Goal: Task Accomplishment & Management: Use online tool/utility

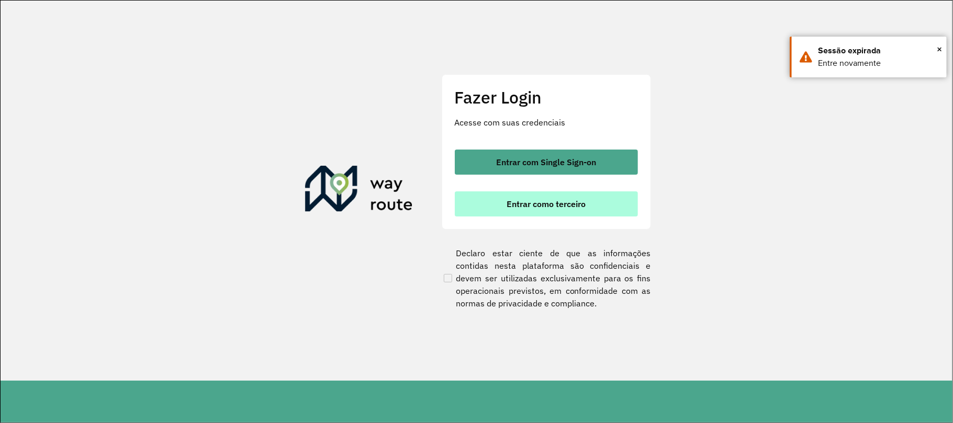
click at [484, 203] on button "Entrar como terceiro" at bounding box center [546, 204] width 183 height 25
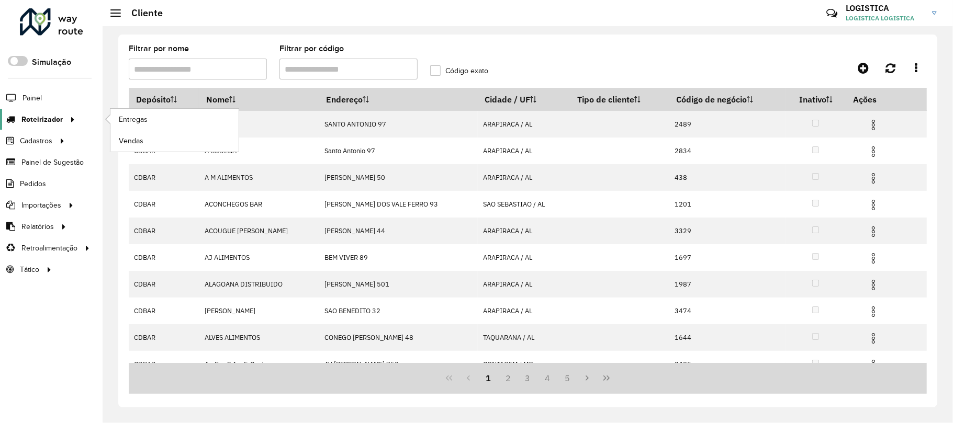
click at [53, 120] on span "Roteirizador" at bounding box center [41, 119] width 41 height 11
click at [139, 122] on span "Entregas" at bounding box center [134, 119] width 30 height 11
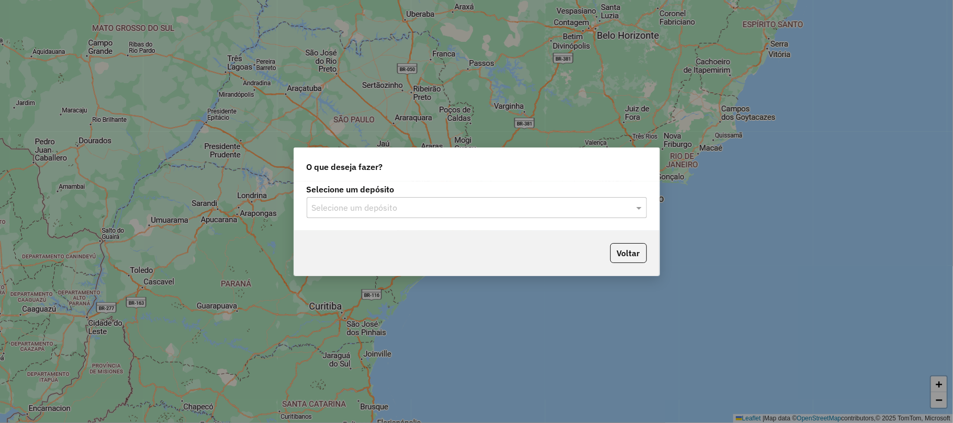
click at [390, 206] on input "text" at bounding box center [466, 208] width 309 height 13
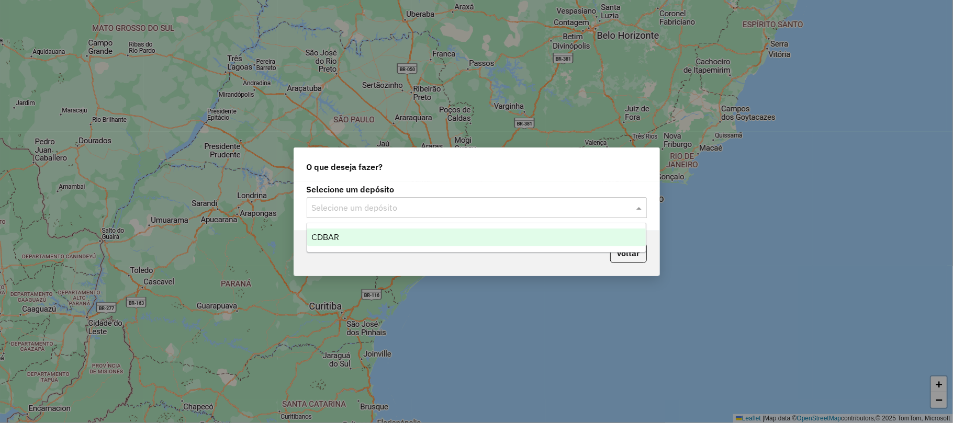
click at [334, 240] on span "CDBAR" at bounding box center [325, 237] width 28 height 9
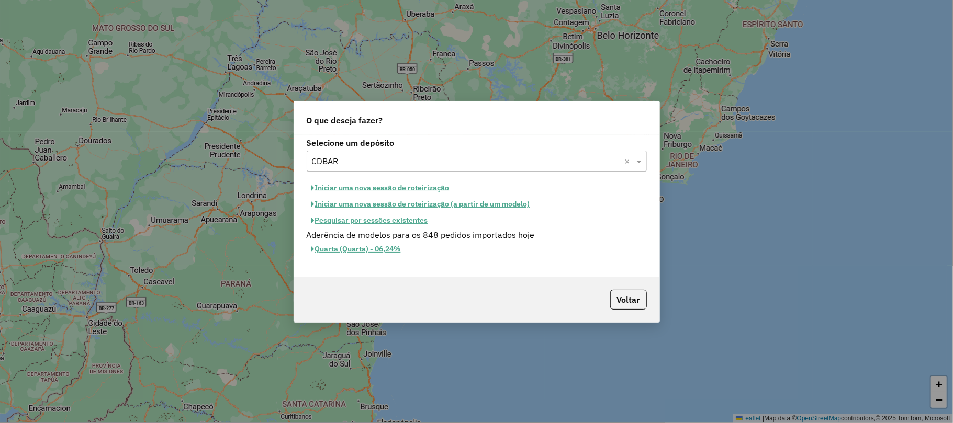
click at [379, 187] on button "Iniciar uma nova sessão de roteirização" at bounding box center [381, 188] width 148 height 16
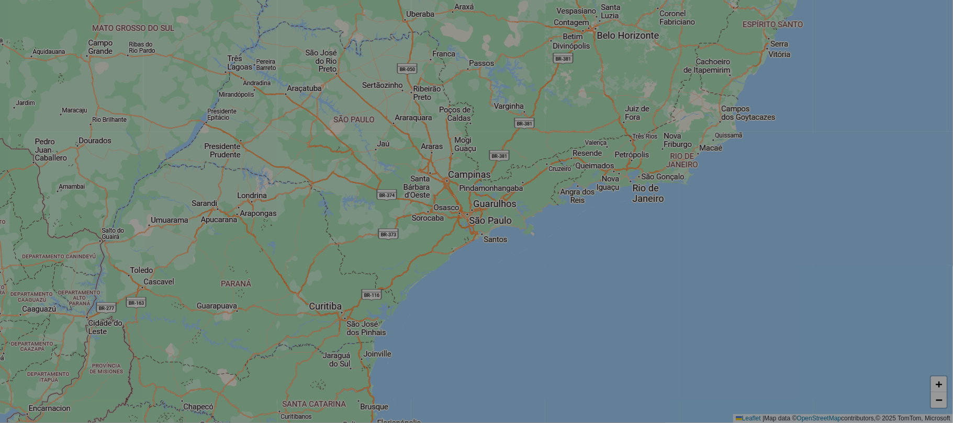
select select "*"
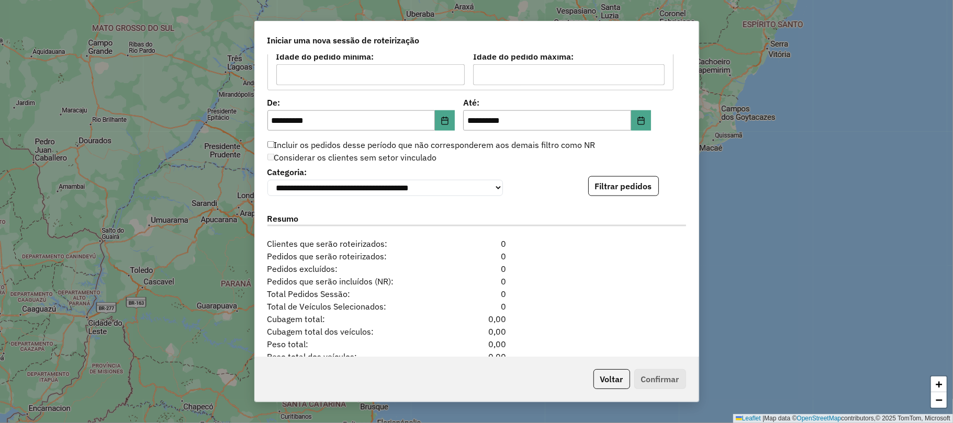
scroll to position [1028, 0]
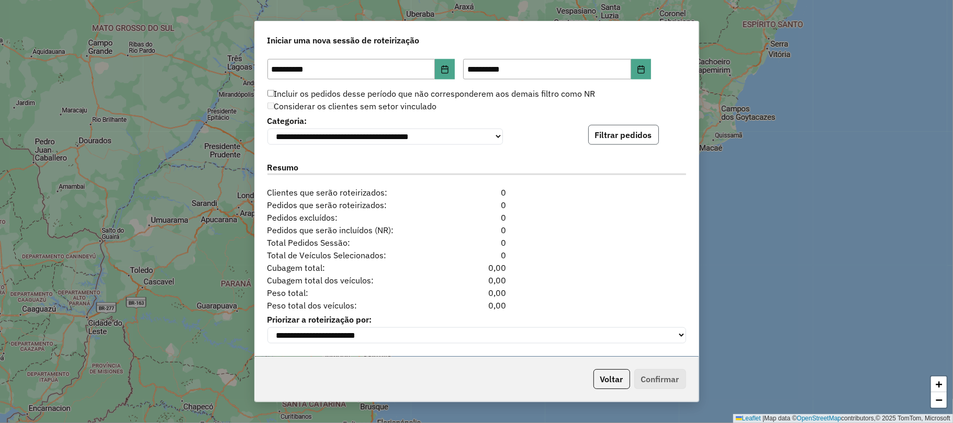
click at [620, 125] on button "Filtrar pedidos" at bounding box center [623, 135] width 71 height 20
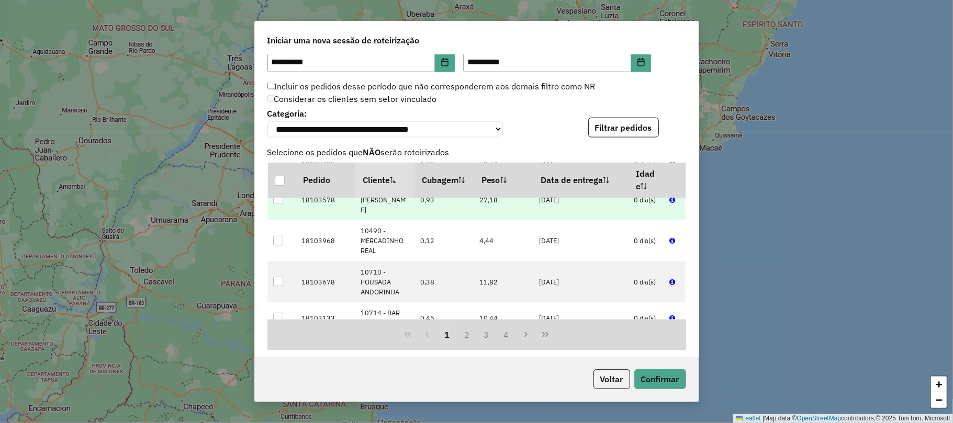
scroll to position [279, 0]
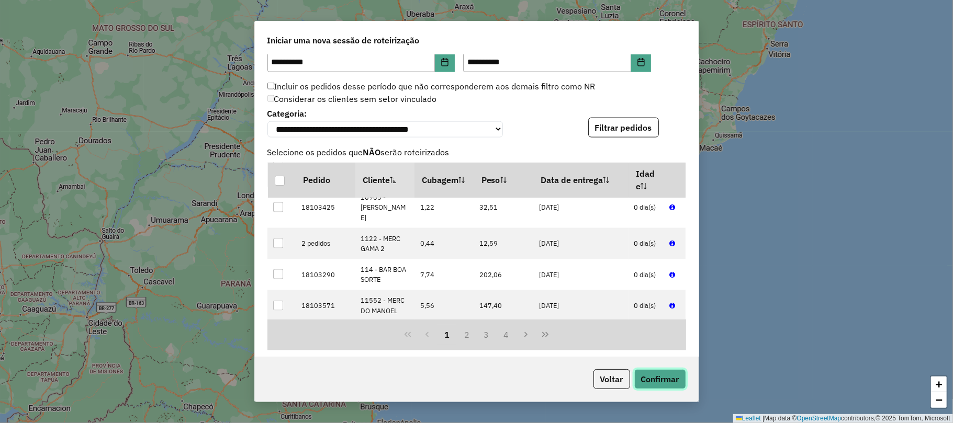
click at [653, 382] on button "Confirmar" at bounding box center [660, 380] width 52 height 20
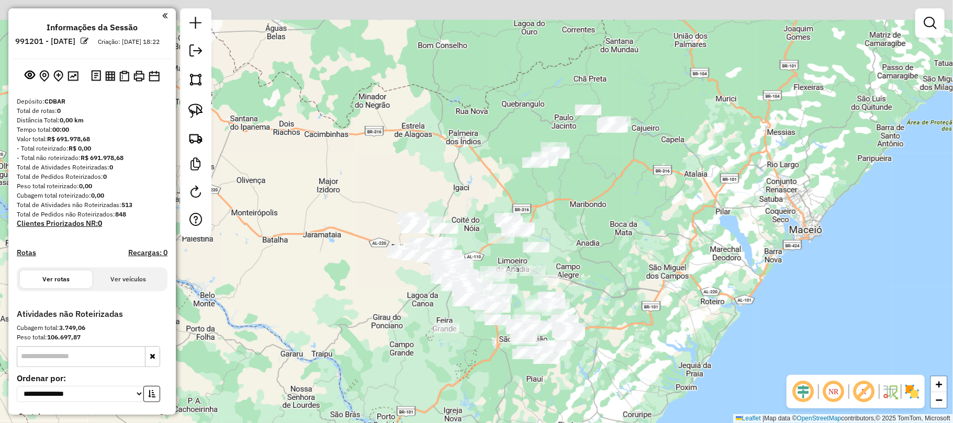
drag, startPoint x: 689, startPoint y: 47, endPoint x: 662, endPoint y: 124, distance: 80.9
click at [669, 119] on div "Janela de atendimento Grade de atendimento Capacidade Transportadoras Veículos …" at bounding box center [476, 211] width 953 height 423
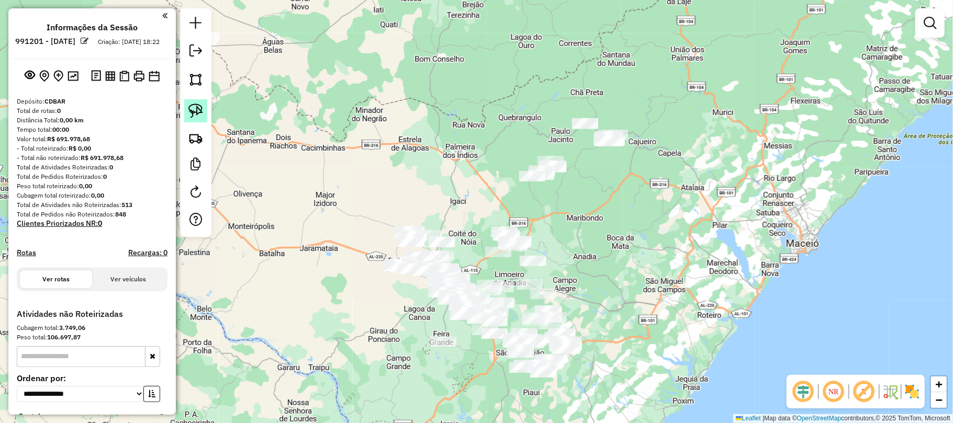
click at [189, 114] on link at bounding box center [195, 110] width 23 height 23
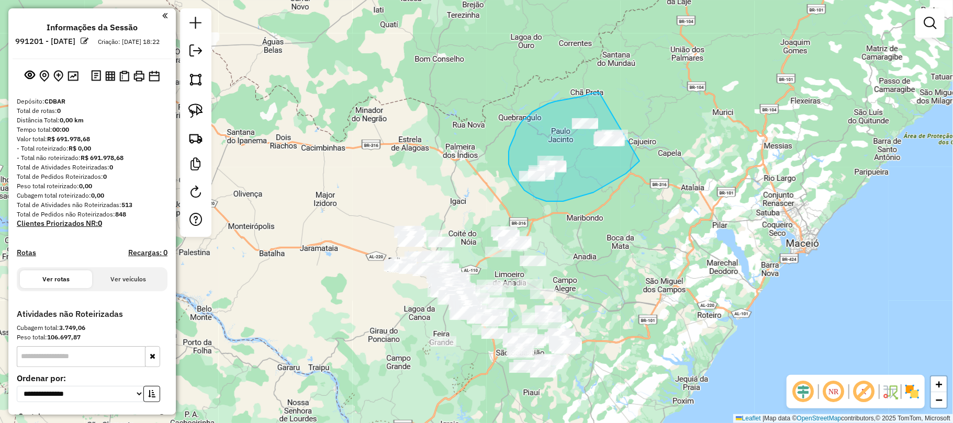
drag, startPoint x: 599, startPoint y: 93, endPoint x: 664, endPoint y: 114, distance: 67.7
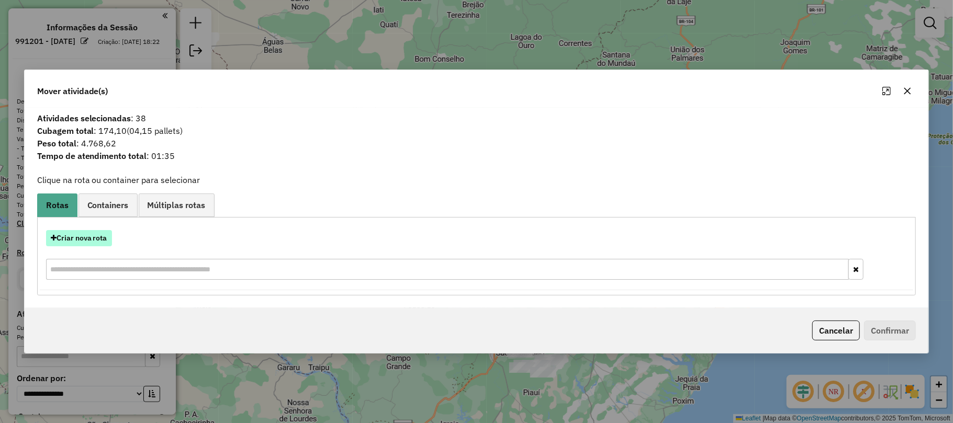
click at [85, 241] on button "Criar nova rota" at bounding box center [79, 238] width 66 height 16
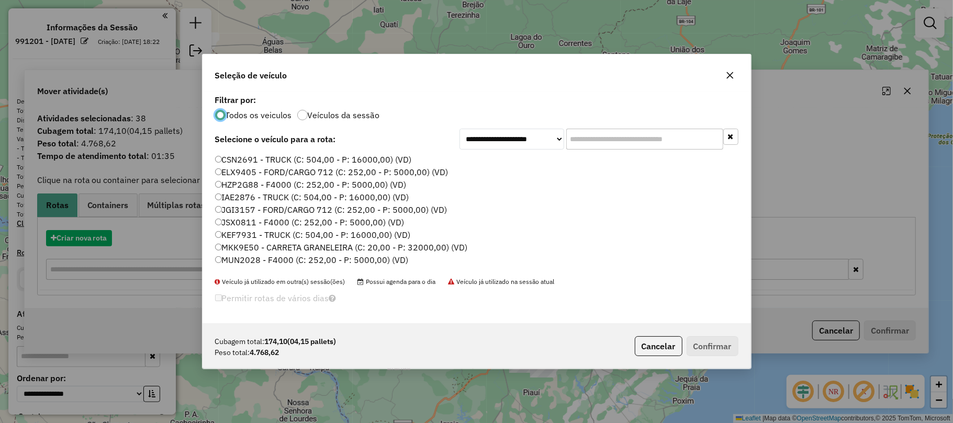
scroll to position [5, 3]
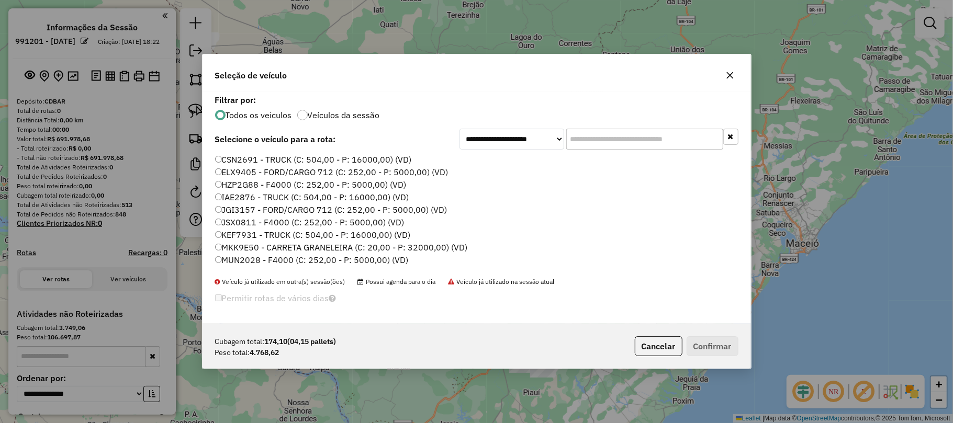
click at [582, 143] on input "text" at bounding box center [644, 139] width 157 height 21
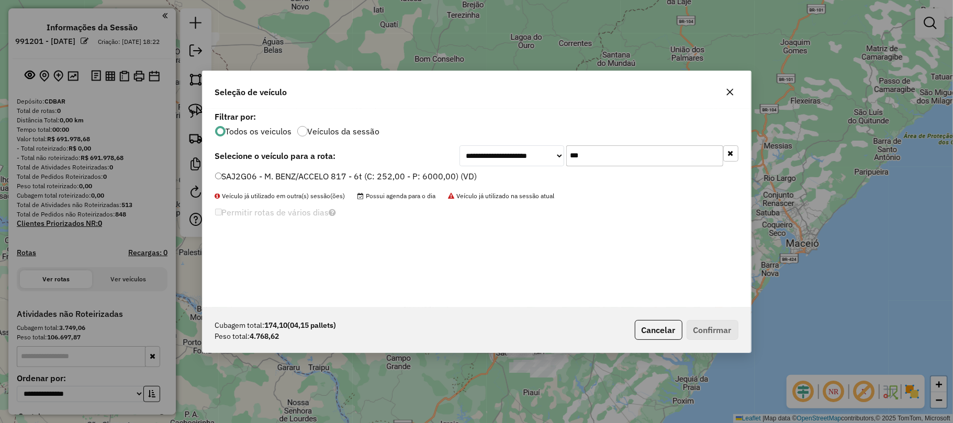
type input "***"
click at [336, 177] on label "SAJ2G06 - M. BENZ/ACCELO 817 - 6t (C: 252,00 - P: 6000,00) (VD)" at bounding box center [346, 176] width 262 height 13
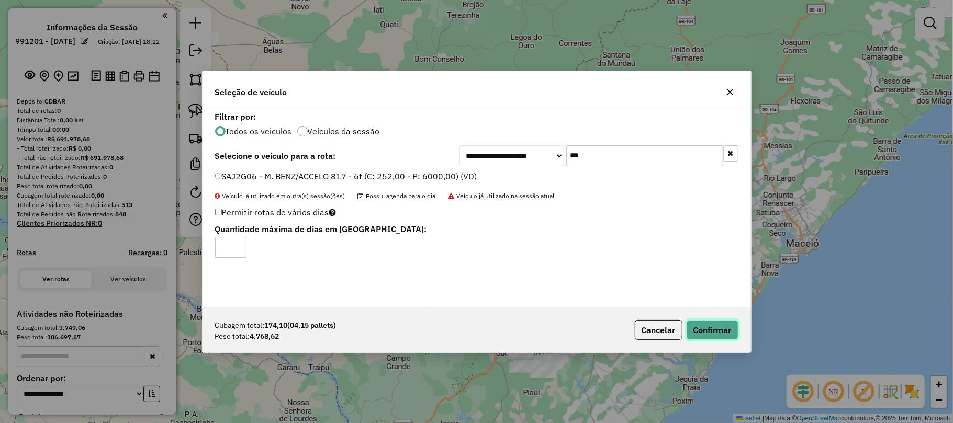
click at [725, 327] on button "Confirmar" at bounding box center [713, 330] width 52 height 20
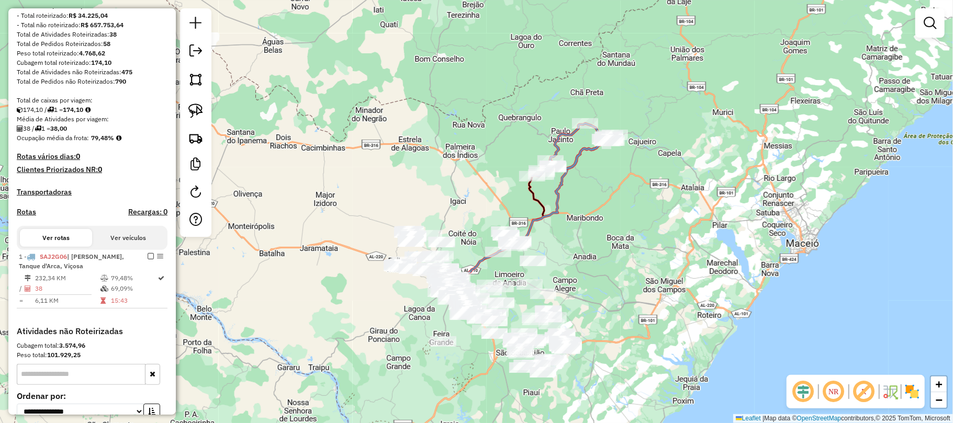
scroll to position [252, 0]
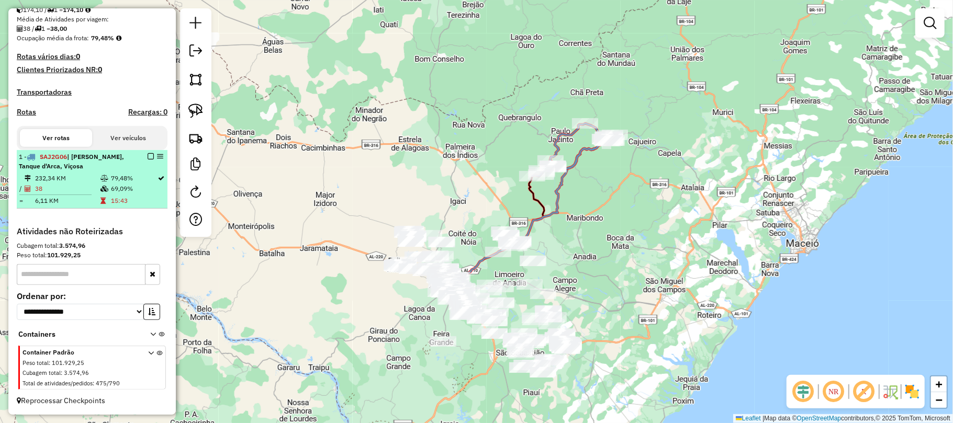
click at [148, 154] on em at bounding box center [151, 156] width 6 height 6
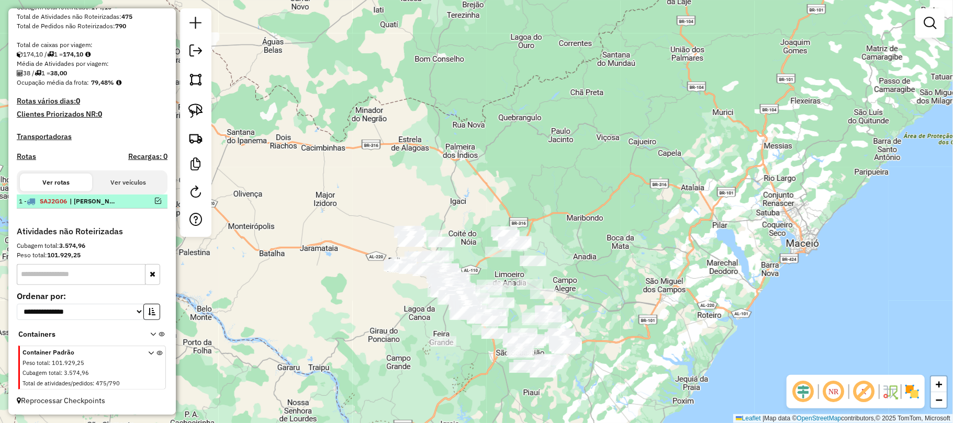
scroll to position [208, 0]
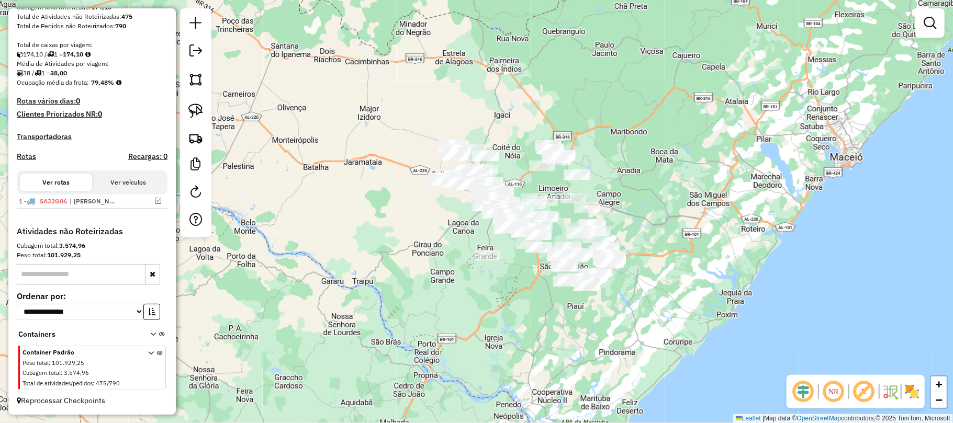
drag, startPoint x: 578, startPoint y: 275, endPoint x: 622, endPoint y: 187, distance: 98.3
click at [622, 187] on div "Janela de atendimento Grade de atendimento Capacidade Transportadoras Veículos …" at bounding box center [476, 211] width 953 height 423
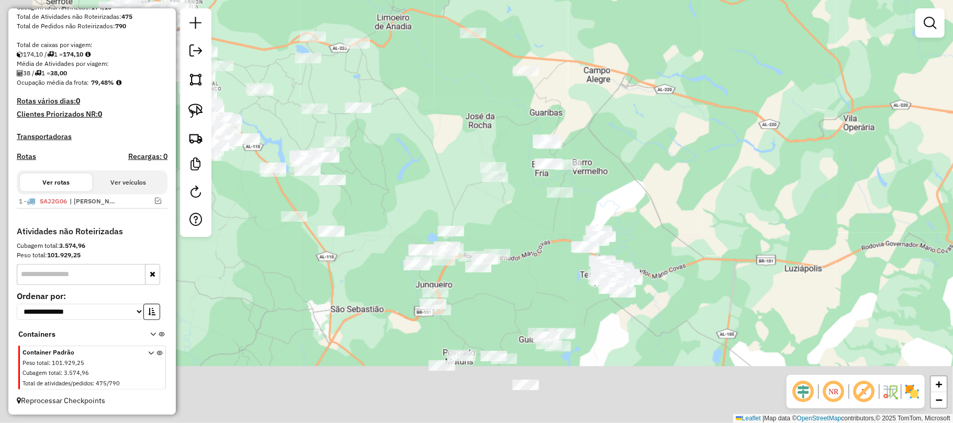
drag, startPoint x: 641, startPoint y: 263, endPoint x: 703, endPoint y: 86, distance: 187.6
click at [705, 82] on div "Janela de atendimento Grade de atendimento Capacidade Transportadoras Veículos …" at bounding box center [476, 211] width 953 height 423
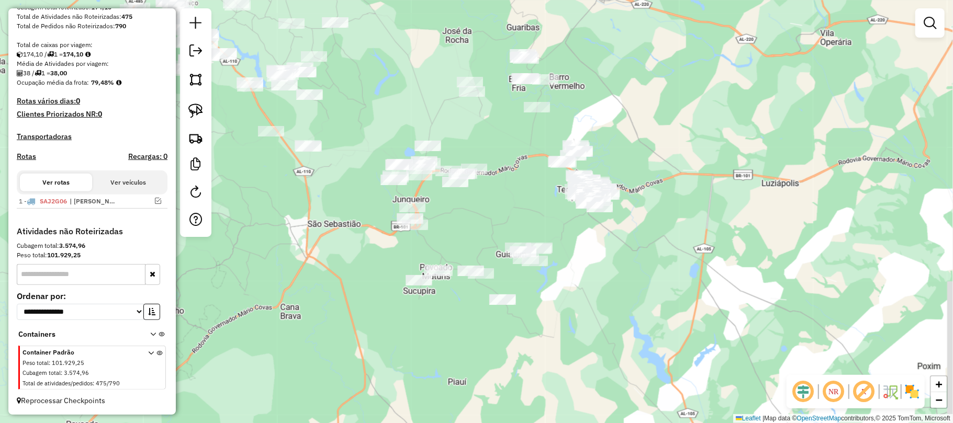
drag, startPoint x: 631, startPoint y: 110, endPoint x: 528, endPoint y: 134, distance: 105.9
click at [575, 132] on div "Janela de atendimento Grade de atendimento Capacidade Transportadoras Veículos …" at bounding box center [476, 211] width 953 height 423
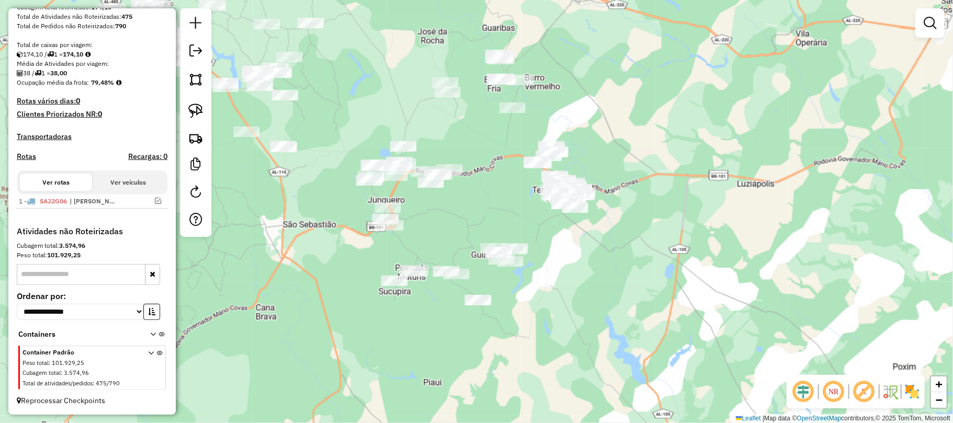
drag, startPoint x: 192, startPoint y: 107, endPoint x: 207, endPoint y: 113, distance: 16.9
click at [193, 106] on img at bounding box center [195, 111] width 15 height 15
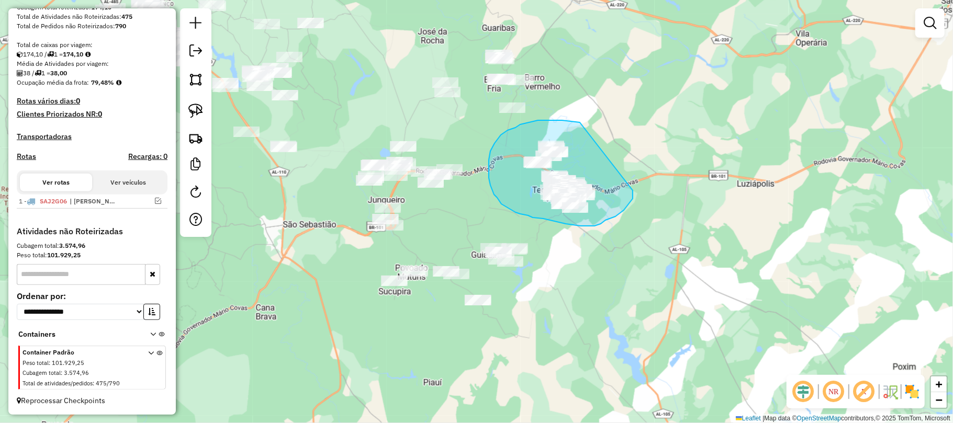
drag, startPoint x: 562, startPoint y: 120, endPoint x: 622, endPoint y: 184, distance: 87.8
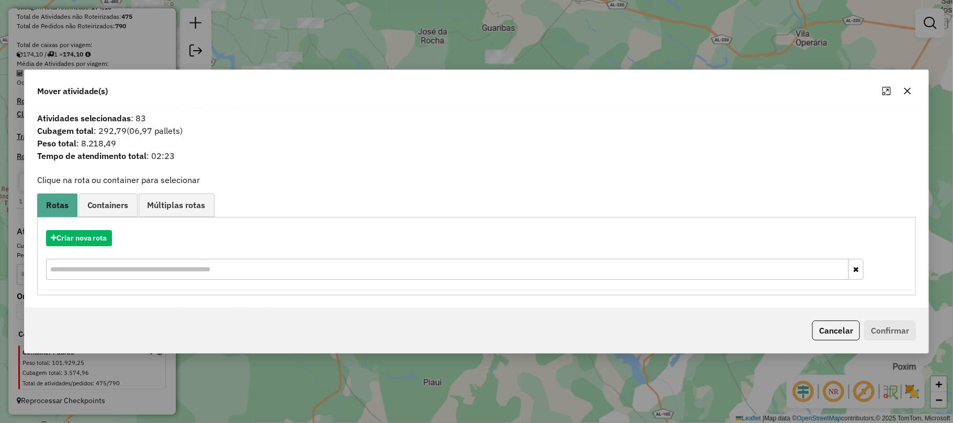
click at [906, 88] on icon "button" at bounding box center [907, 90] width 7 height 7
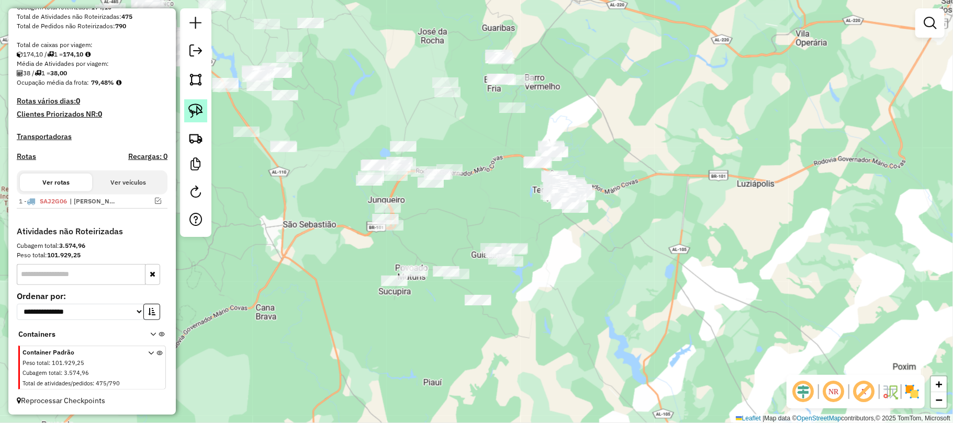
click at [195, 109] on img at bounding box center [195, 111] width 15 height 15
drag, startPoint x: 570, startPoint y: 163, endPoint x: 616, endPoint y: 196, distance: 55.9
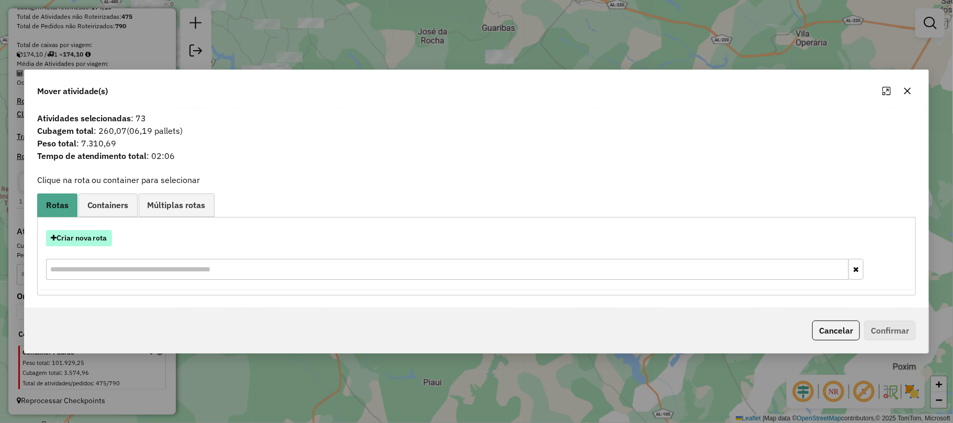
click at [86, 234] on button "Criar nova rota" at bounding box center [79, 238] width 66 height 16
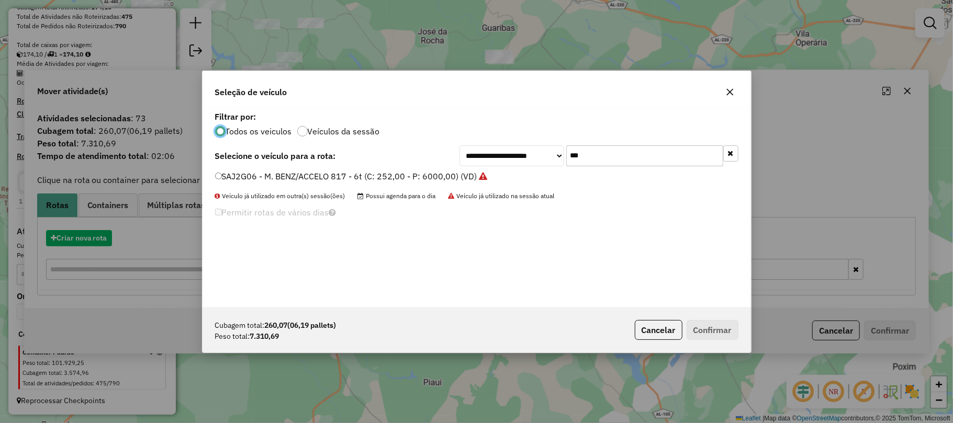
scroll to position [5, 3]
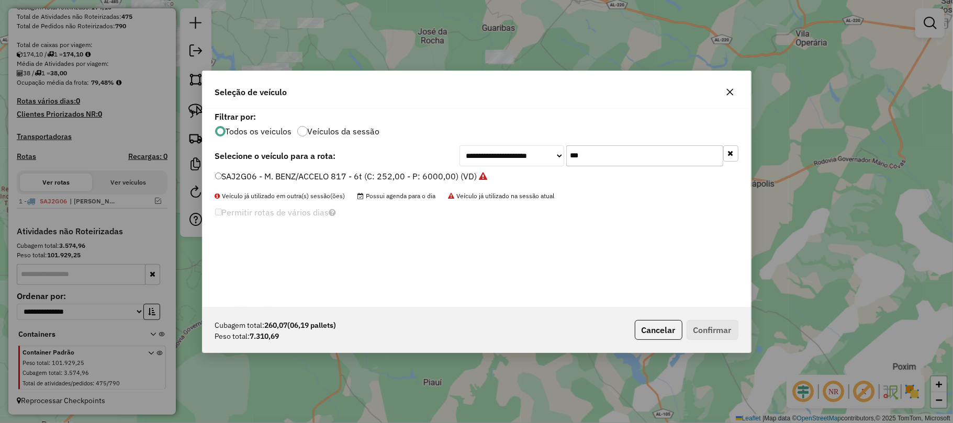
drag, startPoint x: 599, startPoint y: 155, endPoint x: 564, endPoint y: 156, distance: 35.1
click at [564, 156] on div "**********" at bounding box center [599, 156] width 279 height 21
type input "****"
click at [267, 176] on label "OHH4026 - MERCEDEZ-420 (C: 420,00 - P: 8900,00) (VD)" at bounding box center [328, 176] width 227 height 13
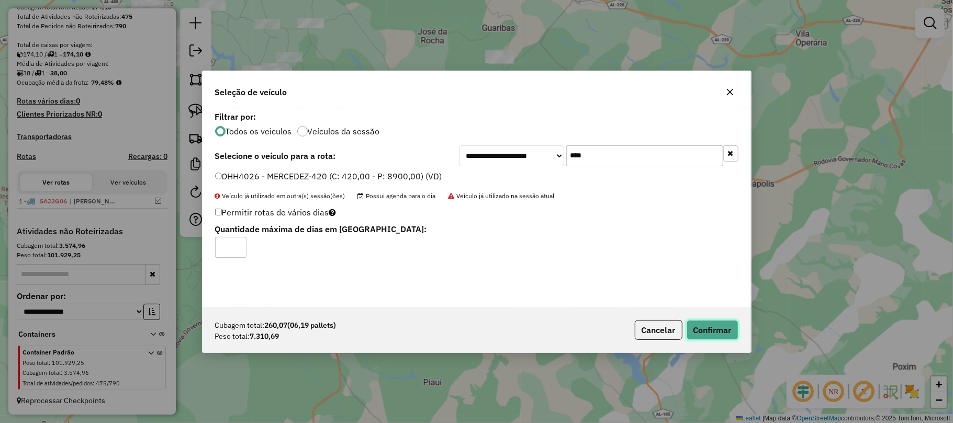
click at [722, 328] on button "Confirmar" at bounding box center [713, 330] width 52 height 20
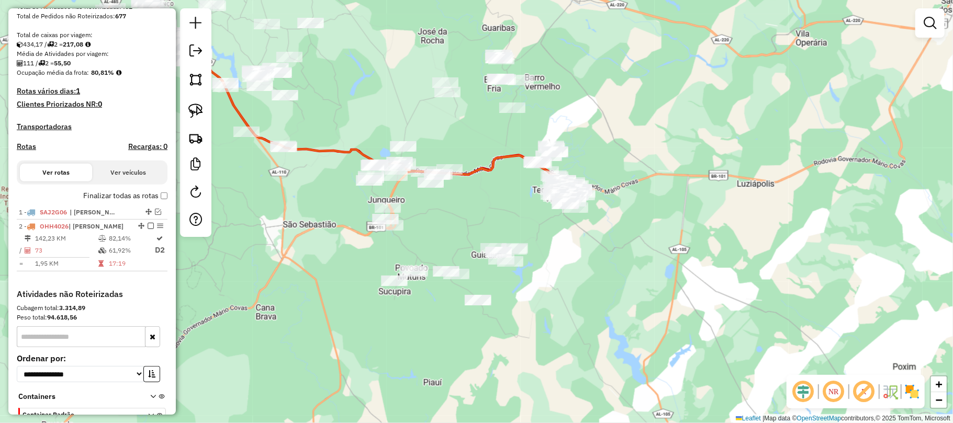
scroll to position [252, 0]
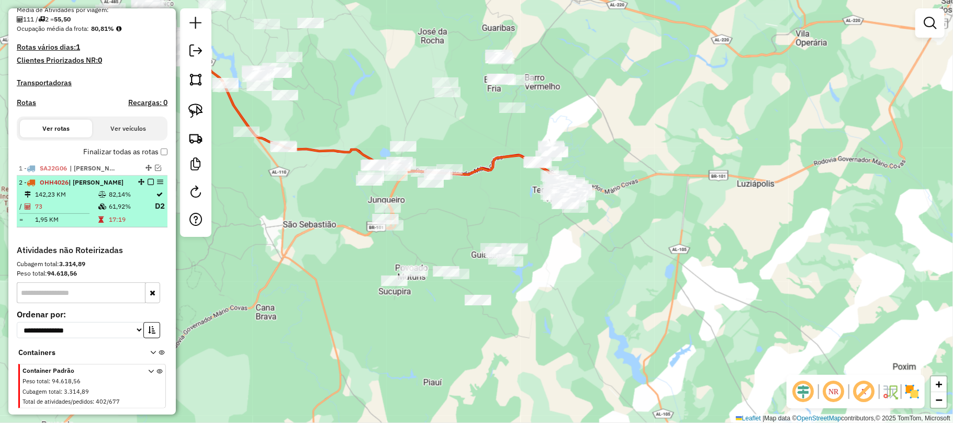
click at [148, 185] on em at bounding box center [151, 182] width 6 height 6
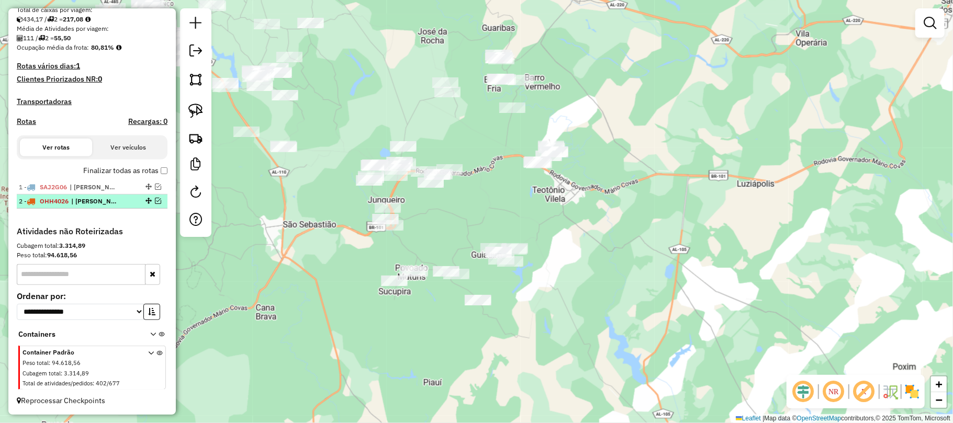
scroll to position [243, 0]
click at [194, 101] on link at bounding box center [195, 110] width 23 height 23
click at [195, 109] on img at bounding box center [195, 111] width 15 height 15
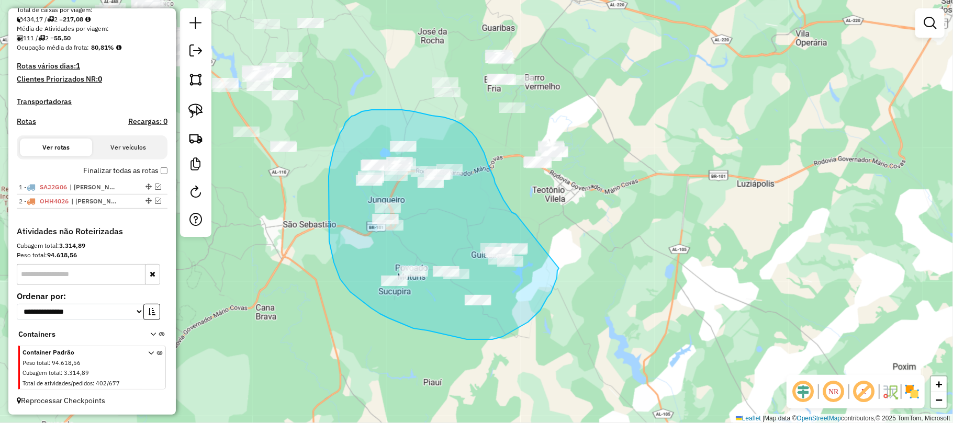
drag, startPoint x: 516, startPoint y: 215, endPoint x: 558, endPoint y: 267, distance: 67.0
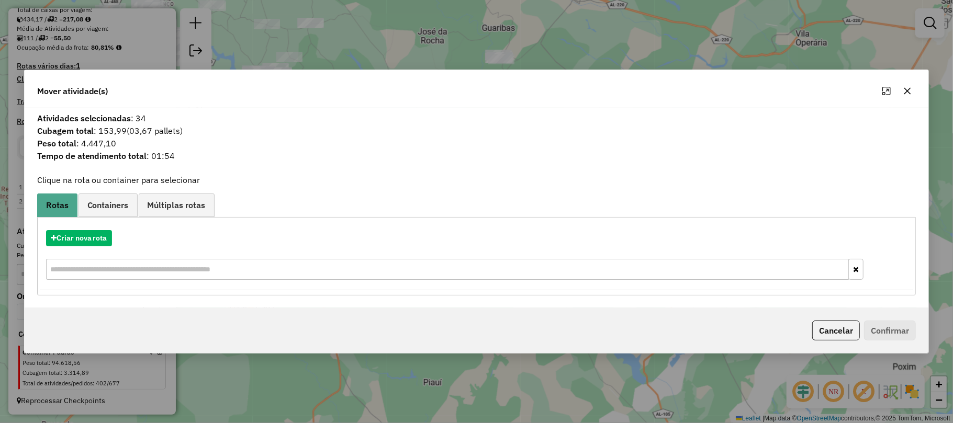
click at [909, 87] on icon "button" at bounding box center [907, 91] width 8 height 8
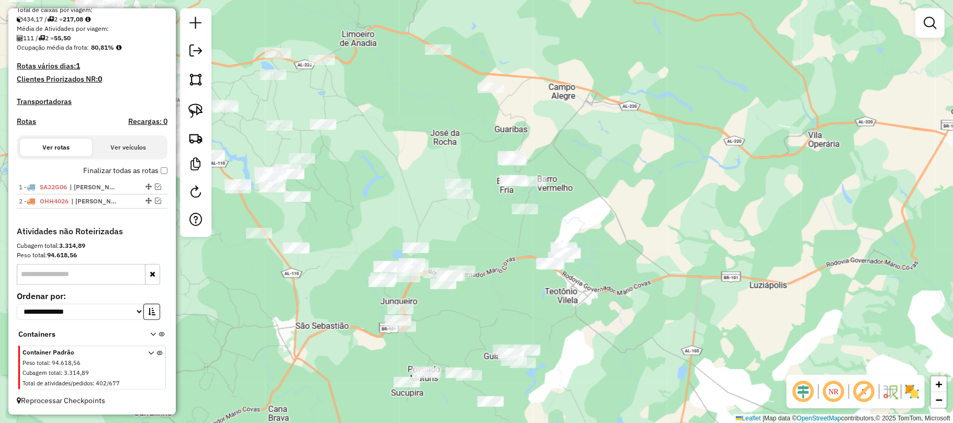
drag, startPoint x: 497, startPoint y: 178, endPoint x: 501, endPoint y: 232, distance: 54.1
click at [501, 232] on div "Janela de atendimento Grade de atendimento Capacidade Transportadoras Veículos …" at bounding box center [476, 211] width 953 height 423
click at [193, 107] on img at bounding box center [195, 111] width 15 height 15
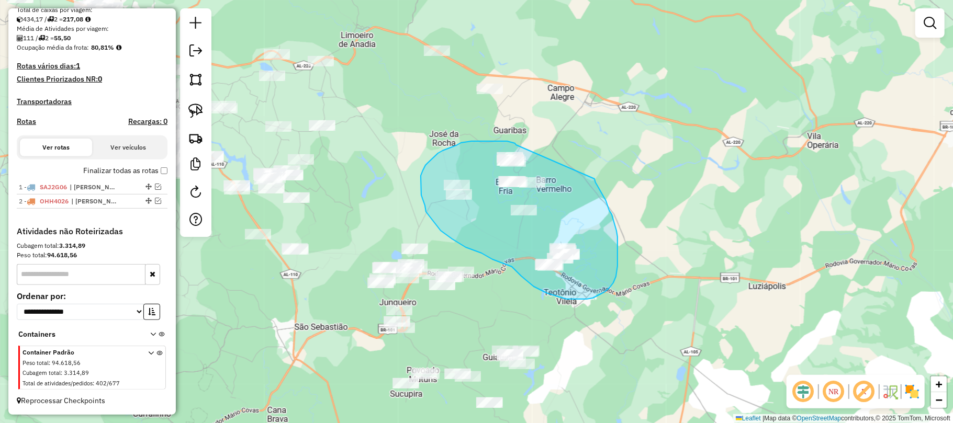
drag, startPoint x: 516, startPoint y: 145, endPoint x: 594, endPoint y: 179, distance: 84.6
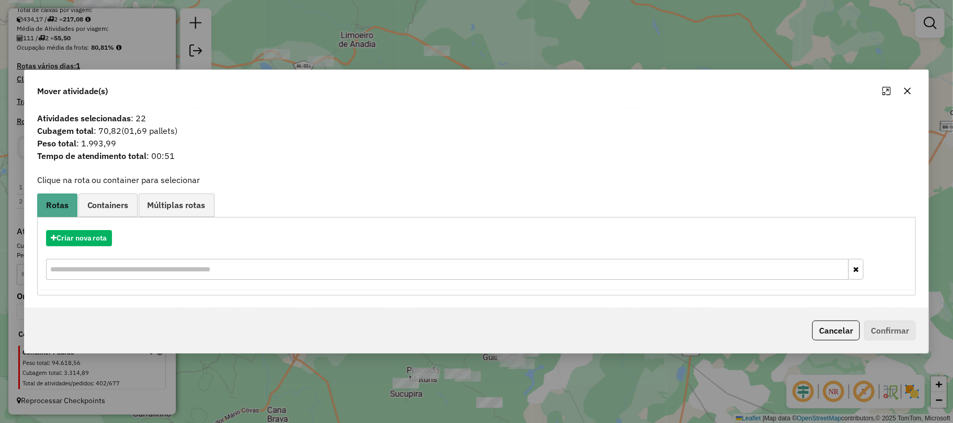
click at [904, 89] on icon "button" at bounding box center [907, 91] width 8 height 8
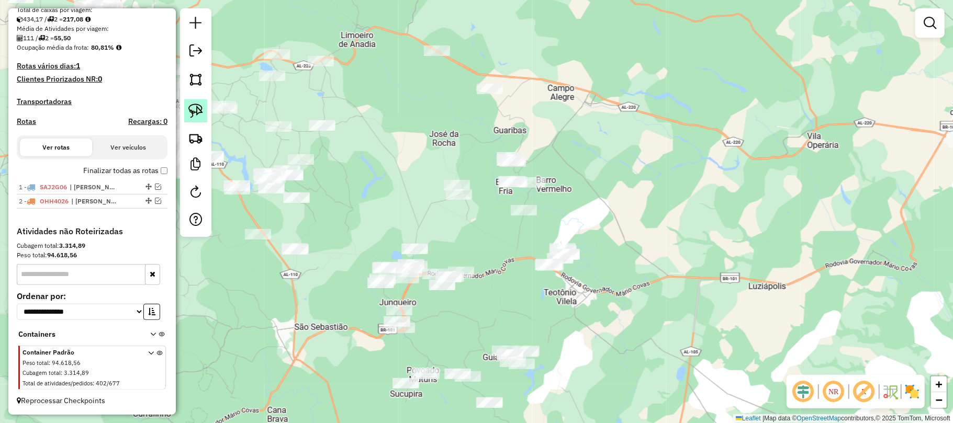
click at [198, 109] on img at bounding box center [195, 111] width 15 height 15
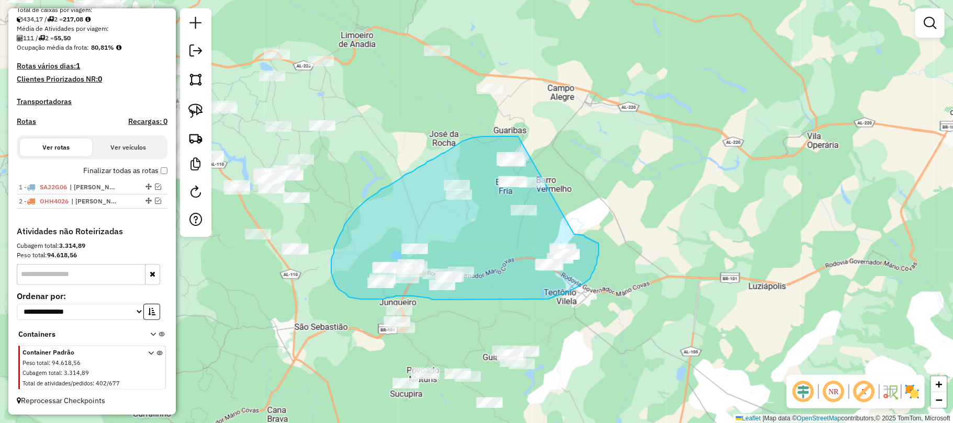
drag, startPoint x: 500, startPoint y: 137, endPoint x: 574, endPoint y: 234, distance: 122.6
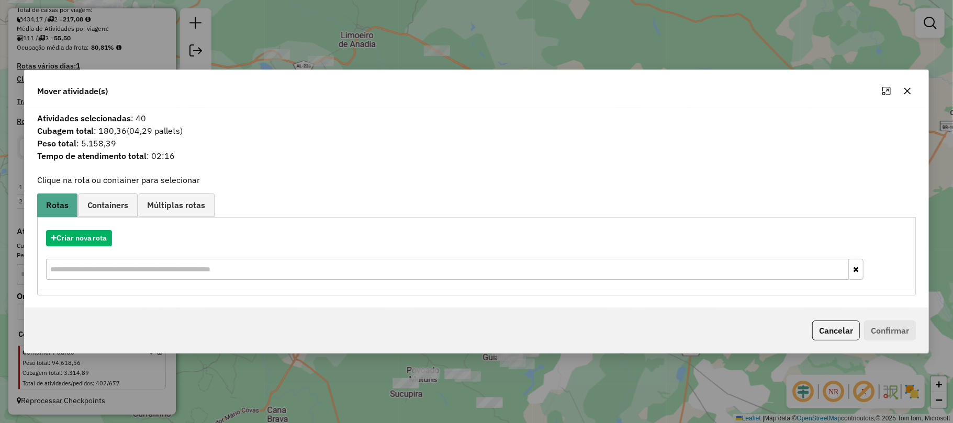
click at [909, 88] on icon "button" at bounding box center [907, 91] width 8 height 8
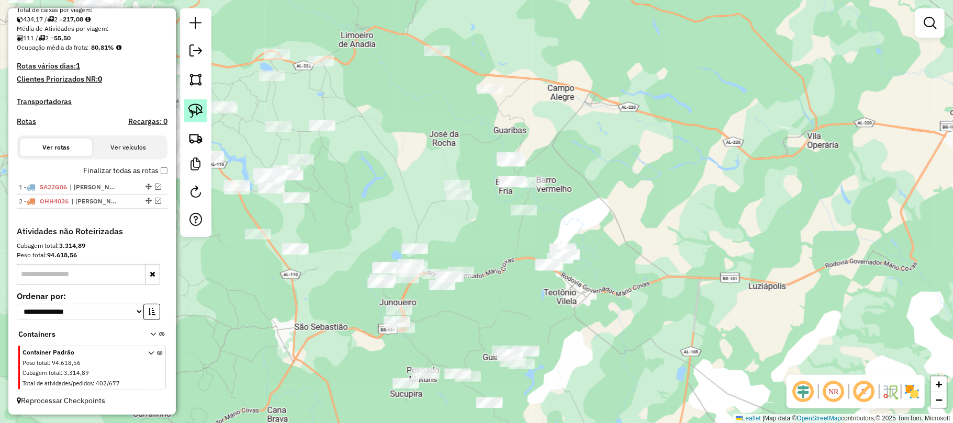
click at [194, 107] on img at bounding box center [195, 111] width 15 height 15
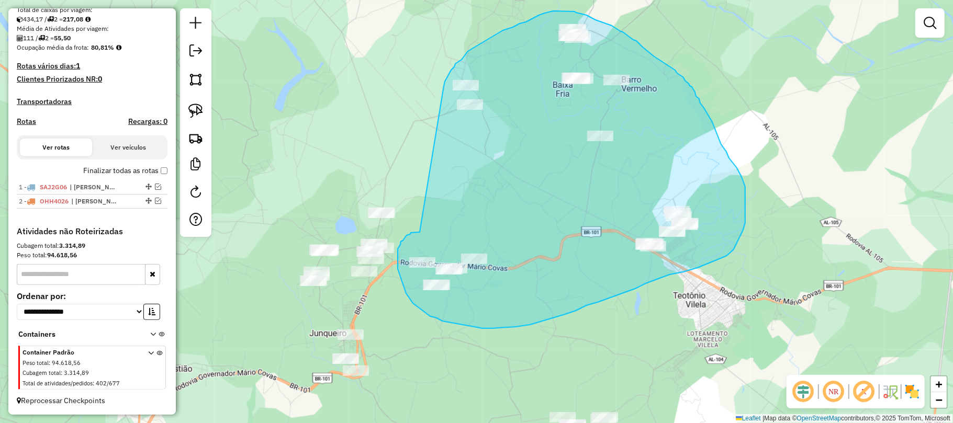
drag, startPoint x: 418, startPoint y: 232, endPoint x: 444, endPoint y: 86, distance: 148.4
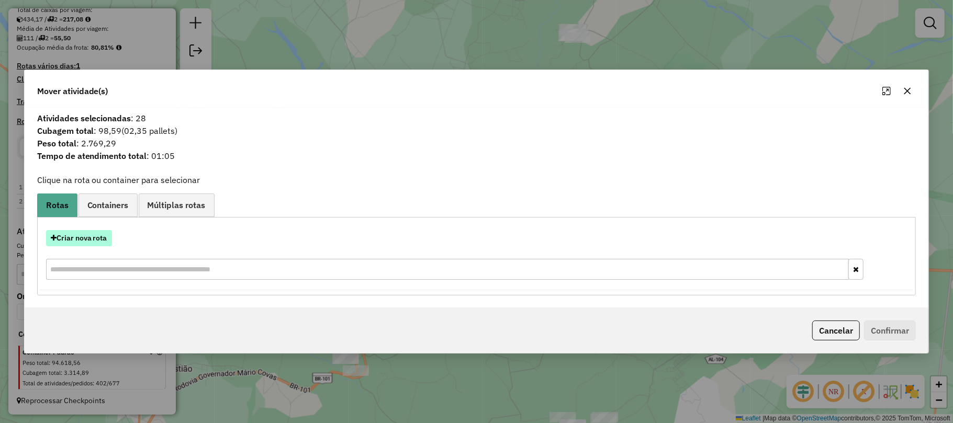
click at [91, 241] on button "Criar nova rota" at bounding box center [79, 238] width 66 height 16
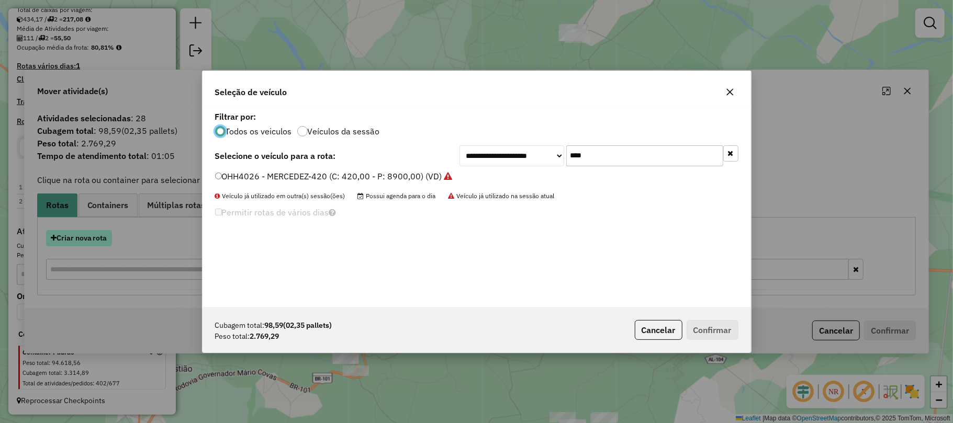
scroll to position [5, 3]
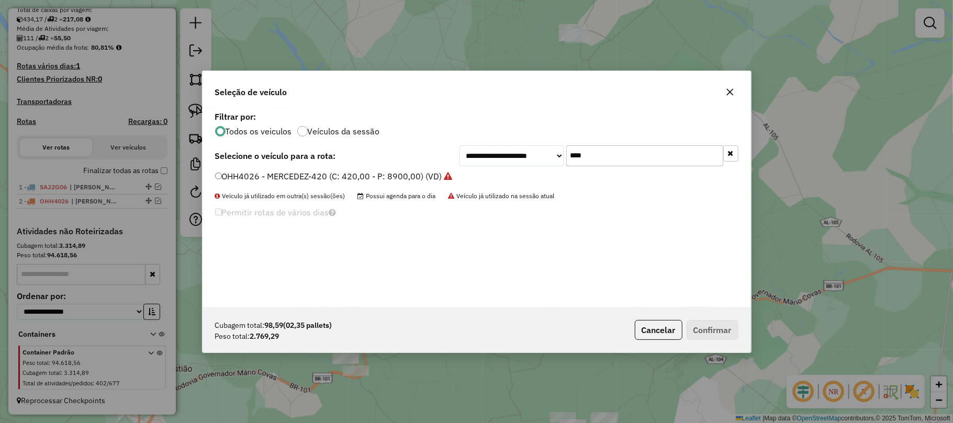
drag, startPoint x: 545, startPoint y: 158, endPoint x: 531, endPoint y: 158, distance: 14.1
click at [531, 158] on div "**********" at bounding box center [599, 156] width 279 height 21
type input "****"
click at [298, 178] on label "SAI9E56 - M. BENZ/ACCELO 817 - 6t (C: 252,00 - P: 6000,00) (VD)" at bounding box center [345, 176] width 260 height 13
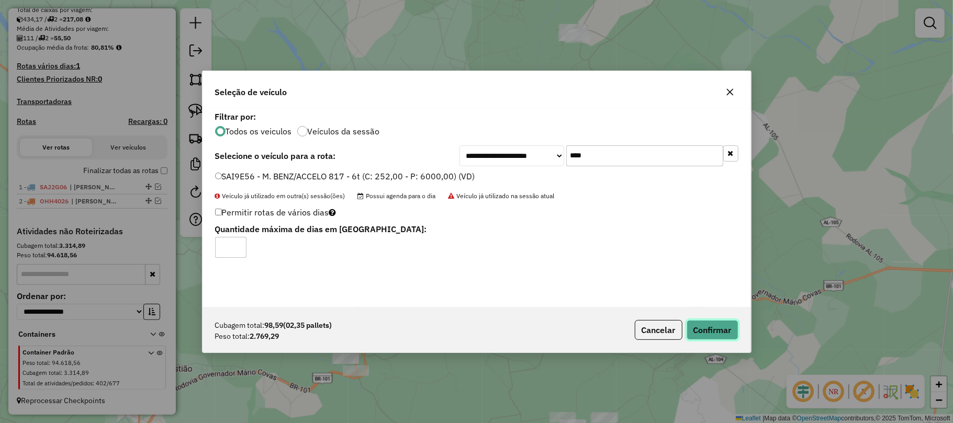
click at [710, 332] on button "Confirmar" at bounding box center [713, 330] width 52 height 20
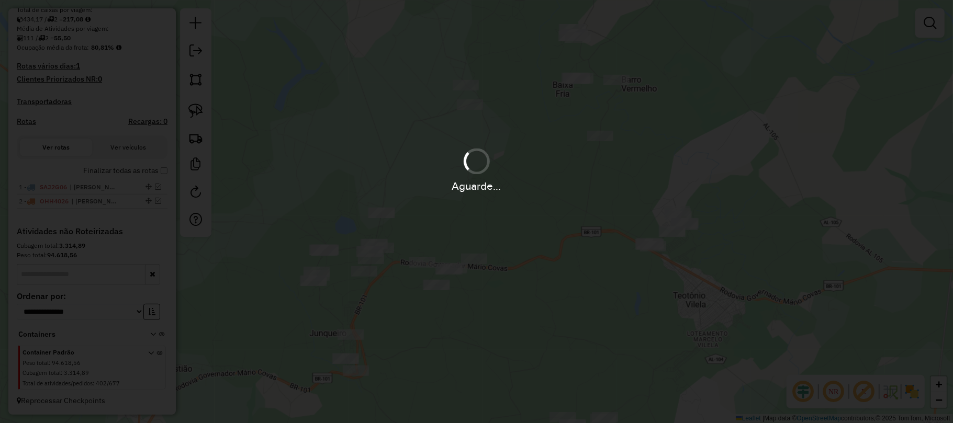
scroll to position [252, 0]
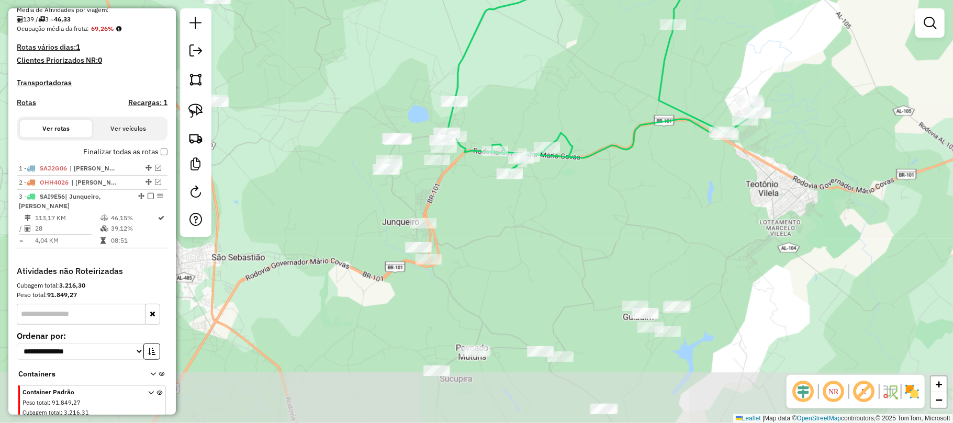
drag, startPoint x: 434, startPoint y: 225, endPoint x: 507, endPoint y: 114, distance: 133.1
click at [507, 114] on div "Janela de atendimento Grade de atendimento Capacidade Transportadoras Veículos …" at bounding box center [476, 211] width 953 height 423
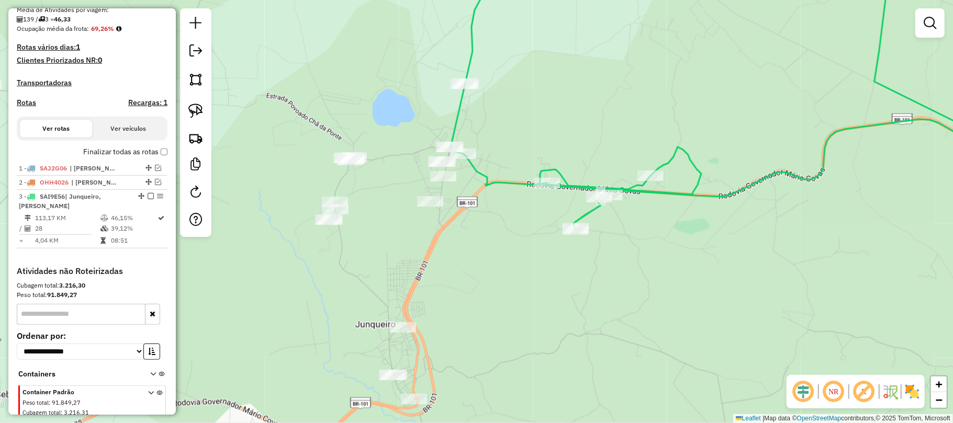
drag, startPoint x: 195, startPoint y: 103, endPoint x: 207, endPoint y: 114, distance: 17.0
click at [195, 104] on link at bounding box center [195, 110] width 23 height 23
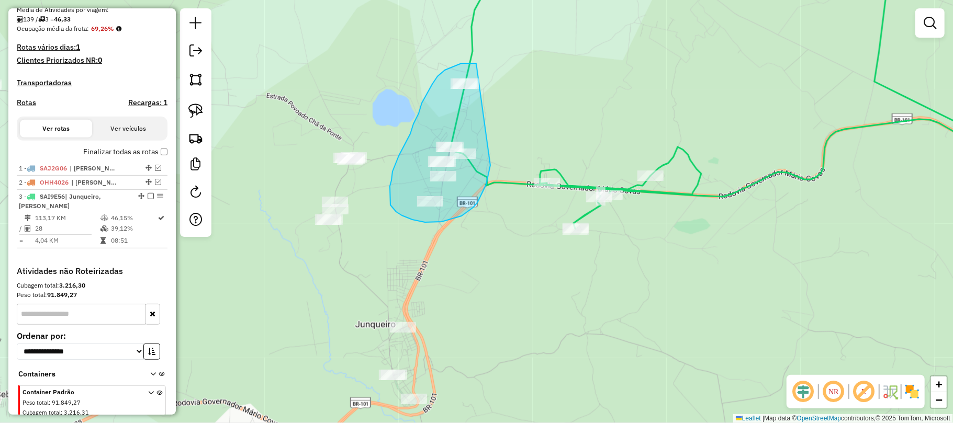
drag, startPoint x: 476, startPoint y: 63, endPoint x: 494, endPoint y: 151, distance: 89.2
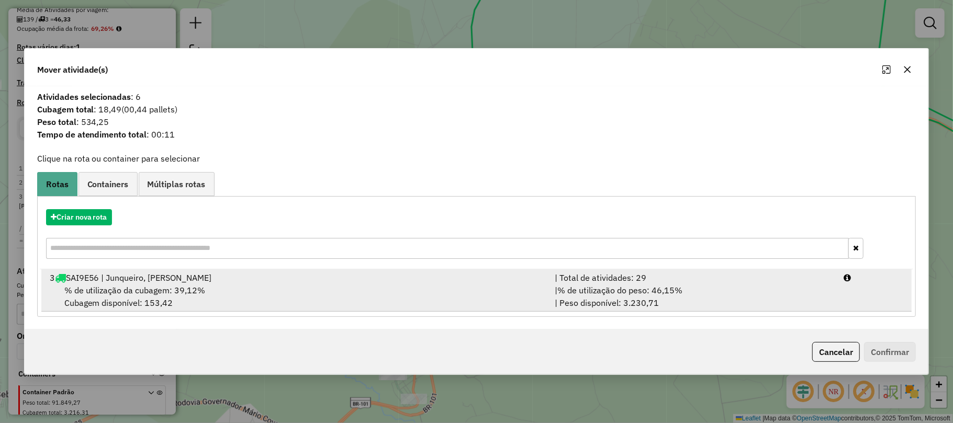
drag, startPoint x: 183, startPoint y: 295, endPoint x: 203, endPoint y: 293, distance: 20.5
click at [185, 295] on span "% de utilização da cubagem: 39,12%" at bounding box center [134, 290] width 141 height 10
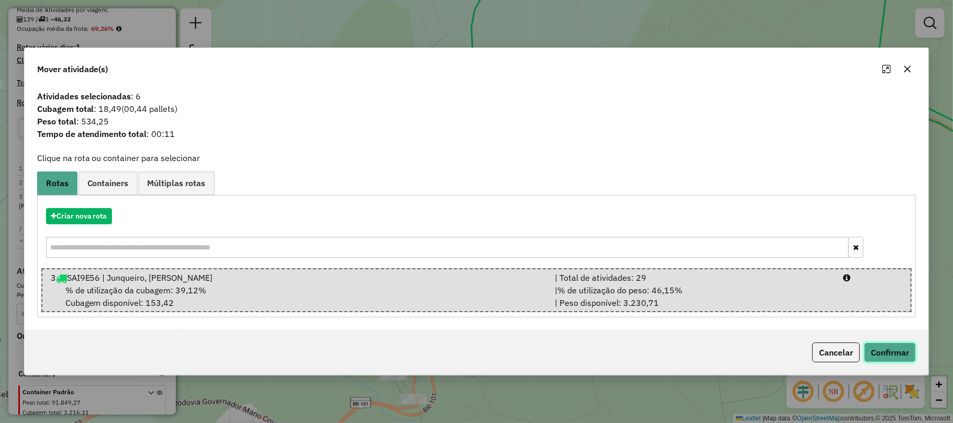
click at [890, 352] on button "Confirmar" at bounding box center [890, 353] width 52 height 20
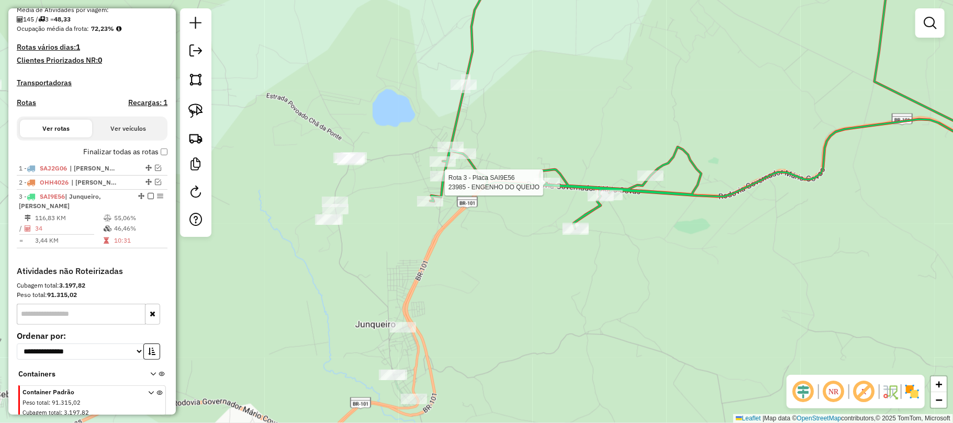
select select "**********"
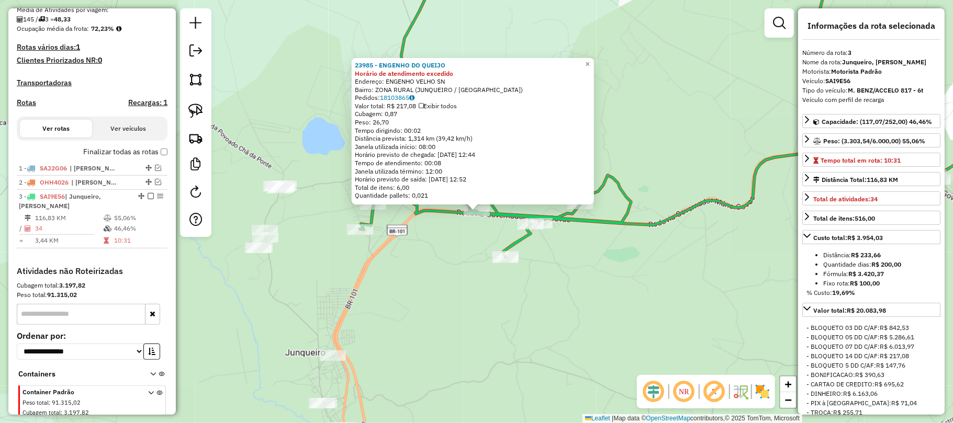
scroll to position [301, 0]
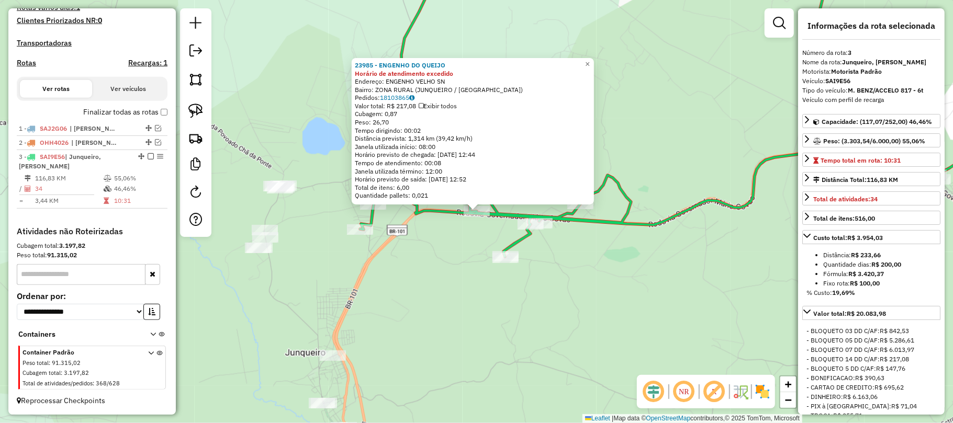
click at [630, 267] on div "23985 - ENGENHO DO QUEIJO Horário de atendimento excedido Endereço: ENGENHO VEL…" at bounding box center [476, 211] width 953 height 423
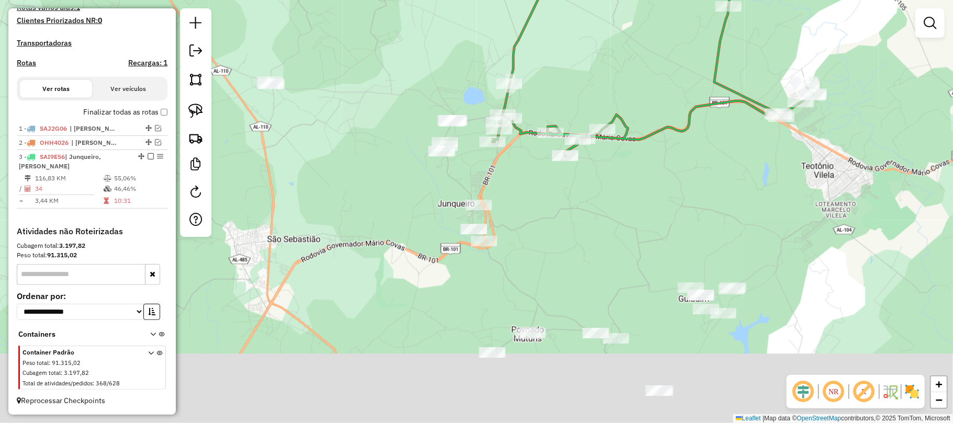
drag, startPoint x: 634, startPoint y: 343, endPoint x: 666, endPoint y: 170, distance: 176.2
click at [668, 153] on div "Janela de atendimento Grade de atendimento Capacidade Transportadoras Veículos …" at bounding box center [476, 211] width 953 height 423
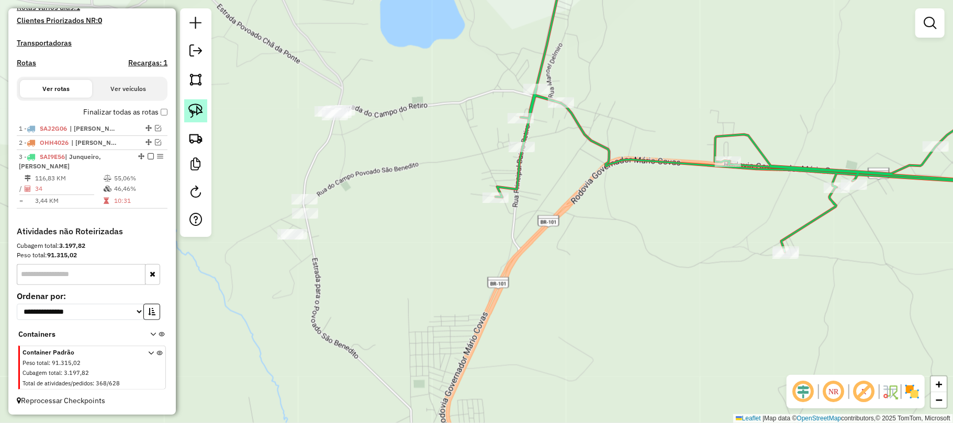
click at [193, 109] on img at bounding box center [195, 111] width 15 height 15
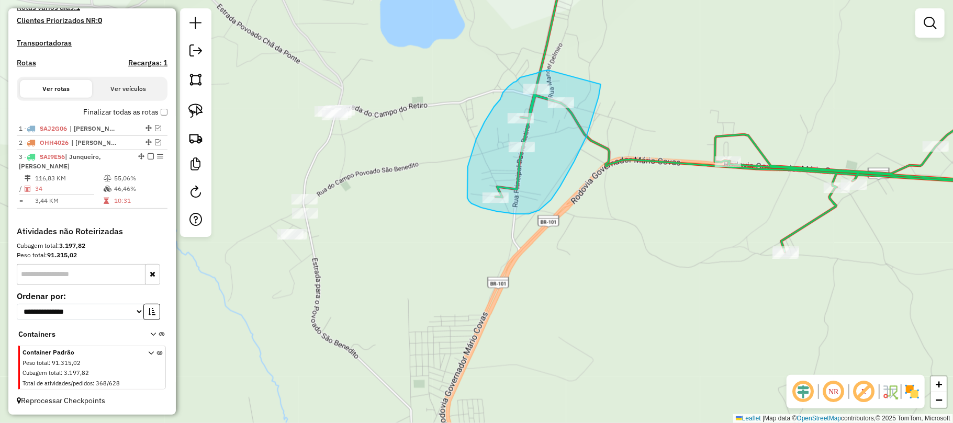
drag, startPoint x: 549, startPoint y: 70, endPoint x: 604, endPoint y: 72, distance: 55.0
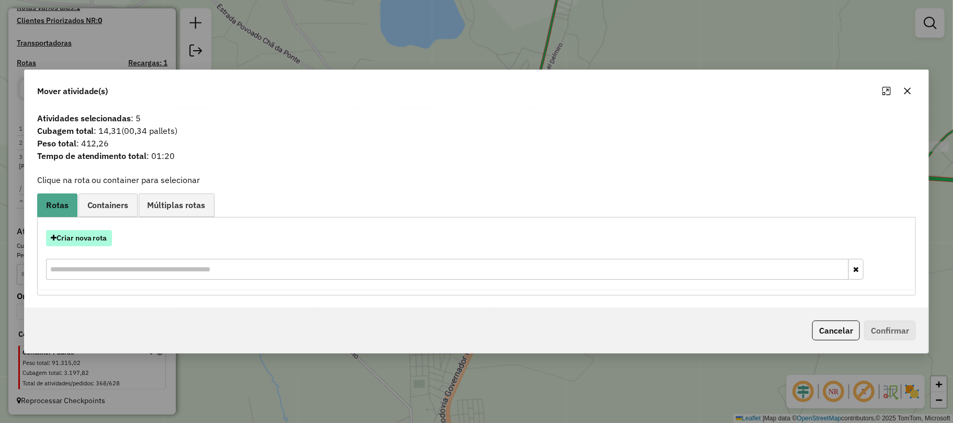
click at [93, 241] on button "Criar nova rota" at bounding box center [79, 238] width 66 height 16
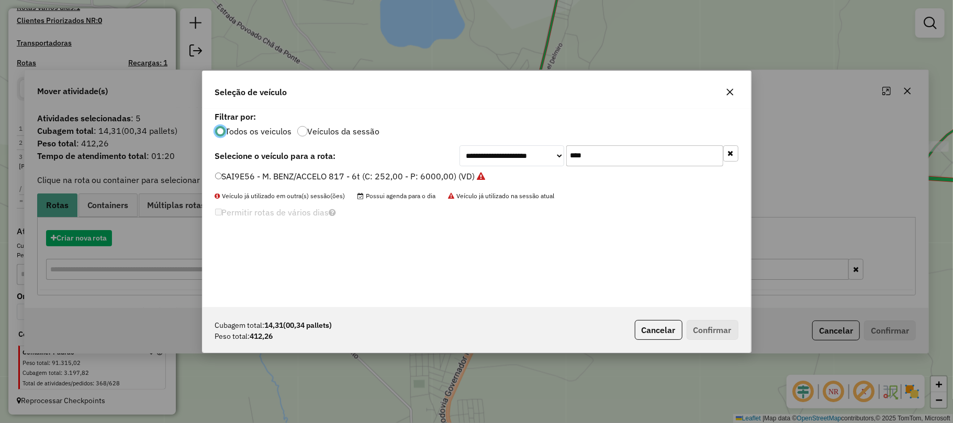
scroll to position [5, 3]
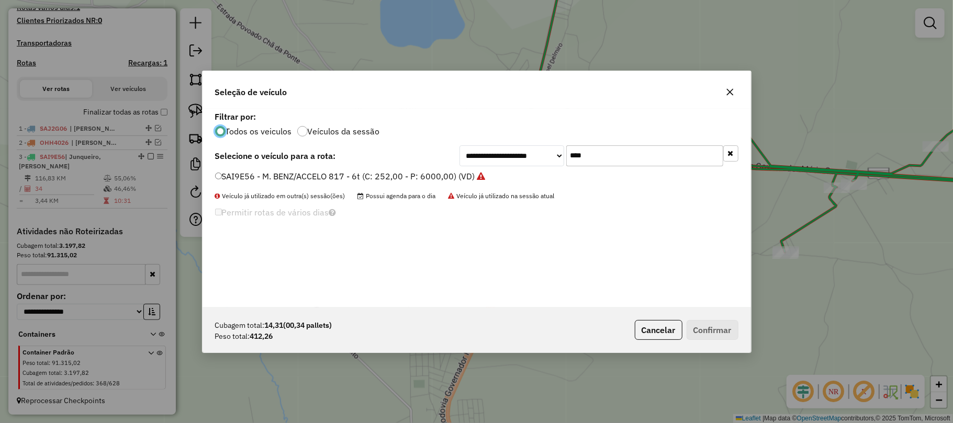
drag, startPoint x: 309, startPoint y: 176, endPoint x: 321, endPoint y: 184, distance: 14.7
click at [310, 178] on label "SAI9E56 - M. BENZ/ACCELO 817 - 6t (C: 252,00 - P: 6000,00) (VD)" at bounding box center [350, 176] width 271 height 13
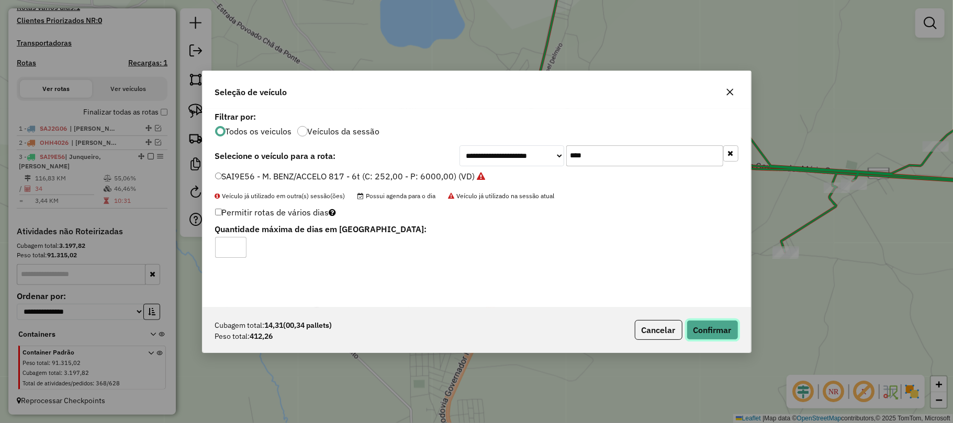
click at [715, 338] on button "Confirmar" at bounding box center [713, 330] width 52 height 20
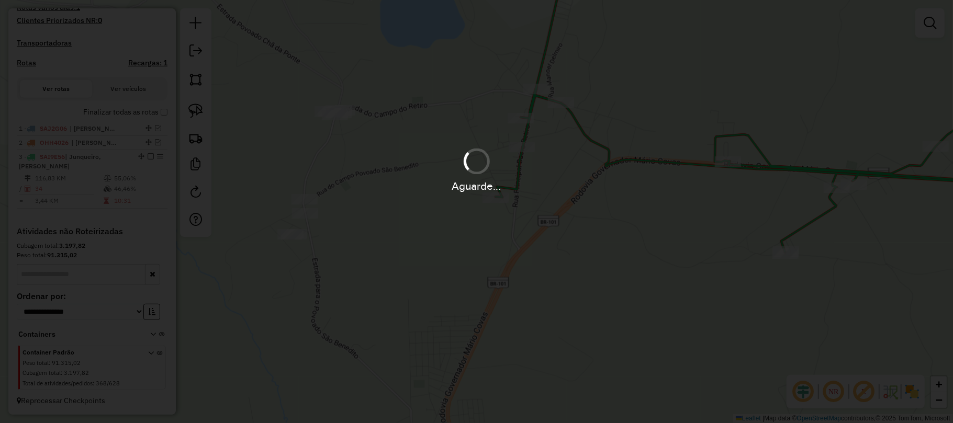
scroll to position [315, 0]
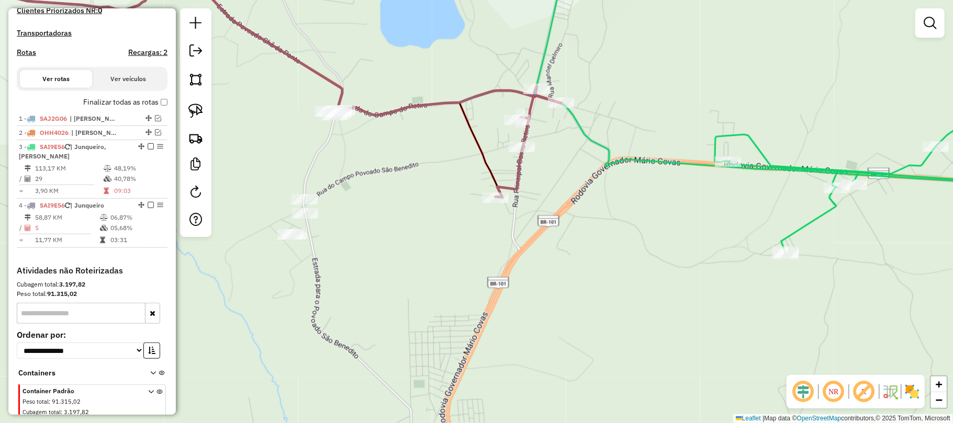
click at [692, 300] on div "Janela de atendimento Grade de atendimento Capacidade Transportadoras Veículos …" at bounding box center [476, 211] width 953 height 423
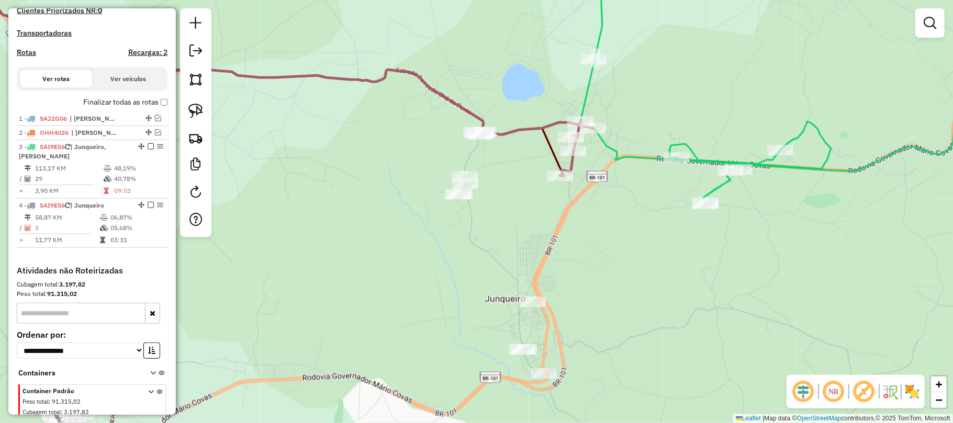
drag, startPoint x: 519, startPoint y: 294, endPoint x: 522, endPoint y: 116, distance: 178.0
click at [522, 116] on div "Janela de atendimento Grade de atendimento Capacidade Transportadoras Veículos …" at bounding box center [476, 211] width 953 height 423
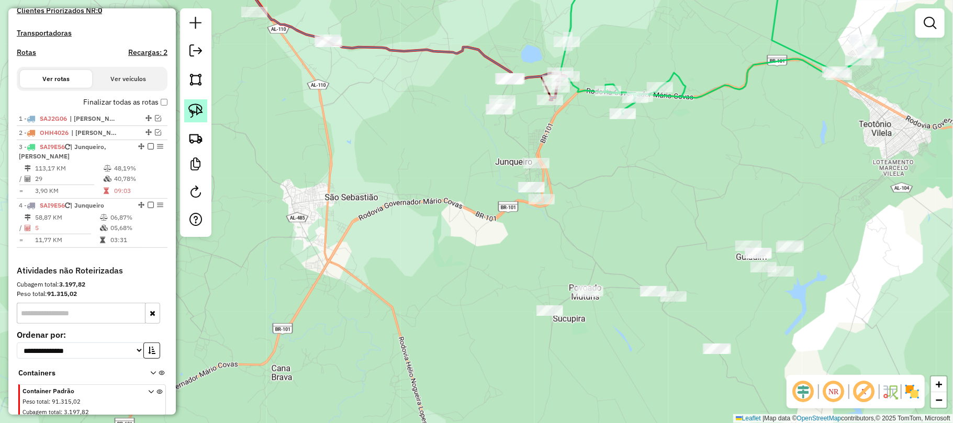
drag, startPoint x: 196, startPoint y: 111, endPoint x: 206, endPoint y: 101, distance: 14.4
click at [196, 111] on img at bounding box center [195, 111] width 15 height 15
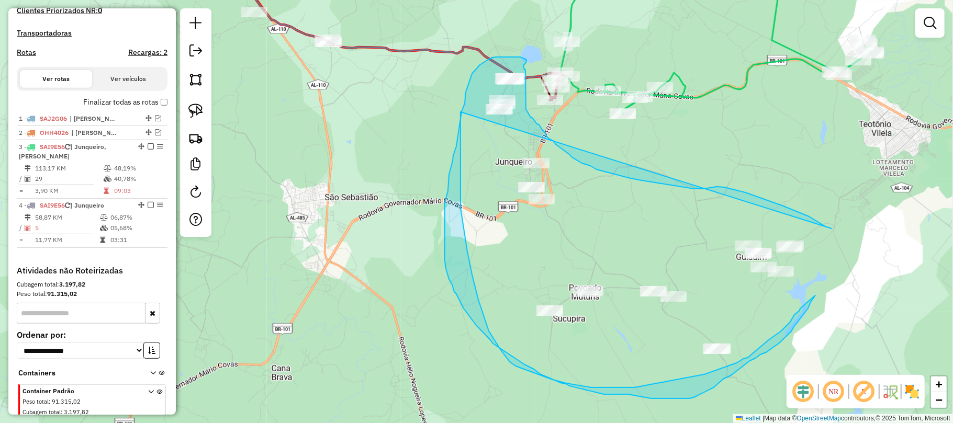
drag, startPoint x: 832, startPoint y: 229, endPoint x: 461, endPoint y: 112, distance: 389.0
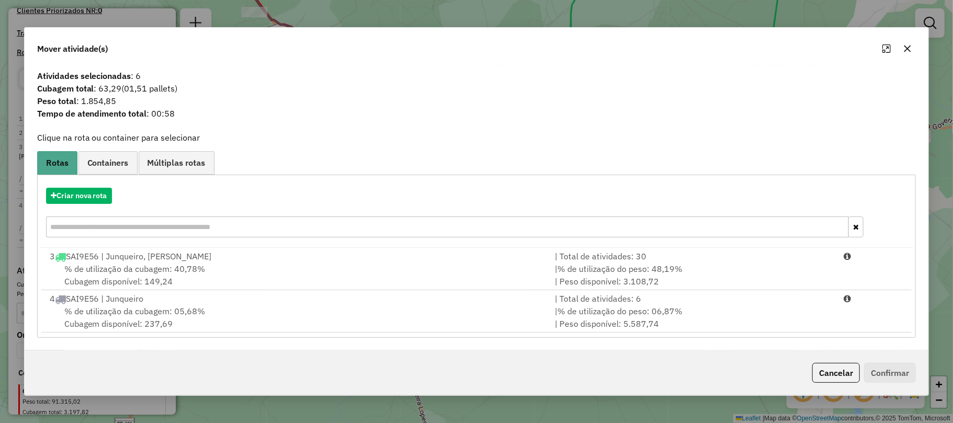
drag, startPoint x: 909, startPoint y: 47, endPoint x: 808, endPoint y: 91, distance: 110.2
click at [909, 47] on icon "button" at bounding box center [907, 48] width 7 height 7
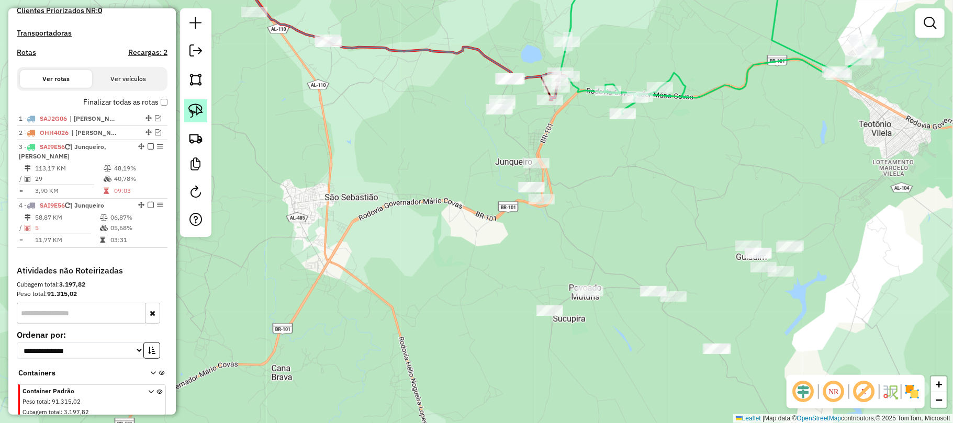
click at [189, 109] on img at bounding box center [195, 111] width 15 height 15
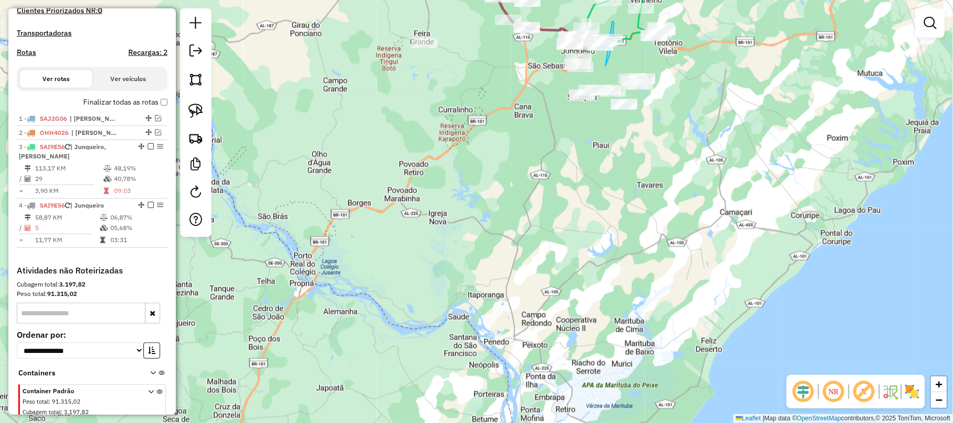
click at [597, 89] on div "Rota 3 - Placa SAI9E56 27096 - BAR DO LEO Rota 3 - Placa SAI9E56 27285 - MERCEA…" at bounding box center [476, 211] width 953 height 423
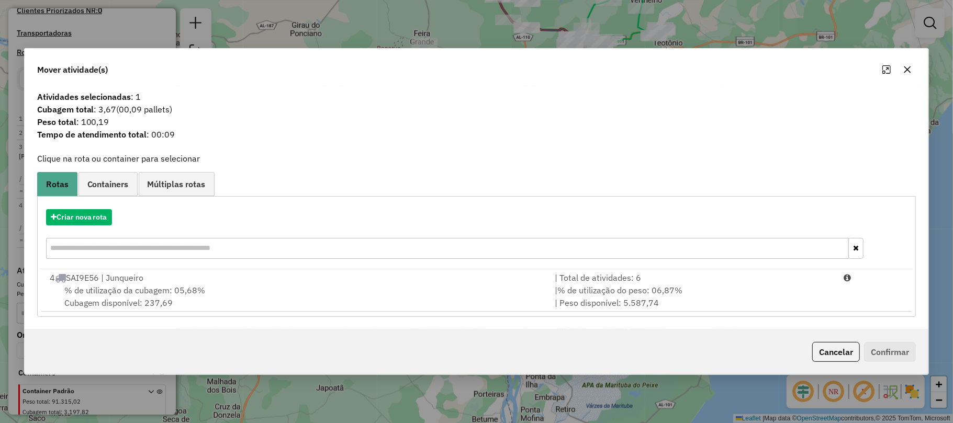
click at [910, 70] on icon "button" at bounding box center [907, 69] width 8 height 8
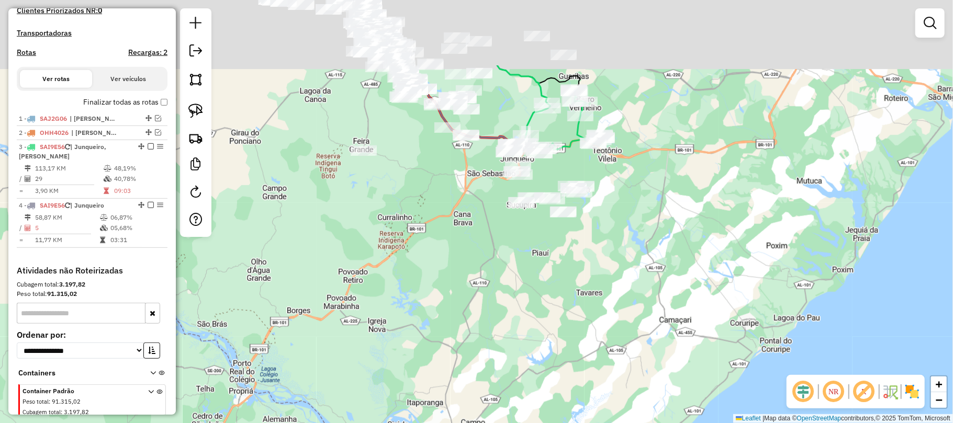
drag, startPoint x: 734, startPoint y: 73, endPoint x: 642, endPoint y: 237, distance: 188.0
click at [642, 237] on div "Janela de atendimento Grade de atendimento Capacidade Transportadoras Veículos …" at bounding box center [476, 211] width 953 height 423
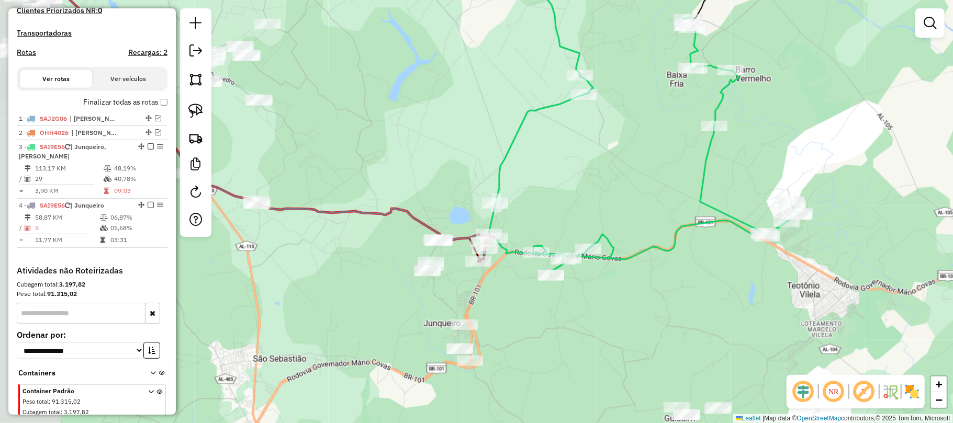
drag, startPoint x: 526, startPoint y: 178, endPoint x: 560, endPoint y: 226, distance: 59.0
click at [627, 196] on div "Janela de atendimento Grade de atendimento Capacidade Transportadoras Veículos …" at bounding box center [476, 211] width 953 height 423
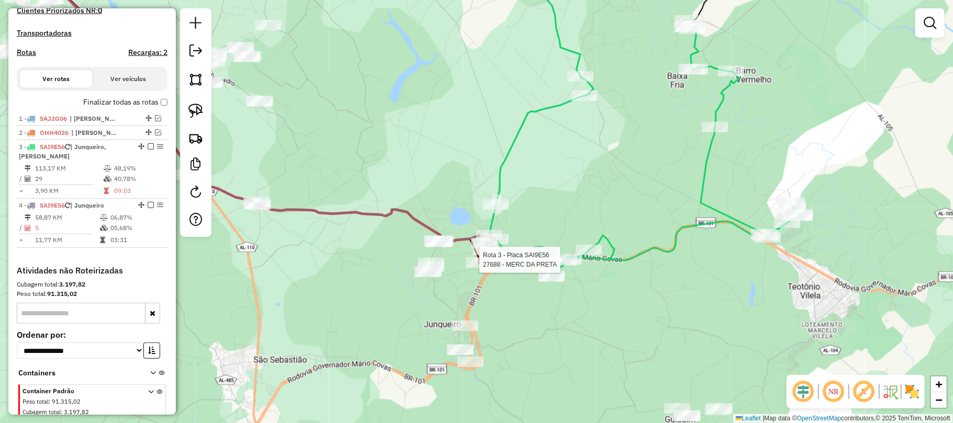
select select "**********"
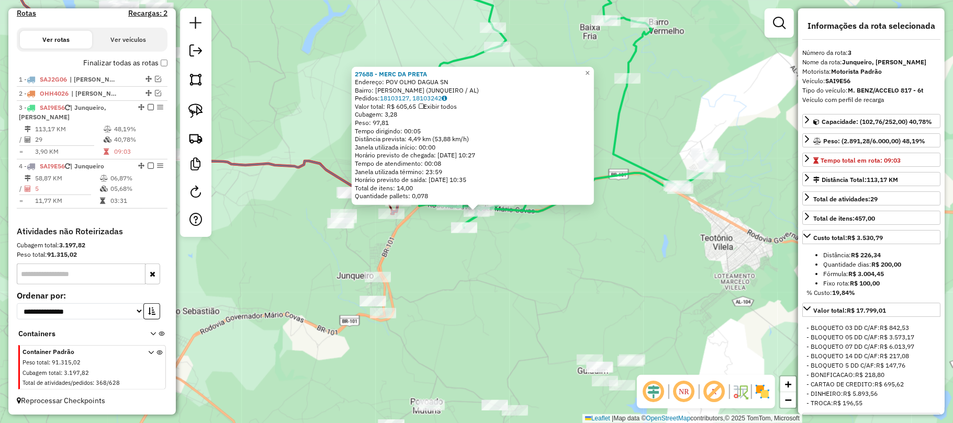
scroll to position [364, 0]
click at [542, 253] on div "27688 - MERC DA PRETA Endereço: POV OLHO DAGUA SN Bairro: OLHO DAGUA (JUNQUEIRO…" at bounding box center [476, 211] width 953 height 423
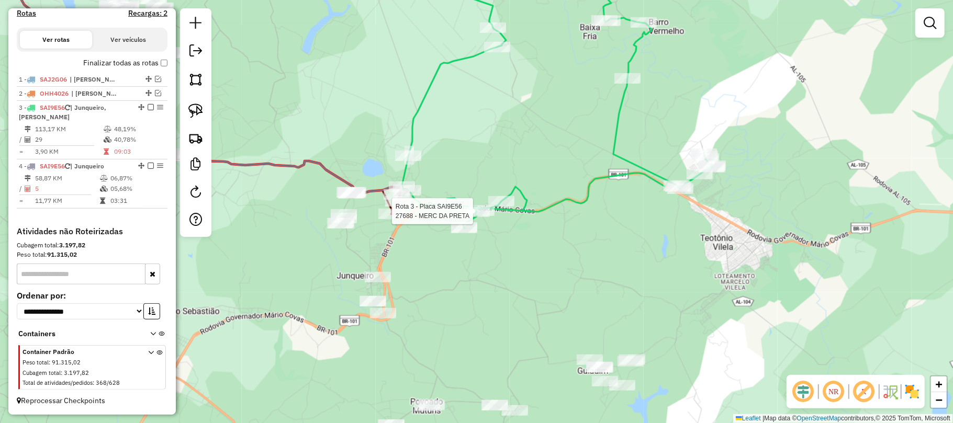
select select "**********"
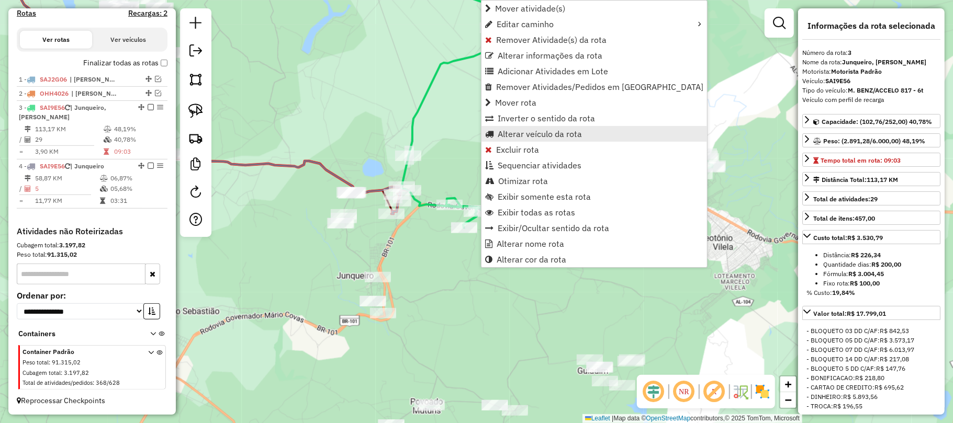
click at [538, 130] on span "Alterar veículo da rota" at bounding box center [540, 134] width 84 height 8
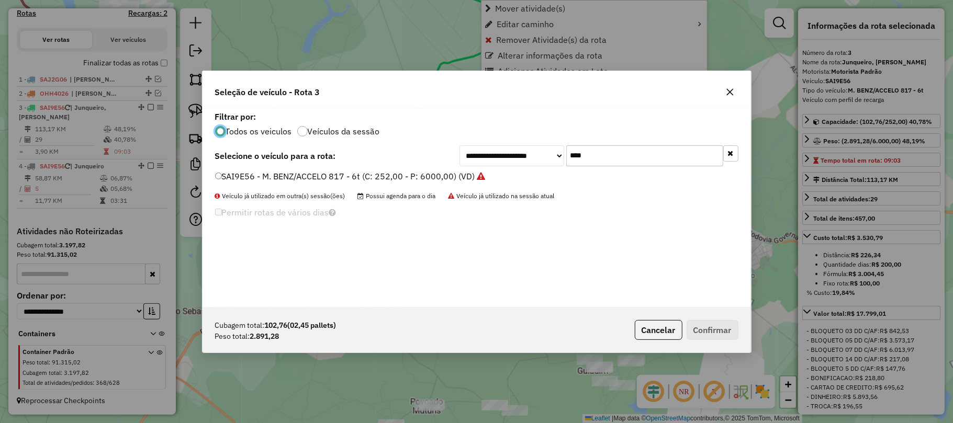
scroll to position [5, 3]
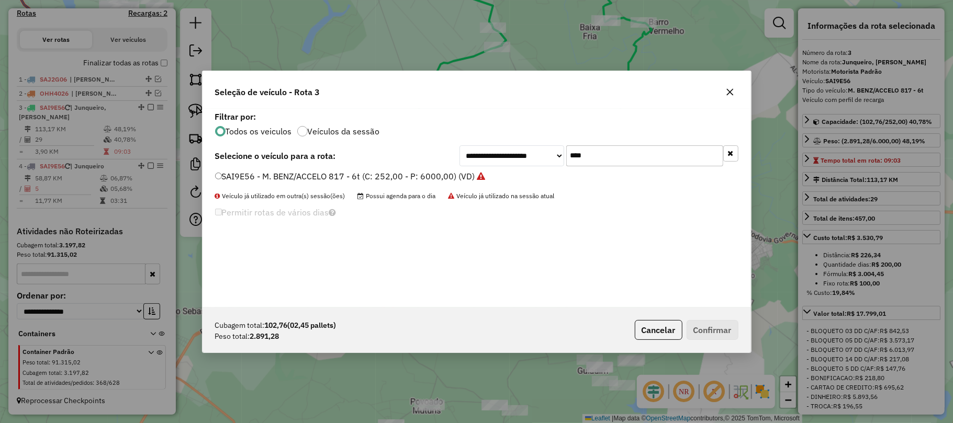
drag, startPoint x: 601, startPoint y: 155, endPoint x: 561, endPoint y: 162, distance: 41.0
click at [569, 160] on input "****" at bounding box center [644, 156] width 157 height 21
type input "****"
drag, startPoint x: 304, startPoint y: 171, endPoint x: 319, endPoint y: 178, distance: 16.9
click at [306, 172] on label "OHH2A46 - FORD/CARGO 712 (C: 252,00 - P: 5000,00) (VD)" at bounding box center [333, 176] width 237 height 13
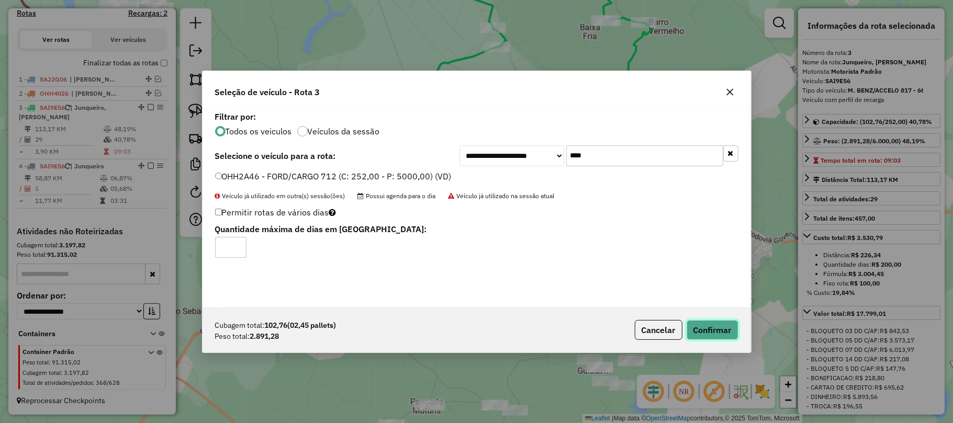
click at [702, 336] on button "Confirmar" at bounding box center [713, 330] width 52 height 20
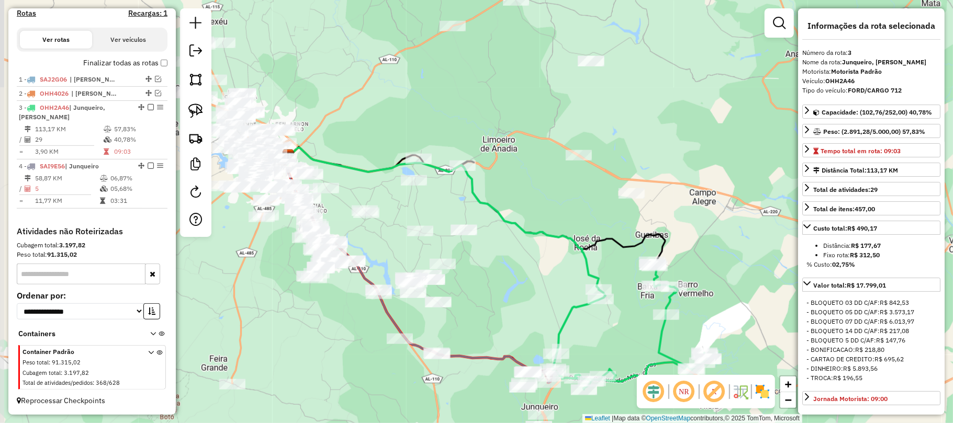
drag, startPoint x: 379, startPoint y: 223, endPoint x: 516, endPoint y: 272, distance: 145.2
click at [513, 274] on div "Janela de atendimento Grade de atendimento Capacidade Transportadoras Veículos …" at bounding box center [476, 211] width 953 height 423
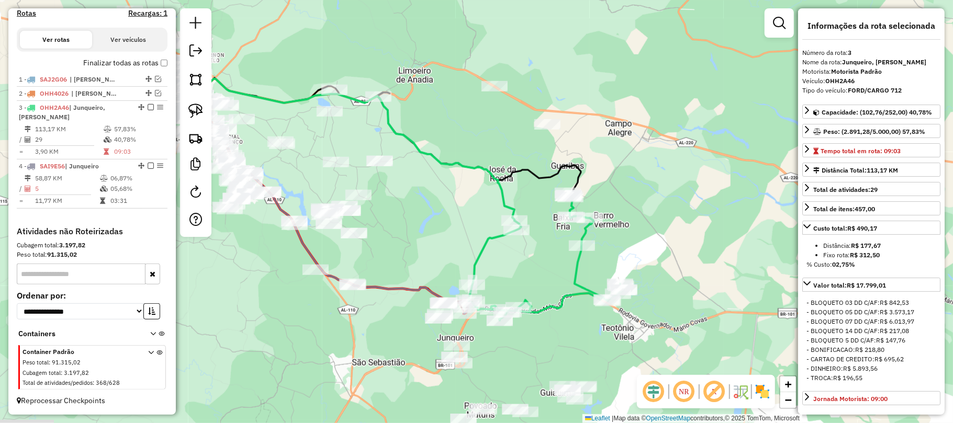
drag, startPoint x: 537, startPoint y: 295, endPoint x: 445, endPoint y: 222, distance: 117.7
click at [445, 222] on div "Janela de atendimento Grade de atendimento Capacidade Transportadoras Veículos …" at bounding box center [476, 211] width 953 height 423
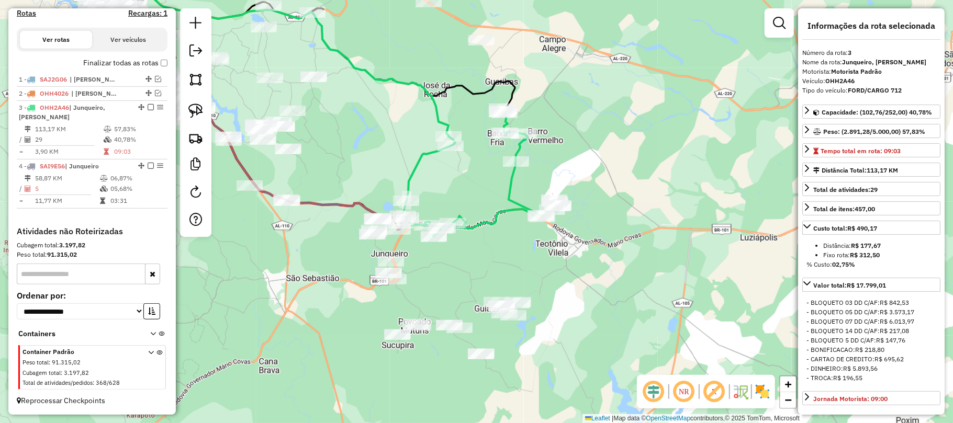
drag, startPoint x: 433, startPoint y: 208, endPoint x: 367, endPoint y: 118, distance: 111.9
click at [367, 118] on div "Janela de atendimento Grade de atendimento Capacidade Transportadoras Veículos …" at bounding box center [476, 211] width 953 height 423
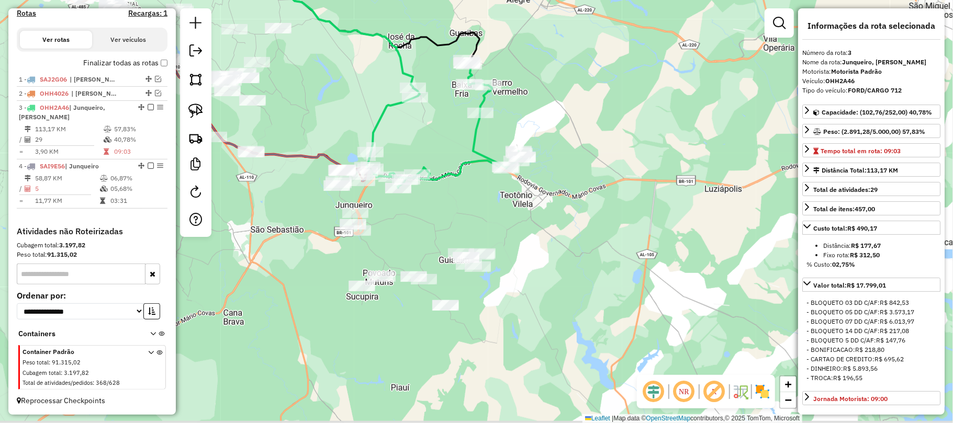
drag, startPoint x: 493, startPoint y: 246, endPoint x: 464, endPoint y: 207, distance: 48.6
click at [464, 207] on div "Janela de atendimento Grade de atendimento Capacidade Transportadoras Veículos …" at bounding box center [476, 211] width 953 height 423
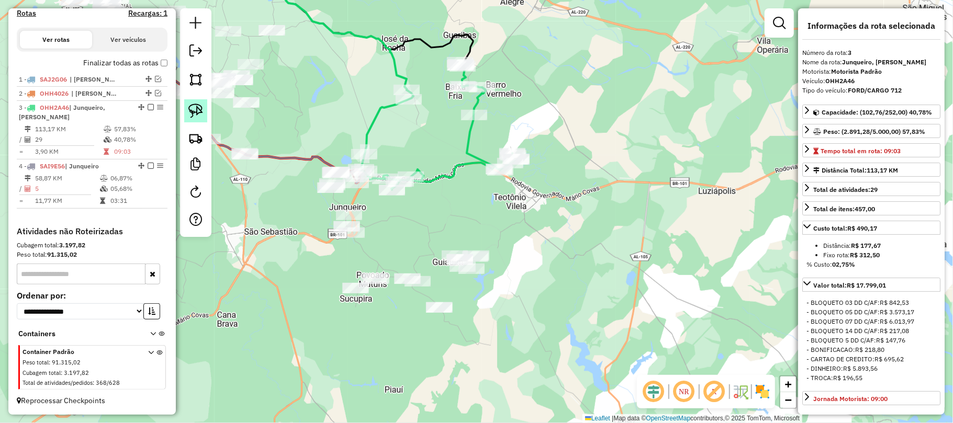
click at [193, 105] on img at bounding box center [195, 111] width 15 height 15
drag, startPoint x: 375, startPoint y: 162, endPoint x: 345, endPoint y: 156, distance: 29.9
click at [337, 159] on div at bounding box center [327, 154] width 26 height 10
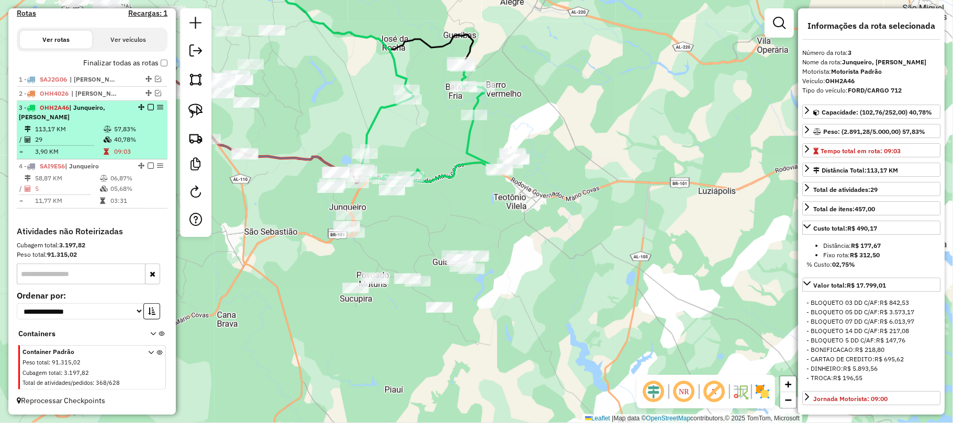
click at [148, 109] on em at bounding box center [151, 107] width 6 height 6
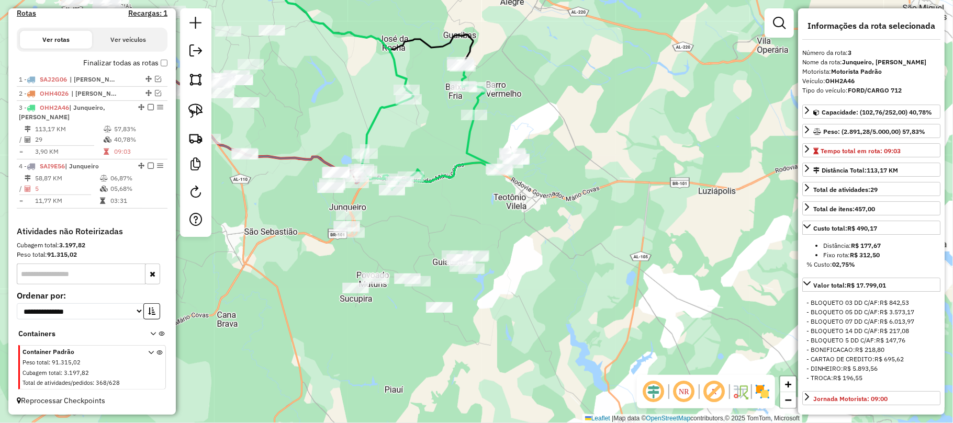
scroll to position [319, 0]
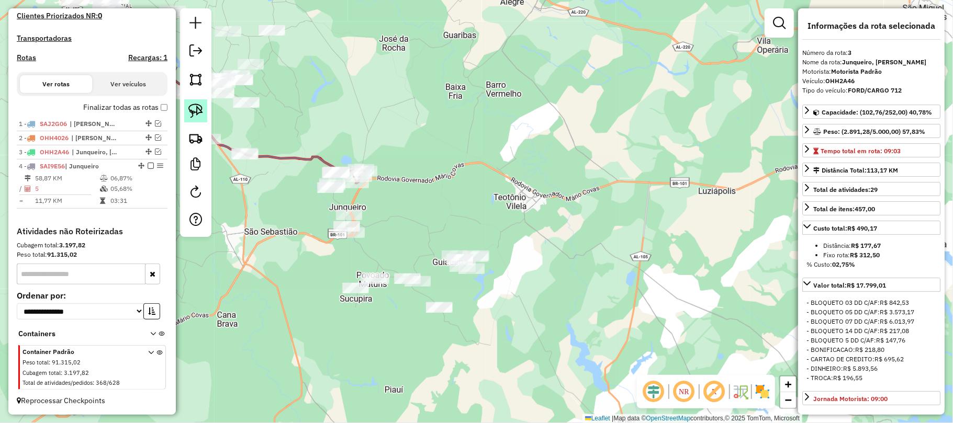
drag, startPoint x: 197, startPoint y: 107, endPoint x: 269, endPoint y: 128, distance: 74.7
click at [197, 108] on img at bounding box center [195, 111] width 15 height 15
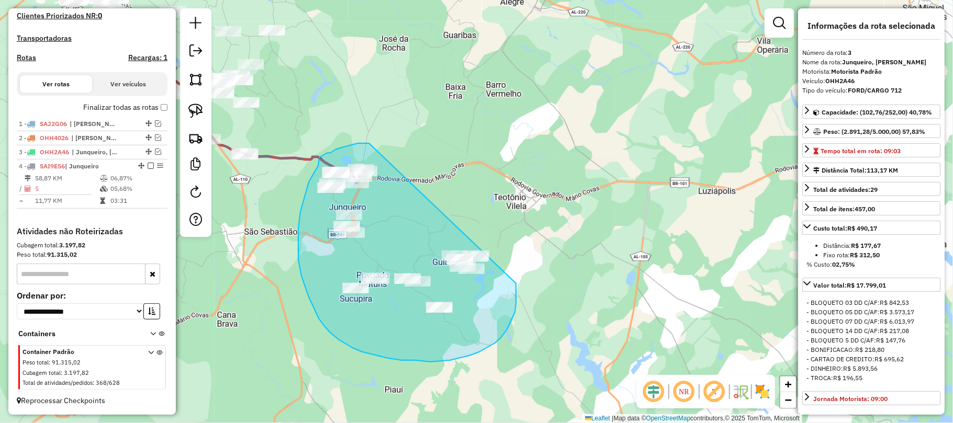
drag, startPoint x: 369, startPoint y: 143, endPoint x: 512, endPoint y: 244, distance: 174.7
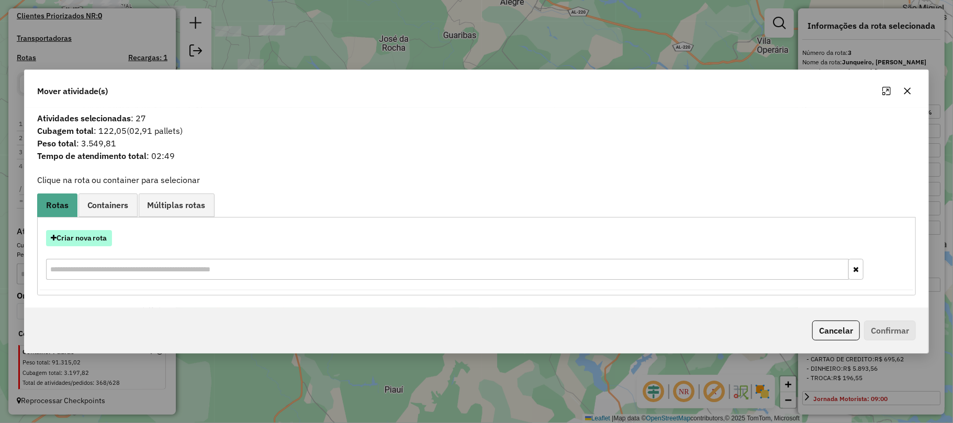
click at [86, 236] on button "Criar nova rota" at bounding box center [79, 238] width 66 height 16
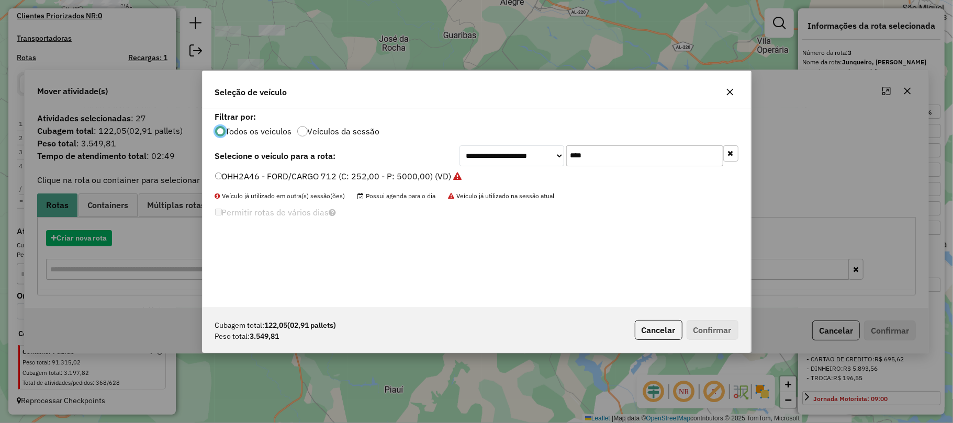
scroll to position [5, 3]
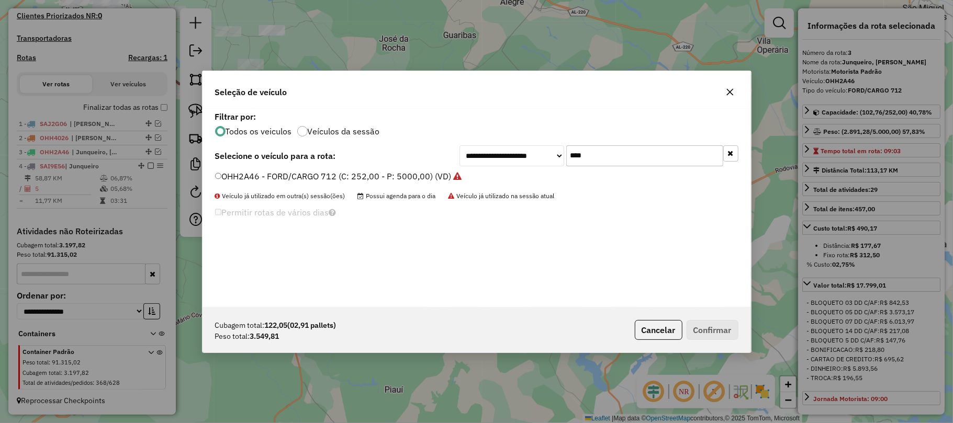
drag, startPoint x: 574, startPoint y: 156, endPoint x: 555, endPoint y: 160, distance: 19.3
click at [555, 160] on div "**********" at bounding box center [599, 156] width 279 height 21
type input "****"
click at [296, 172] on label "SAI9E56 - M. BENZ/ACCELO 817 - 6t (C: 252,00 - P: 6000,00) (VD)" at bounding box center [350, 176] width 271 height 13
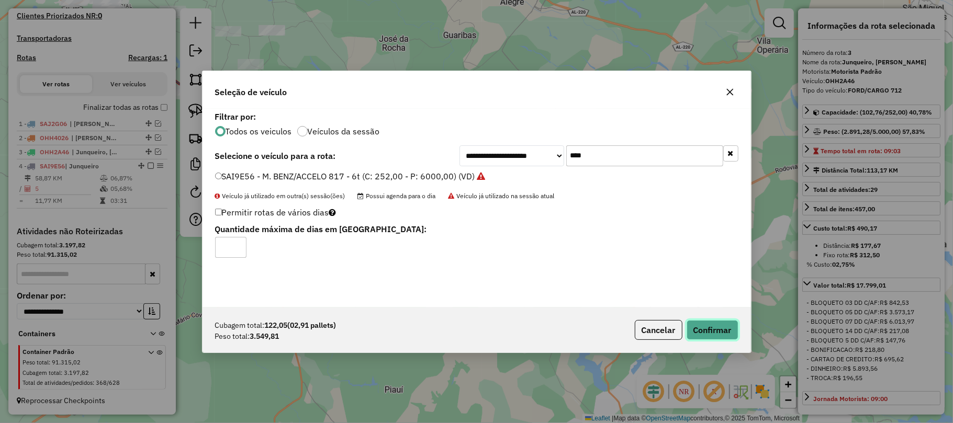
click at [715, 329] on button "Confirmar" at bounding box center [713, 330] width 52 height 20
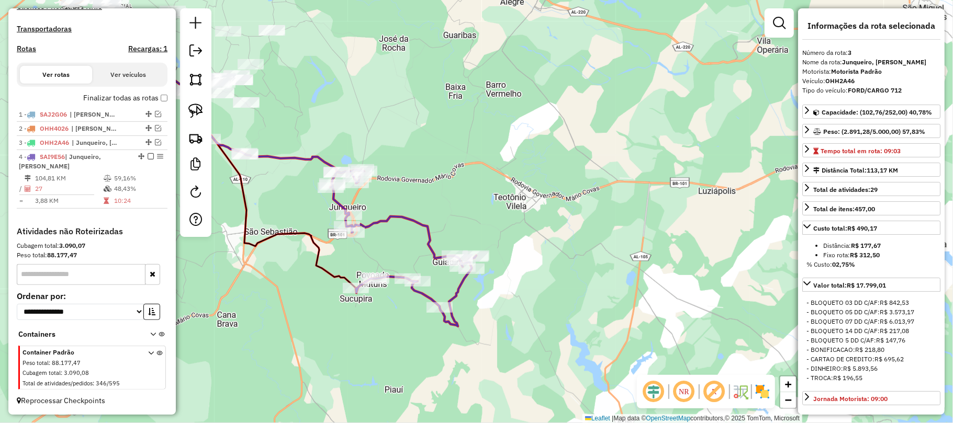
scroll to position [316, 0]
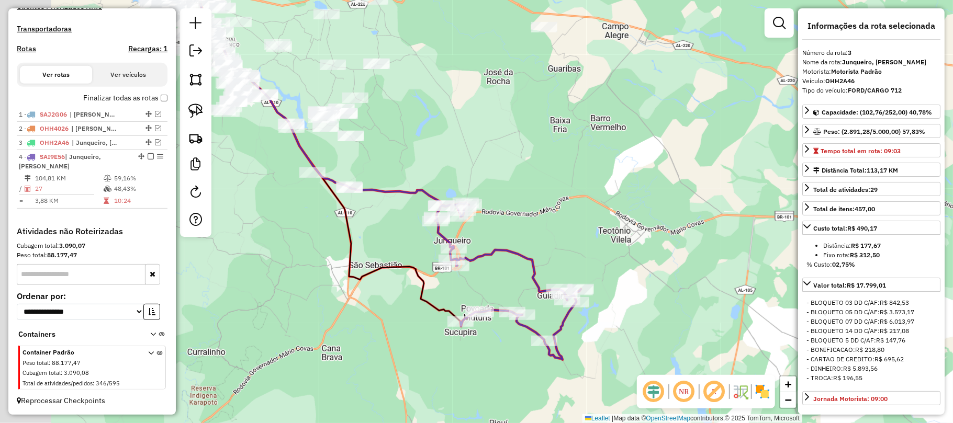
drag, startPoint x: 273, startPoint y: 179, endPoint x: 354, endPoint y: 193, distance: 81.8
click at [372, 208] on div "Janela de atendimento Grade de atendimento Capacidade Transportadoras Veículos …" at bounding box center [476, 211] width 953 height 423
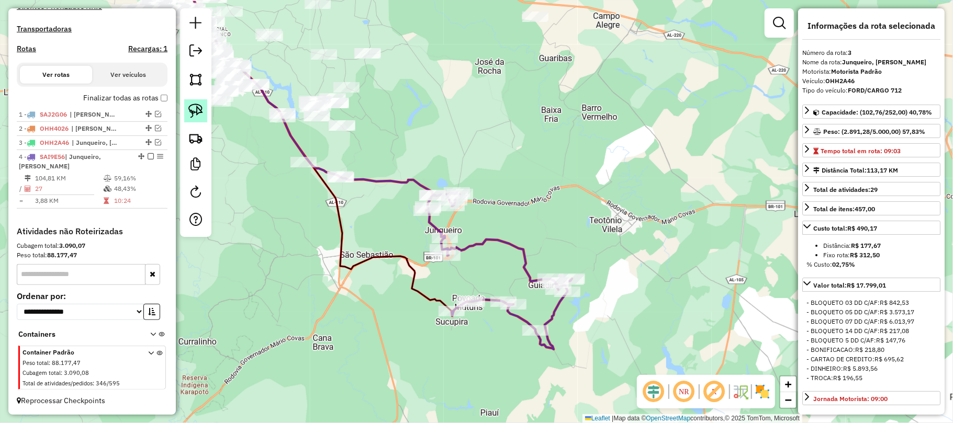
click at [191, 111] on img at bounding box center [195, 111] width 15 height 15
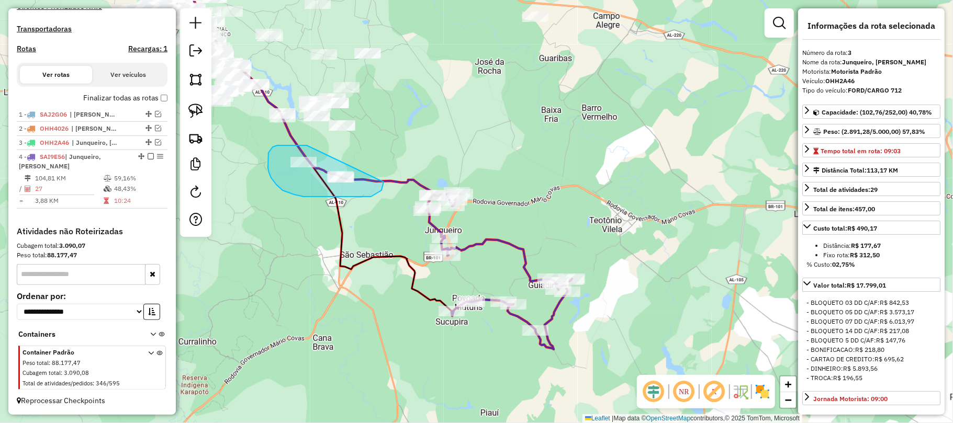
drag, startPoint x: 307, startPoint y: 146, endPoint x: 379, endPoint y: 161, distance: 74.4
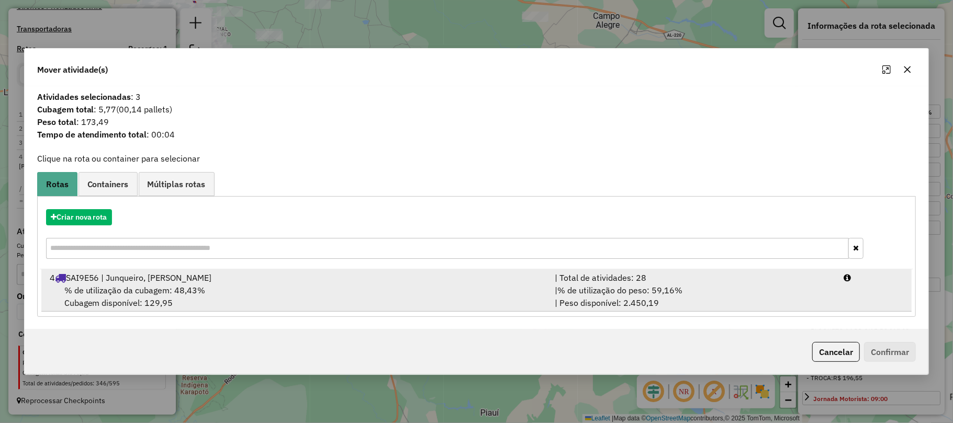
drag, startPoint x: 130, startPoint y: 275, endPoint x: 137, endPoint y: 276, distance: 7.4
click at [130, 276] on div "4 SAI9E56 | Junqueiro, Teotônio Vilela" at bounding box center [296, 278] width 506 height 13
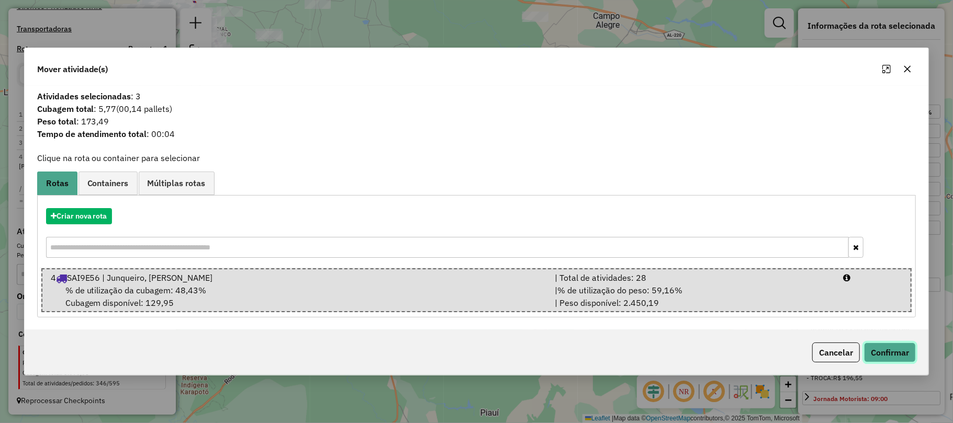
click at [904, 354] on button "Confirmar" at bounding box center [890, 353] width 52 height 20
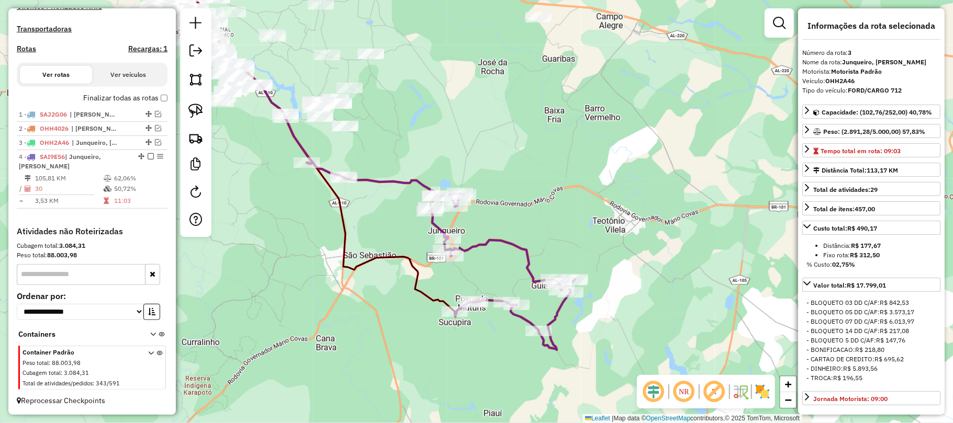
drag, startPoint x: 392, startPoint y: 147, endPoint x: 332, endPoint y: 207, distance: 85.5
click at [396, 202] on div "Janela de atendimento Grade de atendimento Capacidade Transportadoras Veículos …" at bounding box center [476, 211] width 953 height 423
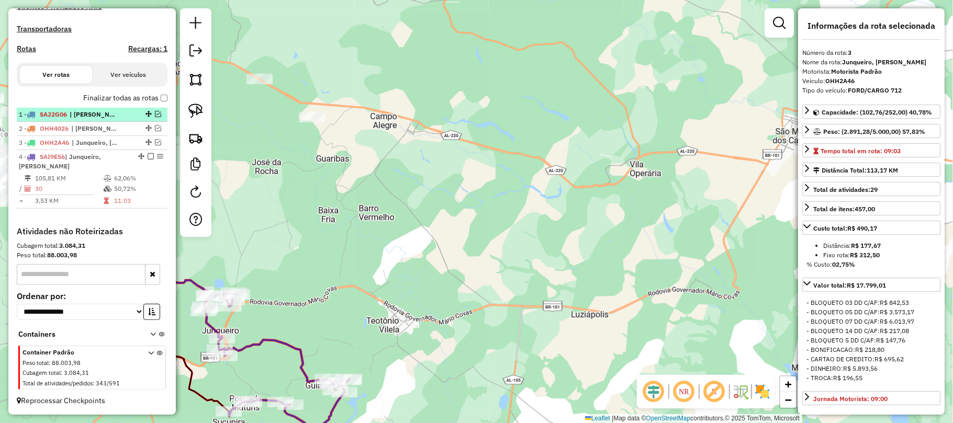
drag, startPoint x: 146, startPoint y: 154, endPoint x: 152, endPoint y: 160, distance: 8.5
click at [148, 155] on em at bounding box center [151, 156] width 6 height 6
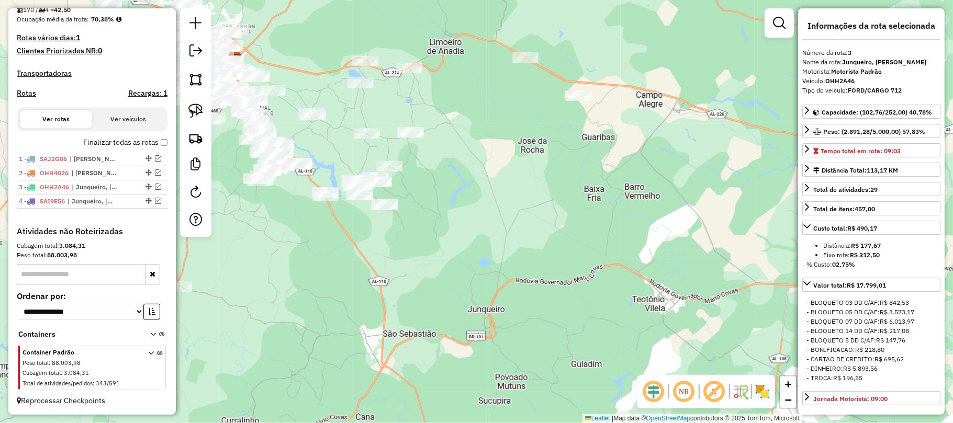
drag, startPoint x: 325, startPoint y: 218, endPoint x: 616, endPoint y: 197, distance: 292.3
click at [630, 197] on div "Janela de atendimento Grade de atendimento Capacidade Transportadoras Veículos …" at bounding box center [476, 211] width 953 height 423
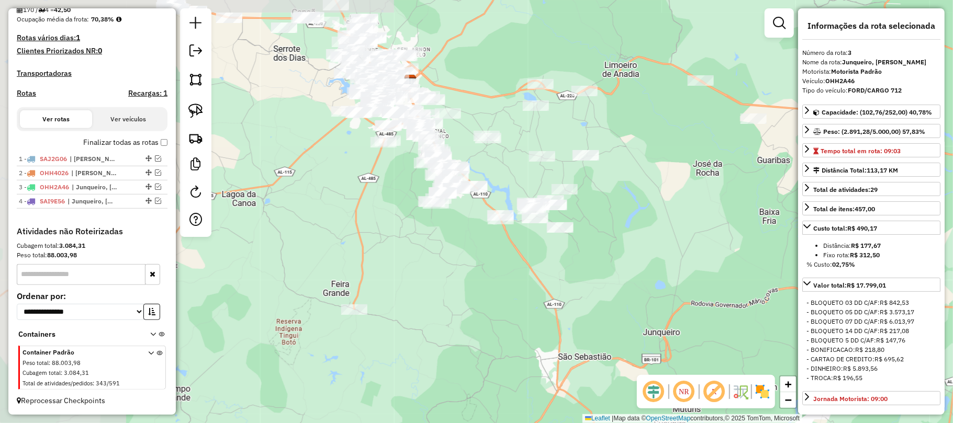
drag, startPoint x: 485, startPoint y: 199, endPoint x: 651, endPoint y: 225, distance: 168.4
click at [651, 225] on div "Janela de atendimento Grade de atendimento Capacidade Transportadoras Veículos …" at bounding box center [476, 211] width 953 height 423
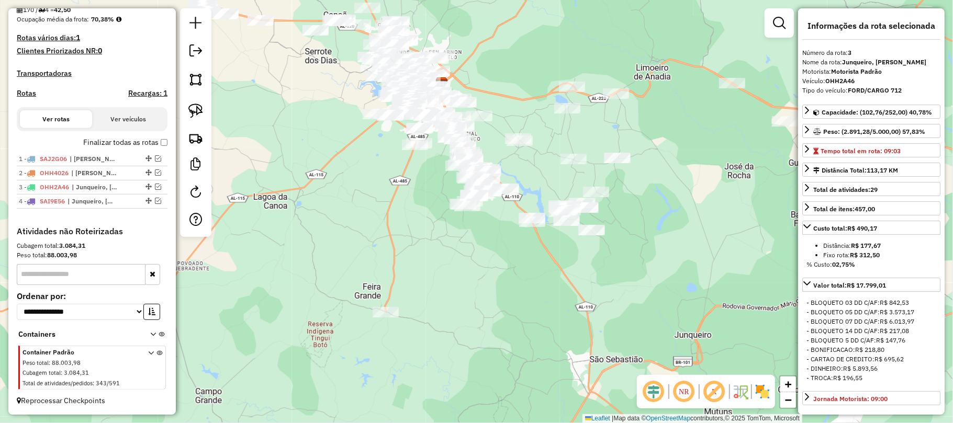
click at [55, 272] on input "text" at bounding box center [81, 274] width 129 height 21
type input "***"
click at [149, 351] on icon at bounding box center [151, 370] width 6 height 39
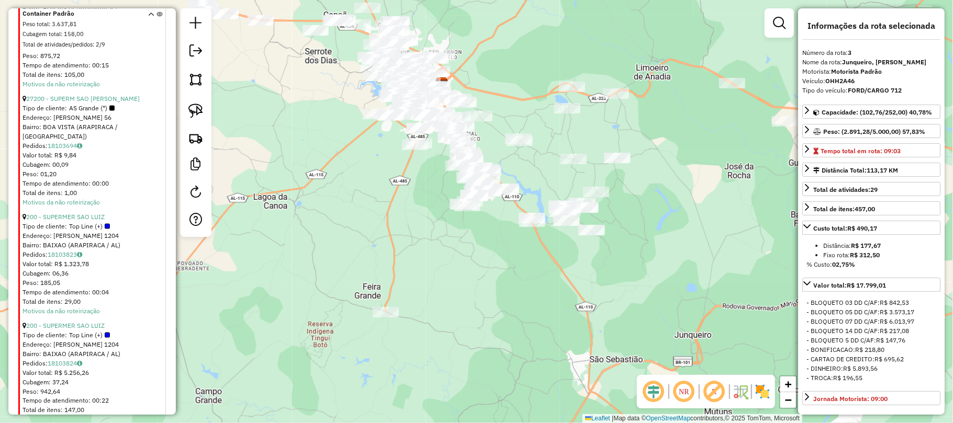
scroll to position [1039, 0]
click at [63, 319] on link "200 - SUPERMER SAO LUIZ" at bounding box center [65, 323] width 79 height 8
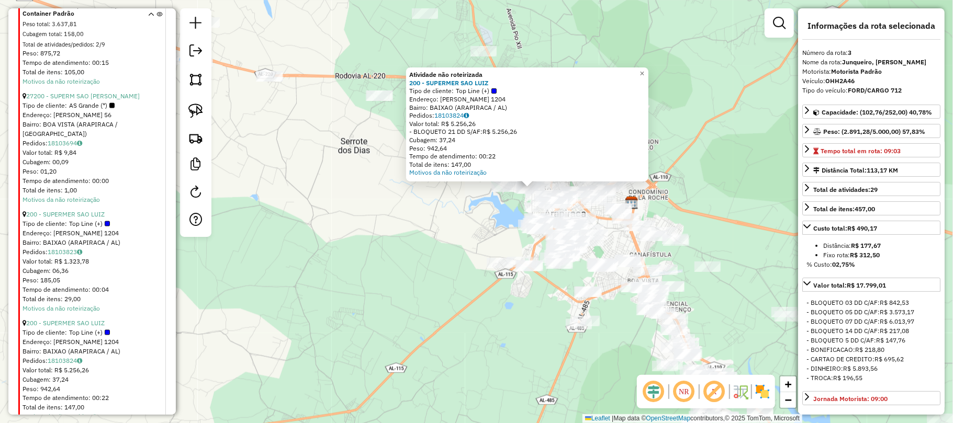
drag, startPoint x: 480, startPoint y: 212, endPoint x: 292, endPoint y: 276, distance: 198.6
click at [290, 275] on div "Atividade não roteirizada 200 - SUPERMER SAO LUIZ Tipo de cliente: Top Line (+)…" at bounding box center [476, 211] width 953 height 423
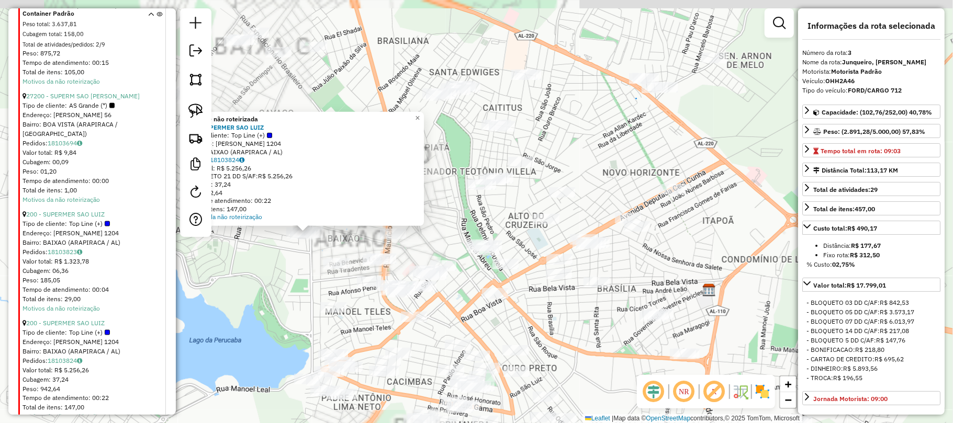
drag, startPoint x: 382, startPoint y: 217, endPoint x: 293, endPoint y: 288, distance: 113.5
click at [293, 288] on div "Atividade não roteirizada 200 - SUPERMER SAO LUIZ Tipo de cliente: Top Line (+)…" at bounding box center [476, 211] width 953 height 423
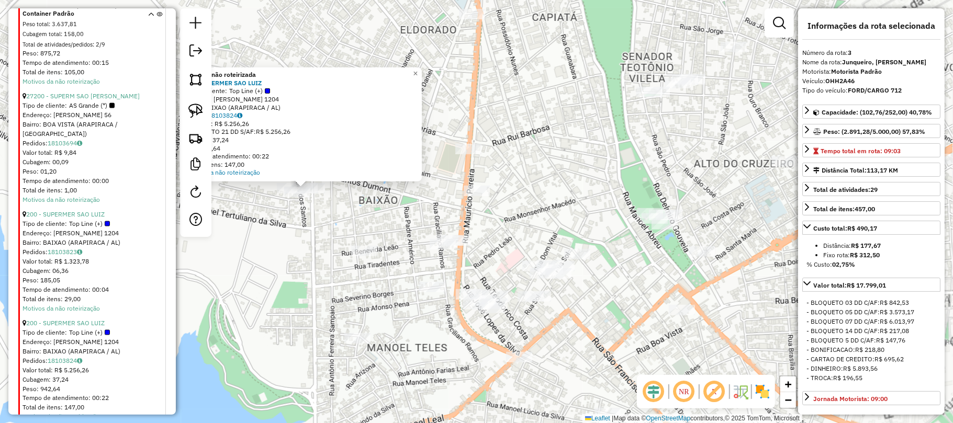
click at [320, 218] on div "Atividade não roteirizada 200 - SUPERMER SAO LUIZ Tipo de cliente: Top Line (+)…" at bounding box center [476, 211] width 953 height 423
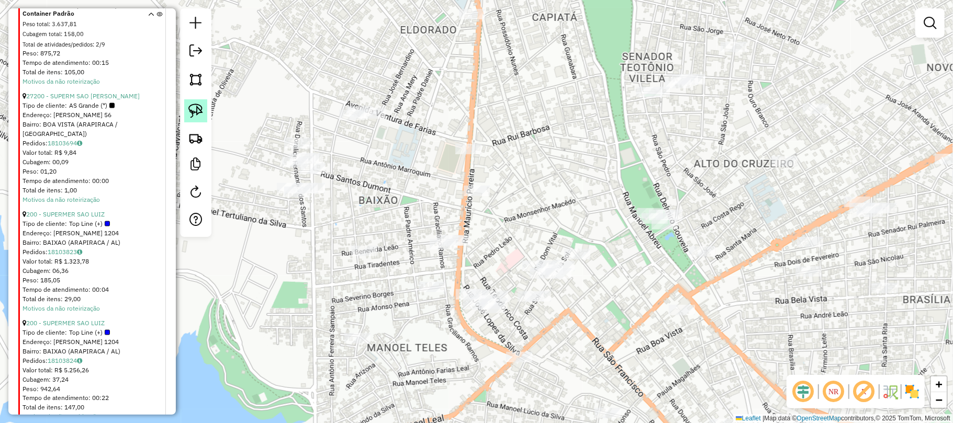
click at [193, 105] on img at bounding box center [195, 111] width 15 height 15
drag, startPoint x: 322, startPoint y: 179, endPoint x: 337, endPoint y: 191, distance: 19.0
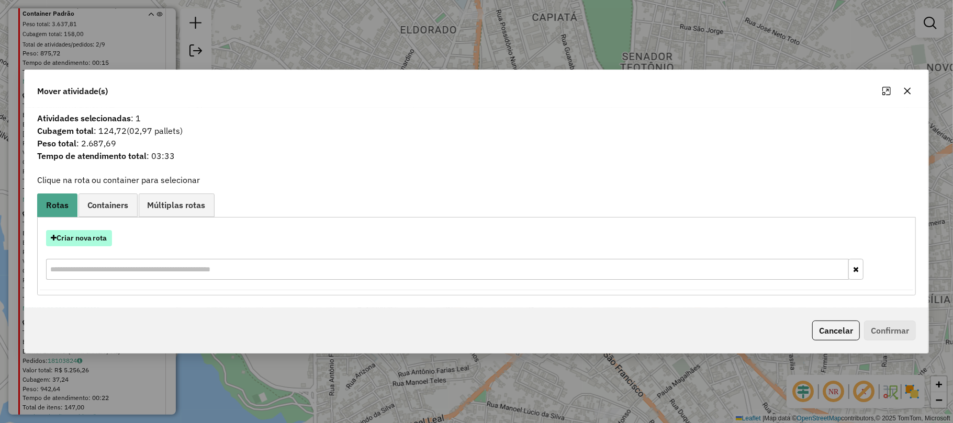
click at [86, 236] on button "Criar nova rota" at bounding box center [79, 238] width 66 height 16
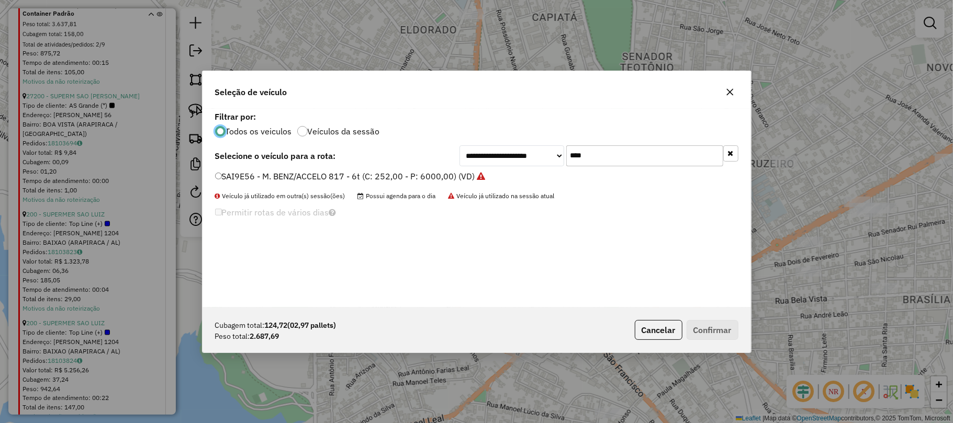
scroll to position [5, 3]
click at [450, 170] on label "SAI9E56 - M. BENZ/ACCELO 817 - 6t (C: 252,00 - P: 6000,00) (VD)" at bounding box center [350, 176] width 271 height 13
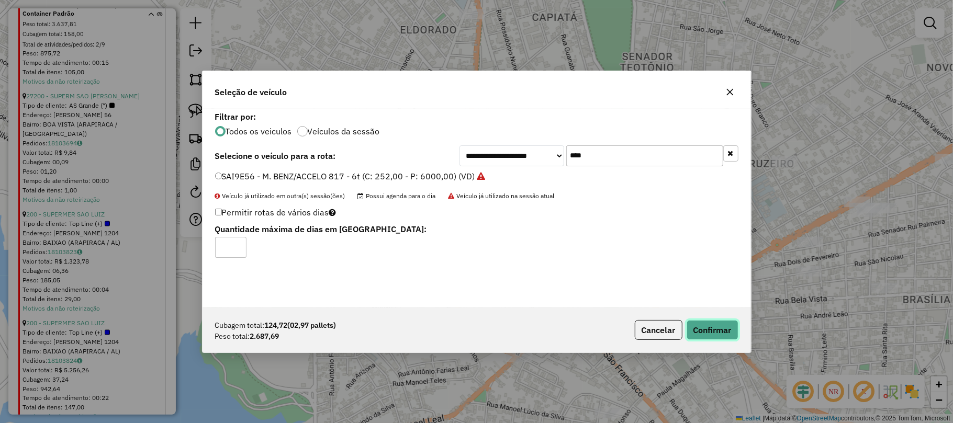
click at [706, 332] on button "Confirmar" at bounding box center [713, 330] width 52 height 20
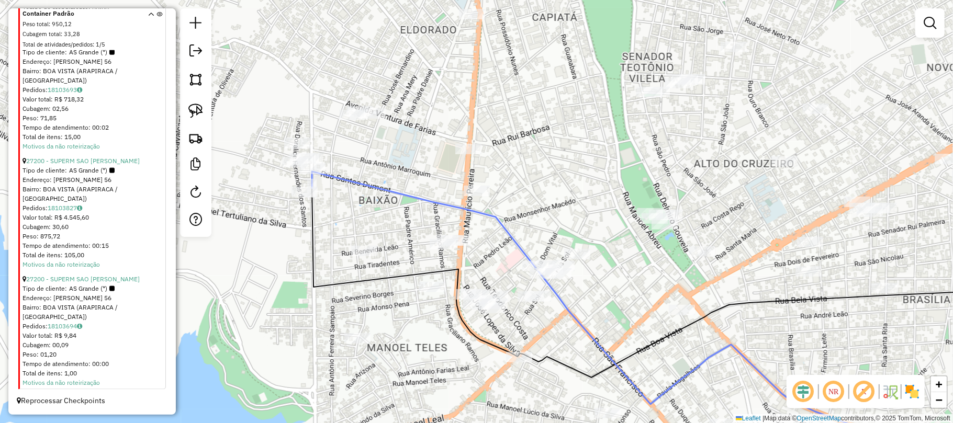
scroll to position [878, 0]
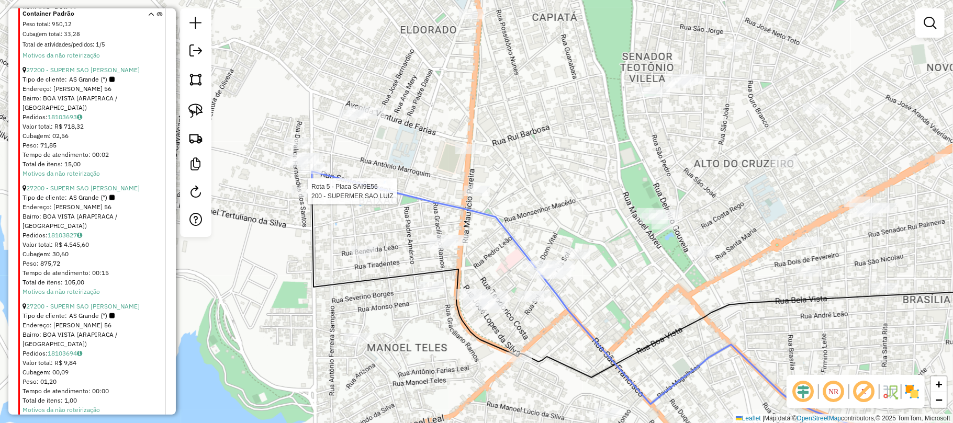
select select "**********"
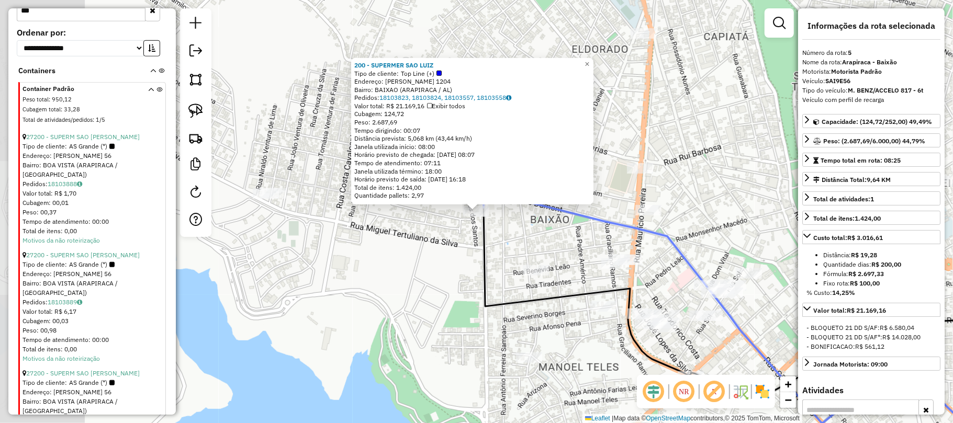
scroll to position [472, 0]
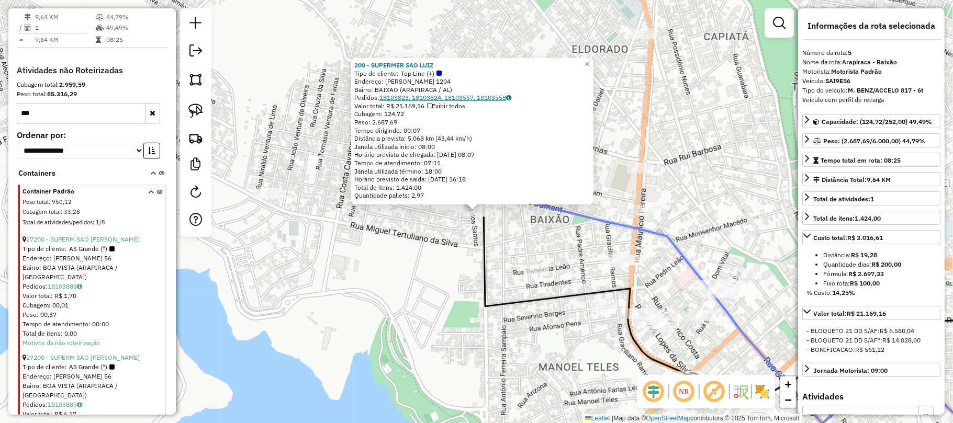
click at [505, 96] on link "18103823, 18103824, 18103557, 18103558" at bounding box center [445, 98] width 132 height 8
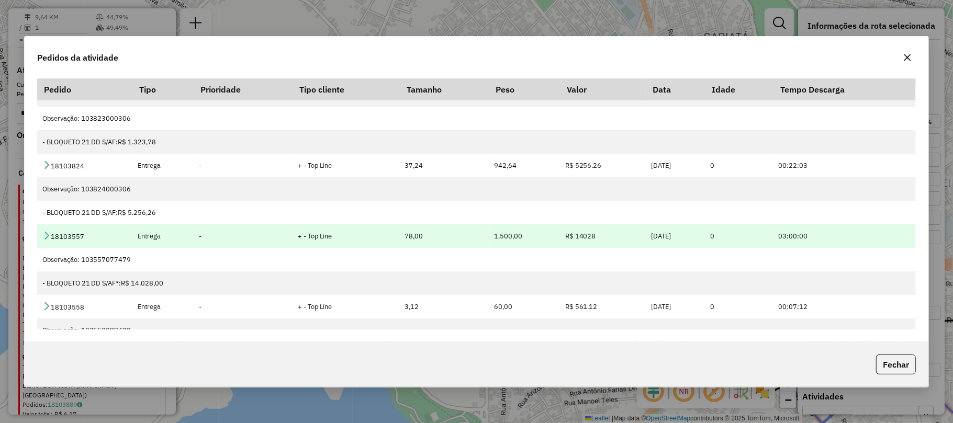
scroll to position [0, 0]
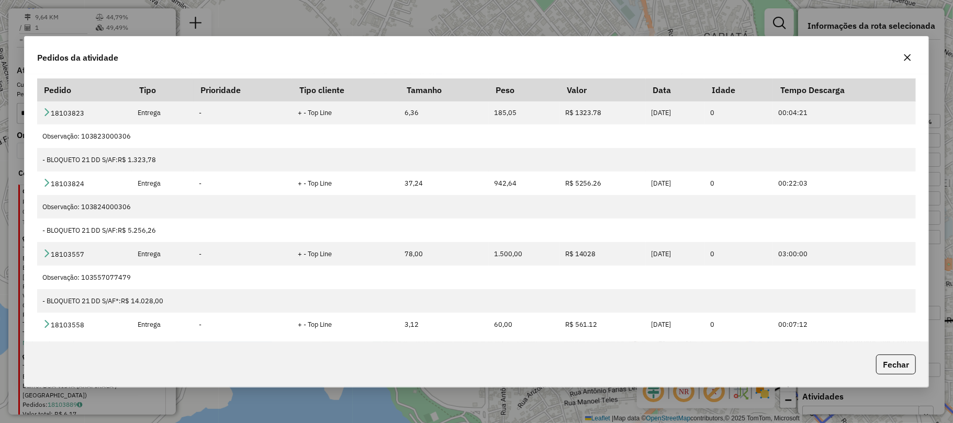
click at [306, 19] on div "Pedidos da atividade Pedido Tipo Prioridade Tipo cliente Tamanho Peso Valor Dat…" at bounding box center [476, 211] width 953 height 423
click at [905, 53] on icon "button" at bounding box center [907, 57] width 8 height 8
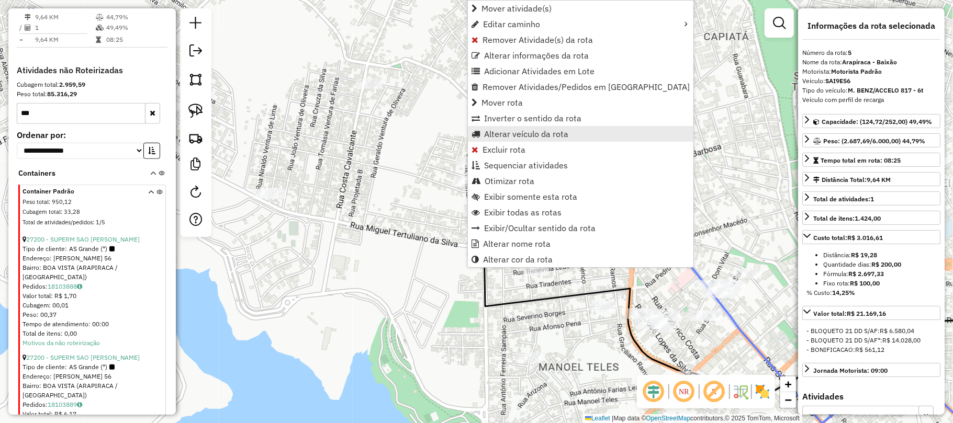
click at [524, 130] on span "Alterar veículo da rota" at bounding box center [526, 134] width 84 height 8
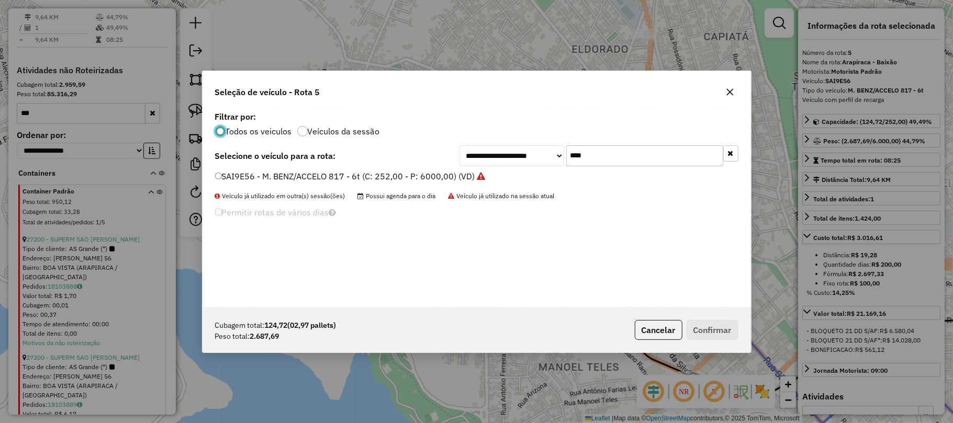
scroll to position [5, 3]
drag, startPoint x: 602, startPoint y: 155, endPoint x: 568, endPoint y: 160, distance: 33.9
click at [568, 160] on input "****" at bounding box center [644, 156] width 157 height 21
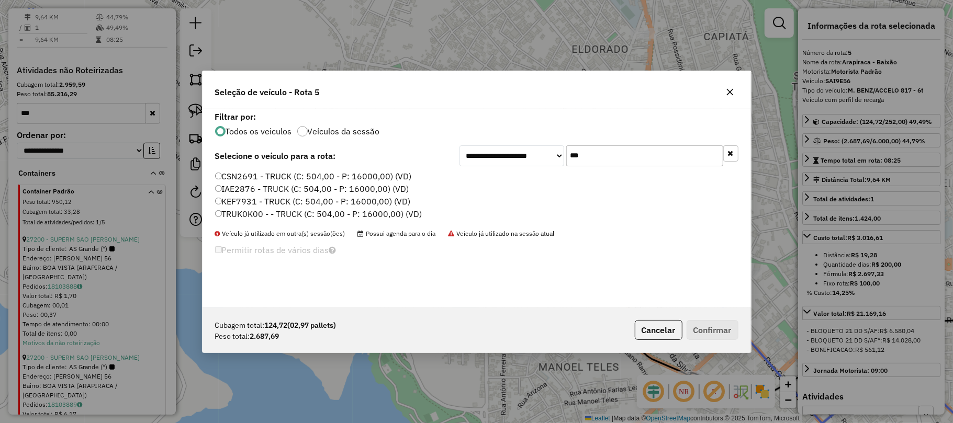
type input "***"
click at [254, 216] on label "TRUK0K00 - - TRUCK (C: 504,00 - P: 16000,00) (VD)" at bounding box center [318, 214] width 207 height 13
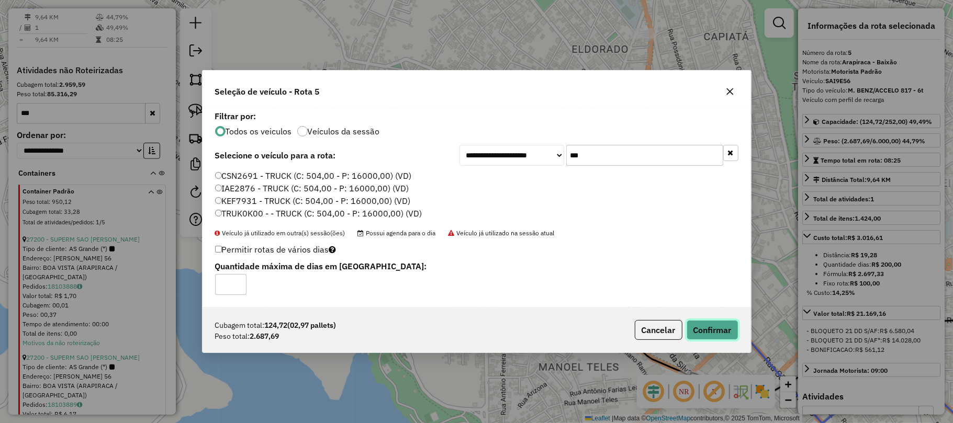
click at [718, 331] on button "Confirmar" at bounding box center [713, 330] width 52 height 20
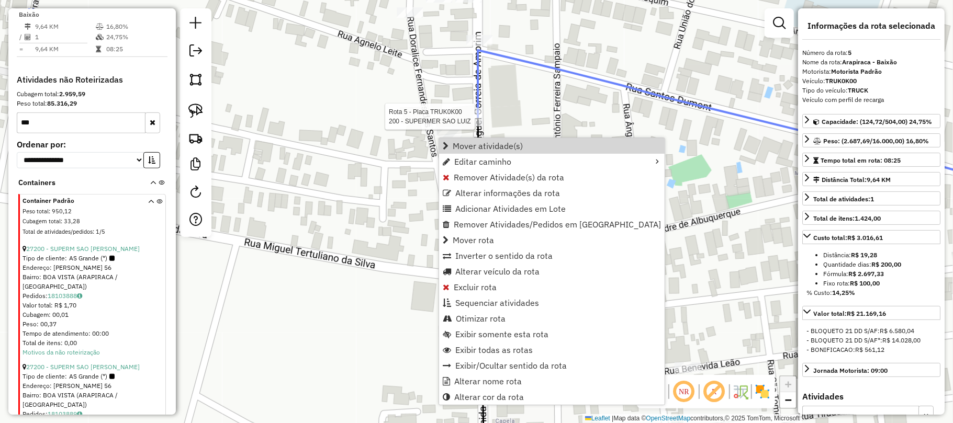
click at [478, 106] on icon at bounding box center [763, 121] width 571 height 142
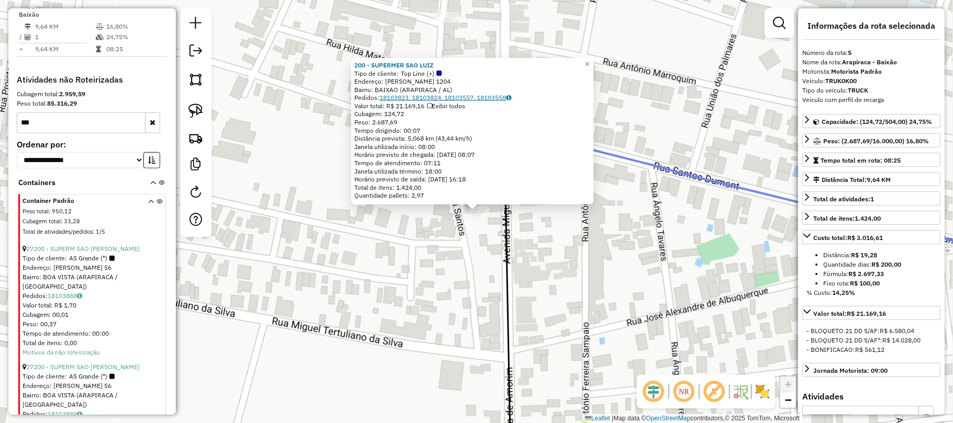
click at [459, 96] on link "18103823, 18103824, 18103557, 18103558" at bounding box center [445, 98] width 132 height 8
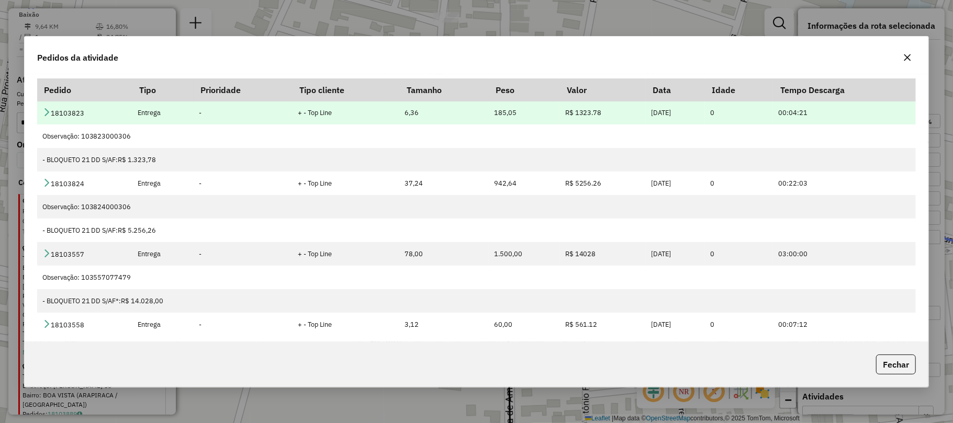
click at [45, 116] on link at bounding box center [46, 113] width 8 height 9
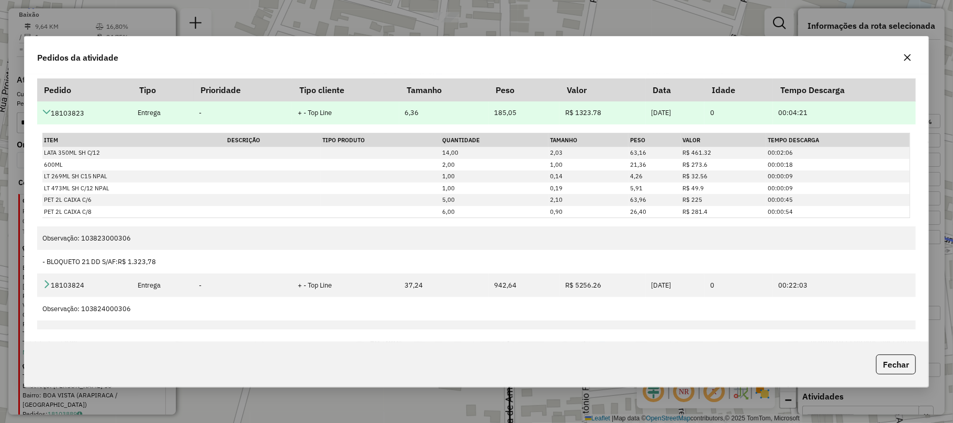
click at [49, 111] on icon at bounding box center [46, 112] width 8 height 8
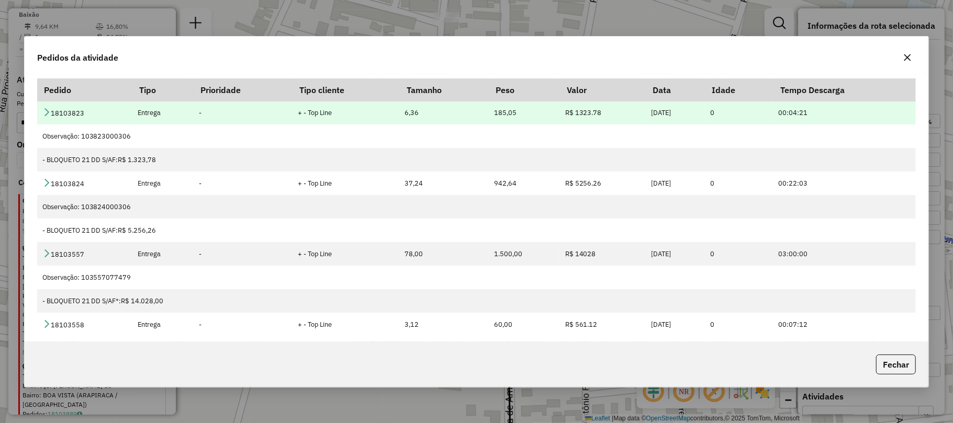
drag, startPoint x: 95, startPoint y: 128, endPoint x: 74, endPoint y: 119, distance: 22.7
click at [74, 119] on td "18103823" at bounding box center [84, 113] width 95 height 24
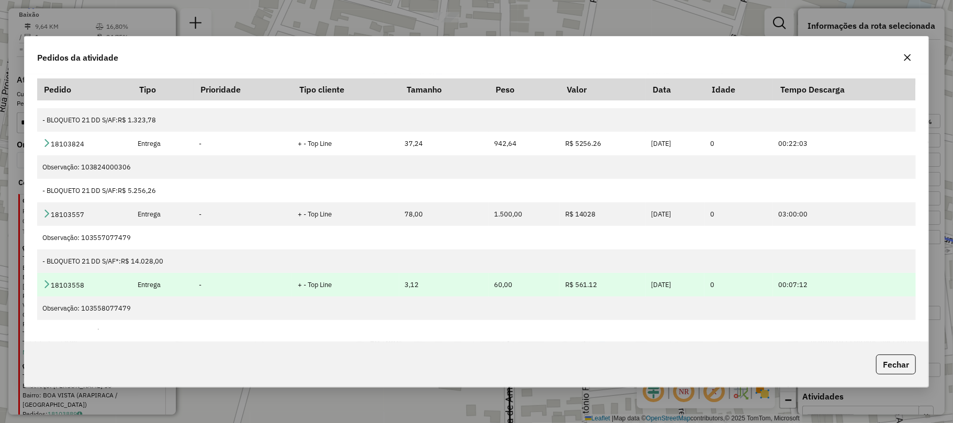
scroll to position [55, 0]
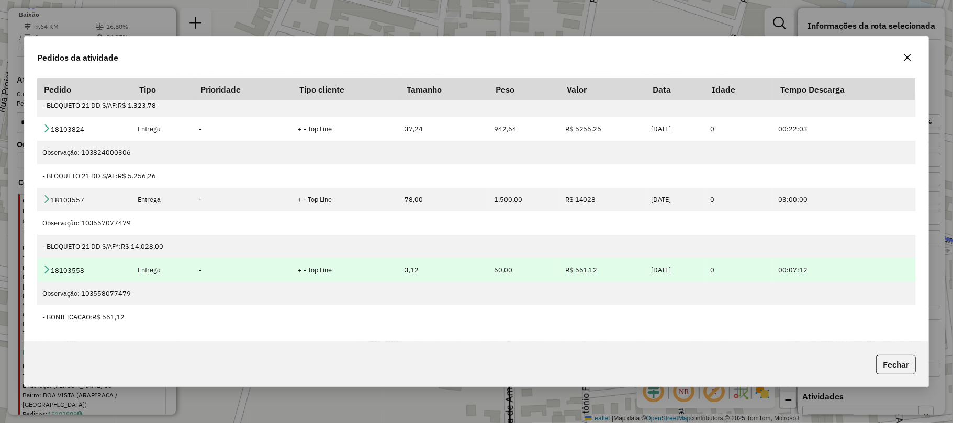
click at [47, 269] on icon at bounding box center [46, 269] width 8 height 8
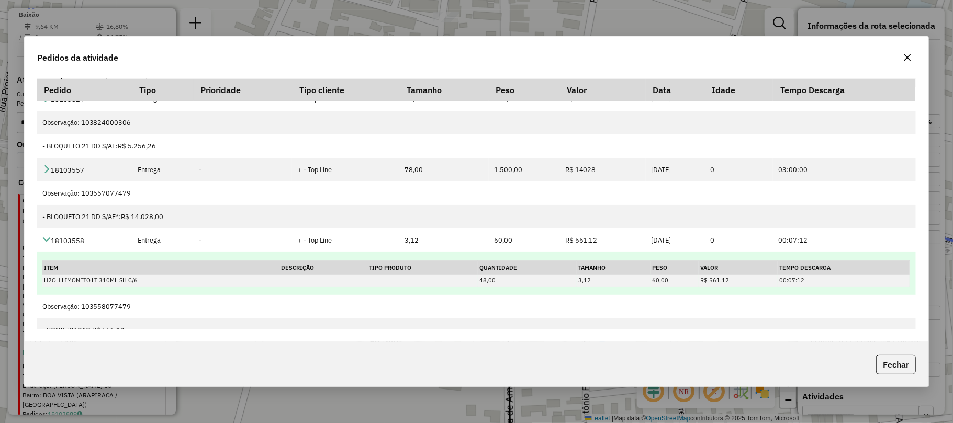
scroll to position [98, 0]
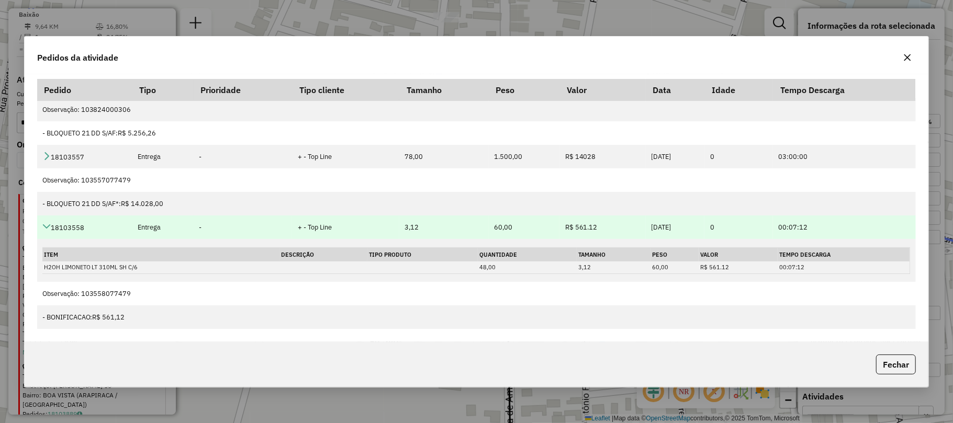
click at [49, 222] on icon at bounding box center [46, 226] width 8 height 8
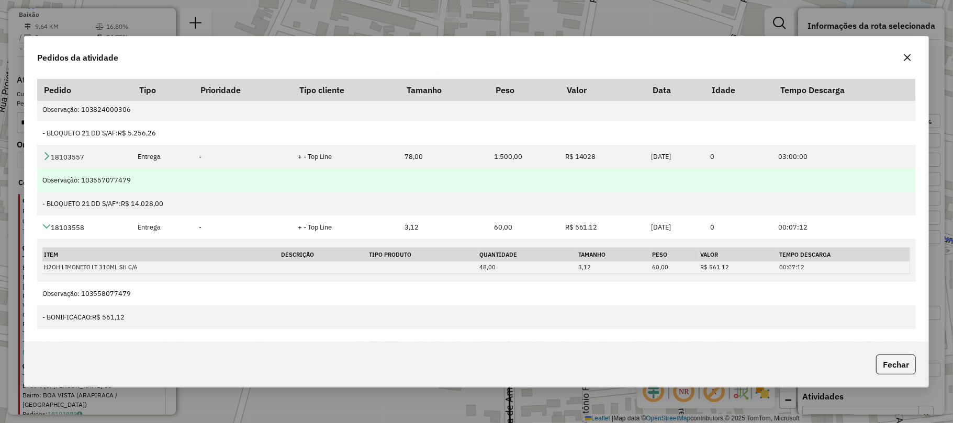
scroll to position [55, 0]
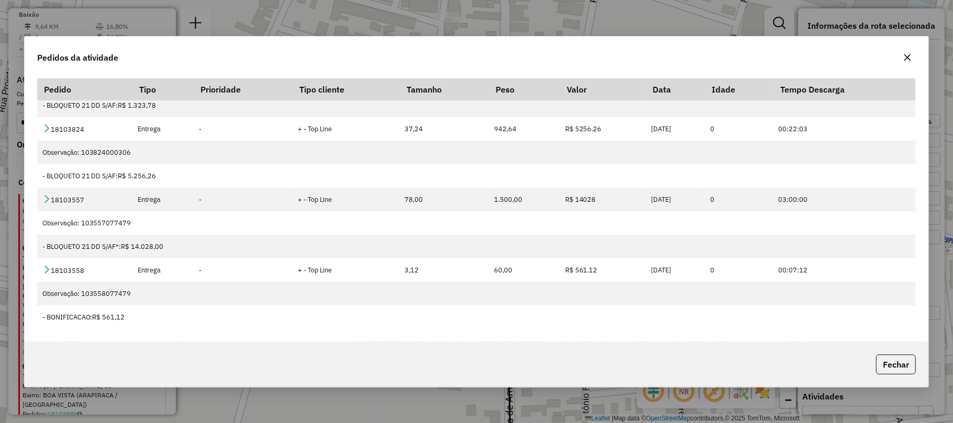
click at [662, 19] on div "Pedidos da atividade Pedido Tipo Prioridade Tipo cliente Tamanho Peso Valor Dat…" at bounding box center [476, 211] width 953 height 423
click at [910, 51] on button "button" at bounding box center [907, 57] width 17 height 17
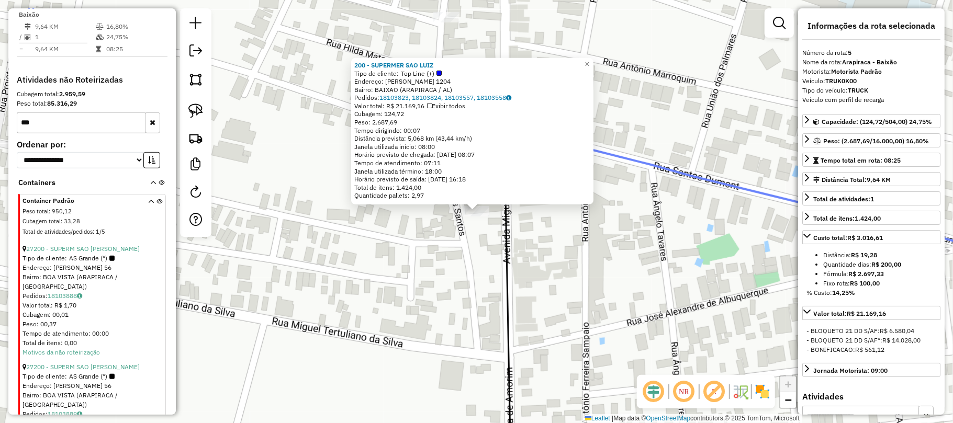
click at [301, 197] on div "200 - SUPERMER SAO LUIZ Tipo de cliente: Top Line (+) Endereço: MIGUEL CORREIA …" at bounding box center [476, 211] width 953 height 423
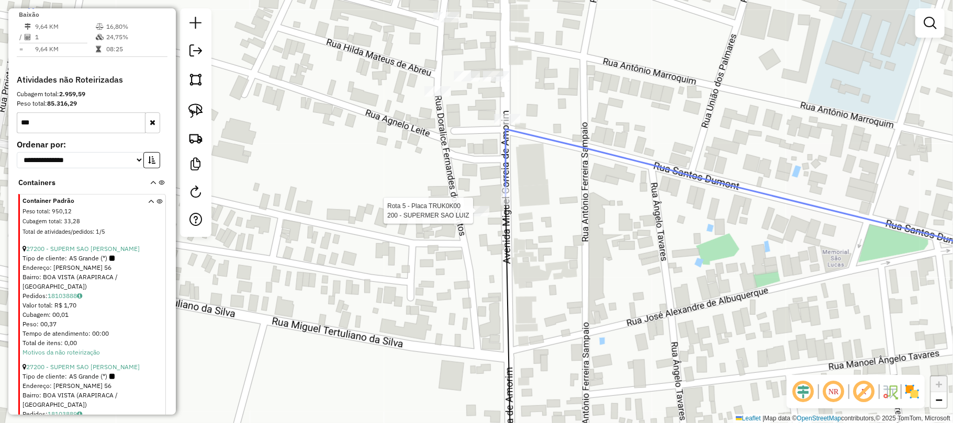
select select "**********"
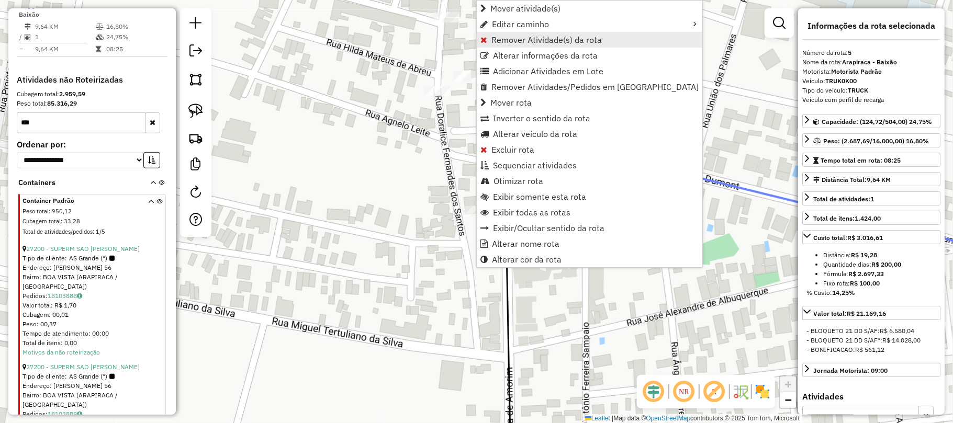
click at [527, 36] on span "Remover Atividade(s) da rota" at bounding box center [547, 40] width 110 height 8
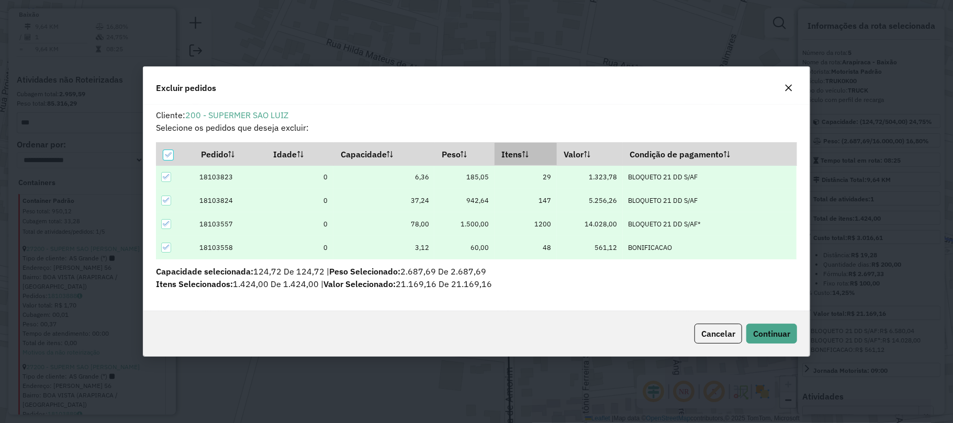
scroll to position [5, 3]
click at [166, 221] on icon at bounding box center [166, 223] width 7 height 7
click at [166, 248] on icon at bounding box center [166, 247] width 7 height 7
click at [166, 222] on div at bounding box center [166, 224] width 10 height 10
click at [168, 250] on div at bounding box center [166, 248] width 10 height 10
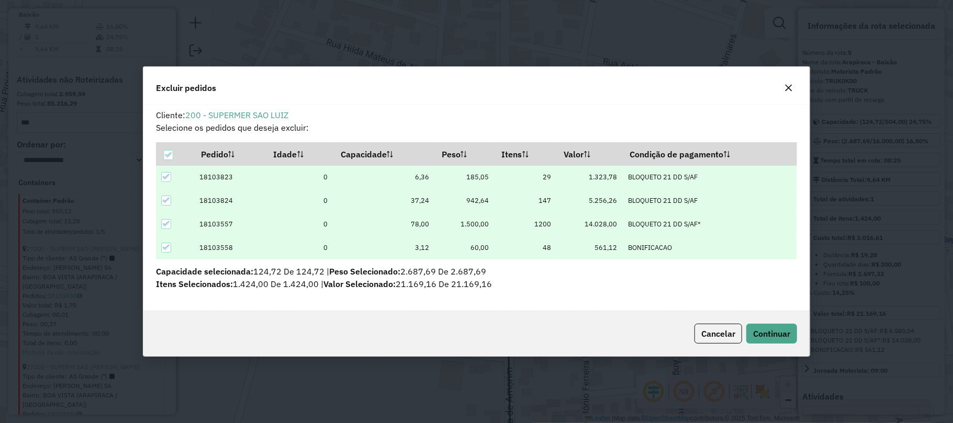
click at [166, 225] on icon at bounding box center [166, 223] width 7 height 7
click at [168, 248] on icon at bounding box center [166, 247] width 7 height 7
click at [770, 335] on span "Continuar" at bounding box center [771, 334] width 37 height 10
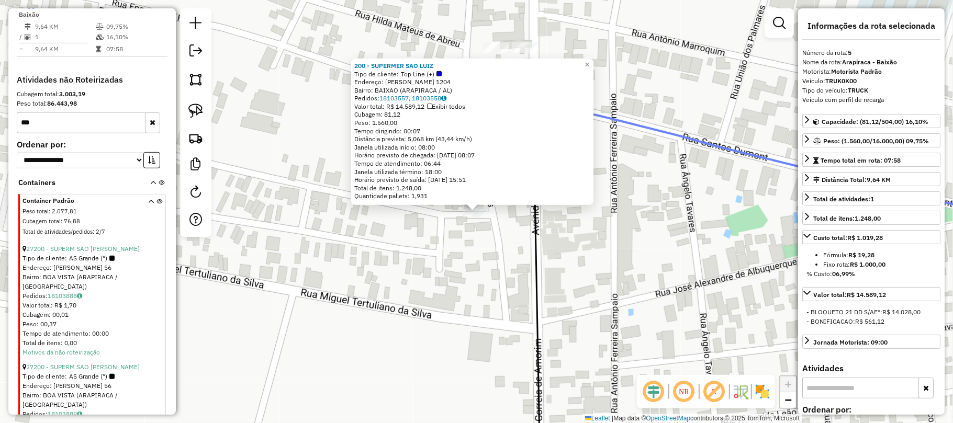
click at [622, 256] on div "200 - SUPERMER SAO LUIZ Tipo de cliente: Top Line (+) Endereço: MIGUEL CORREIA …" at bounding box center [476, 211] width 953 height 423
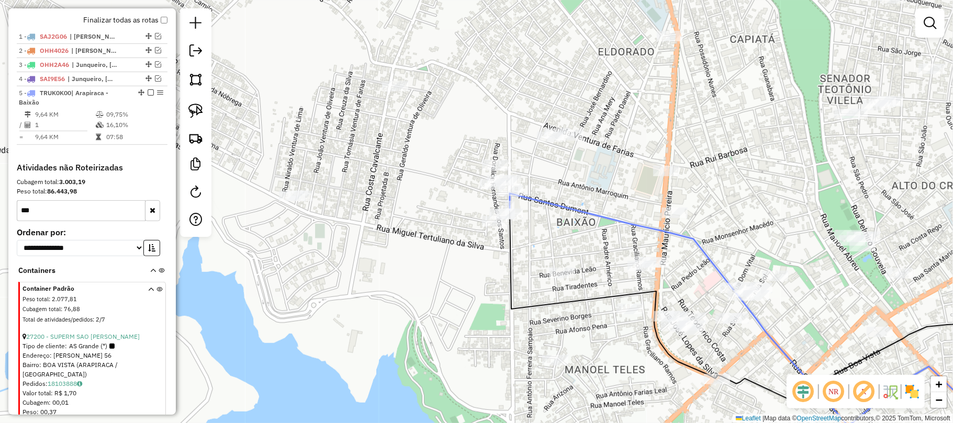
scroll to position [262, 0]
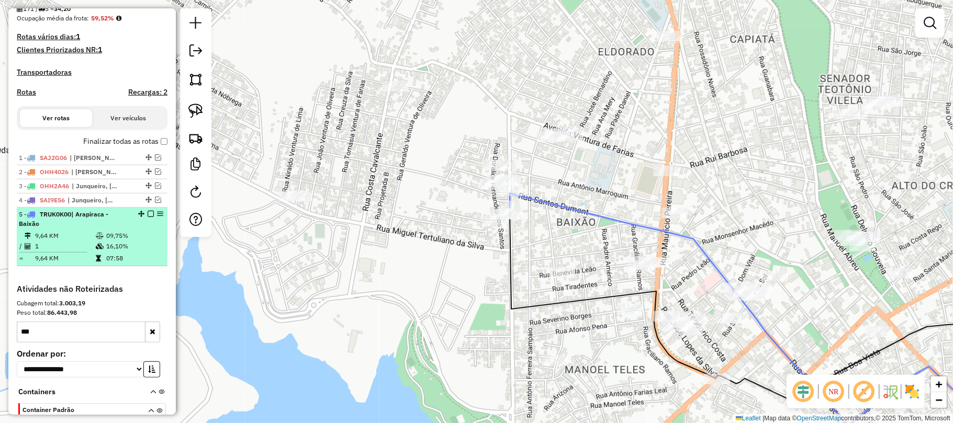
click at [149, 217] on em at bounding box center [151, 214] width 6 height 6
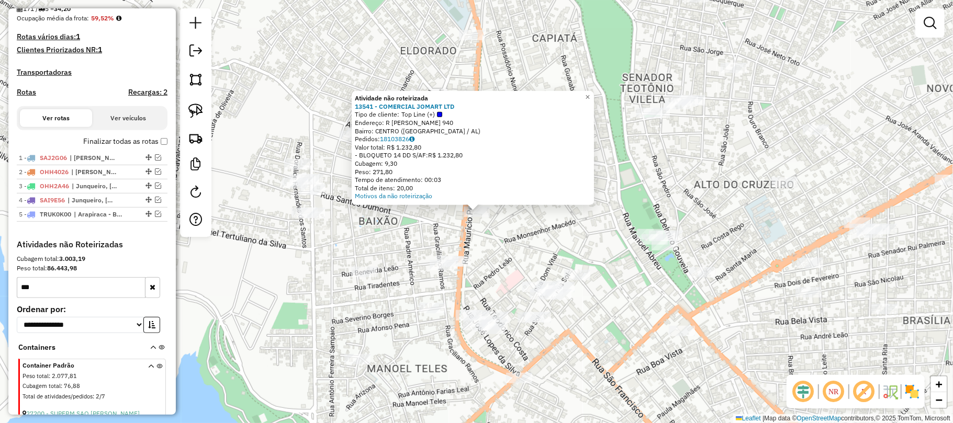
click at [539, 230] on div "Atividade não roteirizada 13541 - COMERCIAL JOMART LTD Tipo de cliente: Top Lin…" at bounding box center [476, 211] width 953 height 423
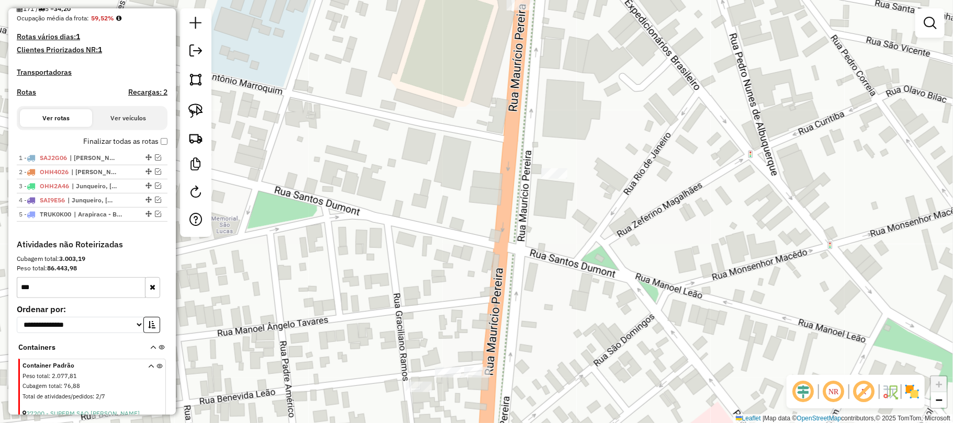
click at [562, 153] on div "Janela de atendimento Grade de atendimento Capacidade Transportadoras Veículos …" at bounding box center [476, 211] width 953 height 423
click at [196, 106] on img at bounding box center [195, 111] width 15 height 15
drag, startPoint x: 581, startPoint y: 162, endPoint x: 612, endPoint y: 167, distance: 31.4
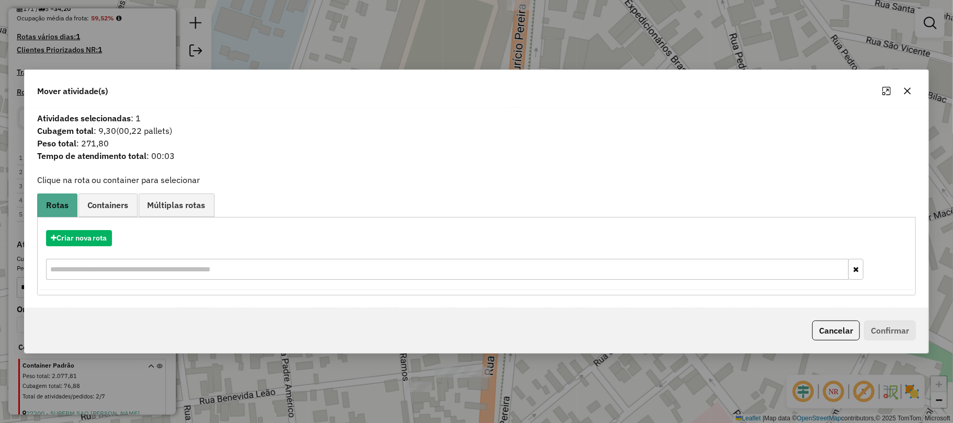
click at [910, 87] on icon "button" at bounding box center [907, 91] width 8 height 8
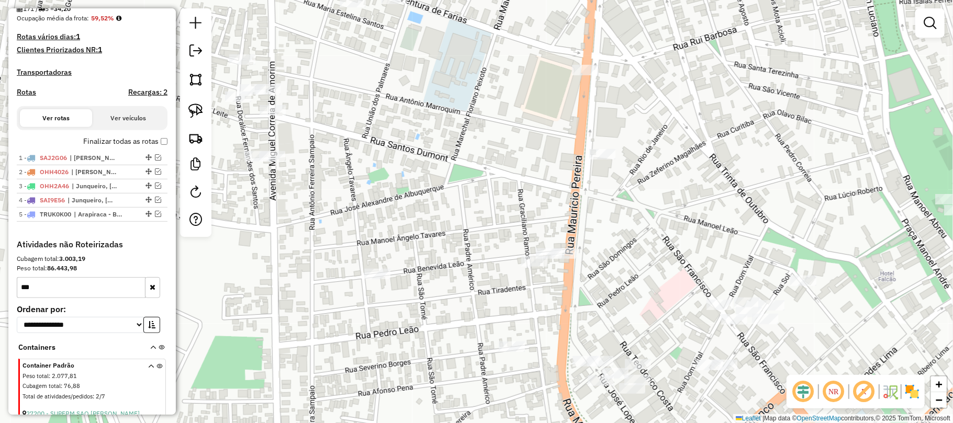
click at [605, 163] on div "Janela de atendimento Grade de atendimento Capacidade Transportadoras Veículos …" at bounding box center [476, 211] width 953 height 423
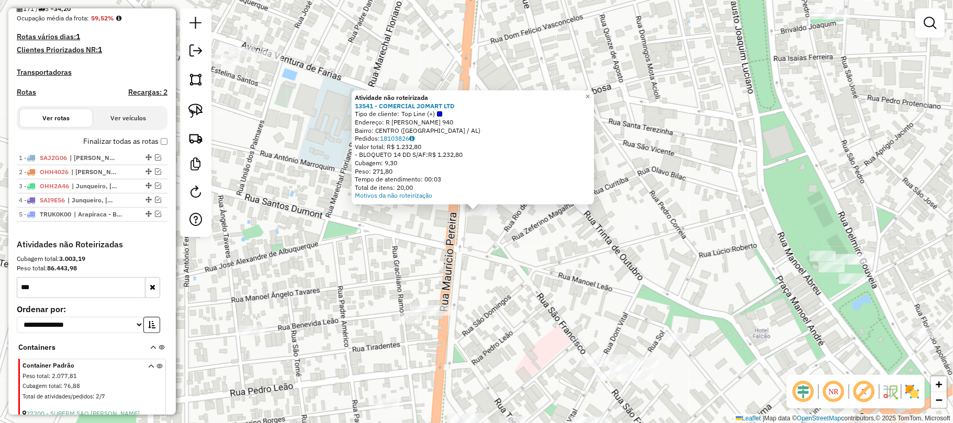
click at [520, 265] on div "Atividade não roteirizada 13541 - COMERCIAL JOMART LTD Tipo de cliente: Top Lin…" at bounding box center [476, 211] width 953 height 423
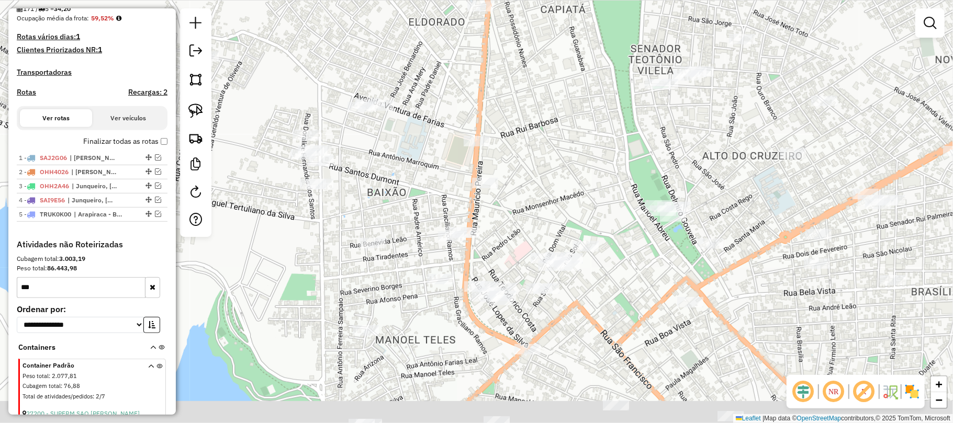
drag, startPoint x: 576, startPoint y: 249, endPoint x: 557, endPoint y: 193, distance: 59.4
click at [557, 193] on div "Janela de atendimento Grade de atendimento Capacidade Transportadoras Veículos …" at bounding box center [476, 211] width 953 height 423
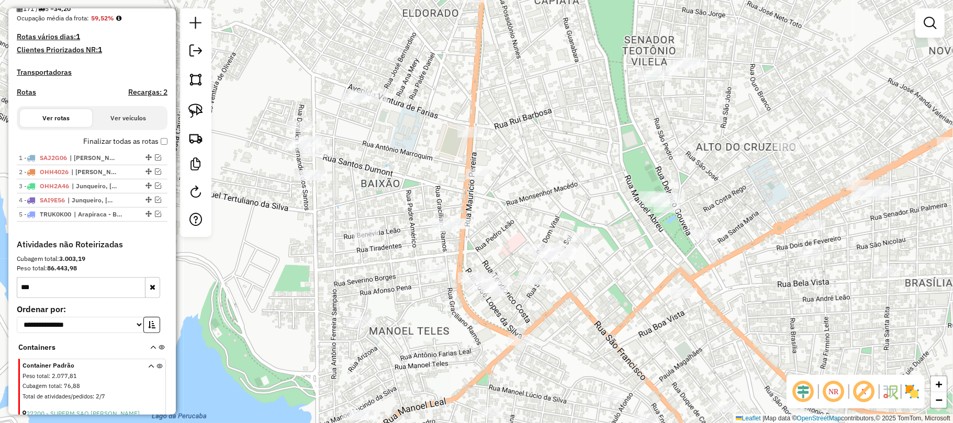
drag, startPoint x: 616, startPoint y: 147, endPoint x: 449, endPoint y: 216, distance: 180.5
click at [449, 216] on div "Janela de atendimento Grade de atendimento Capacidade Transportadoras Veículos …" at bounding box center [476, 211] width 953 height 423
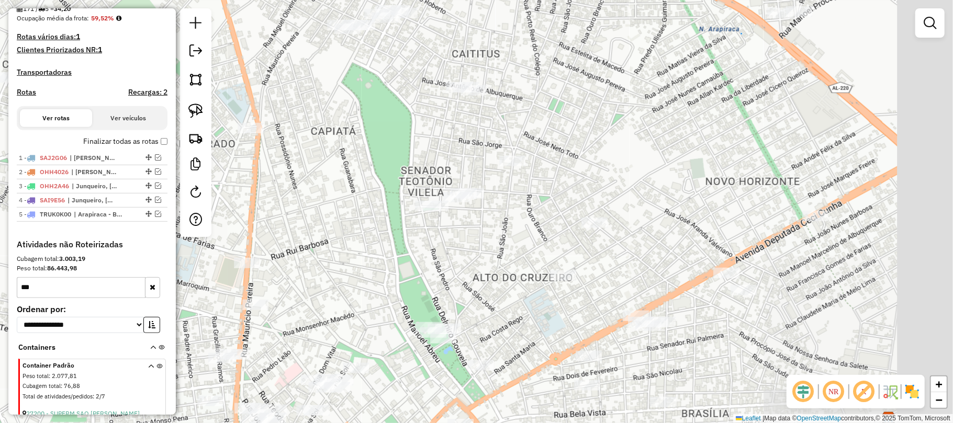
drag, startPoint x: 589, startPoint y: 166, endPoint x: 534, endPoint y: 210, distance: 70.1
click at [524, 234] on div "Janela de atendimento Grade de atendimento Capacidade Transportadoras Veículos …" at bounding box center [476, 211] width 953 height 423
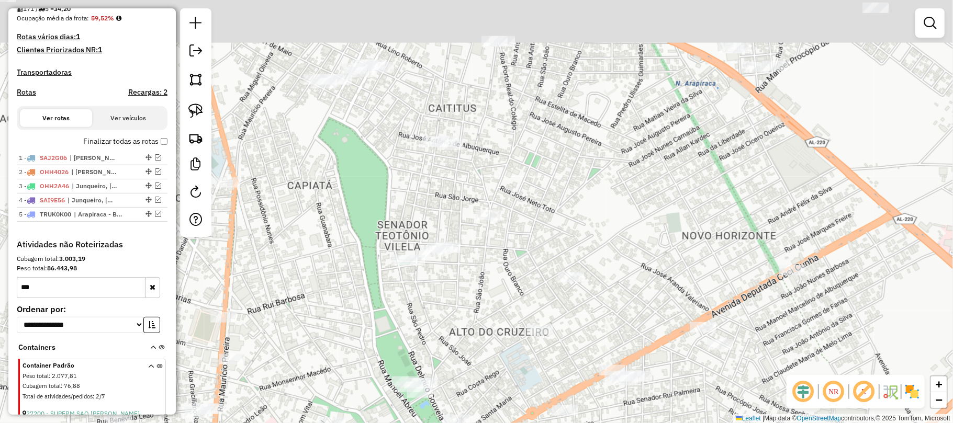
drag, startPoint x: 580, startPoint y: 143, endPoint x: 522, endPoint y: 258, distance: 128.8
click at [522, 273] on div "Janela de atendimento Grade de atendimento Capacidade Transportadoras Veículos …" at bounding box center [476, 211] width 953 height 423
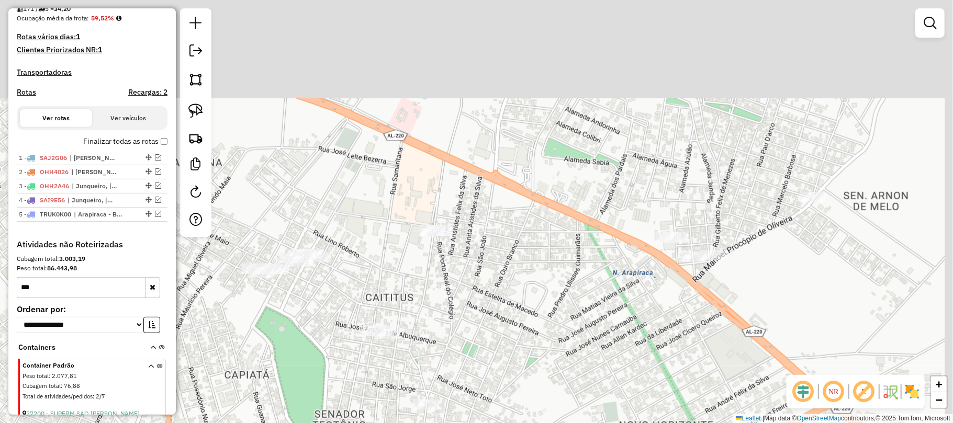
drag, startPoint x: 539, startPoint y: 218, endPoint x: 519, endPoint y: 319, distance: 102.9
click at [519, 319] on div "Janela de atendimento Grade de atendimento Capacidade Transportadoras Veículos …" at bounding box center [476, 211] width 953 height 423
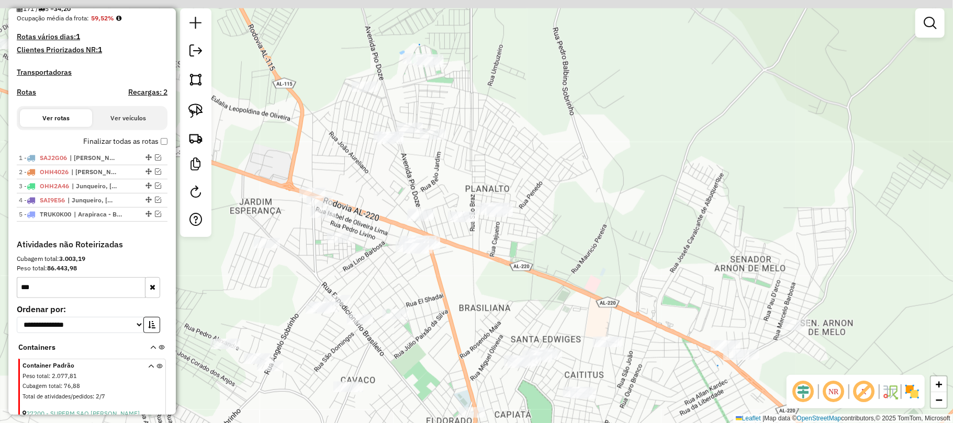
drag, startPoint x: 390, startPoint y: 214, endPoint x: 442, endPoint y: 264, distance: 72.2
click at [477, 278] on div "Janela de atendimento Grade de atendimento Capacidade Transportadoras Veículos …" at bounding box center [476, 211] width 953 height 423
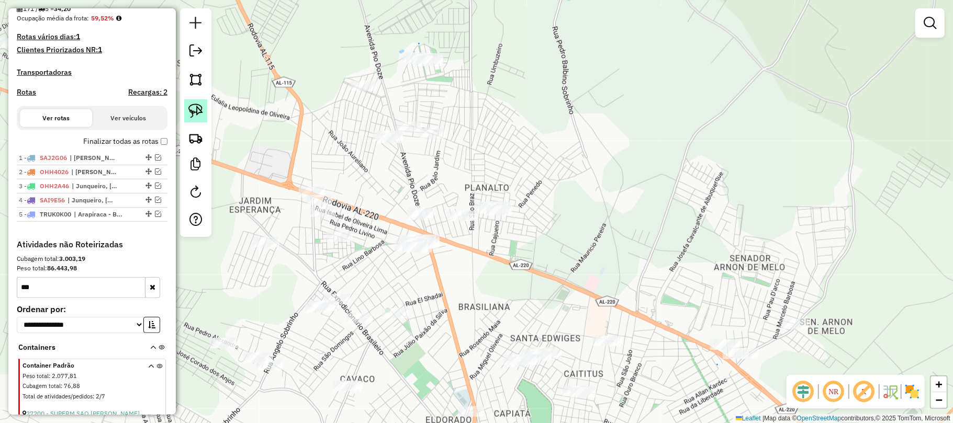
click at [195, 109] on img at bounding box center [195, 111] width 15 height 15
drag, startPoint x: 442, startPoint y: 222, endPoint x: 457, endPoint y: 243, distance: 25.8
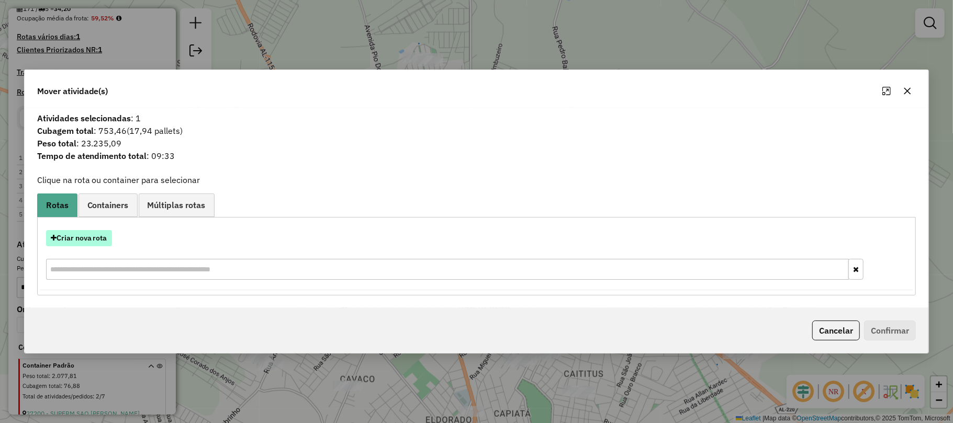
click at [79, 235] on button "Criar nova rota" at bounding box center [79, 238] width 66 height 16
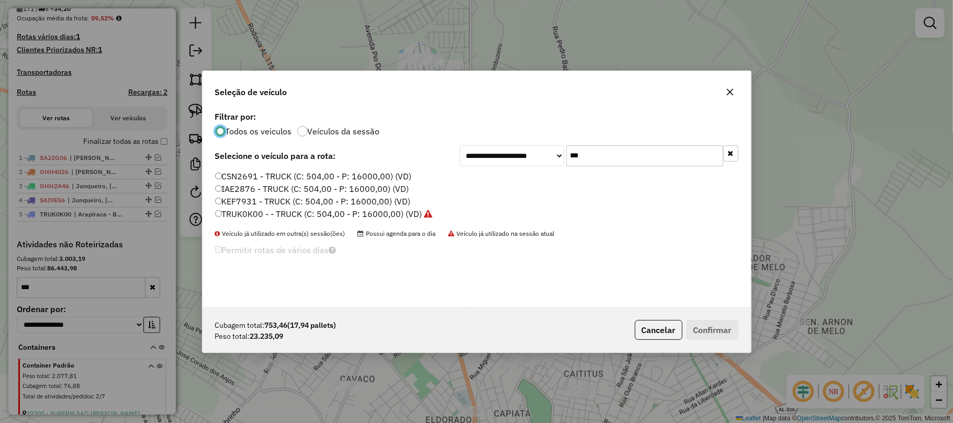
scroll to position [5, 3]
drag, startPoint x: 239, startPoint y: 214, endPoint x: 249, endPoint y: 214, distance: 9.9
click at [240, 214] on label "TRUK0K00 - - TRUCK (C: 504,00 - P: 16000,00) (VD)" at bounding box center [324, 214] width 218 height 13
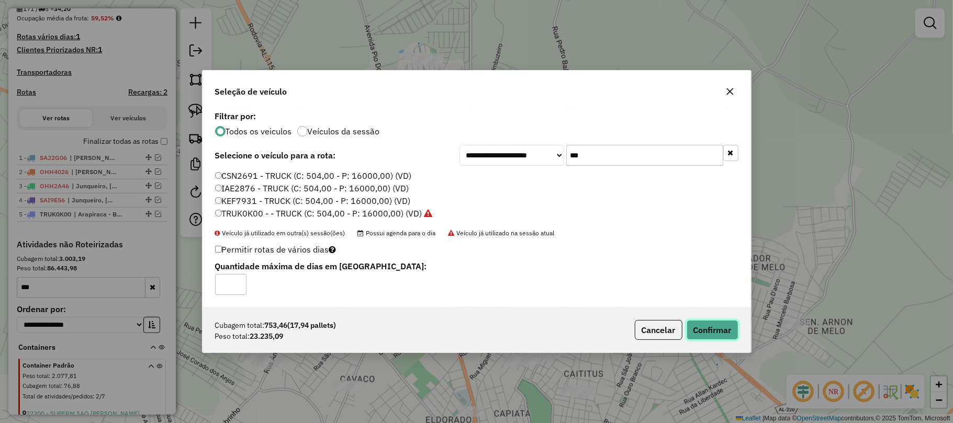
click at [717, 327] on button "Confirmar" at bounding box center [713, 330] width 52 height 20
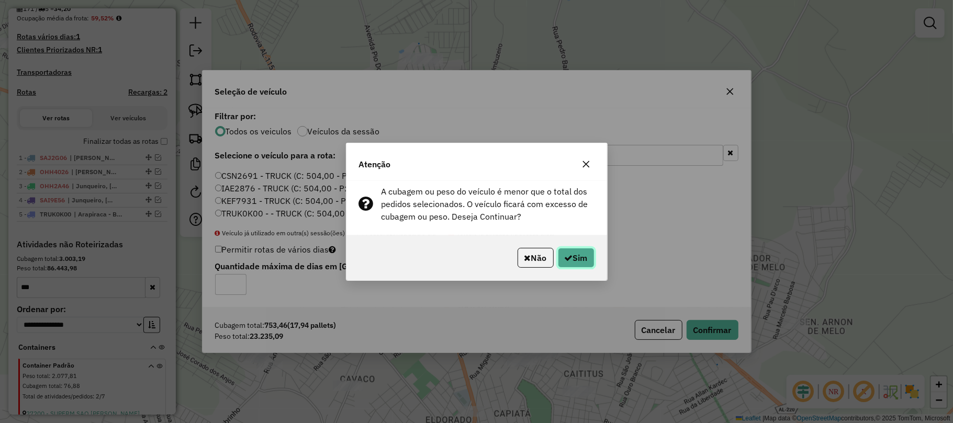
click at [578, 254] on button "Sim" at bounding box center [576, 258] width 37 height 20
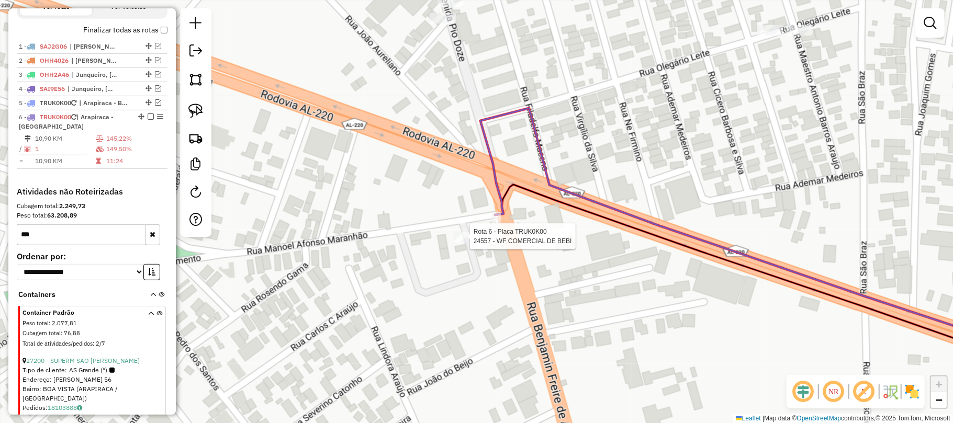
select select "**********"
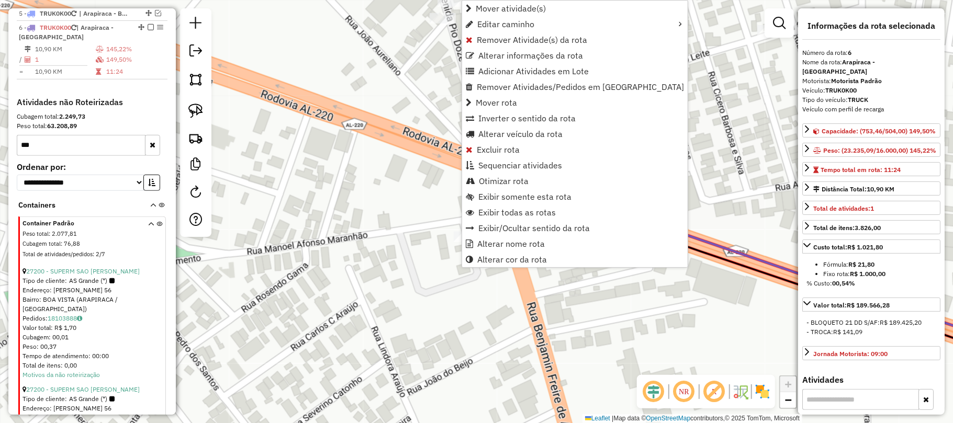
scroll to position [486, 0]
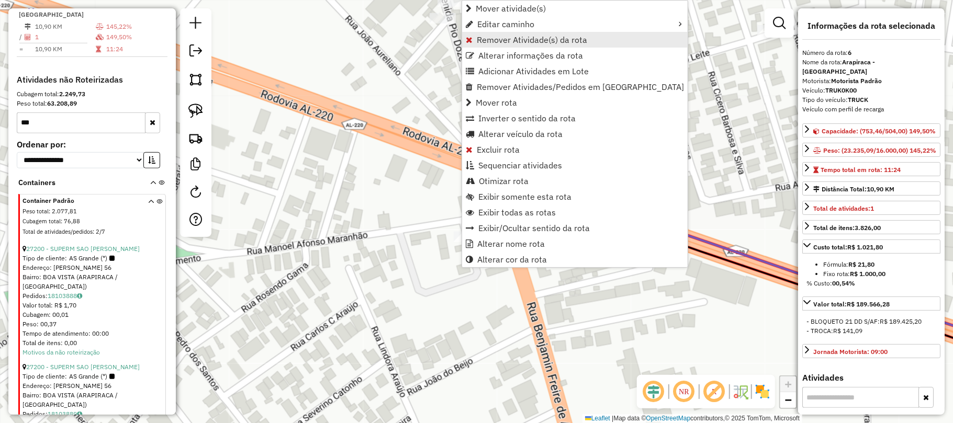
click at [516, 42] on span "Remover Atividade(s) da rota" at bounding box center [532, 40] width 110 height 8
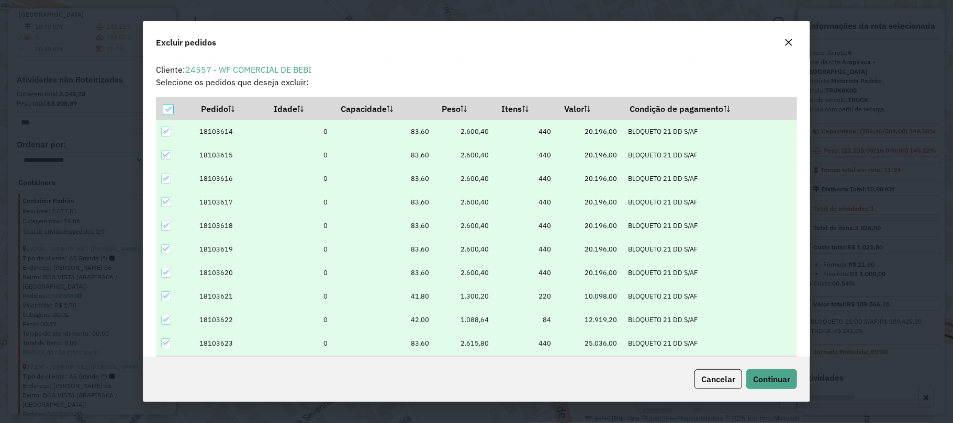
scroll to position [70, 0]
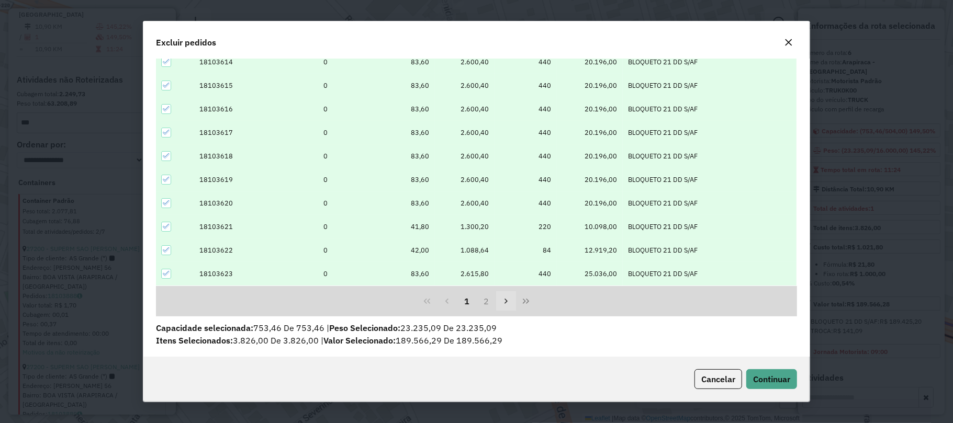
click at [505, 300] on icon "Next Page" at bounding box center [506, 301] width 3 height 5
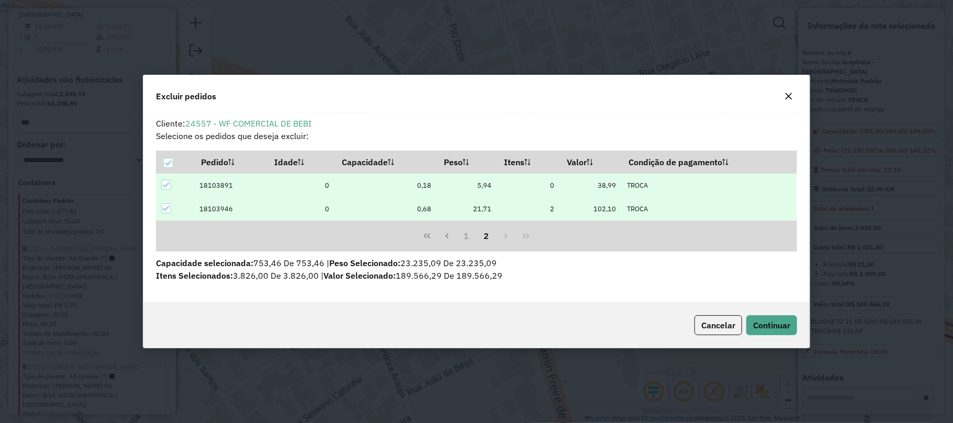
scroll to position [0, 0]
click at [729, 331] on button "Cancelar" at bounding box center [719, 326] width 48 height 20
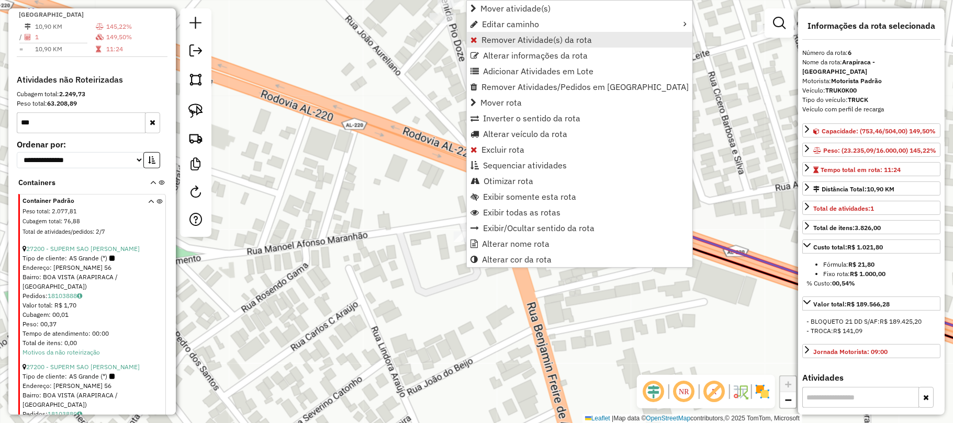
click at [507, 38] on span "Remover Atividade(s) da rota" at bounding box center [537, 40] width 110 height 8
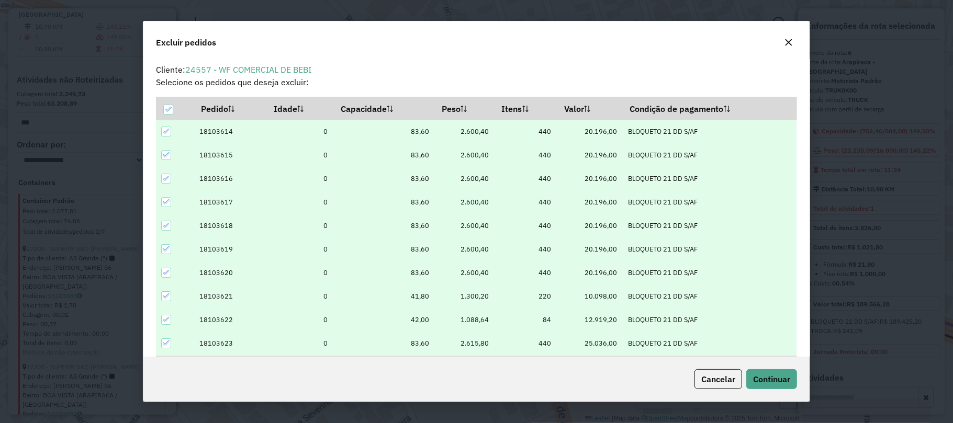
click at [167, 130] on icon at bounding box center [166, 131] width 7 height 7
click at [166, 155] on icon at bounding box center [166, 154] width 7 height 7
click at [164, 176] on icon at bounding box center [166, 178] width 7 height 7
click at [166, 199] on icon at bounding box center [166, 201] width 7 height 7
click at [170, 227] on icon at bounding box center [166, 225] width 7 height 7
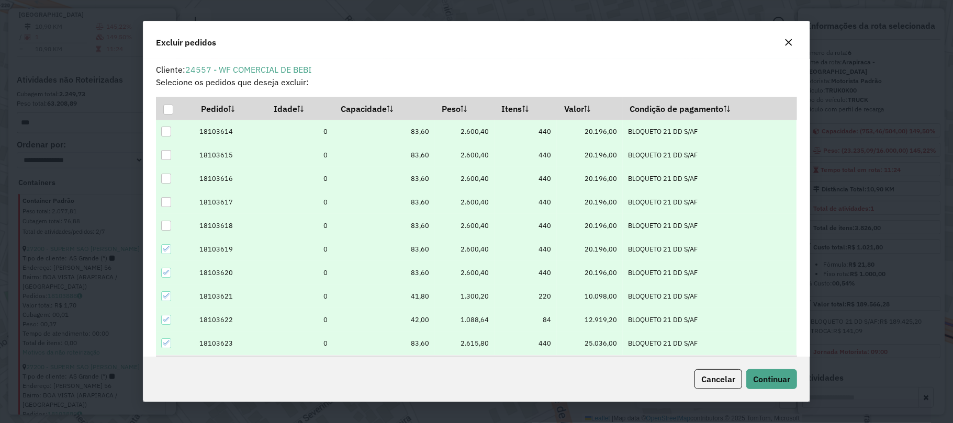
click at [169, 252] on icon at bounding box center [166, 248] width 7 height 7
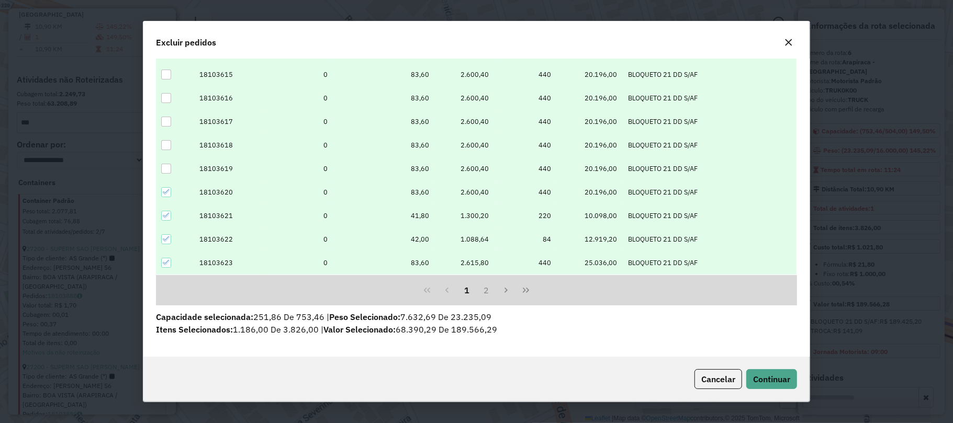
scroll to position [82, 0]
click at [485, 289] on button "2" at bounding box center [487, 290] width 20 height 20
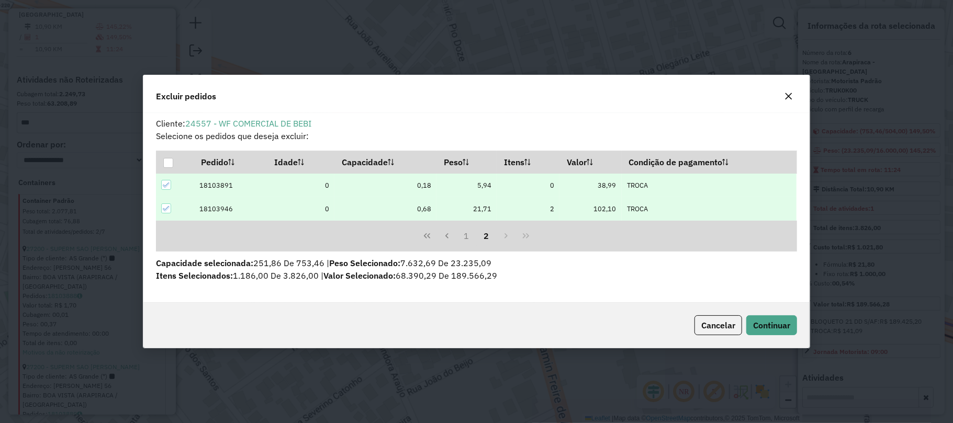
scroll to position [0, 0]
click at [166, 183] on icon at bounding box center [166, 185] width 7 height 7
click at [164, 208] on icon at bounding box center [166, 208] width 7 height 7
click at [761, 328] on span "Continuar" at bounding box center [771, 325] width 37 height 10
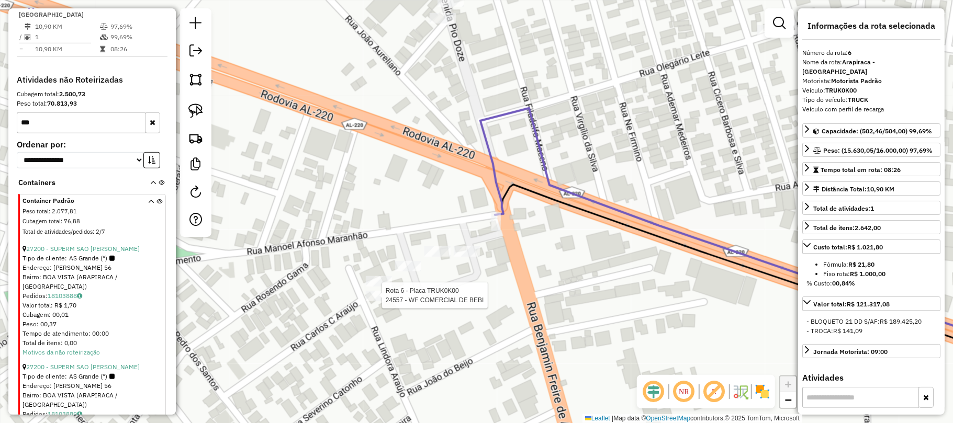
click at [370, 301] on div at bounding box center [379, 296] width 26 height 10
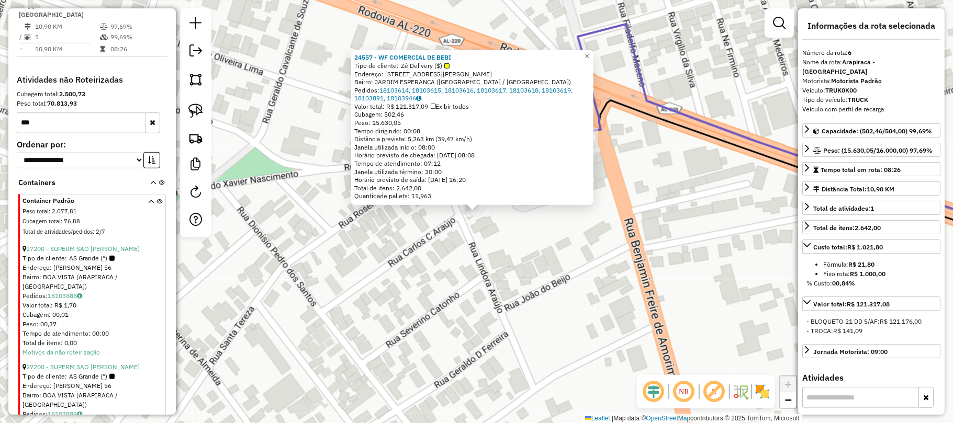
click at [630, 293] on div "24557 - WF COMERCIAL DE BEBI Tipo de cliente: Zé Delivery ($) Endereço: RUA BEN…" at bounding box center [476, 211] width 953 height 423
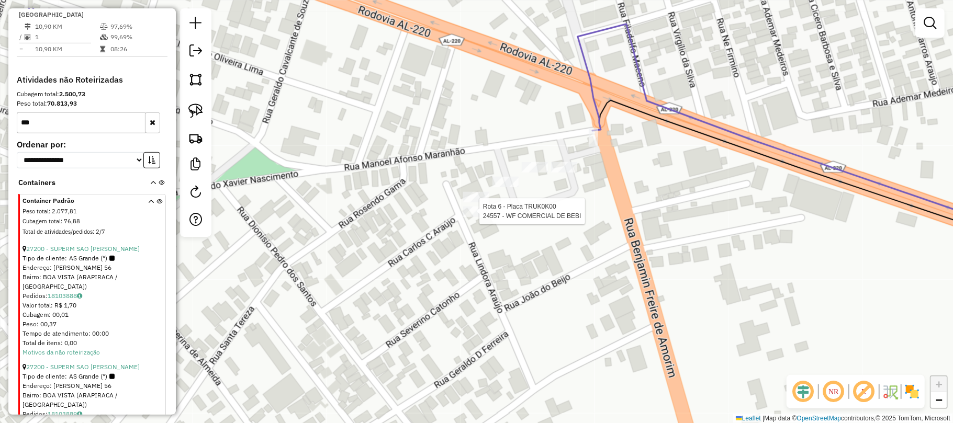
select select "**********"
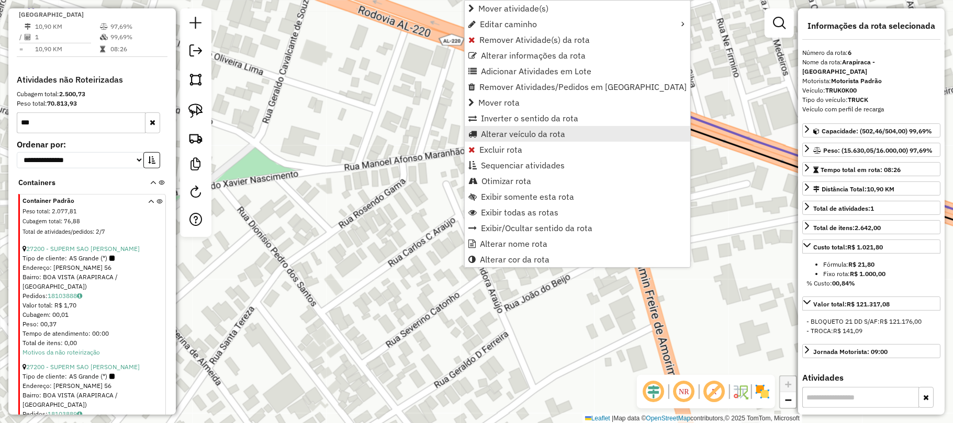
click at [529, 132] on span "Alterar veículo da rota" at bounding box center [523, 134] width 84 height 8
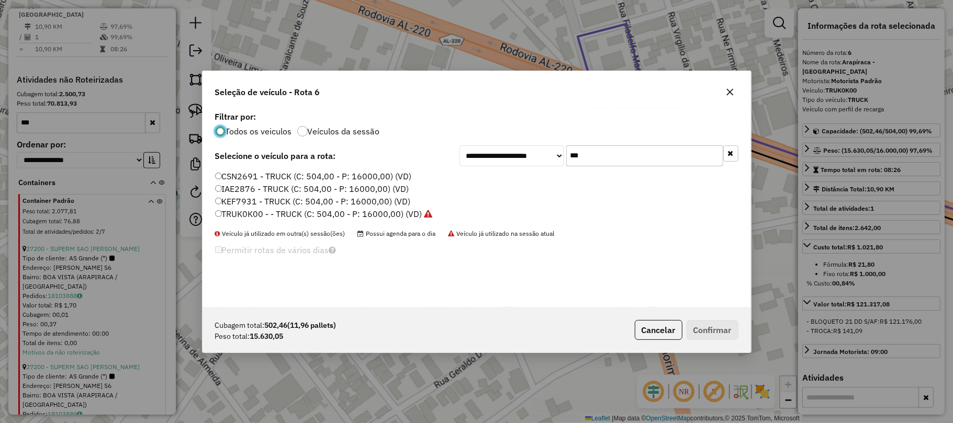
scroll to position [5, 3]
drag, startPoint x: 587, startPoint y: 156, endPoint x: 562, endPoint y: 158, distance: 25.7
click at [562, 158] on div "**********" at bounding box center [599, 156] width 279 height 21
click at [292, 201] on label "KEF7931 - TRUCK (C: 504,00 - P: 16000,00) (VD)" at bounding box center [313, 201] width 196 height 13
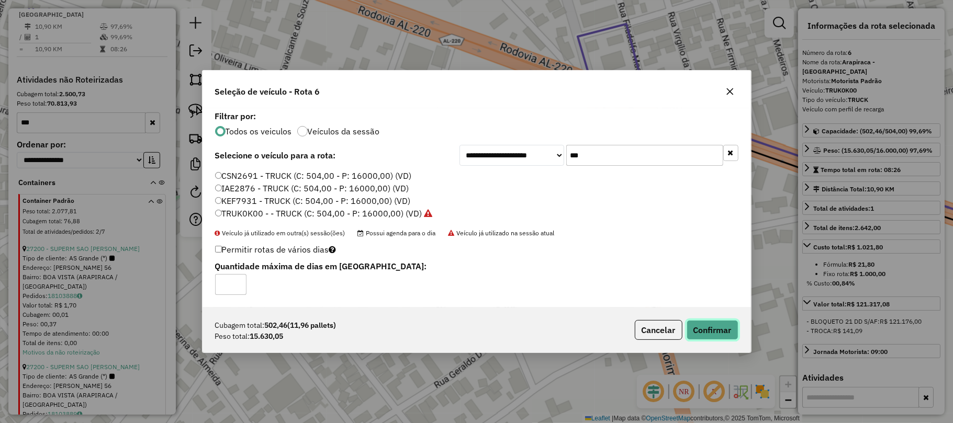
click at [715, 333] on button "Confirmar" at bounding box center [713, 330] width 52 height 20
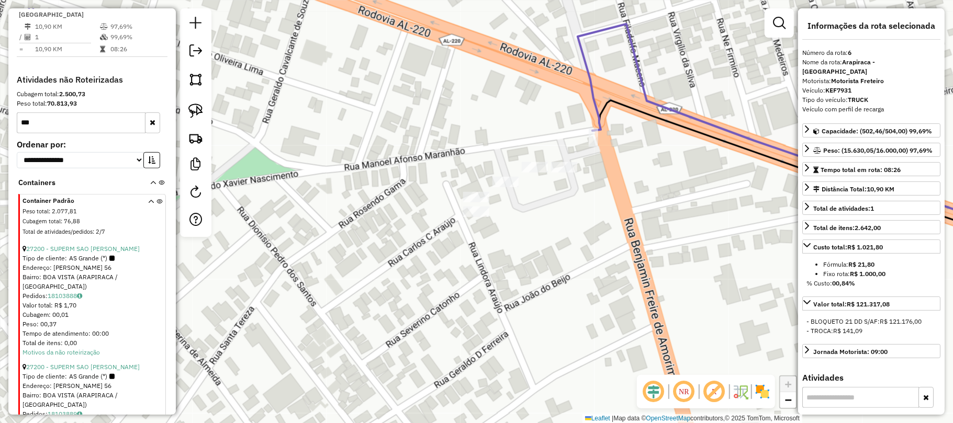
click at [706, 214] on div "Janela de atendimento Grade de atendimento Capacidade Transportadoras Veículos …" at bounding box center [476, 211] width 953 height 423
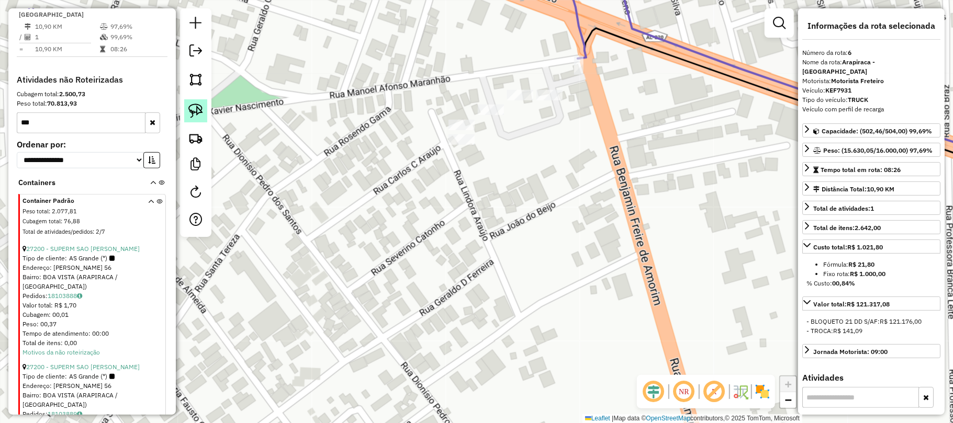
click at [187, 106] on link at bounding box center [195, 110] width 23 height 23
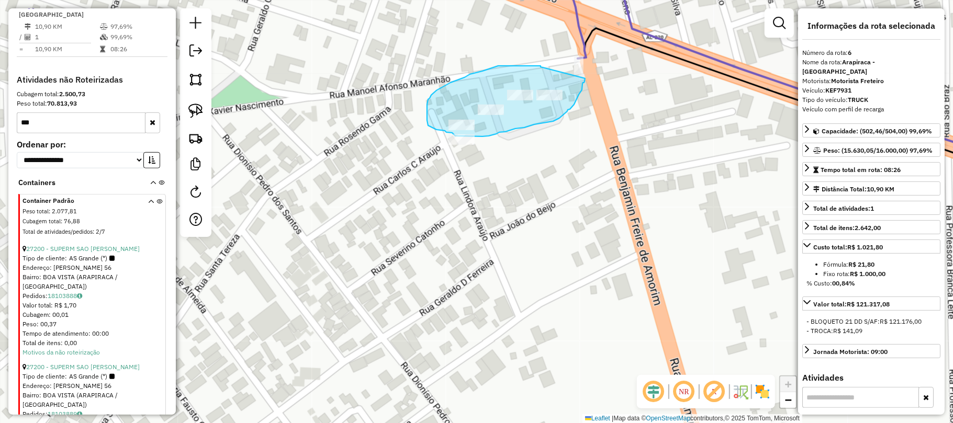
drag, startPoint x: 541, startPoint y: 67, endPoint x: 585, endPoint y: 79, distance: 46.0
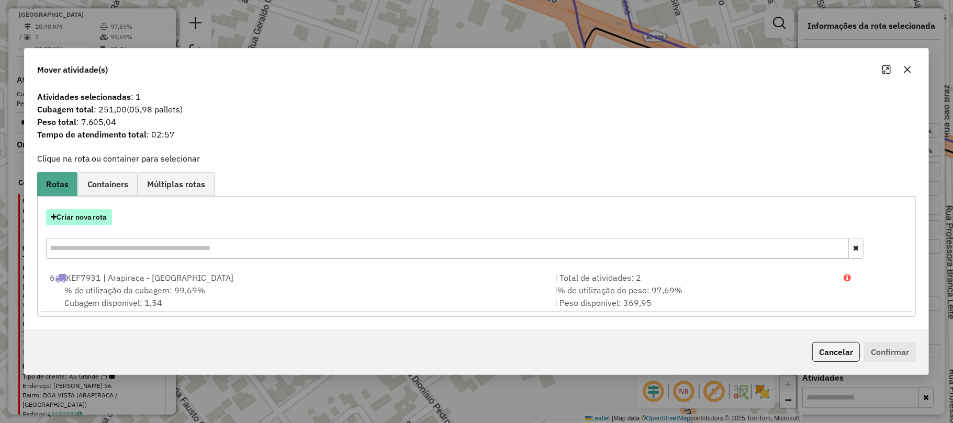
click at [104, 214] on button "Criar nova rota" at bounding box center [79, 217] width 66 height 16
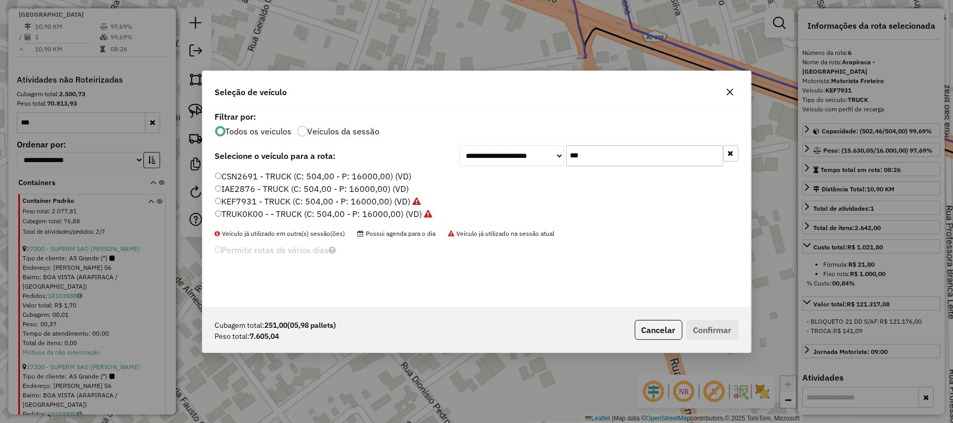
click at [287, 214] on label "TRUK0K00 - - TRUCK (C: 504,00 - P: 16000,00) (VD)" at bounding box center [324, 214] width 218 height 13
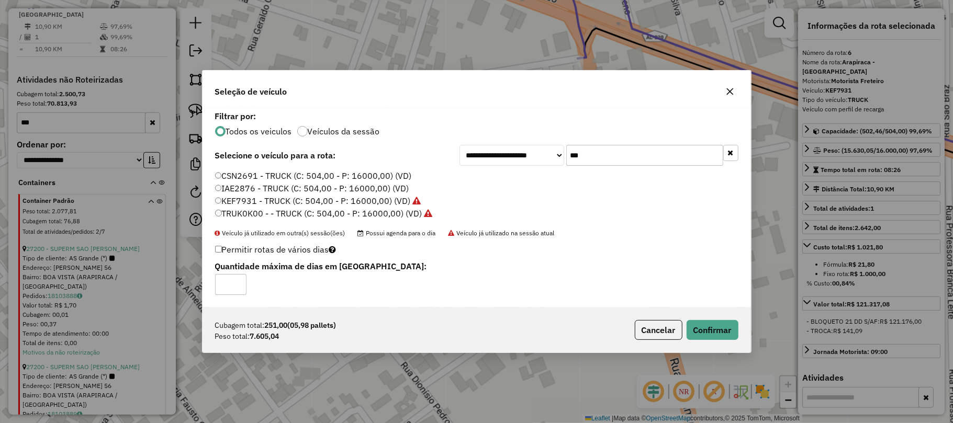
click at [732, 91] on icon "button" at bounding box center [730, 91] width 8 height 8
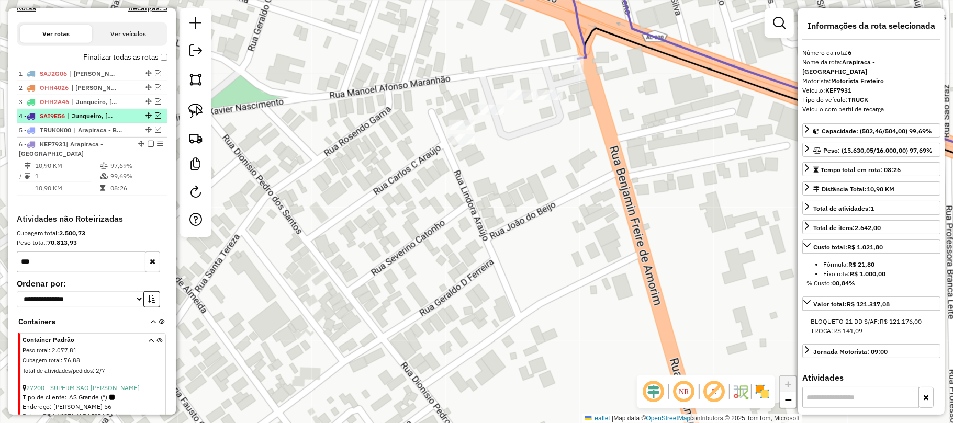
scroll to position [346, 0]
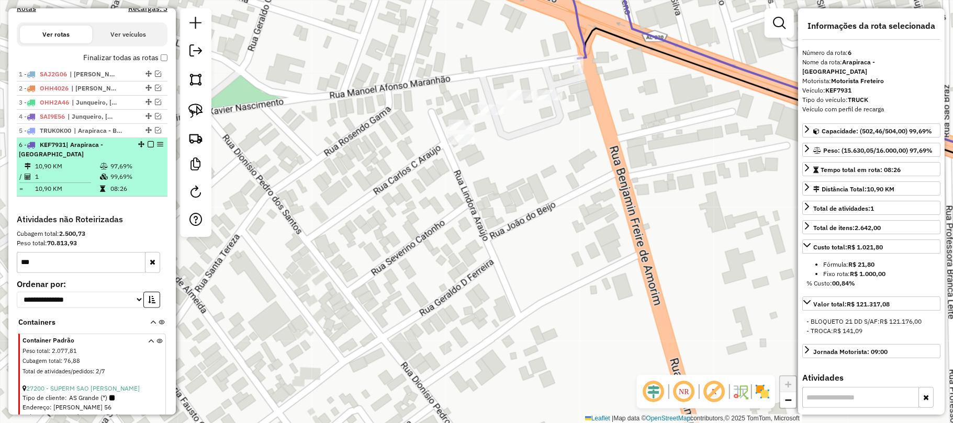
click at [148, 148] on em at bounding box center [151, 144] width 6 height 6
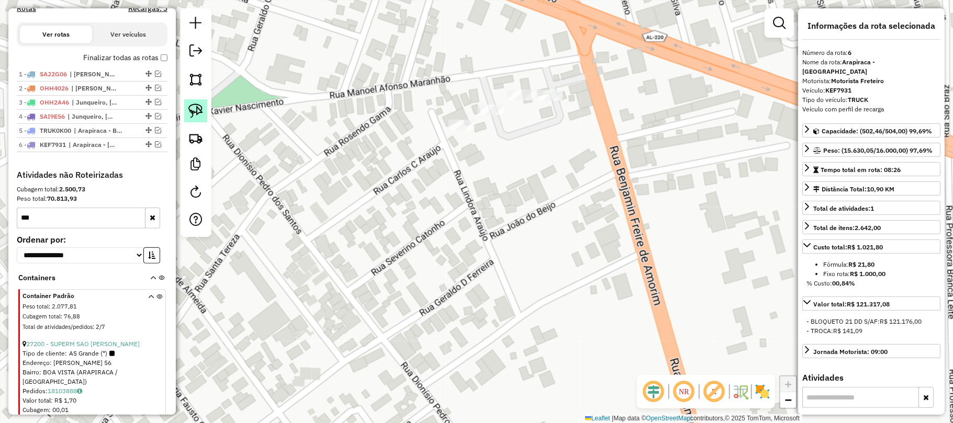
drag, startPoint x: 198, startPoint y: 110, endPoint x: 241, endPoint y: 116, distance: 43.9
click at [198, 111] on img at bounding box center [195, 111] width 15 height 15
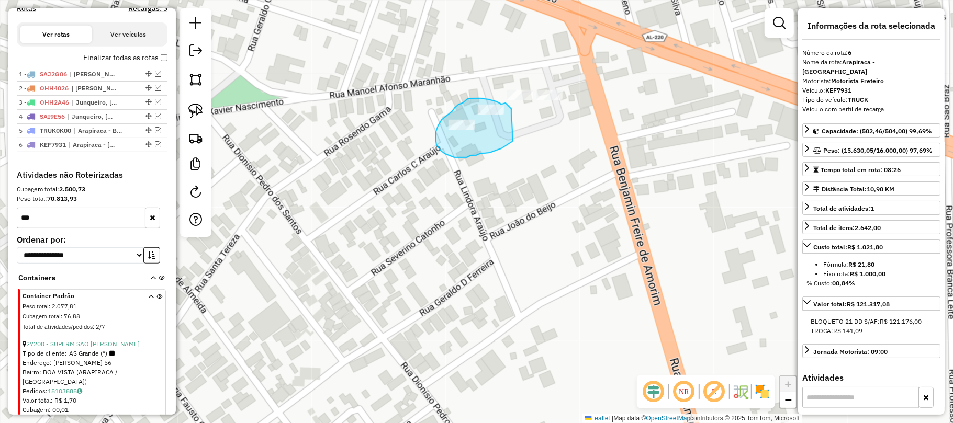
drag, startPoint x: 511, startPoint y: 110, endPoint x: 515, endPoint y: 139, distance: 29.0
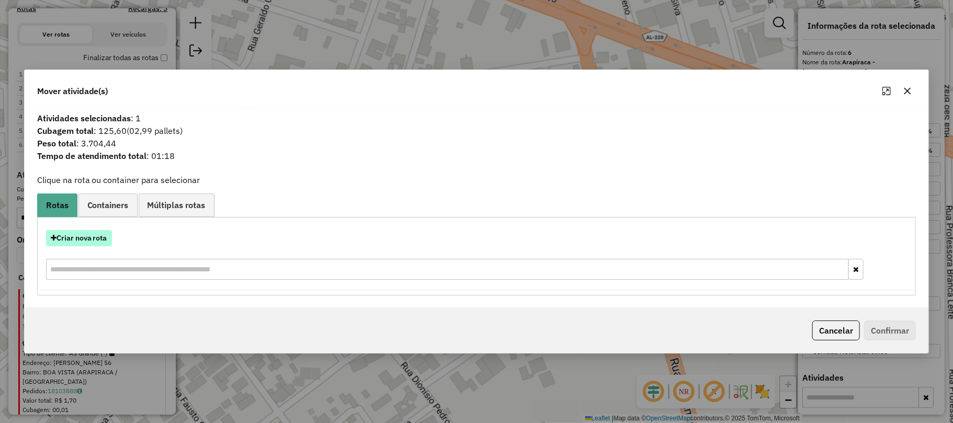
click at [72, 237] on button "Criar nova rota" at bounding box center [79, 238] width 66 height 16
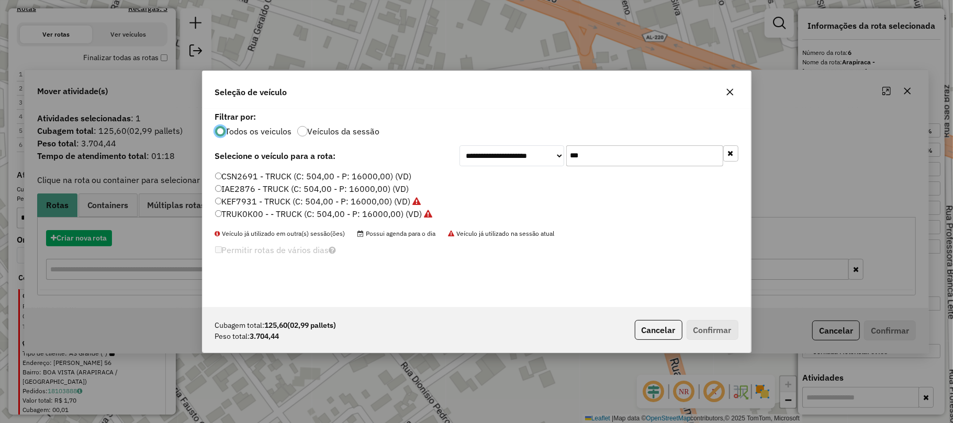
scroll to position [5, 3]
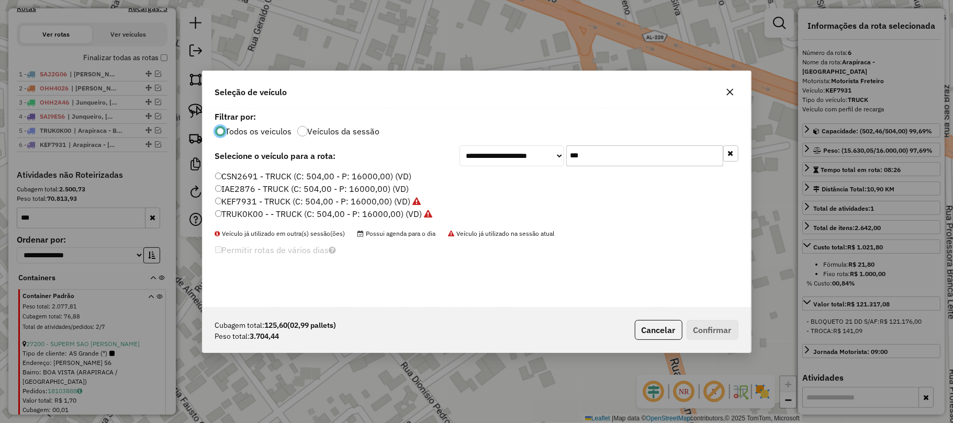
drag, startPoint x: 248, startPoint y: 211, endPoint x: 261, endPoint y: 214, distance: 13.3
click at [250, 211] on label "TRUK0K00 - - TRUCK (C: 504,00 - P: 16000,00) (VD)" at bounding box center [324, 214] width 218 height 13
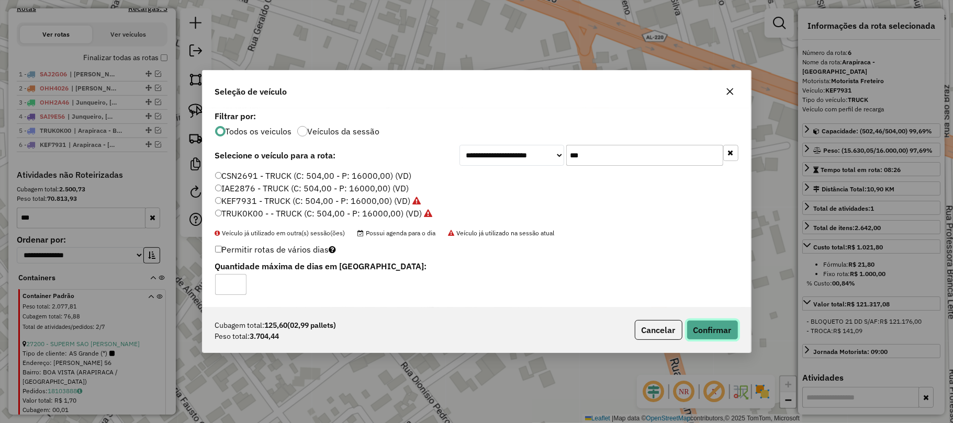
click at [715, 333] on button "Confirmar" at bounding box center [713, 330] width 52 height 20
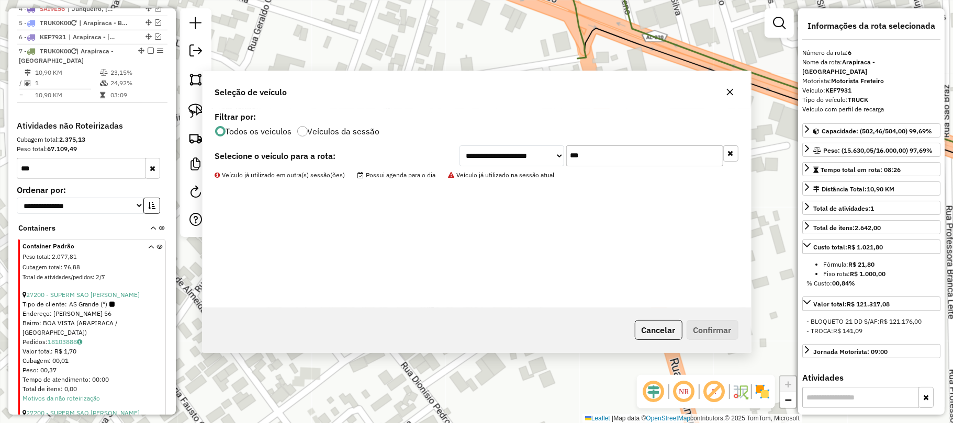
scroll to position [486, 0]
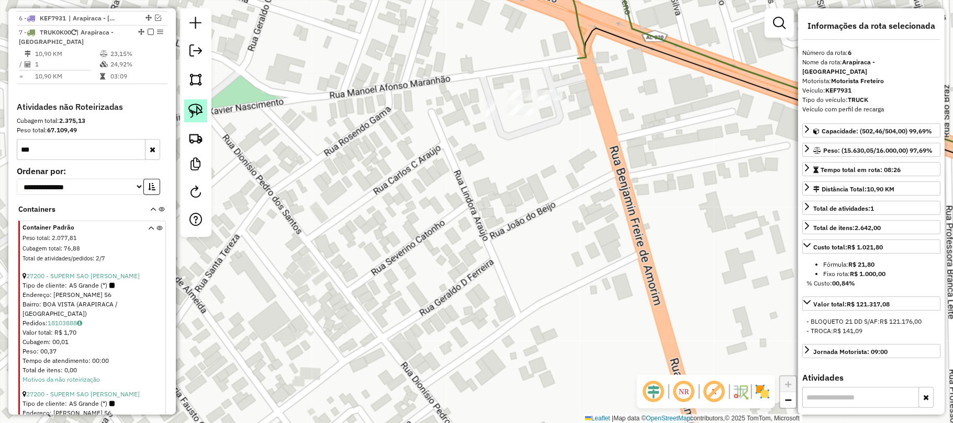
click at [189, 111] on img at bounding box center [195, 111] width 15 height 15
drag, startPoint x: 562, startPoint y: 65, endPoint x: 578, endPoint y: 102, distance: 39.9
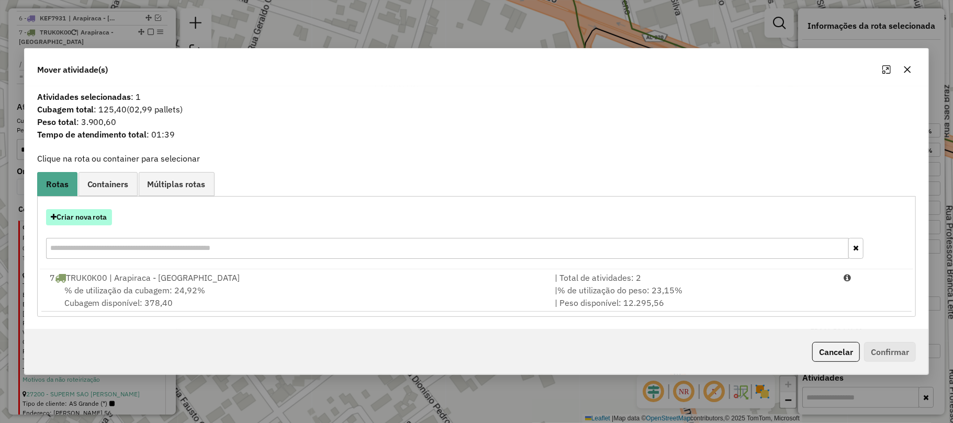
click at [96, 214] on button "Criar nova rota" at bounding box center [79, 217] width 66 height 16
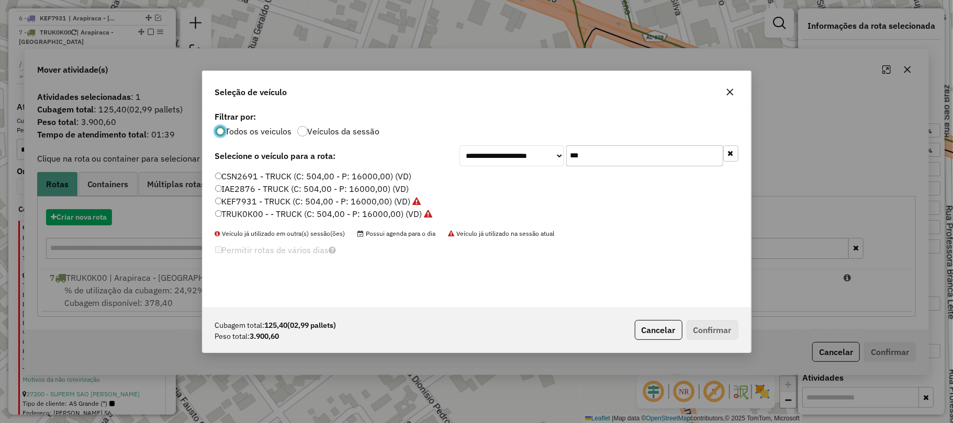
scroll to position [5, 3]
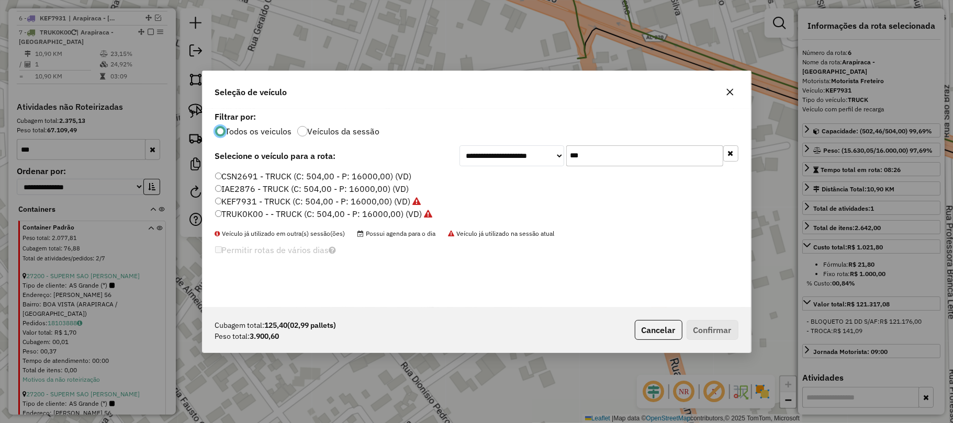
click at [285, 213] on label "TRUK0K00 - - TRUCK (C: 504,00 - P: 16000,00) (VD)" at bounding box center [324, 214] width 218 height 13
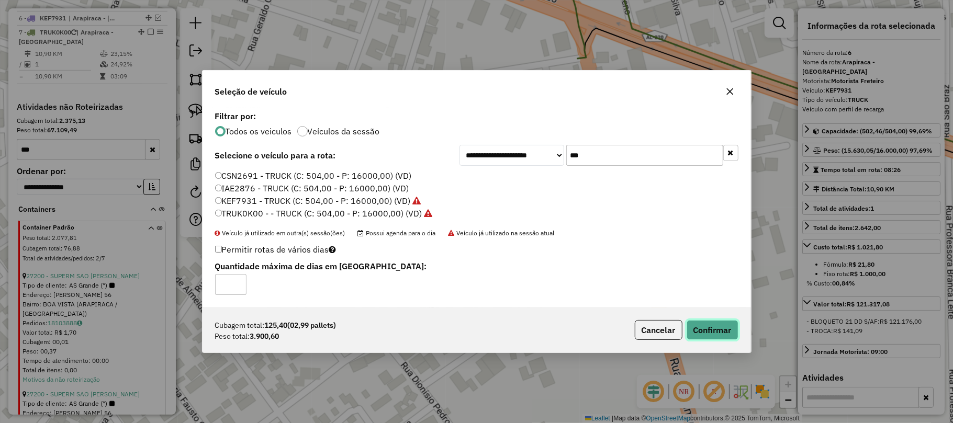
click at [722, 329] on button "Confirmar" at bounding box center [713, 330] width 52 height 20
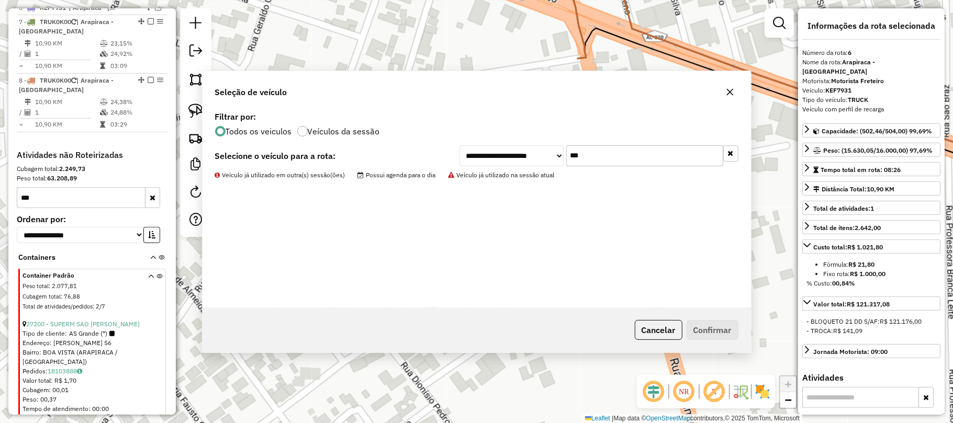
scroll to position [499, 0]
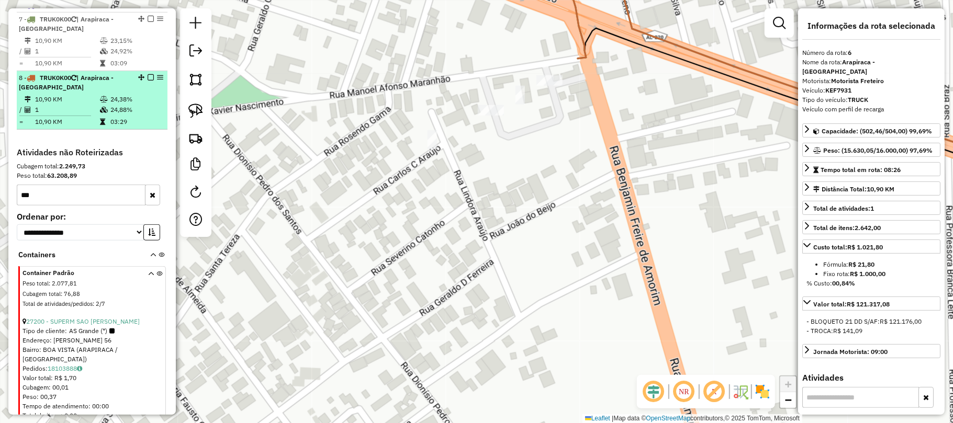
click at [148, 81] on em at bounding box center [151, 77] width 6 height 6
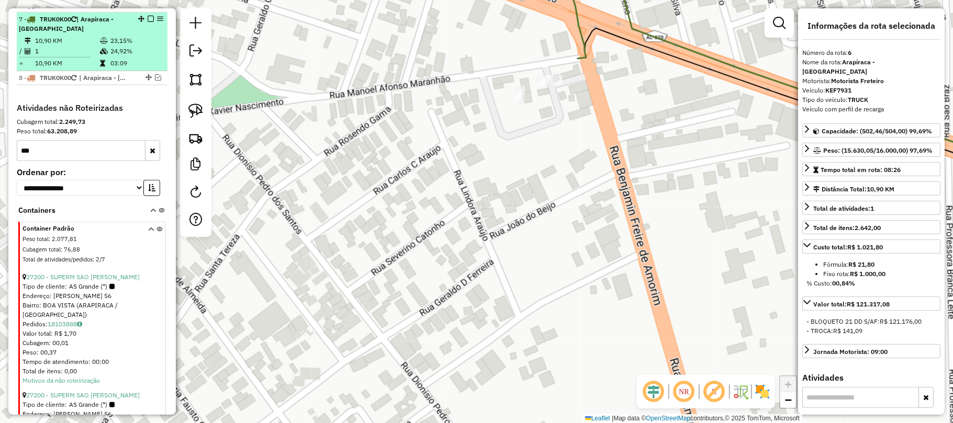
click at [148, 22] on em at bounding box center [151, 19] width 6 height 6
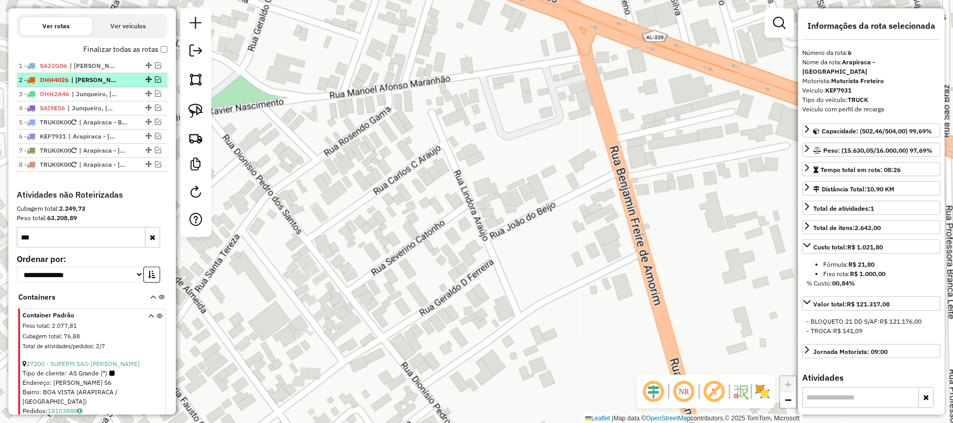
scroll to position [359, 0]
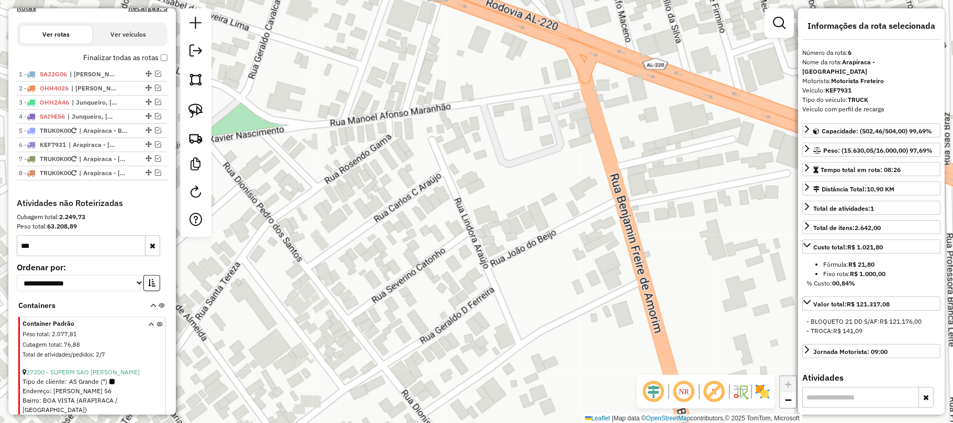
drag, startPoint x: 346, startPoint y: 111, endPoint x: 341, endPoint y: 220, distance: 109.0
click at [341, 220] on div "Janela de atendimento Grade de atendimento Capacidade Transportadoras Veículos …" at bounding box center [476, 211] width 953 height 423
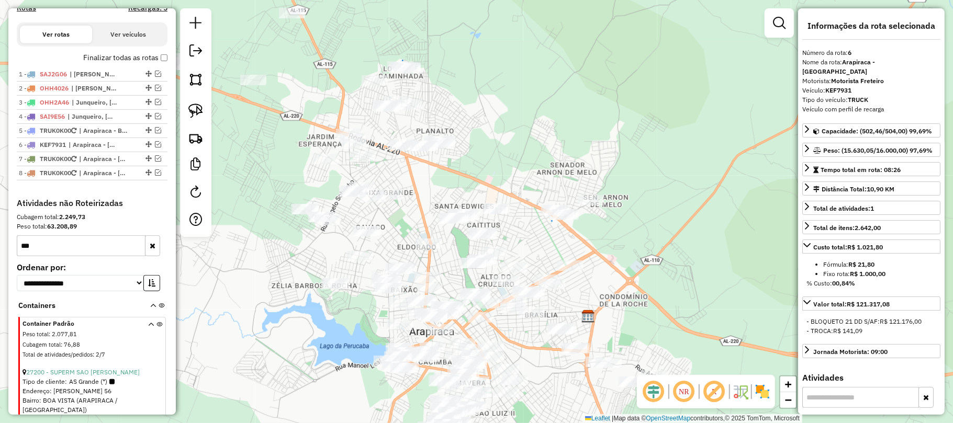
drag, startPoint x: 449, startPoint y: 193, endPoint x: 497, endPoint y: 140, distance: 71.5
click at [497, 140] on div "Janela de atendimento Grade de atendimento Capacidade Transportadoras Veículos …" at bounding box center [476, 211] width 953 height 423
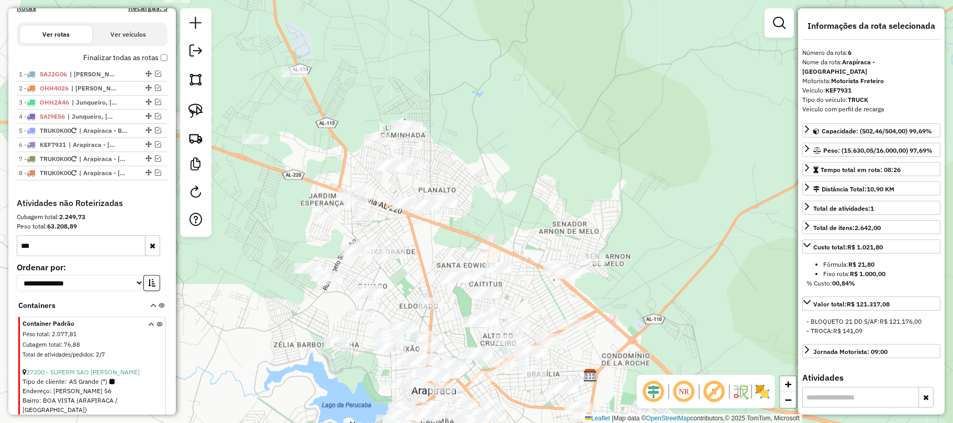
drag, startPoint x: 287, startPoint y: 106, endPoint x: 396, endPoint y: 192, distance: 139.1
click at [329, 211] on div "Janela de atendimento Grade de atendimento Capacidade Transportadoras Veículos …" at bounding box center [476, 211] width 953 height 423
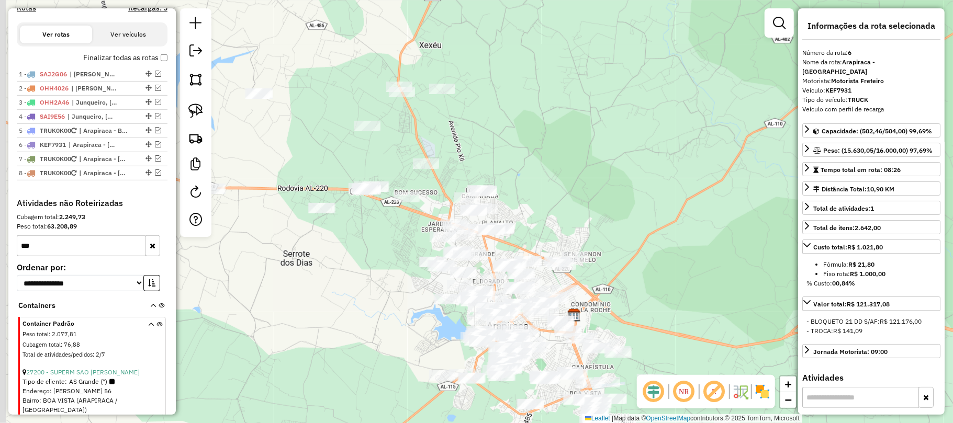
drag, startPoint x: 342, startPoint y: 150, endPoint x: 464, endPoint y: 201, distance: 132.3
click at [465, 203] on div "Janela de atendimento Grade de atendimento Capacidade Transportadoras Veículos …" at bounding box center [476, 211] width 953 height 423
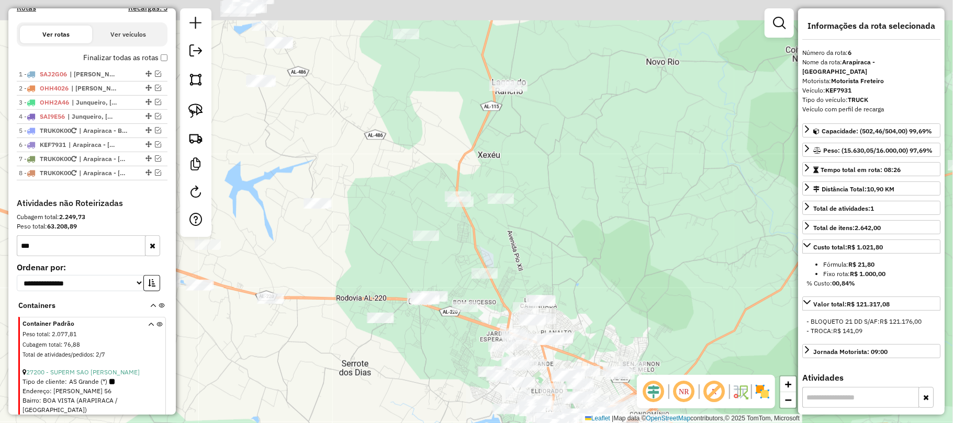
drag, startPoint x: 465, startPoint y: 195, endPoint x: 441, endPoint y: 279, distance: 87.3
click at [444, 287] on div "Janela de atendimento Grade de atendimento Capacidade Transportadoras Veículos …" at bounding box center [476, 211] width 953 height 423
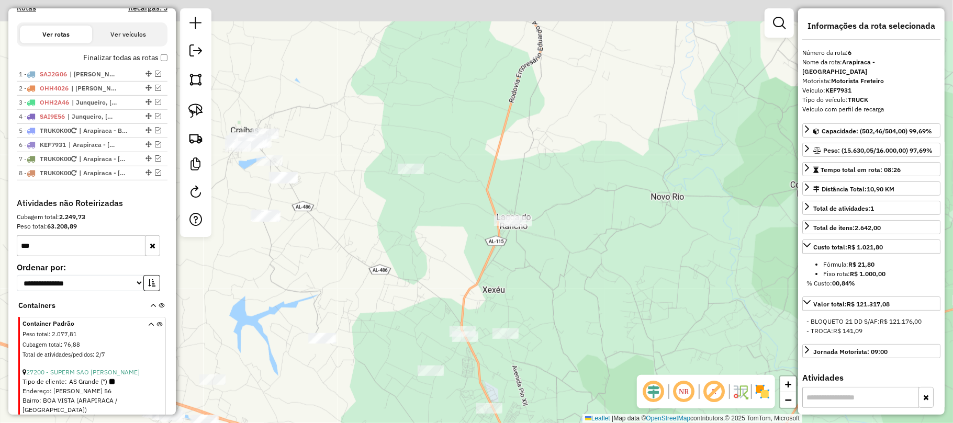
drag, startPoint x: 434, startPoint y: 265, endPoint x: 434, endPoint y: 293, distance: 28.3
click at [438, 296] on div "Janela de atendimento Grade de atendimento Capacidade Transportadoras Veículos …" at bounding box center [476, 211] width 953 height 423
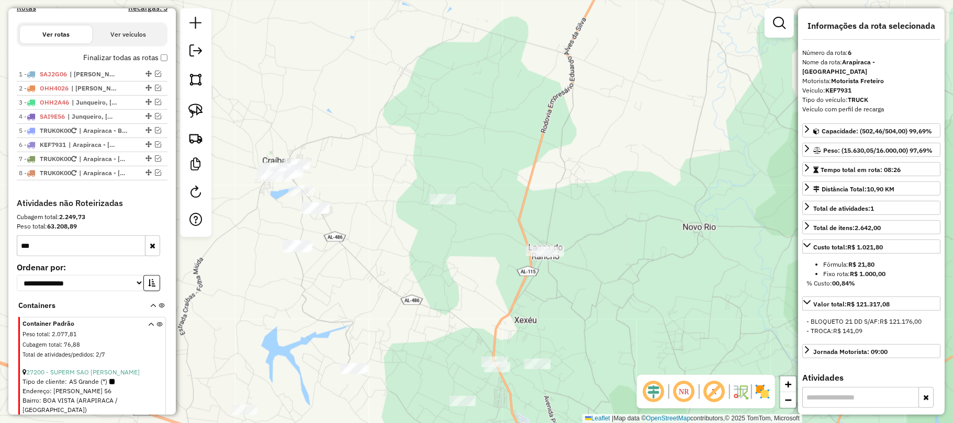
drag, startPoint x: 371, startPoint y: 241, endPoint x: 472, endPoint y: 248, distance: 101.8
click at [479, 254] on div "Janela de atendimento Grade de atendimento Capacidade Transportadoras Veículos …" at bounding box center [476, 211] width 953 height 423
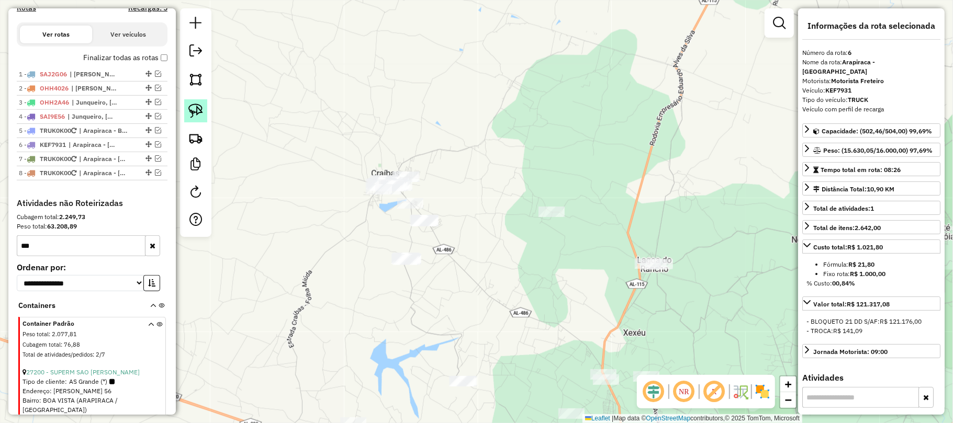
click at [191, 109] on img at bounding box center [195, 111] width 15 height 15
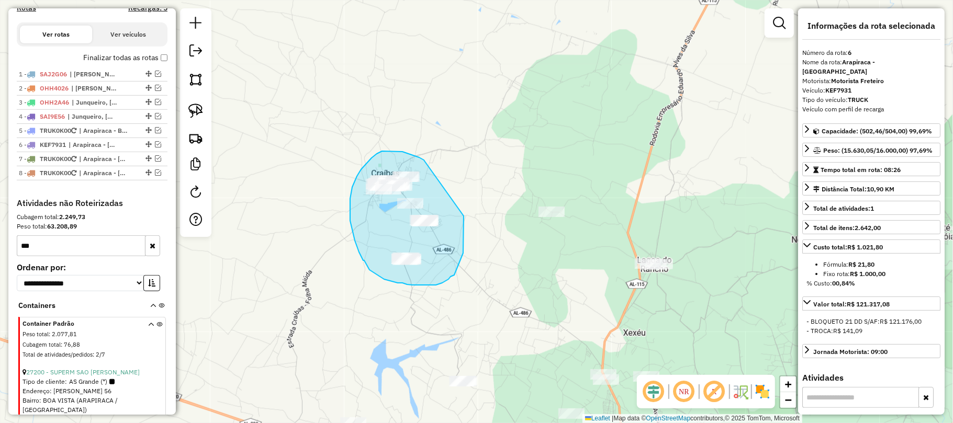
drag, startPoint x: 425, startPoint y: 162, endPoint x: 464, endPoint y: 216, distance: 66.4
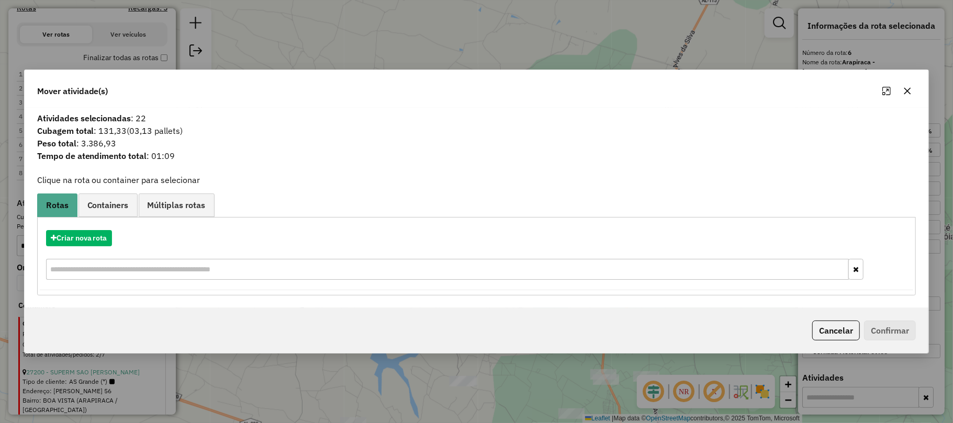
click at [906, 91] on icon "button" at bounding box center [907, 91] width 8 height 8
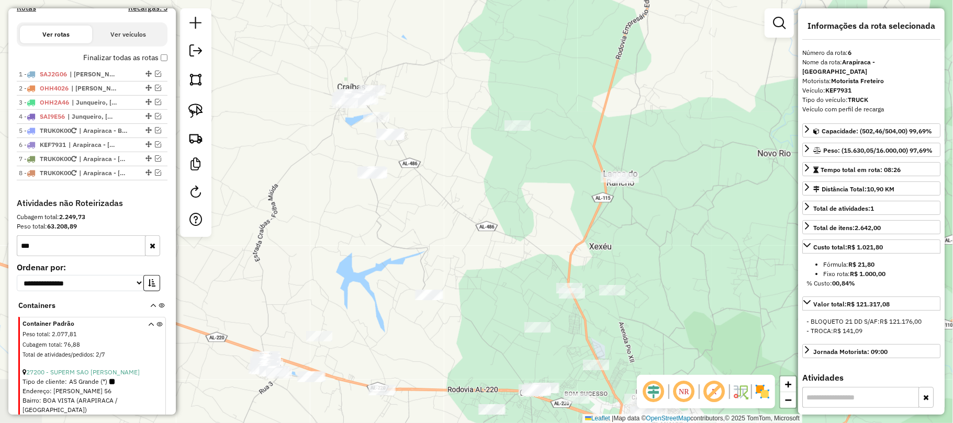
drag, startPoint x: 501, startPoint y: 312, endPoint x: 467, endPoint y: 224, distance: 94.8
click at [467, 224] on div "Janela de atendimento Grade de atendimento Capacidade Transportadoras Veículos …" at bounding box center [476, 211] width 953 height 423
click at [195, 112] on img at bounding box center [195, 111] width 15 height 15
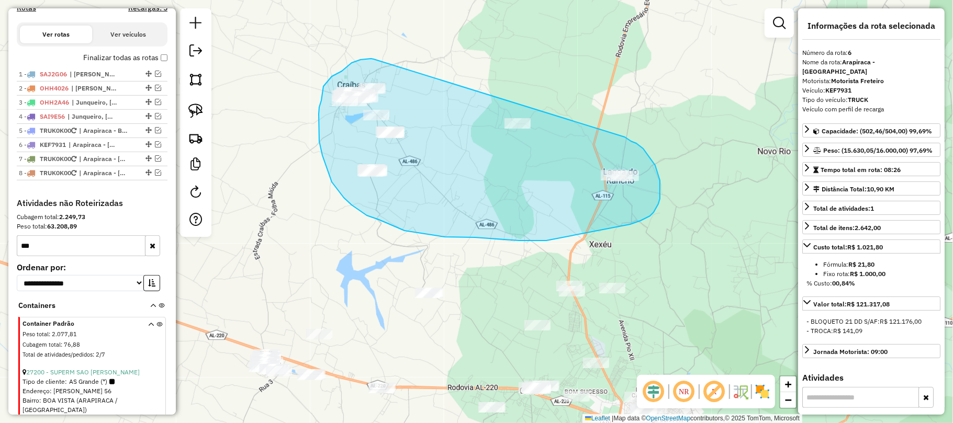
drag, startPoint x: 374, startPoint y: 59, endPoint x: 555, endPoint y: 119, distance: 190.8
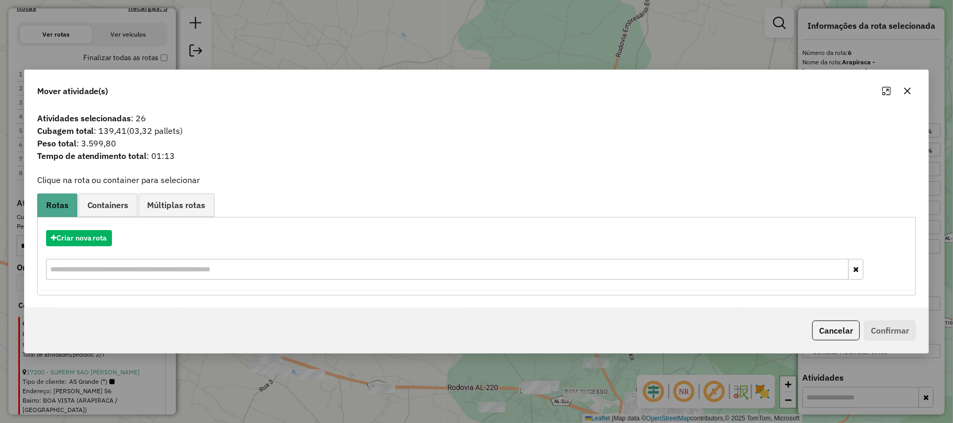
click at [907, 90] on icon "button" at bounding box center [907, 91] width 8 height 8
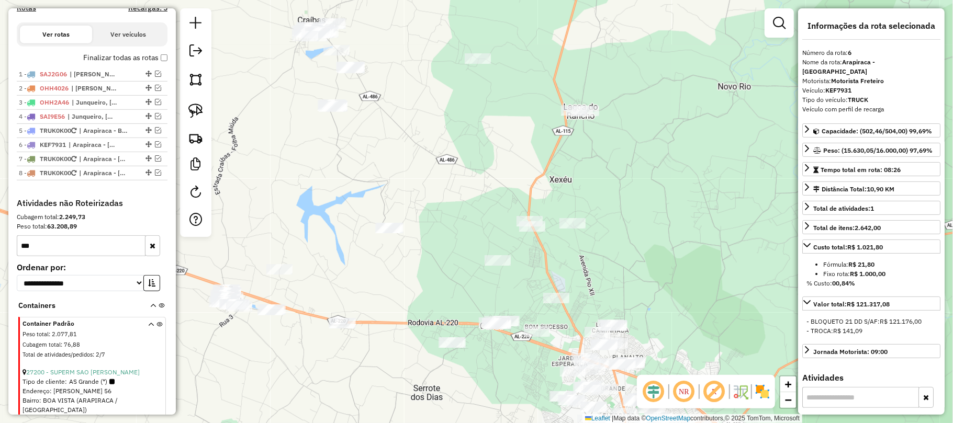
drag, startPoint x: 535, startPoint y: 258, endPoint x: 494, endPoint y: 187, distance: 81.2
click at [494, 187] on div "Janela de atendimento Grade de atendimento Capacidade Transportadoras Veículos …" at bounding box center [476, 211] width 953 height 423
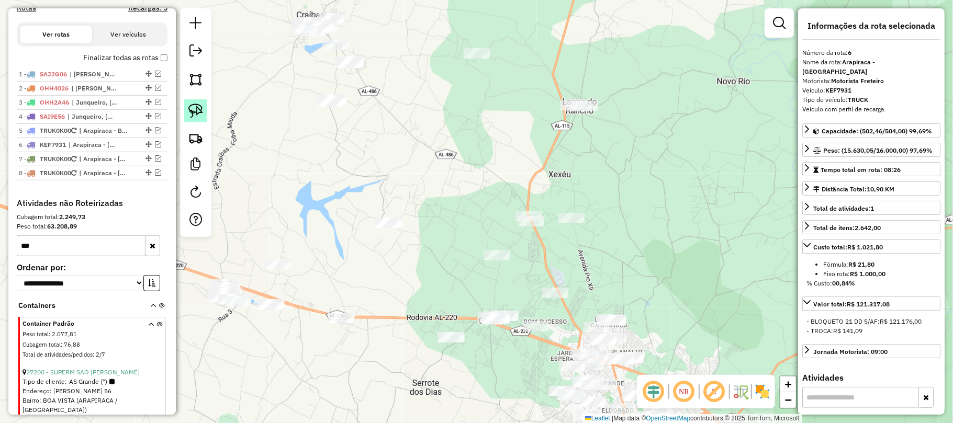
click at [191, 107] on img at bounding box center [195, 111] width 15 height 15
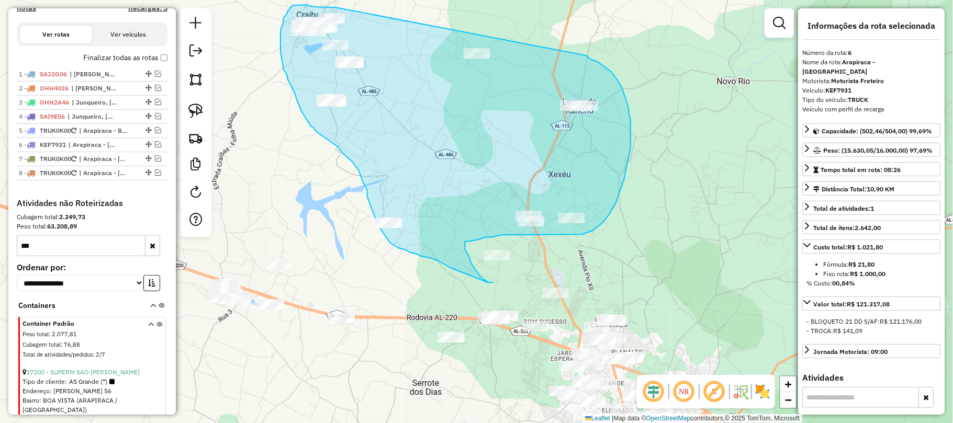
drag, startPoint x: 336, startPoint y: 7, endPoint x: 568, endPoint y: 49, distance: 236.6
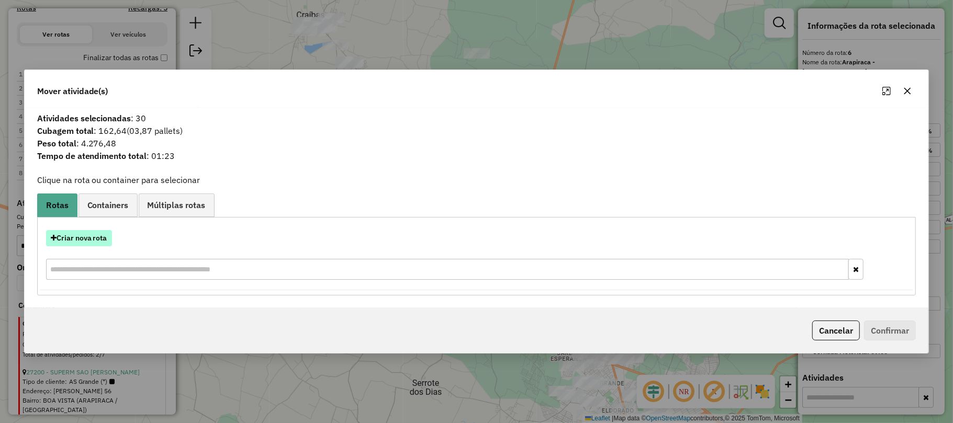
click at [77, 237] on button "Criar nova rota" at bounding box center [79, 238] width 66 height 16
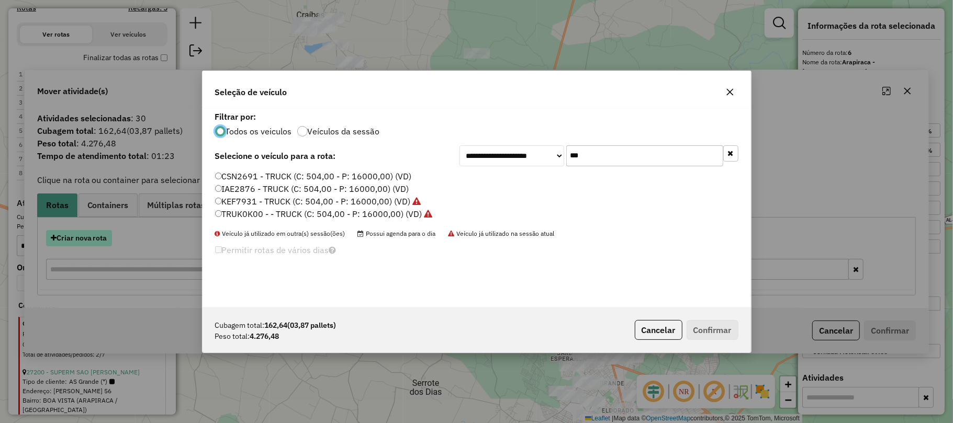
scroll to position [5, 3]
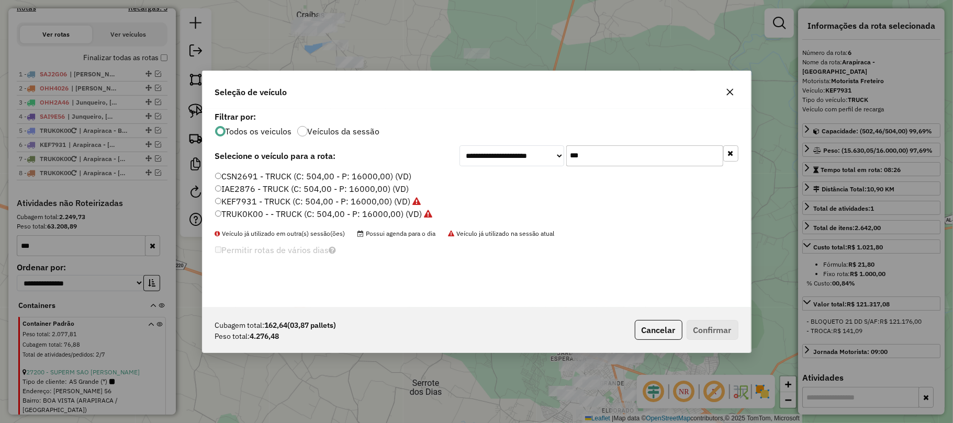
drag, startPoint x: 584, startPoint y: 154, endPoint x: 526, endPoint y: 159, distance: 58.9
click at [526, 159] on div "**********" at bounding box center [599, 156] width 279 height 21
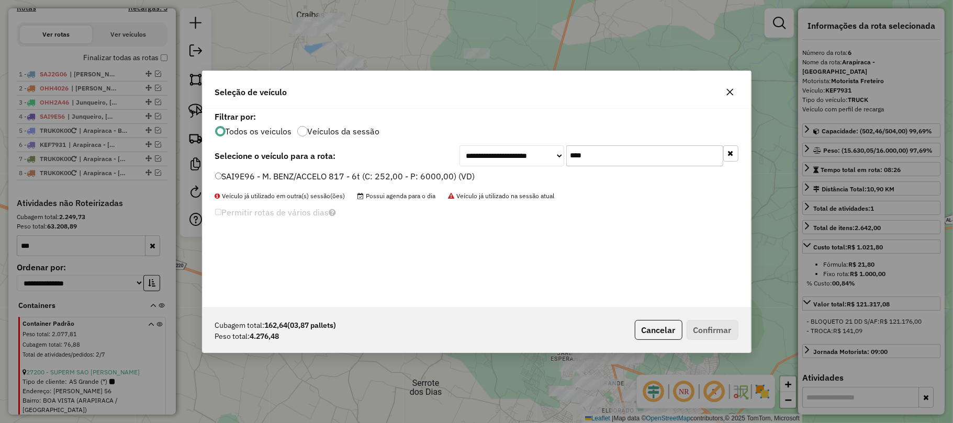
type input "****"
click at [246, 178] on label "SAI9E96 - M. BENZ/ACCELO 817 - 6t (C: 252,00 - P: 6000,00) (VD)" at bounding box center [345, 176] width 260 height 13
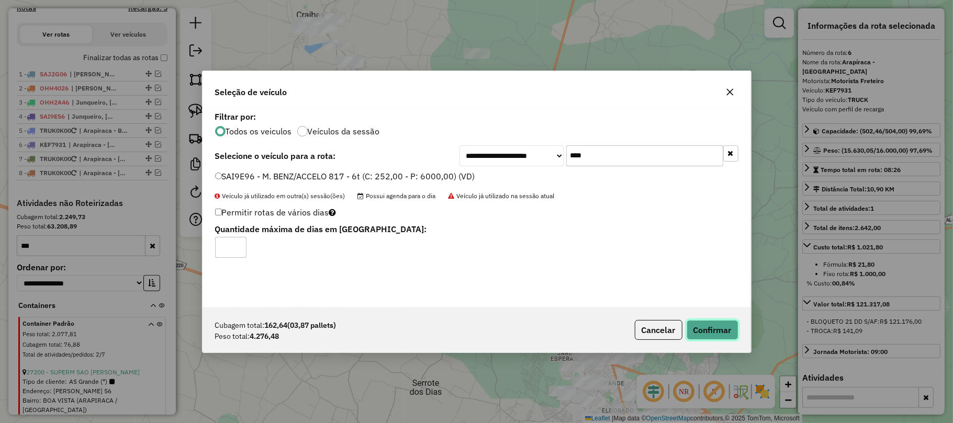
click at [714, 327] on button "Confirmar" at bounding box center [713, 330] width 52 height 20
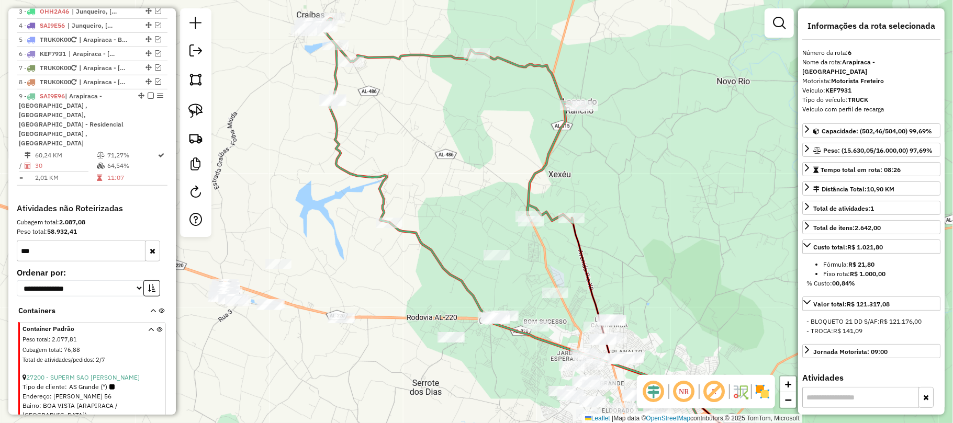
scroll to position [499, 0]
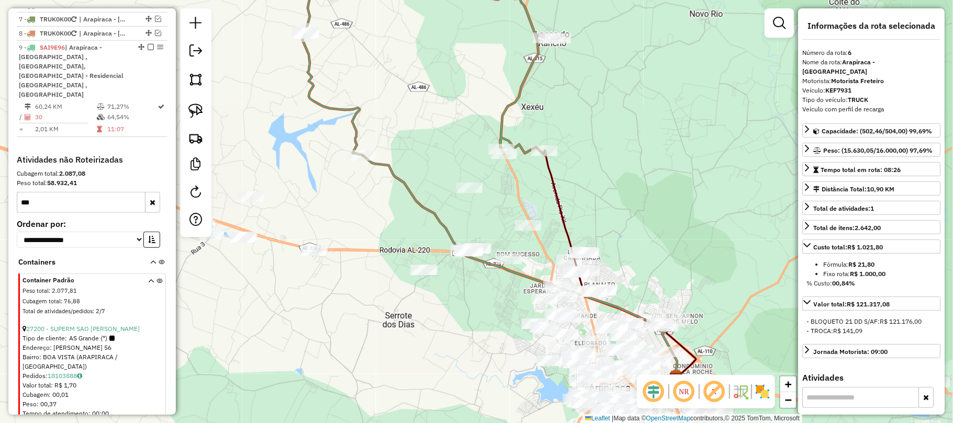
drag, startPoint x: 452, startPoint y: 217, endPoint x: 420, endPoint y: 135, distance: 88.4
click at [420, 135] on div "Janela de atendimento Grade de atendimento Capacidade Transportadoras Veículos …" at bounding box center [476, 211] width 953 height 423
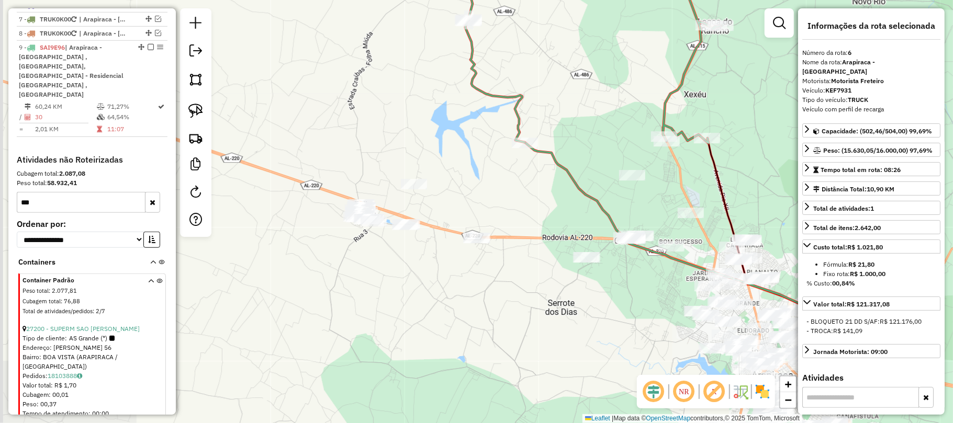
drag, startPoint x: 327, startPoint y: 196, endPoint x: 453, endPoint y: 198, distance: 126.7
click at [485, 198] on div "Janela de atendimento Grade de atendimento Capacidade Transportadoras Veículos …" at bounding box center [476, 211] width 953 height 423
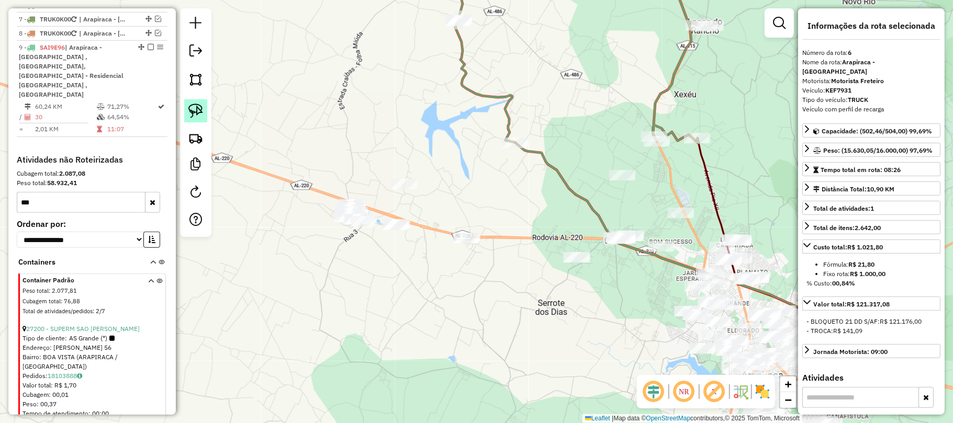
drag, startPoint x: 196, startPoint y: 107, endPoint x: 206, endPoint y: 108, distance: 10.5
click at [197, 107] on img at bounding box center [195, 111] width 15 height 15
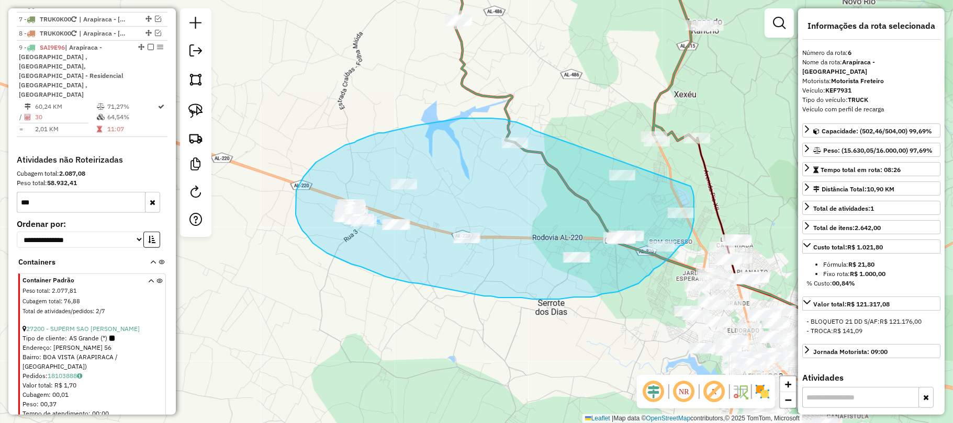
drag, startPoint x: 526, startPoint y: 126, endPoint x: 689, endPoint y: 185, distance: 174.2
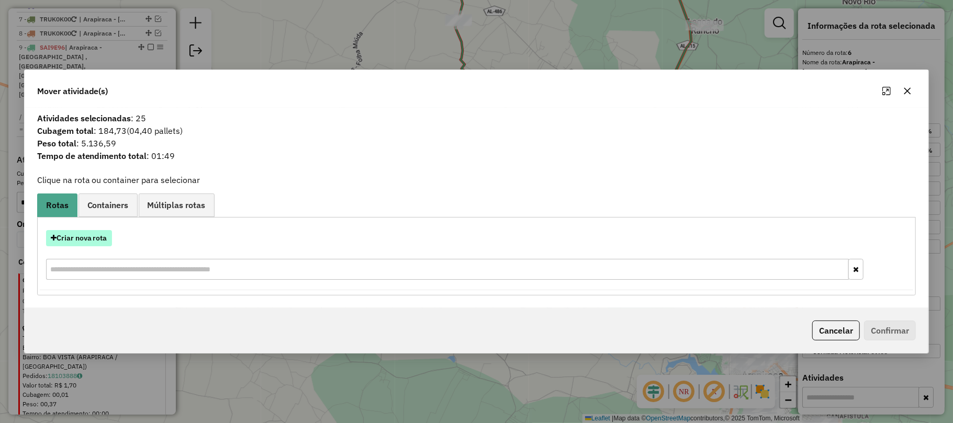
click at [79, 237] on button "Criar nova rota" at bounding box center [79, 238] width 66 height 16
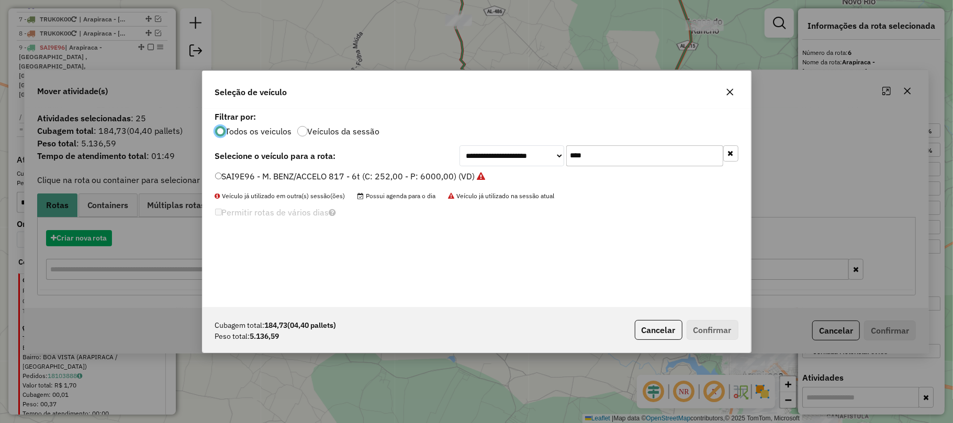
scroll to position [5, 3]
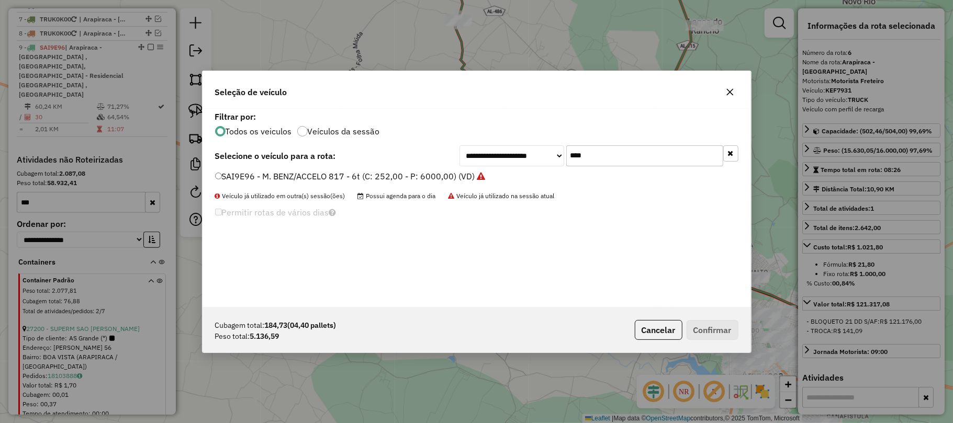
drag, startPoint x: 598, startPoint y: 151, endPoint x: 558, endPoint y: 153, distance: 39.8
click at [558, 153] on div "**********" at bounding box center [599, 156] width 279 height 21
type input "****"
click at [273, 169] on div "**********" at bounding box center [477, 208] width 549 height 199
click at [263, 181] on label "OHH4086 - MERCEDEZ-420 (C: 420,00 - P: 8900,00) (VD)" at bounding box center [328, 176] width 227 height 13
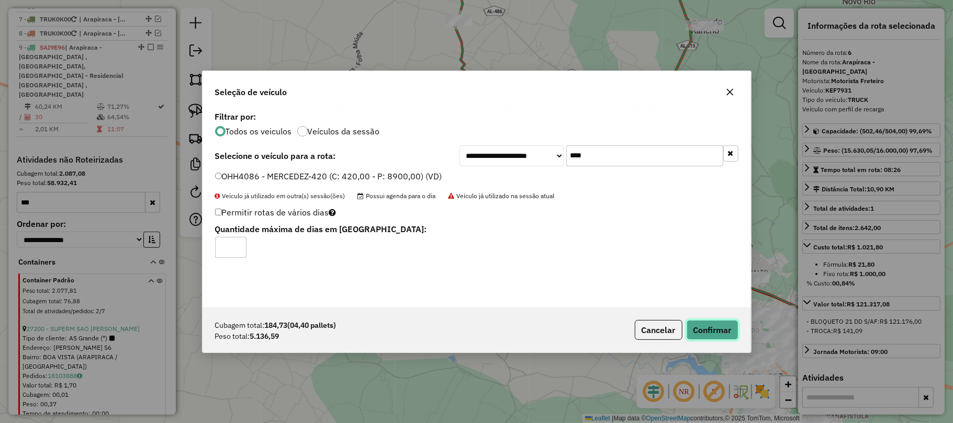
click at [718, 328] on button "Confirmar" at bounding box center [713, 330] width 52 height 20
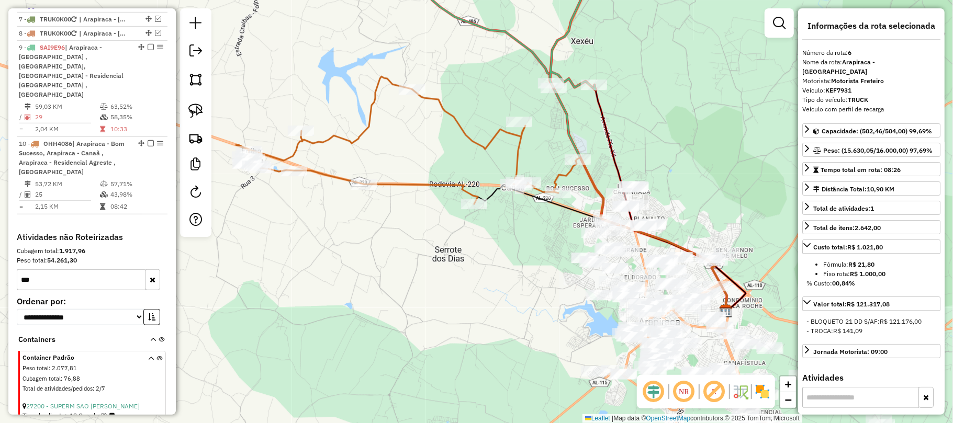
drag, startPoint x: 640, startPoint y: 297, endPoint x: 526, endPoint y: 240, distance: 127.8
click at [526, 240] on div "Janela de atendimento Grade de atendimento Capacidade Transportadoras Veículos …" at bounding box center [476, 211] width 953 height 423
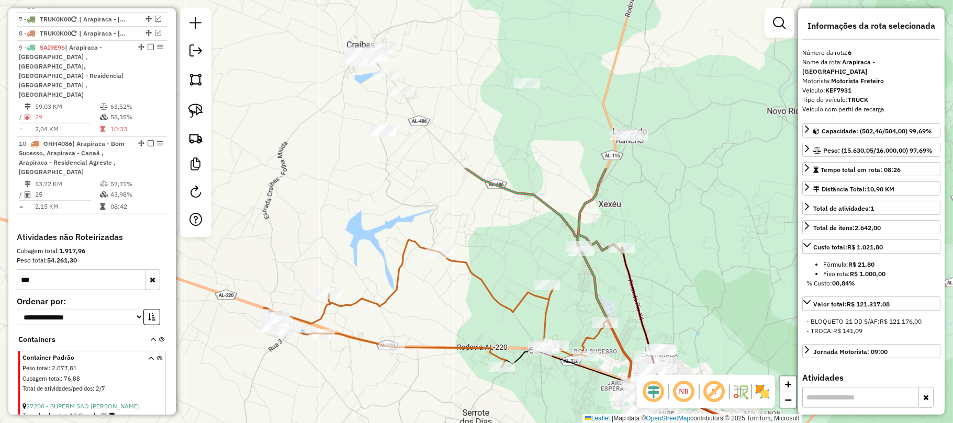
drag, startPoint x: 486, startPoint y: 84, endPoint x: 643, endPoint y: 293, distance: 261.0
click at [645, 298] on div "Janela de atendimento Grade de atendimento Capacidade Transportadoras Veículos …" at bounding box center [476, 211] width 953 height 423
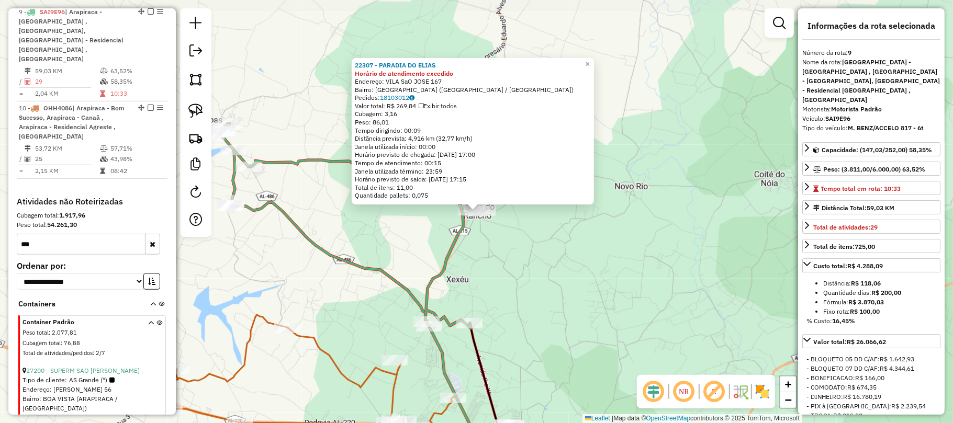
scroll to position [541, 0]
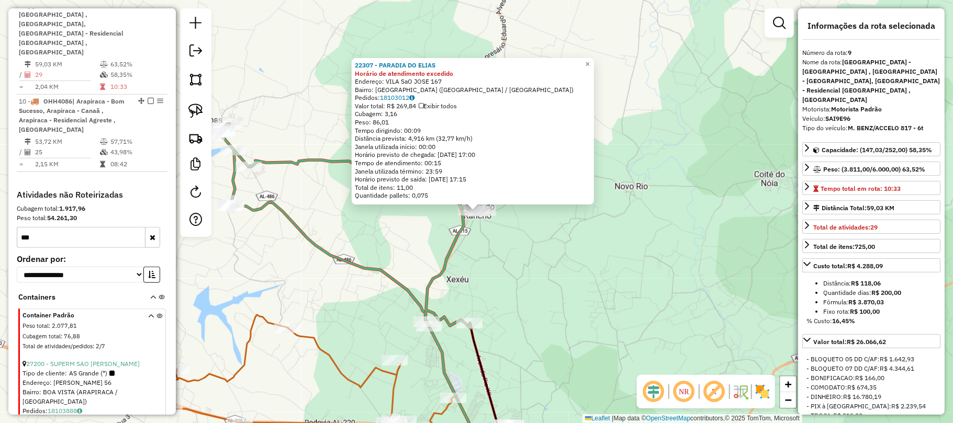
click at [625, 244] on div "22307 - PARADIA DO ELIAS Horário de atendimento excedido Endereço: VILA SaO JOS…" at bounding box center [476, 211] width 953 height 423
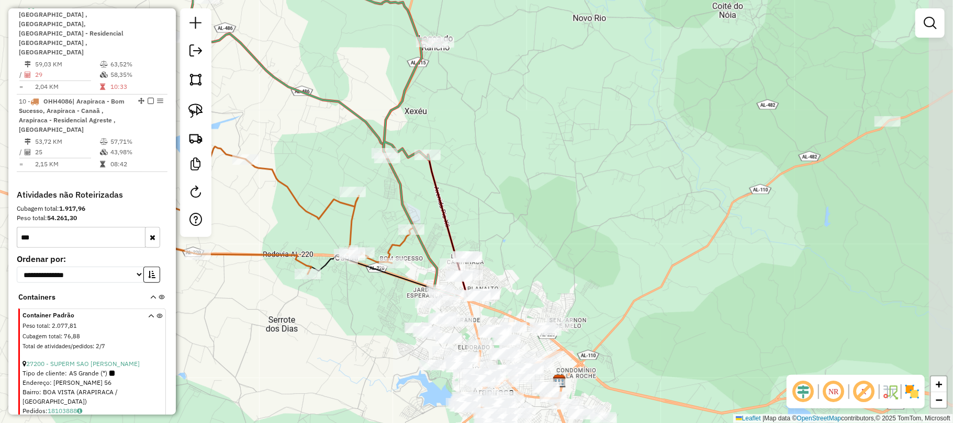
drag, startPoint x: 532, startPoint y: 325, endPoint x: 491, endPoint y: 156, distance: 173.9
click at [491, 156] on div "Janela de atendimento Grade de atendimento Capacidade Transportadoras Veículos …" at bounding box center [476, 211] width 953 height 423
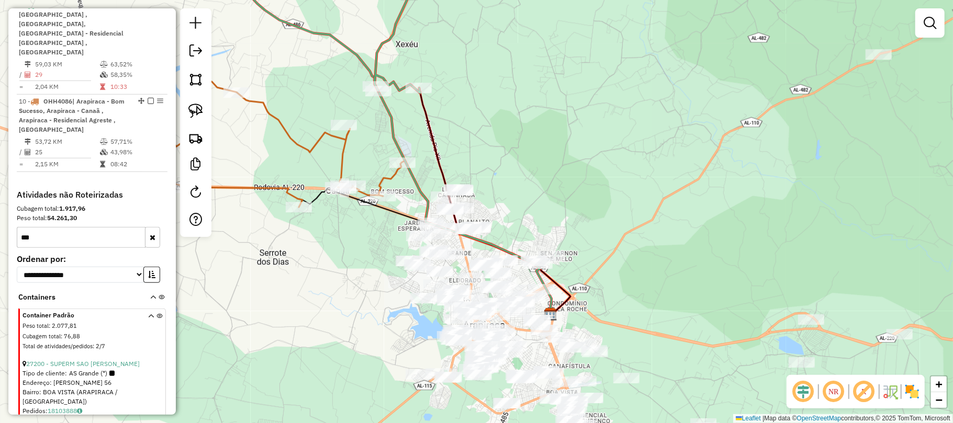
click at [496, 135] on div "Janela de atendimento Grade de atendimento Capacidade Transportadoras Veículos …" at bounding box center [476, 211] width 953 height 423
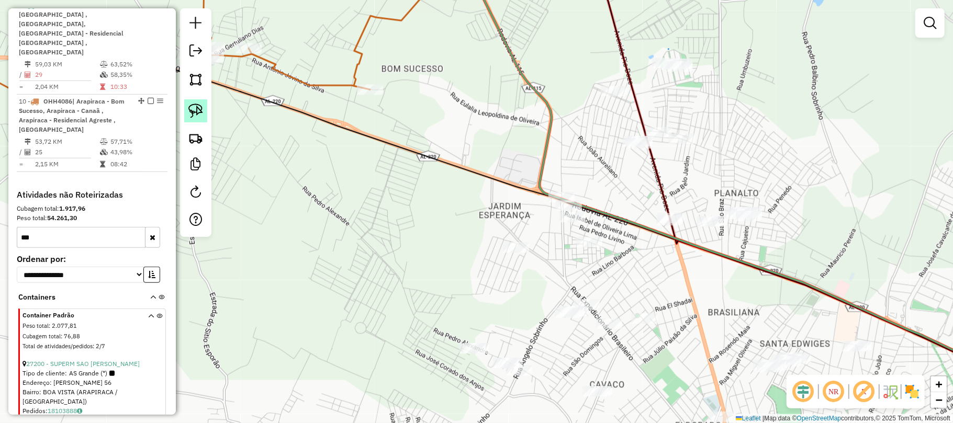
click at [196, 107] on img at bounding box center [195, 111] width 15 height 15
drag, startPoint x: 583, startPoint y: 189, endPoint x: 595, endPoint y: 210, distance: 23.4
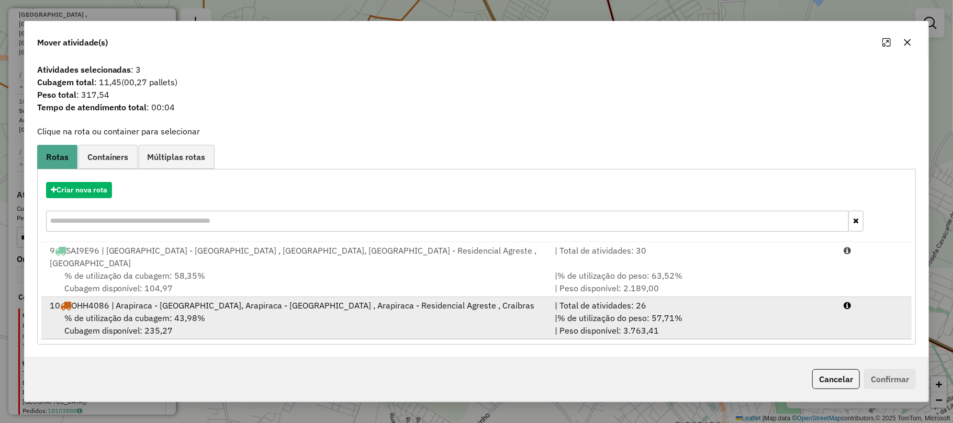
drag, startPoint x: 151, startPoint y: 312, endPoint x: 194, endPoint y: 321, distance: 43.8
click at [153, 313] on span "% de utilização da cubagem: 43,98%" at bounding box center [134, 318] width 141 height 10
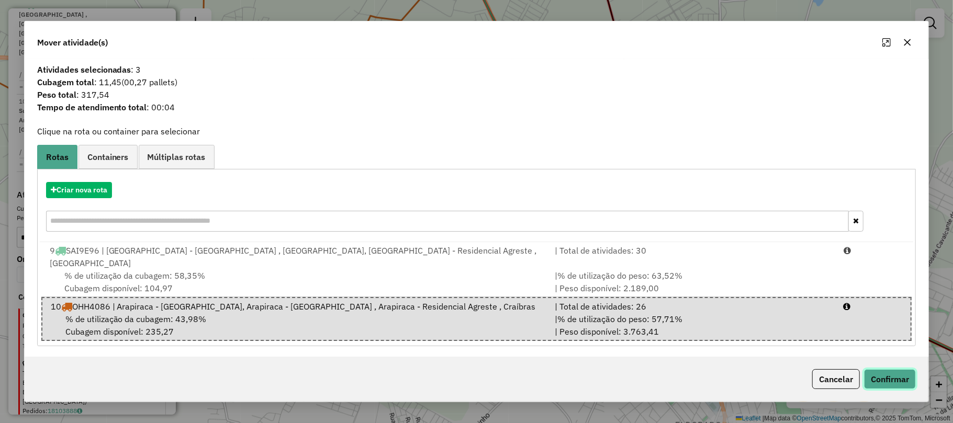
drag, startPoint x: 903, startPoint y: 377, endPoint x: 878, endPoint y: 374, distance: 24.9
click at [903, 377] on button "Confirmar" at bounding box center [890, 380] width 52 height 20
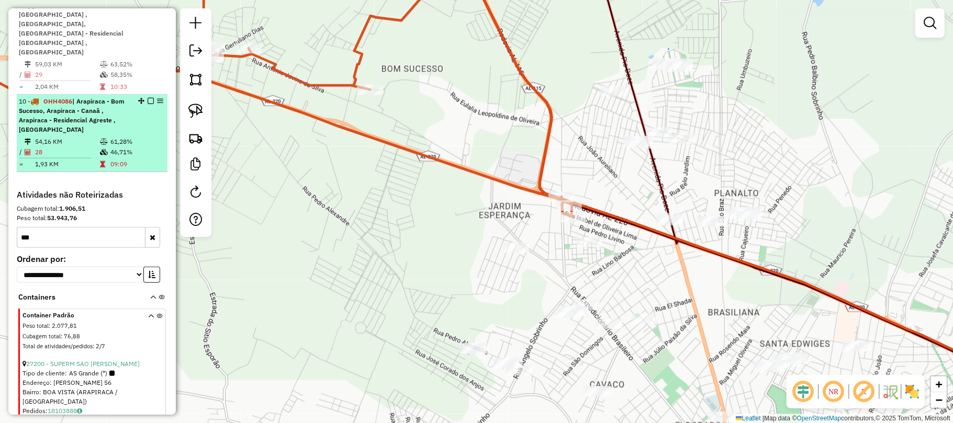
drag, startPoint x: 145, startPoint y: 91, endPoint x: 152, endPoint y: 48, distance: 42.9
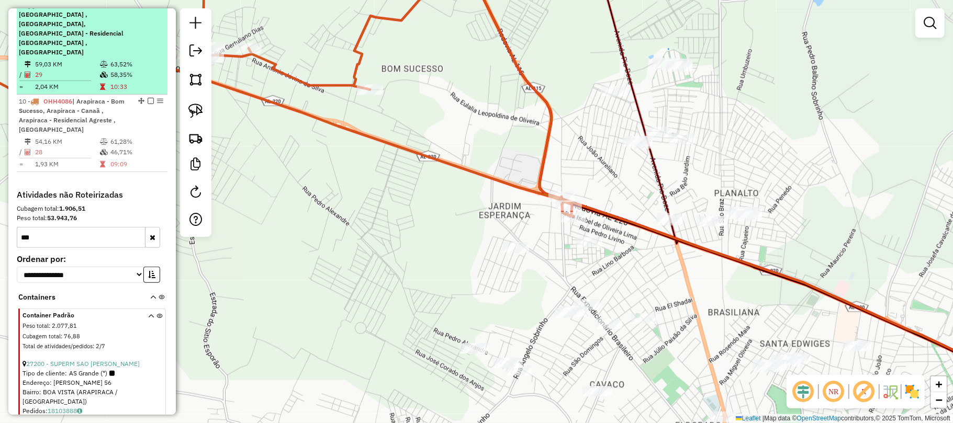
click at [148, 98] on em at bounding box center [151, 101] width 6 height 6
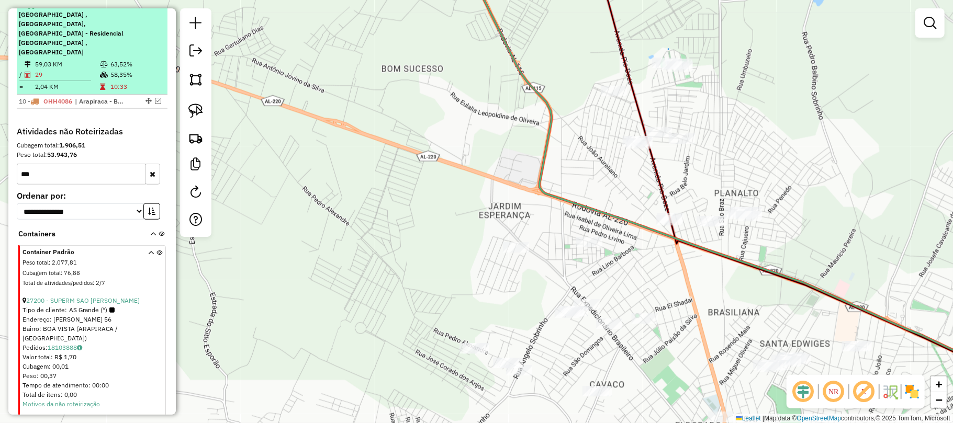
click at [148, 8] on em at bounding box center [151, 5] width 6 height 6
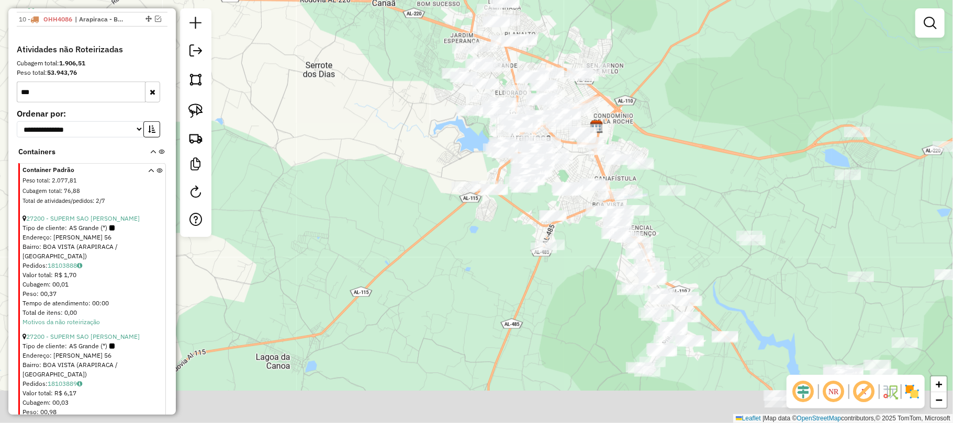
drag, startPoint x: 744, startPoint y: 264, endPoint x: 643, endPoint y: 114, distance: 180.3
click at [643, 114] on div "Janela de atendimento Grade de atendimento Capacidade Transportadoras Veículos …" at bounding box center [476, 211] width 953 height 423
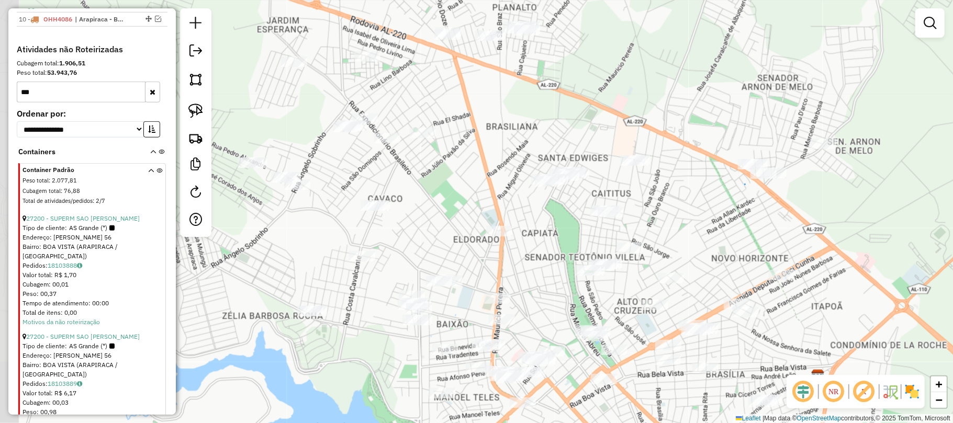
drag, startPoint x: 639, startPoint y: 207, endPoint x: 660, endPoint y: 250, distance: 47.5
click at [658, 248] on div "Janela de atendimento Grade de atendimento Capacidade Transportadoras Veículos …" at bounding box center [476, 211] width 953 height 423
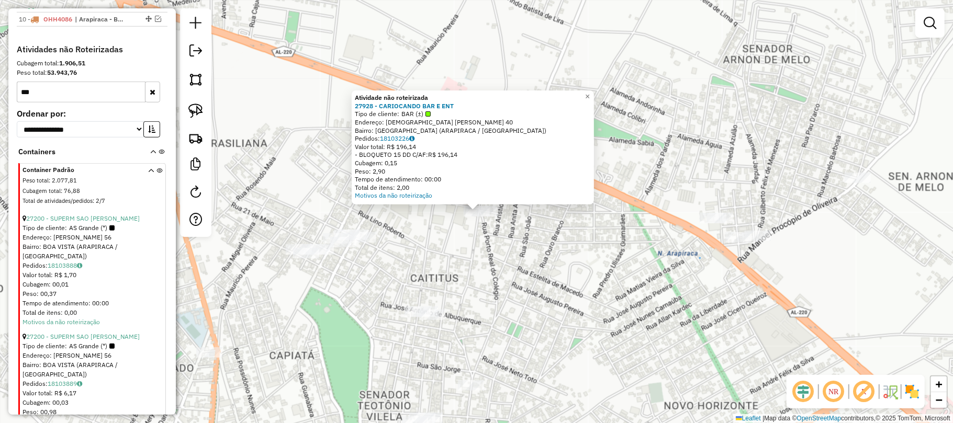
click at [788, 356] on div "Atividade não roteirizada 27928 - CARIOCANDO BAR E ENT Tipo de cliente: BAR (±)…" at bounding box center [476, 211] width 953 height 423
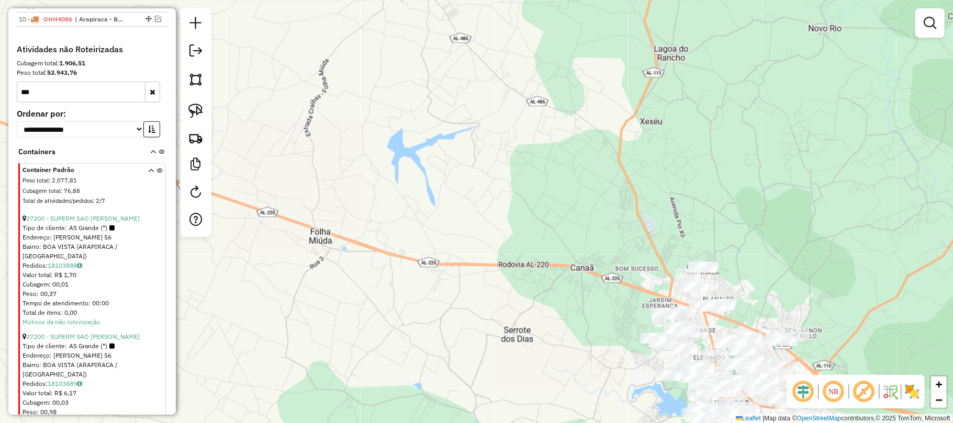
drag, startPoint x: 874, startPoint y: 239, endPoint x: 530, endPoint y: 231, distance: 343.4
click at [532, 231] on div "Janela de atendimento Grade de atendimento Capacidade Transportadoras Veículos …" at bounding box center [476, 211] width 953 height 423
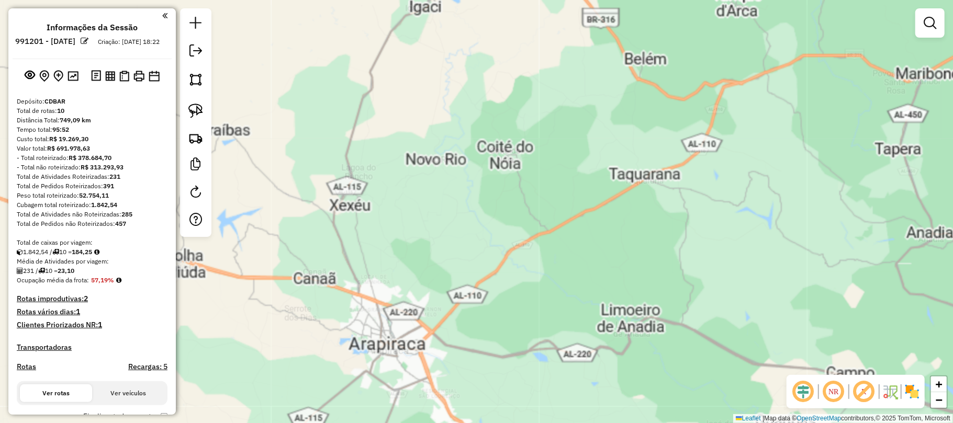
scroll to position [541, 0]
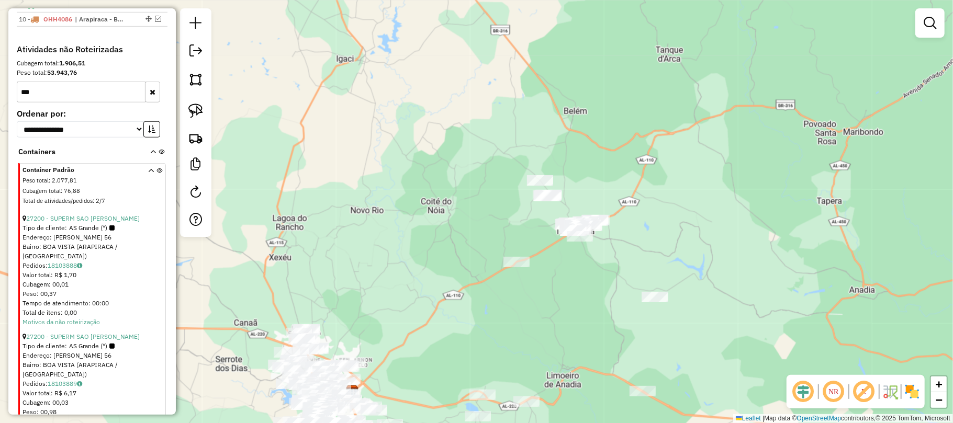
drag, startPoint x: 0, startPoint y: 0, endPoint x: 499, endPoint y: 316, distance: 590.6
click at [518, 312] on div "Janela de atendimento Grade de atendimento Capacidade Transportadoras Veículos …" at bounding box center [476, 211] width 953 height 423
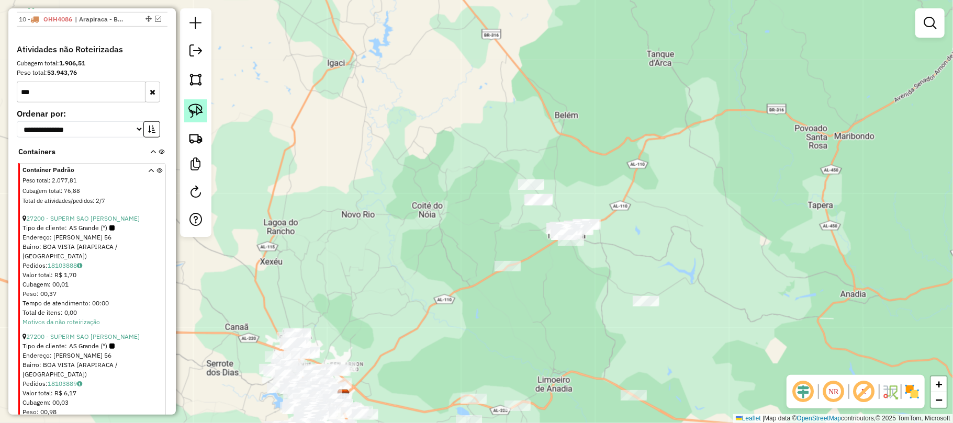
click at [188, 103] on link at bounding box center [195, 110] width 23 height 23
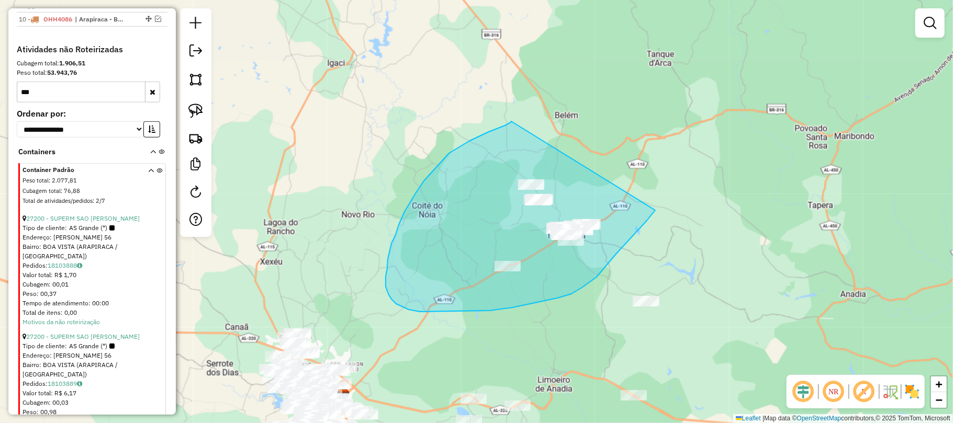
drag, startPoint x: 511, startPoint y: 122, endPoint x: 666, endPoint y: 166, distance: 161.2
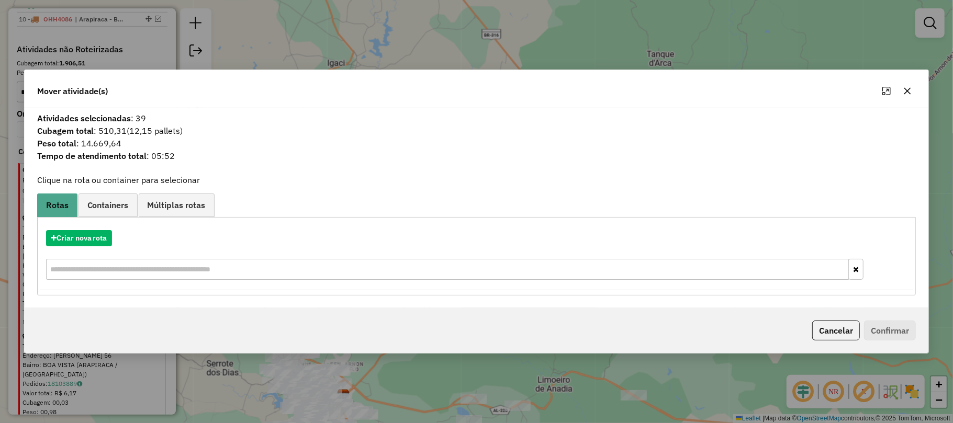
drag, startPoint x: 907, startPoint y: 84, endPoint x: 903, endPoint y: 88, distance: 5.9
click at [906, 84] on button "button" at bounding box center [907, 91] width 17 height 17
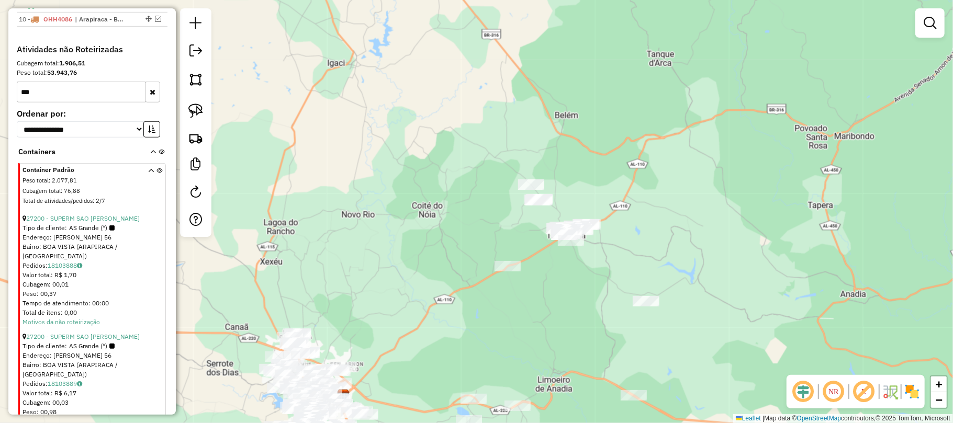
drag, startPoint x: 507, startPoint y: 227, endPoint x: 686, endPoint y: 50, distance: 251.3
click at [683, 51] on div "Janela de atendimento Grade de atendimento Capacidade Transportadoras Veículos …" at bounding box center [476, 211] width 953 height 423
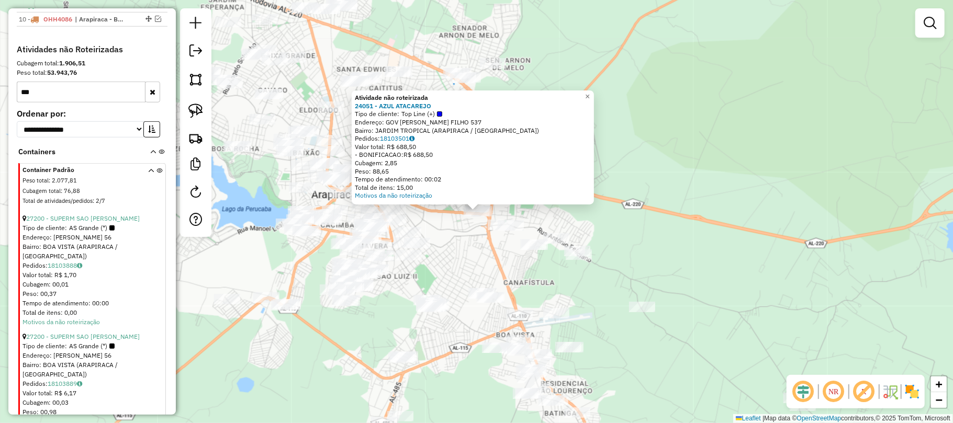
click at [610, 239] on div "Atividade não roteirizada 24051 - AZUL ATACAREJO Tipo de cliente: Top Line (+) …" at bounding box center [476, 211] width 953 height 423
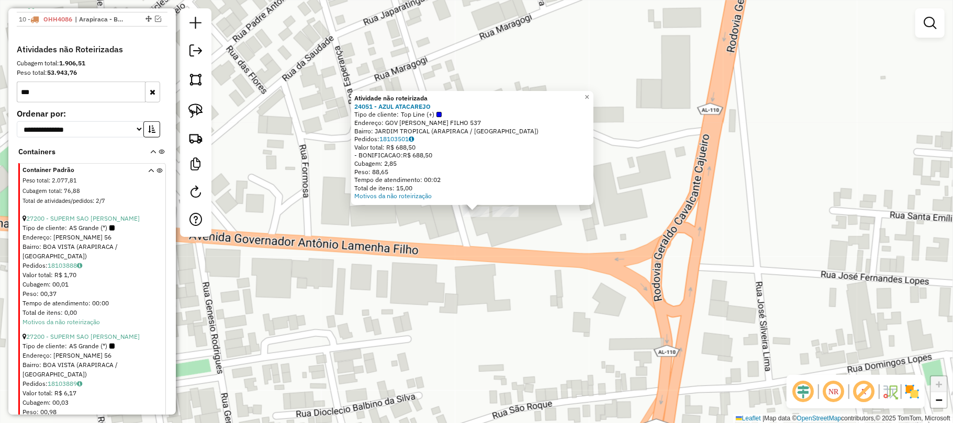
drag, startPoint x: 504, startPoint y: 253, endPoint x: 509, endPoint y: 251, distance: 5.6
click at [505, 253] on div "Atividade não roteirizada 24051 - AZUL ATACAREJO Tipo de cliente: Top Line (+) …" at bounding box center [476, 211] width 953 height 423
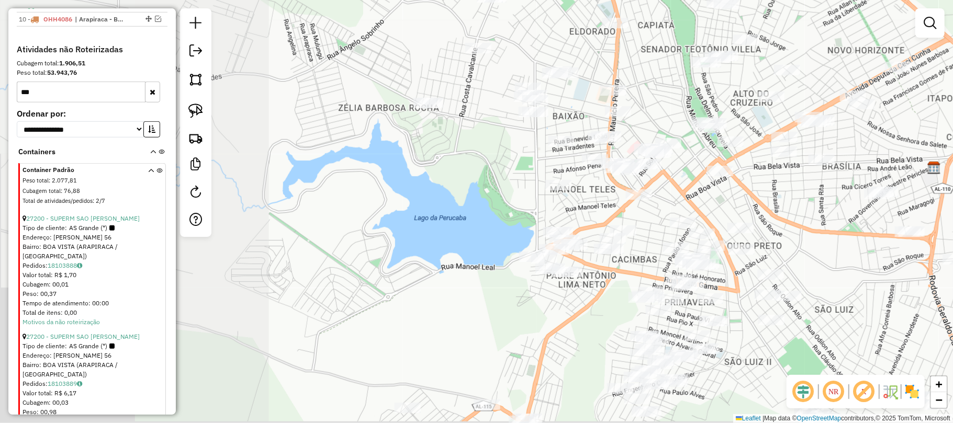
drag, startPoint x: 464, startPoint y: 229, endPoint x: 867, endPoint y: 215, distance: 403.8
click at [867, 215] on div "Janela de atendimento Grade de atendimento Capacidade Transportadoras Veículos …" at bounding box center [476, 211] width 953 height 423
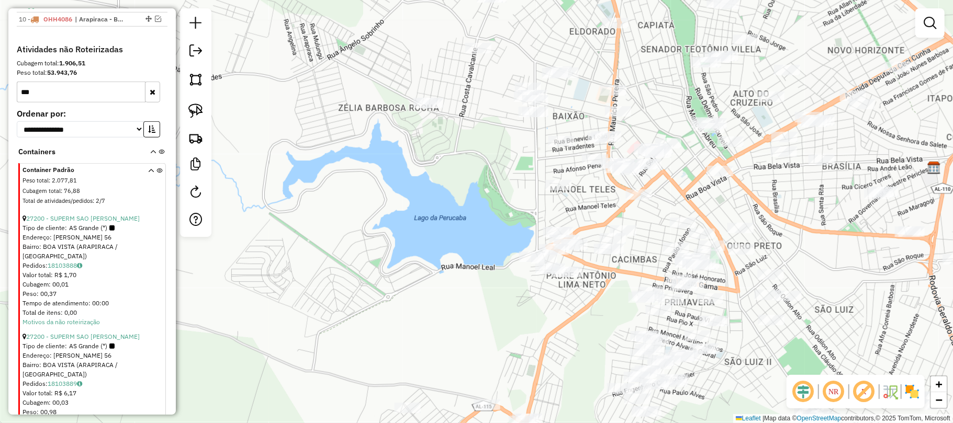
click at [612, 117] on div at bounding box center [618, 111] width 26 height 10
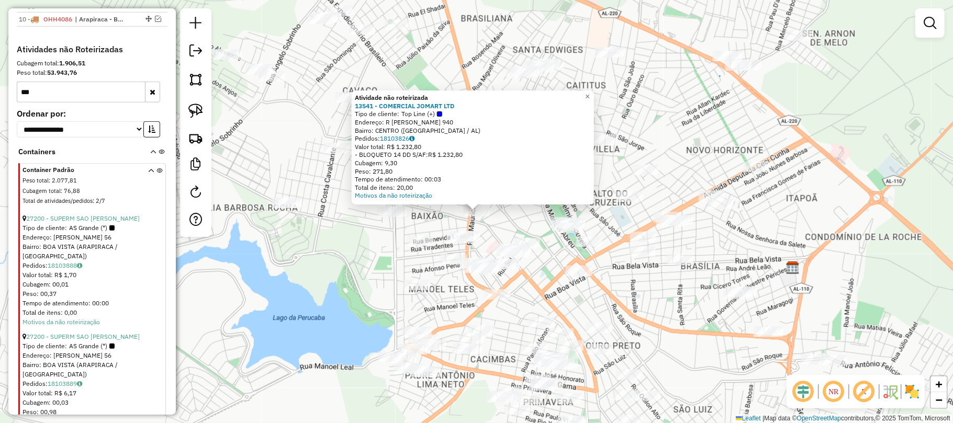
click at [654, 261] on div "Atividade não roteirizada 13541 - COMERCIAL JOMART LTD Tipo de cliente: Top Lin…" at bounding box center [476, 211] width 953 height 423
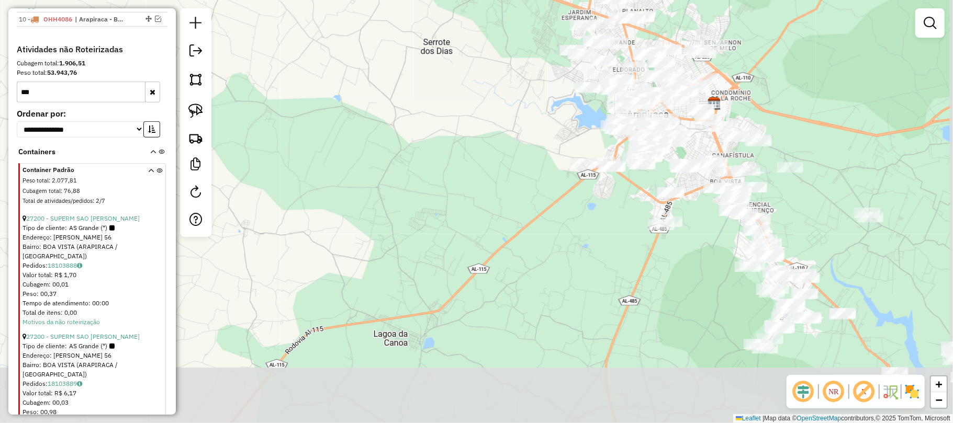
drag, startPoint x: 869, startPoint y: 306, endPoint x: 779, endPoint y: 182, distance: 152.5
click at [779, 182] on div "Janela de atendimento Grade de atendimento Capacidade Transportadoras Veículos …" at bounding box center [476, 211] width 953 height 423
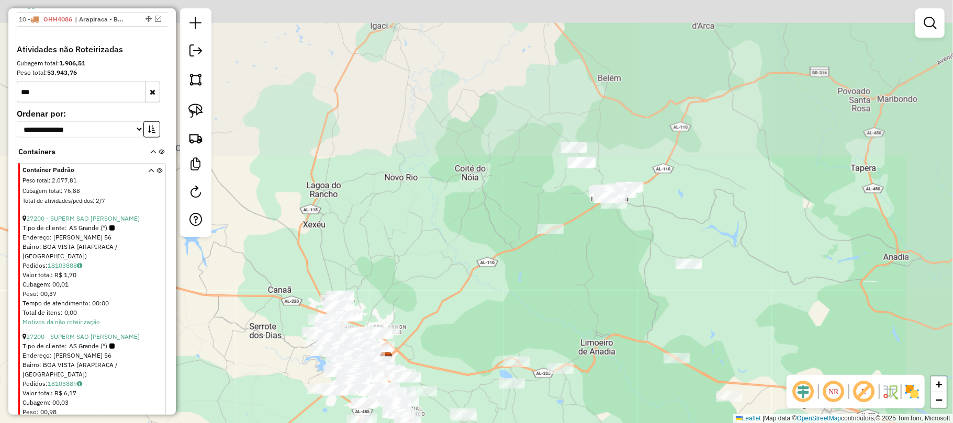
drag, startPoint x: 867, startPoint y: 231, endPoint x: 492, endPoint y: 451, distance: 434.2
click at [492, 423] on html "Aguarde... Pop-up bloqueado! Seu navegador bloqueou automáticamente a abertura …" at bounding box center [476, 211] width 953 height 423
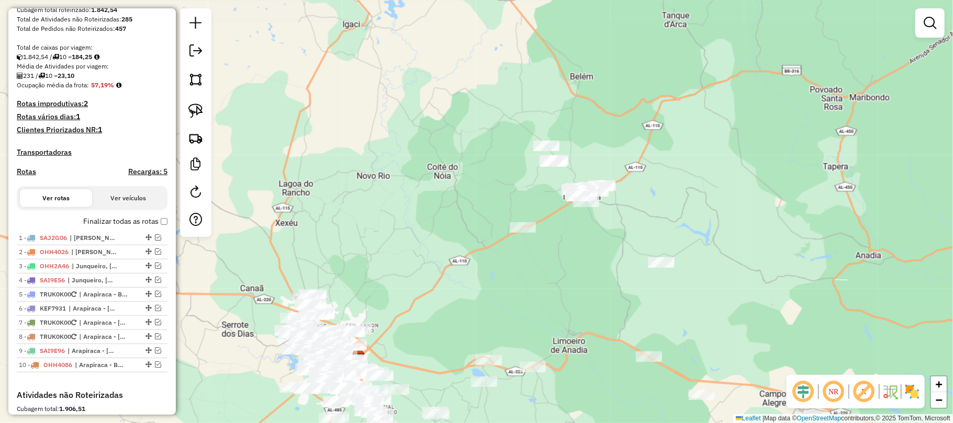
scroll to position [193, 0]
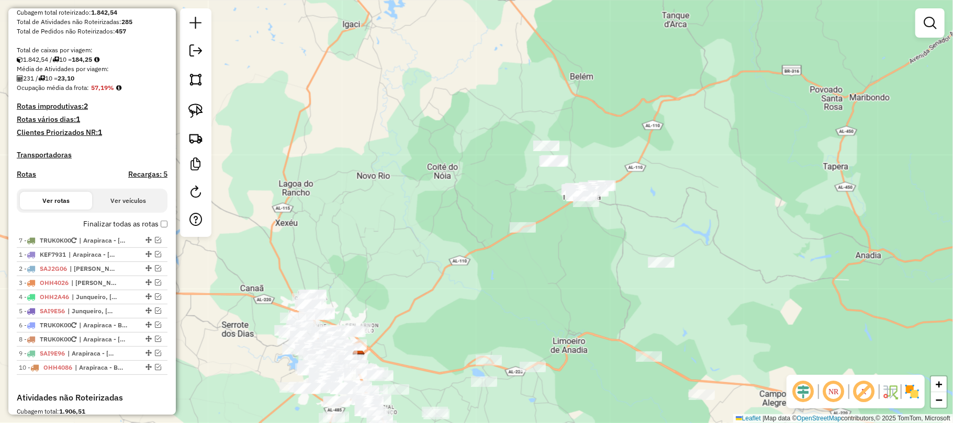
drag, startPoint x: 146, startPoint y: 332, endPoint x: 175, endPoint y: 211, distance: 123.9
drag, startPoint x: 145, startPoint y: 333, endPoint x: 168, endPoint y: 226, distance: 109.2
drag, startPoint x: 143, startPoint y: 349, endPoint x: 193, endPoint y: 194, distance: 162.7
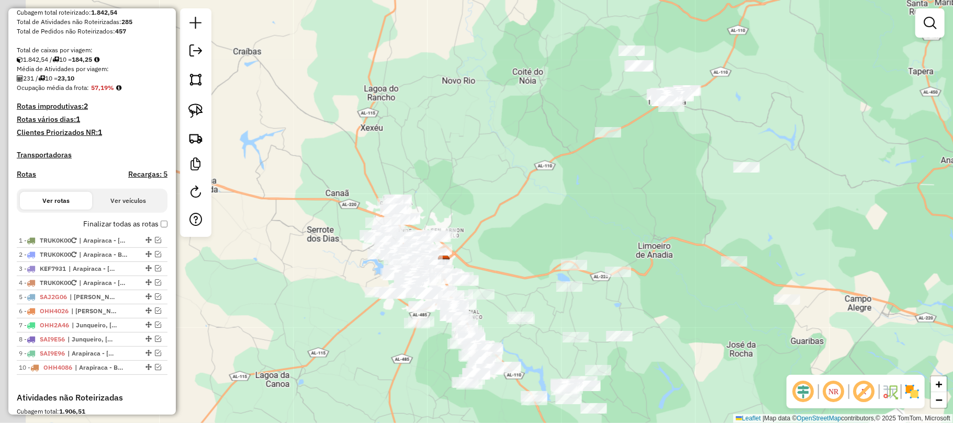
drag, startPoint x: 409, startPoint y: 321, endPoint x: 478, endPoint y: 246, distance: 101.9
click at [478, 241] on div "Janela de atendimento Grade de atendimento Capacidade Transportadoras Veículos …" at bounding box center [476, 211] width 953 height 423
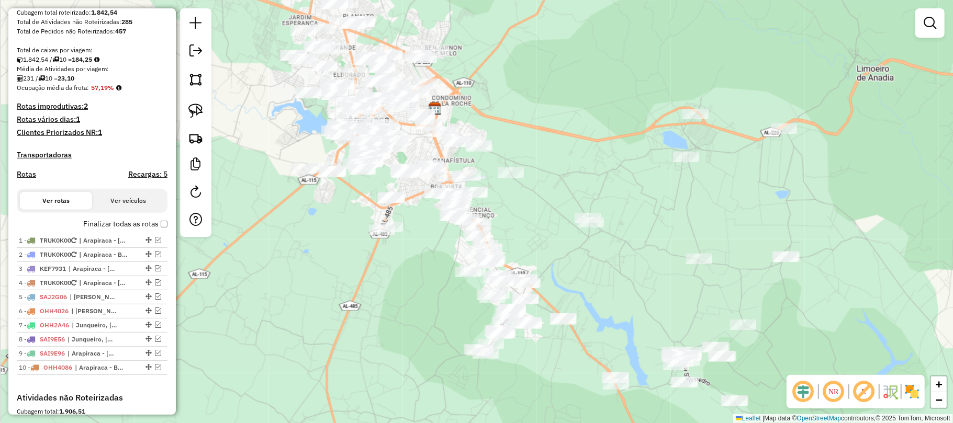
drag, startPoint x: 546, startPoint y: 233, endPoint x: 754, endPoint y: 342, distance: 234.6
click at [754, 342] on div "Janela de atendimento Grade de atendimento Capacidade Transportadoras Veículos …" at bounding box center [476, 211] width 953 height 423
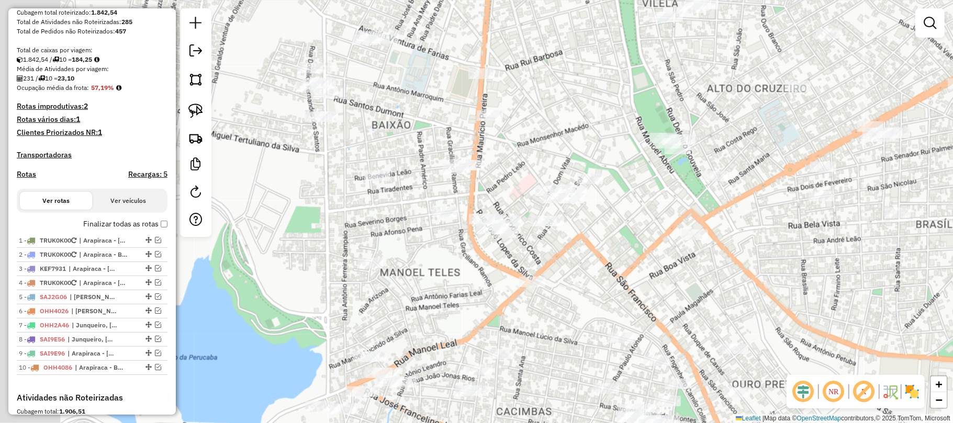
drag, startPoint x: 606, startPoint y: 243, endPoint x: 643, endPoint y: 243, distance: 37.2
click at [643, 243] on div "Janela de atendimento Grade de atendimento Capacidade Transportadoras Veículos …" at bounding box center [476, 211] width 953 height 423
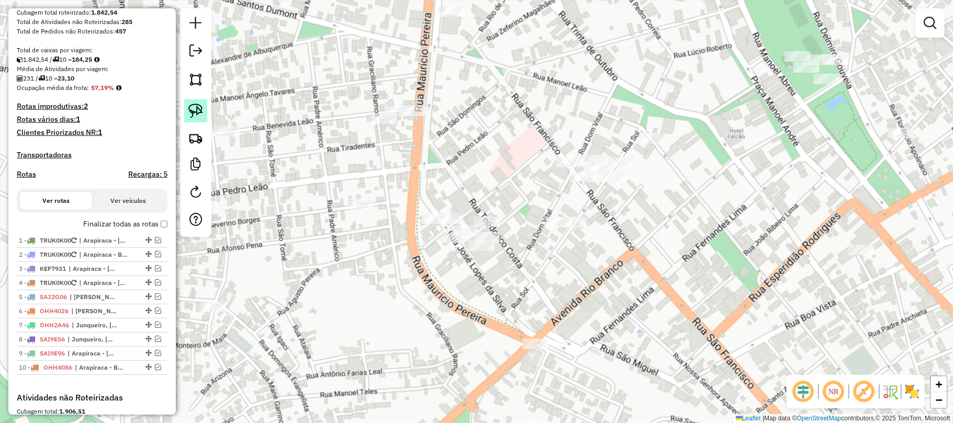
click at [194, 111] on img at bounding box center [195, 111] width 15 height 15
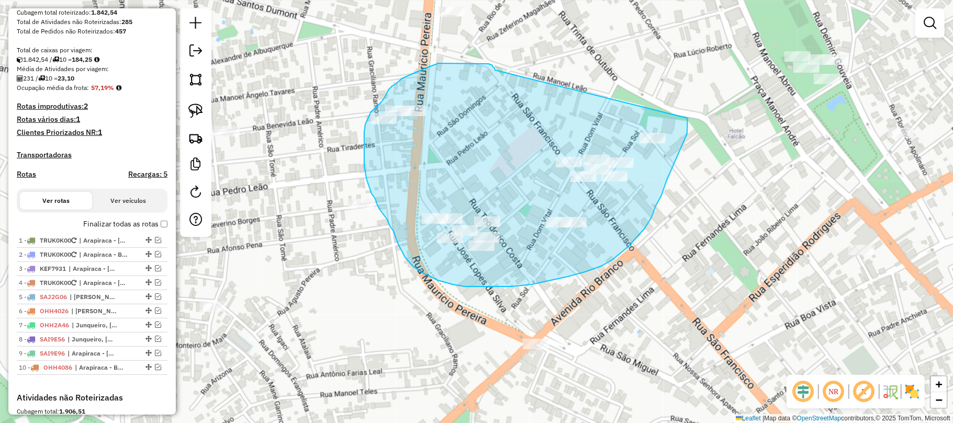
drag, startPoint x: 484, startPoint y: 64, endPoint x: 688, endPoint y: 114, distance: 210.1
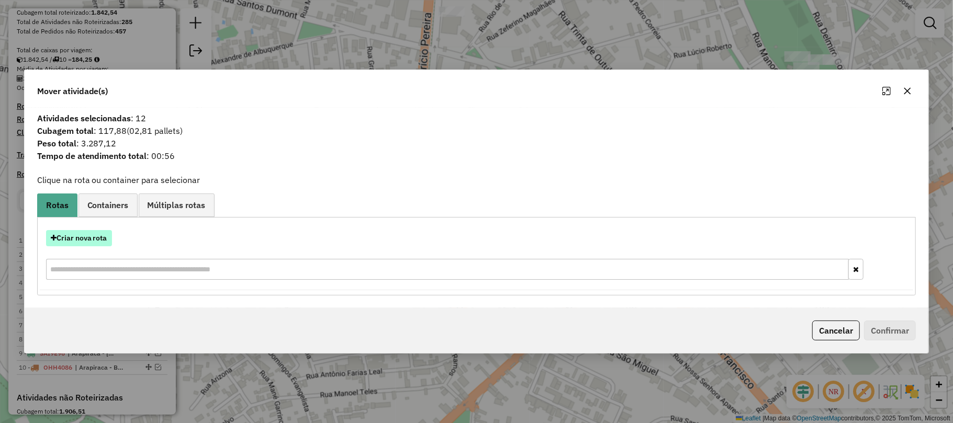
click at [99, 239] on button "Criar nova rota" at bounding box center [79, 238] width 66 height 16
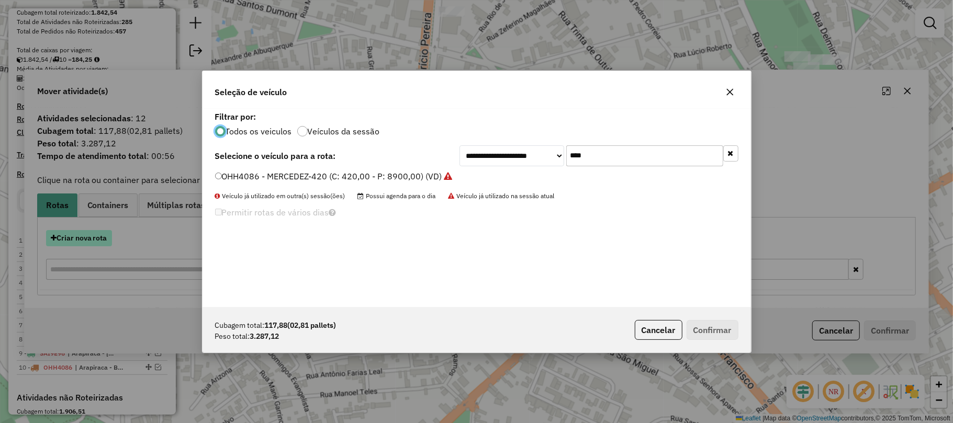
scroll to position [5, 3]
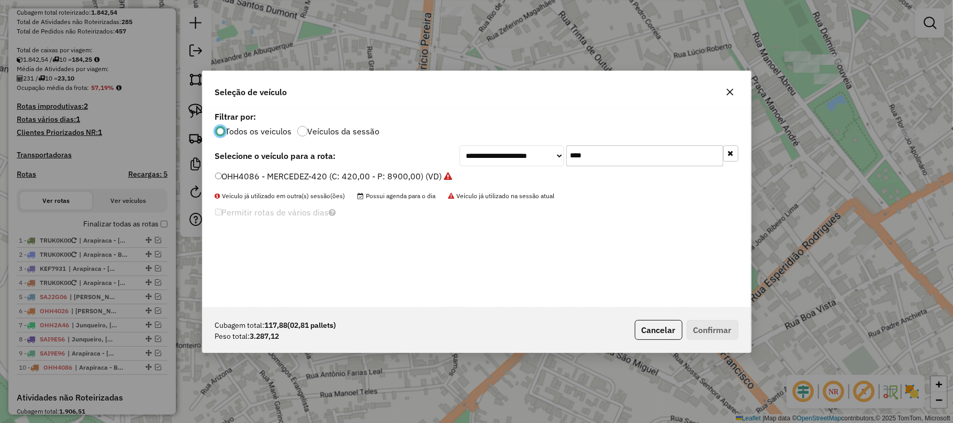
click at [580, 158] on input "****" at bounding box center [644, 156] width 157 height 21
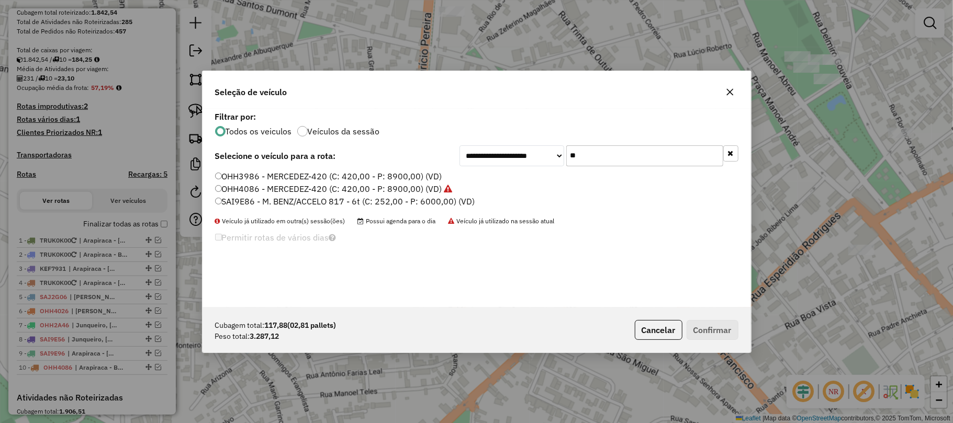
type input "**"
click at [258, 203] on label "SAI9E86 - M. BENZ/ACCELO 817 - 6t (C: 252,00 - P: 6000,00) (VD)" at bounding box center [345, 201] width 260 height 13
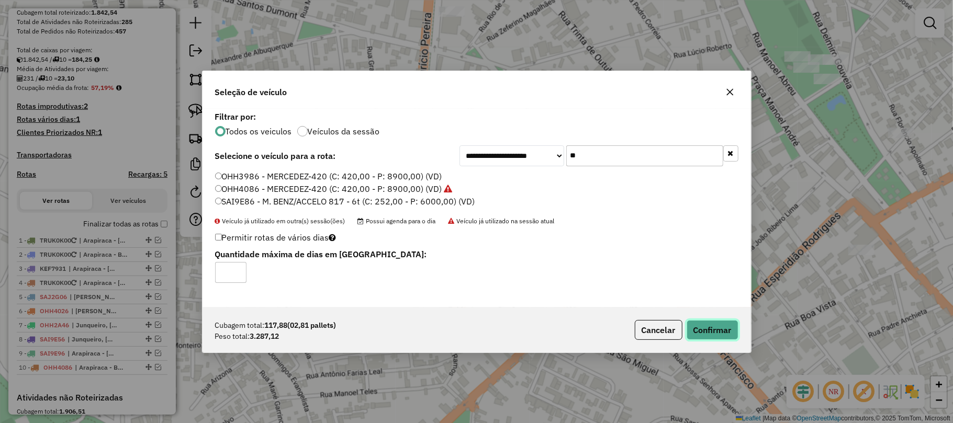
click at [714, 326] on button "Confirmar" at bounding box center [713, 330] width 52 height 20
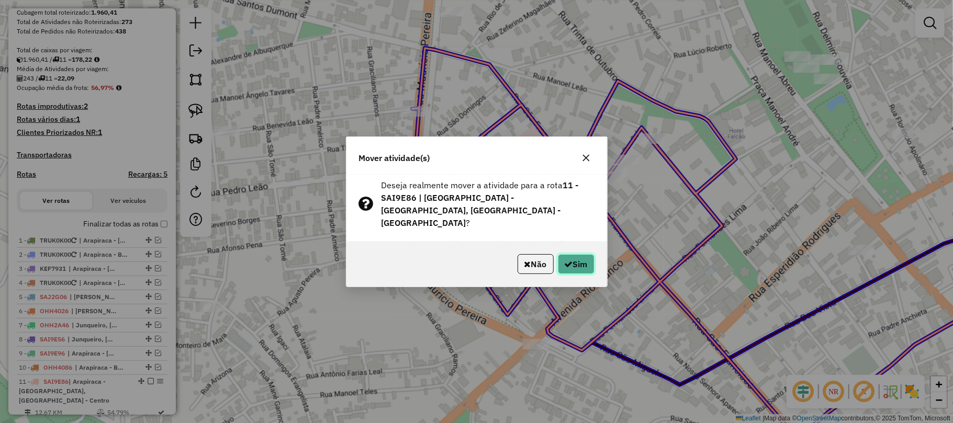
click at [564, 254] on button "Sim" at bounding box center [576, 264] width 37 height 20
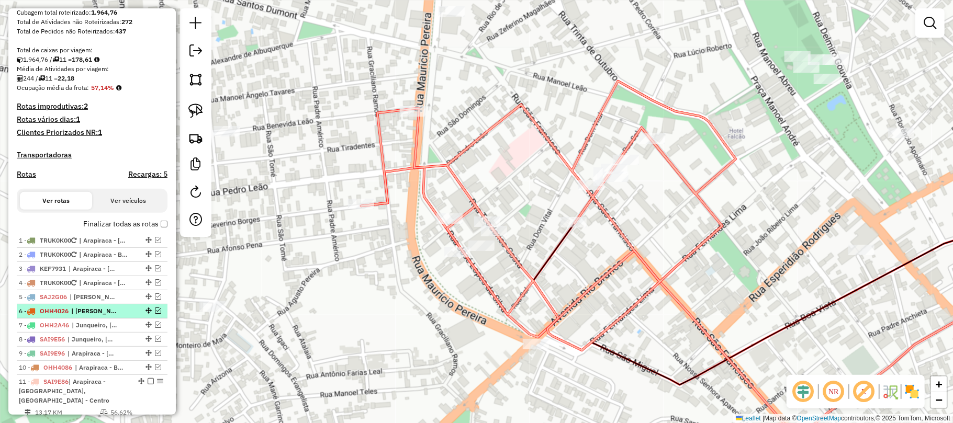
scroll to position [262, 0]
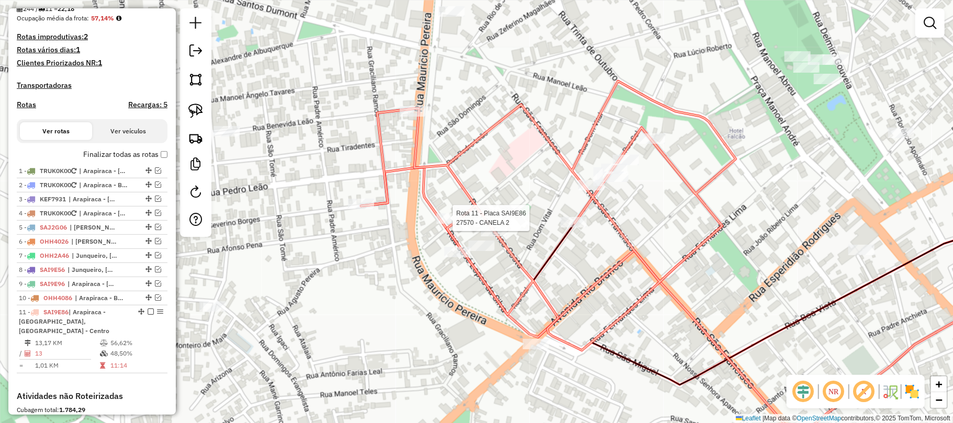
select select "**********"
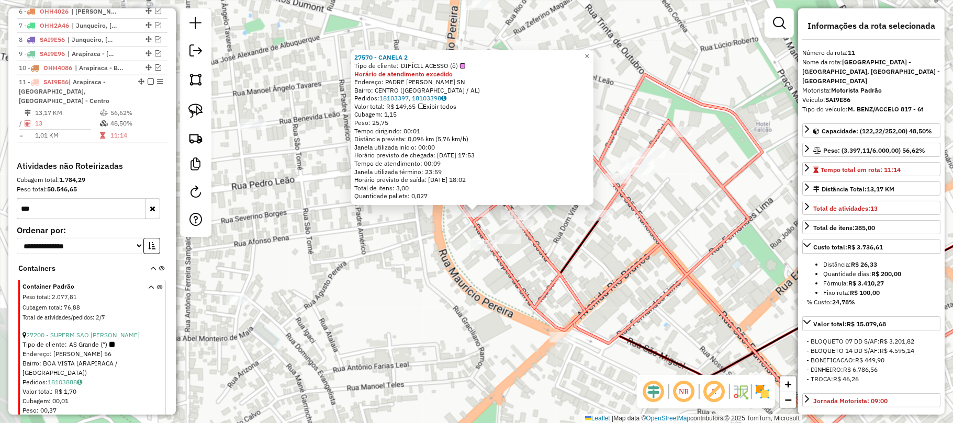
scroll to position [571, 0]
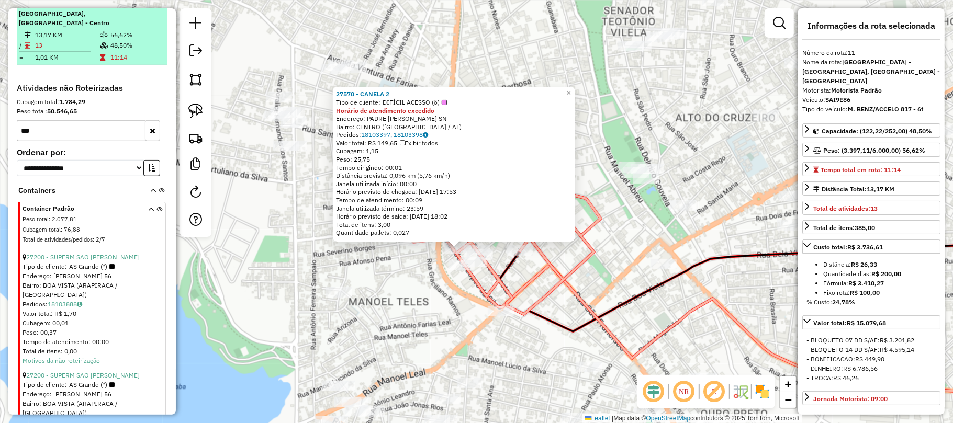
click at [148, 7] on em at bounding box center [151, 4] width 6 height 6
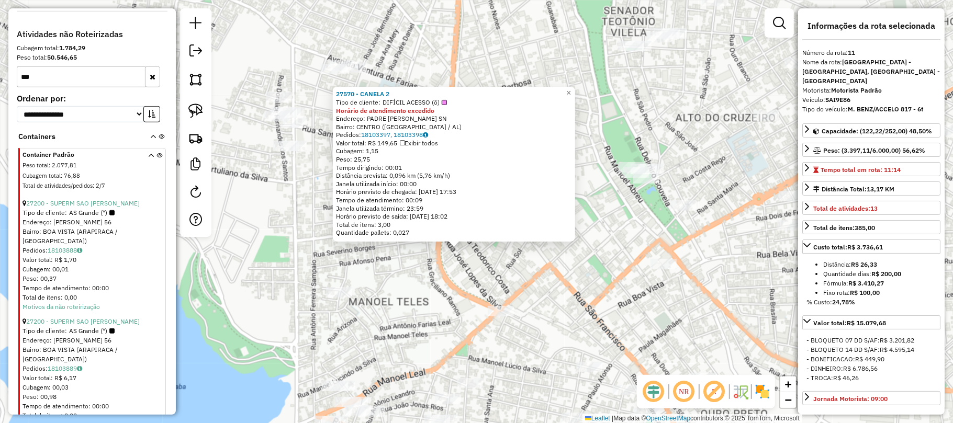
click at [583, 296] on div "27570 - CANELA 2 Tipo de cliente: DIFÍCIL ACESSO (ô) Horário de atendimento exc…" at bounding box center [476, 211] width 953 height 423
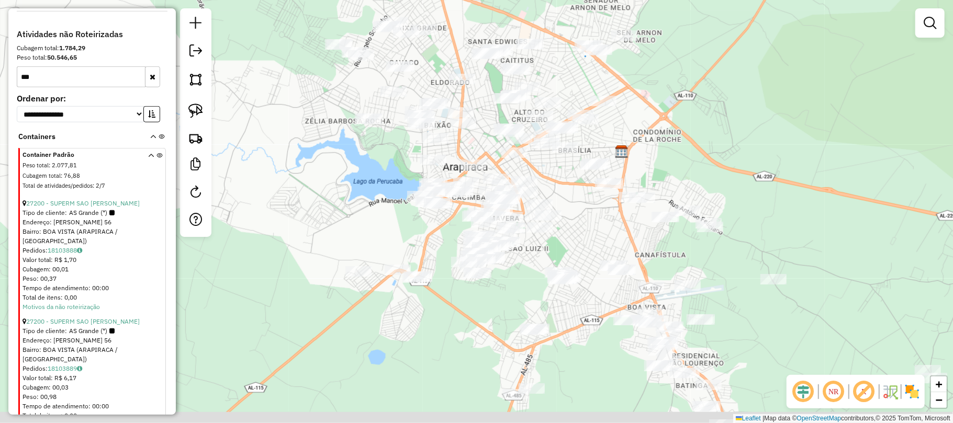
drag, startPoint x: 647, startPoint y: 281, endPoint x: 568, endPoint y: 178, distance: 129.5
click at [568, 178] on div "Janela de atendimento Grade de atendimento Capacidade Transportadoras Veículos …" at bounding box center [476, 211] width 953 height 423
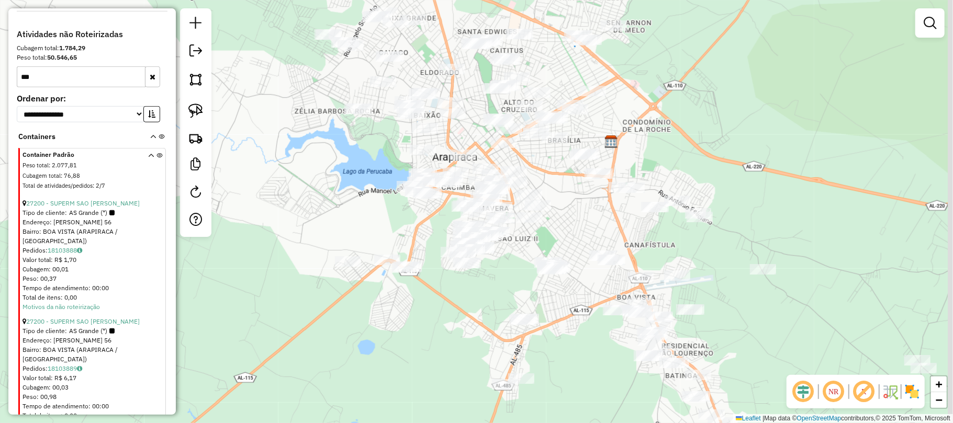
drag, startPoint x: 586, startPoint y: 232, endPoint x: 534, endPoint y: 173, distance: 79.4
click at [534, 173] on div "Janela de atendimento Grade de atendimento Capacidade Transportadoras Veículos …" at bounding box center [476, 211] width 953 height 423
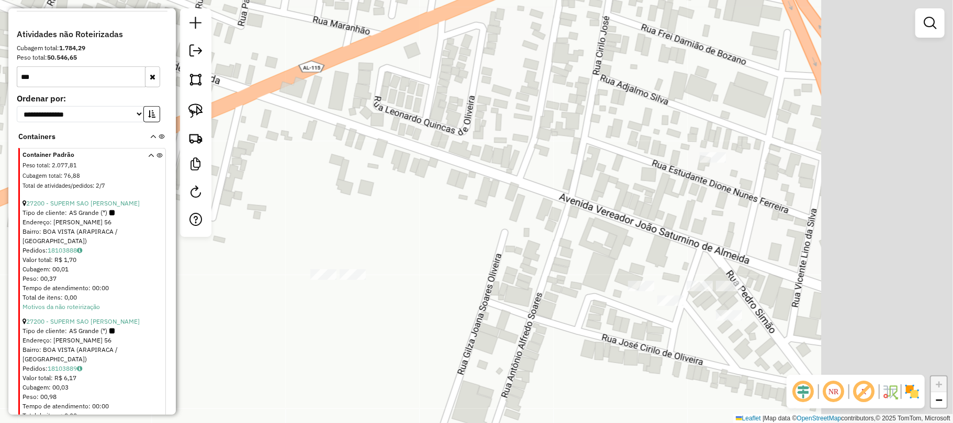
drag, startPoint x: 777, startPoint y: 310, endPoint x: 624, endPoint y: 315, distance: 153.4
click at [624, 315] on div "Janela de atendimento Grade de atendimento Capacidade Transportadoras Veículos …" at bounding box center [476, 211] width 953 height 423
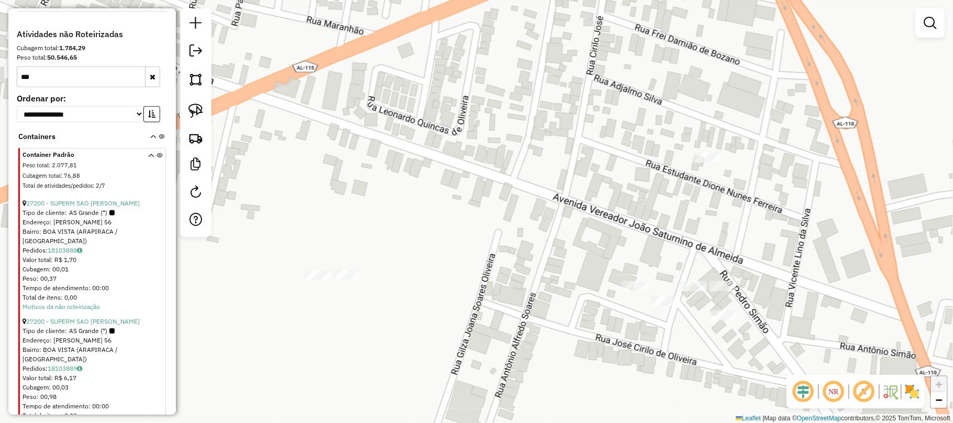
drag, startPoint x: 186, startPoint y: 108, endPoint x: 239, endPoint y: 126, distance: 55.8
click at [185, 109] on link at bounding box center [195, 110] width 23 height 23
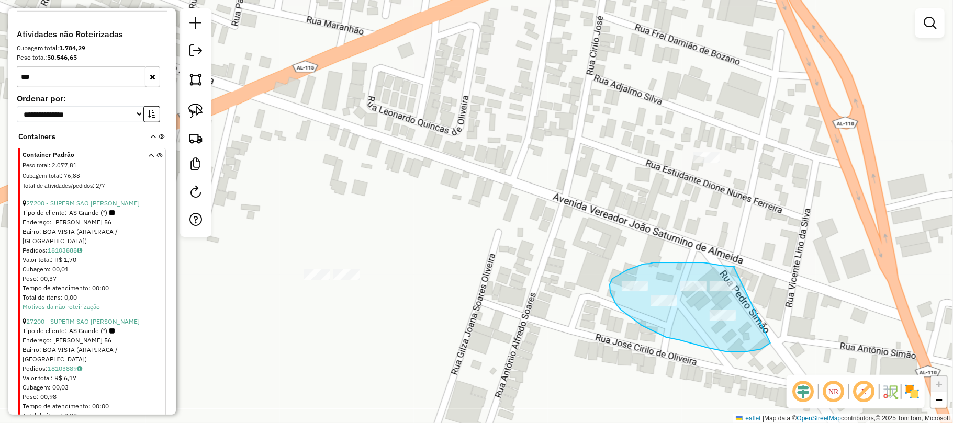
drag, startPoint x: 734, startPoint y: 267, endPoint x: 784, endPoint y: 287, distance: 53.6
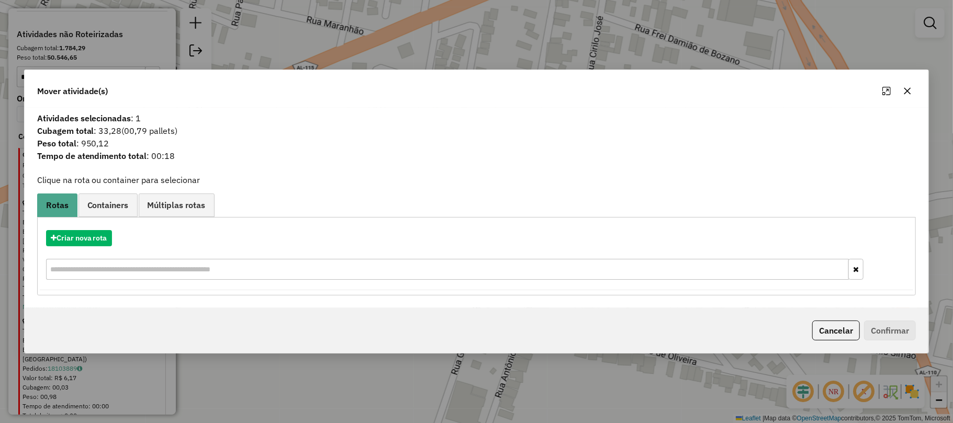
click at [909, 87] on icon "button" at bounding box center [907, 91] width 8 height 8
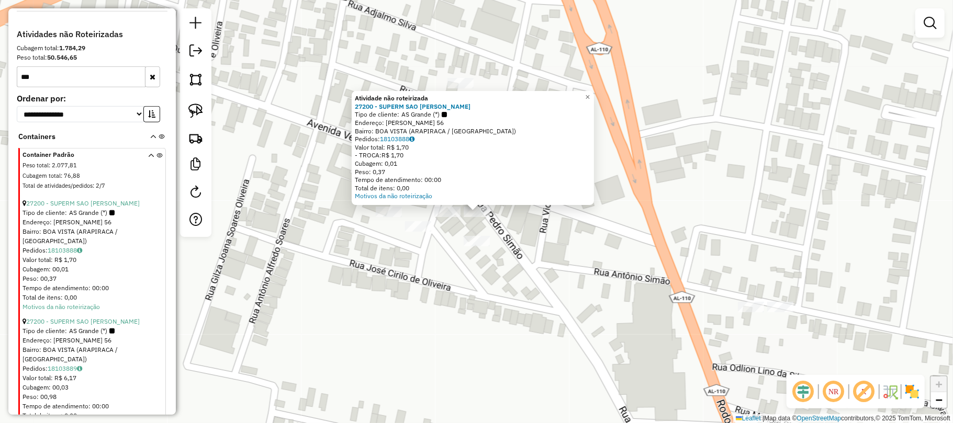
click at [548, 249] on div "Atividade não roteirizada 27200 - SUPERM SAO LUIZ BOAV Tipo de cliente: AS Gran…" at bounding box center [476, 211] width 953 height 423
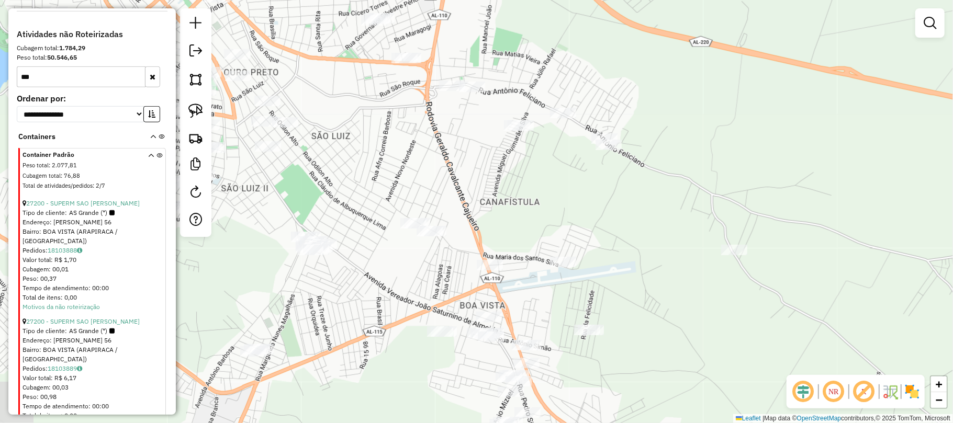
drag, startPoint x: 374, startPoint y: 139, endPoint x: 415, endPoint y: 273, distance: 140.1
click at [415, 273] on div "Janela de atendimento Grade de atendimento Capacidade Transportadoras Veículos …" at bounding box center [476, 211] width 953 height 423
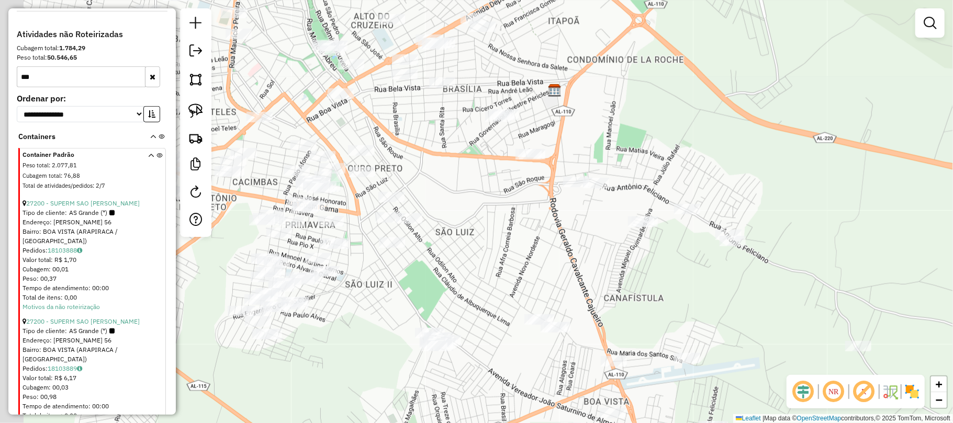
drag, startPoint x: 390, startPoint y: 213, endPoint x: 522, endPoint y: 297, distance: 156.8
click at [521, 297] on div "Janela de atendimento Grade de atendimento Capacidade Transportadoras Veículos …" at bounding box center [476, 211] width 953 height 423
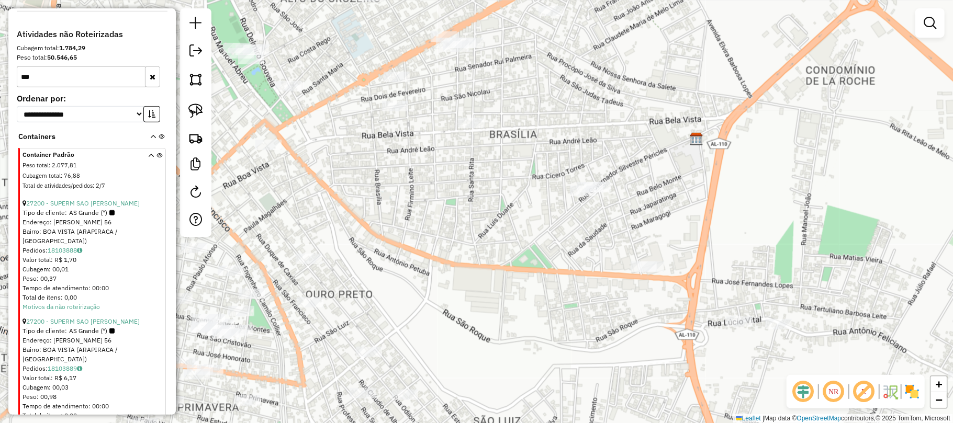
drag, startPoint x: 418, startPoint y: 55, endPoint x: 456, endPoint y: 77, distance: 44.8
click at [448, 88] on div "Janela de atendimento Grade de atendimento Capacidade Transportadoras Veículos …" at bounding box center [476, 211] width 953 height 423
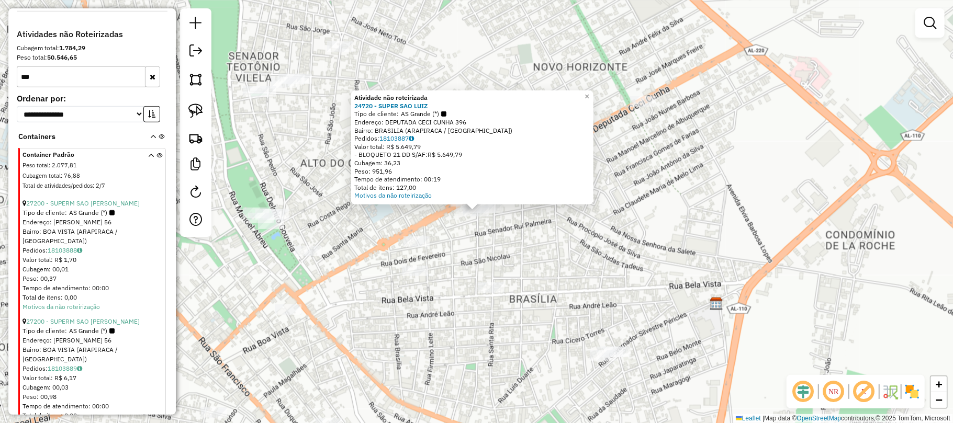
click at [468, 69] on div "Atividade não roteirizada 24720 - SUPER SAO LUIZ Tipo de cliente: AS Grande (*)…" at bounding box center [476, 211] width 953 height 423
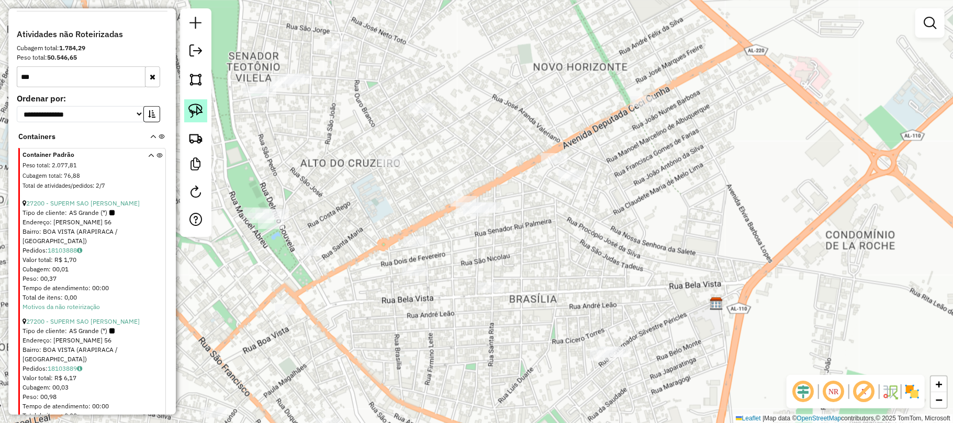
click at [195, 109] on img at bounding box center [195, 111] width 15 height 15
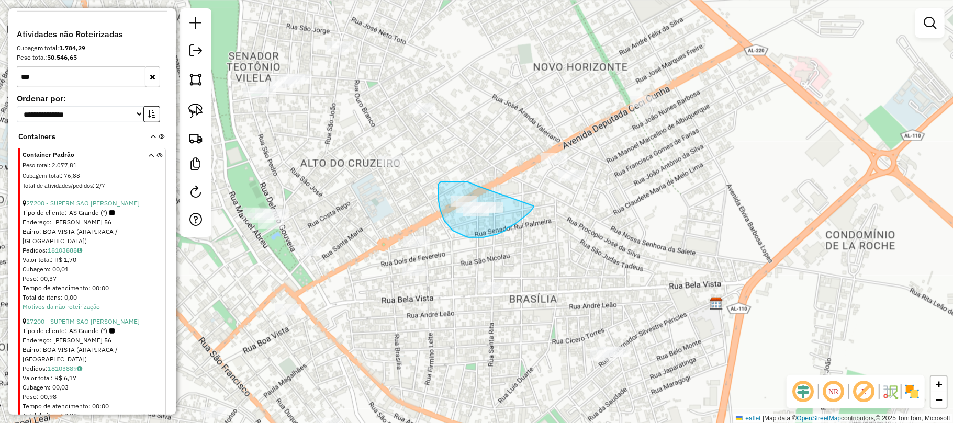
drag, startPoint x: 478, startPoint y: 186, endPoint x: 534, endPoint y: 204, distance: 58.8
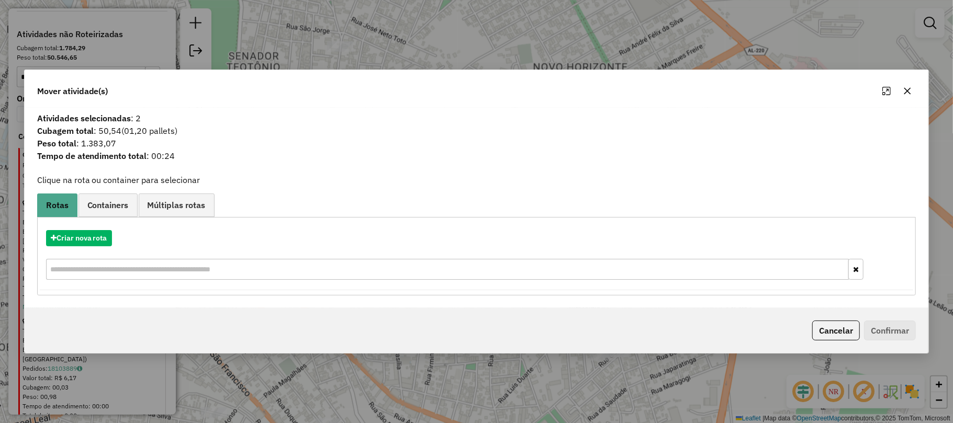
click at [909, 91] on icon "button" at bounding box center [907, 90] width 7 height 7
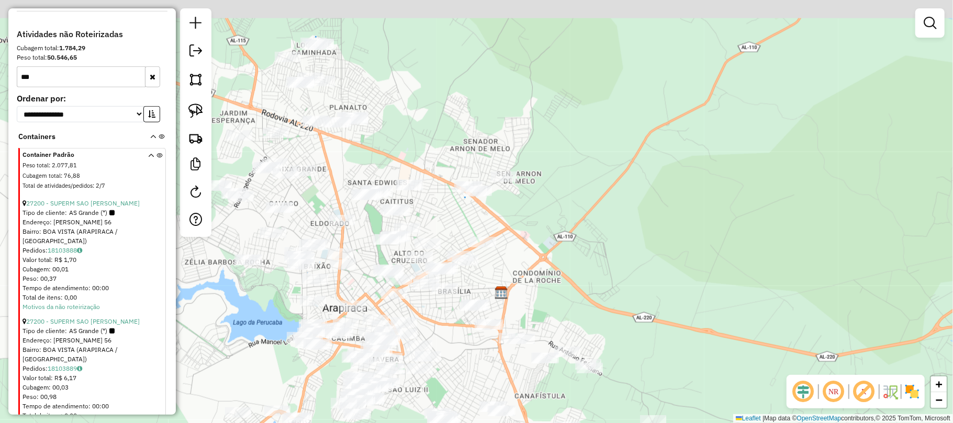
drag, startPoint x: 729, startPoint y: 199, endPoint x: 549, endPoint y: 280, distance: 197.3
click at [549, 280] on div "Janela de atendimento Grade de atendimento Capacidade Transportadoras Veículos …" at bounding box center [476, 211] width 953 height 423
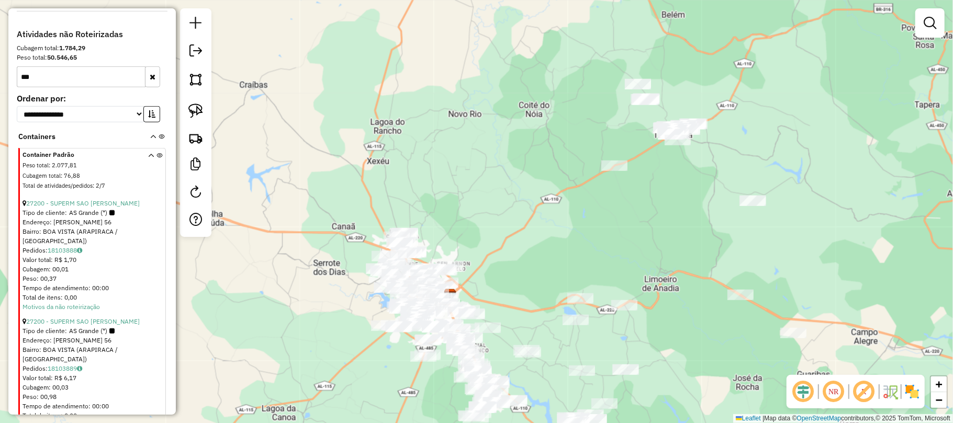
drag, startPoint x: 710, startPoint y: 184, endPoint x: 591, endPoint y: 256, distance: 139.2
click at [591, 256] on div "Janela de atendimento Grade de atendimento Capacidade Transportadoras Veículos …" at bounding box center [476, 211] width 953 height 423
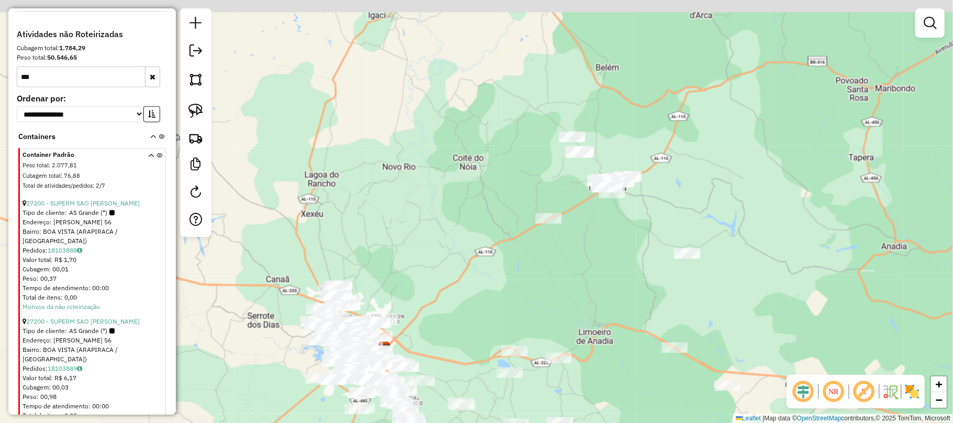
drag, startPoint x: 695, startPoint y: 177, endPoint x: 652, endPoint y: 210, distance: 54.4
click at [663, 206] on div "Janela de atendimento Grade de atendimento Capacidade Transportadoras Veículos …" at bounding box center [476, 211] width 953 height 423
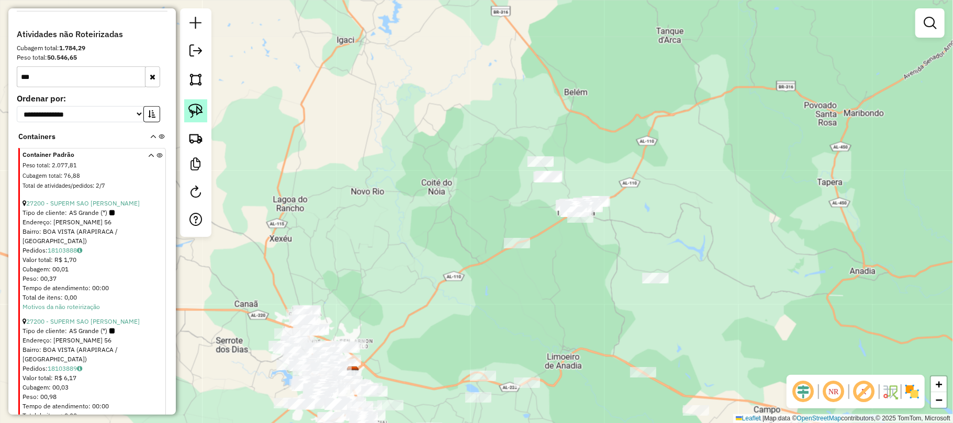
click at [191, 108] on img at bounding box center [195, 111] width 15 height 15
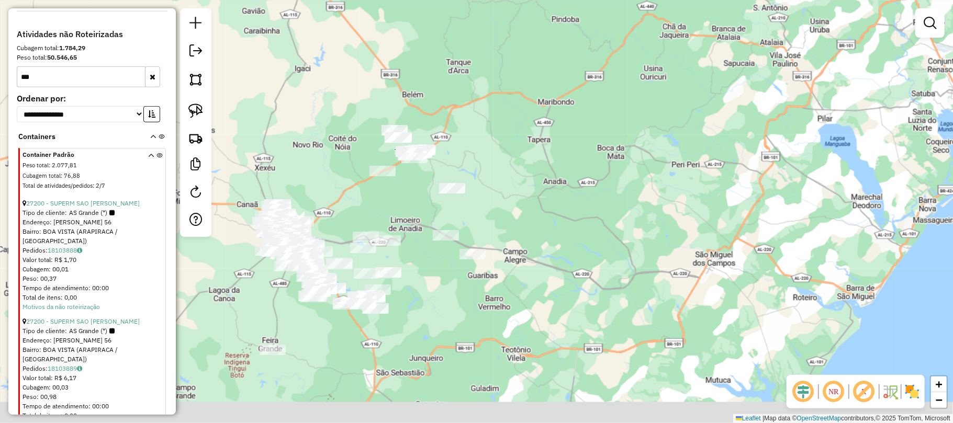
drag, startPoint x: 355, startPoint y: 143, endPoint x: 385, endPoint y: 55, distance: 93.0
click at [385, 55] on div "Janela de atendimento Grade de atendimento Capacidade Transportadoras Veículos …" at bounding box center [476, 211] width 953 height 423
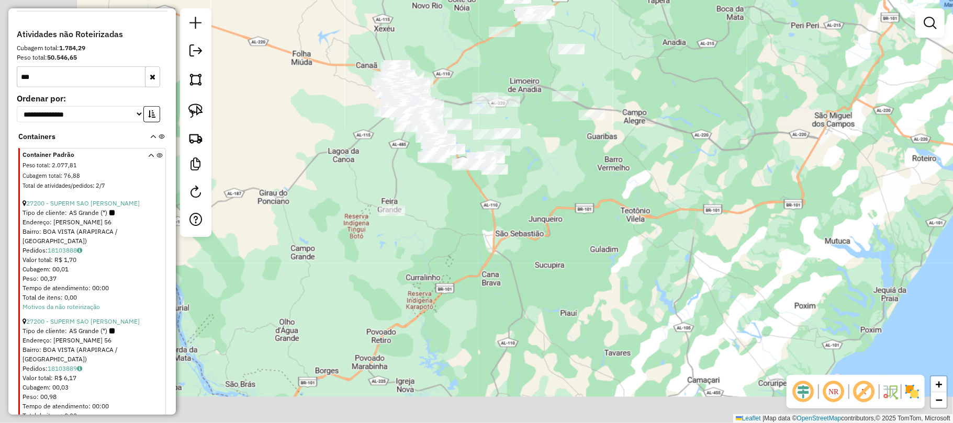
drag, startPoint x: 366, startPoint y: 145, endPoint x: 456, endPoint y: 97, distance: 101.9
click at [454, 97] on div "Janela de atendimento Grade de atendimento Capacidade Transportadoras Veículos …" at bounding box center [476, 211] width 953 height 423
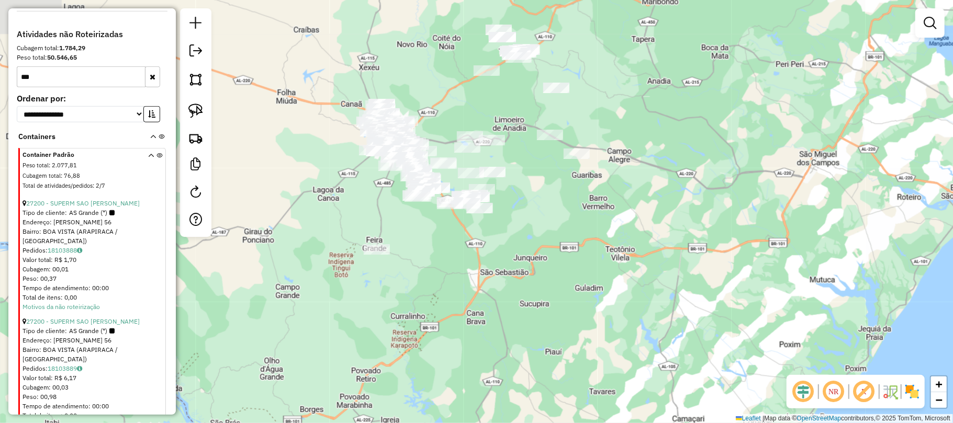
drag, startPoint x: 606, startPoint y: 75, endPoint x: 589, endPoint y: 121, distance: 49.2
click at [589, 121] on div "Janela de atendimento Grade de atendimento Capacidade Transportadoras Veículos …" at bounding box center [476, 211] width 953 height 423
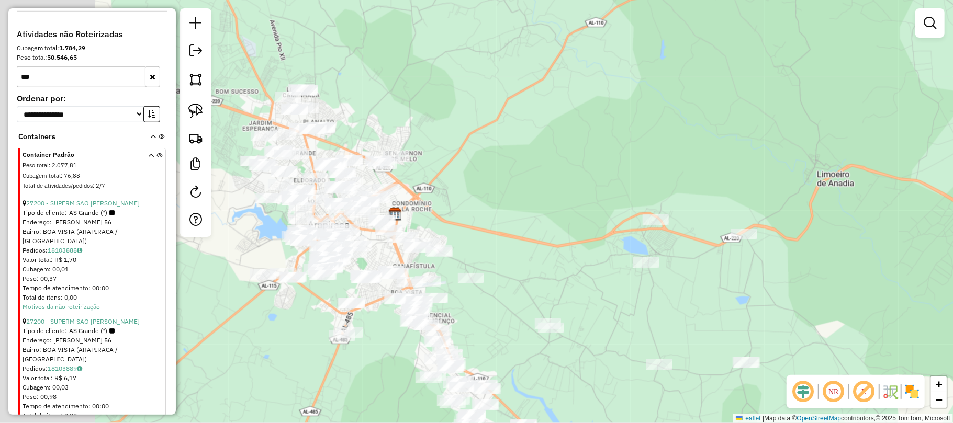
drag, startPoint x: 377, startPoint y: 158, endPoint x: 569, endPoint y: 128, distance: 194.4
click at [612, 118] on div "Janela de atendimento Grade de atendimento Capacidade Transportadoras Veículos …" at bounding box center [476, 211] width 953 height 423
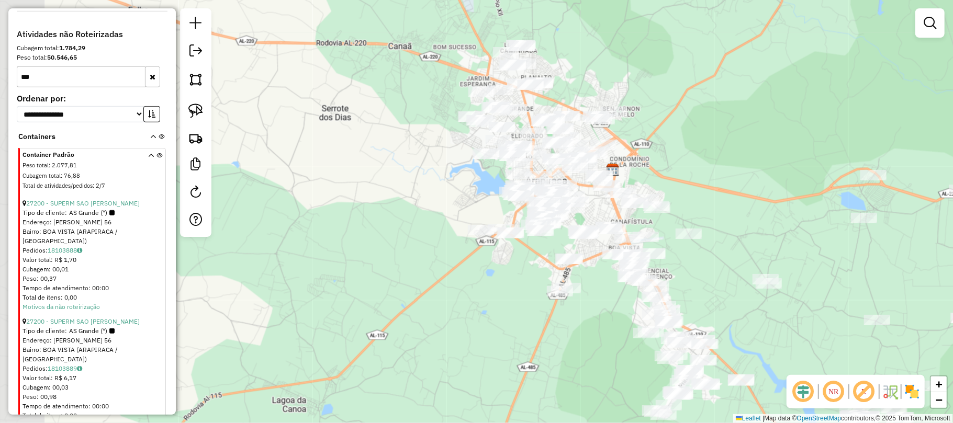
drag, startPoint x: 454, startPoint y: 97, endPoint x: 576, endPoint y: 81, distance: 122.5
click at [576, 81] on div "Janela de atendimento Grade de atendimento Capacidade Transportadoras Veículos …" at bounding box center [476, 211] width 953 height 423
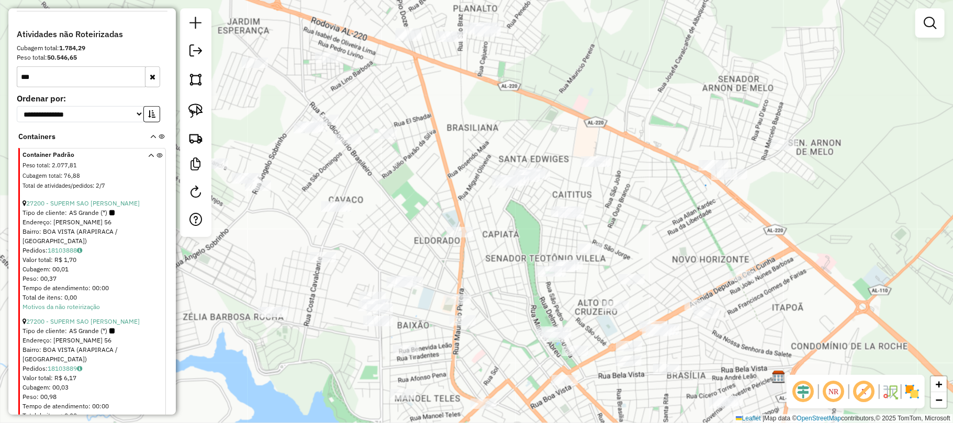
drag, startPoint x: 541, startPoint y: 118, endPoint x: 536, endPoint y: 107, distance: 12.2
click at [537, 109] on div "Janela de atendimento Grade de atendimento Capacidade Transportadoras Veículos …" at bounding box center [476, 211] width 953 height 423
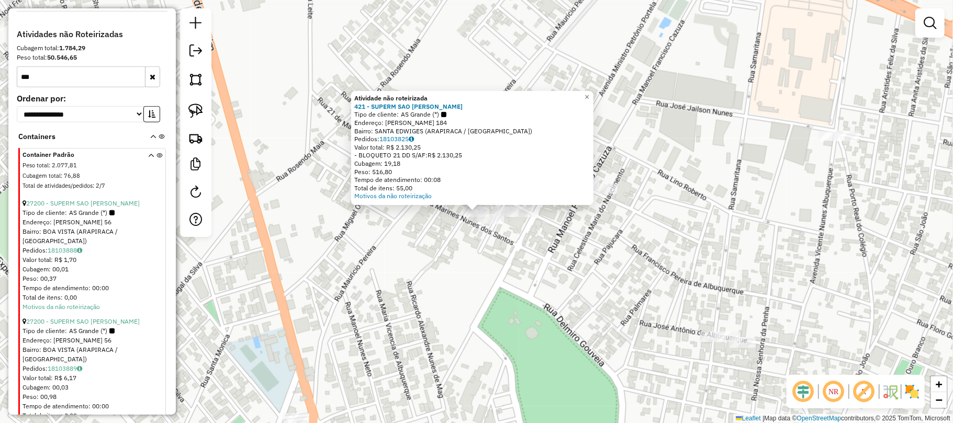
click at [433, 262] on div "Atividade não roteirizada 421 - SUPERM SAO LUIZ STAE Tipo de cliente: AS Grande…" at bounding box center [476, 211] width 953 height 423
click at [472, 218] on div at bounding box center [478, 212] width 26 height 10
click at [505, 217] on div at bounding box center [506, 212] width 26 height 10
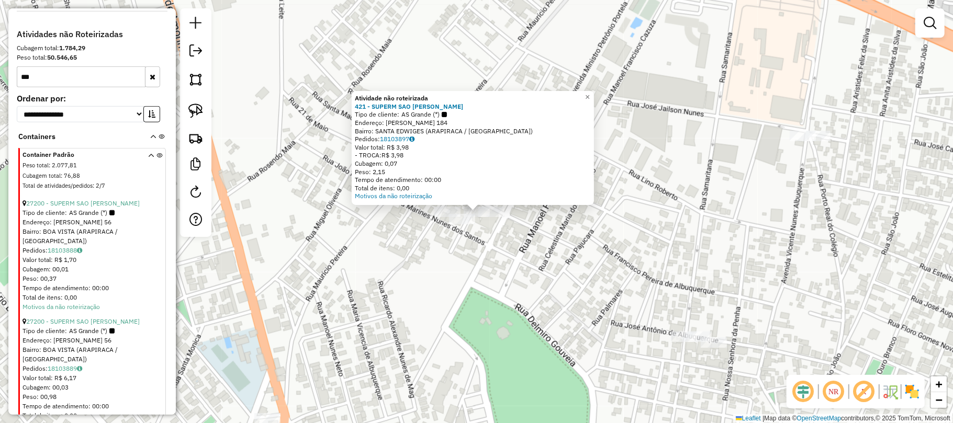
click at [551, 248] on div "Atividade não roteirizada 421 - SUPERM SAO LUIZ STAE Tipo de cliente: AS Grande…" at bounding box center [476, 211] width 953 height 423
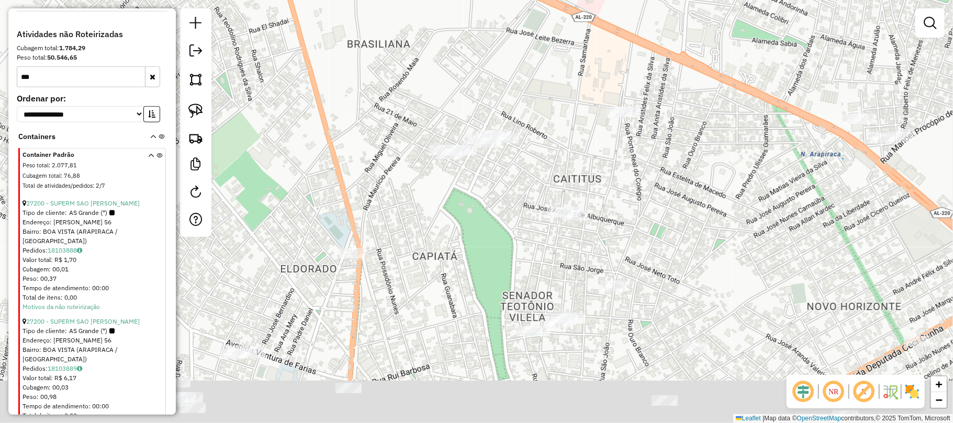
drag, startPoint x: 541, startPoint y: 287, endPoint x: 478, endPoint y: 205, distance: 103.0
click at [478, 204] on div "Janela de atendimento Grade de atendimento Capacidade Transportadoras Veículos …" at bounding box center [476, 211] width 953 height 423
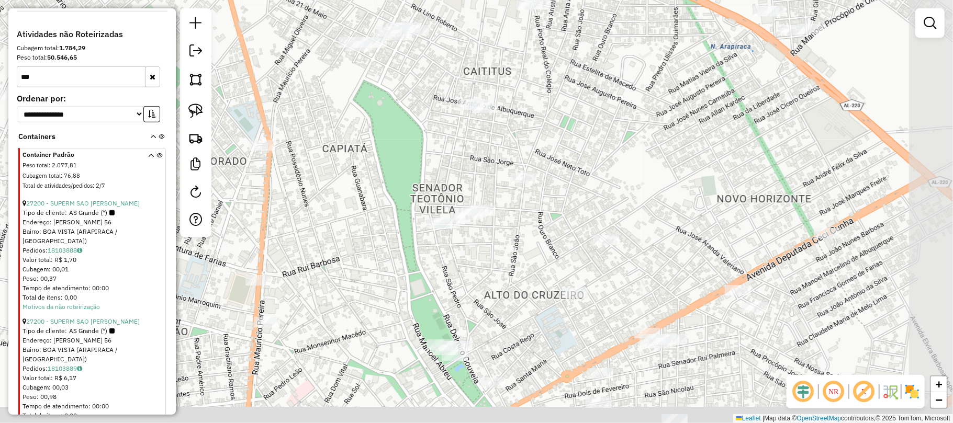
drag, startPoint x: 518, startPoint y: 234, endPoint x: 436, endPoint y: 154, distance: 114.7
click at [428, 130] on div "Janela de atendimento Grade de atendimento Capacidade Transportadoras Veículos …" at bounding box center [476, 211] width 953 height 423
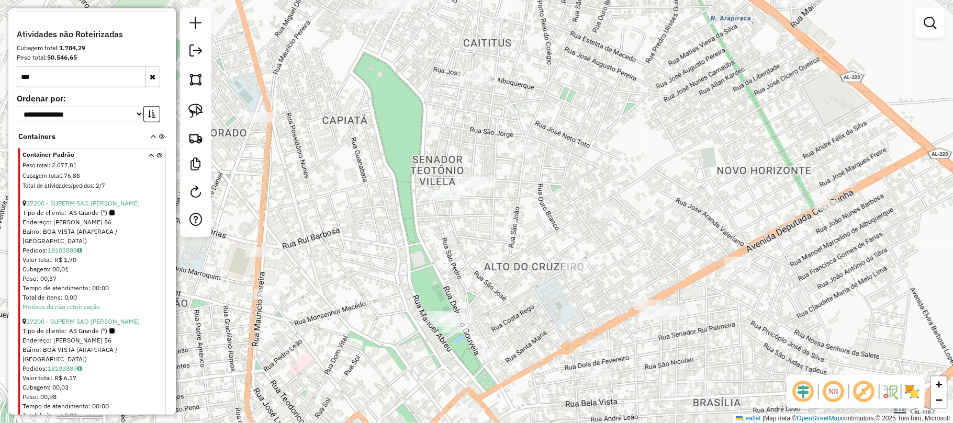
drag, startPoint x: 390, startPoint y: 229, endPoint x: 393, endPoint y: 204, distance: 24.7
click at [393, 204] on div "Janela de atendimento Grade de atendimento Capacidade Transportadoras Veículos …" at bounding box center [476, 211] width 953 height 423
click at [196, 105] on img at bounding box center [195, 111] width 15 height 15
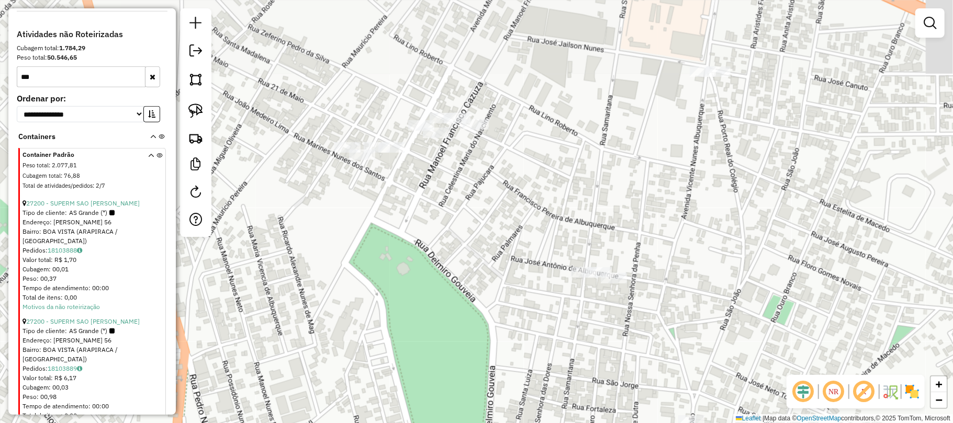
drag, startPoint x: 390, startPoint y: 39, endPoint x: 395, endPoint y: 197, distance: 158.7
click at [395, 197] on div "Janela de atendimento Grade de atendimento Capacidade Transportadoras Veículos …" at bounding box center [476, 211] width 953 height 423
drag, startPoint x: 195, startPoint y: 106, endPoint x: 201, endPoint y: 111, distance: 8.2
click at [196, 108] on img at bounding box center [195, 111] width 15 height 15
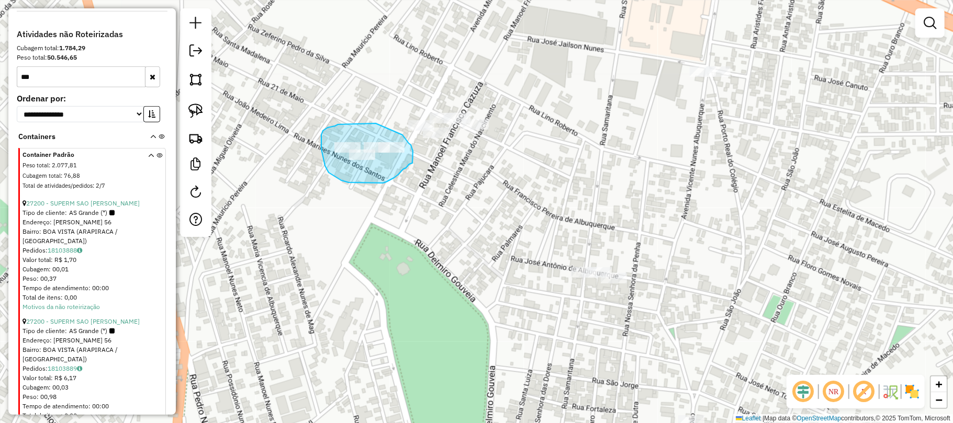
drag, startPoint x: 376, startPoint y: 124, endPoint x: 403, endPoint y: 135, distance: 29.1
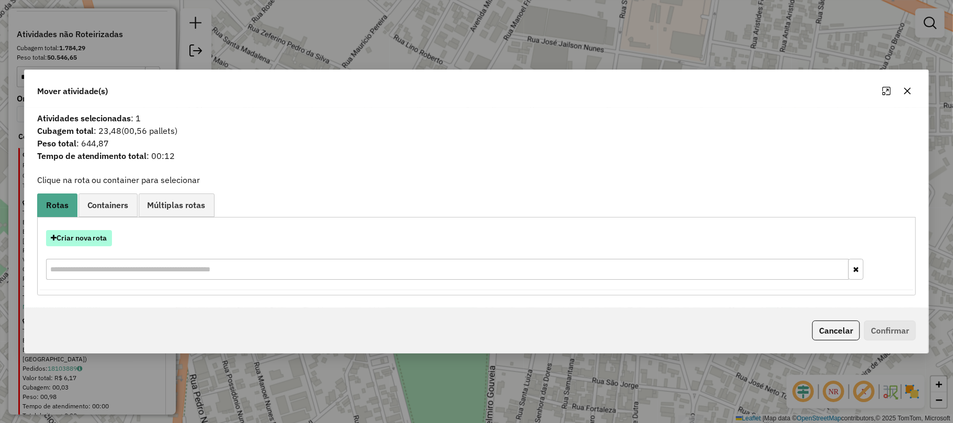
click at [96, 238] on button "Criar nova rota" at bounding box center [79, 238] width 66 height 16
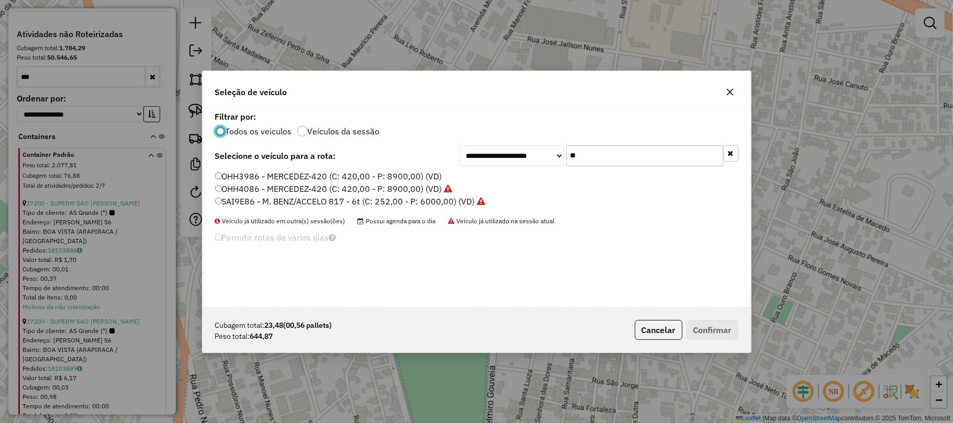
scroll to position [5, 3]
drag, startPoint x: 586, startPoint y: 159, endPoint x: 561, endPoint y: 158, distance: 25.1
click at [561, 158] on div "**********" at bounding box center [599, 156] width 279 height 21
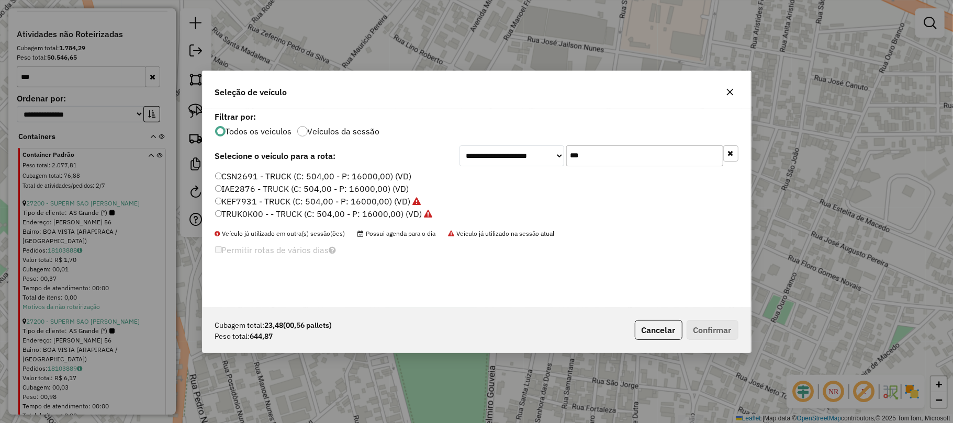
type input "***"
click at [254, 210] on label "TRUK0K00 - - TRUCK (C: 504,00 - P: 16000,00) (VD)" at bounding box center [324, 214] width 218 height 13
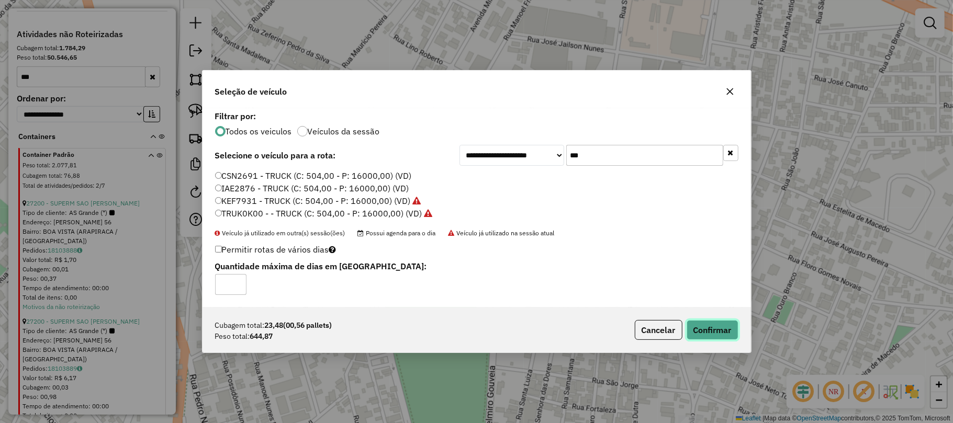
click at [725, 333] on button "Confirmar" at bounding box center [713, 330] width 52 height 20
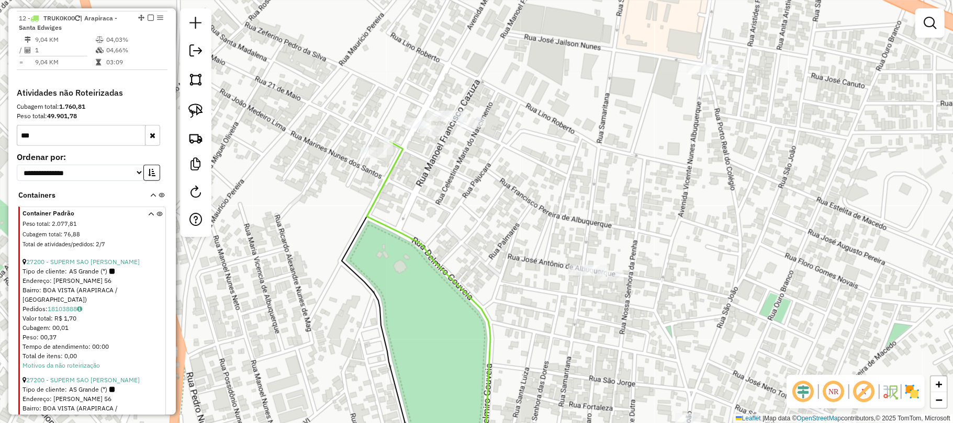
drag, startPoint x: 518, startPoint y: 258, endPoint x: 451, endPoint y: 231, distance: 72.8
click at [451, 231] on div "Janela de atendimento Grade de atendimento Capacidade Transportadoras Veículos …" at bounding box center [476, 211] width 953 height 423
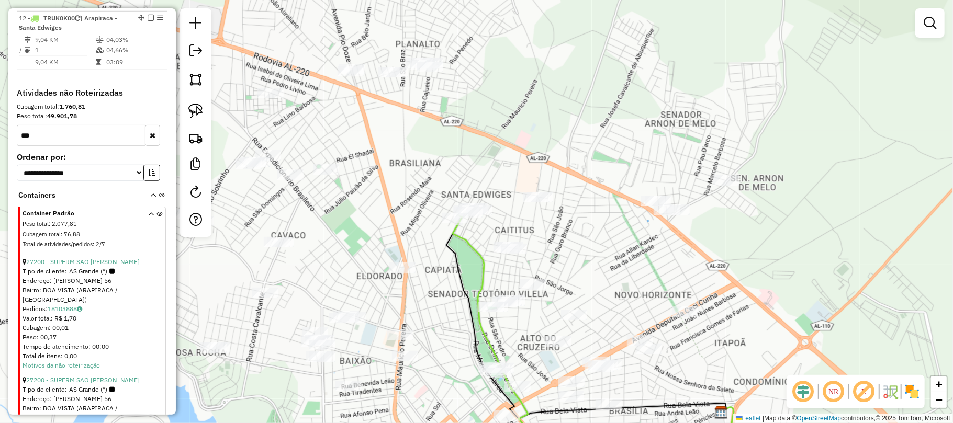
drag, startPoint x: 591, startPoint y: 256, endPoint x: 516, endPoint y: 180, distance: 106.6
click at [516, 180] on div "Janela de atendimento Grade de atendimento Capacidade Transportadoras Veículos …" at bounding box center [476, 211] width 953 height 423
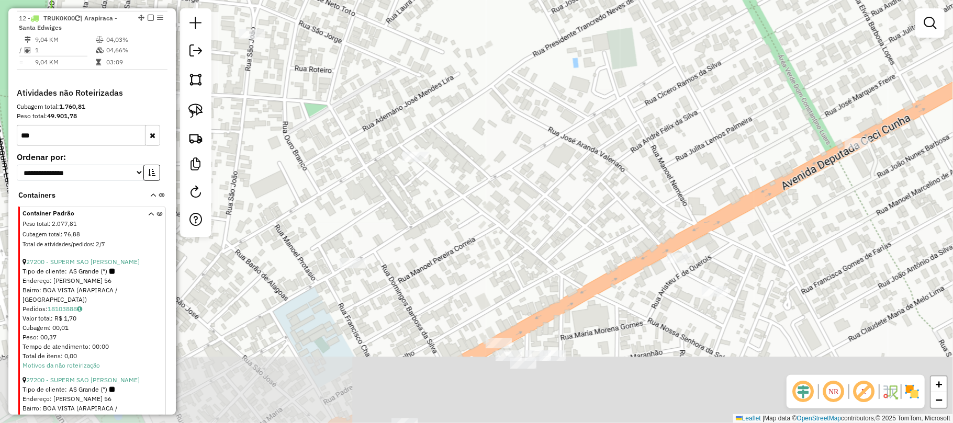
drag, startPoint x: 558, startPoint y: 385, endPoint x: 578, endPoint y: 194, distance: 192.7
click at [578, 194] on div "Janela de atendimento Grade de atendimento Capacidade Transportadoras Veículos …" at bounding box center [476, 211] width 953 height 423
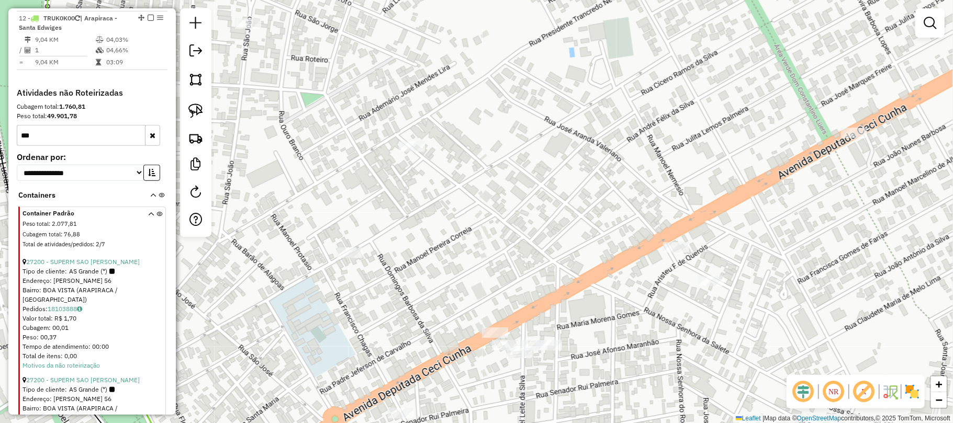
drag, startPoint x: 560, startPoint y: 255, endPoint x: 557, endPoint y: 180, distance: 75.4
click at [547, 175] on div "Janela de atendimento Grade de atendimento Capacidade Transportadoras Veículos …" at bounding box center [476, 211] width 953 height 423
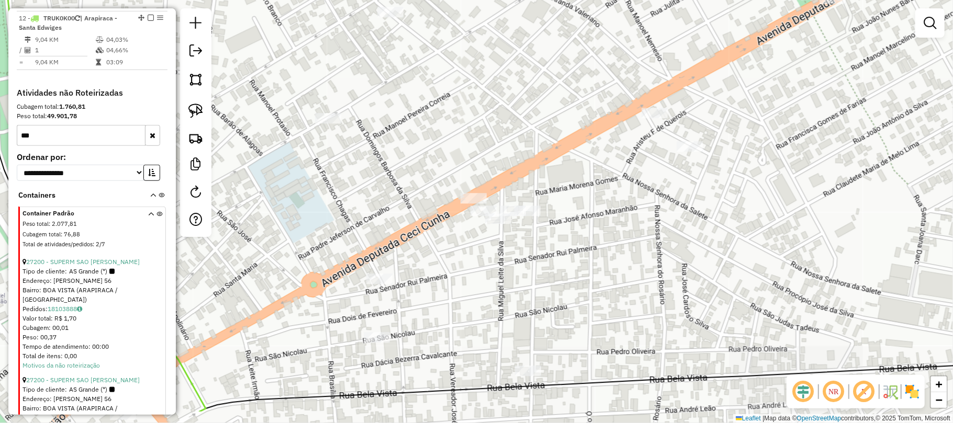
drag, startPoint x: 580, startPoint y: 225, endPoint x: 578, endPoint y: 218, distance: 7.0
click at [578, 220] on div "Janela de atendimento Grade de atendimento Capacidade Transportadoras Veículos …" at bounding box center [476, 211] width 953 height 423
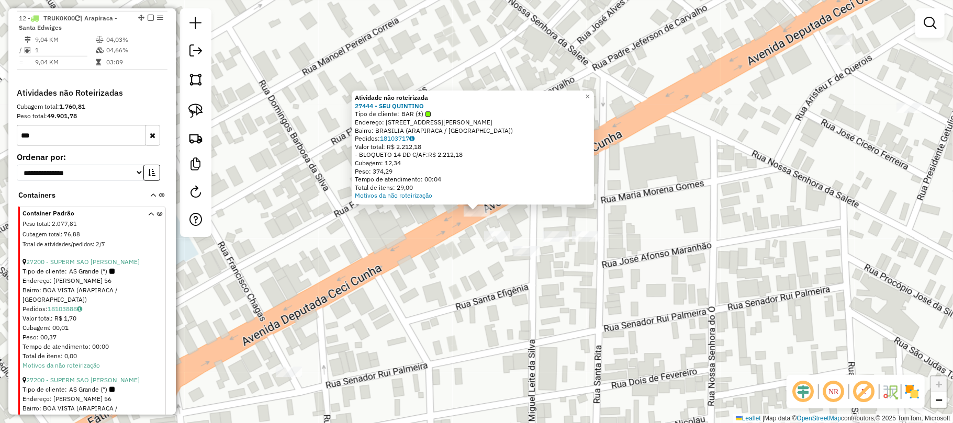
click at [452, 260] on div "Atividade não roteirizada 27444 - SEU QUINTINO Tipo de cliente: BAR (±) Endereç…" at bounding box center [476, 211] width 953 height 423
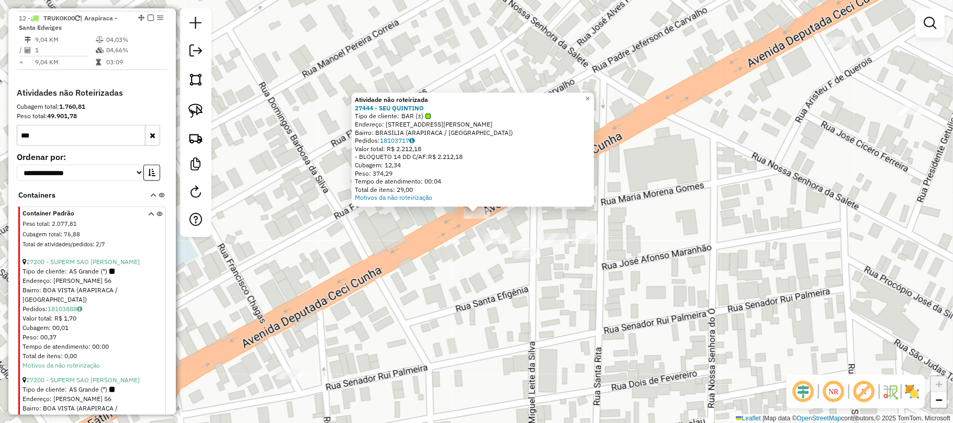
click at [463, 240] on div "Atividade não roteirizada 27444 - SEU QUINTINO Tipo de cliente: BAR (±) Endereç…" at bounding box center [476, 211] width 953 height 423
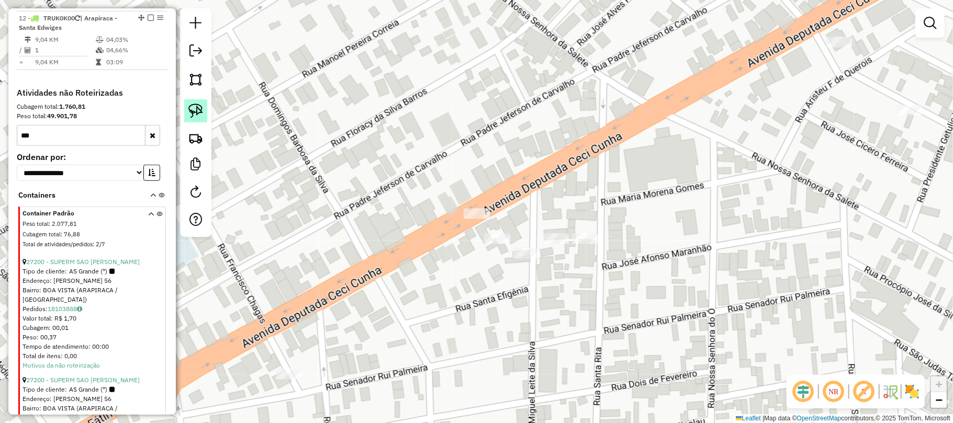
click at [189, 111] on img at bounding box center [195, 111] width 15 height 15
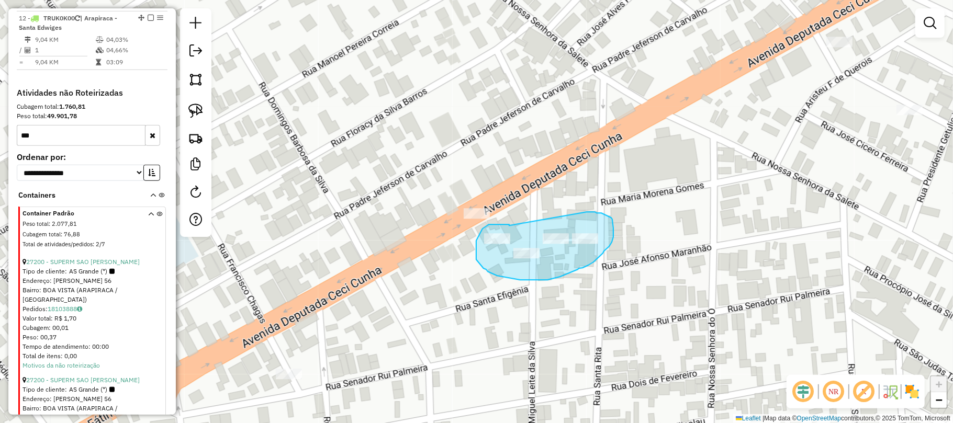
drag, startPoint x: 509, startPoint y: 226, endPoint x: 580, endPoint y: 213, distance: 72.0
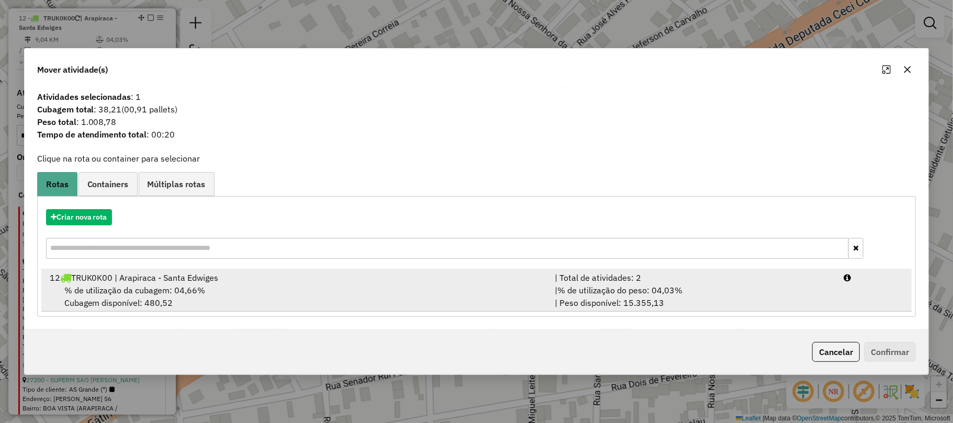
click at [160, 289] on span "% de utilização da cubagem: 04,66%" at bounding box center [134, 290] width 141 height 10
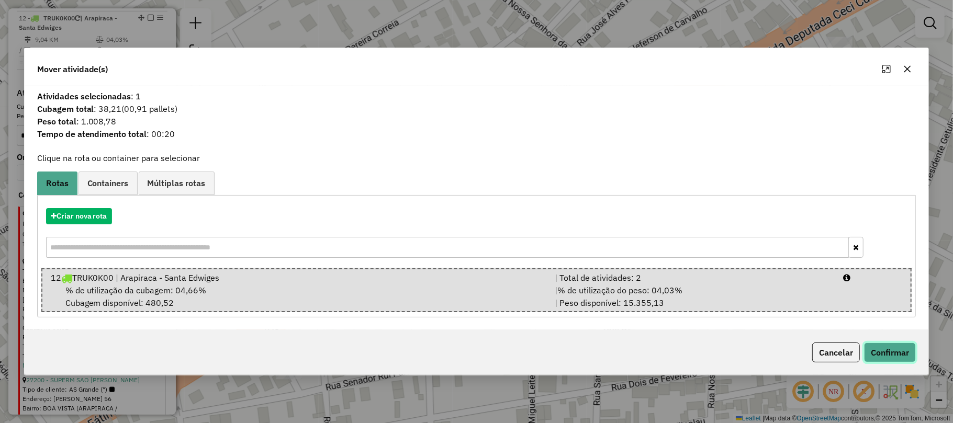
click at [892, 352] on button "Confirmar" at bounding box center [890, 353] width 52 height 20
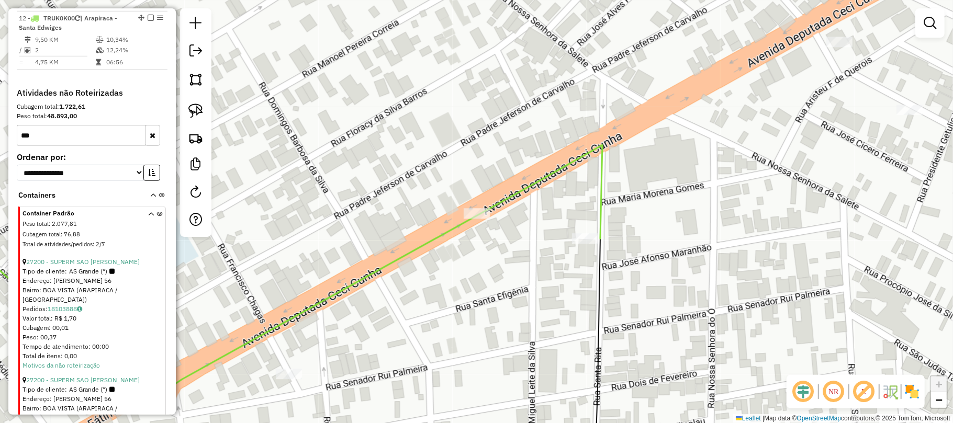
click at [953, 352] on div "Janela de atendimento Grade de atendimento Capacidade Transportadoras Veículos …" at bounding box center [476, 211] width 953 height 423
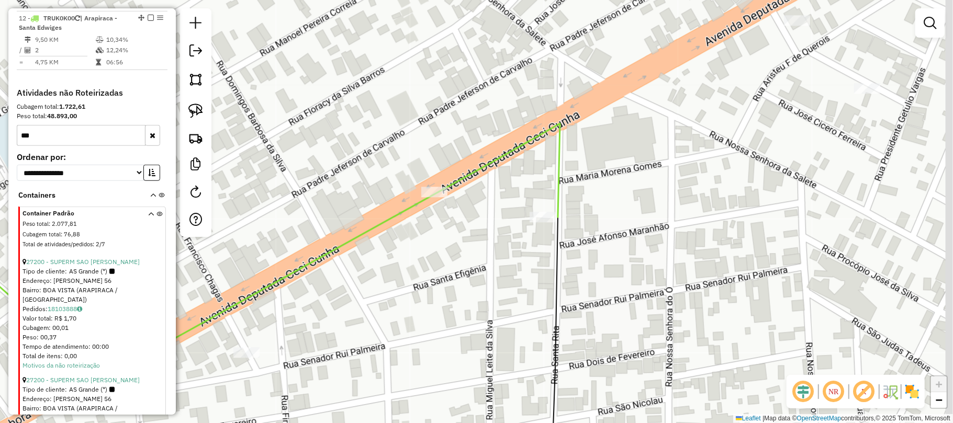
drag, startPoint x: 763, startPoint y: 297, endPoint x: 670, endPoint y: 244, distance: 106.9
click at [670, 244] on div "Janela de atendimento Grade de atendimento Capacidade Transportadoras Veículos …" at bounding box center [476, 211] width 953 height 423
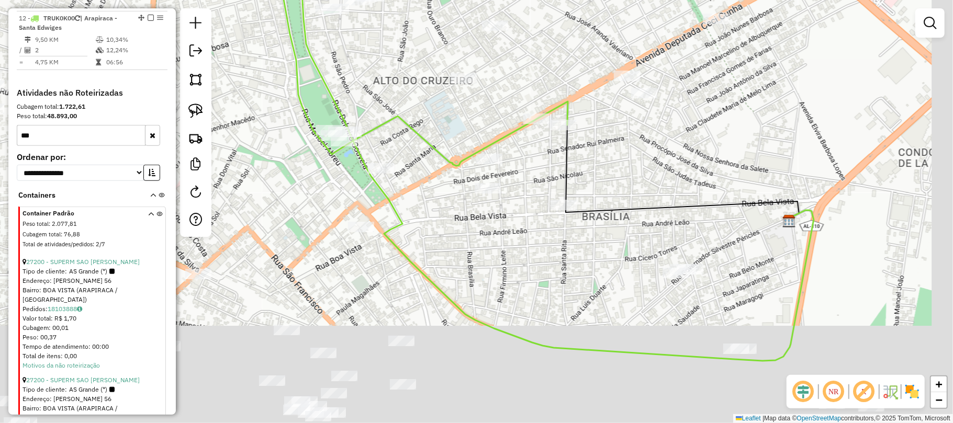
drag, startPoint x: 678, startPoint y: 268, endPoint x: 543, endPoint y: 182, distance: 160.0
click at [618, 153] on div "Janela de atendimento Grade de atendimento Capacidade Transportadoras Veículos …" at bounding box center [476, 211] width 953 height 423
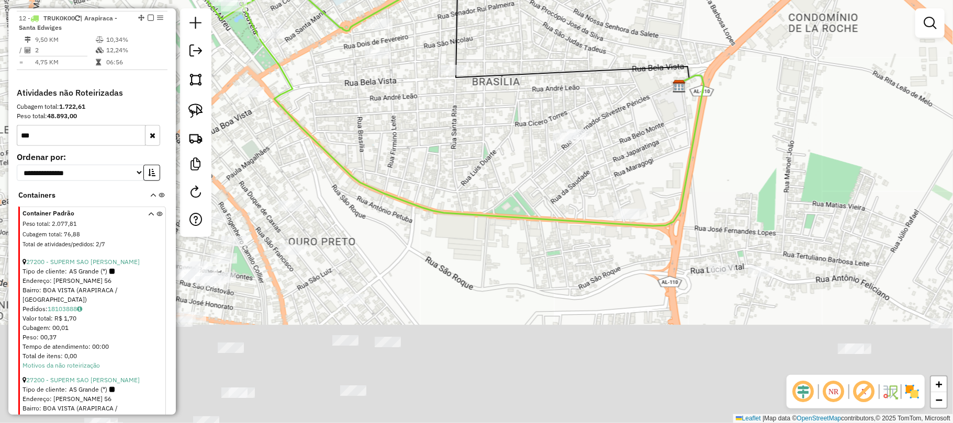
click at [440, 164] on div "Janela de atendimento Grade de atendimento Capacidade Transportadoras Veículos …" at bounding box center [476, 211] width 953 height 423
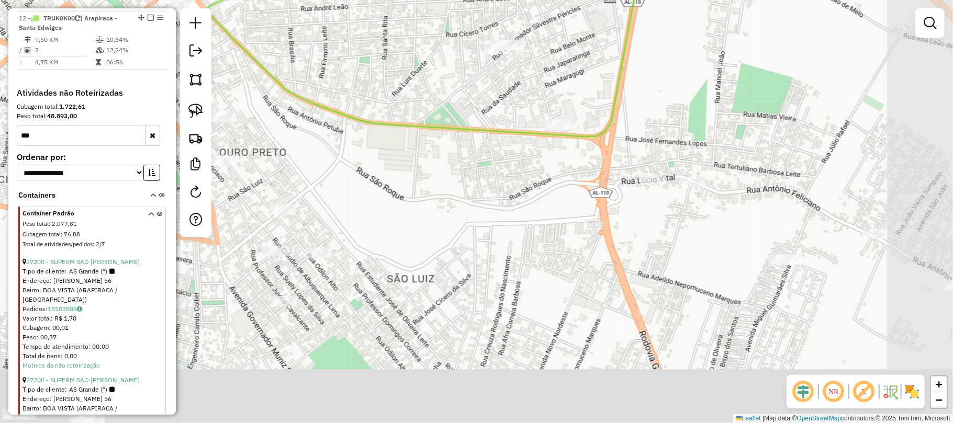
drag, startPoint x: 446, startPoint y: 197, endPoint x: 398, endPoint y: 133, distance: 80.7
click at [398, 133] on div "Janela de atendimento Grade de atendimento Capacidade Transportadoras Veículos …" at bounding box center [476, 211] width 953 height 423
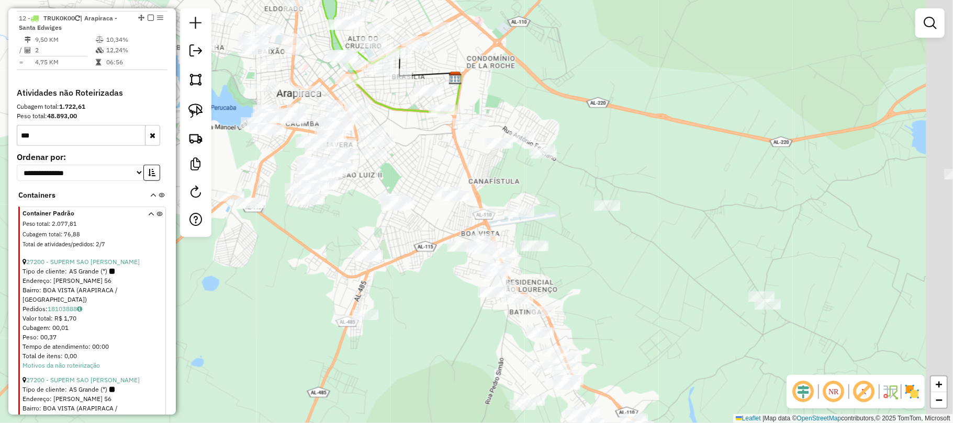
drag, startPoint x: 552, startPoint y: 291, endPoint x: 515, endPoint y: 198, distance: 100.1
click at [515, 195] on div "Janela de atendimento Grade de atendimento Capacidade Transportadoras Veículos …" at bounding box center [476, 211] width 953 height 423
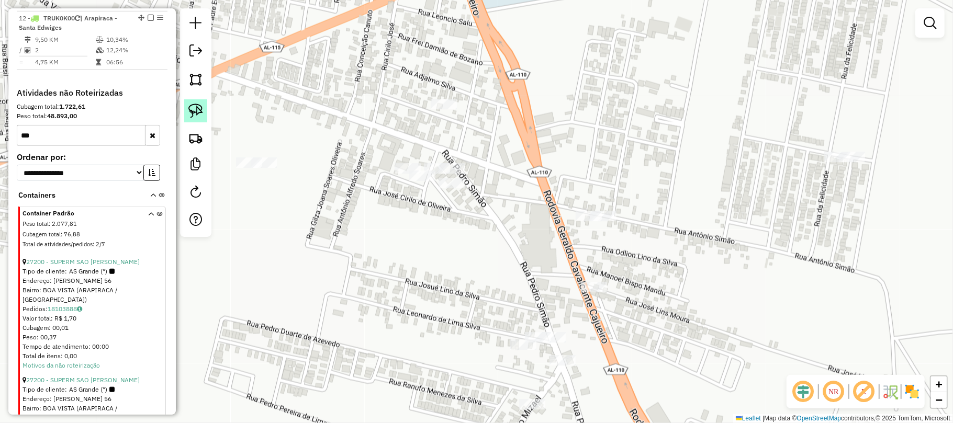
click at [186, 109] on link at bounding box center [195, 110] width 23 height 23
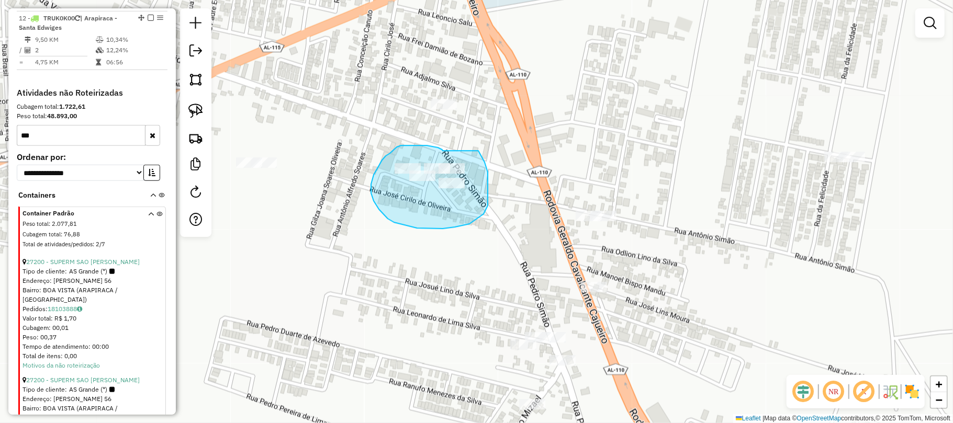
drag, startPoint x: 443, startPoint y: 151, endPoint x: 466, endPoint y: 140, distance: 25.3
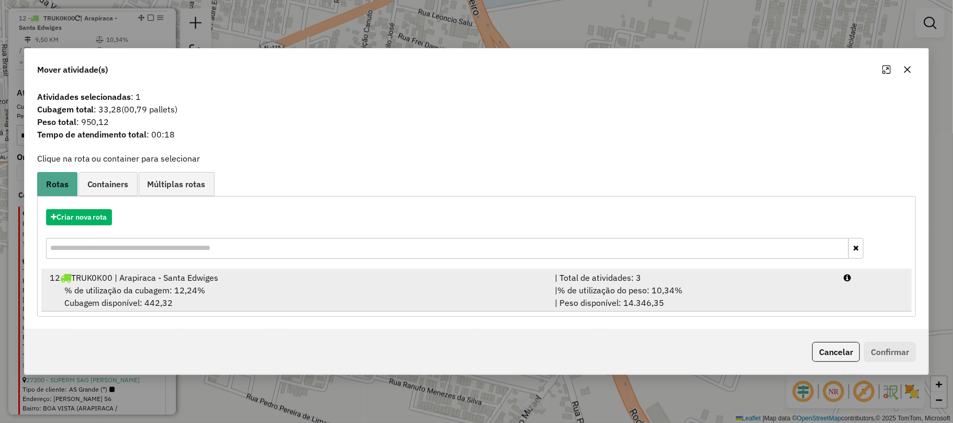
drag, startPoint x: 118, startPoint y: 289, endPoint x: 189, endPoint y: 296, distance: 71.5
click at [133, 294] on span "% de utilização da cubagem: 12,24%" at bounding box center [134, 290] width 141 height 10
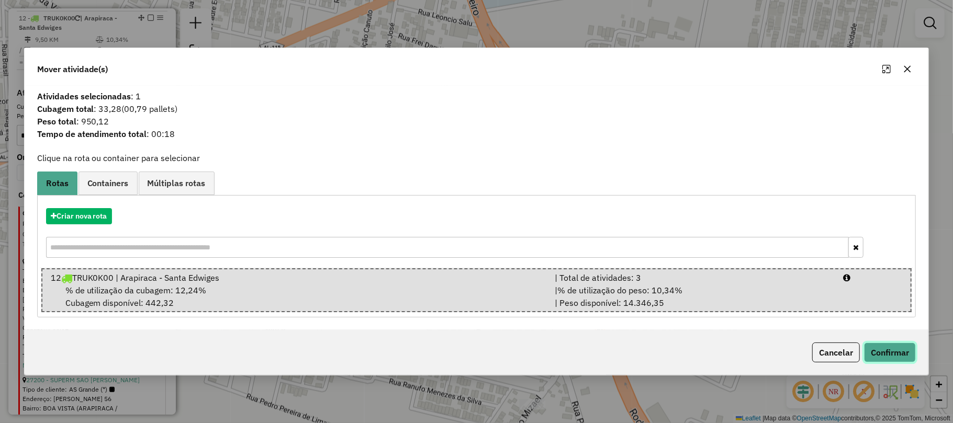
click at [883, 355] on button "Confirmar" at bounding box center [890, 353] width 52 height 20
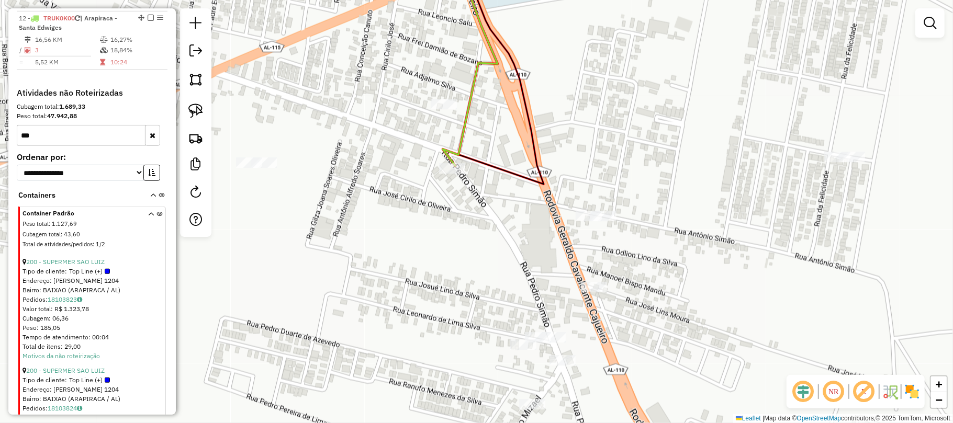
click at [594, 132] on div "Janela de atendimento Grade de atendimento Capacidade Transportadoras Veículos …" at bounding box center [476, 211] width 953 height 423
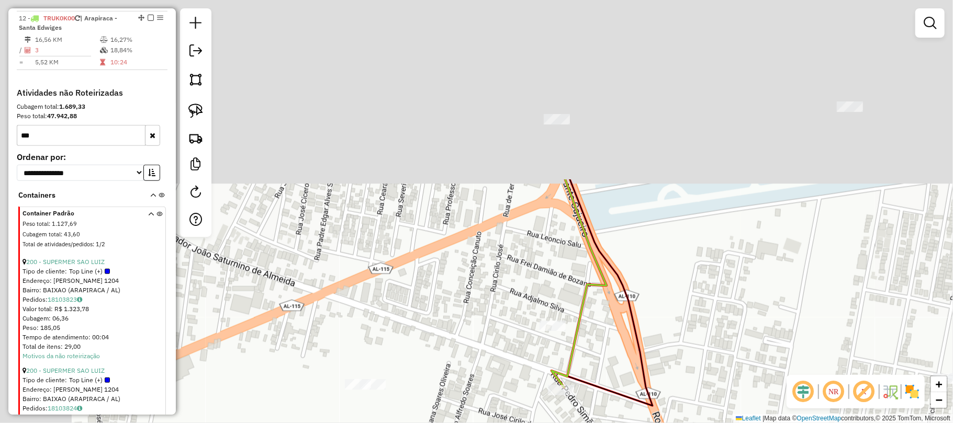
drag, startPoint x: 356, startPoint y: 92, endPoint x: 465, endPoint y: 314, distance: 247.2
click at [465, 314] on div "Janela de atendimento Grade de atendimento Capacidade Transportadoras Veículos …" at bounding box center [476, 211] width 953 height 423
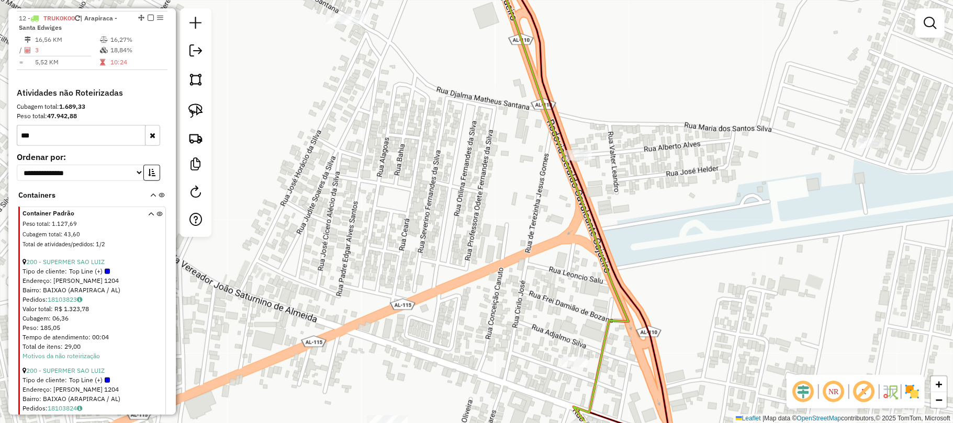
drag, startPoint x: 419, startPoint y: 227, endPoint x: 447, endPoint y: 274, distance: 54.7
click at [447, 274] on div "Janela de atendimento Grade de atendimento Capacidade Transportadoras Veículos …" at bounding box center [476, 211] width 953 height 423
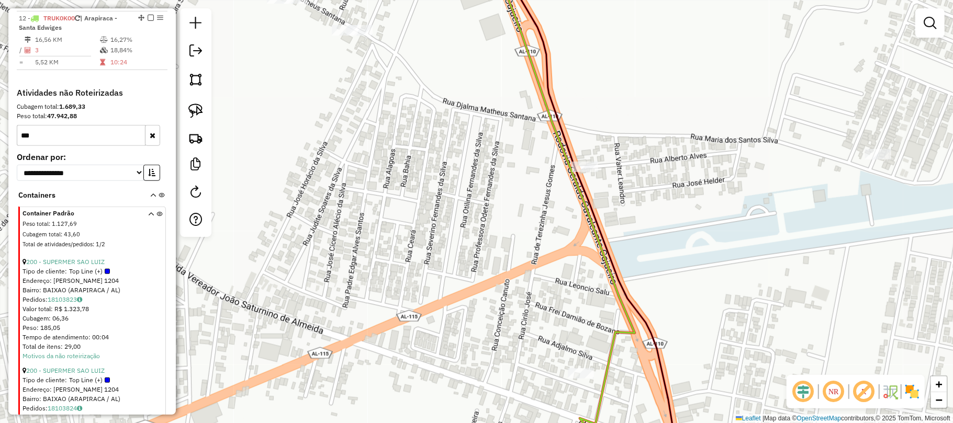
click at [534, 262] on div "Janela de atendimento Grade de atendimento Capacidade Transportadoras Veículos …" at bounding box center [476, 211] width 953 height 423
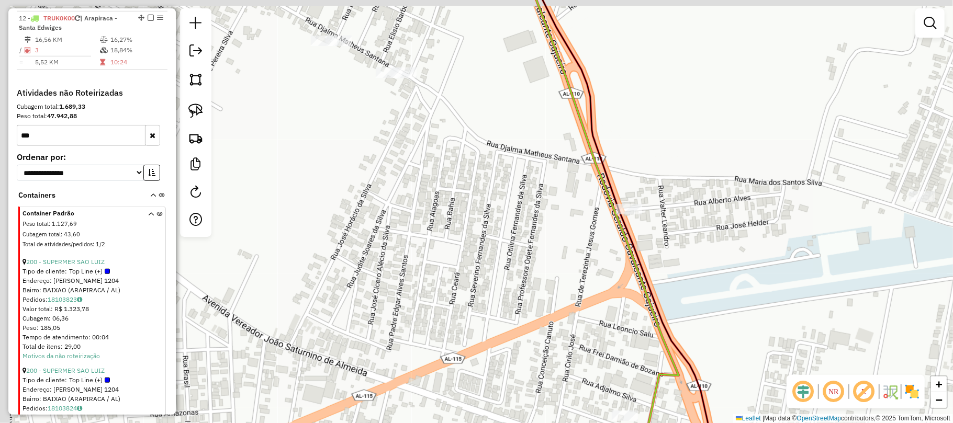
drag, startPoint x: 438, startPoint y: 233, endPoint x: 533, endPoint y: 271, distance: 101.8
click at [533, 271] on div "Janela de atendimento Grade de atendimento Capacidade Transportadoras Veículos …" at bounding box center [476, 211] width 953 height 423
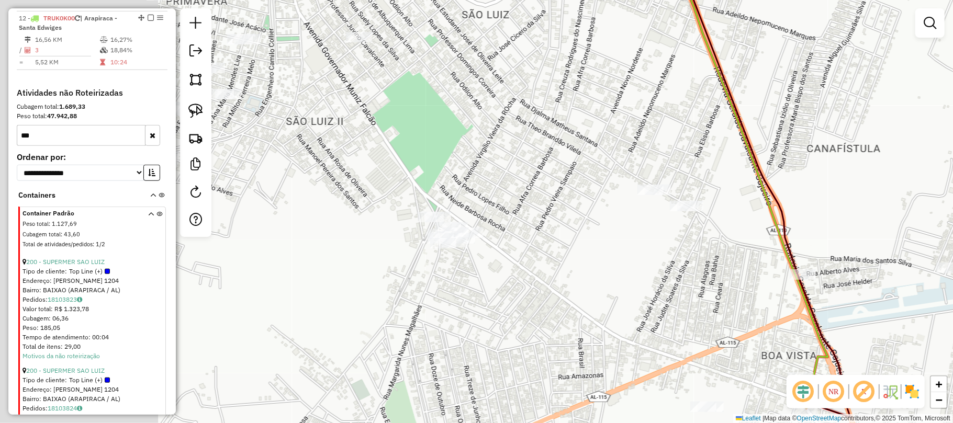
drag, startPoint x: 400, startPoint y: 246, endPoint x: 564, endPoint y: 269, distance: 165.9
click at [600, 267] on div "Janela de atendimento Grade de atendimento Capacidade Transportadoras Veículos …" at bounding box center [476, 211] width 953 height 423
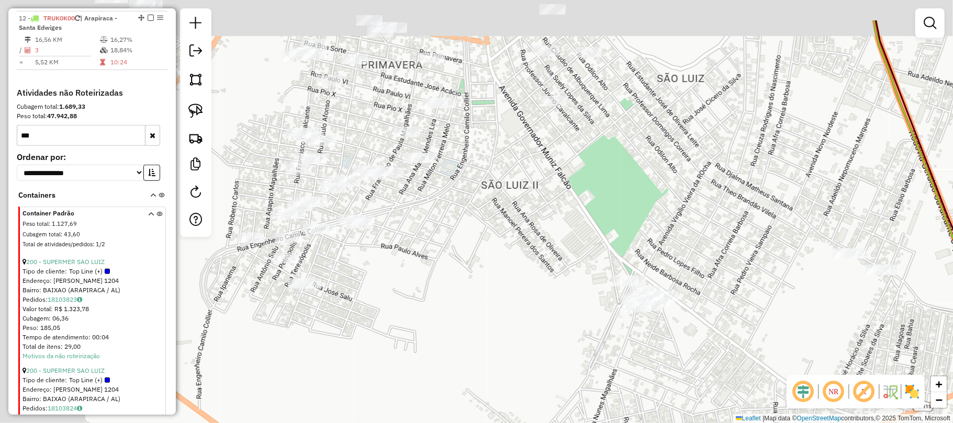
drag, startPoint x: 412, startPoint y: 155, endPoint x: 599, endPoint y: 224, distance: 199.2
click at [615, 224] on div "Janela de atendimento Grade de atendimento Capacidade Transportadoras Veículos …" at bounding box center [476, 211] width 953 height 423
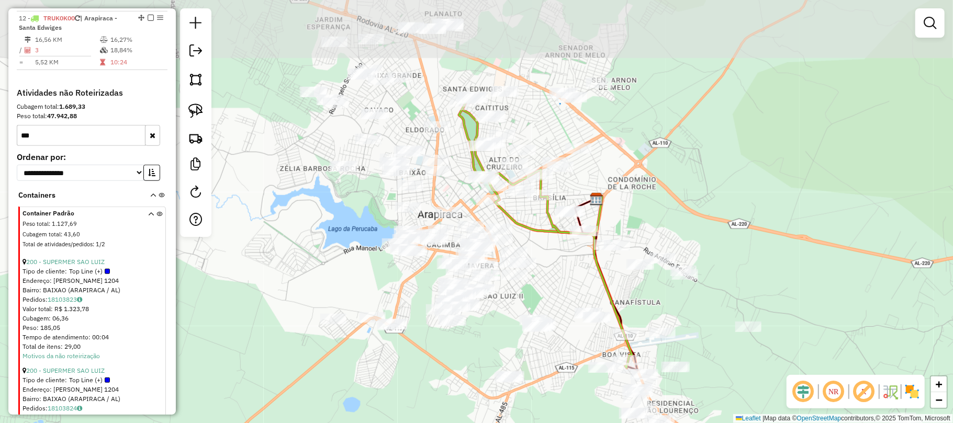
drag, startPoint x: 407, startPoint y: 109, endPoint x: 426, endPoint y: 201, distance: 93.6
click at [426, 201] on div "Janela de atendimento Grade de atendimento Capacidade Transportadoras Veículos …" at bounding box center [476, 211] width 953 height 423
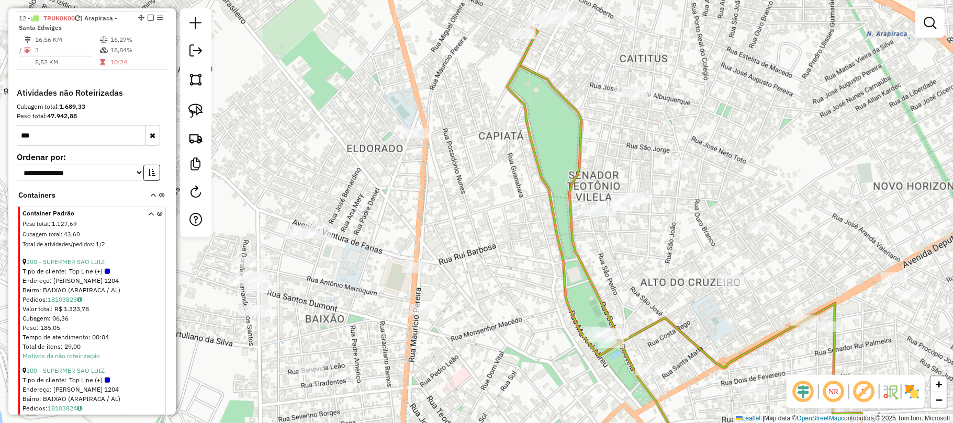
drag, startPoint x: 335, startPoint y: 292, endPoint x: 379, endPoint y: 243, distance: 65.6
click at [379, 243] on div "Janela de atendimento Grade de atendimento Capacidade Transportadoras Veículos …" at bounding box center [476, 211] width 953 height 423
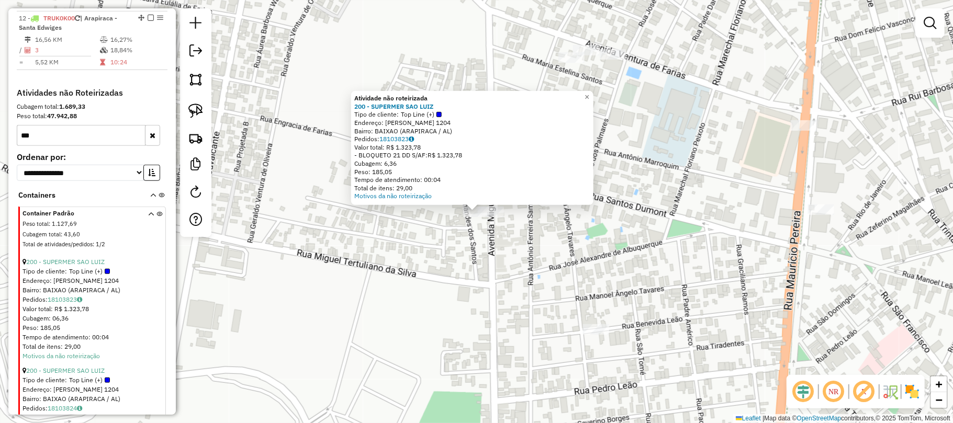
click at [249, 297] on div "Atividade não roteirizada 200 - SUPERMER SAO LUIZ Tipo de cliente: Top Line (+)…" at bounding box center [476, 211] width 953 height 423
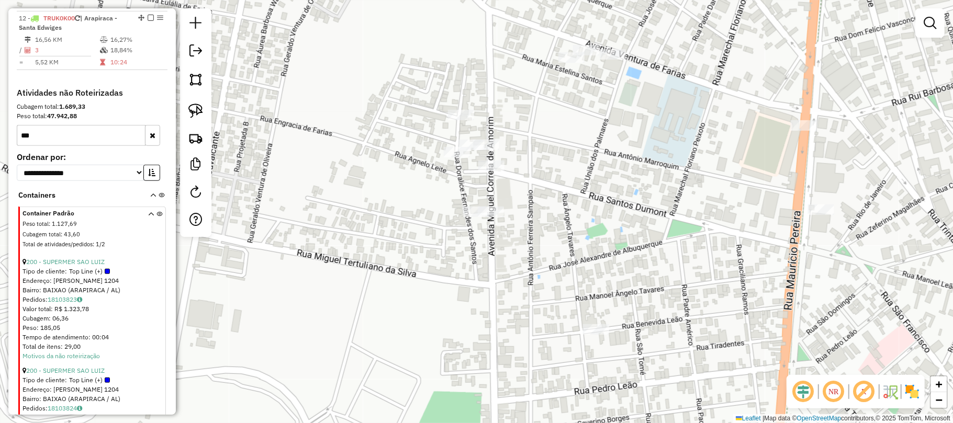
drag, startPoint x: 196, startPoint y: 109, endPoint x: 217, endPoint y: 130, distance: 29.6
click at [195, 109] on img at bounding box center [195, 111] width 15 height 15
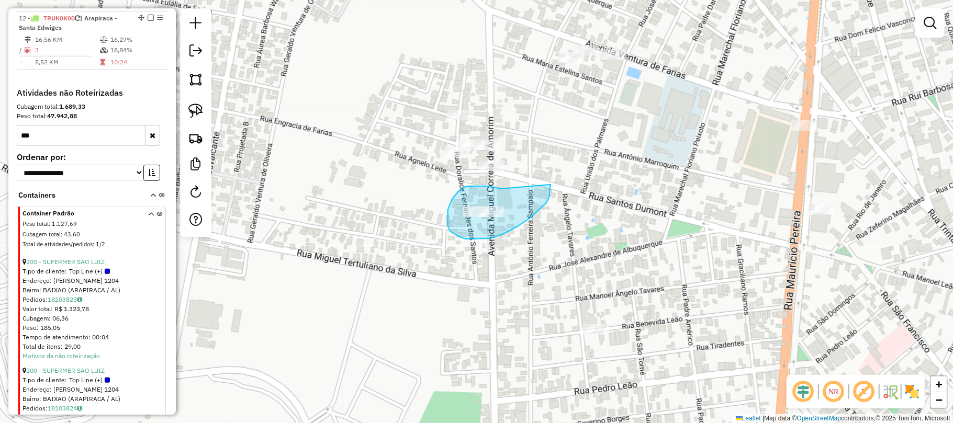
drag, startPoint x: 501, startPoint y: 189, endPoint x: 549, endPoint y: 185, distance: 47.8
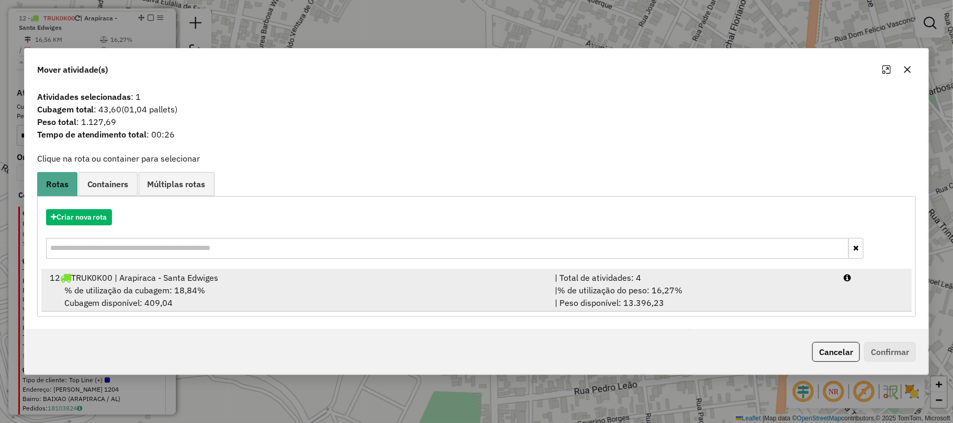
click at [118, 284] on li "12 TRUK0K00 | Arapiraca - Santa Edwiges | Total de atividades: 4 % de utilizaçã…" at bounding box center [476, 291] width 871 height 42
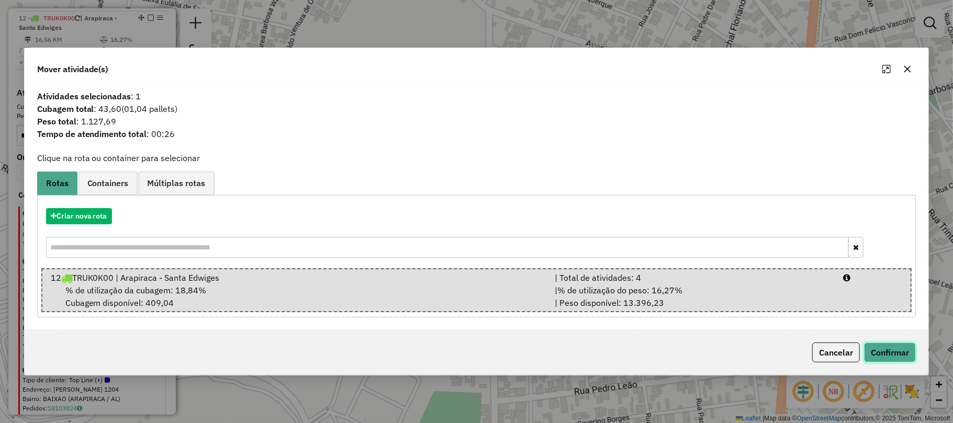
click at [890, 353] on button "Confirmar" at bounding box center [890, 353] width 52 height 20
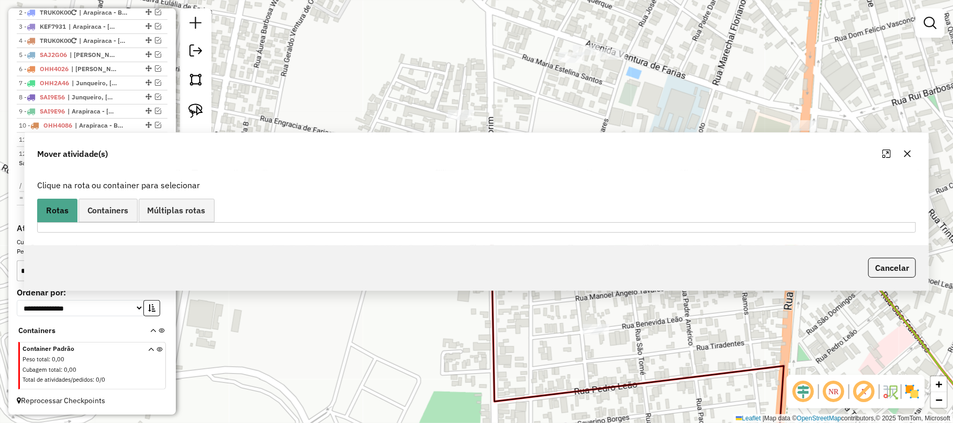
scroll to position [446, 0]
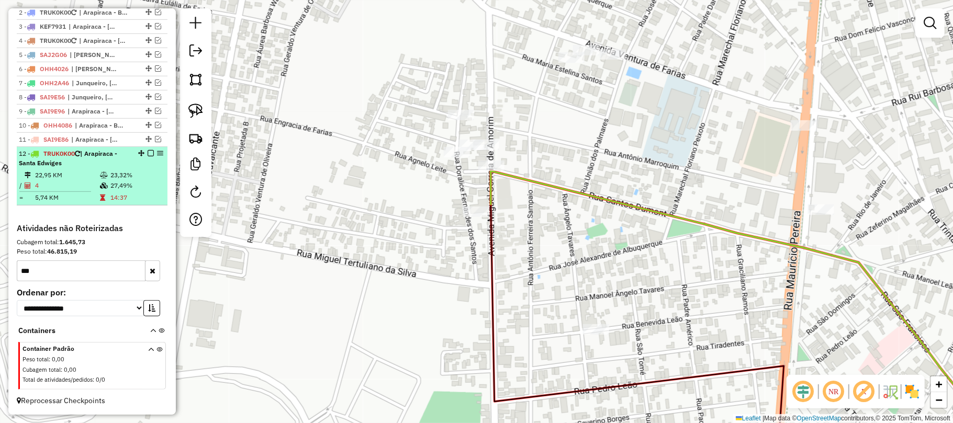
click at [72, 162] on div "12 - TRUK0K00 | Arapiraca - Santa Edwiges" at bounding box center [74, 158] width 111 height 19
select select "**********"
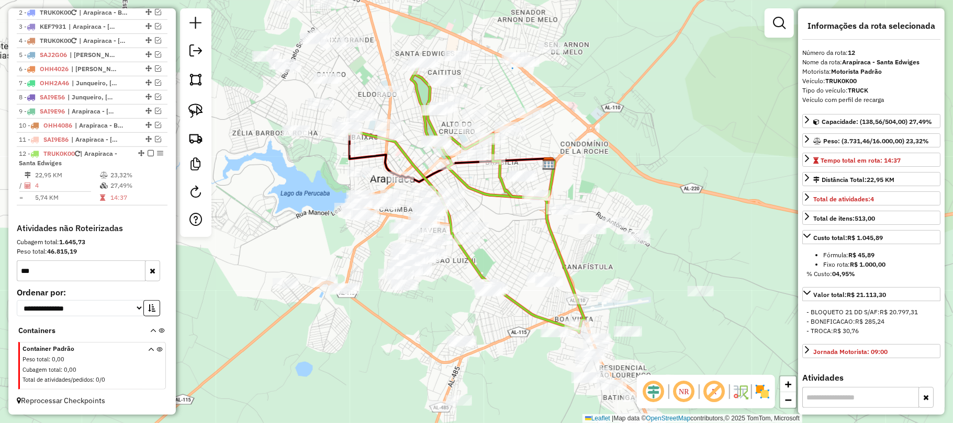
drag, startPoint x: 528, startPoint y: 259, endPoint x: 518, endPoint y: 245, distance: 16.4
click at [518, 245] on div "Janela de atendimento Grade de atendimento Capacidade Transportadoras Veículos …" at bounding box center [476, 211] width 953 height 423
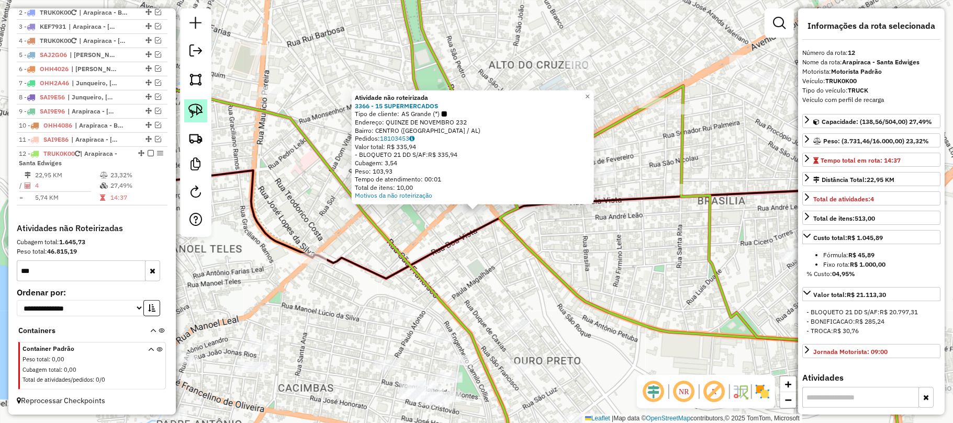
click at [191, 107] on img at bounding box center [195, 111] width 15 height 15
drag, startPoint x: 448, startPoint y: 220, endPoint x: 456, endPoint y: 205, distance: 16.9
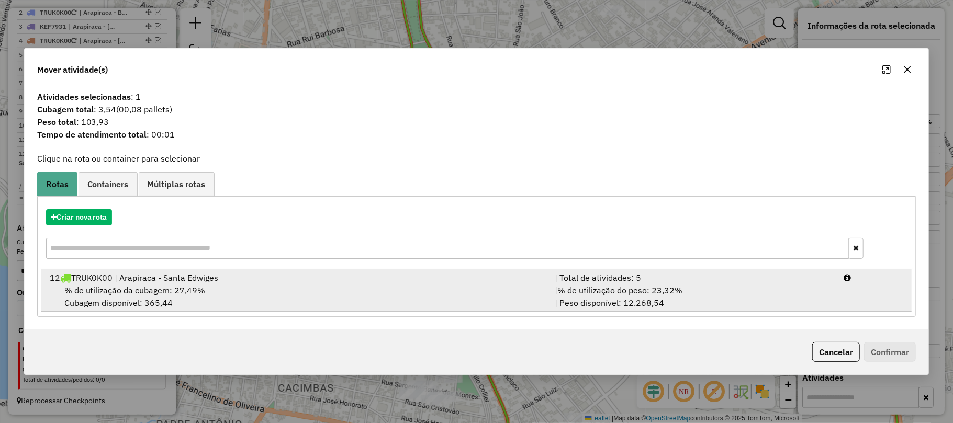
click at [170, 285] on span "% de utilização da cubagem: 27,49%" at bounding box center [134, 290] width 141 height 10
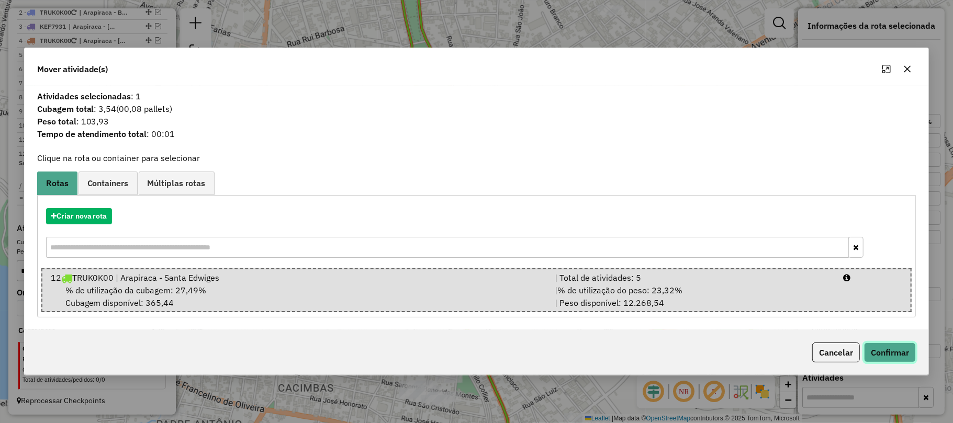
click at [892, 352] on button "Confirmar" at bounding box center [890, 353] width 52 height 20
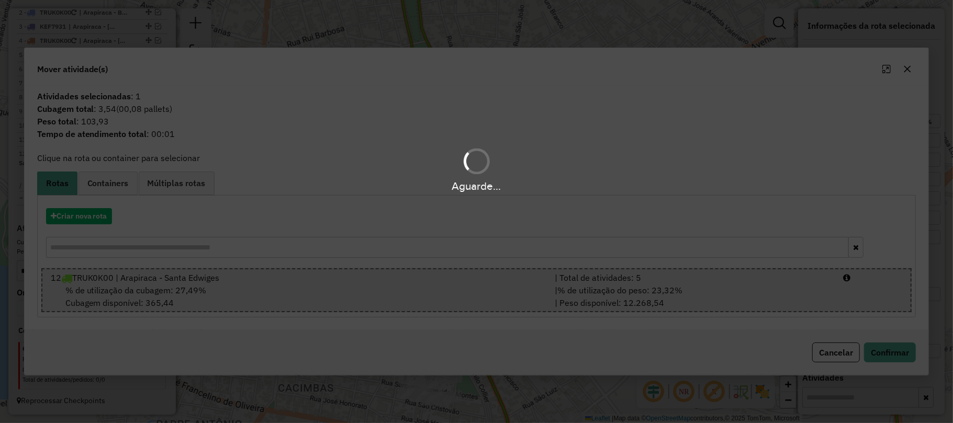
scroll to position [449, 0]
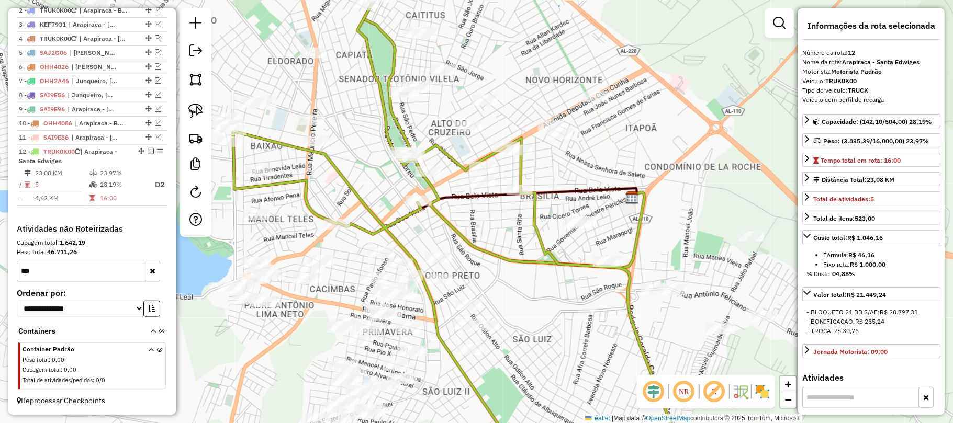
click at [809, 220] on hb-router-mapa "Informações da Sessão 991201 - 19/08/2025 Criação: 18/08/2025 18:22 Depósito: C…" at bounding box center [476, 211] width 953 height 423
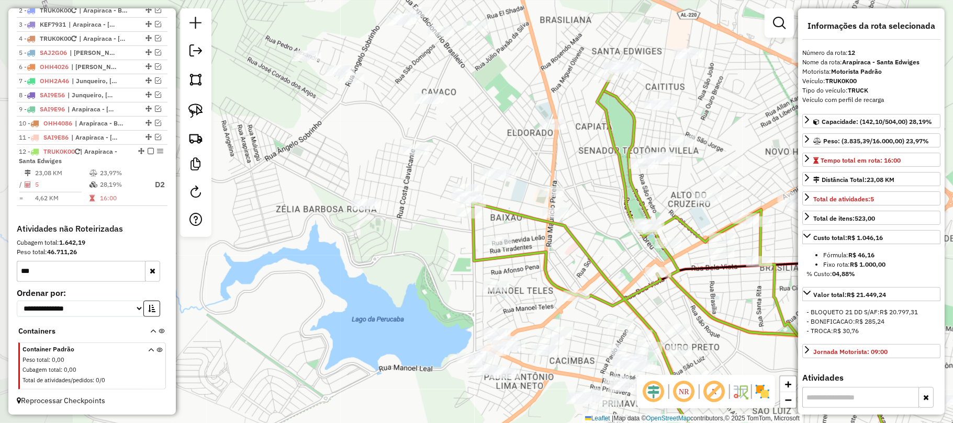
drag, startPoint x: 451, startPoint y: 164, endPoint x: 698, endPoint y: 220, distance: 253.3
click at [698, 220] on icon at bounding box center [699, 304] width 453 height 465
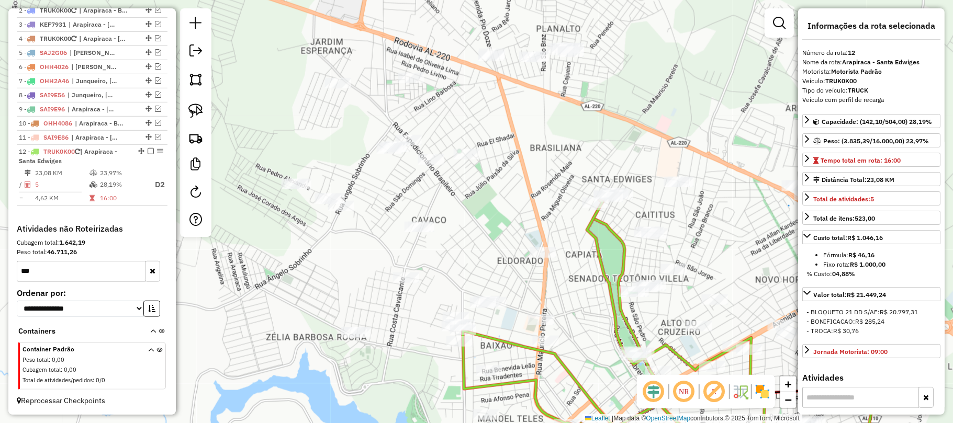
drag, startPoint x: 530, startPoint y: 136, endPoint x: 497, endPoint y: 243, distance: 111.6
click at [509, 266] on div "Janela de atendimento Grade de atendimento Capacidade Transportadoras Veículos …" at bounding box center [476, 211] width 953 height 423
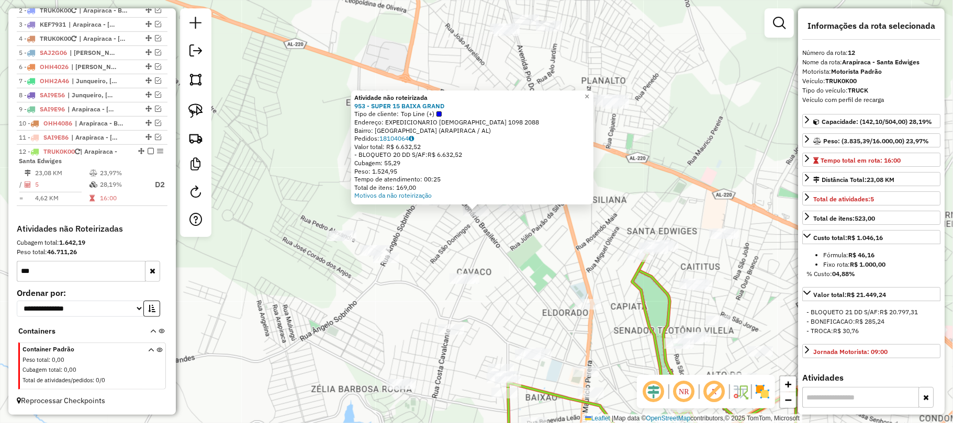
click at [482, 229] on div "Atividade não roteirizada 953 - SUPER 15 BAIXA GRAND Tipo de cliente: Top Line …" at bounding box center [476, 211] width 953 height 423
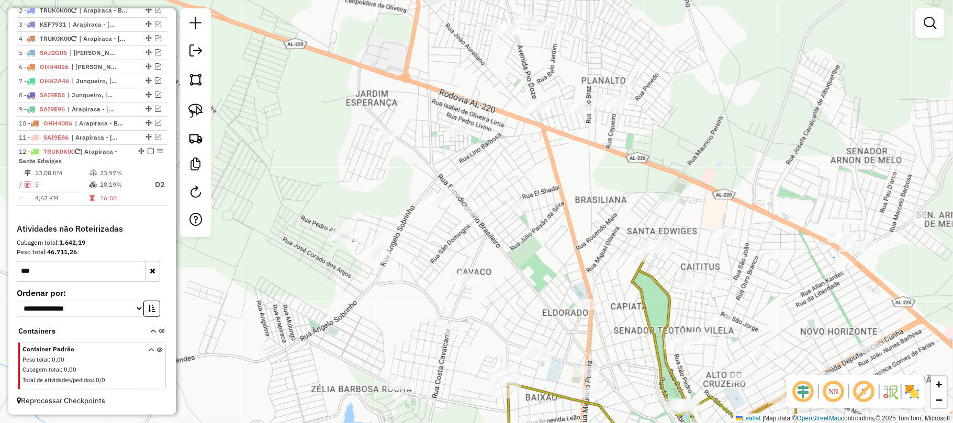
click at [53, 270] on input "***" at bounding box center [81, 271] width 129 height 21
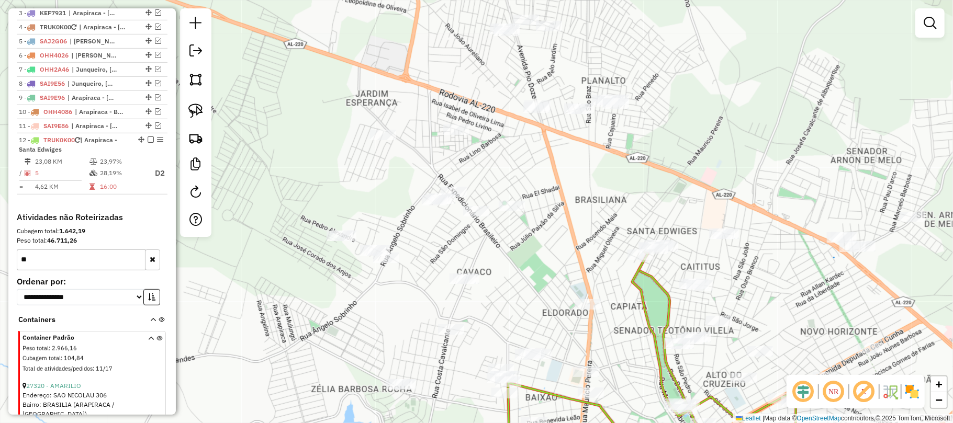
type input "**"
click at [148, 349] on icon at bounding box center [151, 355] width 6 height 39
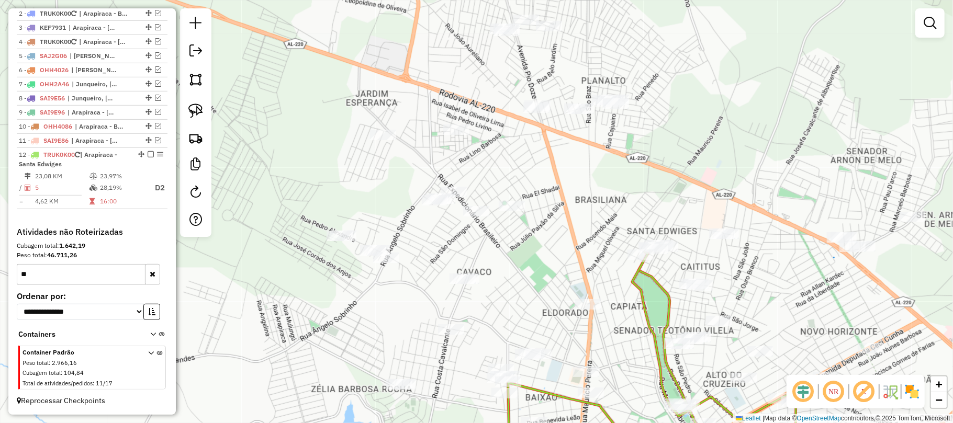
scroll to position [446, 0]
click at [148, 353] on icon at bounding box center [151, 370] width 6 height 39
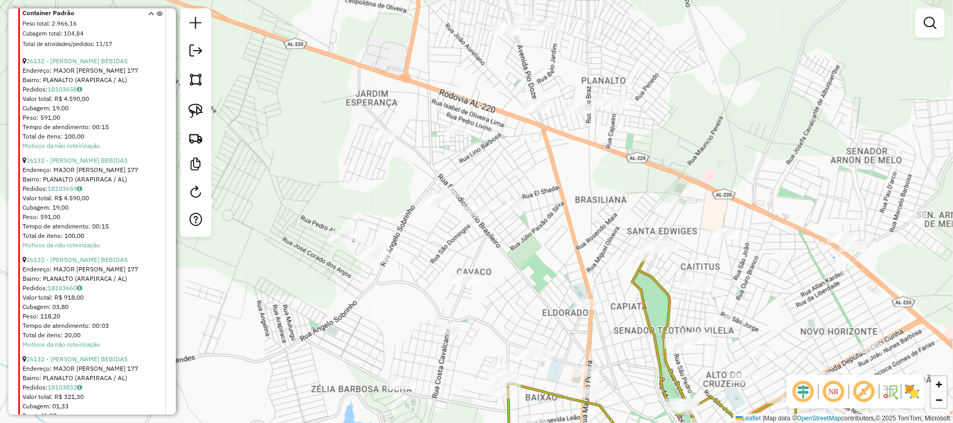
scroll to position [2149, 0]
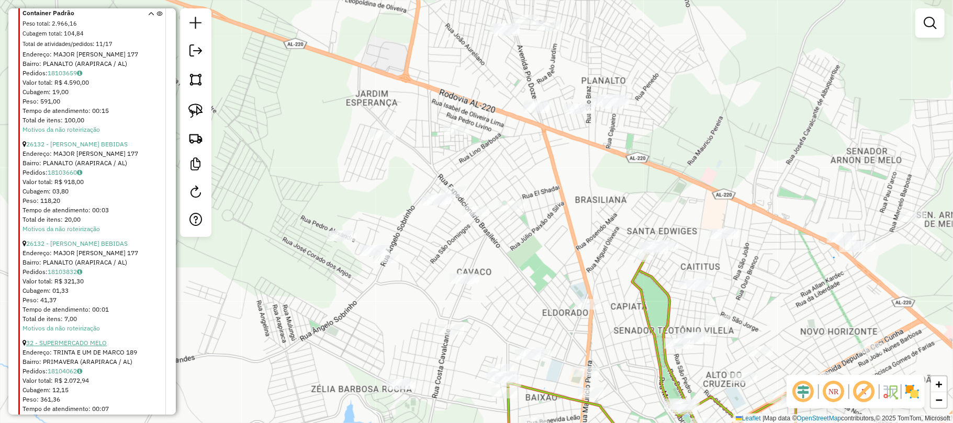
click at [53, 339] on link "32 - SUPERMERCADO MELO" at bounding box center [66, 343] width 81 height 8
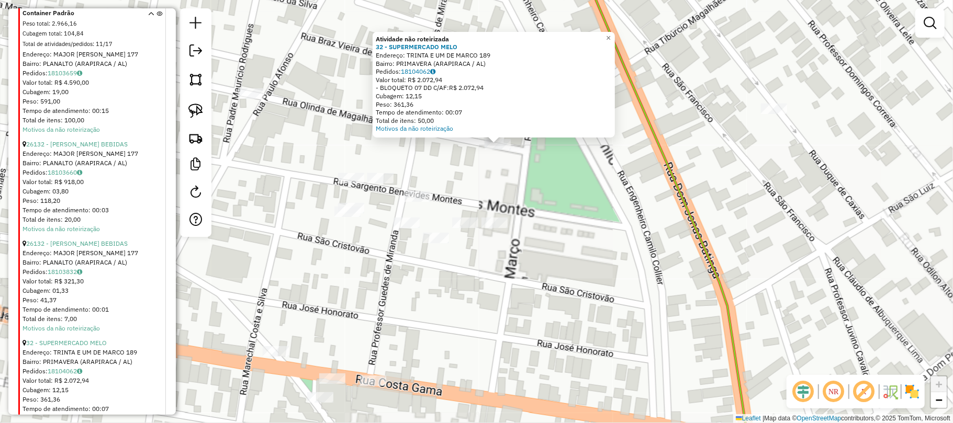
click at [542, 180] on div "Atividade não roteirizada 32 - SUPERMERCADO MELO Endereço: TRINTA E UM DE MARCO…" at bounding box center [476, 211] width 953 height 423
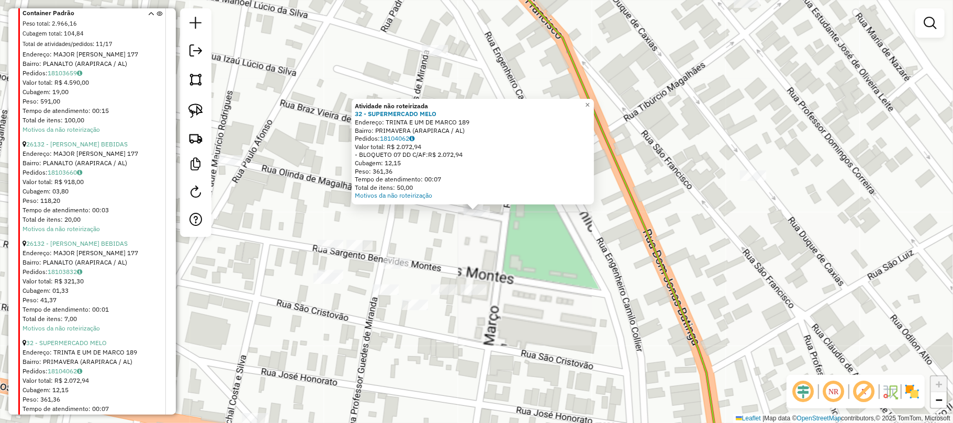
click at [534, 262] on div "Atividade não roteirizada 32 - SUPERMERCADO MELO Endereço: TRINTA E UM DE MARCO…" at bounding box center [476, 211] width 953 height 423
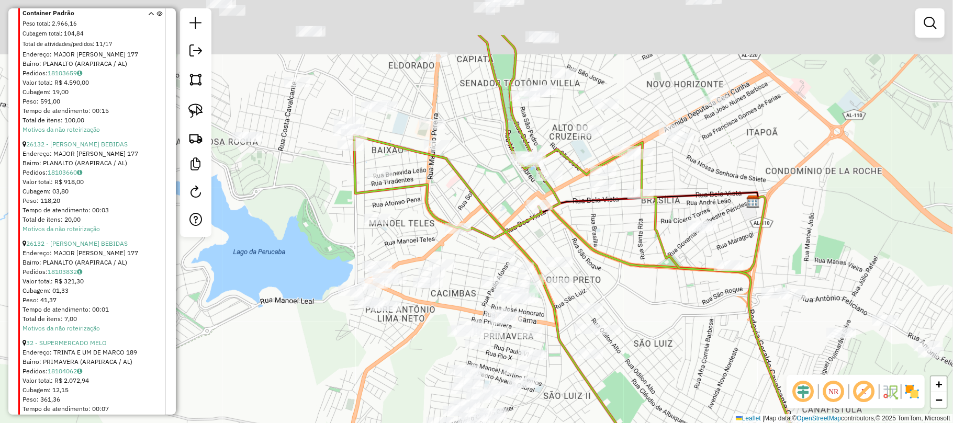
drag, startPoint x: 606, startPoint y: 151, endPoint x: 568, endPoint y: 245, distance: 101.5
click at [568, 245] on icon at bounding box center [633, 153] width 263 height 237
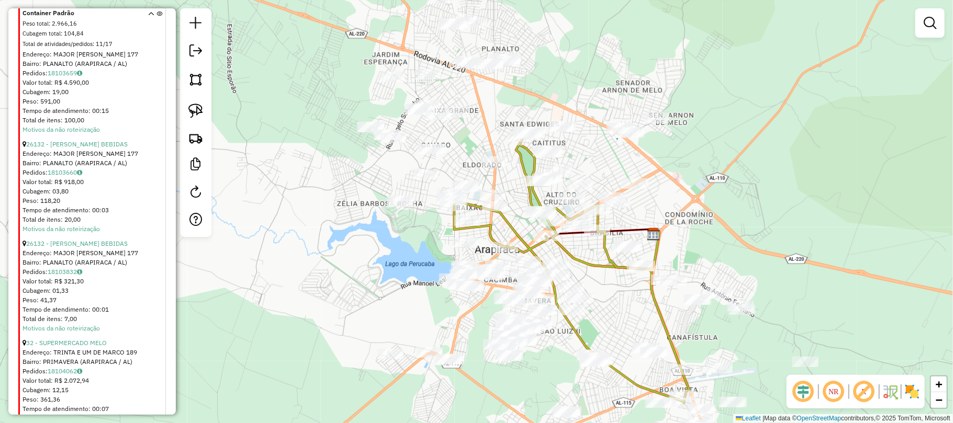
drag, startPoint x: 717, startPoint y: 339, endPoint x: 692, endPoint y: 269, distance: 74.3
click at [692, 269] on div "Janela de atendimento Grade de atendimento Capacidade Transportadoras Veículos …" at bounding box center [476, 211] width 953 height 423
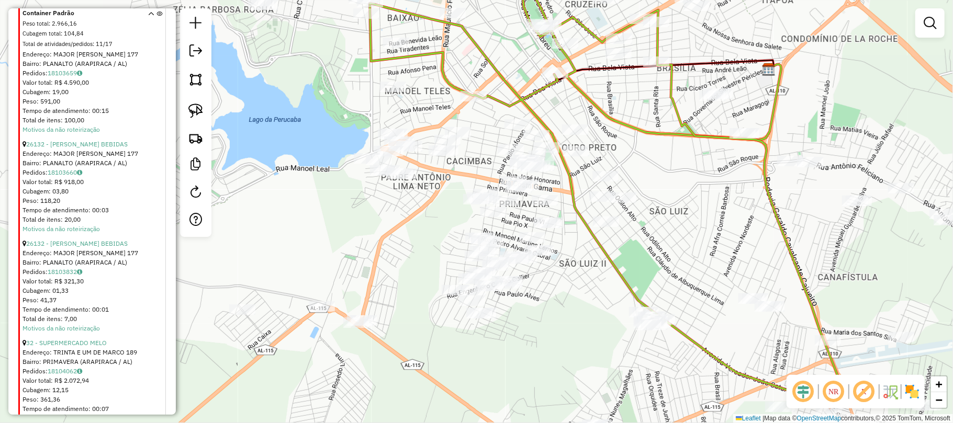
drag, startPoint x: 403, startPoint y: 305, endPoint x: 522, endPoint y: 187, distance: 167.7
click at [524, 187] on div "Janela de atendimento Grade de atendimento Capacidade Transportadoras Veículos …" at bounding box center [476, 211] width 953 height 423
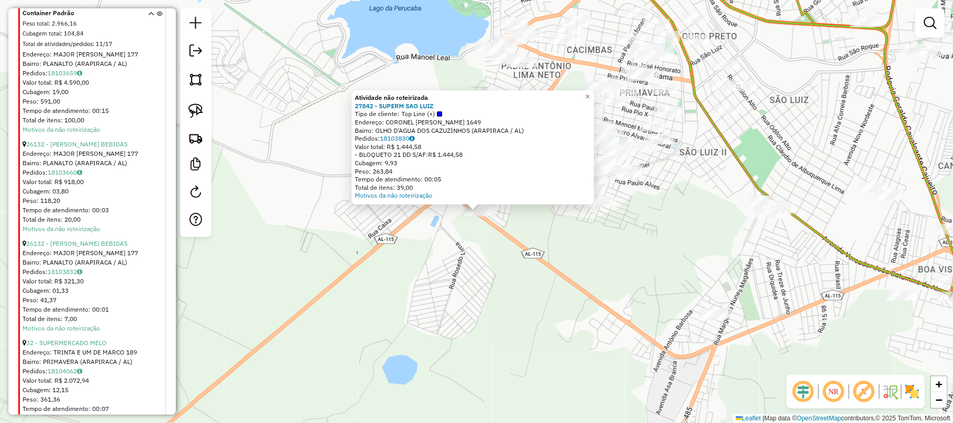
drag, startPoint x: 460, startPoint y: 260, endPoint x: 313, endPoint y: 193, distance: 161.4
click at [453, 261] on div "Atividade não roteirizada 27842 - SUPERM SAO LUIZ Tipo de cliente: Top Line (+)…" at bounding box center [476, 211] width 953 height 423
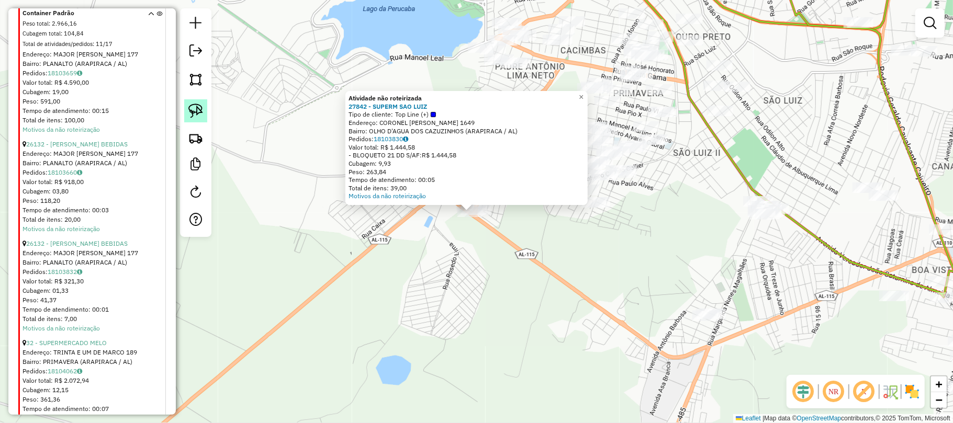
click at [194, 102] on link at bounding box center [195, 110] width 23 height 23
drag, startPoint x: 493, startPoint y: 250, endPoint x: 445, endPoint y: 213, distance: 61.1
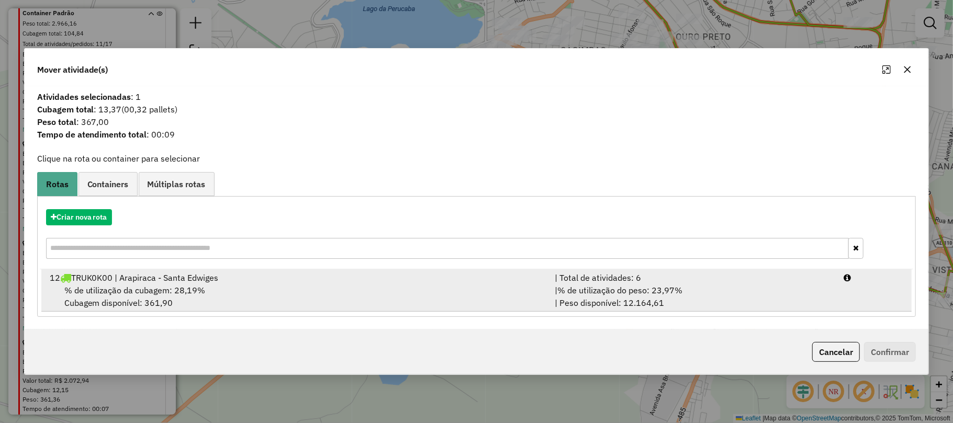
click at [312, 304] on div "% de utilização da cubagem: 28,19% Cubagem disponível: 361,90" at bounding box center [296, 296] width 506 height 25
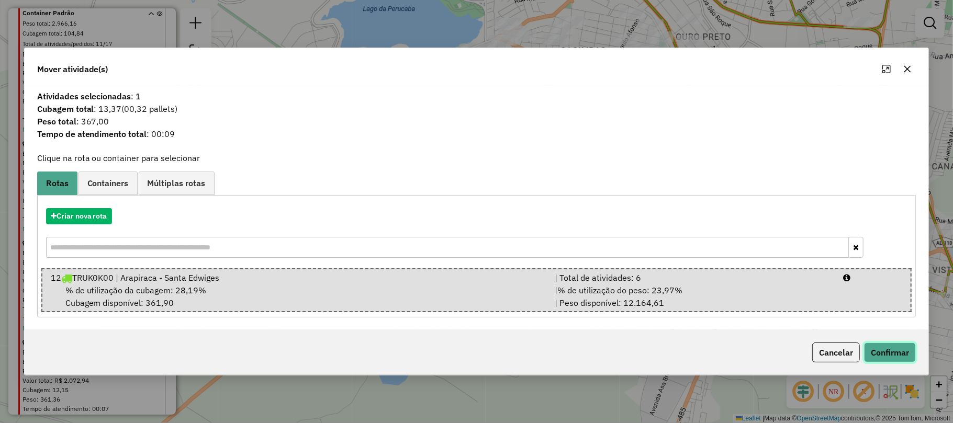
click at [888, 347] on button "Confirmar" at bounding box center [890, 353] width 52 height 20
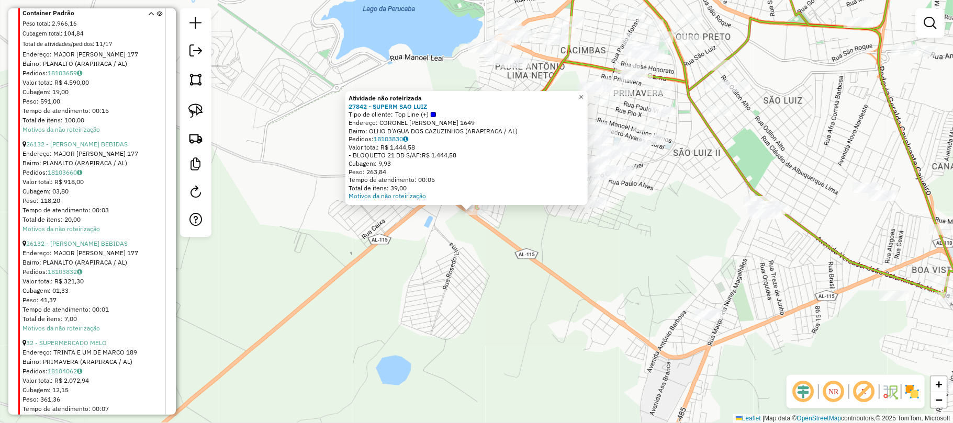
drag, startPoint x: 691, startPoint y: 298, endPoint x: 679, endPoint y: 295, distance: 12.8
click at [691, 298] on div "Atividade não roteirizada 27842 - SUPERM SAO LUIZ Tipo de cliente: Top Line (+)…" at bounding box center [476, 211] width 953 height 423
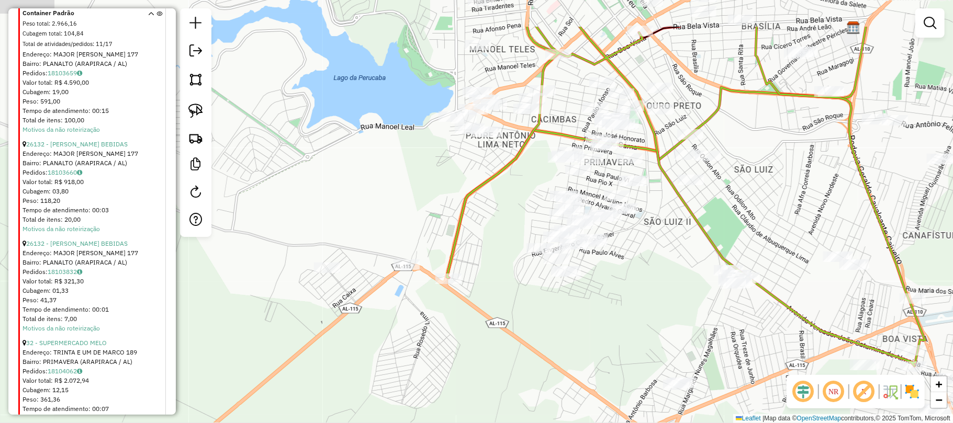
drag, startPoint x: 656, startPoint y: 300, endPoint x: 647, endPoint y: 321, distance: 22.3
click at [647, 321] on div "Janela de atendimento Grade de atendimento Capacidade Transportadoras Veículos …" at bounding box center [476, 211] width 953 height 423
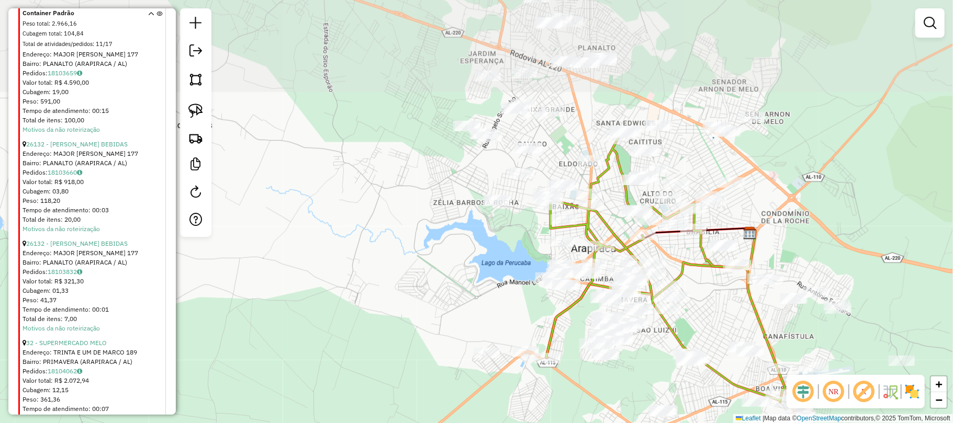
drag, startPoint x: 700, startPoint y: 169, endPoint x: 691, endPoint y: 282, distance: 113.4
click at [693, 282] on div "Janela de atendimento Grade de atendimento Capacidade Transportadoras Veículos …" at bounding box center [476, 211] width 953 height 423
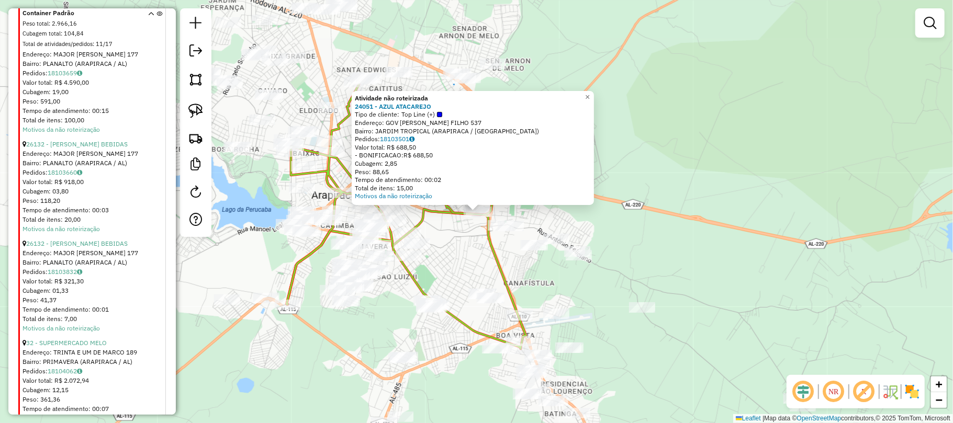
click at [627, 337] on div "Atividade não roteirizada 24051 - AZUL ATACAREJO Tipo de cliente: Top Line (+) …" at bounding box center [476, 211] width 953 height 423
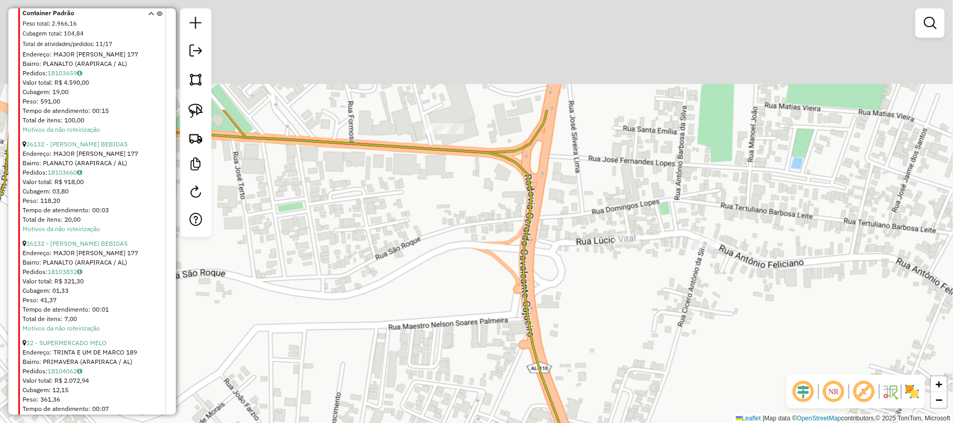
drag, startPoint x: 476, startPoint y: 95, endPoint x: 461, endPoint y: 185, distance: 91.9
click at [453, 242] on div "Janela de atendimento Grade de atendimento Capacidade Transportadoras Veículos …" at bounding box center [476, 211] width 953 height 423
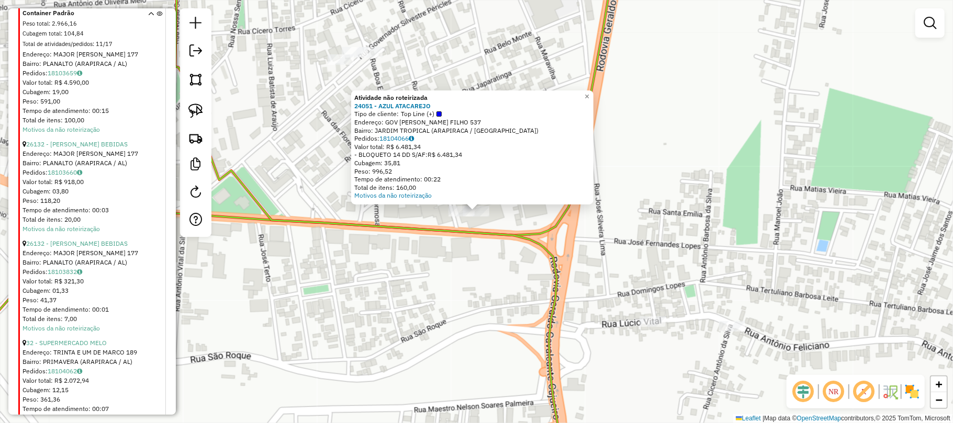
click at [444, 298] on div "Atividade não roteirizada 24051 - AZUL ATACAREJO Tipo de cliente: Top Line (+) …" at bounding box center [476, 211] width 953 height 423
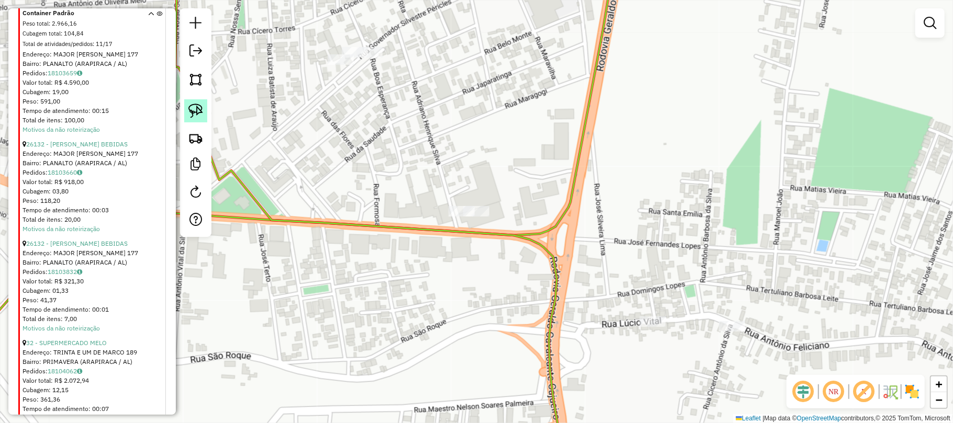
click at [193, 106] on img at bounding box center [195, 111] width 15 height 15
drag, startPoint x: 479, startPoint y: 195, endPoint x: 499, endPoint y: 211, distance: 25.6
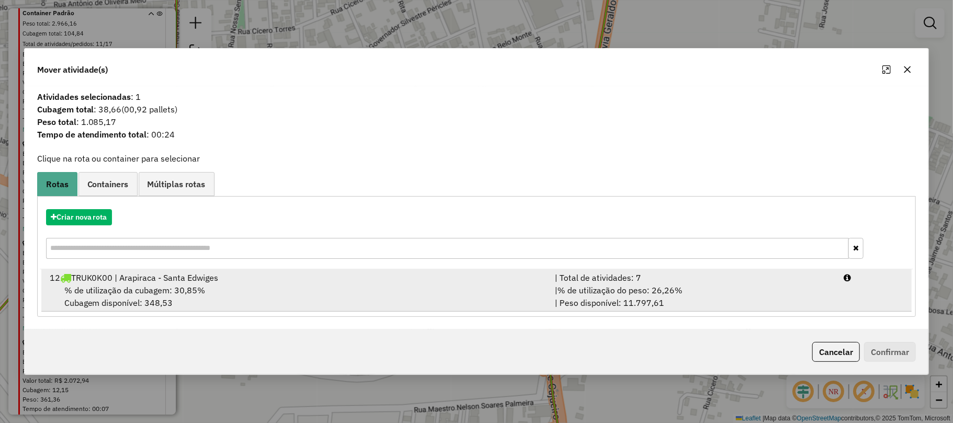
click at [110, 285] on span "% de utilização da cubagem: 30,85%" at bounding box center [134, 290] width 141 height 10
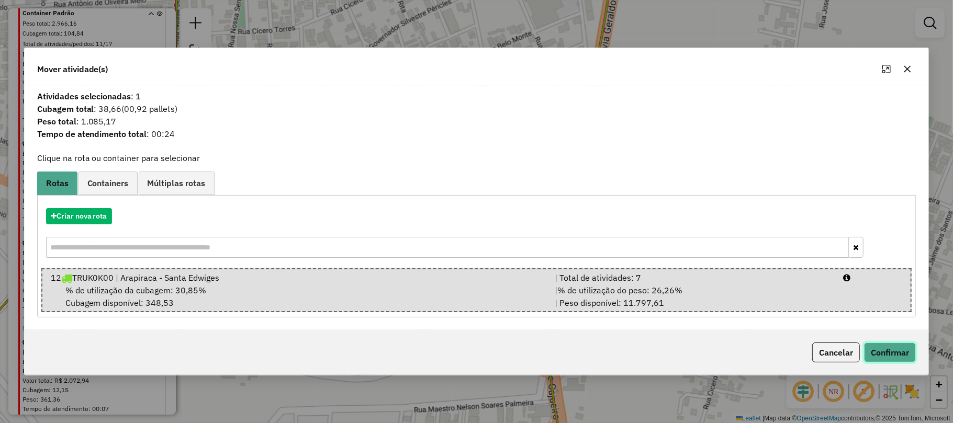
click at [880, 349] on button "Confirmar" at bounding box center [890, 353] width 52 height 20
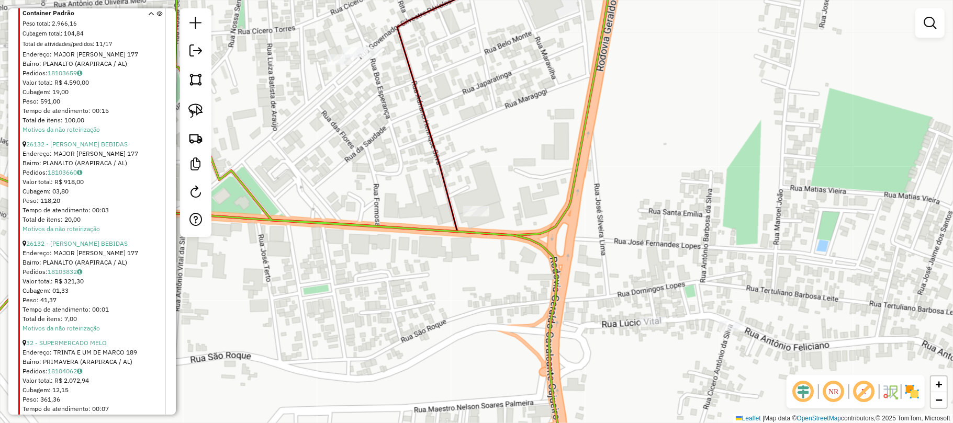
click at [495, 153] on div "Janela de atendimento Grade de atendimento Capacidade Transportadoras Veículos …" at bounding box center [476, 211] width 953 height 423
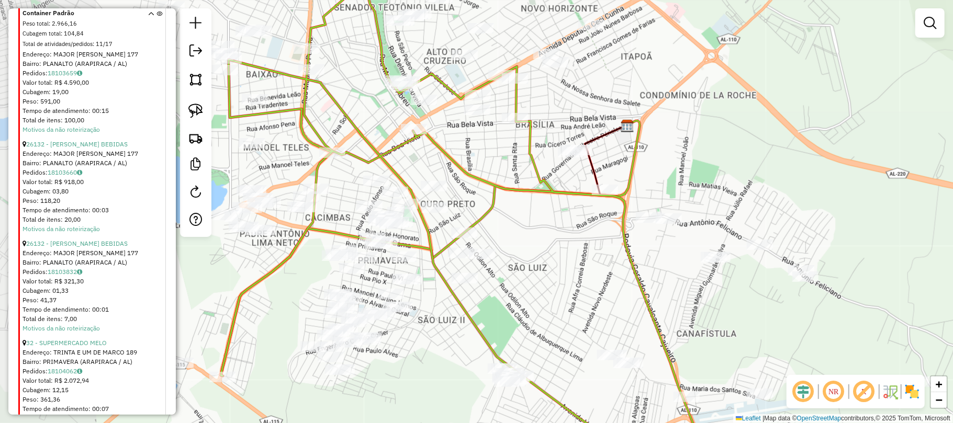
drag, startPoint x: 542, startPoint y: 137, endPoint x: 660, endPoint y: 158, distance: 119.1
click at [660, 158] on div "Janela de atendimento Grade de atendimento Capacidade Transportadoras Veículos …" at bounding box center [476, 211] width 953 height 423
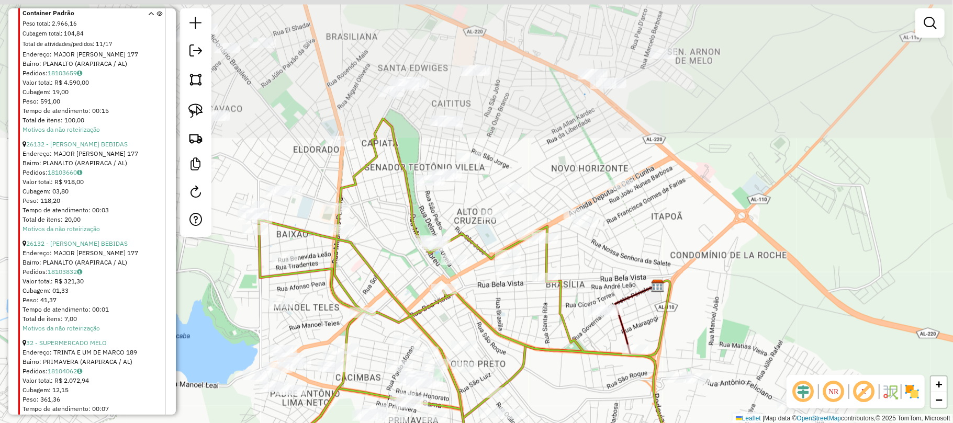
drag, startPoint x: 339, startPoint y: 51, endPoint x: 371, endPoint y: 213, distance: 164.2
click at [371, 213] on div "Janela de atendimento Grade de atendimento Capacidade Transportadoras Veículos …" at bounding box center [476, 211] width 953 height 423
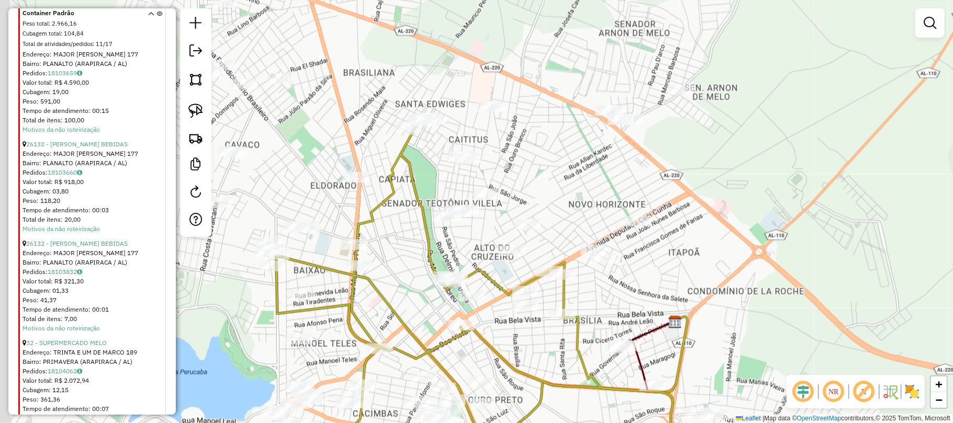
drag, startPoint x: 275, startPoint y: 79, endPoint x: 329, endPoint y: 164, distance: 100.6
click at [293, 118] on div "Janela de atendimento Grade de atendimento Capacidade Transportadoras Veículos …" at bounding box center [476, 211] width 953 height 423
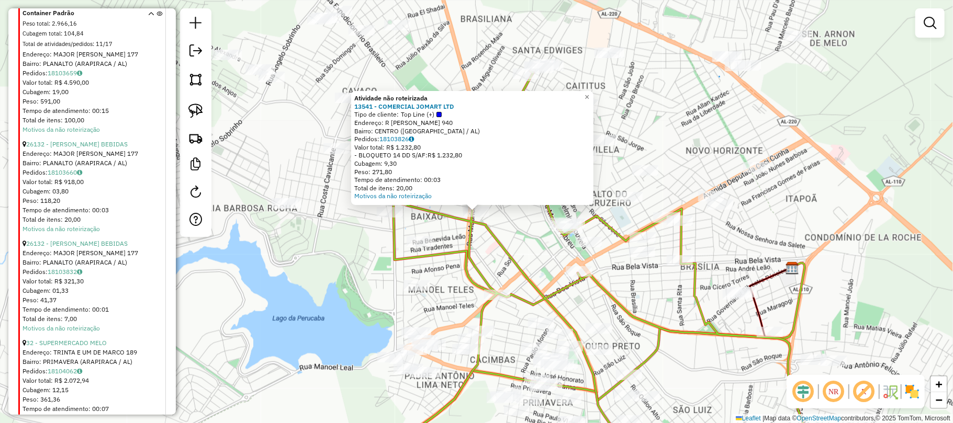
click at [355, 266] on div "Atividade não roteirizada 13541 - COMERCIAL JOMART LTD Tipo de cliente: Top Lin…" at bounding box center [476, 211] width 953 height 423
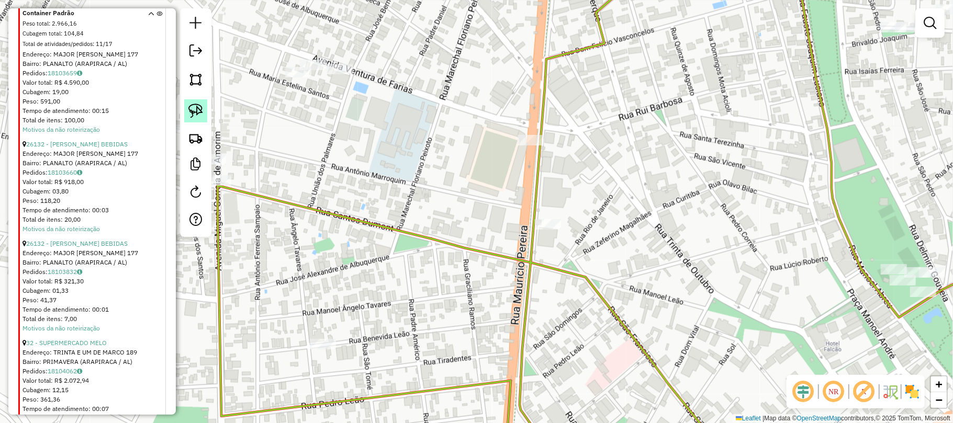
click at [194, 105] on img at bounding box center [195, 111] width 15 height 15
drag, startPoint x: 557, startPoint y: 195, endPoint x: 573, endPoint y: 211, distance: 22.6
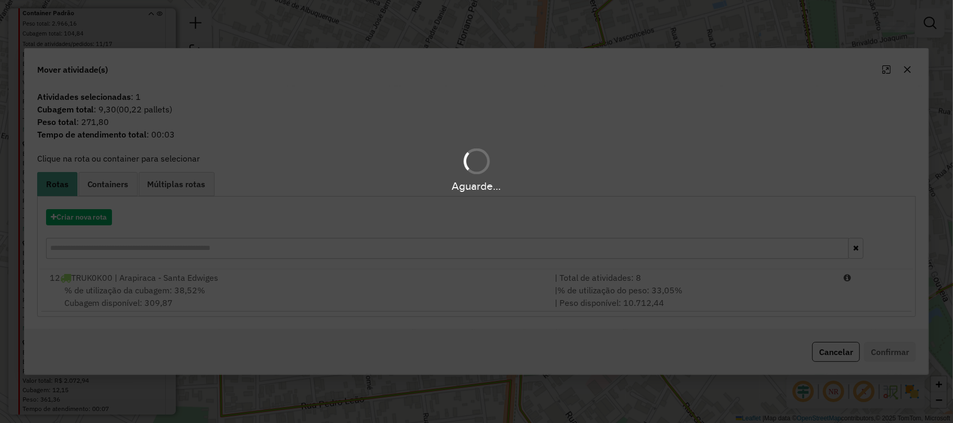
click at [136, 314] on hb-app "Aguarde... Pop-up bloqueado! Seu navegador bloqueou automáticamente a abertura …" at bounding box center [476, 211] width 953 height 423
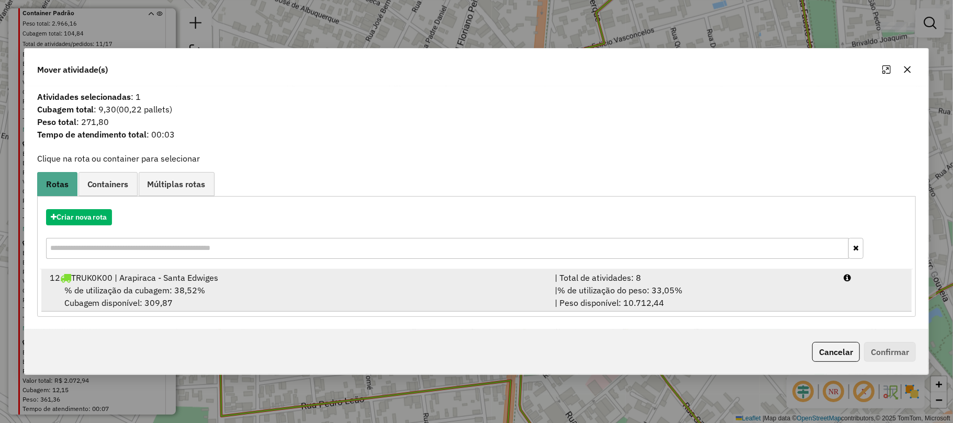
click at [145, 291] on span "% de utilização da cubagem: 38,52%" at bounding box center [134, 290] width 141 height 10
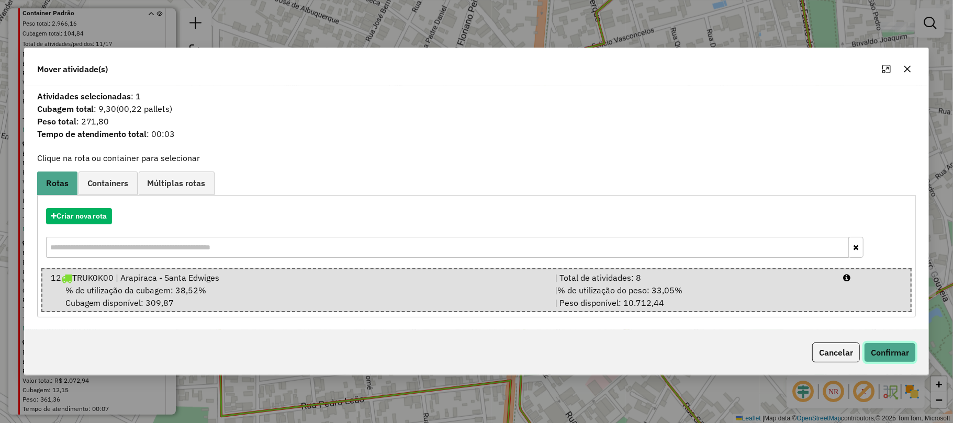
click at [898, 350] on button "Confirmar" at bounding box center [890, 353] width 52 height 20
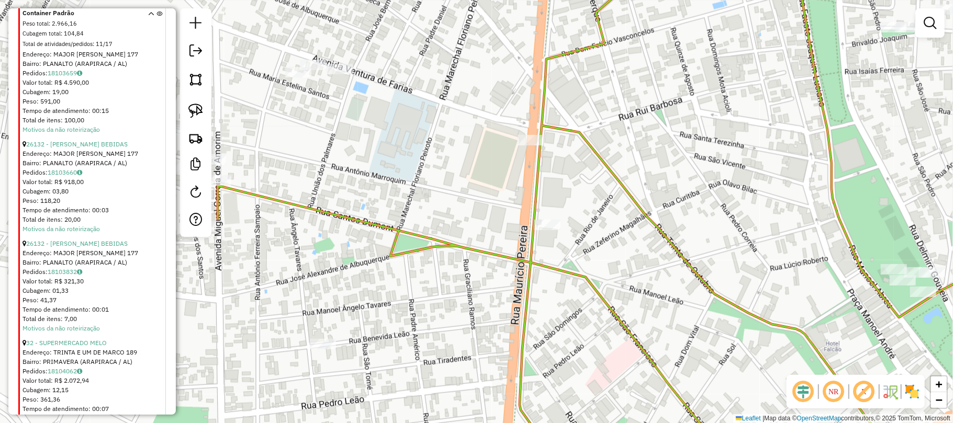
click at [394, 135] on div "Janela de atendimento Grade de atendimento Capacidade Transportadoras Veículos …" at bounding box center [476, 211] width 953 height 423
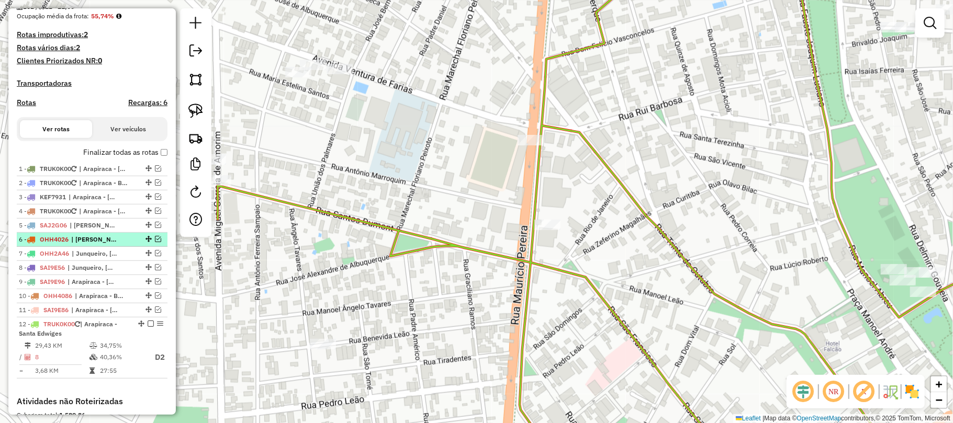
scroll to position [404, 0]
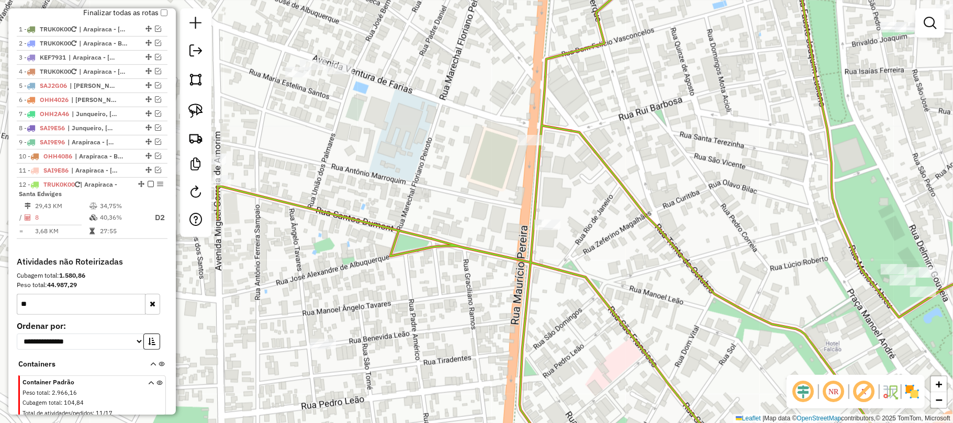
click at [150, 310] on button "button" at bounding box center [152, 304] width 15 height 21
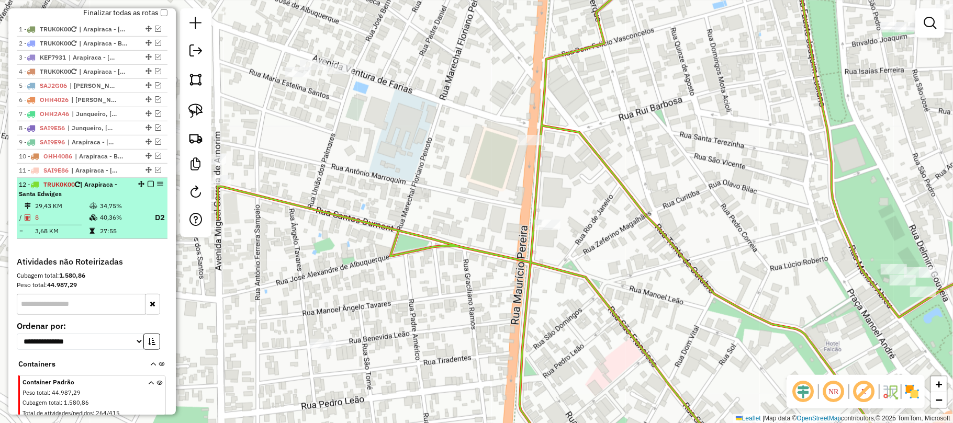
click at [76, 199] on div "12 - TRUK0K00 | Arapiraca - Santa Edwiges" at bounding box center [74, 189] width 111 height 19
select select "**********"
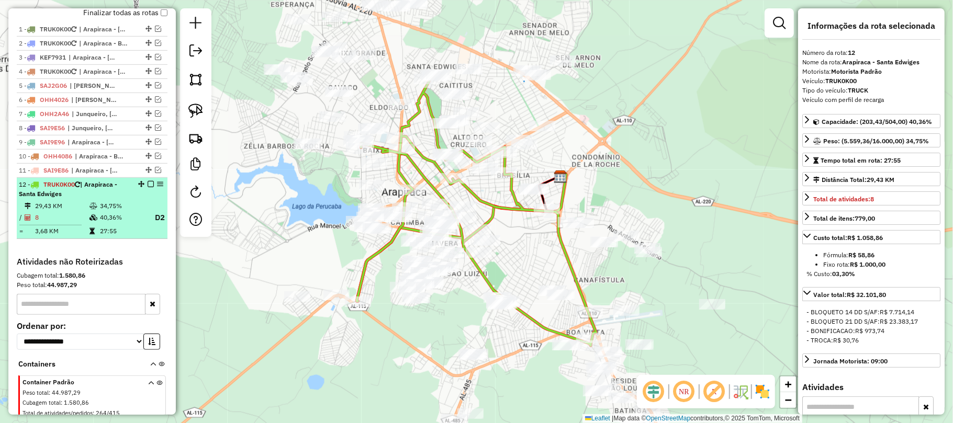
click at [148, 187] on em at bounding box center [151, 184] width 6 height 6
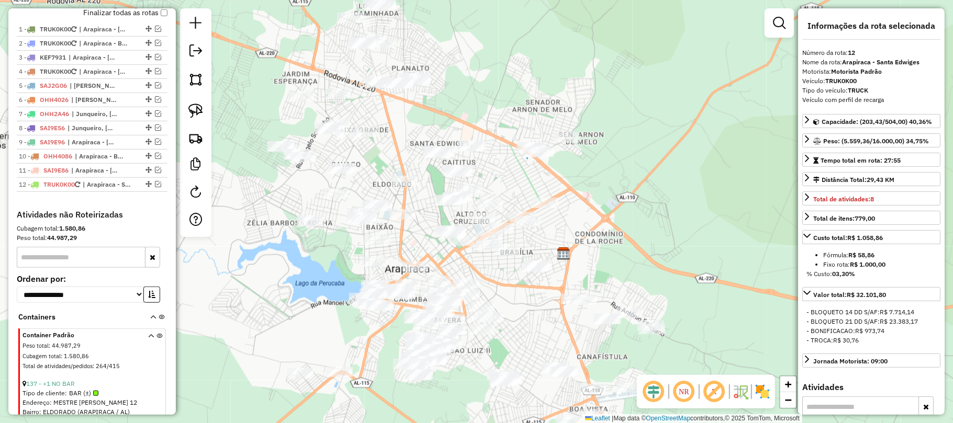
drag, startPoint x: 405, startPoint y: 60, endPoint x: 409, endPoint y: 155, distance: 95.4
click at [408, 141] on div "Janela de atendimento Grade de atendimento Capacidade Transportadoras Veículos …" at bounding box center [476, 211] width 953 height 423
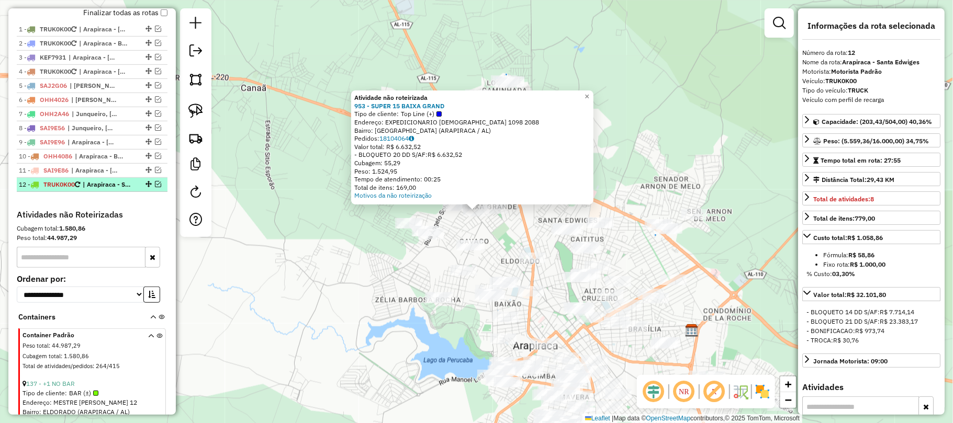
click at [157, 187] on em at bounding box center [158, 184] width 6 height 6
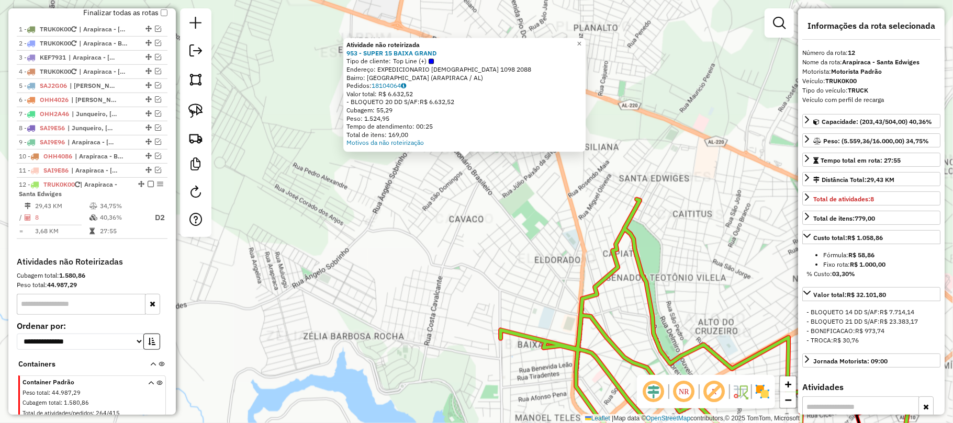
click at [516, 241] on div "Atividade não roteirizada 953 - SUPER 15 BAIXA GRAND Tipo de cliente: Top Line …" at bounding box center [476, 211] width 953 height 423
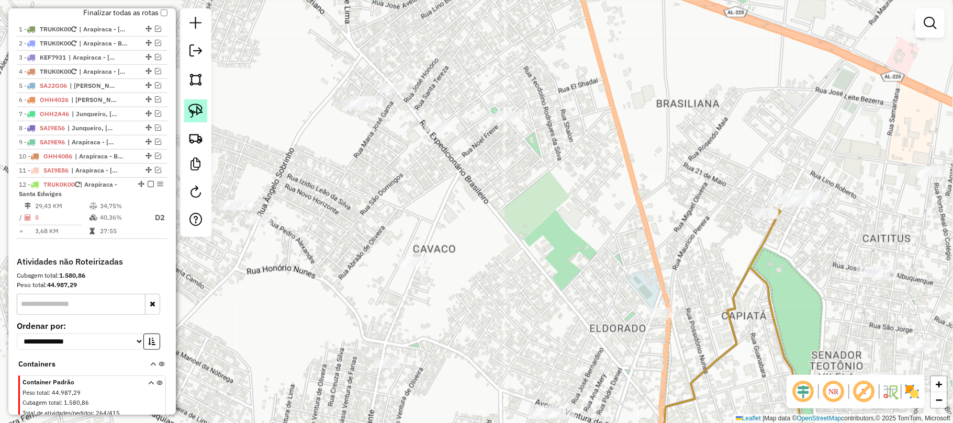
click at [186, 109] on div at bounding box center [195, 122] width 31 height 229
click at [191, 109] on img at bounding box center [195, 111] width 15 height 15
drag, startPoint x: 453, startPoint y: 107, endPoint x: 444, endPoint y: 122, distance: 18.3
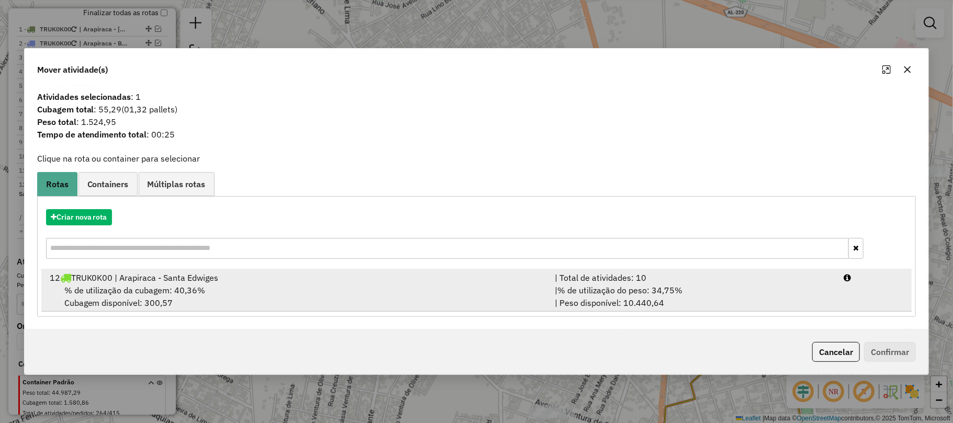
click at [107, 300] on div "% de utilização da cubagem: 40,36% Cubagem disponível: 300,57" at bounding box center [296, 296] width 506 height 25
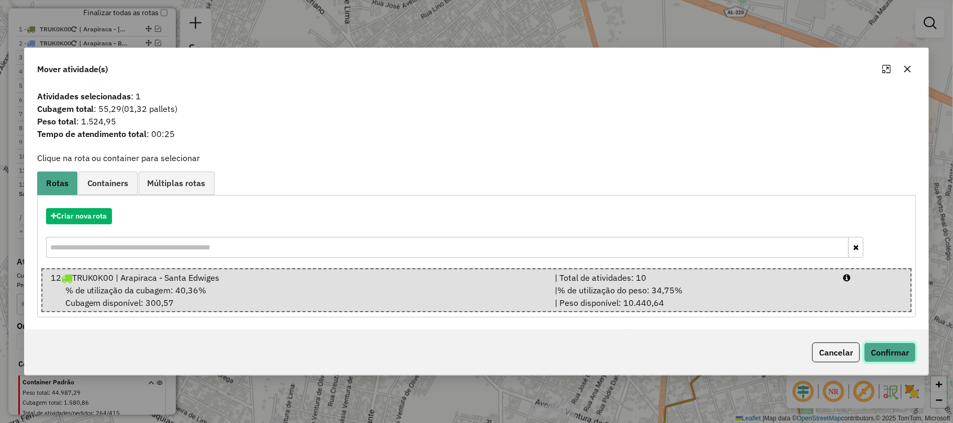
click at [889, 350] on button "Confirmar" at bounding box center [890, 353] width 52 height 20
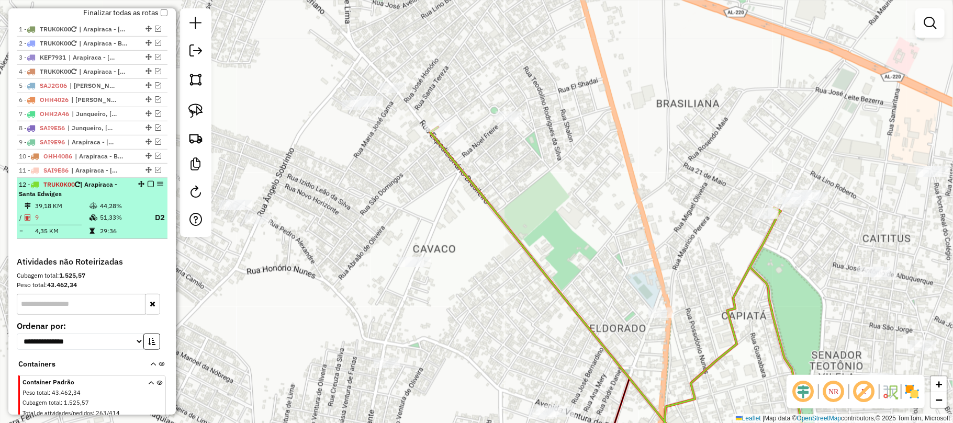
click at [148, 187] on em at bounding box center [151, 184] width 6 height 6
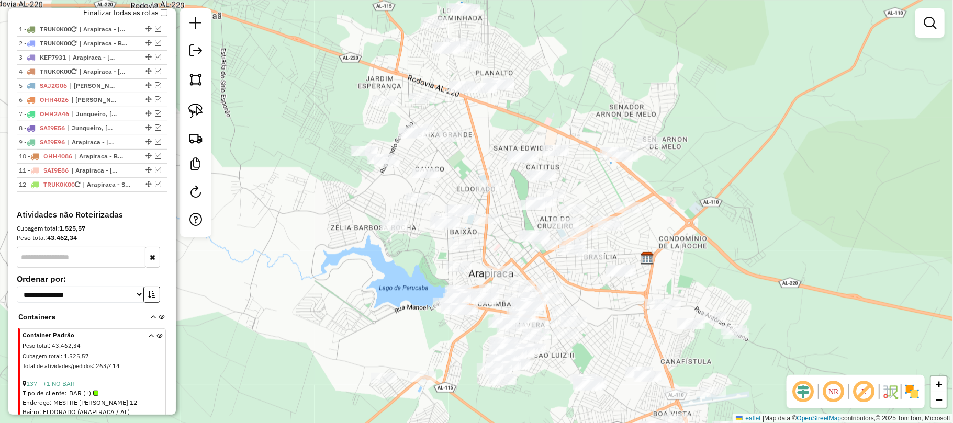
click at [465, 157] on div "Janela de atendimento Grade de atendimento Capacidade Transportadoras Veículos …" at bounding box center [476, 211] width 953 height 423
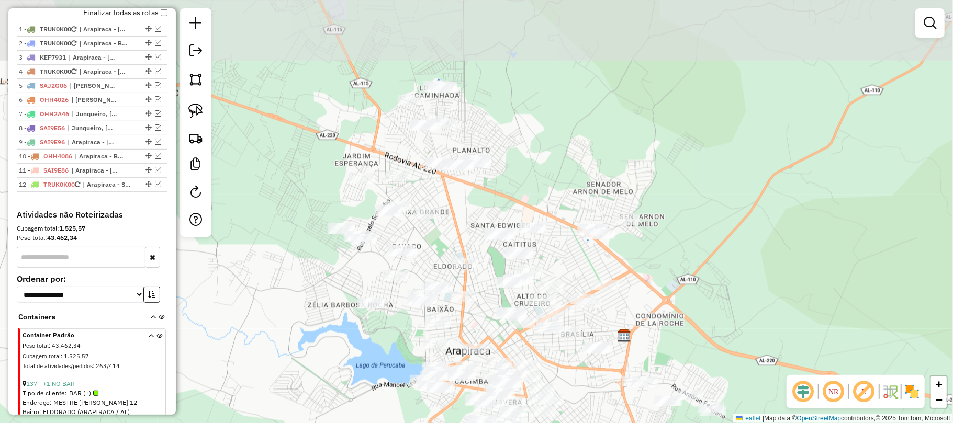
drag, startPoint x: 503, startPoint y: 138, endPoint x: 478, endPoint y: 202, distance: 68.4
click at [478, 202] on div "Janela de atendimento Grade de atendimento Capacidade Transportadoras Veículos …" at bounding box center [476, 211] width 953 height 423
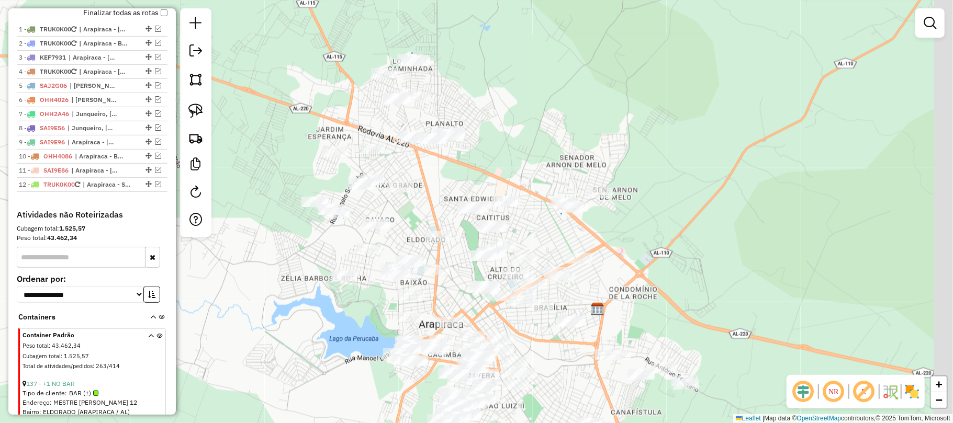
drag, startPoint x: 587, startPoint y: 265, endPoint x: 549, endPoint y: 209, distance: 67.7
click at [549, 210] on div "Janela de atendimento Grade de atendimento Capacidade Transportadoras Veículos …" at bounding box center [476, 211] width 953 height 423
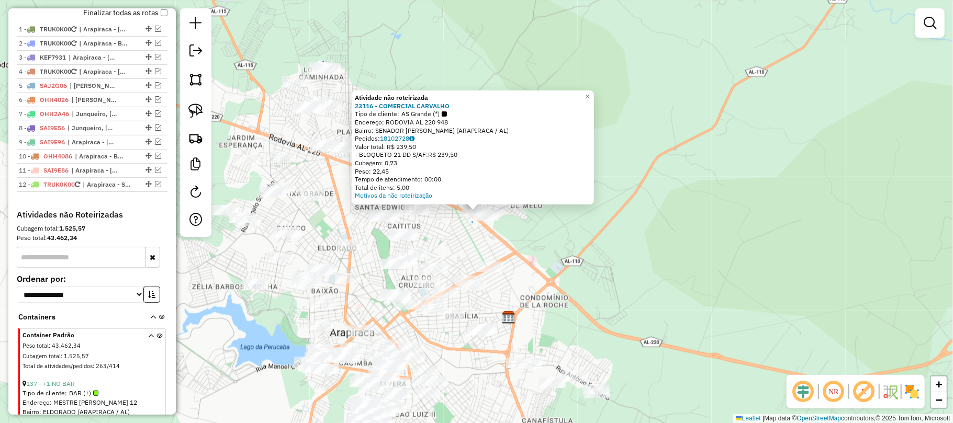
click at [457, 239] on div "Atividade não roteirizada 23116 - COMERCIAL CARVALHO Tipo de cliente: AS Grande…" at bounding box center [476, 211] width 953 height 423
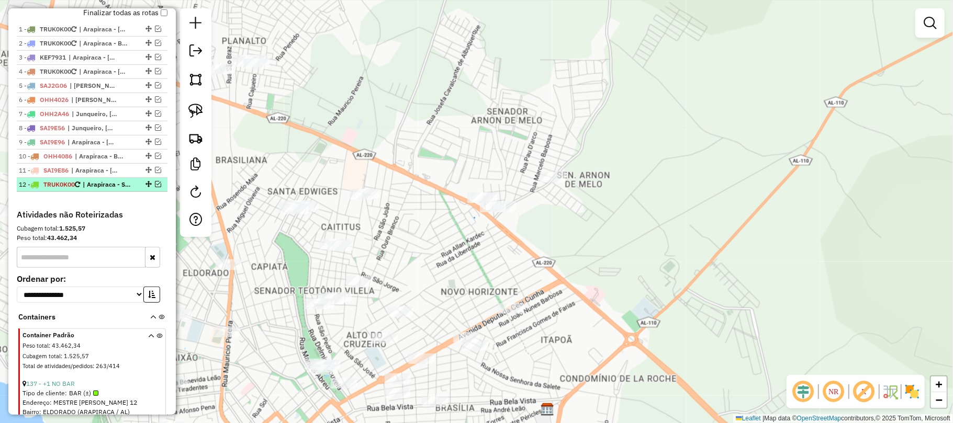
click at [158, 187] on em at bounding box center [158, 184] width 6 height 6
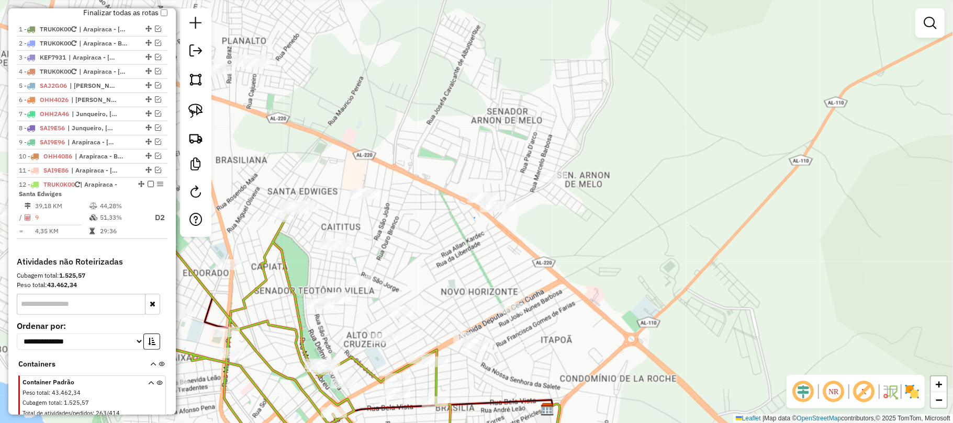
drag, startPoint x: 195, startPoint y: 107, endPoint x: 269, endPoint y: 136, distance: 79.2
click at [194, 107] on img at bounding box center [195, 111] width 15 height 15
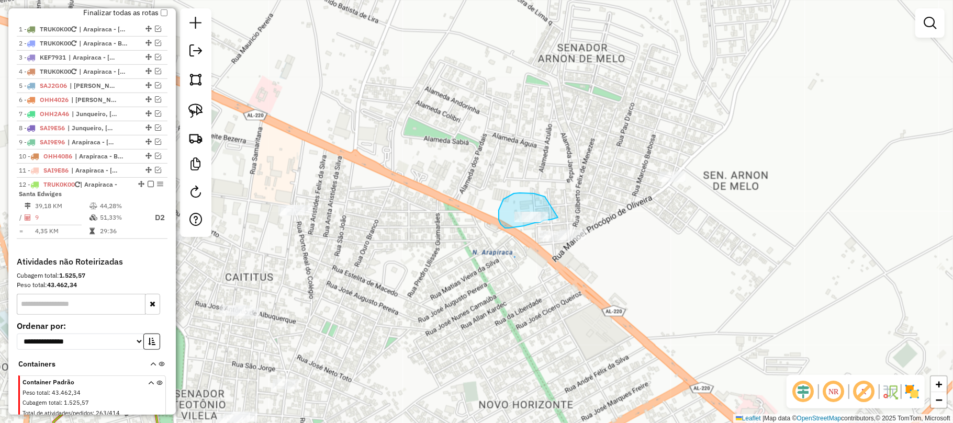
drag, startPoint x: 545, startPoint y: 197, endPoint x: 558, endPoint y: 218, distance: 24.7
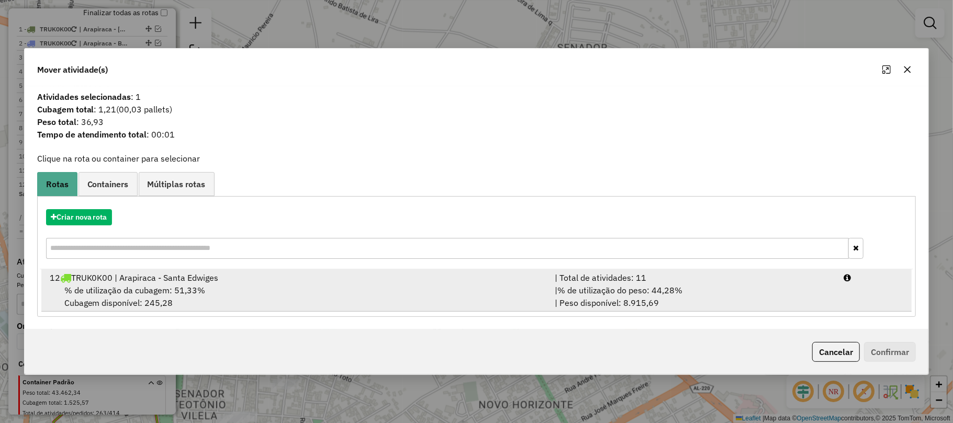
click at [149, 294] on span "% de utilização da cubagem: 51,33%" at bounding box center [134, 290] width 141 height 10
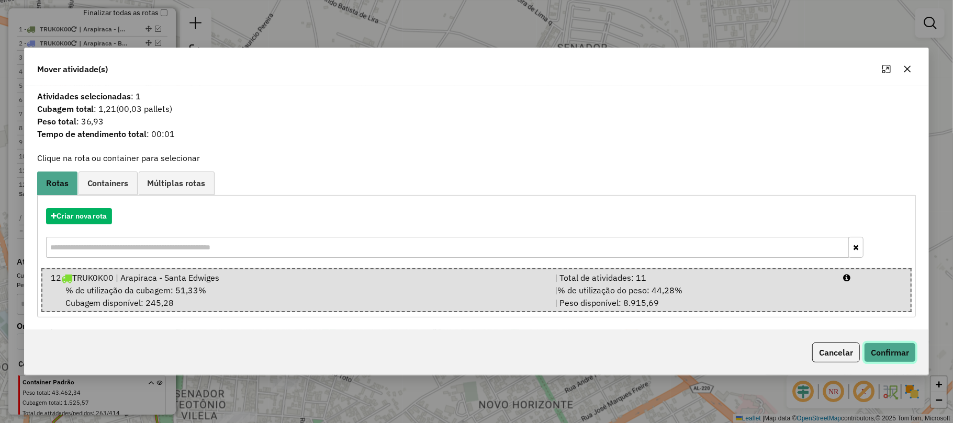
click at [883, 354] on button "Confirmar" at bounding box center [890, 353] width 52 height 20
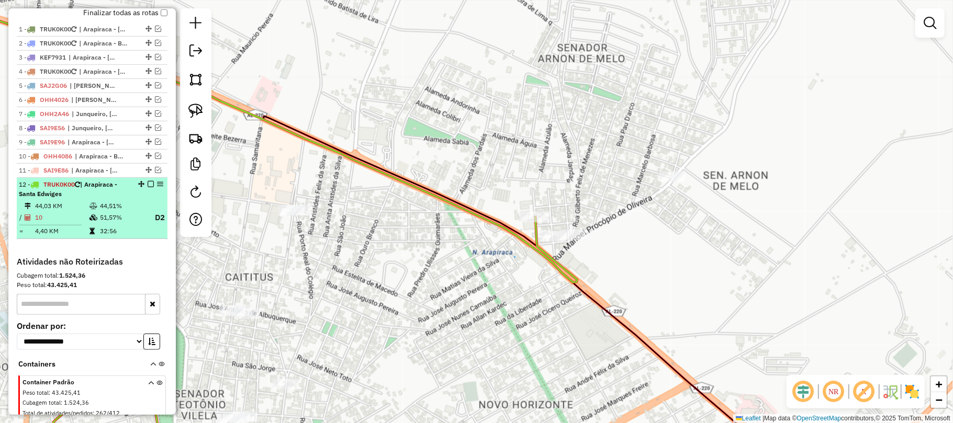
click at [151, 187] on div at bounding box center [147, 184] width 31 height 6
select select "**********"
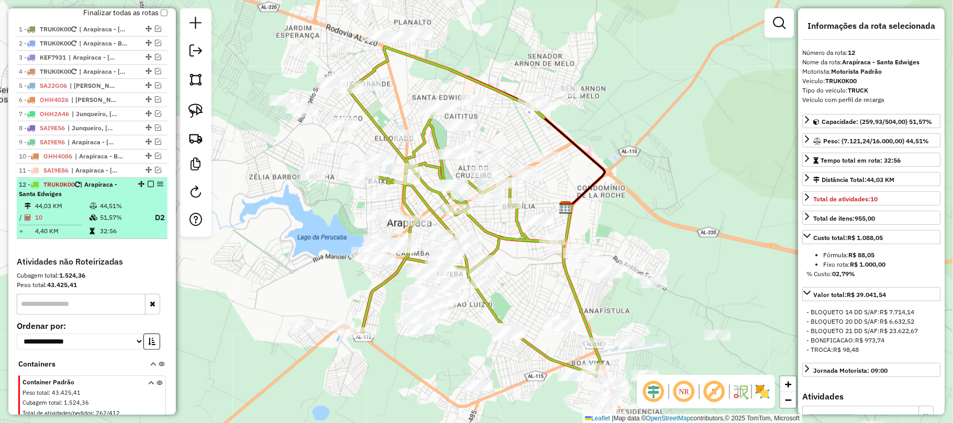
click at [149, 187] on em at bounding box center [151, 184] width 6 height 6
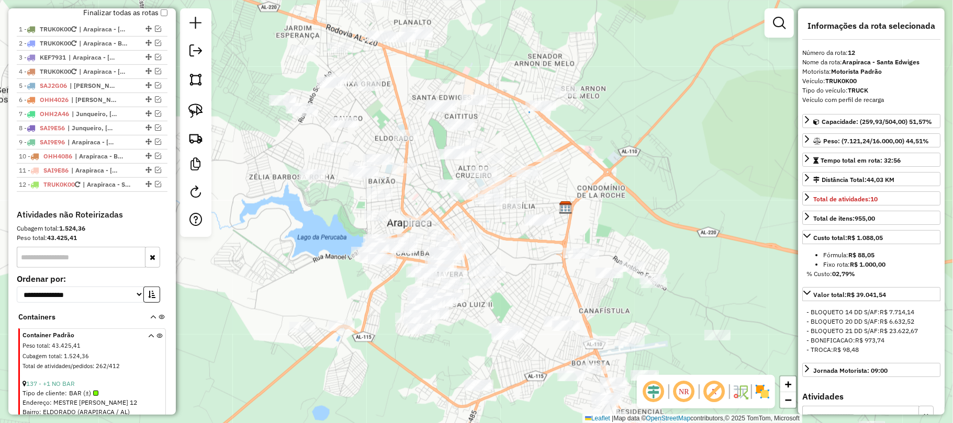
click at [403, 181] on div "Janela de atendimento Grade de atendimento Capacidade Transportadoras Veículos …" at bounding box center [476, 211] width 953 height 423
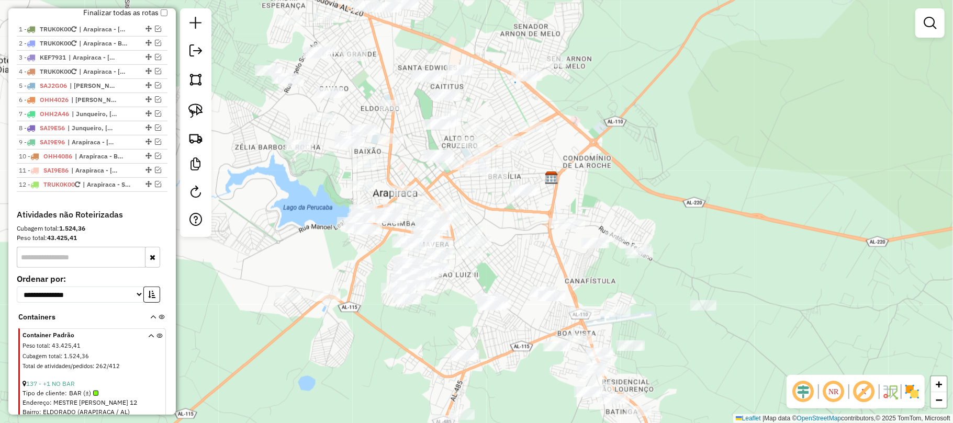
drag, startPoint x: 574, startPoint y: 169, endPoint x: 499, endPoint y: 144, distance: 79.1
click at [558, 138] on div "Janela de atendimento Grade de atendimento Capacidade Transportadoras Veículos …" at bounding box center [476, 211] width 953 height 423
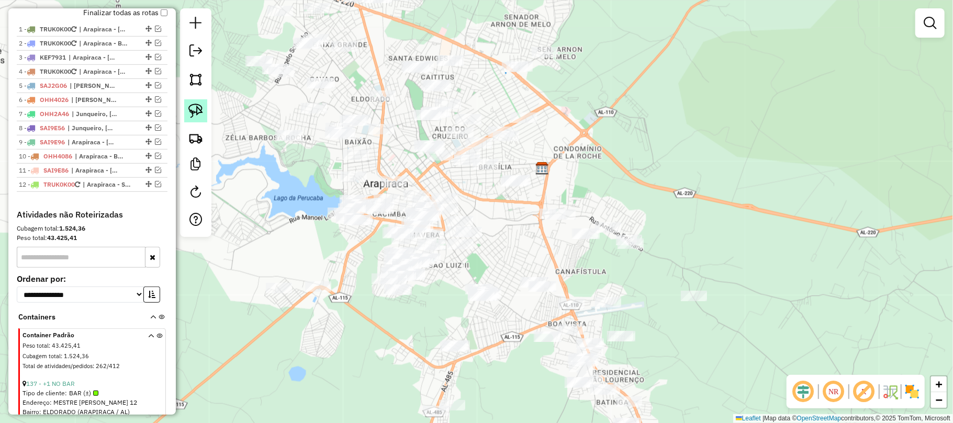
click at [194, 107] on img at bounding box center [195, 111] width 15 height 15
drag, startPoint x: 457, startPoint y: 41, endPoint x: 388, endPoint y: 53, distance: 70.2
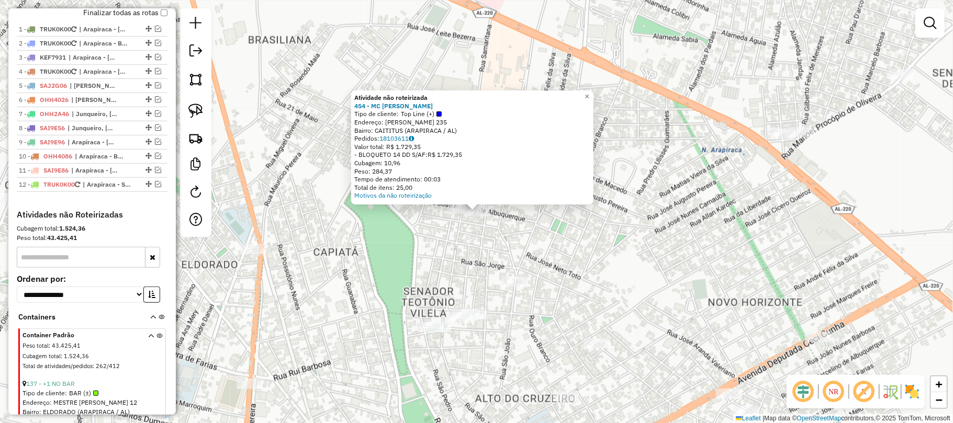
click at [545, 204] on div "Atividade não roteirizada 454 - MC MERCADINHO Tipo de cliente: Top Line (+) End…" at bounding box center [472, 148] width 242 height 114
click at [465, 85] on div "Atividade não roteirizada 454 - MC MERCADINHO Tipo de cliente: Top Line (+) End…" at bounding box center [476, 211] width 953 height 423
click at [467, 79] on div "Atividade não roteirizada 454 - MC MERCADINHO Tipo de cliente: Top Line (+) End…" at bounding box center [476, 211] width 953 height 423
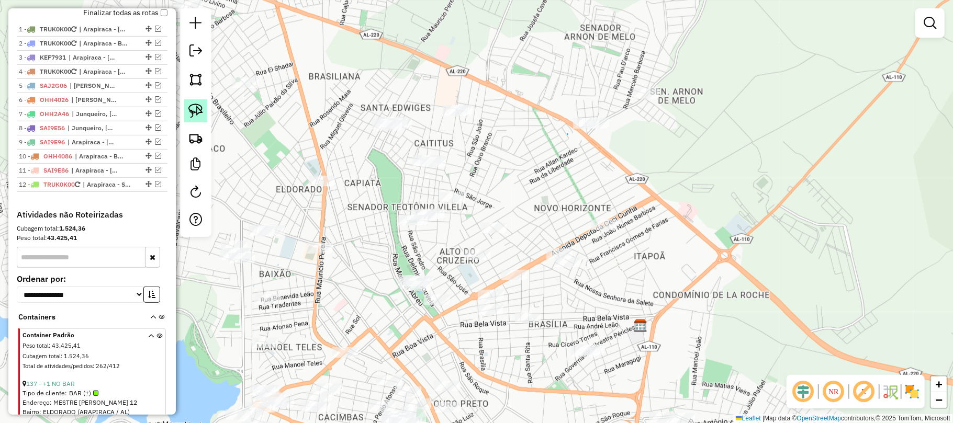
drag, startPoint x: 193, startPoint y: 111, endPoint x: 199, endPoint y: 107, distance: 7.3
click at [193, 109] on img at bounding box center [195, 111] width 15 height 15
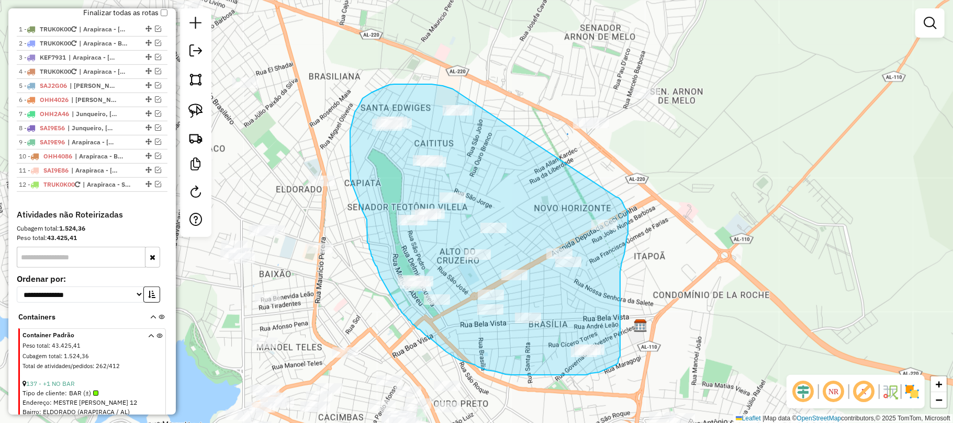
drag, startPoint x: 453, startPoint y: 89, endPoint x: 617, endPoint y: 197, distance: 196.4
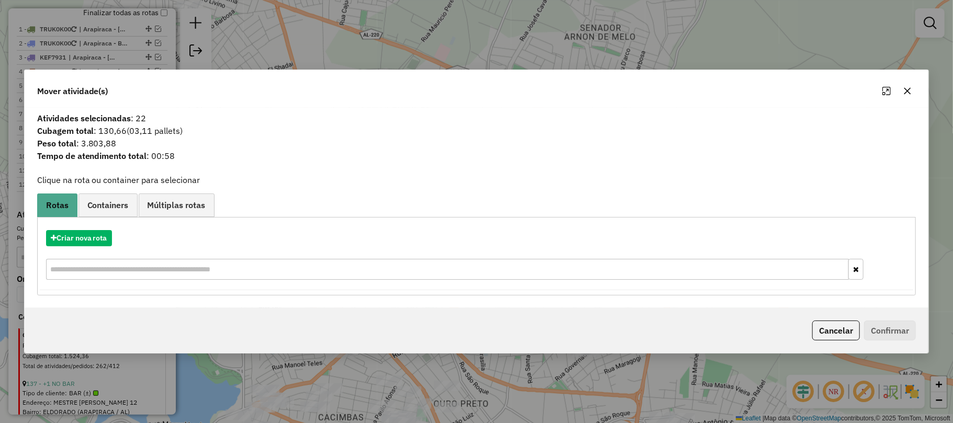
click at [904, 87] on icon "button" at bounding box center [907, 91] width 8 height 8
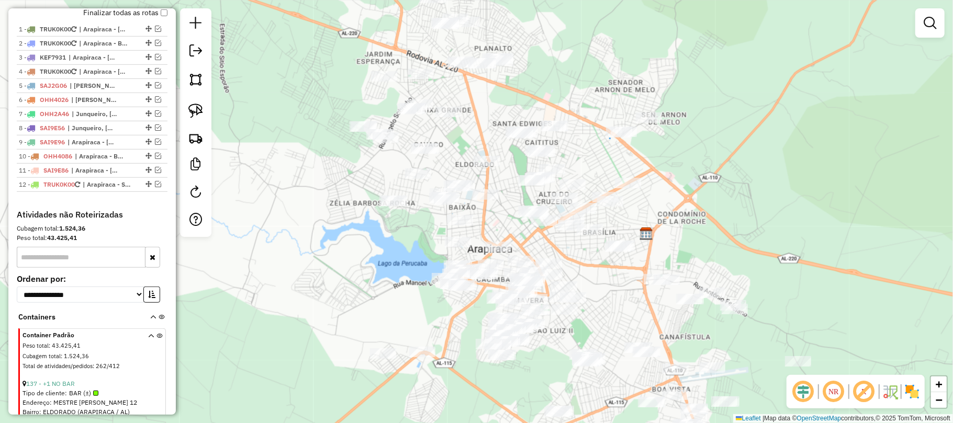
drag, startPoint x: 723, startPoint y: 100, endPoint x: 561, endPoint y: 99, distance: 161.7
click at [658, 99] on div "Janela de atendimento Grade de atendimento Capacidade Transportadoras Veículos …" at bounding box center [476, 211] width 953 height 423
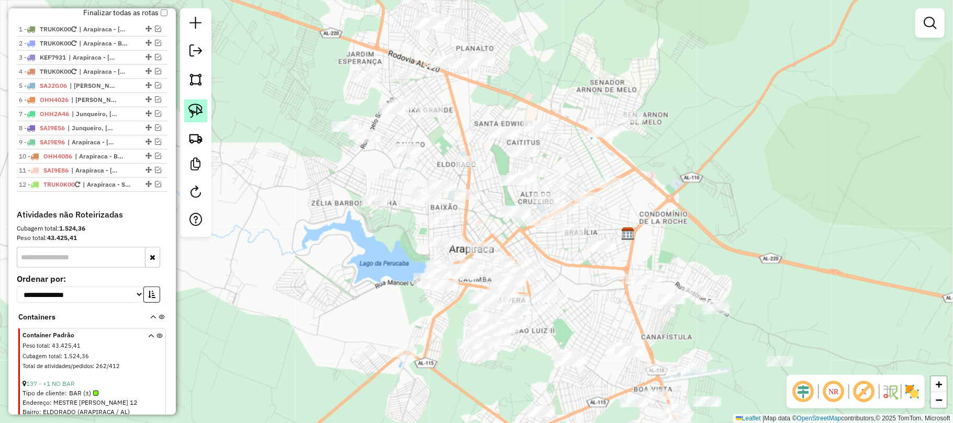
click at [195, 106] on img at bounding box center [195, 111] width 15 height 15
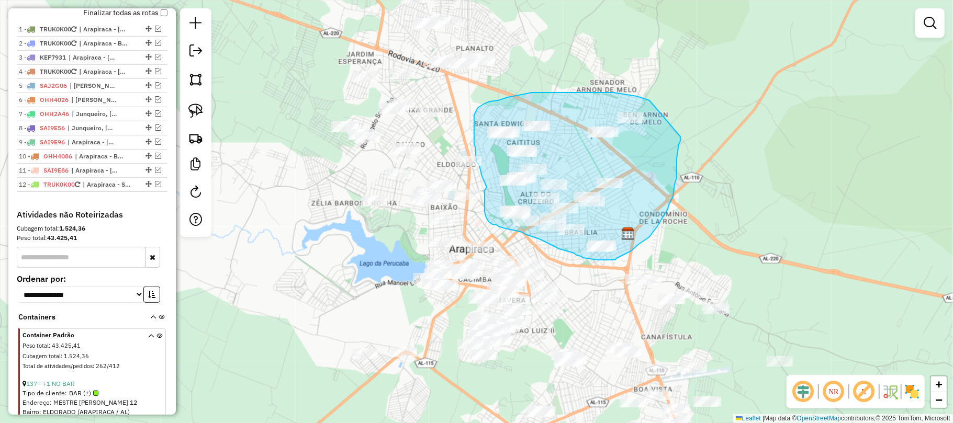
drag, startPoint x: 650, startPoint y: 100, endPoint x: 680, endPoint y: 137, distance: 47.5
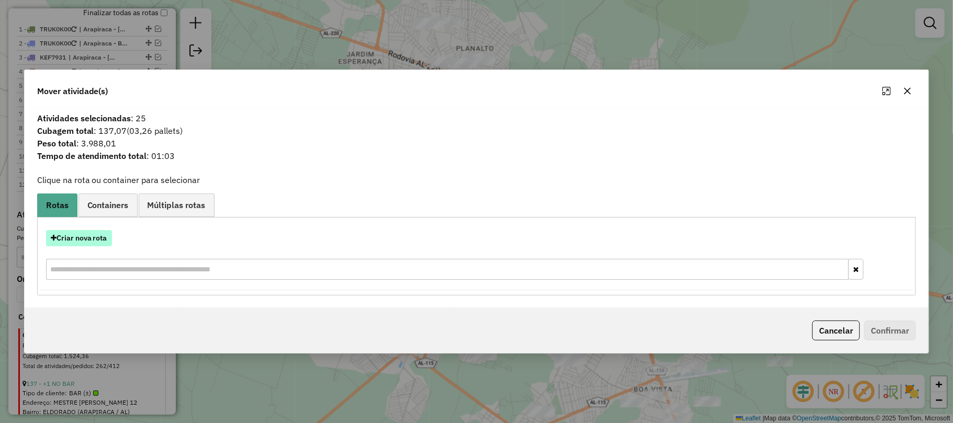
click at [105, 238] on button "Criar nova rota" at bounding box center [79, 238] width 66 height 16
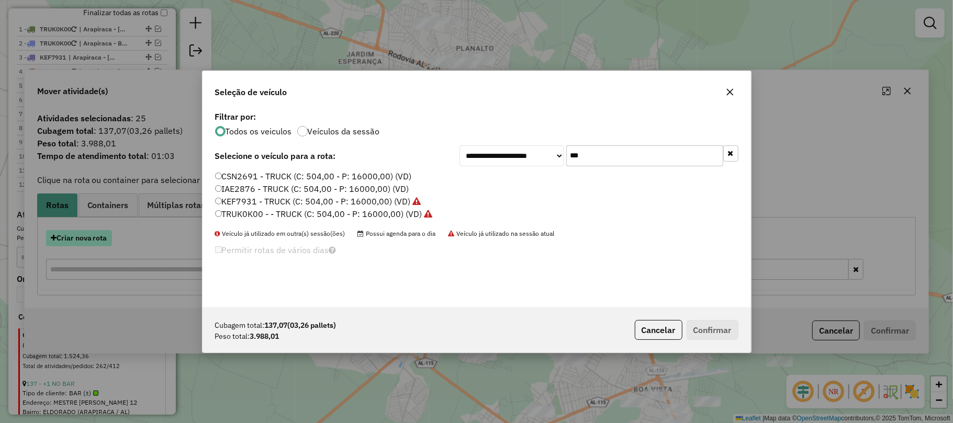
scroll to position [5, 3]
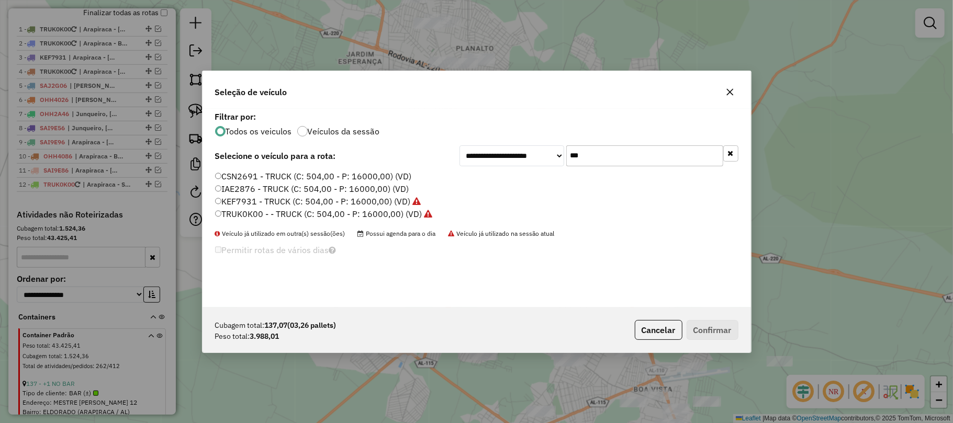
drag, startPoint x: 614, startPoint y: 161, endPoint x: 551, endPoint y: 160, distance: 62.8
click at [551, 160] on div "**********" at bounding box center [599, 156] width 279 height 21
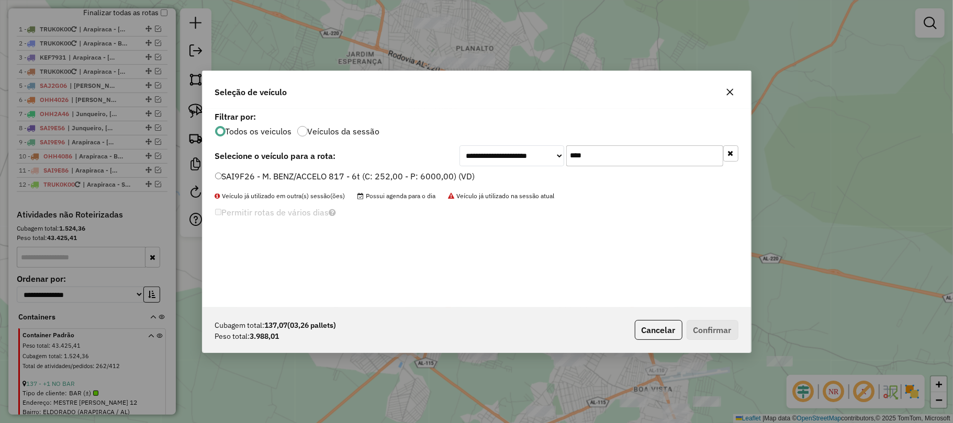
type input "****"
click at [245, 172] on label "SAI9F26 - M. BENZ/ACCELO 817 - 6t (C: 252,00 - P: 6000,00) (VD)" at bounding box center [345, 176] width 260 height 13
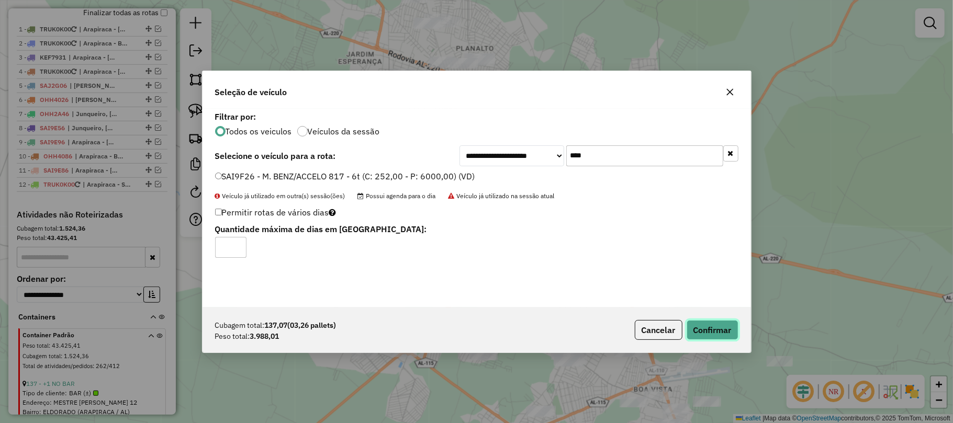
click at [723, 335] on button "Confirmar" at bounding box center [713, 330] width 52 height 20
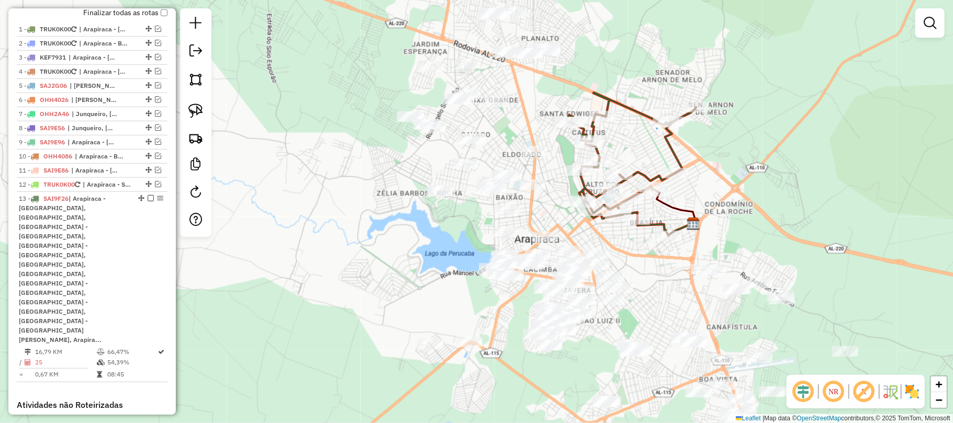
drag, startPoint x: 557, startPoint y: 161, endPoint x: 623, endPoint y: 151, distance: 66.2
click at [623, 151] on div "Janela de atendimento Grade de atendimento Capacidade Transportadoras Veículos …" at bounding box center [476, 211] width 953 height 423
select select "**********"
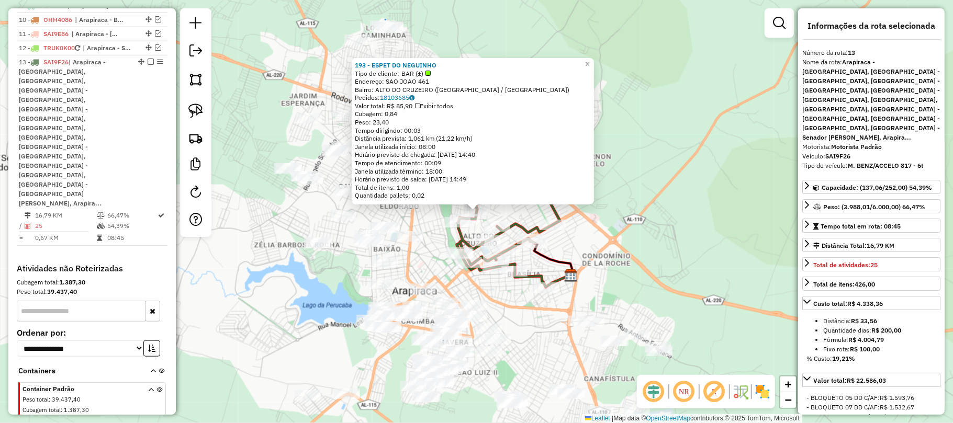
scroll to position [599, 0]
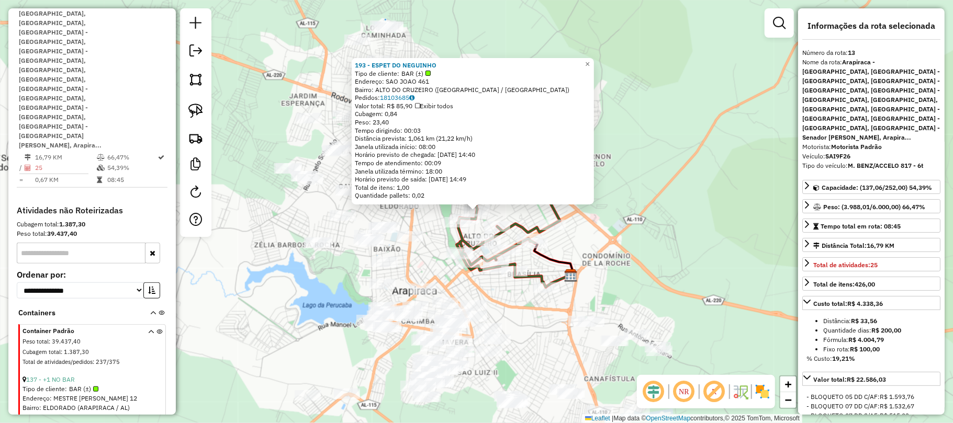
click at [629, 202] on div "193 - ESPET DO NEGUINHO Tipo de cliente: BAR (±) Endereço: SAO JOAO 461 Bairro:…" at bounding box center [476, 211] width 953 height 423
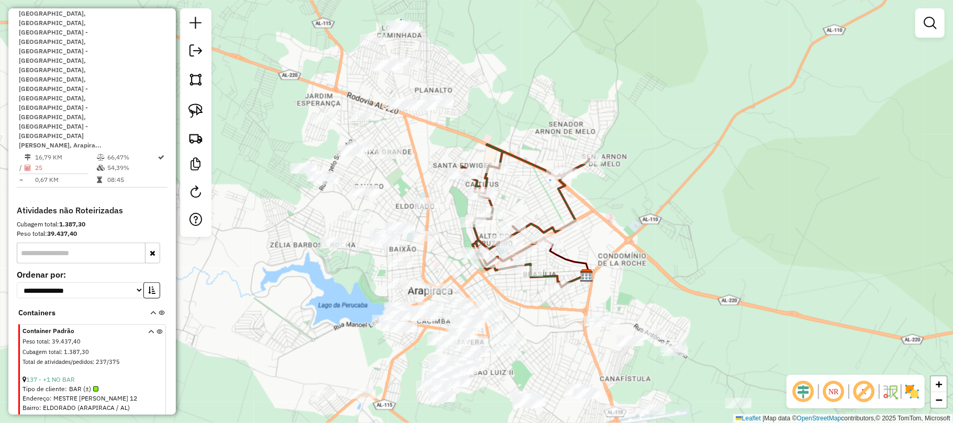
drag, startPoint x: 434, startPoint y: 200, endPoint x: 536, endPoint y: 193, distance: 101.8
click at [536, 193] on div "Janela de atendimento Grade de atendimento Capacidade Transportadoras Veículos …" at bounding box center [476, 211] width 953 height 423
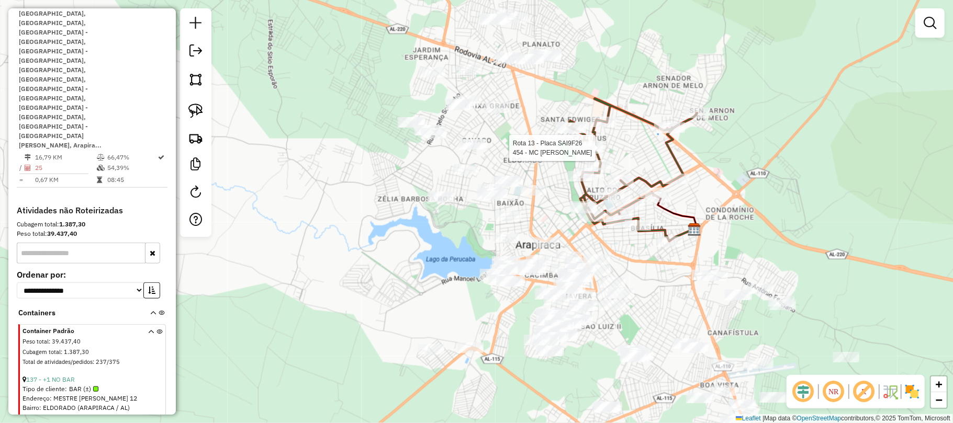
drag, startPoint x: 519, startPoint y: 149, endPoint x: 541, endPoint y: 110, distance: 45.0
click at [541, 110] on div "Rota 13 - Placa SAI9F26 454 - MC MERCADINHO Janela de atendimento Grade de aten…" at bounding box center [476, 211] width 953 height 423
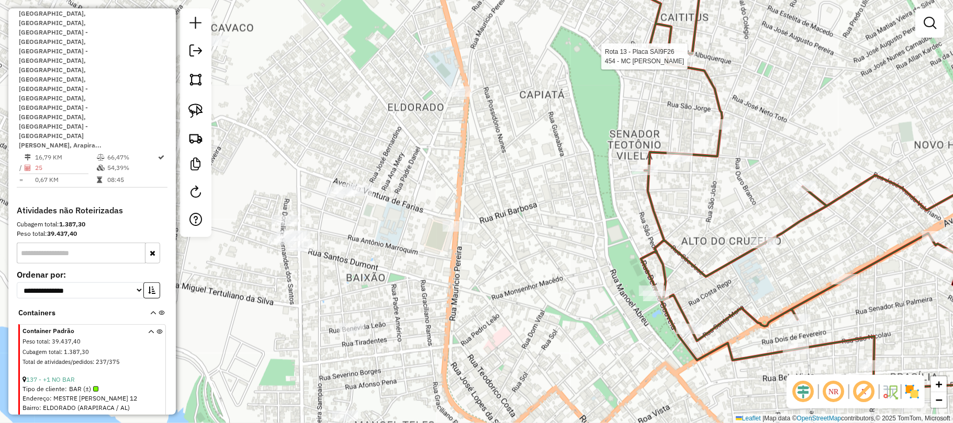
drag, startPoint x: 606, startPoint y: 166, endPoint x: 543, endPoint y: 158, distance: 63.4
click at [543, 158] on div "Rota 13 - Placa SAI9F26 454 - MC MERCADINHO Janela de atendimento Grade de aten…" at bounding box center [476, 211] width 953 height 423
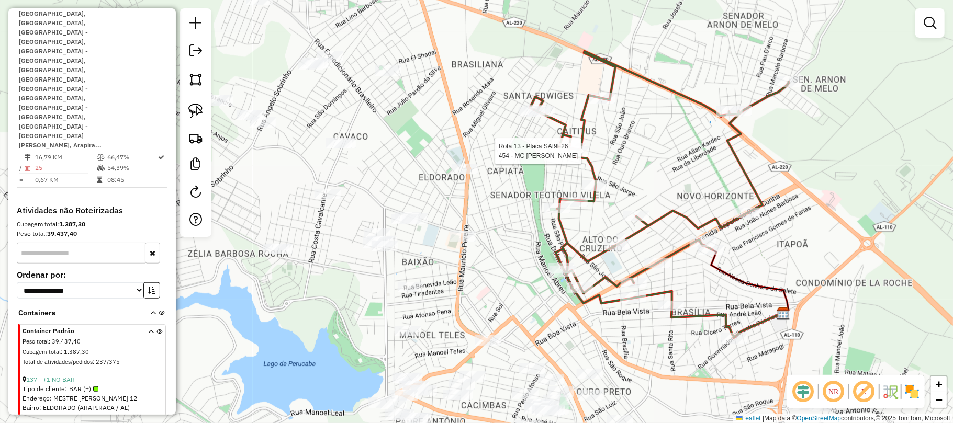
drag, startPoint x: 645, startPoint y: 118, endPoint x: 627, endPoint y: 170, distance: 54.5
click at [627, 170] on div "Rota 13 - Placa SAI9F26 454 - MC MERCADINHO Janela de atendimento Grade de aten…" at bounding box center [476, 211] width 953 height 423
click at [629, 151] on div "Rota 13 - Placa SAI9F26 454 - MC MERCADINHO Janela de atendimento Grade de aten…" at bounding box center [476, 211] width 953 height 423
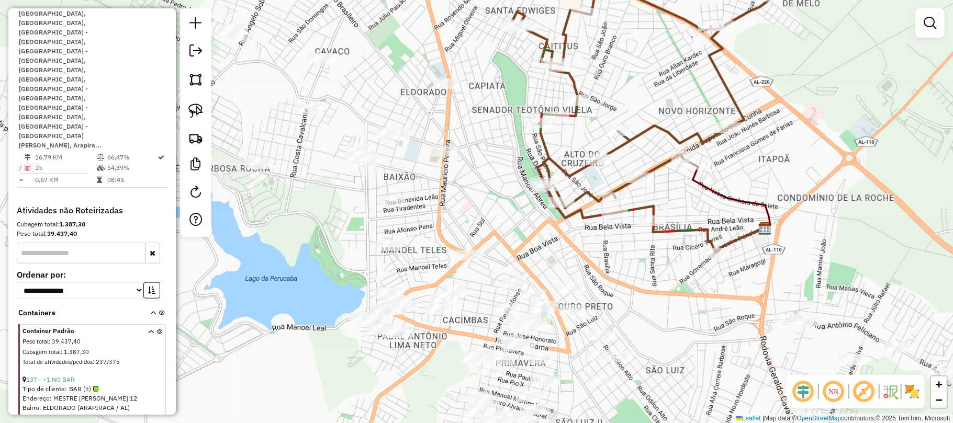
drag, startPoint x: 511, startPoint y: 279, endPoint x: 491, endPoint y: 164, distance: 117.0
click at [491, 164] on div "Janela de atendimento Grade de atendimento Capacidade Transportadoras Veículos …" at bounding box center [476, 211] width 953 height 423
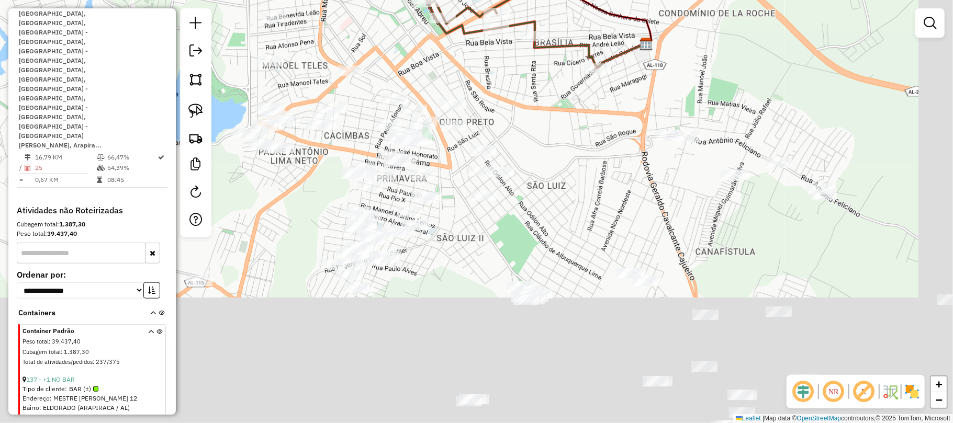
drag, startPoint x: 817, startPoint y: 253, endPoint x: 697, endPoint y: 99, distance: 195.5
click at [700, 97] on div "Janela de atendimento Grade de atendimento Capacidade Transportadoras Veículos …" at bounding box center [476, 211] width 953 height 423
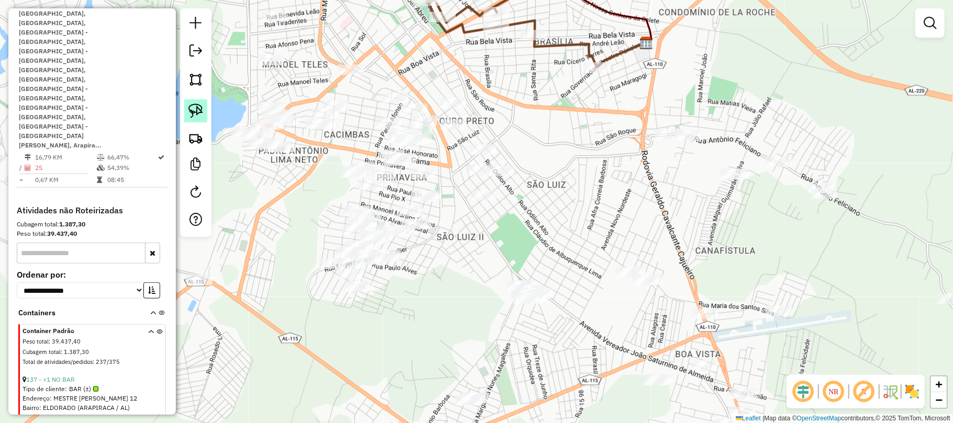
drag, startPoint x: 193, startPoint y: 104, endPoint x: 220, endPoint y: 110, distance: 27.4
click at [194, 105] on img at bounding box center [195, 111] width 15 height 15
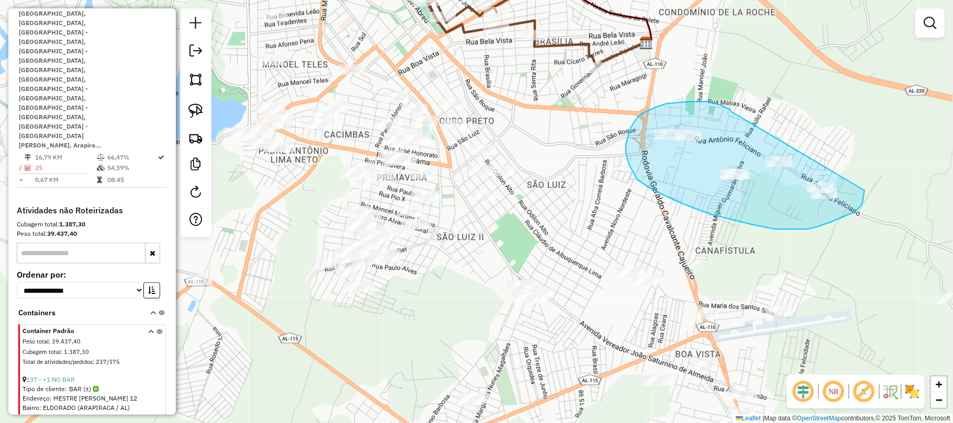
drag, startPoint x: 720, startPoint y: 105, endPoint x: 853, endPoint y: 160, distance: 143.9
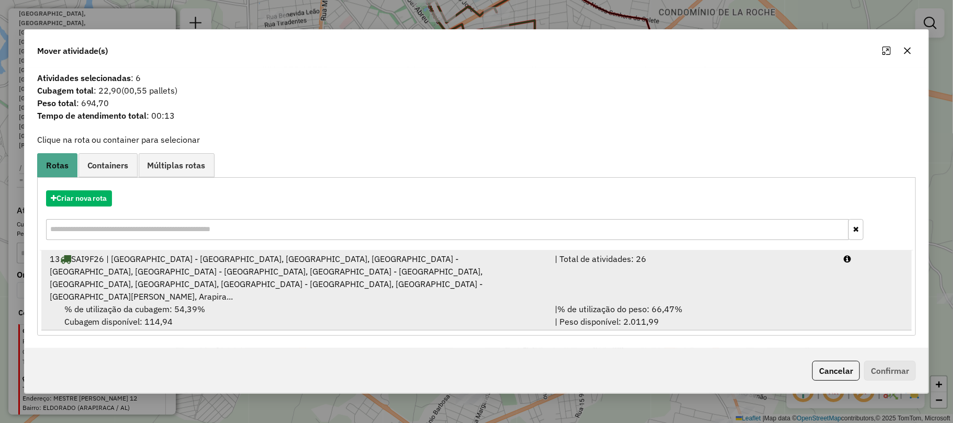
click at [176, 275] on div "13 SAI9F26 | Arapiraca - Alto do Cruzeiro, Arapiraca - Caitius, Arapiraca - Ita…" at bounding box center [296, 278] width 506 height 50
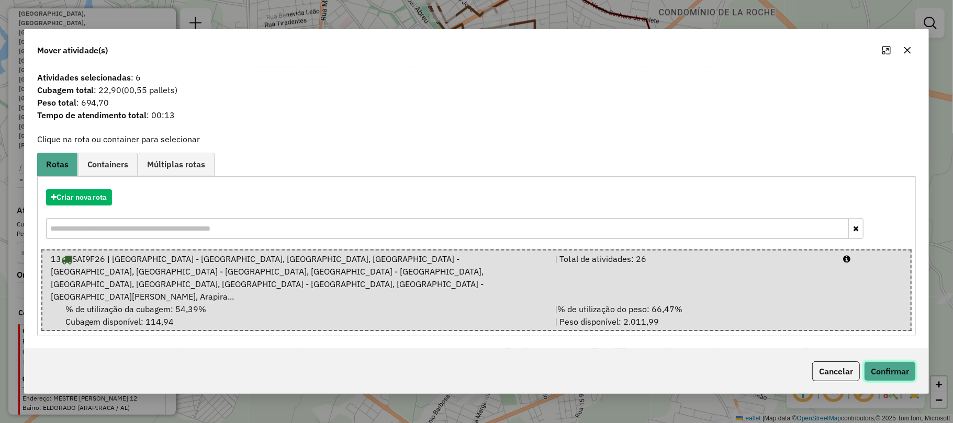
drag, startPoint x: 910, startPoint y: 371, endPoint x: 896, endPoint y: 369, distance: 13.8
click at [905, 371] on button "Confirmar" at bounding box center [890, 372] width 52 height 20
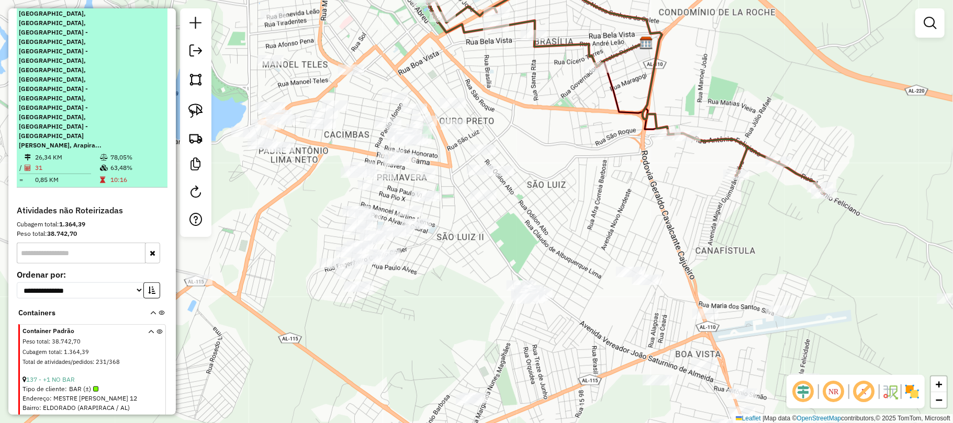
click at [149, 7] on em at bounding box center [151, 4] width 6 height 6
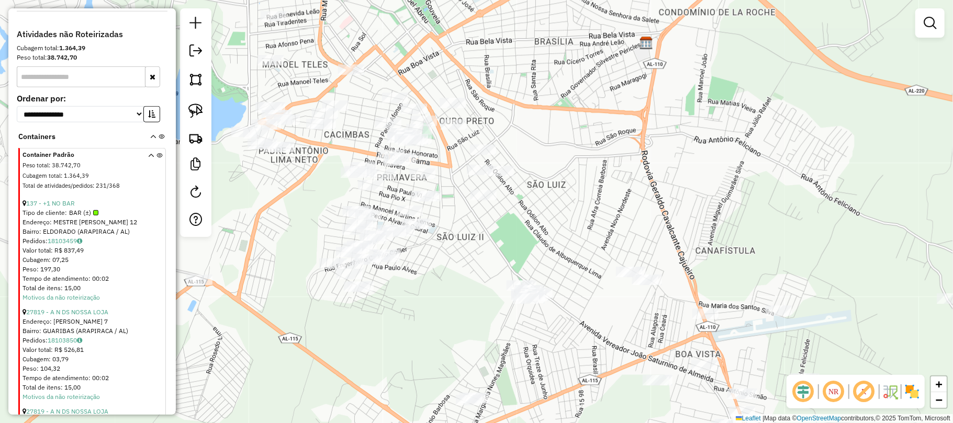
drag, startPoint x: 575, startPoint y: 103, endPoint x: 570, endPoint y: 106, distance: 5.7
click at [575, 105] on div "Janela de atendimento Grade de atendimento Capacidade Transportadoras Veículos …" at bounding box center [476, 211] width 953 height 423
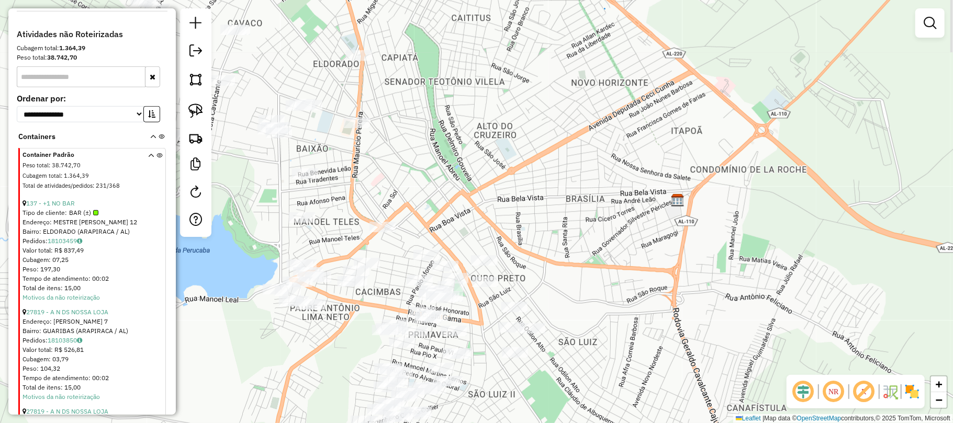
drag, startPoint x: 536, startPoint y: 78, endPoint x: 565, endPoint y: 225, distance: 150.0
click at [567, 230] on div "Janela de atendimento Grade de atendimento Capacidade Transportadoras Veículos …" at bounding box center [476, 211] width 953 height 423
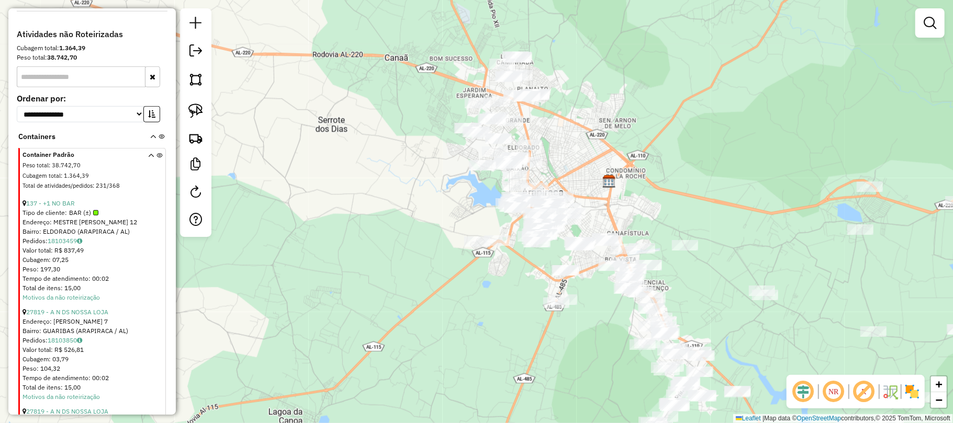
drag, startPoint x: 553, startPoint y: 174, endPoint x: 579, endPoint y: 164, distance: 27.7
click at [579, 164] on div "Janela de atendimento Grade de atendimento Capacidade Transportadoras Veículos …" at bounding box center [476, 211] width 953 height 423
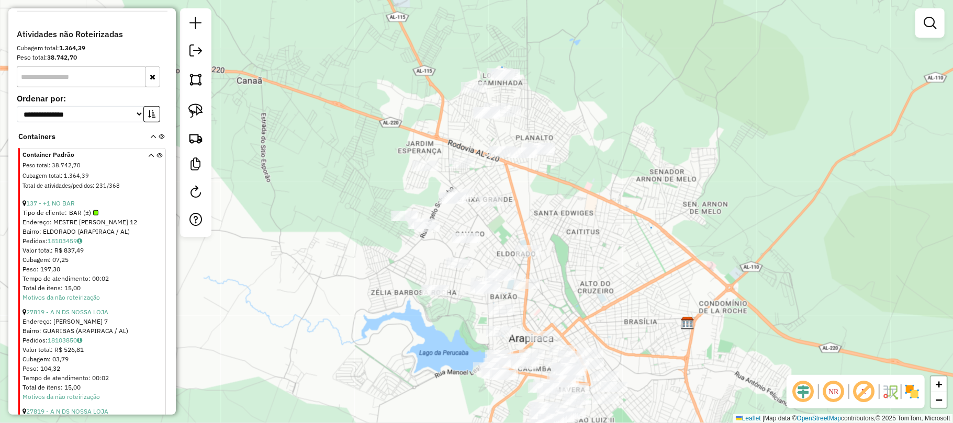
drag, startPoint x: 532, startPoint y: 72, endPoint x: 481, endPoint y: 219, distance: 155.3
click at [556, 203] on div "Janela de atendimento Grade de atendimento Capacidade Transportadoras Veículos …" at bounding box center [476, 211] width 953 height 423
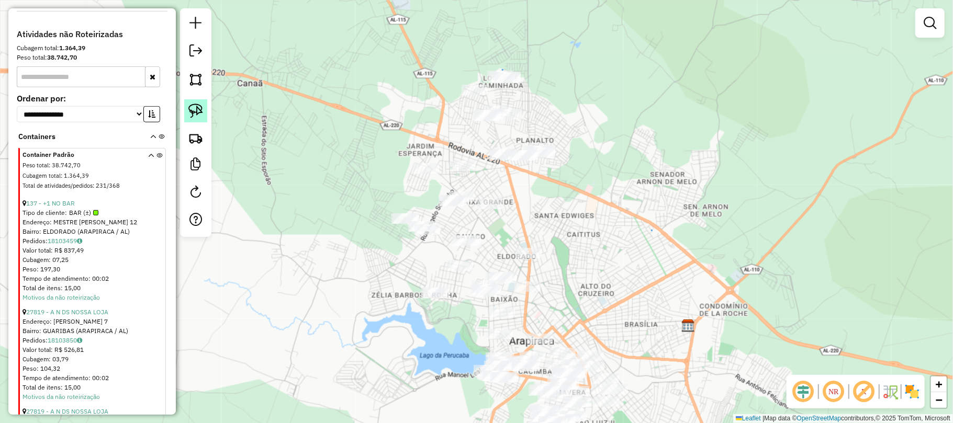
click at [199, 107] on img at bounding box center [195, 111] width 15 height 15
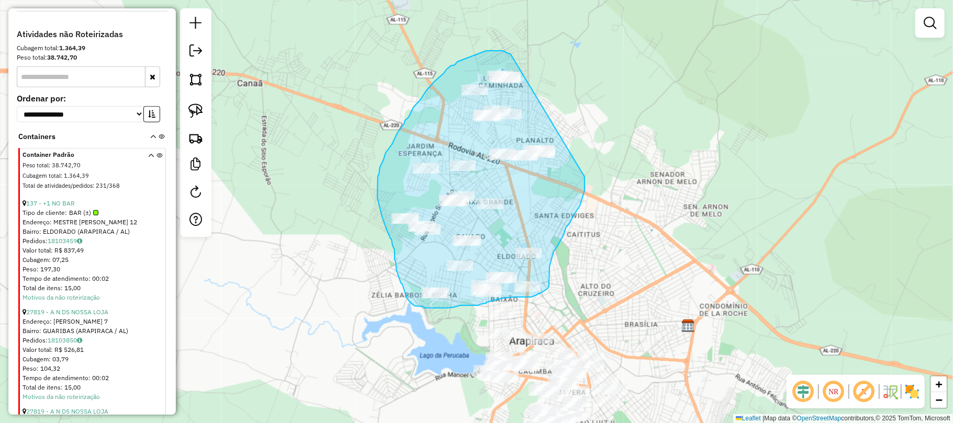
drag, startPoint x: 504, startPoint y: 51, endPoint x: 589, endPoint y: 166, distance: 143.3
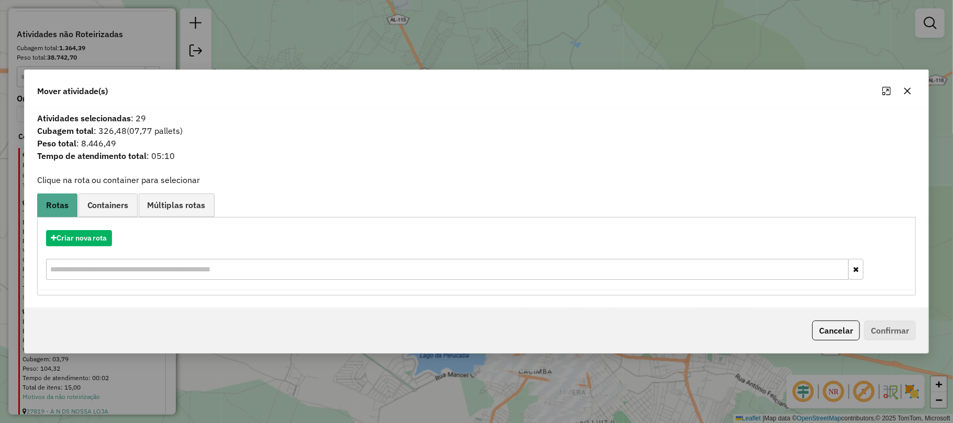
click at [909, 91] on icon "button" at bounding box center [907, 90] width 7 height 7
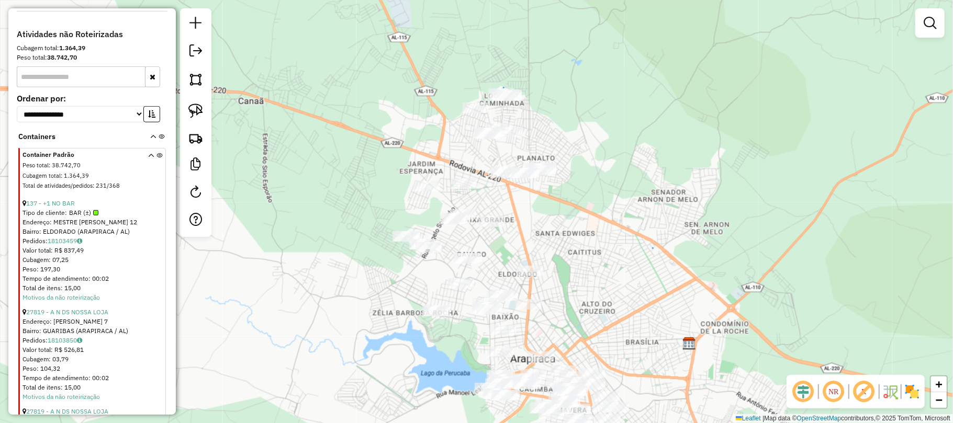
drag, startPoint x: 365, startPoint y: 223, endPoint x: 390, endPoint y: 265, distance: 48.6
click at [388, 265] on div "Janela de atendimento Grade de atendimento Capacidade Transportadoras Veículos …" at bounding box center [476, 211] width 953 height 423
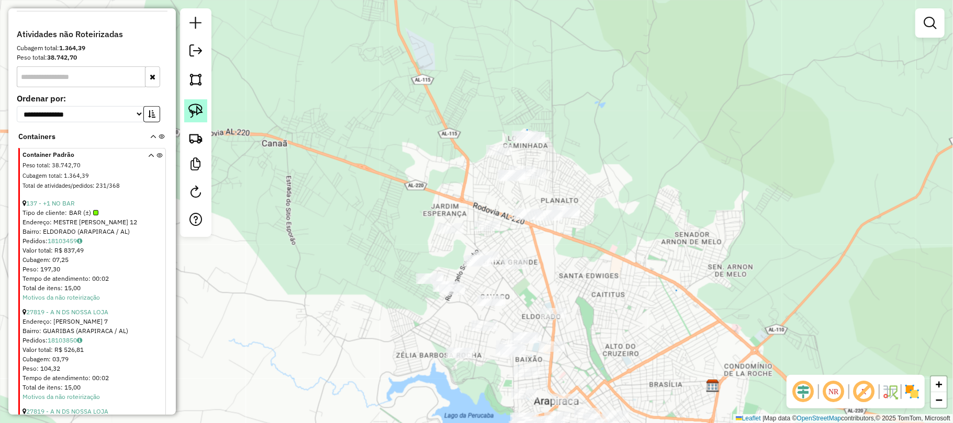
click at [195, 108] on img at bounding box center [195, 111] width 15 height 15
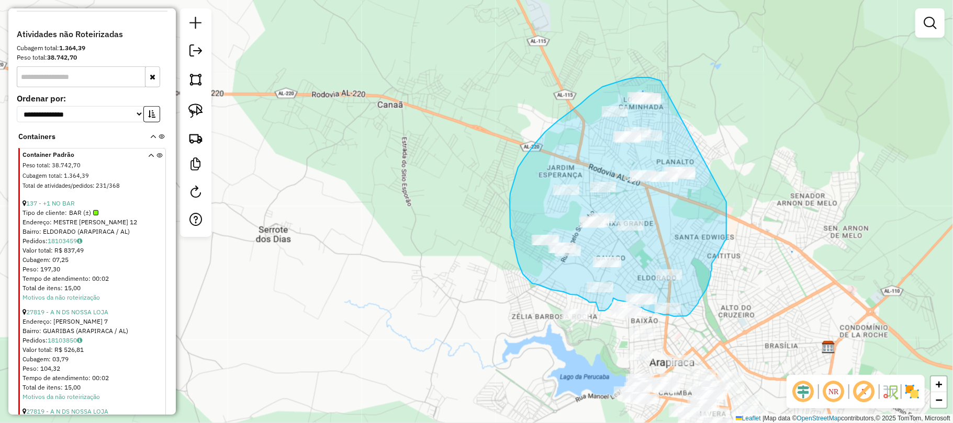
drag, startPoint x: 545, startPoint y: 119, endPoint x: 727, endPoint y: 202, distance: 199.6
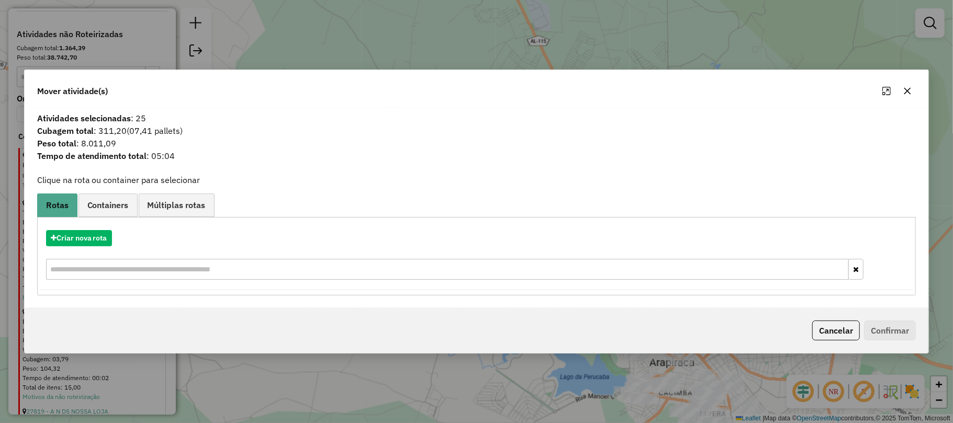
click at [907, 88] on icon "button" at bounding box center [907, 91] width 8 height 8
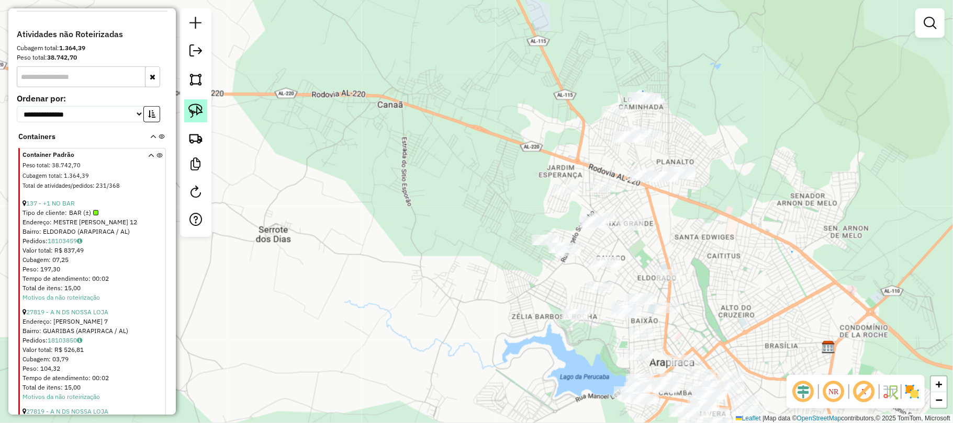
click at [193, 110] on img at bounding box center [195, 111] width 15 height 15
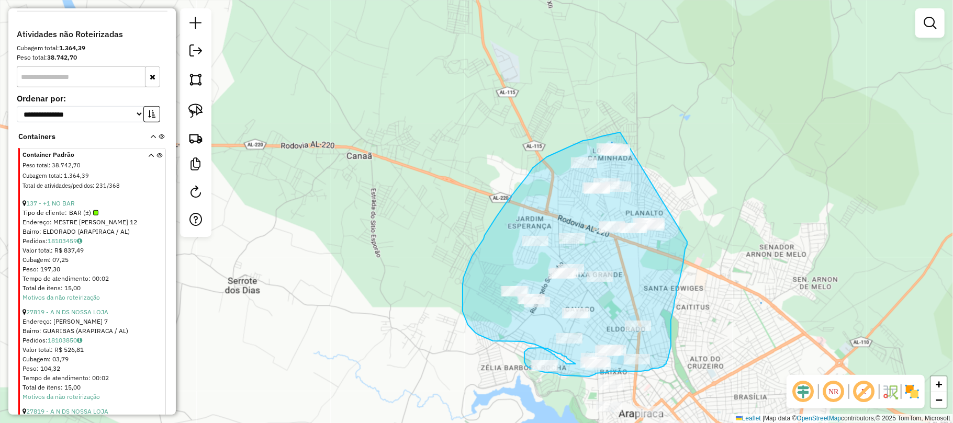
drag, startPoint x: 620, startPoint y: 132, endPoint x: 688, endPoint y: 218, distance: 108.8
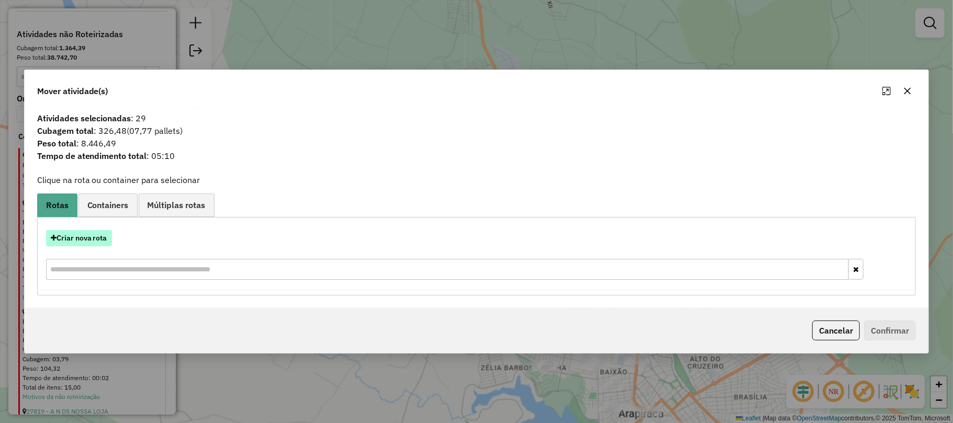
click at [87, 236] on button "Criar nova rota" at bounding box center [79, 238] width 66 height 16
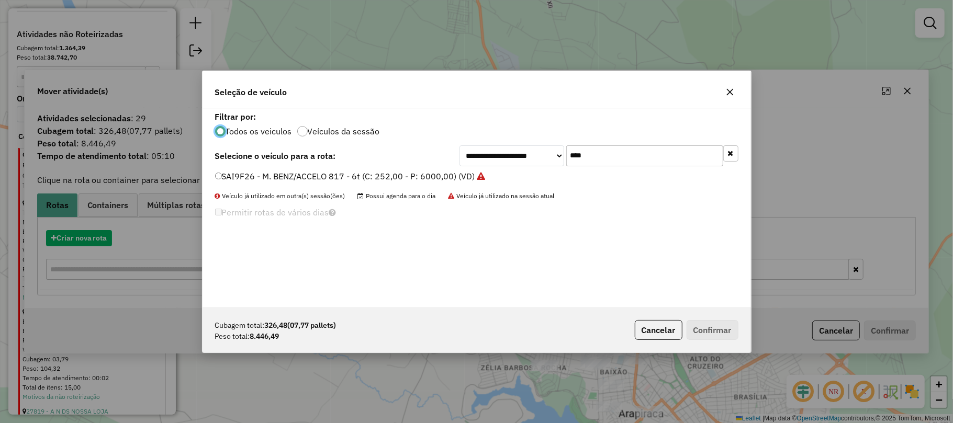
scroll to position [5, 3]
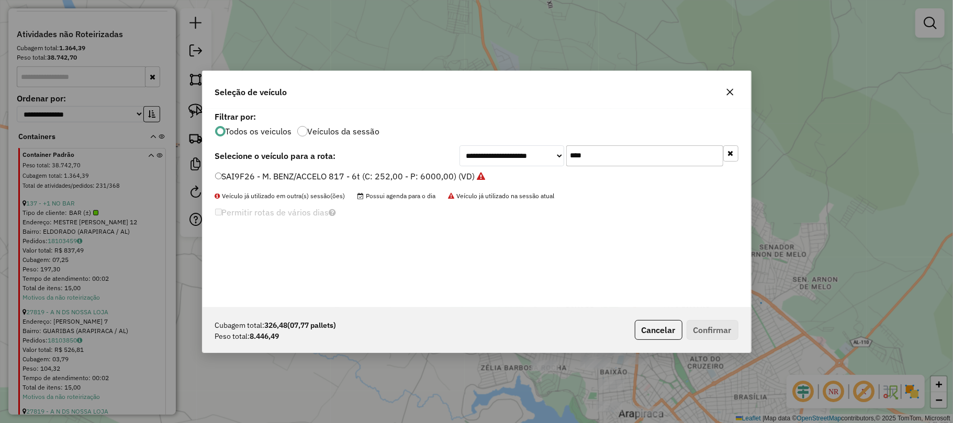
drag, startPoint x: 602, startPoint y: 162, endPoint x: 565, endPoint y: 162, distance: 36.6
click at [566, 162] on input "****" at bounding box center [644, 156] width 157 height 21
type input "****"
click at [239, 172] on label "OHH4126 - MERCEDEZ-420 (C: 420,00 - P: 8900,00) (VD)" at bounding box center [328, 176] width 227 height 13
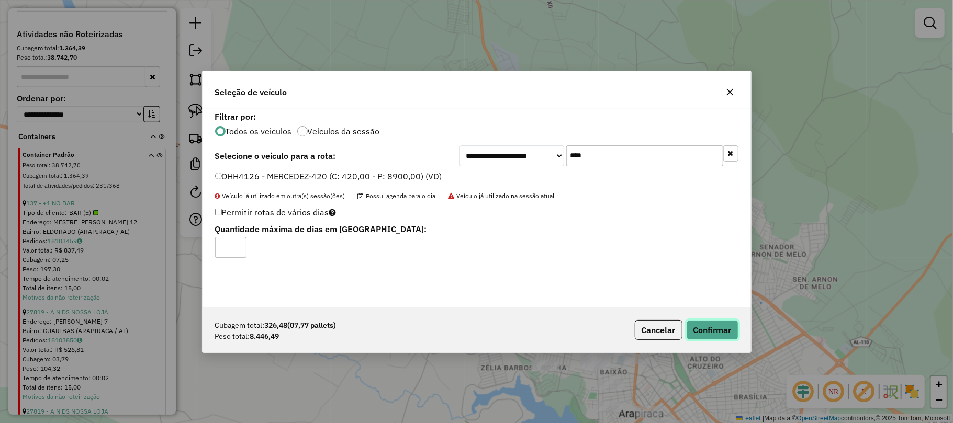
click at [716, 331] on button "Confirmar" at bounding box center [713, 330] width 52 height 20
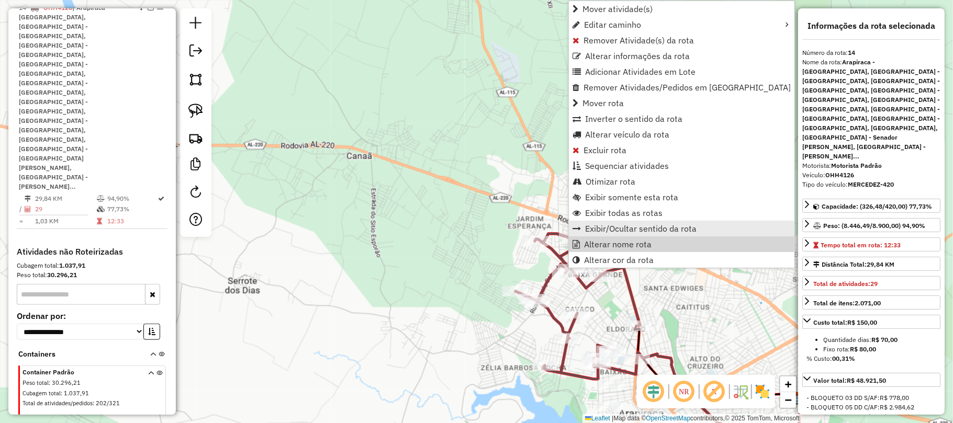
scroll to position [613, 0]
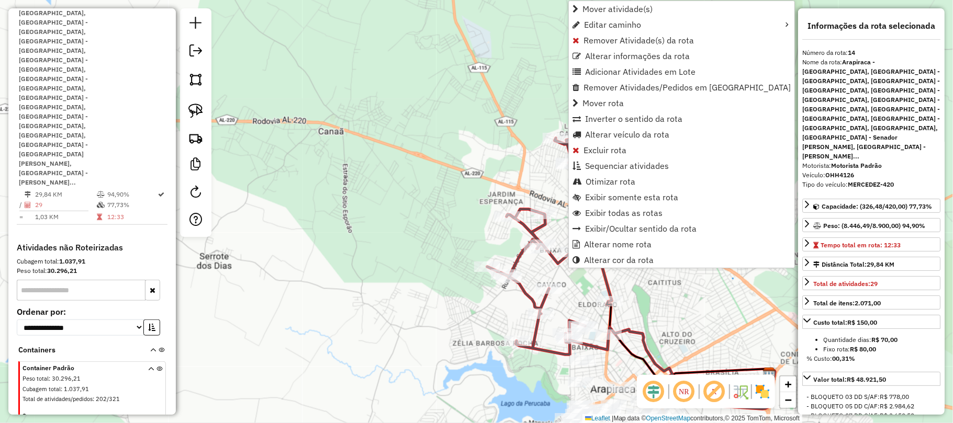
drag, startPoint x: 762, startPoint y: 314, endPoint x: 729, endPoint y: 285, distance: 44.1
click at [729, 285] on div "Janela de atendimento Grade de atendimento Capacidade Transportadoras Veículos …" at bounding box center [476, 211] width 953 height 423
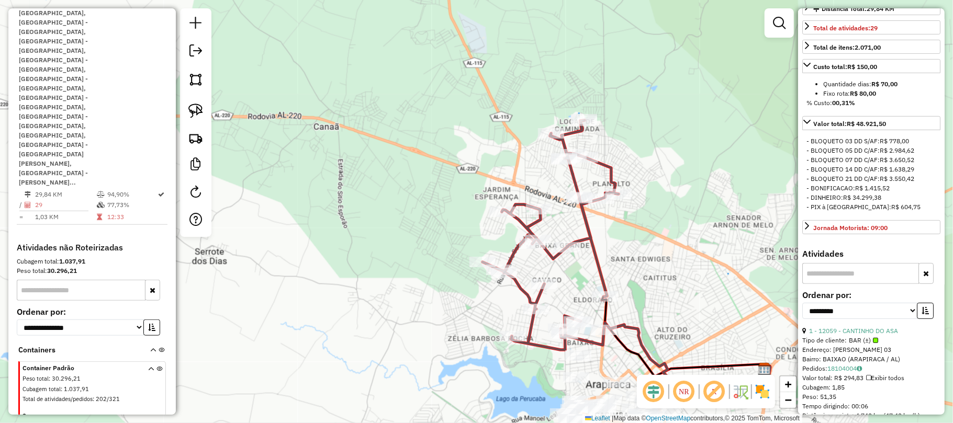
scroll to position [279, 0]
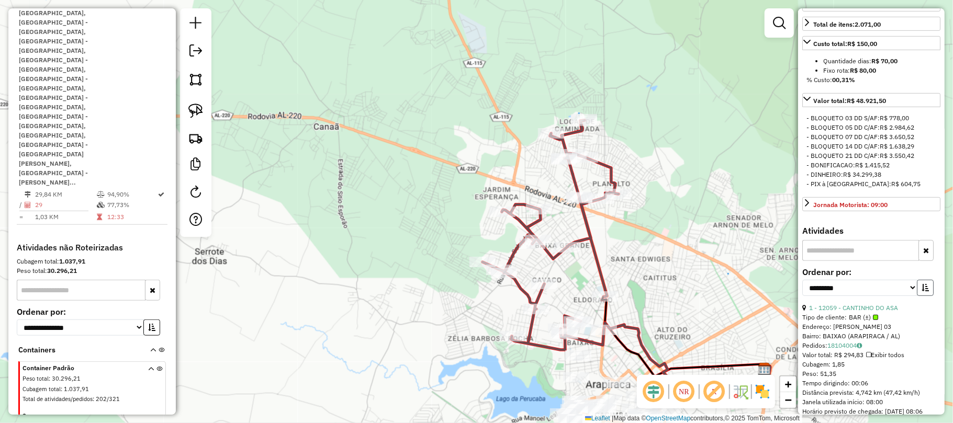
click at [922, 284] on icon "button" at bounding box center [925, 287] width 7 height 7
click at [911, 280] on select "**********" at bounding box center [859, 288] width 115 height 16
select select "*********"
click at [802, 280] on select "**********" at bounding box center [859, 288] width 115 height 16
click at [910, 280] on select "**********" at bounding box center [859, 288] width 115 height 16
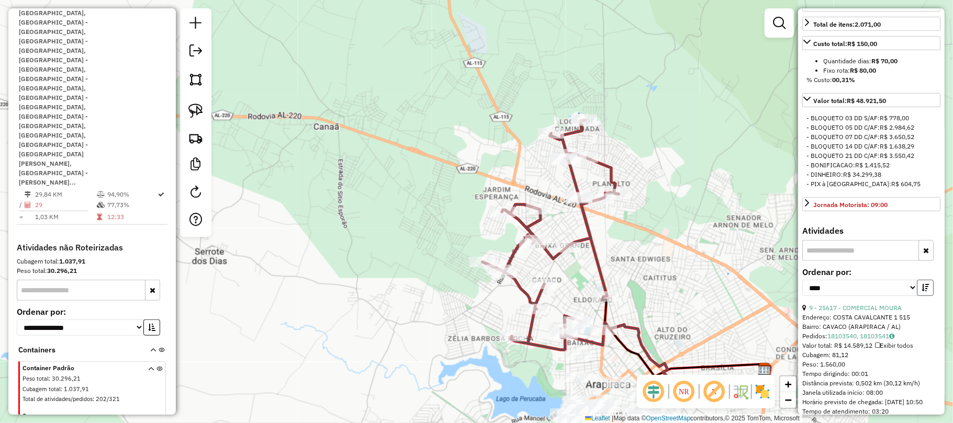
click at [922, 284] on icon "button" at bounding box center [925, 287] width 7 height 7
click at [924, 280] on button "button" at bounding box center [925, 288] width 17 height 16
drag, startPoint x: 903, startPoint y: 326, endPoint x: 869, endPoint y: 276, distance: 60.1
click at [869, 304] on div "9 - 25617 - COMERCIAL MOURA Endereço: COSTA CAVALCANTE 1 515 Bairro: CAVACO (AR…" at bounding box center [871, 379] width 138 height 151
click at [913, 351] on div "Cubagem: 81,12" at bounding box center [871, 355] width 138 height 9
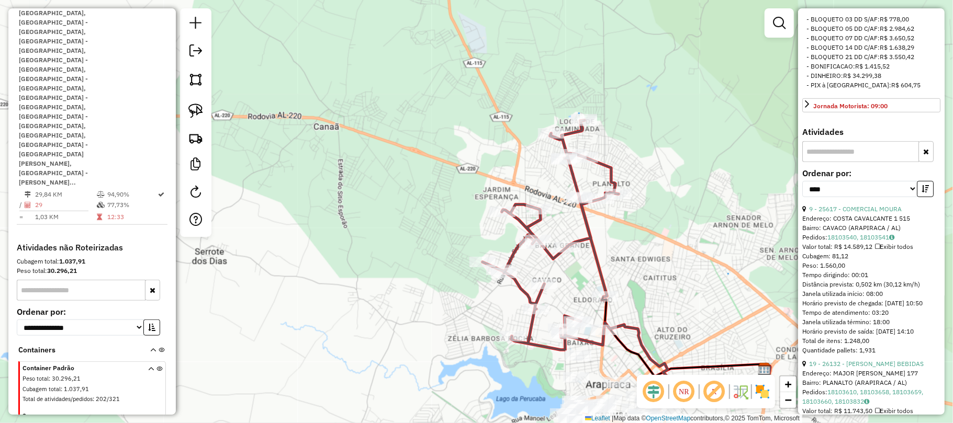
scroll to position [419, 0]
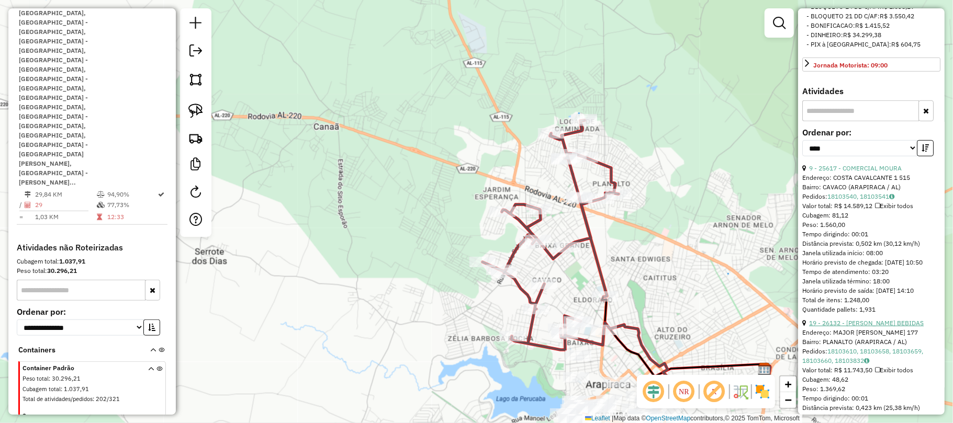
click at [881, 319] on link "19 - 26132 - SOUZA BEBIDAS" at bounding box center [866, 323] width 115 height 8
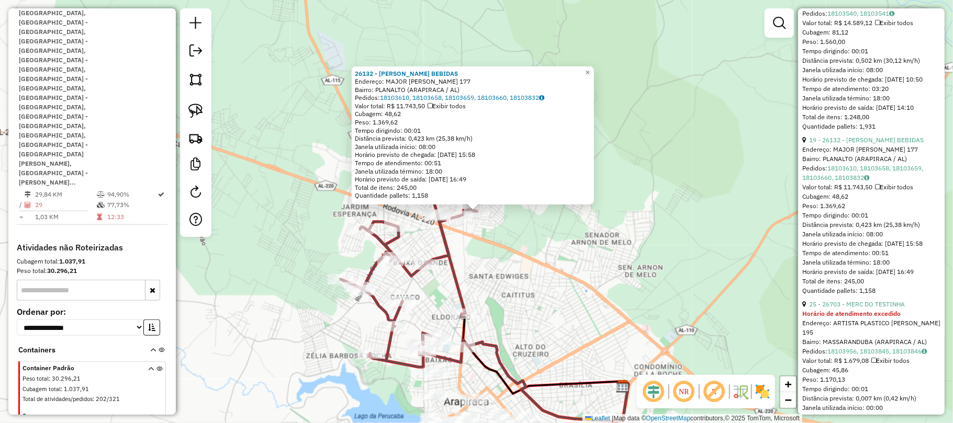
scroll to position [628, 0]
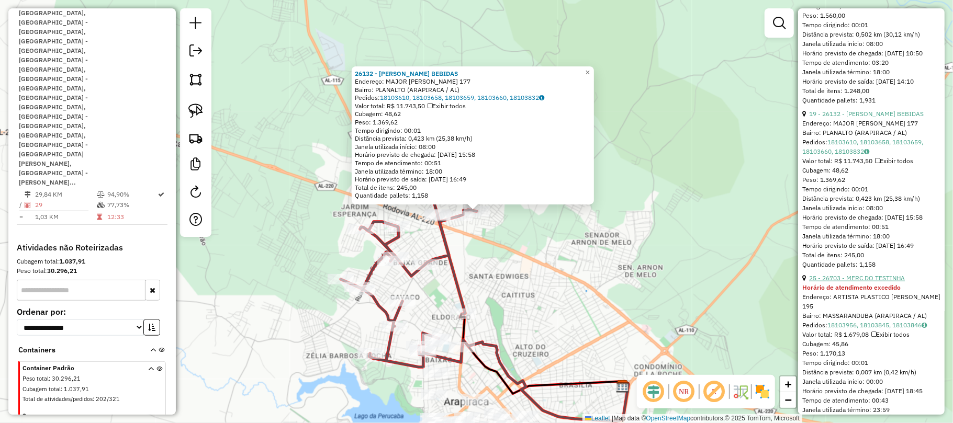
click at [869, 274] on link "25 - 26703 - MERC DO TESTINHA" at bounding box center [857, 278] width 96 height 8
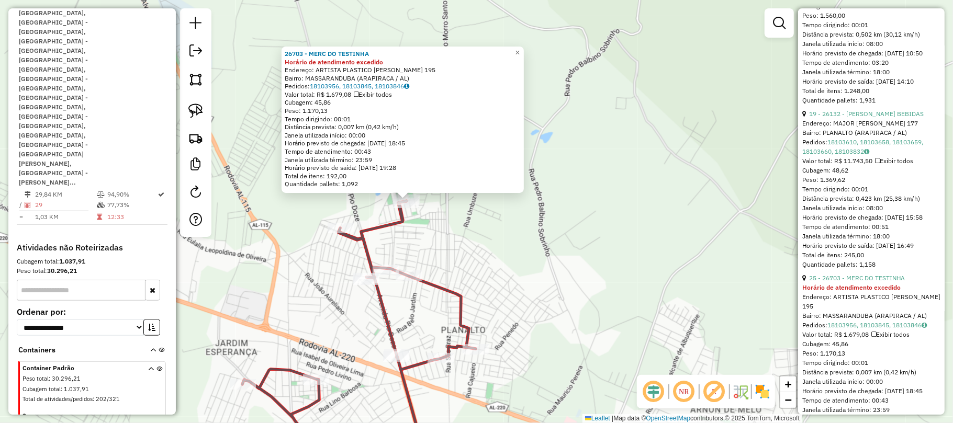
click at [428, 220] on div "26703 - MERC DO TESTINHA Horário de atendimento excedido Endereço: ARTISTA PLAS…" at bounding box center [476, 211] width 953 height 423
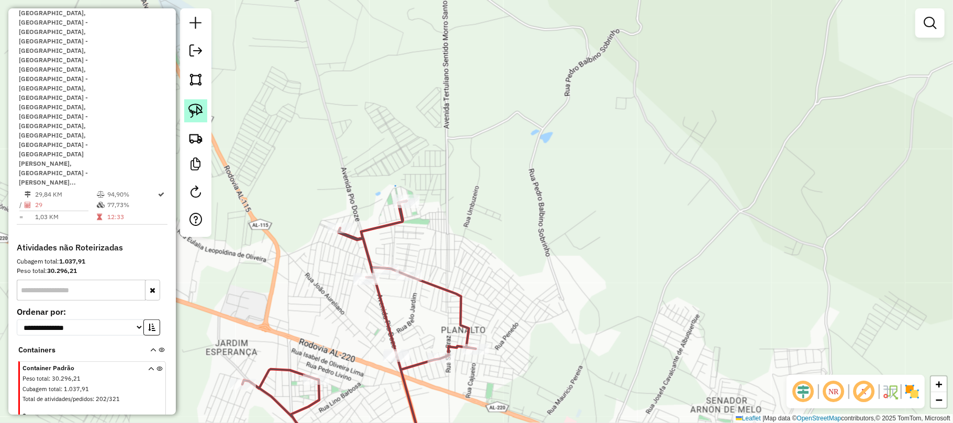
click at [186, 111] on link at bounding box center [195, 110] width 23 height 23
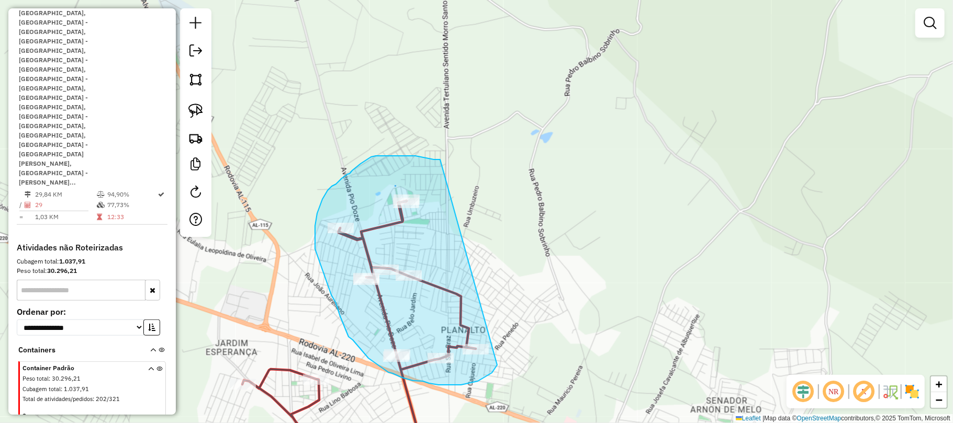
drag, startPoint x: 440, startPoint y: 160, endPoint x: 499, endPoint y: 315, distance: 165.8
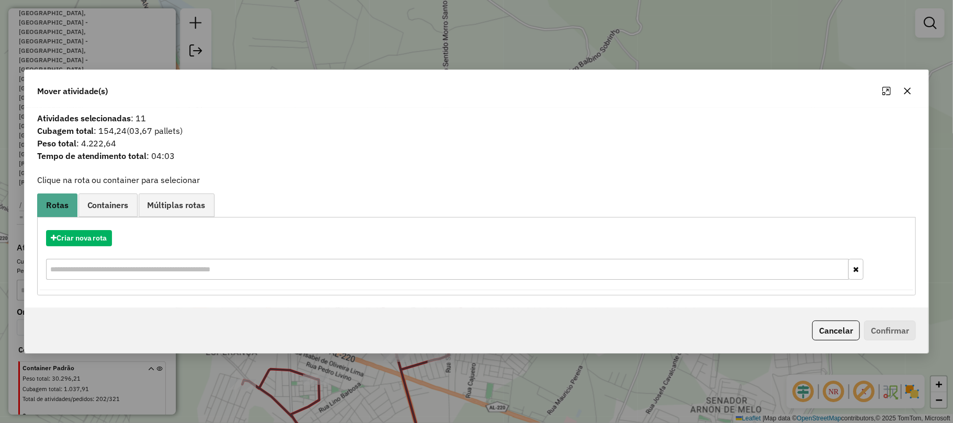
click at [913, 87] on button "button" at bounding box center [907, 91] width 17 height 17
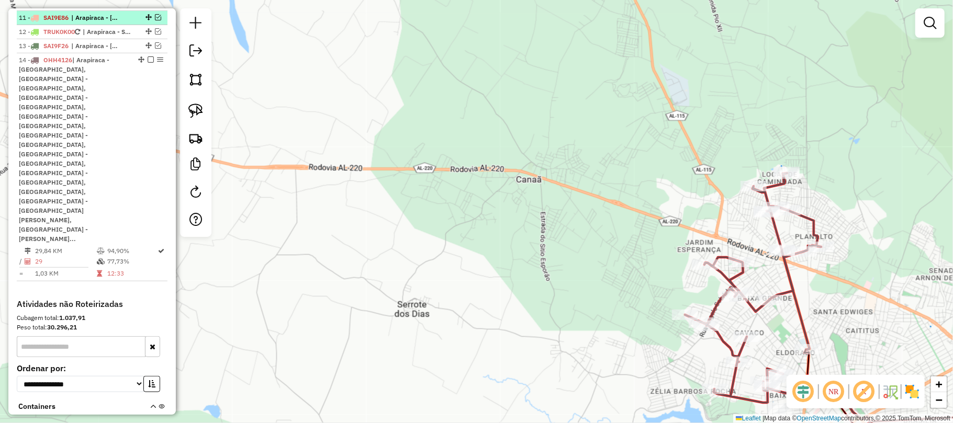
scroll to position [474, 0]
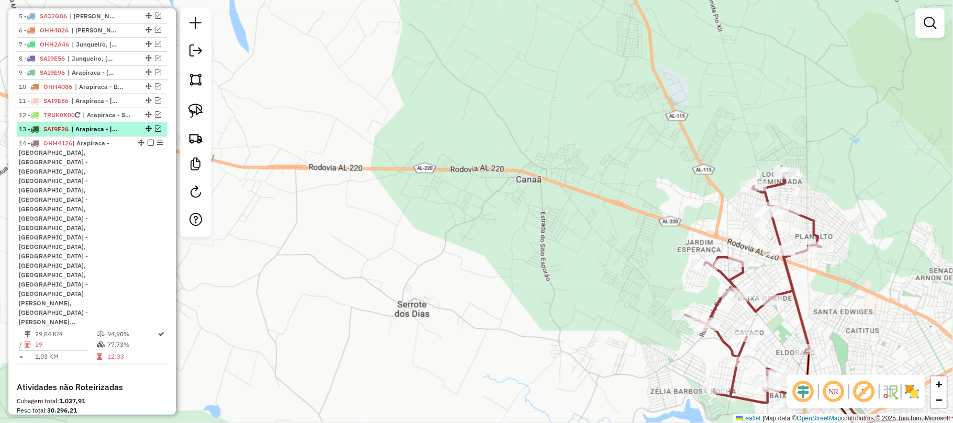
click at [155, 132] on em at bounding box center [158, 129] width 6 height 6
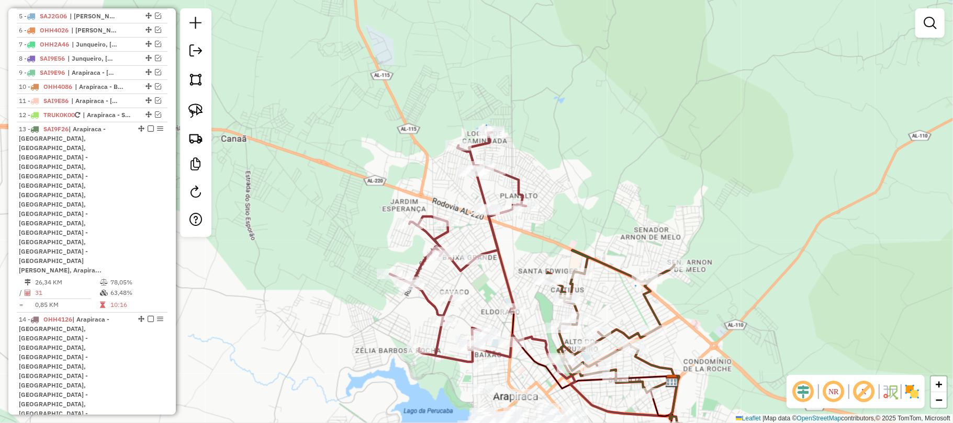
drag, startPoint x: 926, startPoint y: 189, endPoint x: 640, endPoint y: 165, distance: 287.8
click at [640, 165] on div "Janela de atendimento Grade de atendimento Capacidade Transportadoras Veículos …" at bounding box center [476, 211] width 953 height 423
click at [195, 107] on img at bounding box center [195, 111] width 15 height 15
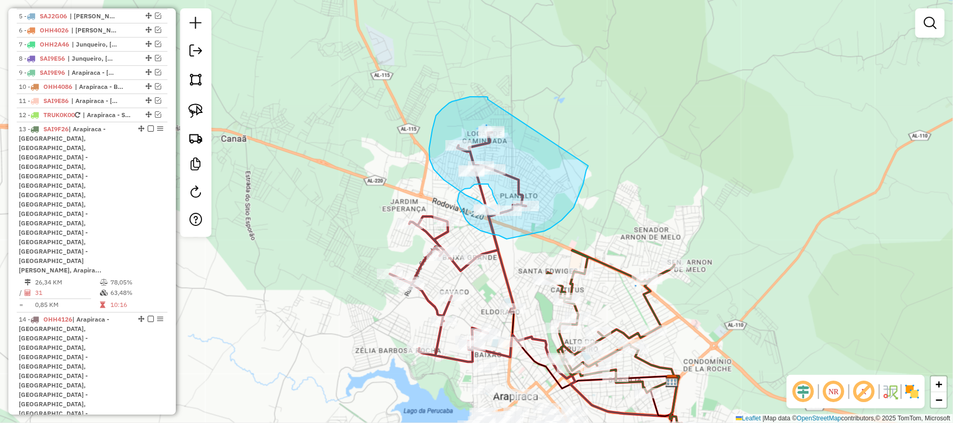
drag, startPoint x: 486, startPoint y: 97, endPoint x: 588, endPoint y: 162, distance: 121.7
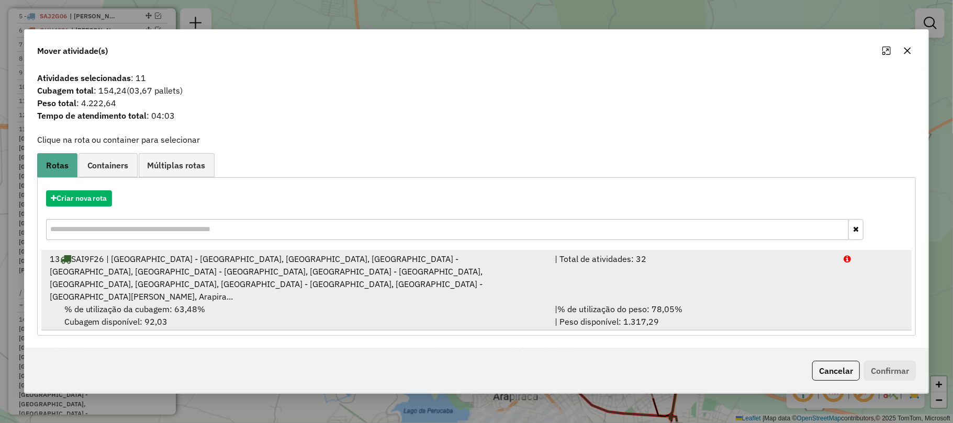
click at [380, 287] on div "13 SAI9F26 | Arapiraca - Alto do Cruzeiro, Arapiraca - Caitius, Arapiraca - Ita…" at bounding box center [296, 278] width 506 height 50
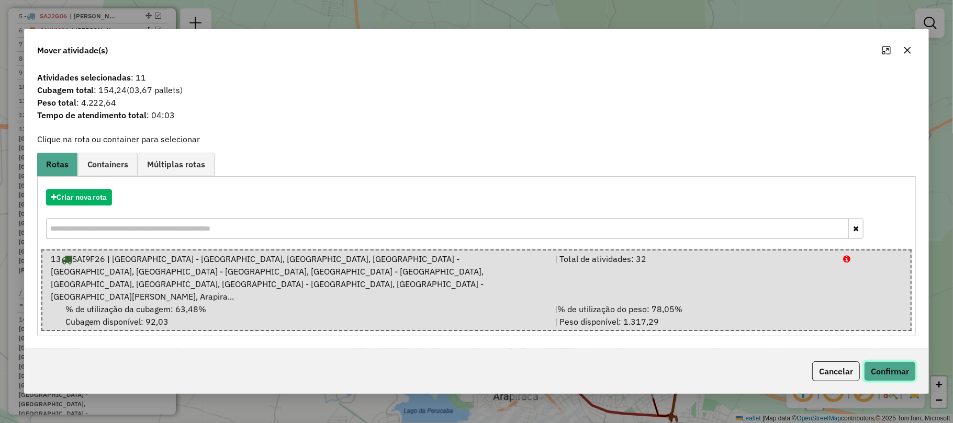
click at [895, 362] on button "Confirmar" at bounding box center [890, 372] width 52 height 20
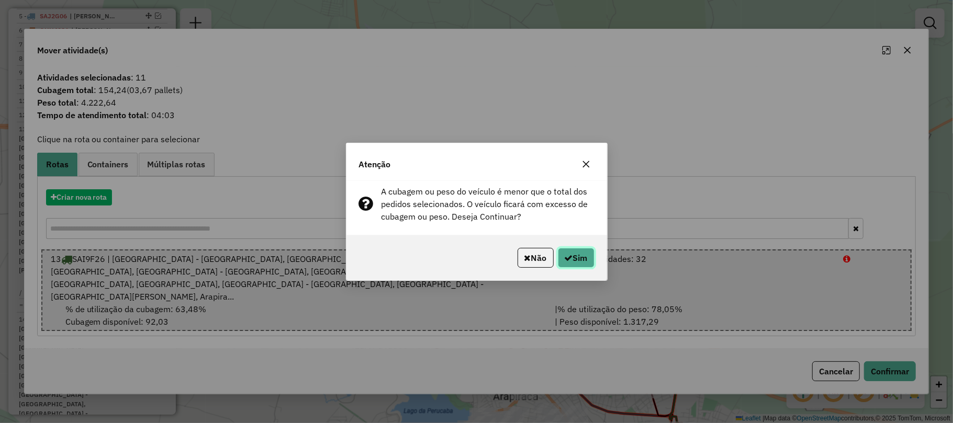
click at [568, 258] on icon "button" at bounding box center [569, 258] width 8 height 8
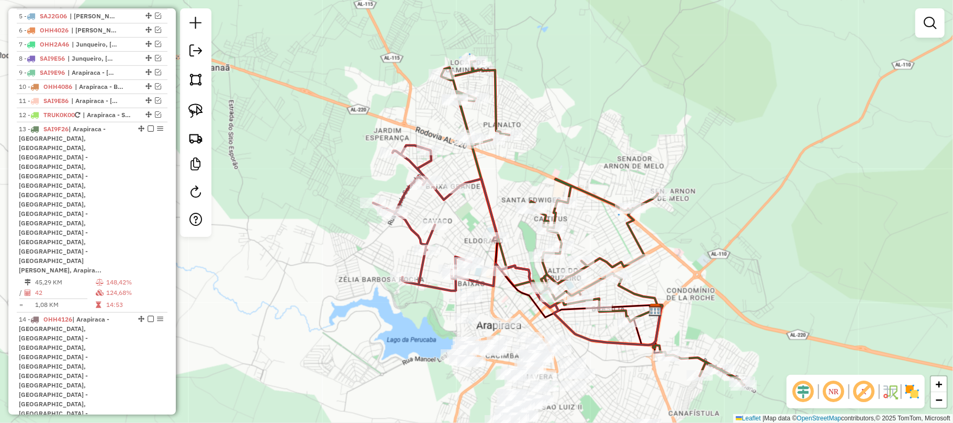
drag, startPoint x: 686, startPoint y: 300, endPoint x: 637, endPoint y: 75, distance: 230.3
click at [637, 75] on div "Janela de atendimento Grade de atendimento Capacidade Transportadoras Veículos …" at bounding box center [476, 211] width 953 height 423
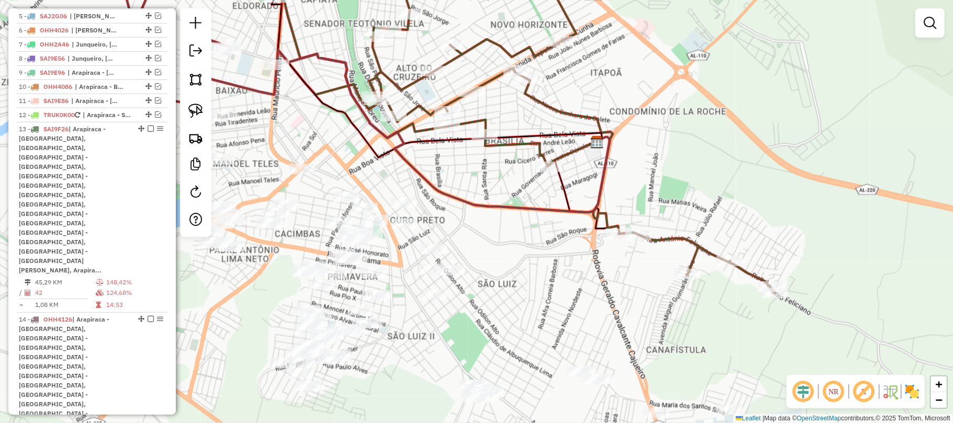
drag, startPoint x: 195, startPoint y: 105, endPoint x: 482, endPoint y: 184, distance: 297.5
click at [195, 106] on img at bounding box center [195, 111] width 15 height 15
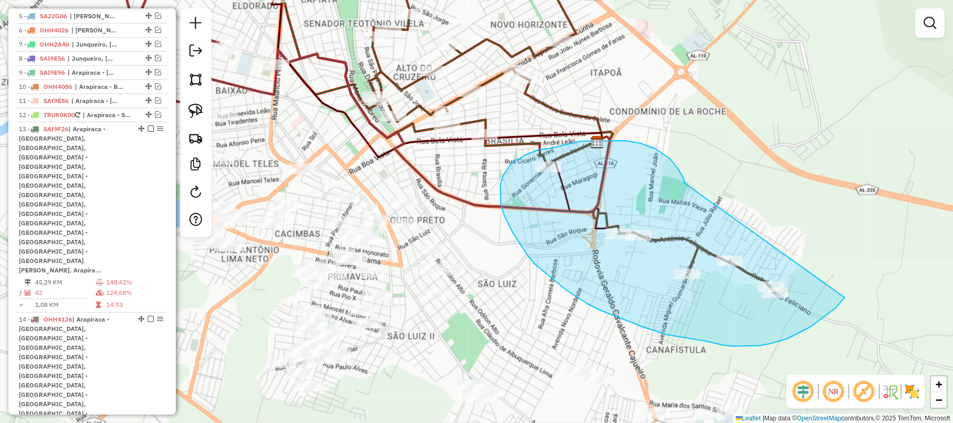
drag, startPoint x: 660, startPoint y: 151, endPoint x: 863, endPoint y: 228, distance: 217.7
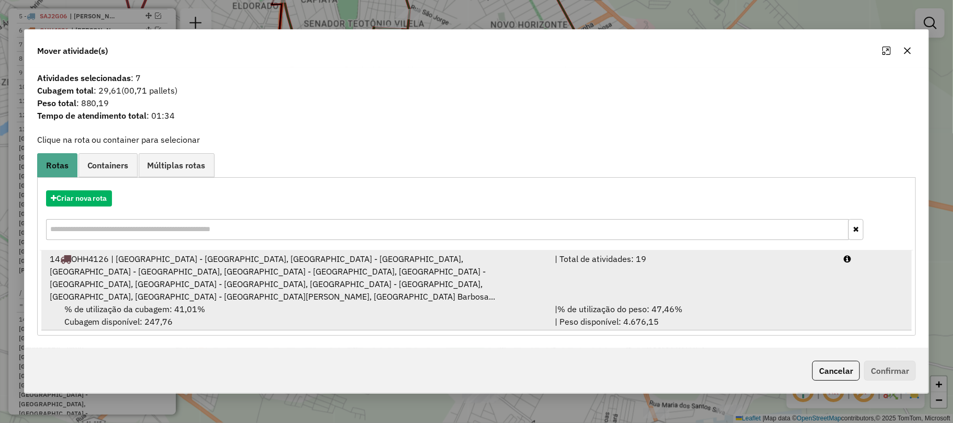
click at [140, 271] on div "14 OHH4126 | Arapiraca - Baixa Grande, Arapiraca - Baixão, Arapiraca - Bom Suce…" at bounding box center [296, 278] width 506 height 50
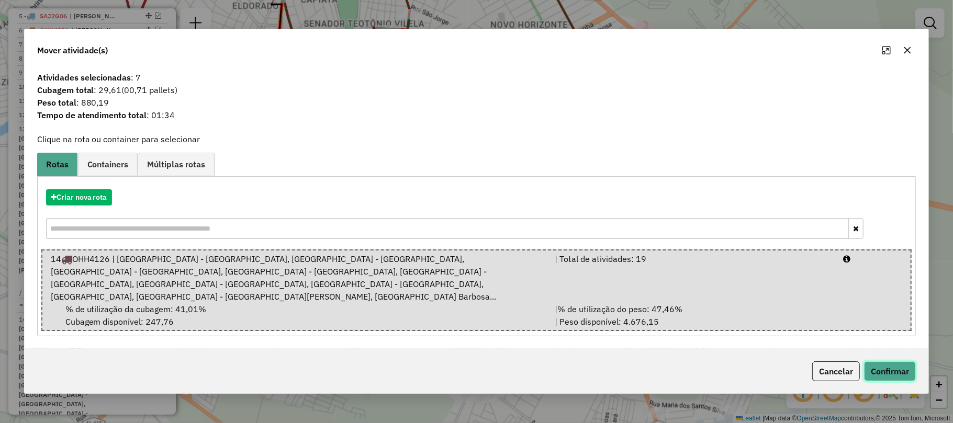
click at [904, 365] on button "Confirmar" at bounding box center [890, 372] width 52 height 20
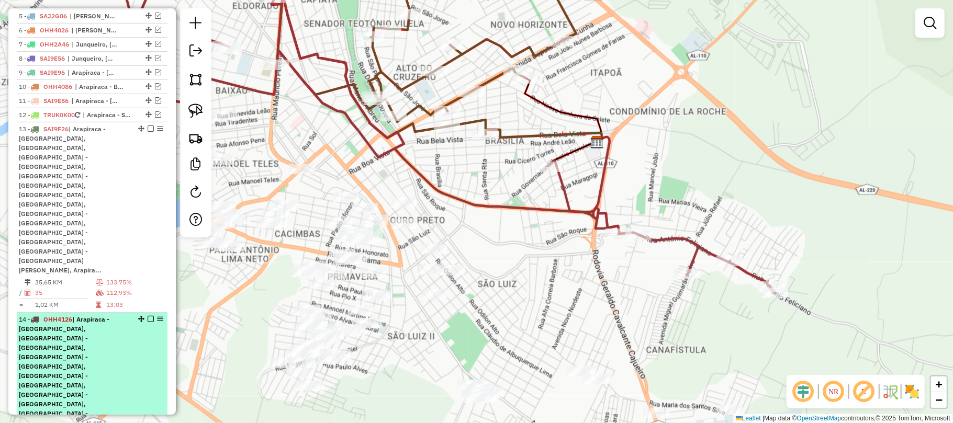
click at [148, 316] on em at bounding box center [151, 319] width 6 height 6
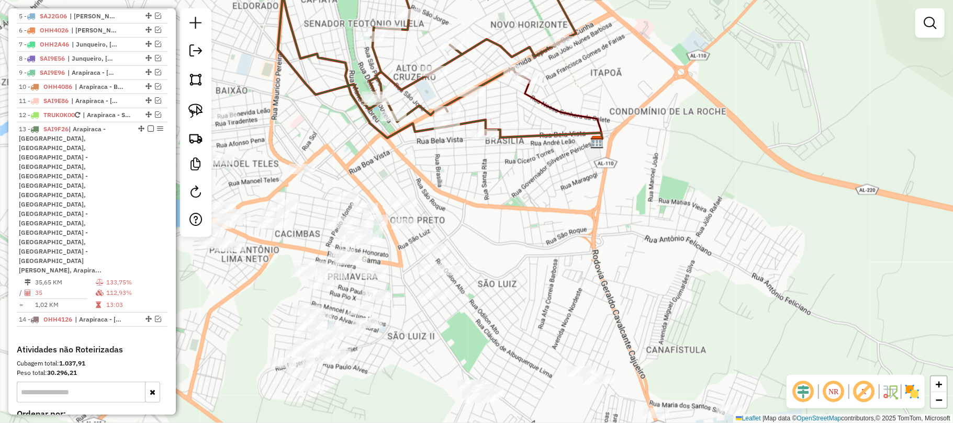
click at [561, 130] on icon at bounding box center [544, 136] width 117 height 12
select select "*********"
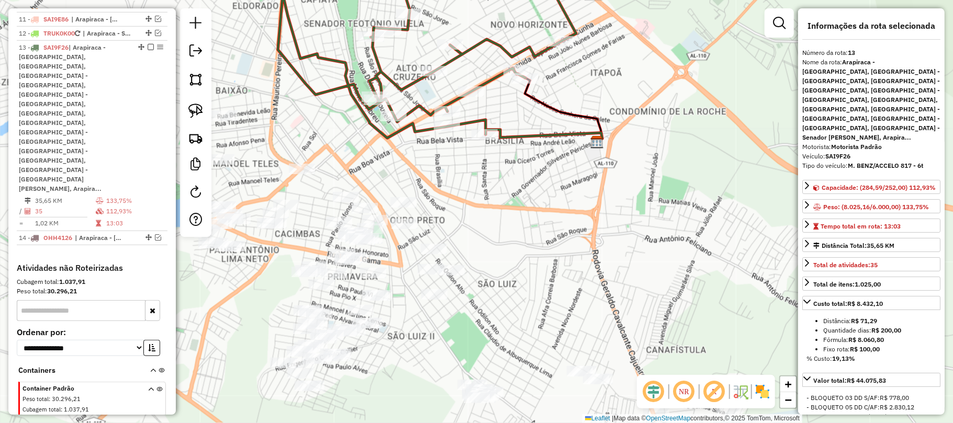
scroll to position [599, 0]
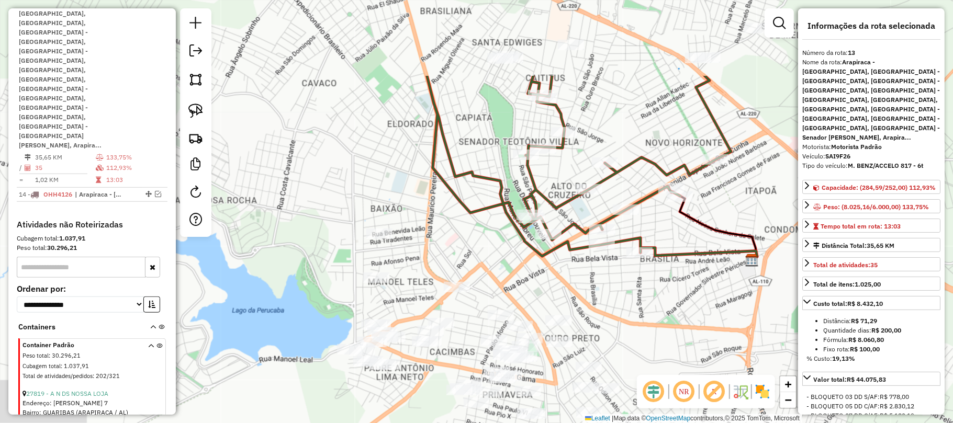
drag, startPoint x: 552, startPoint y: 164, endPoint x: 710, endPoint y: 278, distance: 195.7
click at [710, 278] on div "Janela de atendimento Grade de atendimento Capacidade Transportadoras Veículos …" at bounding box center [476, 211] width 953 height 423
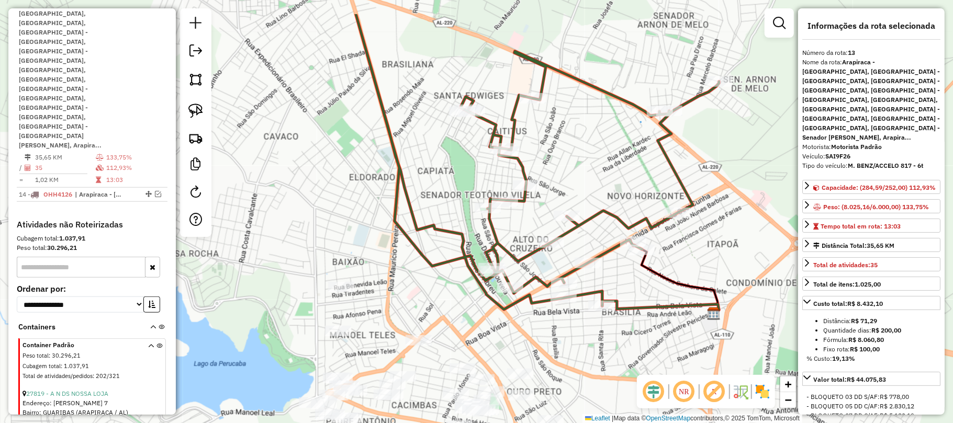
drag, startPoint x: 298, startPoint y: 109, endPoint x: 231, endPoint y: 206, distance: 117.3
click at [233, 203] on div "Janela de atendimento Grade de atendimento Capacidade Transportadoras Veículos …" at bounding box center [476, 211] width 953 height 423
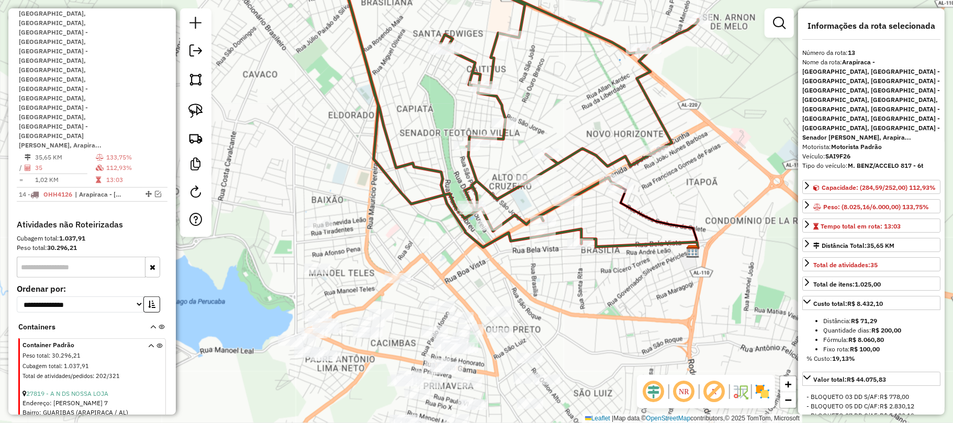
drag, startPoint x: 547, startPoint y: 201, endPoint x: 552, endPoint y: 91, distance: 110.5
click at [552, 91] on div "Janela de atendimento Grade de atendimento Capacidade Transportadoras Veículos …" at bounding box center [476, 211] width 953 height 423
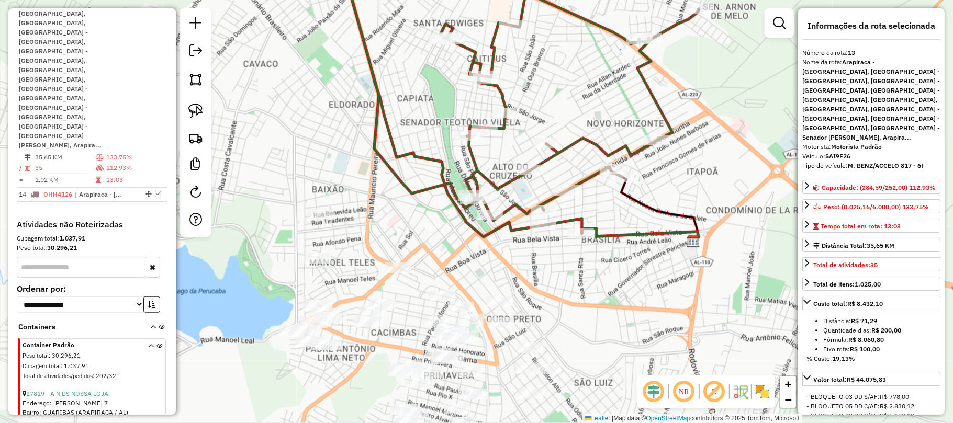
drag, startPoint x: 191, startPoint y: 109, endPoint x: 216, endPoint y: 112, distance: 25.3
click at [192, 109] on img at bounding box center [195, 111] width 15 height 15
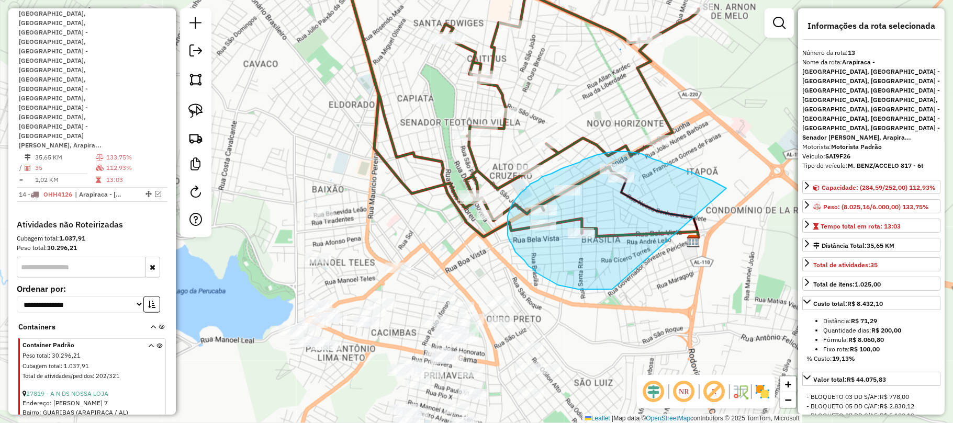
drag, startPoint x: 727, startPoint y: 188, endPoint x: 653, endPoint y: 286, distance: 121.9
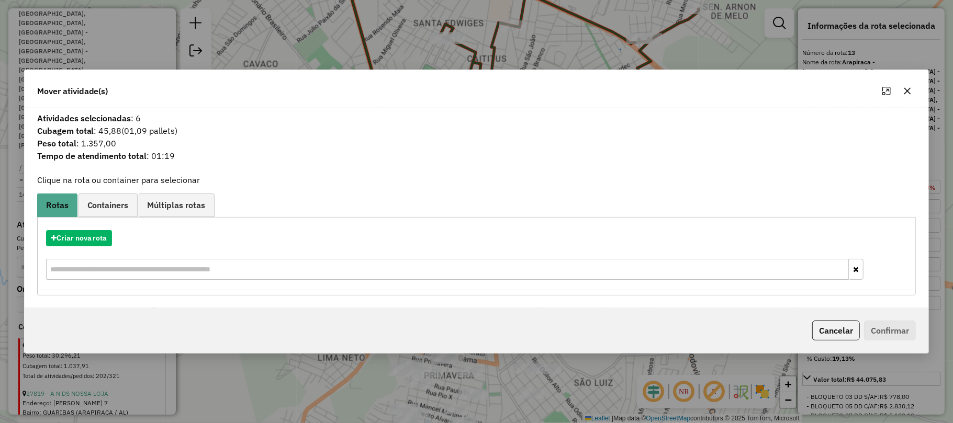
click at [907, 87] on icon "button" at bounding box center [907, 91] width 8 height 8
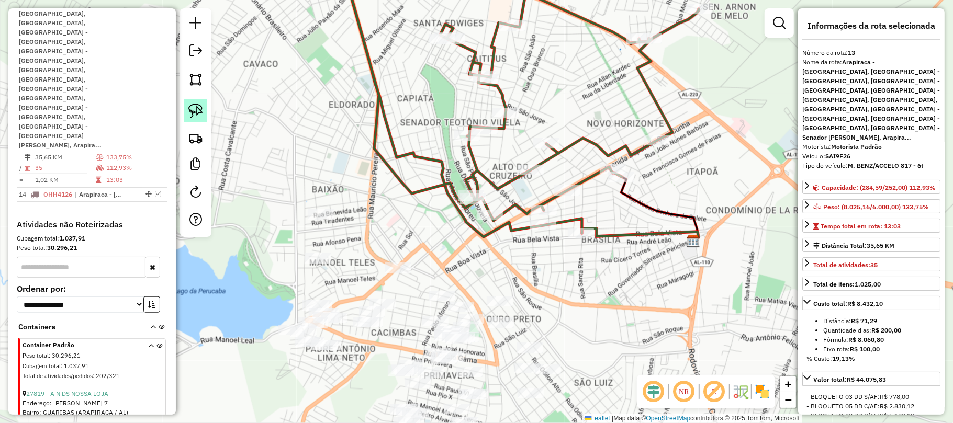
click at [205, 116] on link at bounding box center [195, 110] width 23 height 23
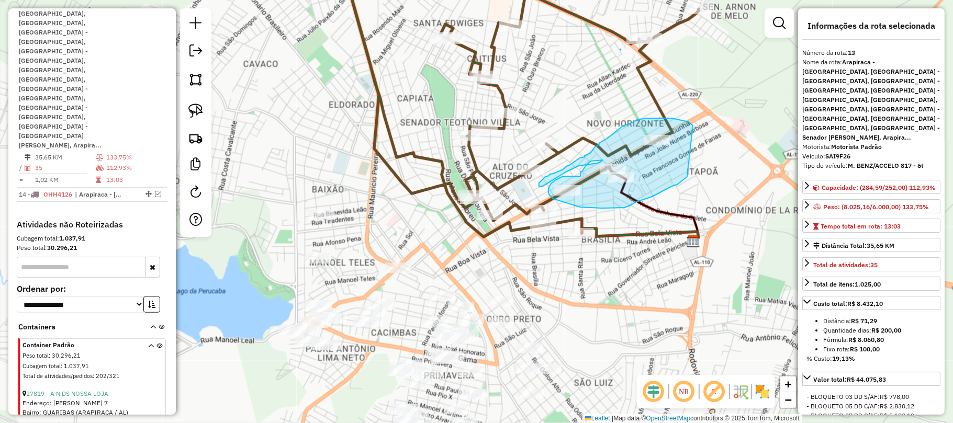
drag, startPoint x: 676, startPoint y: 119, endPoint x: 702, endPoint y: 166, distance: 53.4
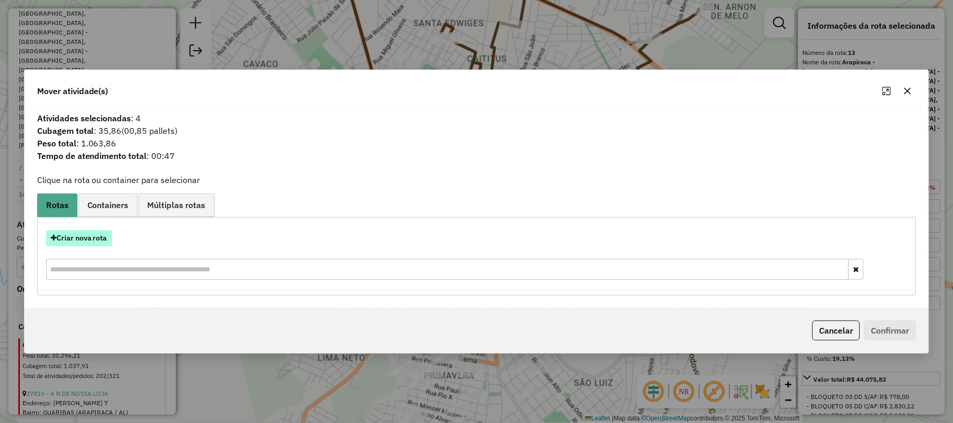
click at [88, 239] on button "Criar nova rota" at bounding box center [79, 238] width 66 height 16
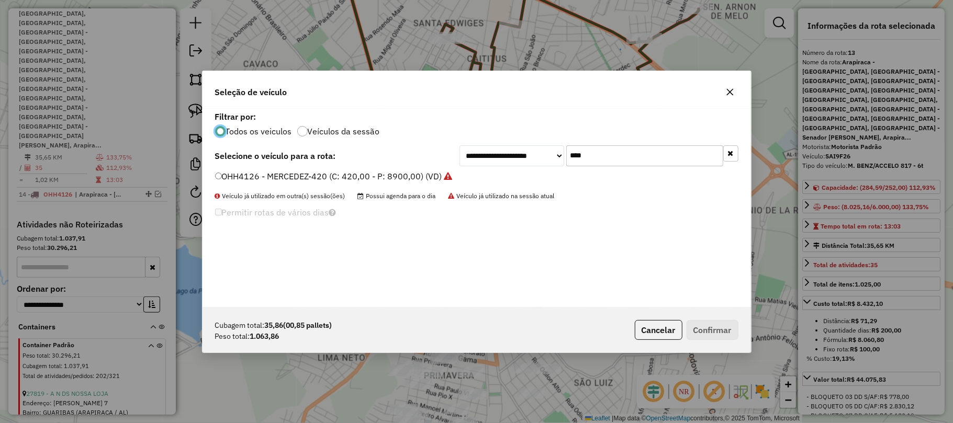
scroll to position [5, 3]
click at [256, 176] on label "OHH4126 - MERCEDEZ-420 (C: 420,00 - P: 8900,00) (VD)" at bounding box center [334, 176] width 238 height 13
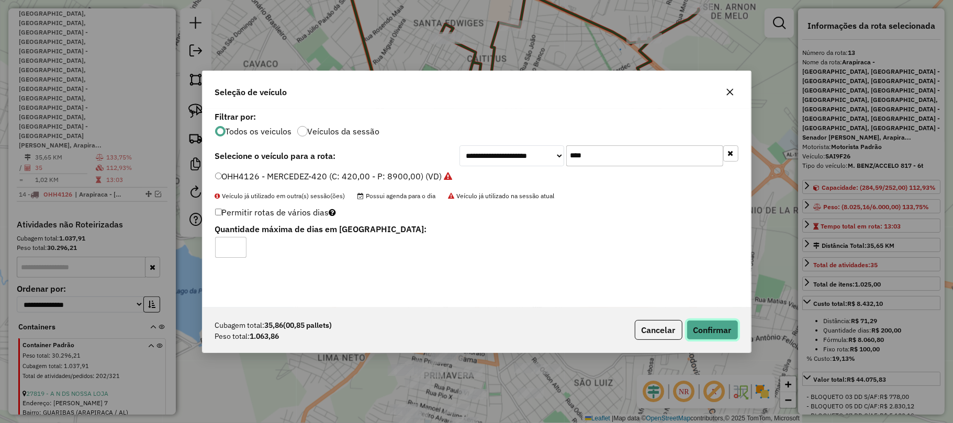
click at [717, 323] on button "Confirmar" at bounding box center [713, 330] width 52 height 20
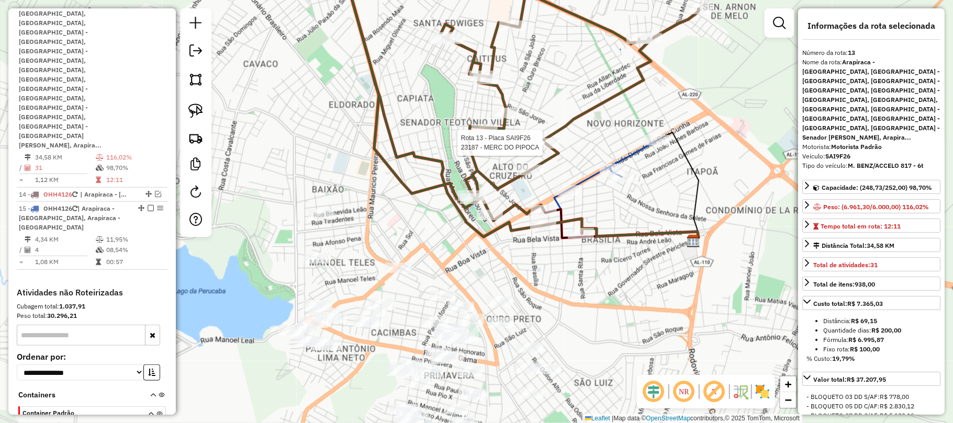
click at [551, 149] on div at bounding box center [546, 143] width 26 height 10
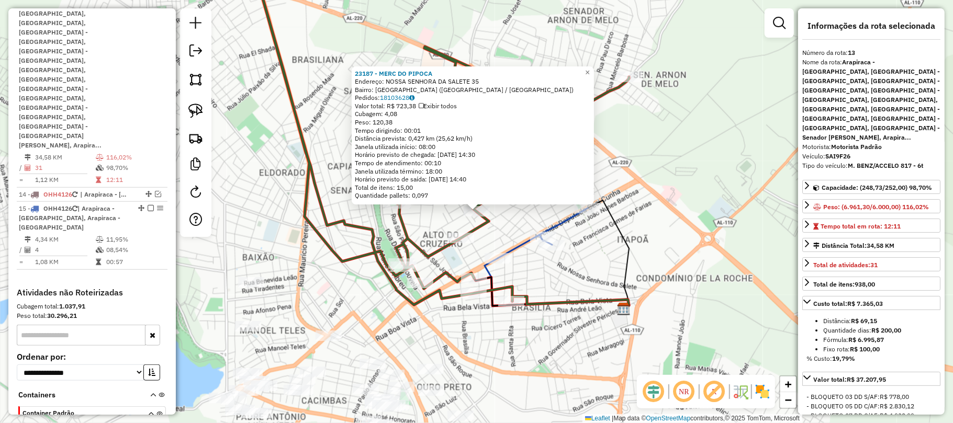
click at [694, 243] on div "23187 - MERC DO PIPOCA Endereço: NOSSA SENHORA DA SALETE 35 Bairro: NOVO HORIZO…" at bounding box center [476, 211] width 953 height 423
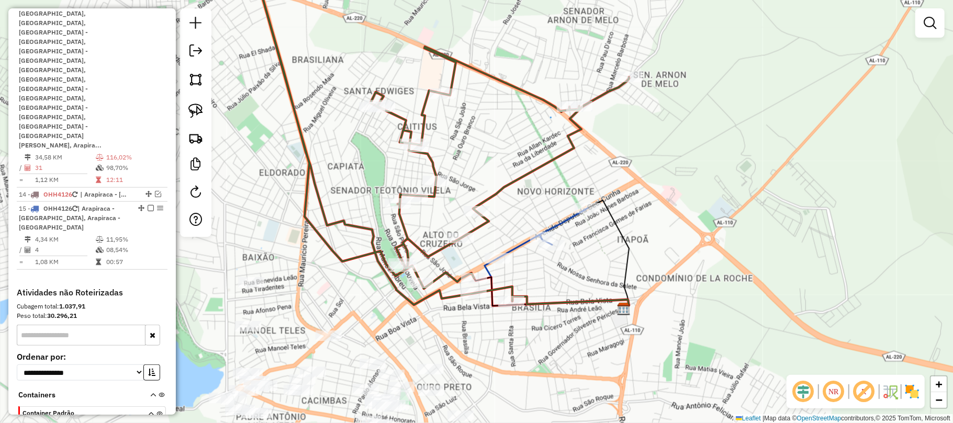
select select "*********"
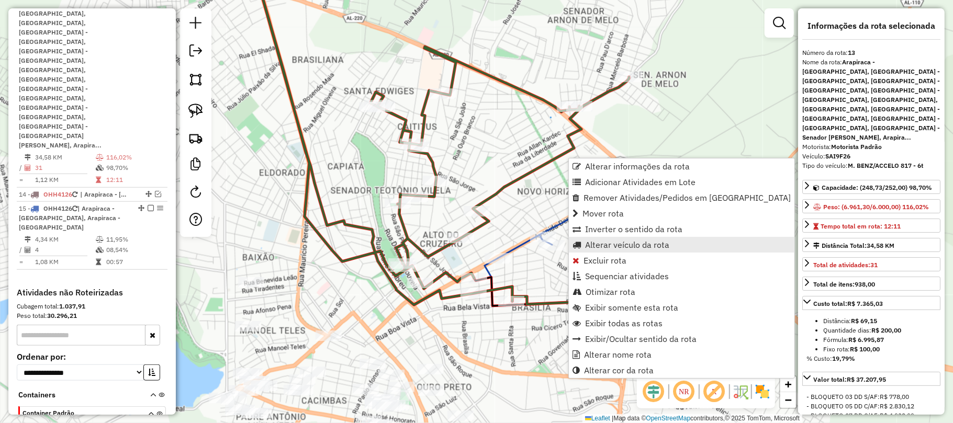
click at [631, 248] on span "Alterar veículo da rota" at bounding box center [627, 245] width 84 height 8
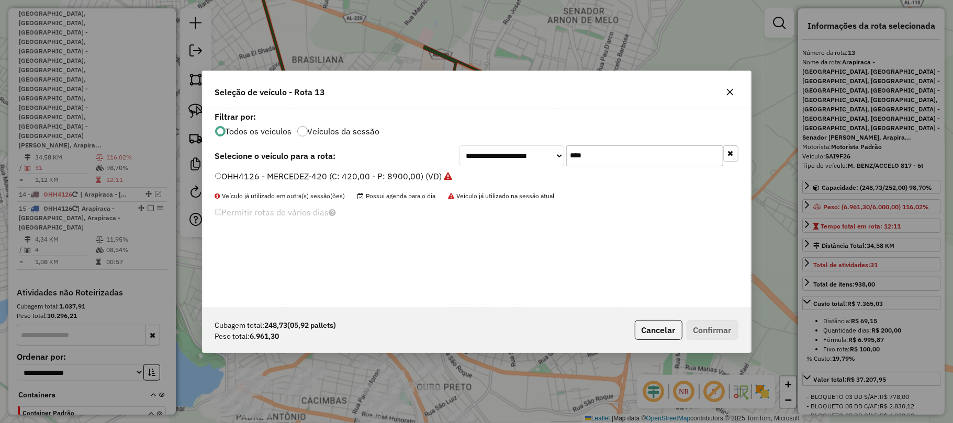
click at [648, 160] on input "****" at bounding box center [644, 156] width 157 height 21
click at [526, 155] on div "**********" at bounding box center [477, 208] width 549 height 199
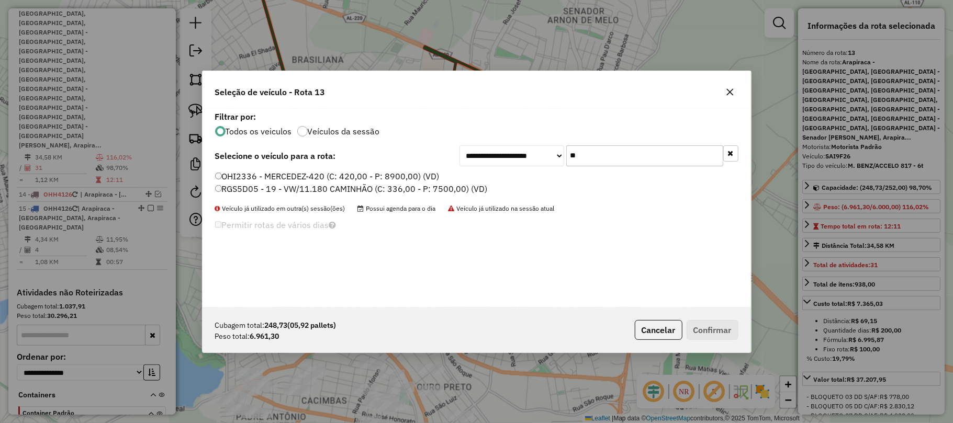
type input "**"
click at [377, 172] on label "OHI2336 - MERCEDEZ-420 (C: 420,00 - P: 8900,00) (VD)" at bounding box center [327, 176] width 225 height 13
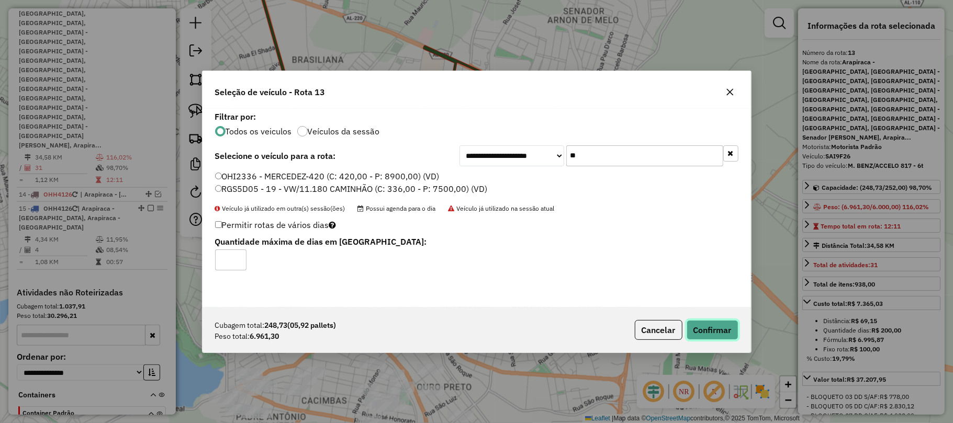
click at [737, 327] on button "Confirmar" at bounding box center [713, 330] width 52 height 20
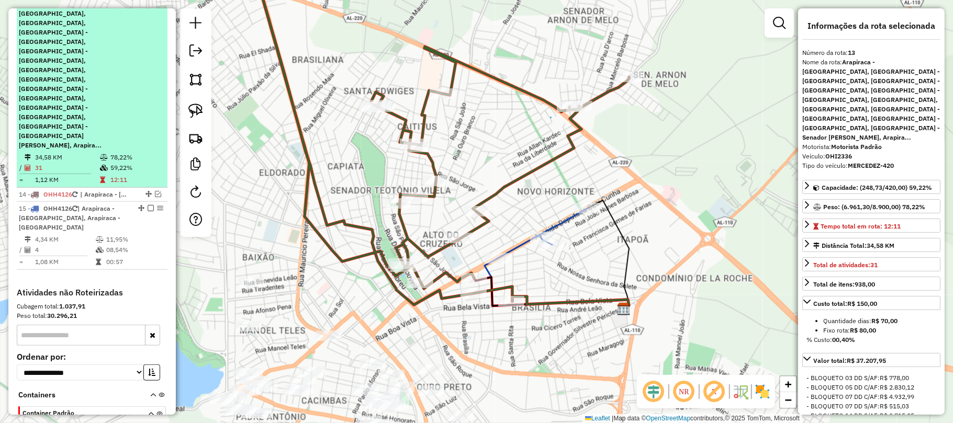
click at [149, 7] on em at bounding box center [151, 4] width 6 height 6
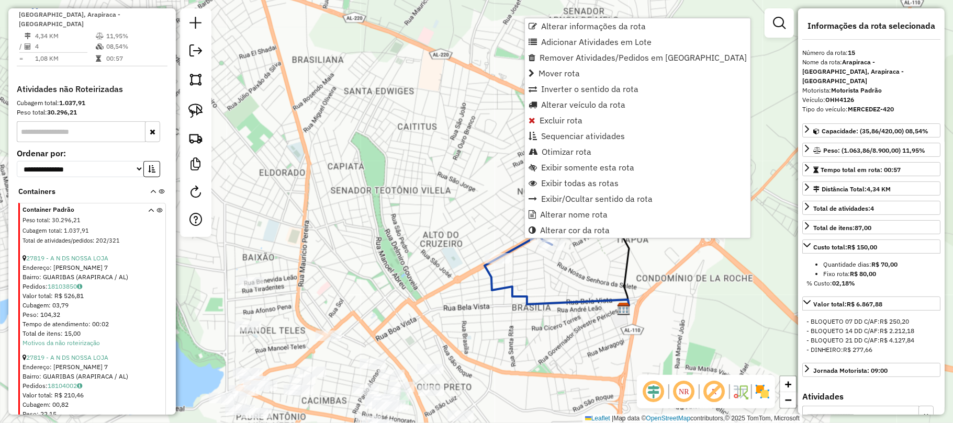
scroll to position [627, 0]
click at [568, 116] on span "Excluir rota" at bounding box center [561, 120] width 43 height 8
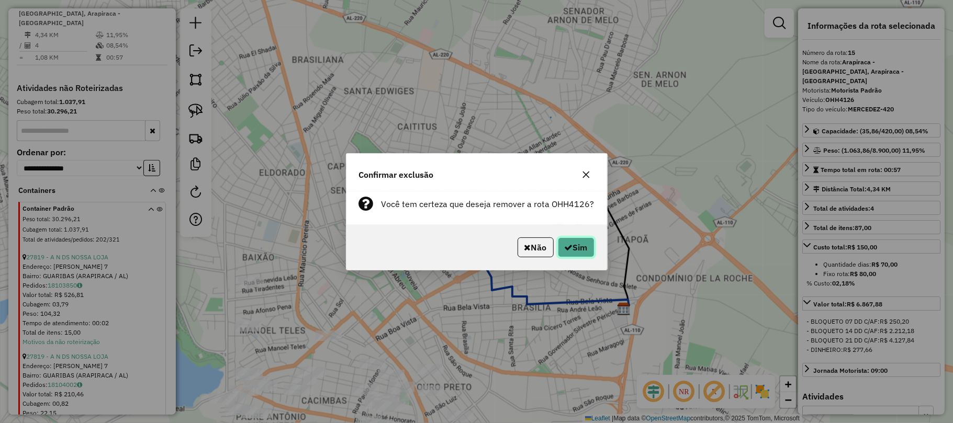
click at [567, 246] on icon "button" at bounding box center [569, 247] width 8 height 8
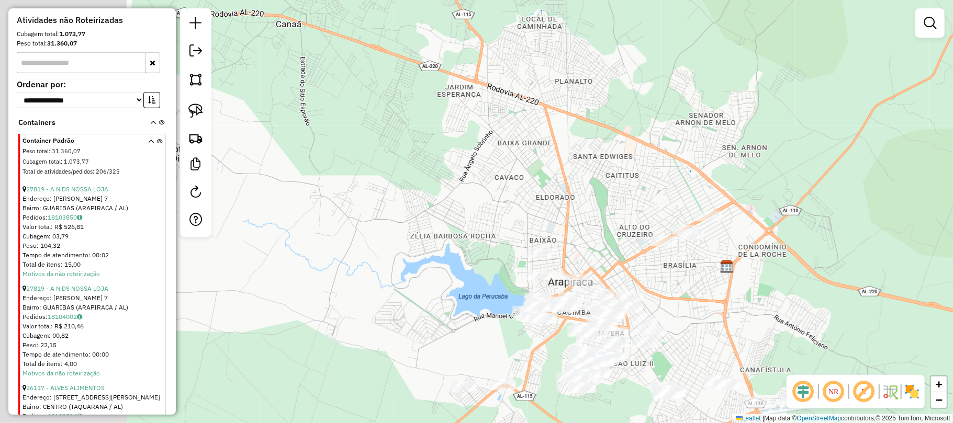
drag, startPoint x: 463, startPoint y: 164, endPoint x: 450, endPoint y: 140, distance: 26.7
click at [611, 182] on div "Janela de atendimento Grade de atendimento Capacidade Transportadoras Veículos …" at bounding box center [476, 211] width 953 height 423
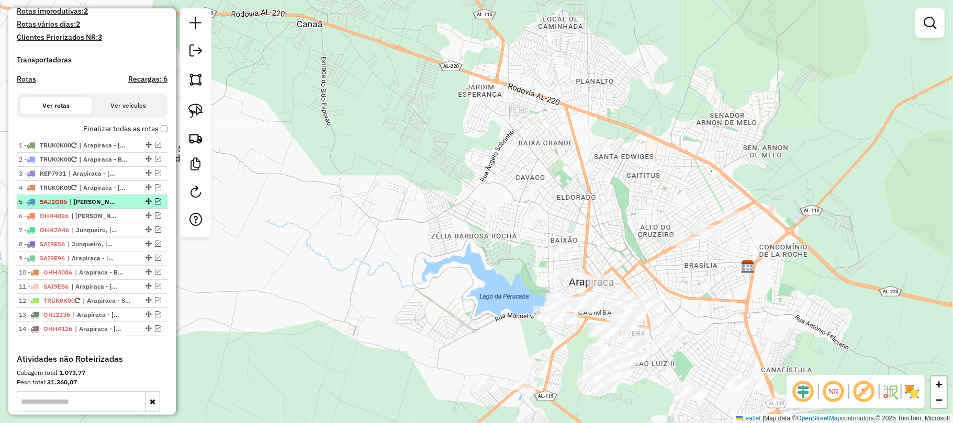
scroll to position [278, 0]
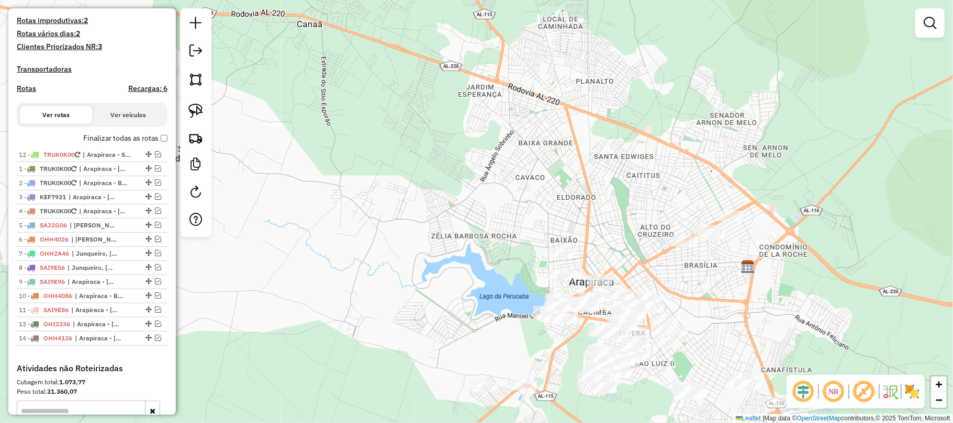
drag, startPoint x: 143, startPoint y: 319, endPoint x: 136, endPoint y: 135, distance: 184.4
click at [155, 343] on div "14 - OHH4126 | Arapiraca - Baixa Grande, Arapiraca - Baixão, Arapiraca - Bom Su…" at bounding box center [92, 338] width 147 height 9
select select "*********"
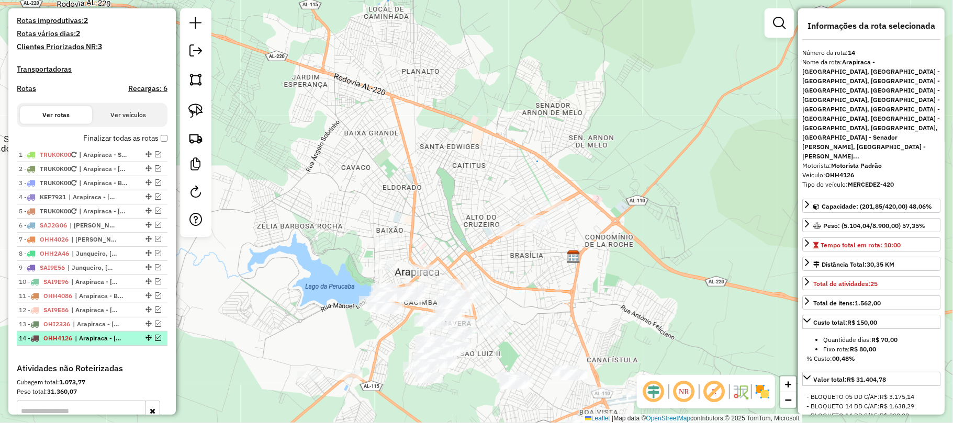
click at [155, 341] on em at bounding box center [158, 338] width 6 height 6
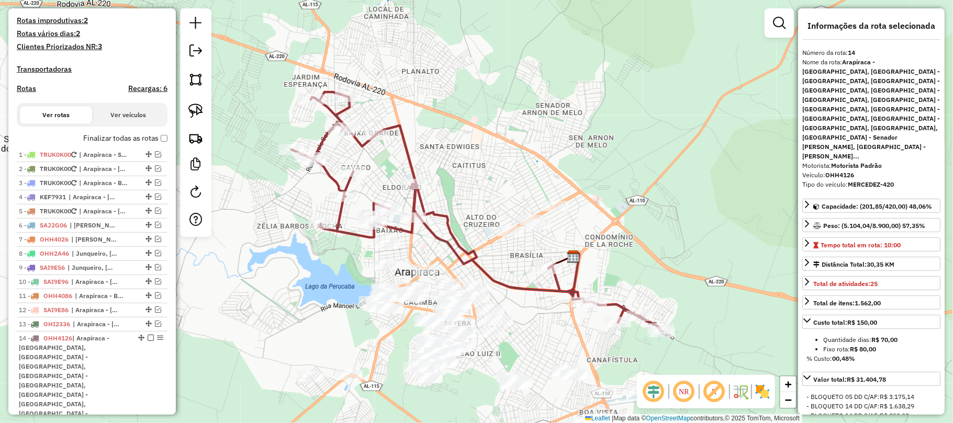
click at [436, 219] on icon at bounding box center [477, 212] width 371 height 240
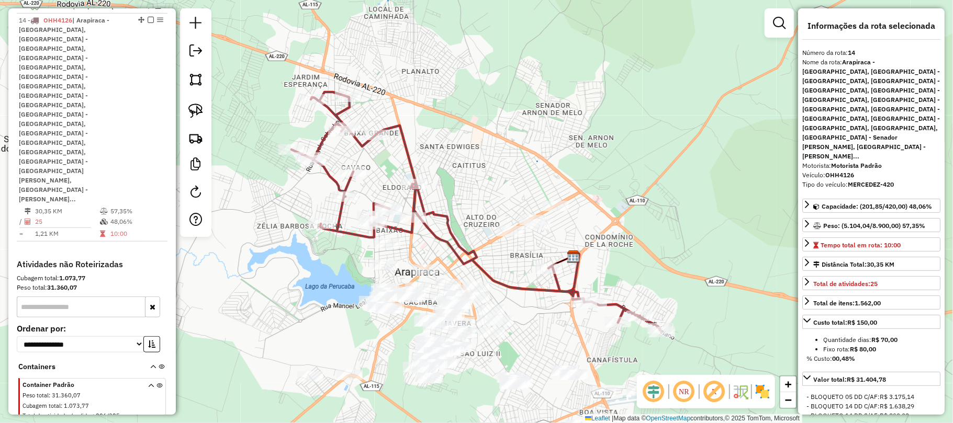
scroll to position [613, 0]
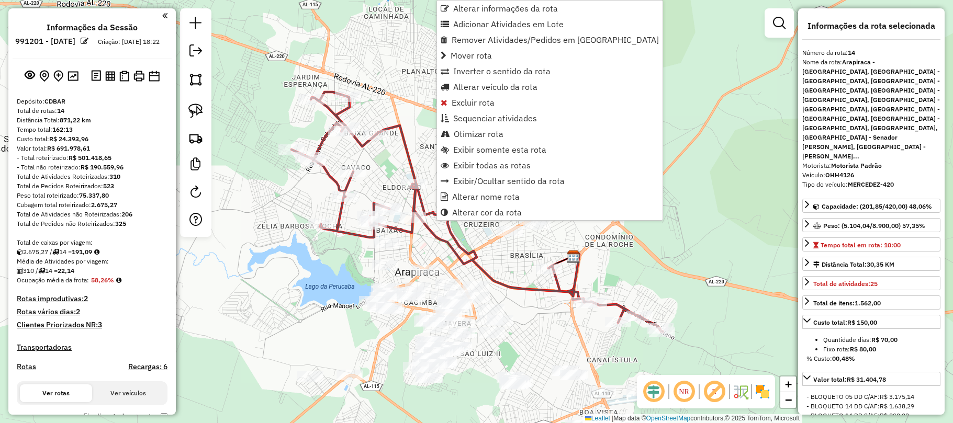
select select "*********"
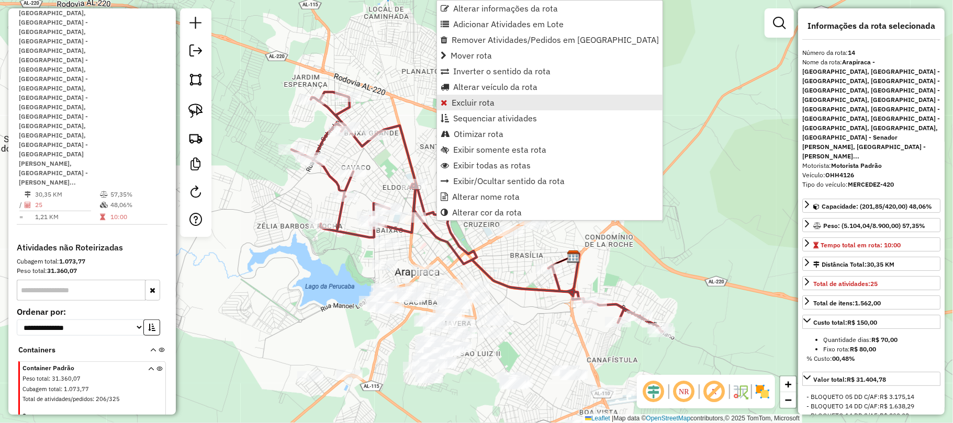
click at [493, 104] on span "Excluir rota" at bounding box center [473, 102] width 43 height 8
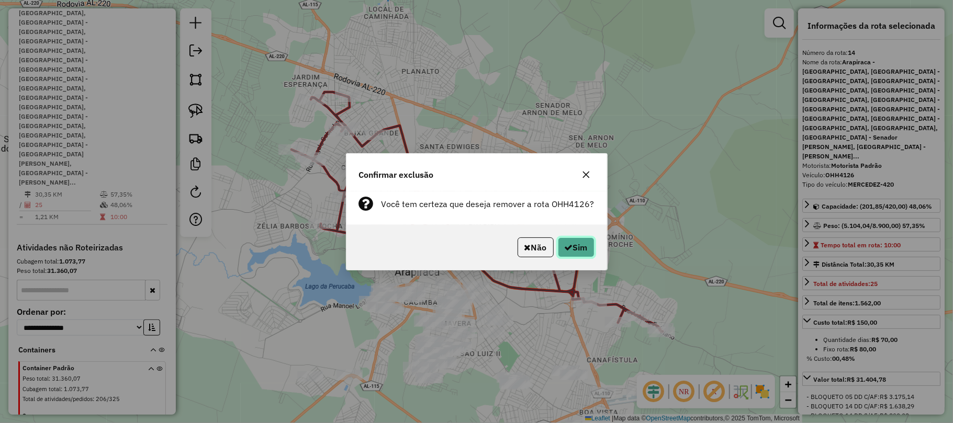
click at [566, 244] on icon "button" at bounding box center [569, 247] width 8 height 8
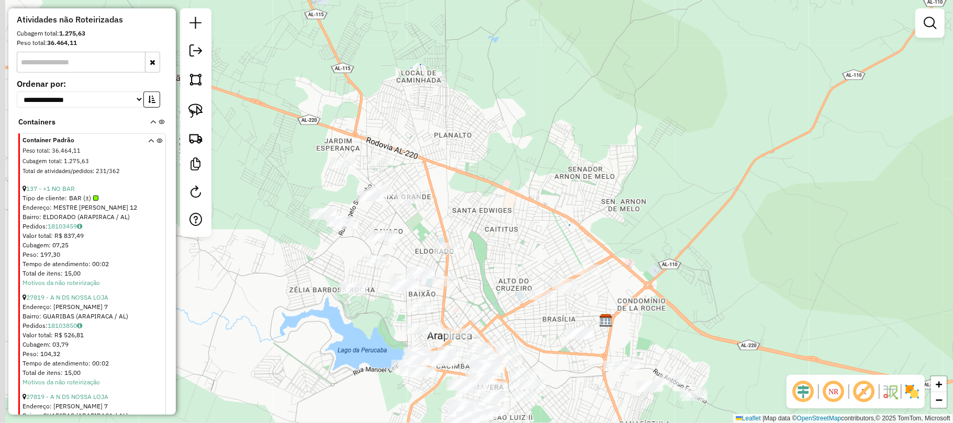
drag, startPoint x: 461, startPoint y: 239, endPoint x: 629, endPoint y: 220, distance: 169.0
click at [624, 222] on div "Janela de atendimento Grade de atendimento Capacidade Transportadoras Veículos …" at bounding box center [476, 211] width 953 height 423
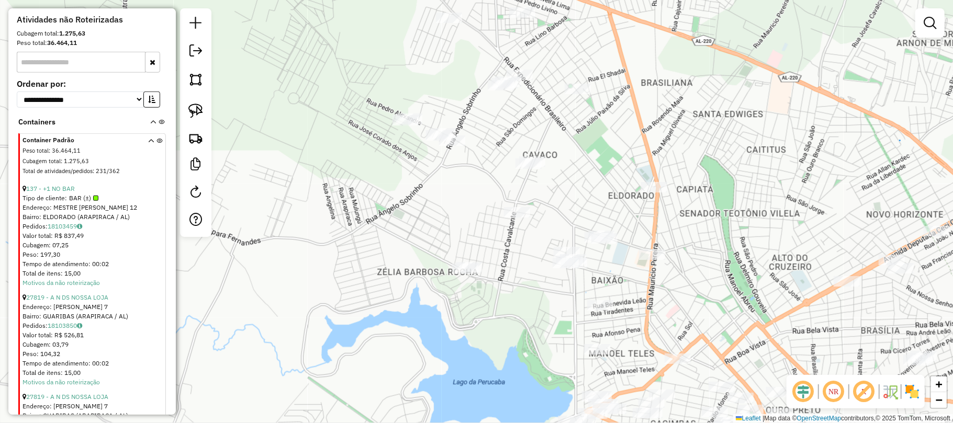
drag, startPoint x: 678, startPoint y: 338, endPoint x: 697, endPoint y: 298, distance: 43.5
click at [697, 298] on div "Janela de atendimento Grade de atendimento Capacidade Transportadoras Veículos …" at bounding box center [476, 211] width 953 height 423
drag, startPoint x: 199, startPoint y: 116, endPoint x: 269, endPoint y: 133, distance: 71.6
click at [200, 116] on img at bounding box center [195, 111] width 15 height 15
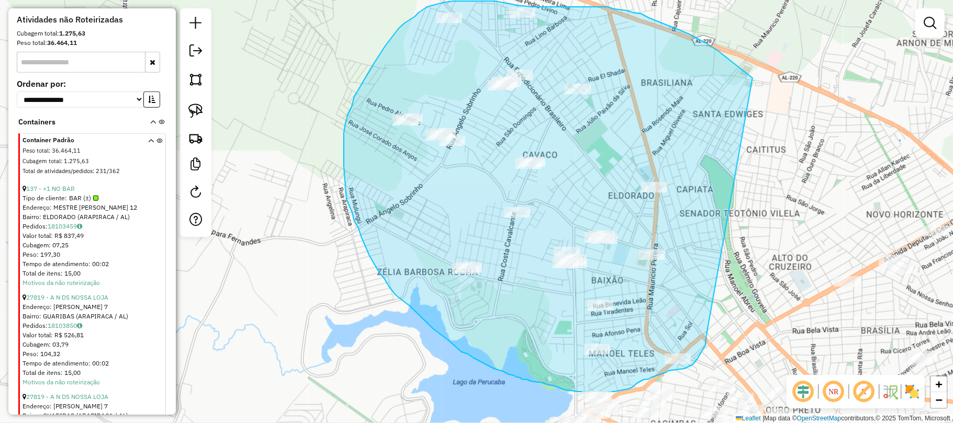
drag, startPoint x: 689, startPoint y: 34, endPoint x: 710, endPoint y: 320, distance: 287.0
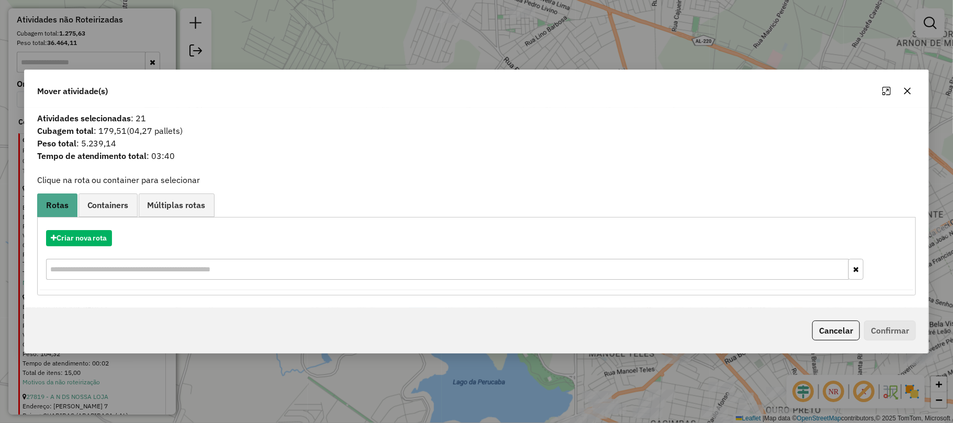
click at [908, 90] on icon "button" at bounding box center [907, 90] width 7 height 7
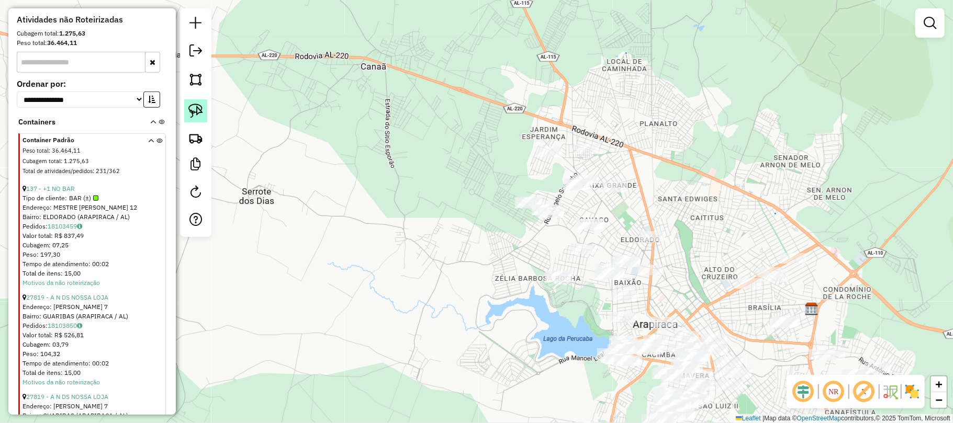
click at [193, 111] on img at bounding box center [195, 111] width 15 height 15
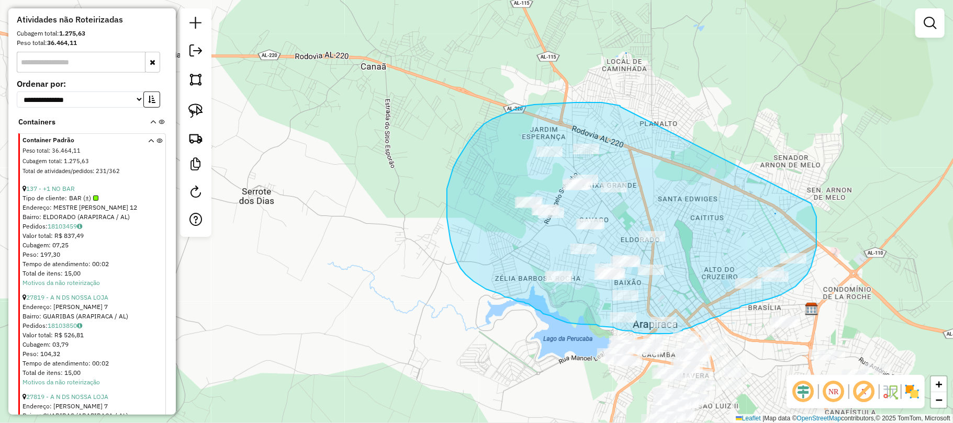
drag, startPoint x: 618, startPoint y: 105, endPoint x: 811, endPoint y: 204, distance: 217.2
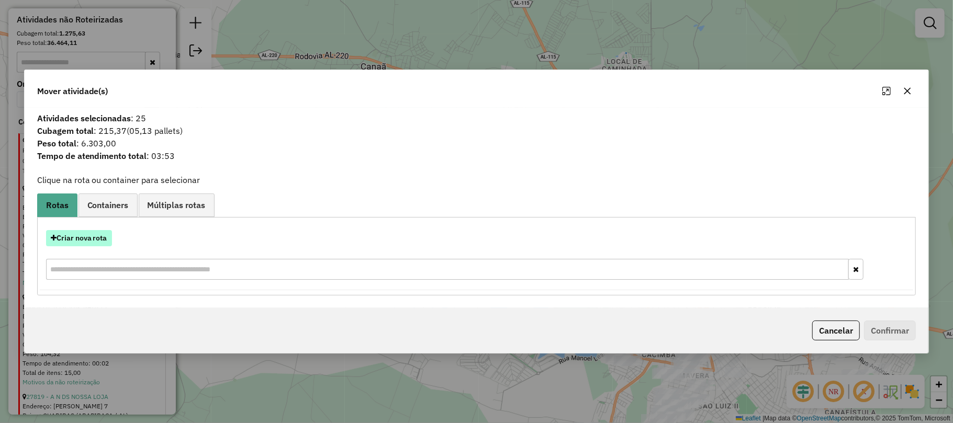
click at [86, 235] on button "Criar nova rota" at bounding box center [79, 238] width 66 height 16
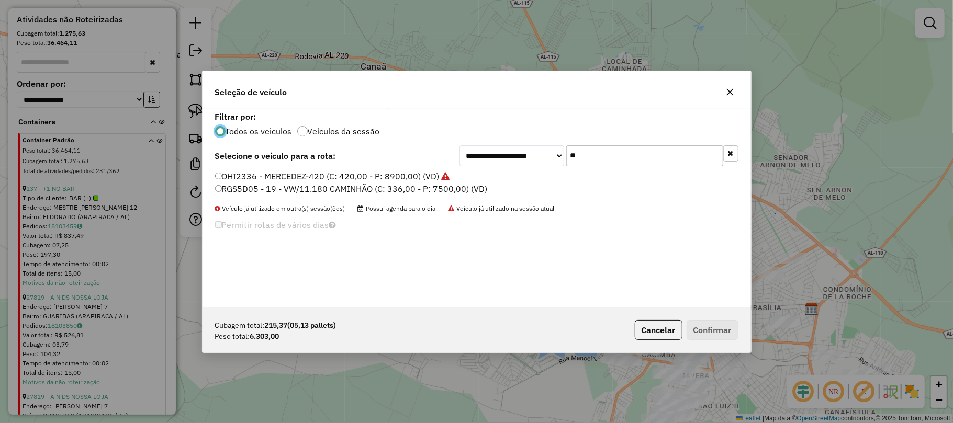
scroll to position [5, 3]
drag, startPoint x: 613, startPoint y: 153, endPoint x: 454, endPoint y: 149, distance: 159.2
click at [460, 147] on div "**********" at bounding box center [599, 156] width 279 height 21
type input "***"
click at [304, 183] on label "RGS5D05 - 19 - VW/11.180 CAMINHÃO (C: 336,00 - P: 7500,00) (VD)" at bounding box center [351, 189] width 273 height 13
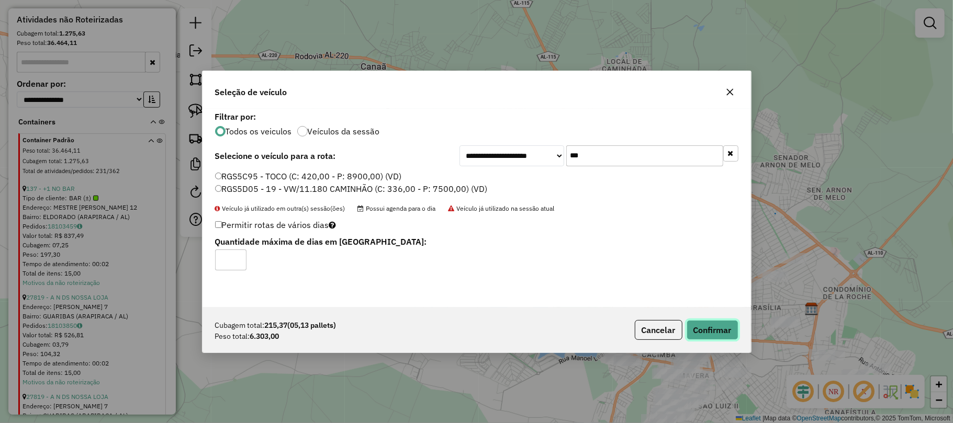
click at [708, 321] on button "Confirmar" at bounding box center [713, 330] width 52 height 20
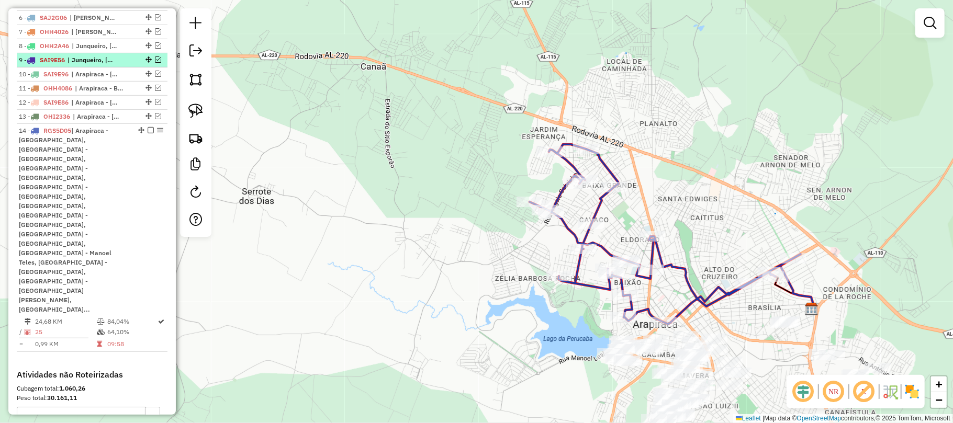
scroll to position [474, 0]
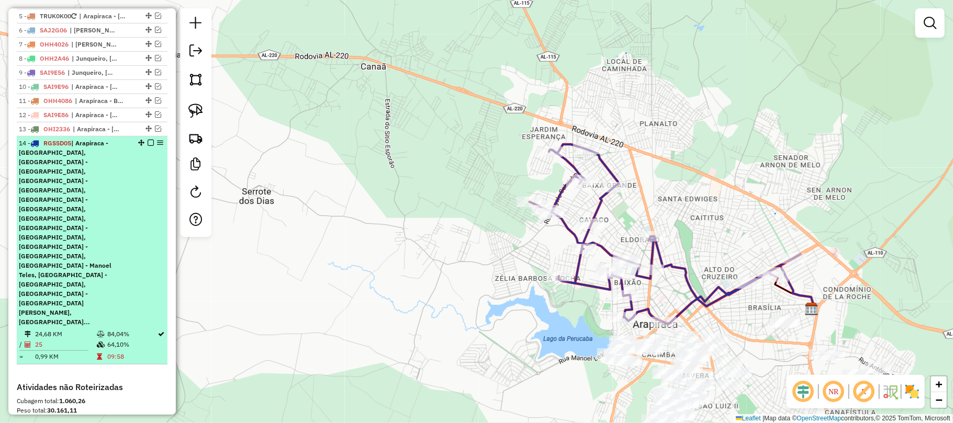
click at [150, 146] on em at bounding box center [151, 143] width 6 height 6
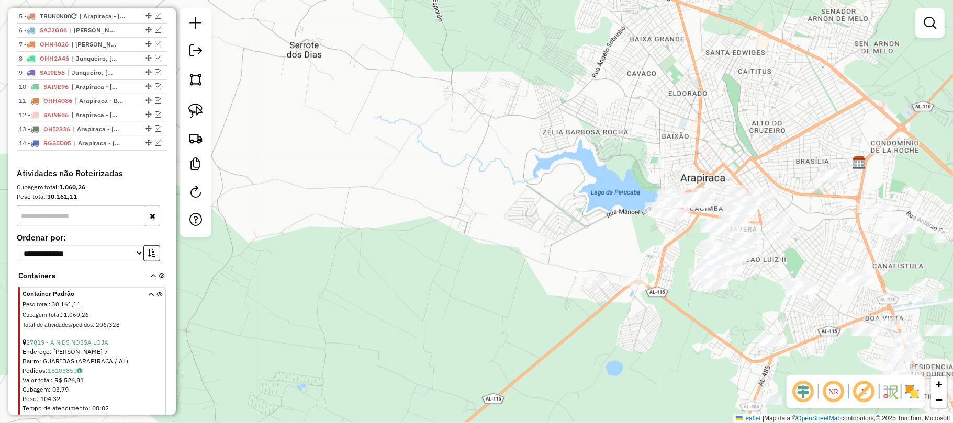
drag, startPoint x: 694, startPoint y: 262, endPoint x: 739, endPoint y: 116, distance: 153.5
click at [739, 116] on div "Janela de atendimento Grade de atendimento Capacidade Transportadoras Veículos …" at bounding box center [476, 211] width 953 height 423
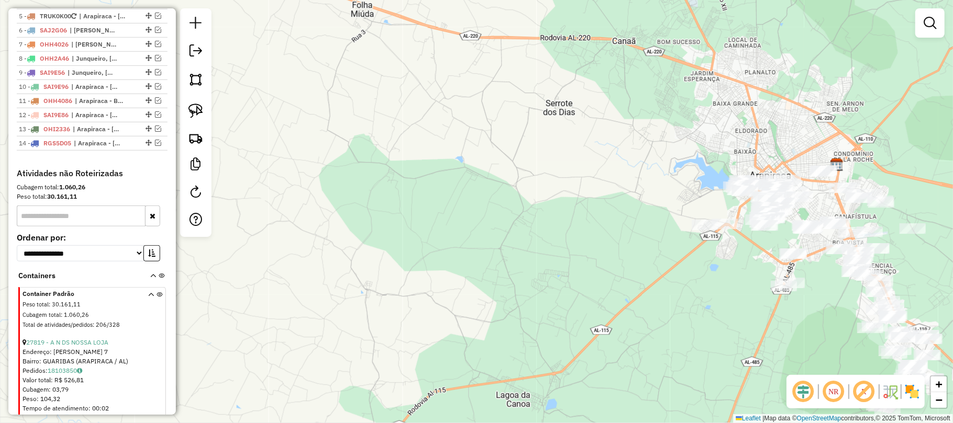
click at [828, 214] on div "Janela de atendimento Grade de atendimento Capacidade Transportadoras Veículos …" at bounding box center [476, 211] width 953 height 423
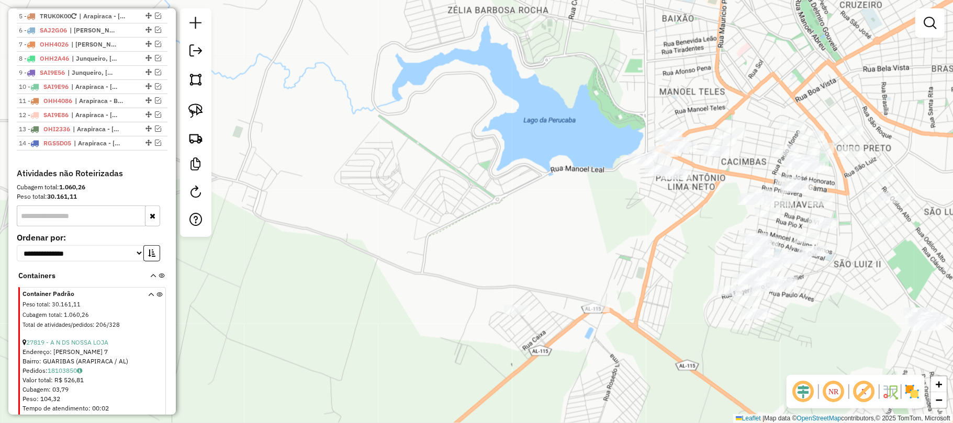
click at [691, 197] on div "Janela de atendimento Grade de atendimento Capacidade Transportadoras Veículos …" at bounding box center [476, 211] width 953 height 423
click at [187, 107] on link at bounding box center [195, 110] width 23 height 23
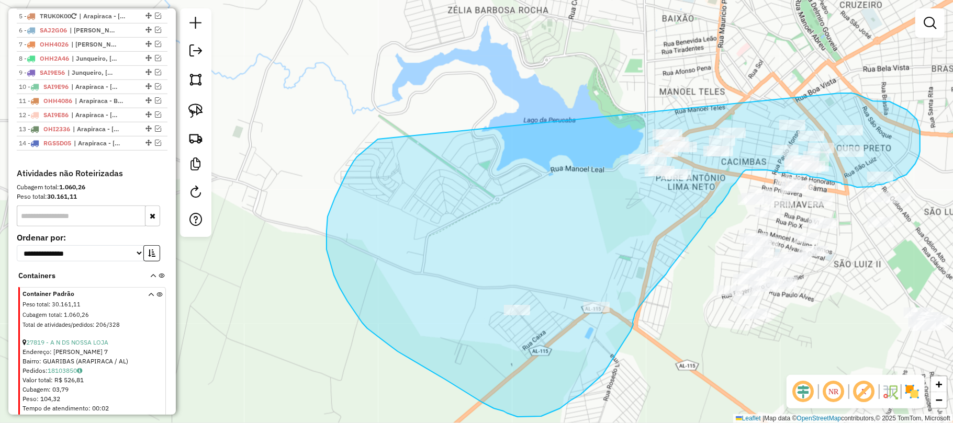
drag, startPoint x: 378, startPoint y: 139, endPoint x: 840, endPoint y: 93, distance: 464.0
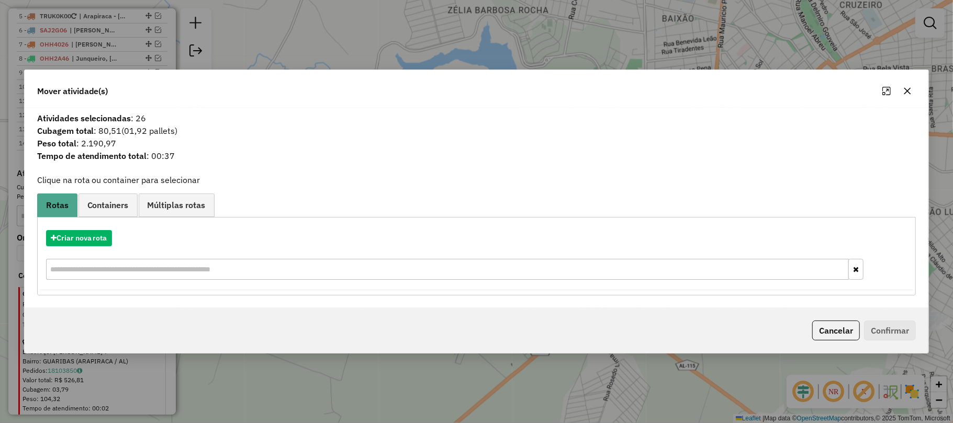
click at [914, 90] on button "button" at bounding box center [907, 91] width 17 height 17
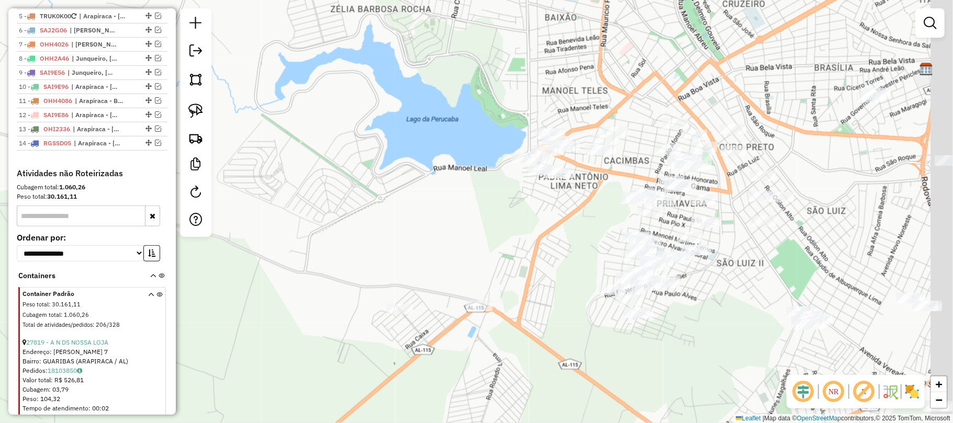
drag, startPoint x: 721, startPoint y: 208, endPoint x: 604, endPoint y: 207, distance: 117.3
click at [604, 207] on div "Janela de atendimento Grade de atendimento Capacidade Transportadoras Veículos …" at bounding box center [476, 211] width 953 height 423
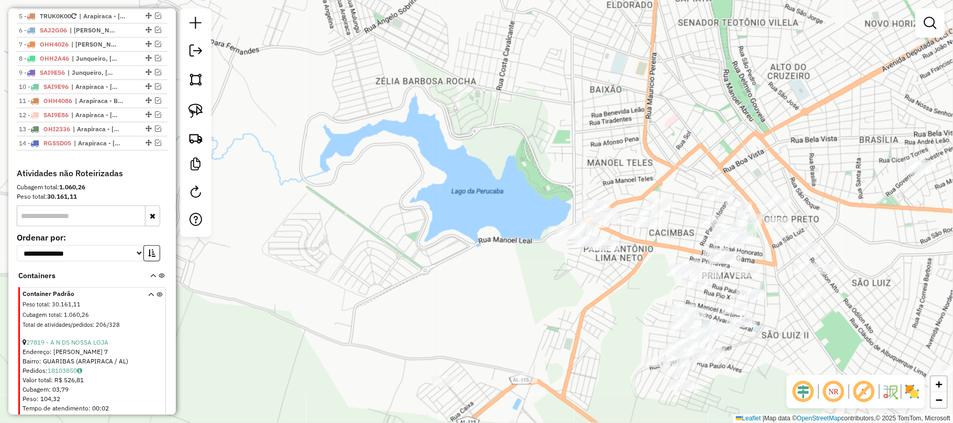
drag, startPoint x: 556, startPoint y: 87, endPoint x: 598, endPoint y: 162, distance: 85.8
click at [599, 162] on div "Janela de atendimento Grade de atendimento Capacidade Transportadoras Veículos …" at bounding box center [476, 211] width 953 height 423
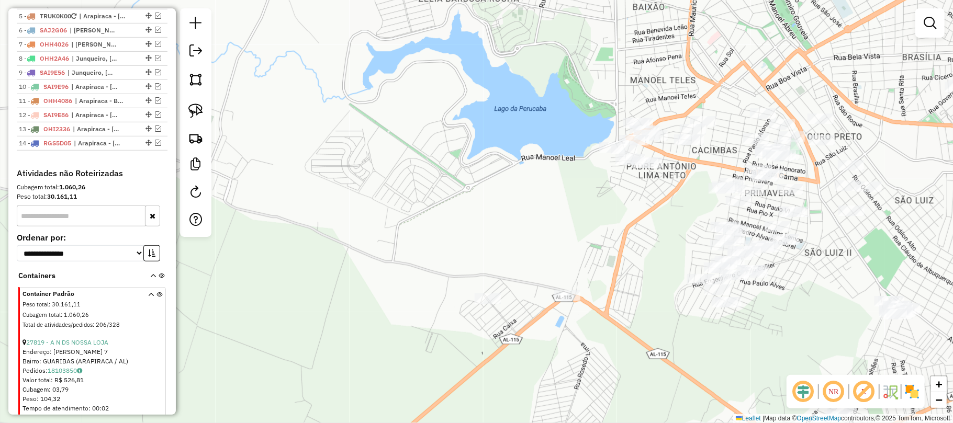
drag, startPoint x: 634, startPoint y: 206, endPoint x: 684, endPoint y: 189, distance: 52.0
click at [684, 189] on div "Janela de atendimento Grade de atendimento Capacidade Transportadoras Veículos …" at bounding box center [476, 211] width 953 height 423
click at [206, 117] on link at bounding box center [195, 110] width 23 height 23
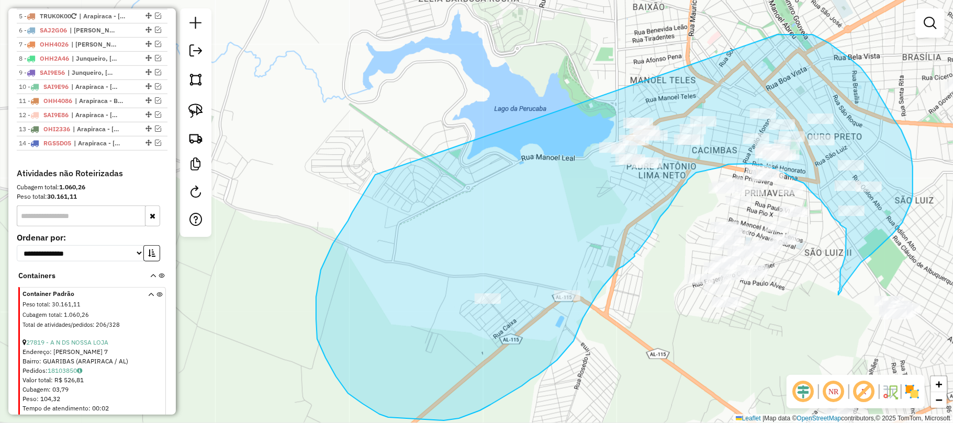
drag, startPoint x: 316, startPoint y: 297, endPoint x: 774, endPoint y: 35, distance: 527.6
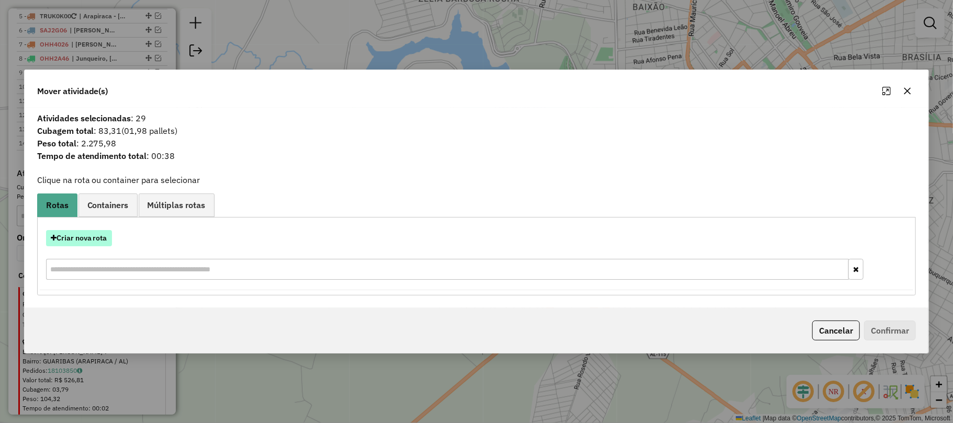
click at [82, 230] on button "Criar nova rota" at bounding box center [79, 238] width 66 height 16
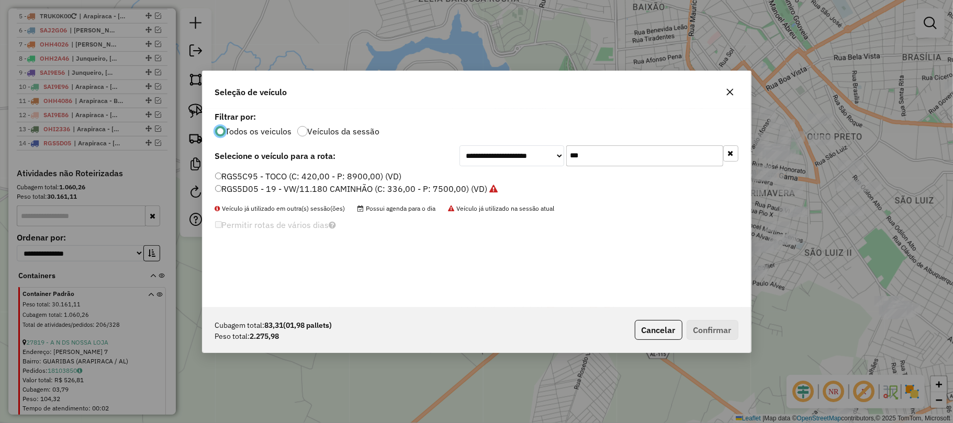
scroll to position [5, 3]
drag, startPoint x: 615, startPoint y: 159, endPoint x: 483, endPoint y: 153, distance: 132.0
click at [486, 152] on div "**********" at bounding box center [599, 156] width 279 height 21
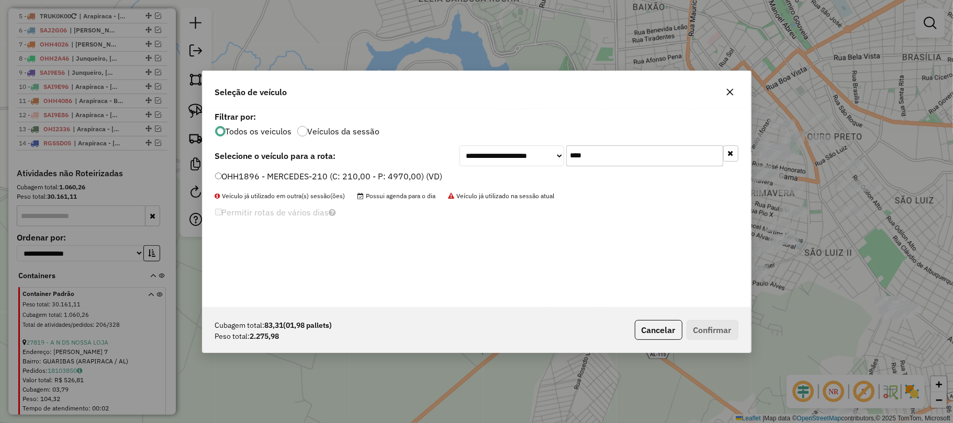
type input "****"
click at [321, 171] on div "**********" at bounding box center [477, 208] width 549 height 199
click at [356, 183] on div "OHH1896 - MERCEDES-210 (C: 210,00 - P: 4970,00) (VD)" at bounding box center [477, 181] width 536 height 21
click at [352, 178] on label "OHH1896 - MERCEDES-210 (C: 210,00 - P: 4970,00) (VD)" at bounding box center [329, 176] width 228 height 13
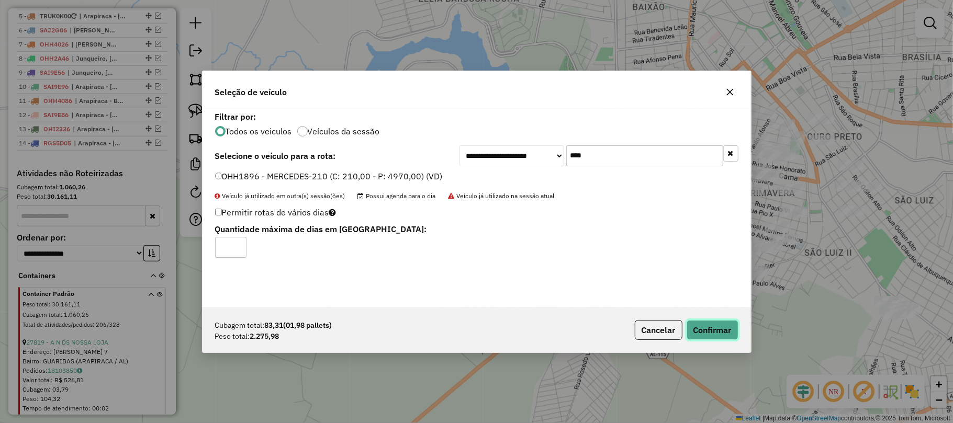
click at [689, 321] on button "Confirmar" at bounding box center [713, 330] width 52 height 20
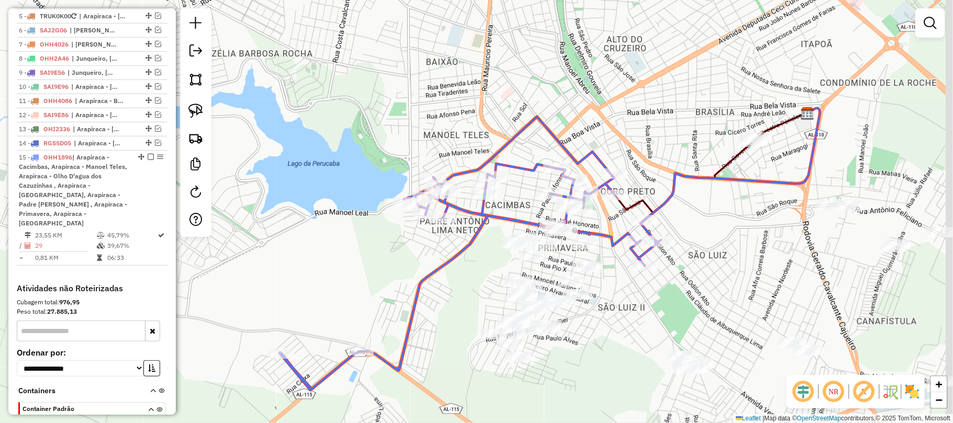
drag, startPoint x: 890, startPoint y: 137, endPoint x: 613, endPoint y: 220, distance: 289.1
click at [613, 220] on div "Janela de atendimento Grade de atendimento Capacidade Transportadoras Veículos …" at bounding box center [476, 211] width 953 height 423
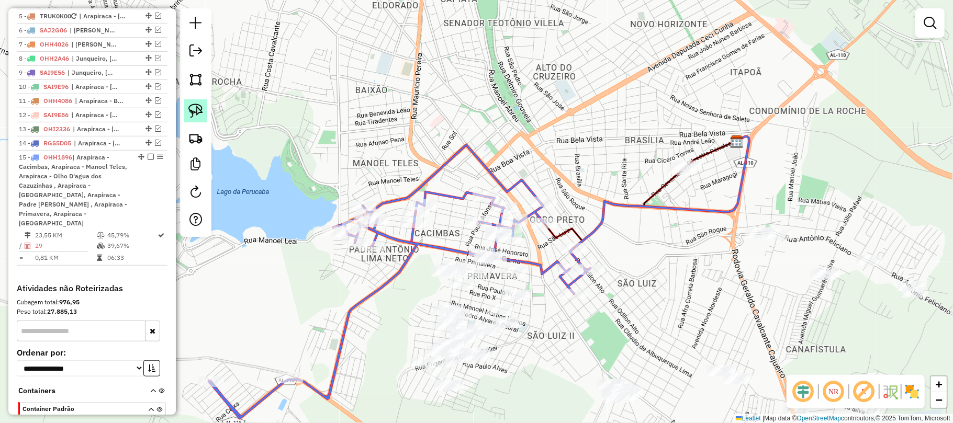
click at [192, 111] on img at bounding box center [195, 111] width 15 height 15
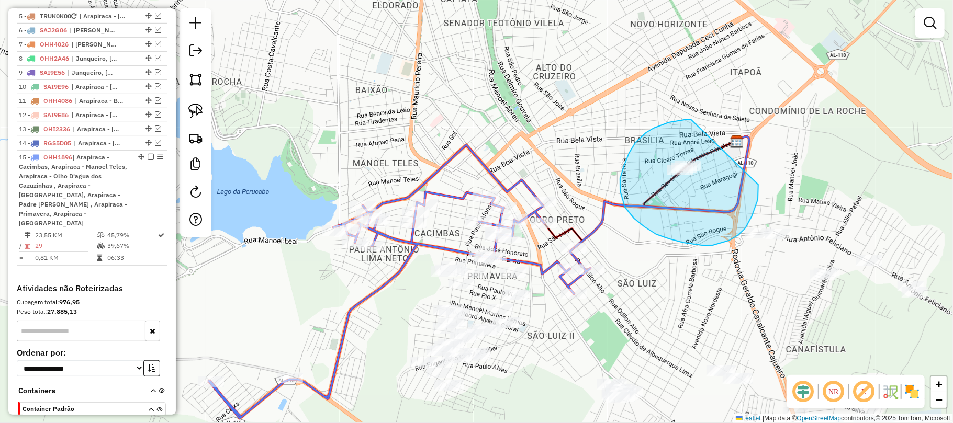
drag, startPoint x: 691, startPoint y: 120, endPoint x: 758, endPoint y: 185, distance: 93.3
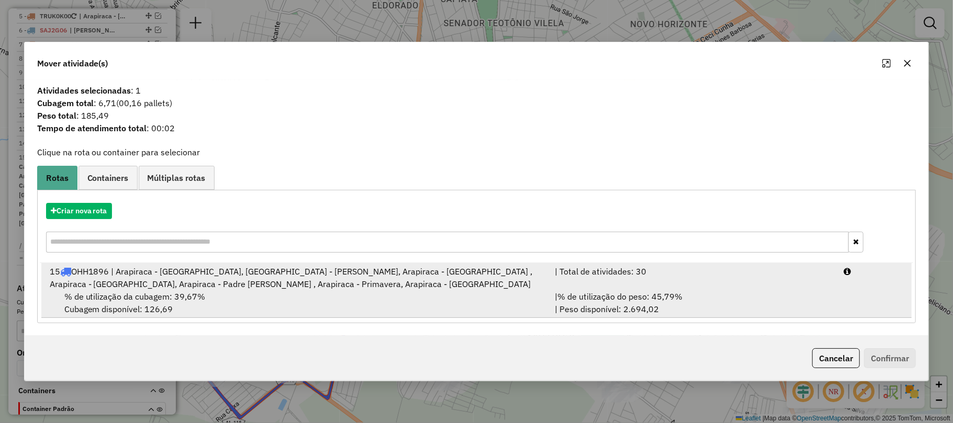
click at [437, 275] on div "15 OHH1896 | Arapiraca - Cacimbas, Arapiraca - Manoel Teles, Arapiraca - Olho D…" at bounding box center [296, 277] width 506 height 25
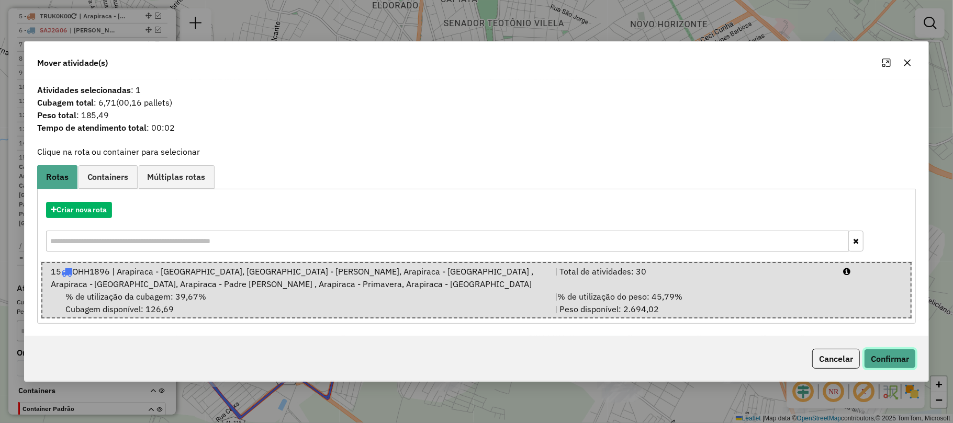
click at [884, 361] on button "Confirmar" at bounding box center [890, 359] width 52 height 20
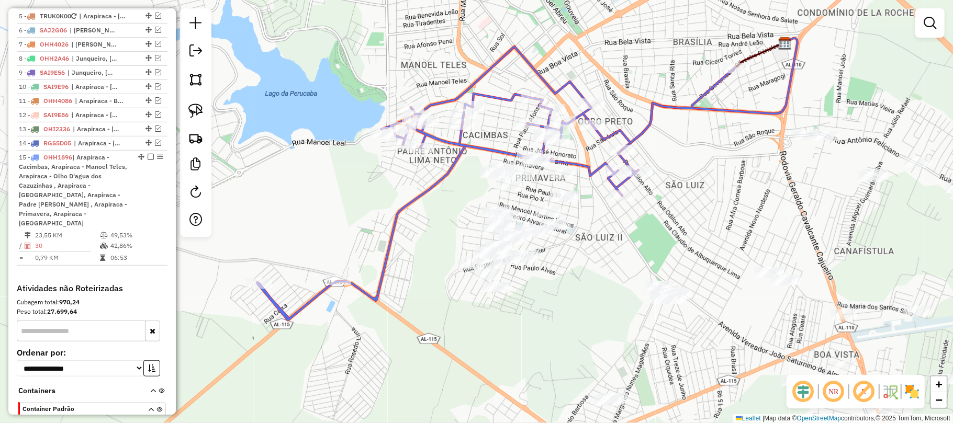
drag, startPoint x: 573, startPoint y: 306, endPoint x: 608, endPoint y: 228, distance: 85.0
click at [608, 228] on div "Janela de atendimento Grade de atendimento Capacidade Transportadoras Veículos …" at bounding box center [476, 211] width 953 height 423
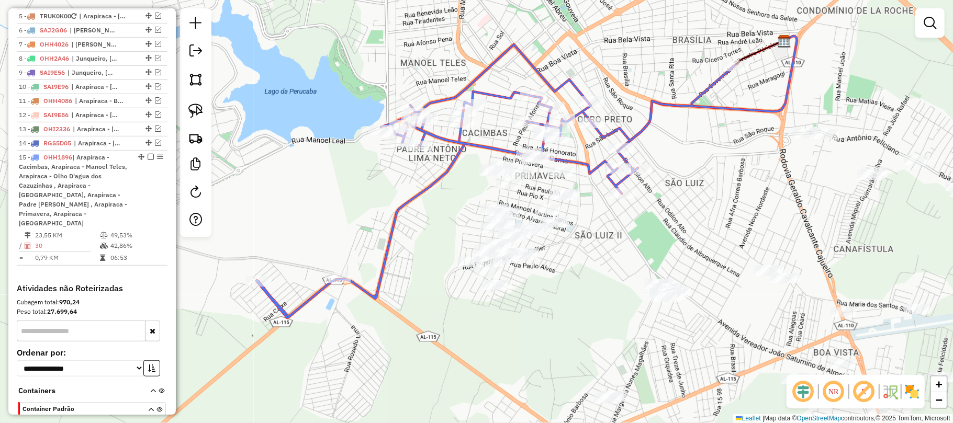
drag, startPoint x: 205, startPoint y: 119, endPoint x: 292, endPoint y: 156, distance: 93.8
click at [206, 118] on link at bounding box center [195, 110] width 23 height 23
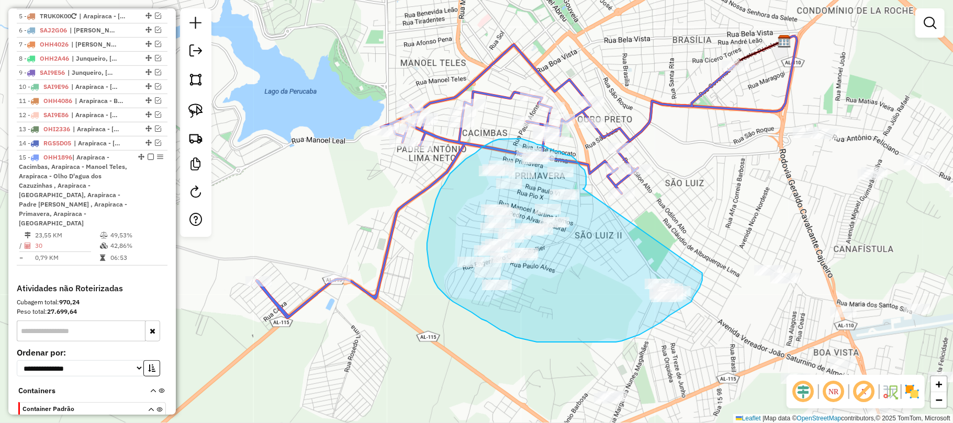
drag, startPoint x: 585, startPoint y: 188, endPoint x: 702, endPoint y: 273, distance: 145.1
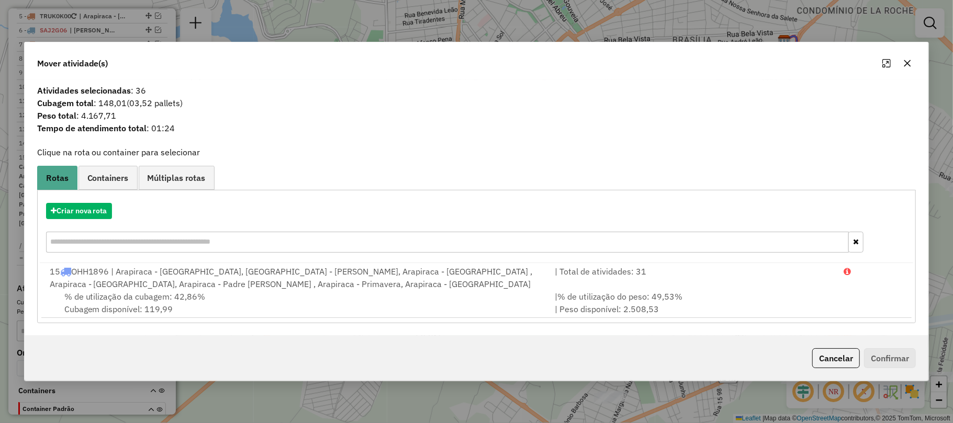
click at [903, 65] on icon "button" at bounding box center [907, 63] width 8 height 8
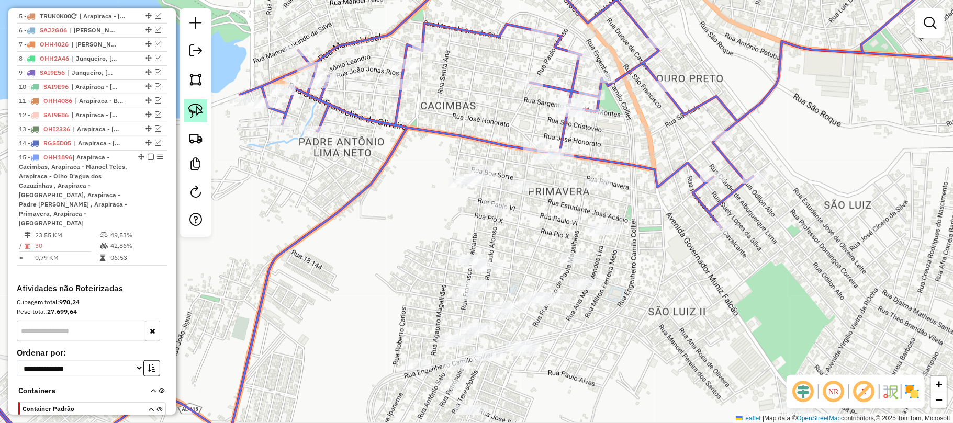
click at [202, 111] on img at bounding box center [195, 111] width 15 height 15
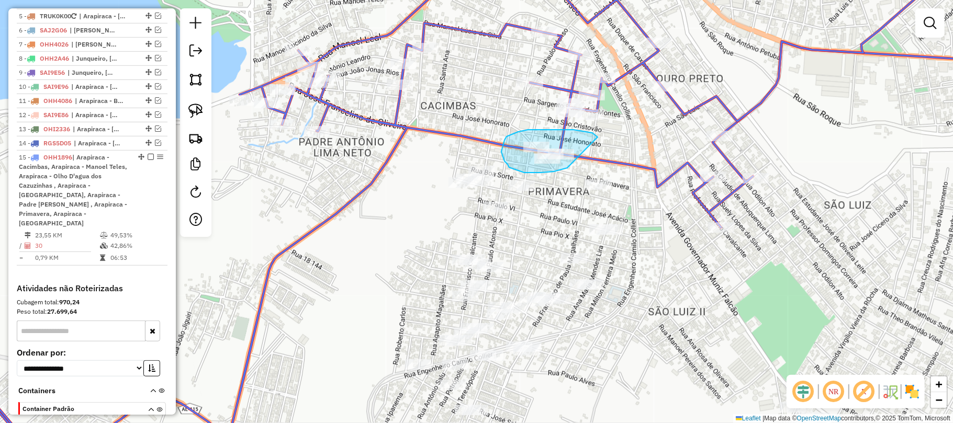
drag, startPoint x: 587, startPoint y: 132, endPoint x: 600, endPoint y: 159, distance: 30.2
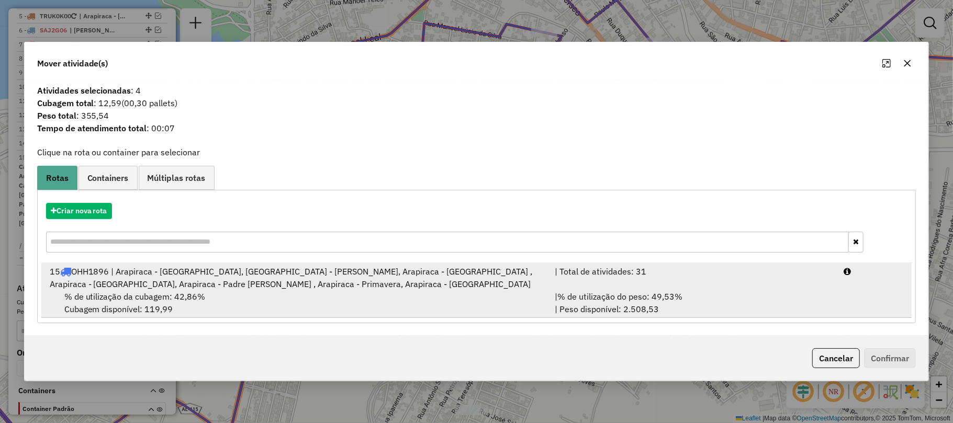
click at [274, 276] on div "15 OHH1896 | Arapiraca - Cacimbas, Arapiraca - Manoel Teles, Arapiraca - Olho D…" at bounding box center [296, 277] width 506 height 25
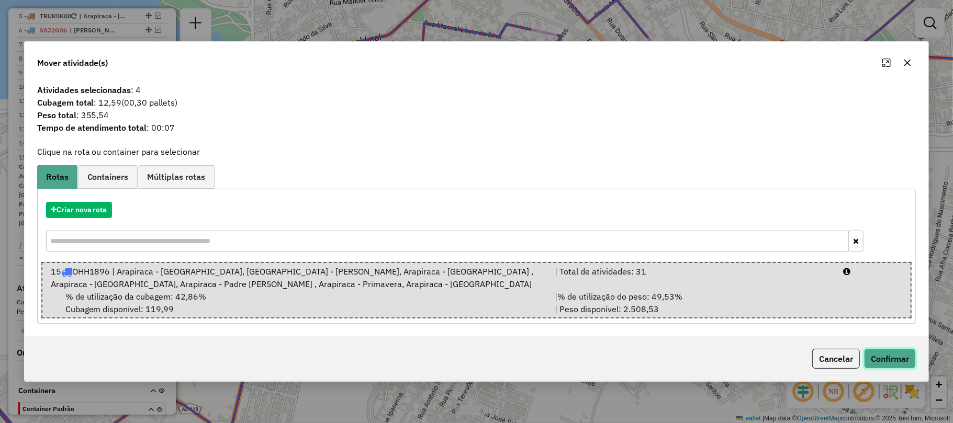
click at [893, 350] on button "Confirmar" at bounding box center [890, 359] width 52 height 20
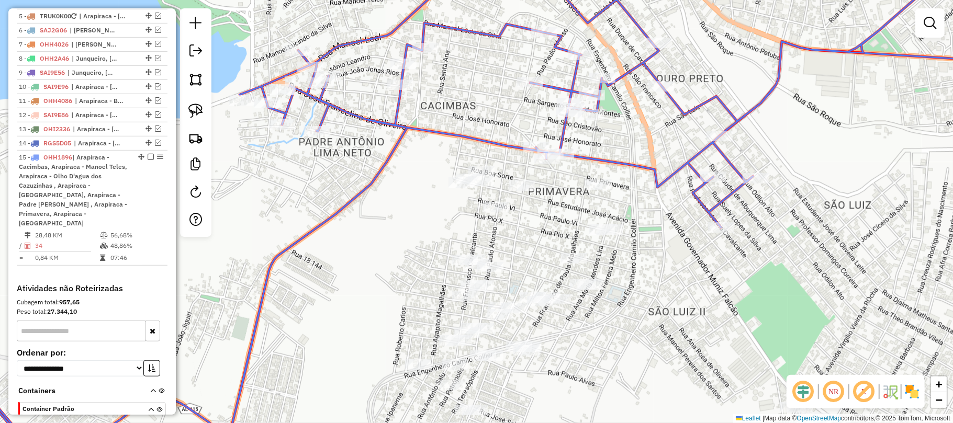
click at [705, 227] on div "Rota 15 - Placa OHH1896 66 - SUPER DOIS IRMAOS Janela de atendimento Grade de a…" at bounding box center [476, 211] width 953 height 423
select select "*********"
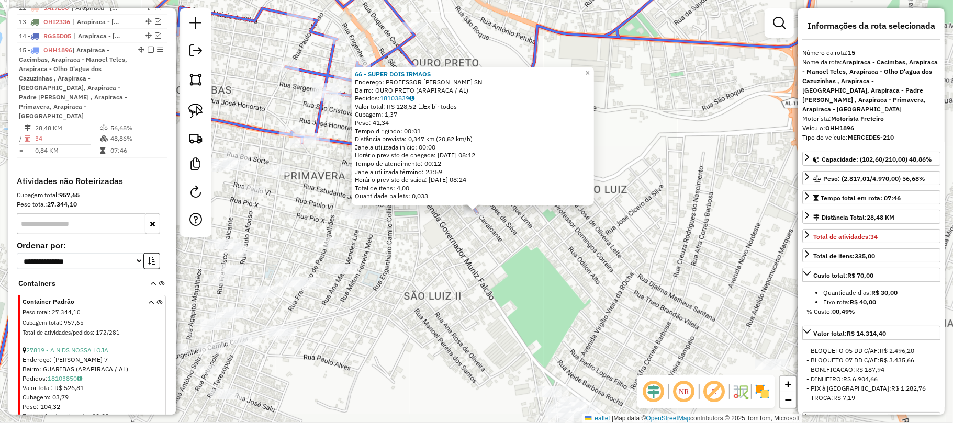
scroll to position [627, 0]
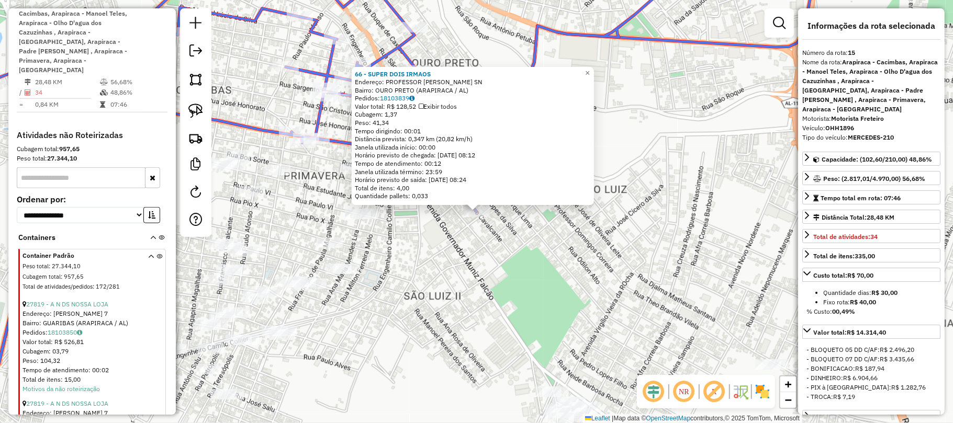
drag, startPoint x: 544, startPoint y: 254, endPoint x: 553, endPoint y: 255, distance: 8.4
click at [545, 255] on div "66 - SUPER DOIS IRMAOS Endereço: PROFESSOR JOVINO CAVALCANTE SN Bairro: OURO PR…" at bounding box center [476, 211] width 953 height 423
click at [568, 242] on div "66 - SUPER DOIS IRMAOS Endereço: PROFESSOR JOVINO CAVALCANTE SN Bairro: OURO PR…" at bounding box center [476, 211] width 953 height 423
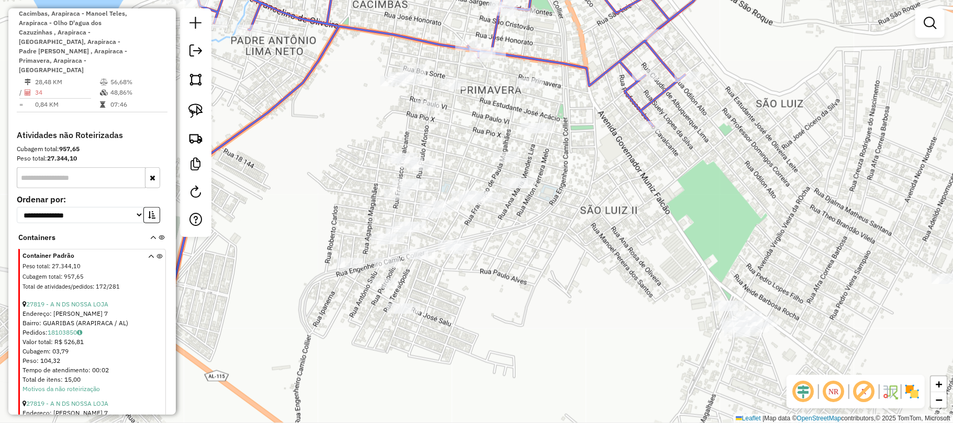
drag, startPoint x: 543, startPoint y: 237, endPoint x: 719, endPoint y: 150, distance: 195.7
click at [719, 150] on div "Janela de atendimento Grade de atendimento Capacidade Transportadoras Veículos …" at bounding box center [476, 211] width 953 height 423
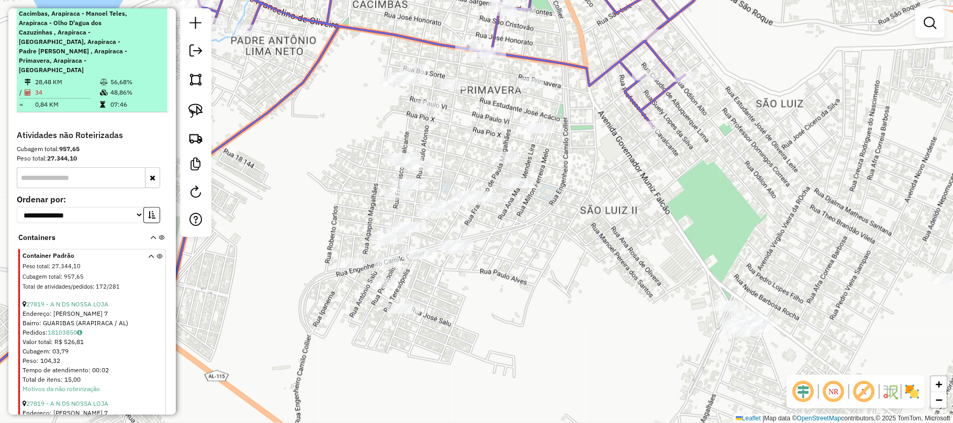
click at [150, 7] on em at bounding box center [151, 4] width 6 height 6
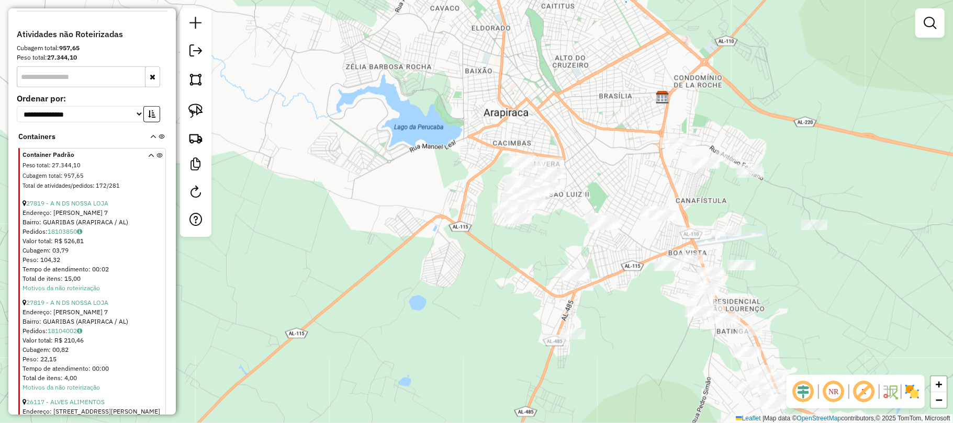
drag, startPoint x: 516, startPoint y: 130, endPoint x: 506, endPoint y: 120, distance: 14.4
click at [506, 120] on div "Janela de atendimento Grade de atendimento Capacidade Transportadoras Veículos …" at bounding box center [476, 211] width 953 height 423
click at [208, 113] on div at bounding box center [195, 122] width 31 height 229
click at [199, 112] on img at bounding box center [195, 111] width 15 height 15
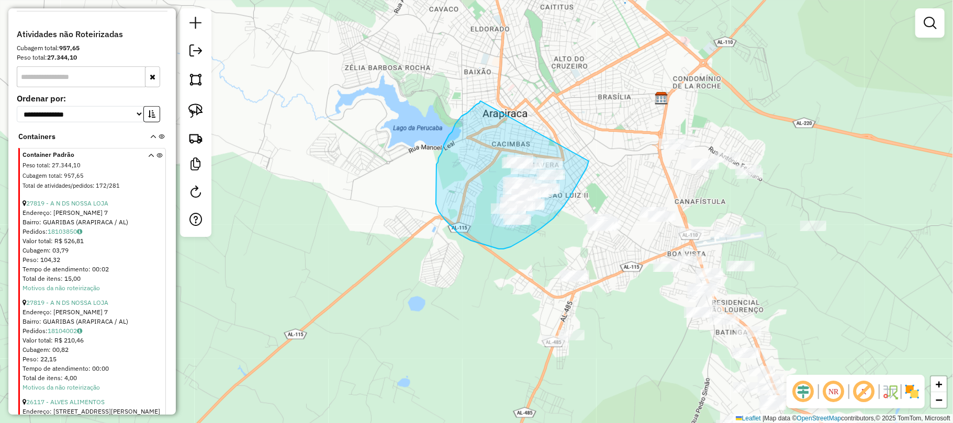
drag, startPoint x: 481, startPoint y: 101, endPoint x: 589, endPoint y: 152, distance: 119.7
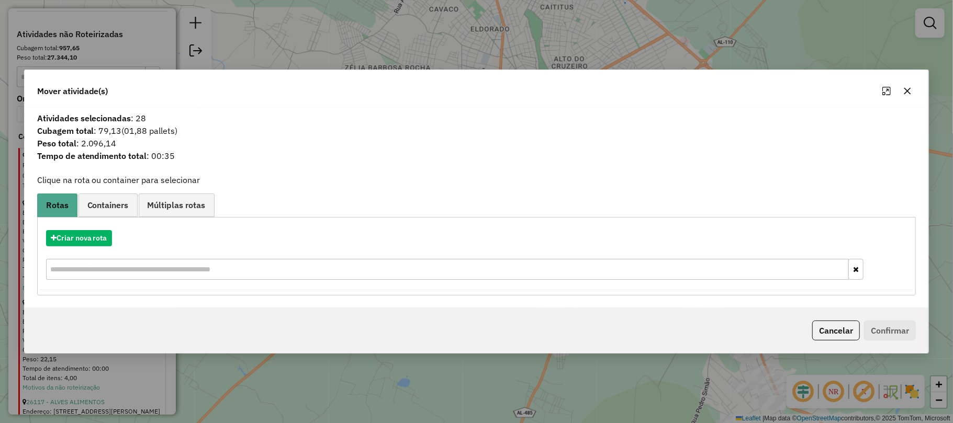
click at [907, 88] on icon "button" at bounding box center [907, 91] width 8 height 8
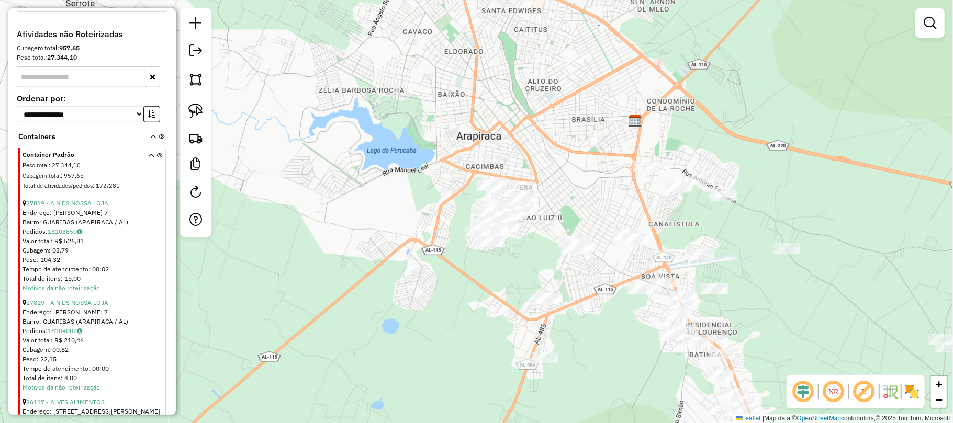
drag, startPoint x: 472, startPoint y: 155, endPoint x: 426, endPoint y: 143, distance: 47.6
click at [464, 139] on div "Janela de atendimento Grade de atendimento Capacidade Transportadoras Veículos …" at bounding box center [476, 211] width 953 height 423
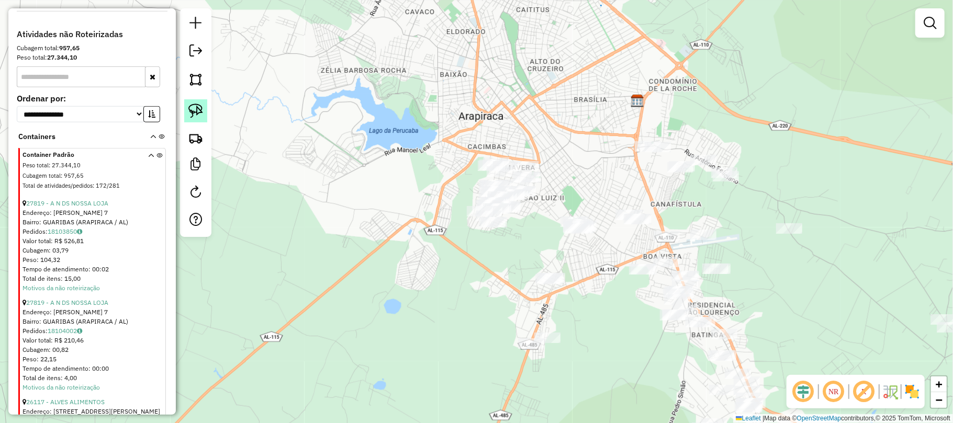
click at [189, 120] on link at bounding box center [195, 110] width 23 height 23
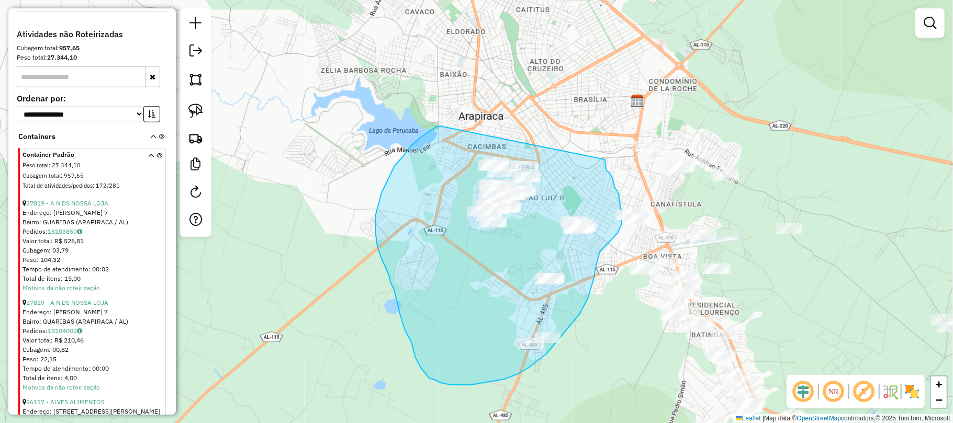
drag, startPoint x: 440, startPoint y: 126, endPoint x: 605, endPoint y: 160, distance: 168.2
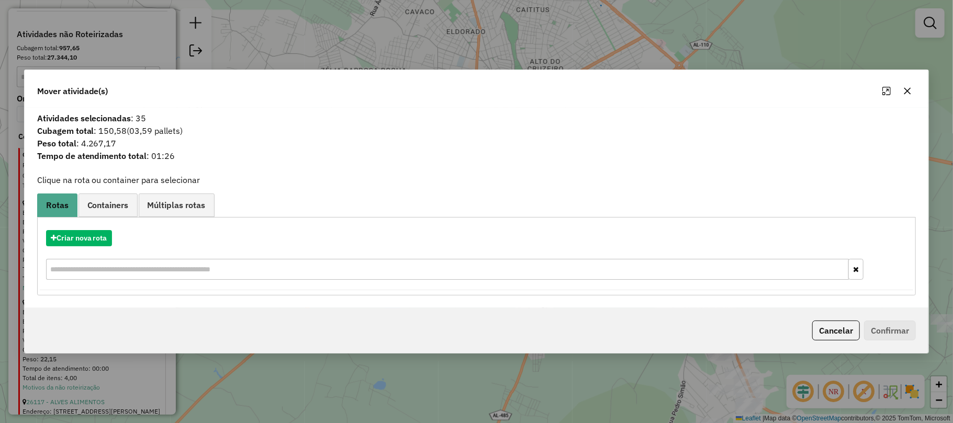
click at [907, 84] on button "button" at bounding box center [907, 91] width 17 height 17
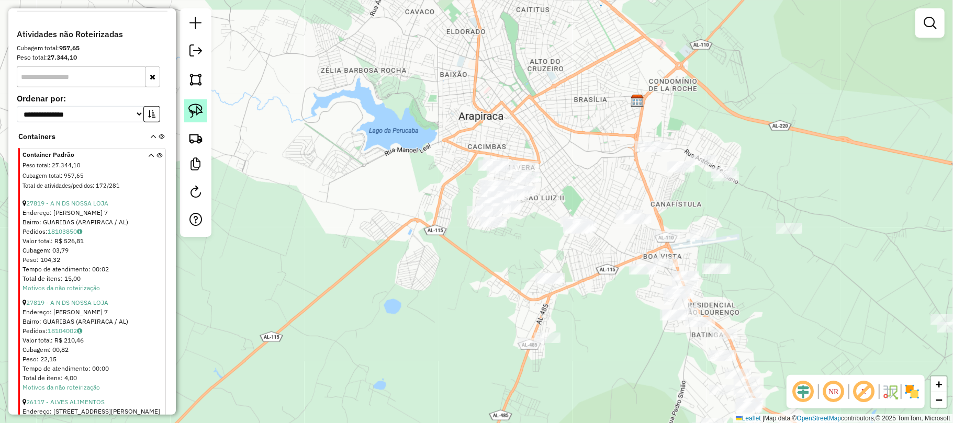
click at [204, 106] on link at bounding box center [195, 110] width 23 height 23
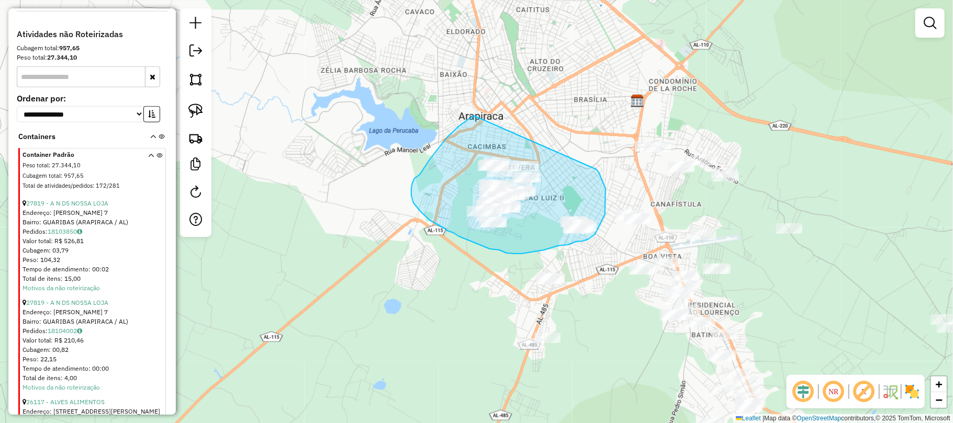
drag, startPoint x: 474, startPoint y: 116, endPoint x: 597, endPoint y: 170, distance: 134.3
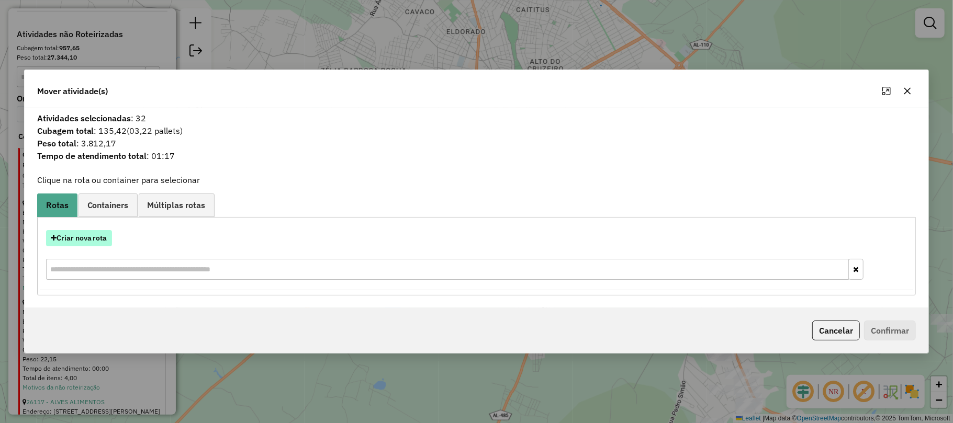
click at [96, 231] on button "Criar nova rota" at bounding box center [79, 238] width 66 height 16
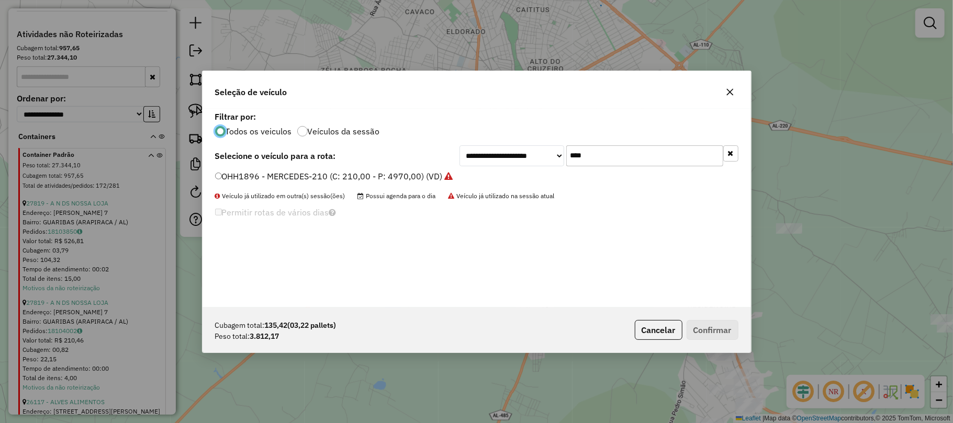
scroll to position [5, 3]
drag, startPoint x: 633, startPoint y: 155, endPoint x: 528, endPoint y: 166, distance: 105.8
click at [528, 166] on div "**********" at bounding box center [477, 208] width 549 height 199
type input "****"
click at [277, 171] on label "SAI9F06 - M. BENZ/ACCELO 817 - 6t (C: 252,00 - P: 6000,00) (VD)" at bounding box center [345, 176] width 260 height 13
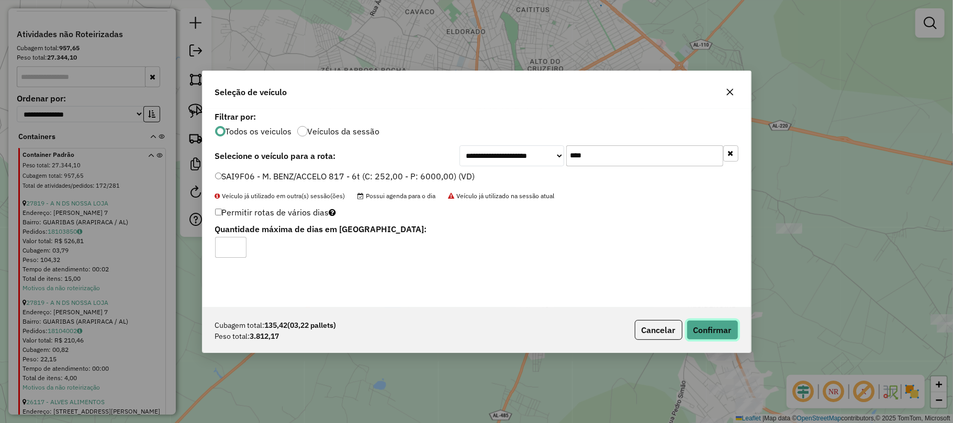
click at [721, 331] on button "Confirmar" at bounding box center [713, 330] width 52 height 20
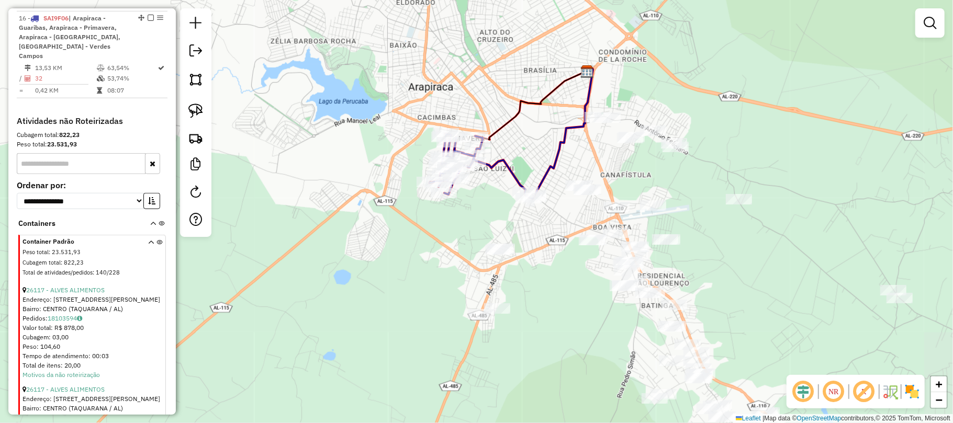
drag, startPoint x: 571, startPoint y: 171, endPoint x: 520, endPoint y: 141, distance: 58.2
click at [520, 141] on div "Janela de atendimento Grade de atendimento Capacidade Transportadoras Veículos …" at bounding box center [476, 211] width 953 height 423
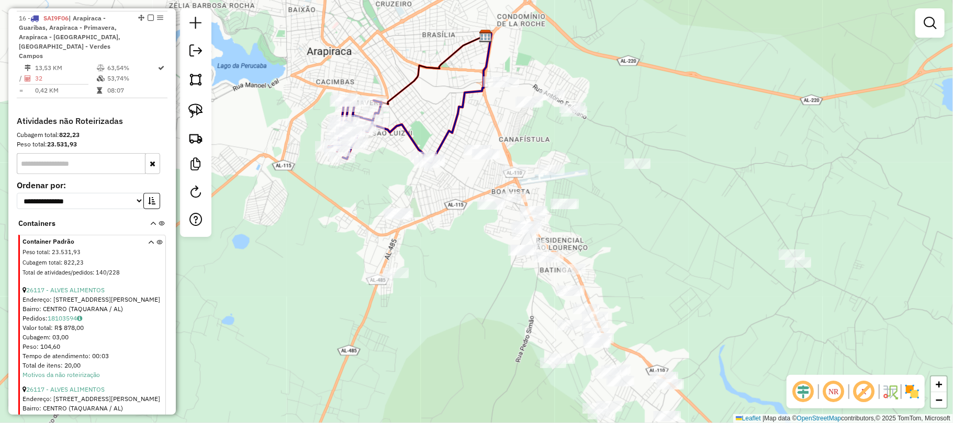
drag, startPoint x: 648, startPoint y: 176, endPoint x: 537, endPoint y: 135, distance: 118.9
click at [536, 137] on div "Janela de atendimento Grade de atendimento Capacidade Transportadoras Veículos …" at bounding box center [476, 211] width 953 height 423
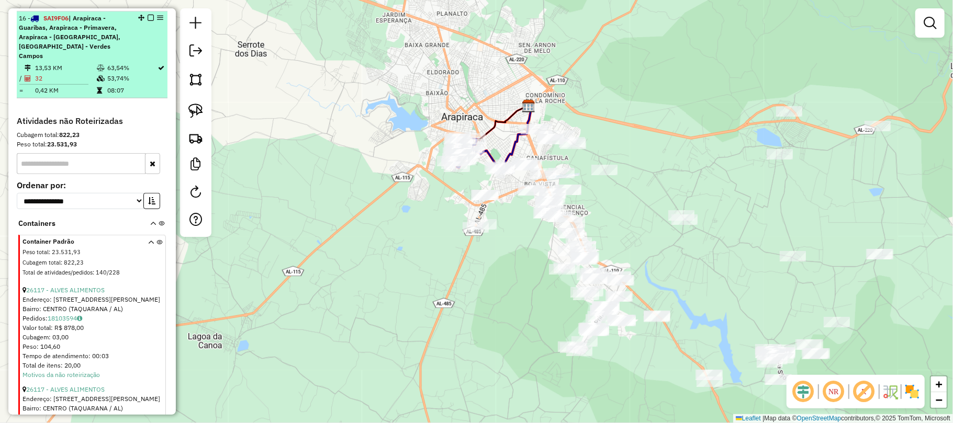
click at [53, 42] on span "| Arapiraca - Guaribas, Arapiraca - Primavera, Arapiraca - São Luiz, Arapiraca …" at bounding box center [70, 37] width 102 height 46
select select "*********"
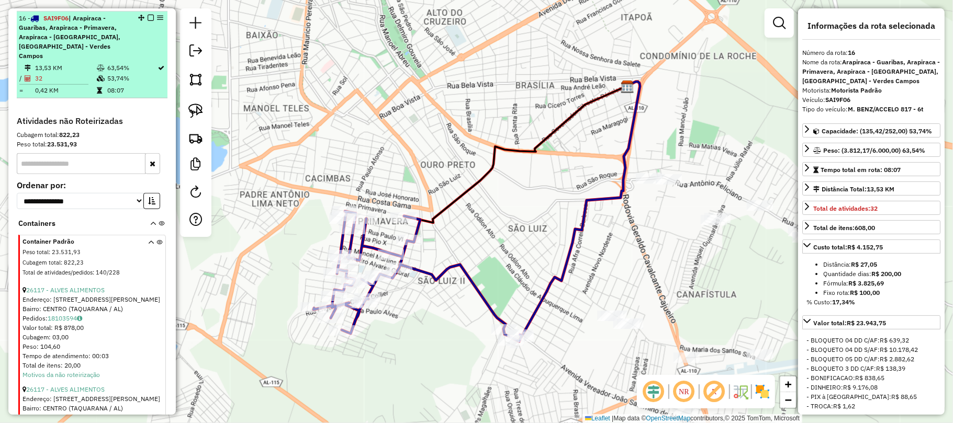
click at [148, 21] on em at bounding box center [151, 18] width 6 height 6
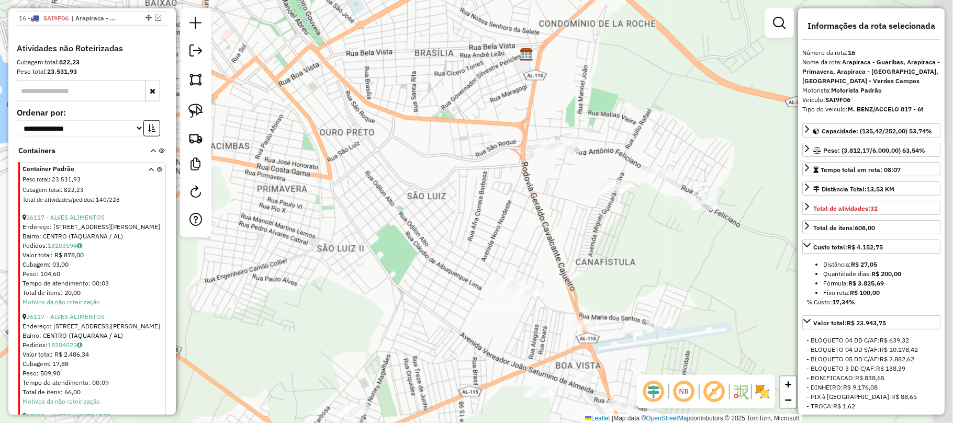
drag, startPoint x: 578, startPoint y: 225, endPoint x: 386, endPoint y: 139, distance: 210.4
click at [386, 139] on div "Janela de atendimento Grade de atendimento Capacidade Transportadoras Veículos …" at bounding box center [476, 211] width 953 height 423
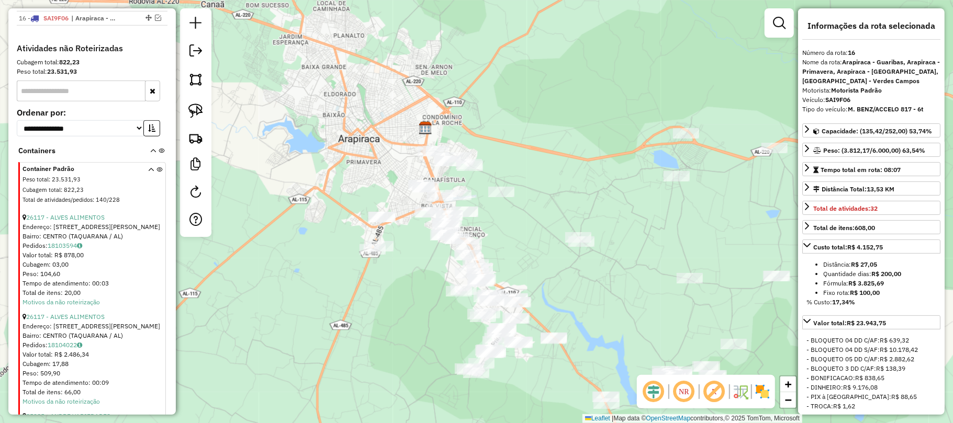
drag, startPoint x: 453, startPoint y: 189, endPoint x: 488, endPoint y: 216, distance: 44.1
click at [488, 216] on div "Janela de atendimento Grade de atendimento Capacidade Transportadoras Veículos …" at bounding box center [476, 211] width 953 height 423
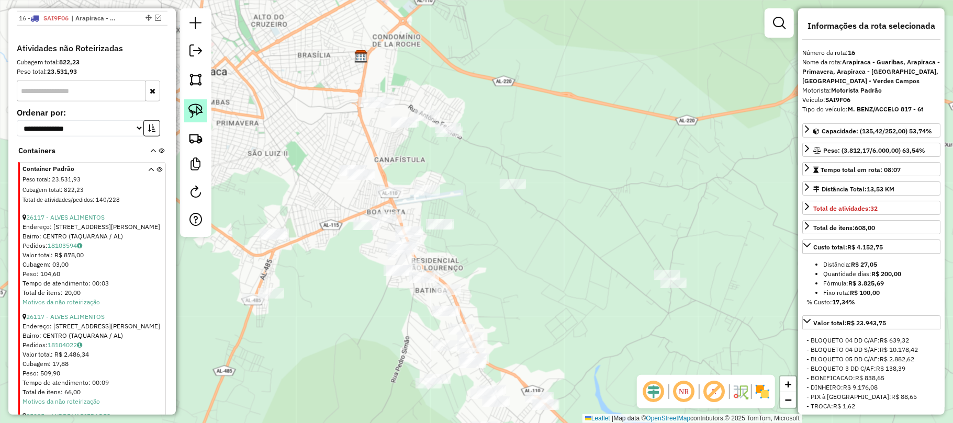
click at [189, 105] on img at bounding box center [195, 111] width 15 height 15
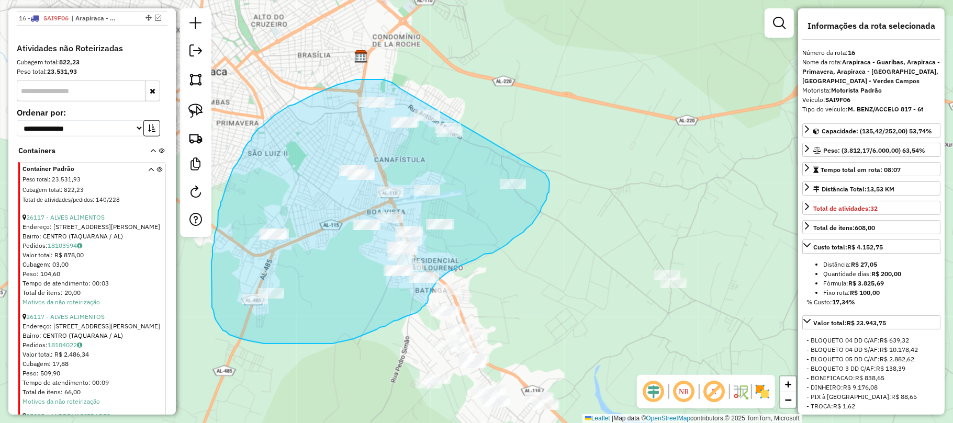
drag, startPoint x: 401, startPoint y: 89, endPoint x: 534, endPoint y: 154, distance: 147.9
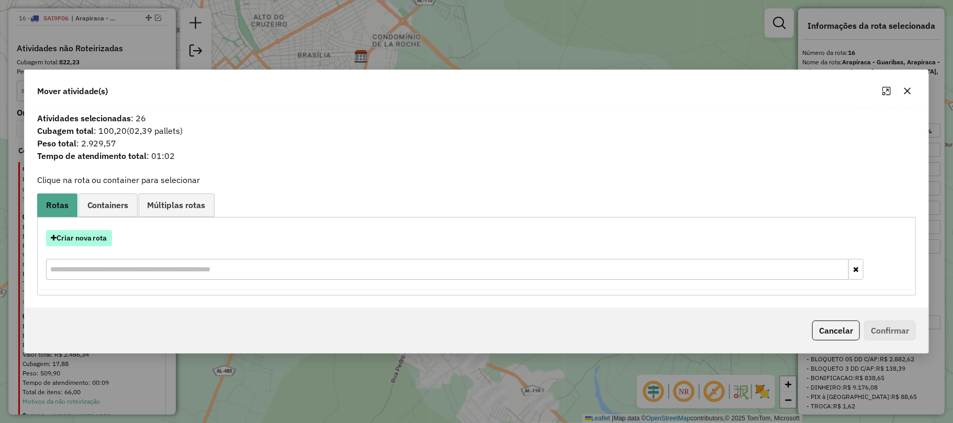
click at [104, 238] on button "Criar nova rota" at bounding box center [79, 238] width 66 height 16
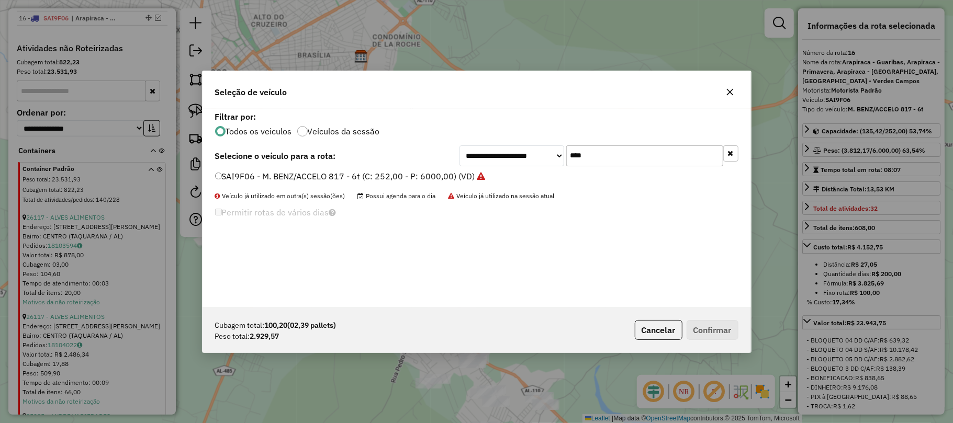
click at [582, 155] on input "****" at bounding box center [644, 156] width 157 height 21
type input "****"
click at [360, 176] on label "SAI9F26 - M. BENZ/ACCELO 817 - 6t (C: 252,00 - P: 6000,00) (VD)" at bounding box center [345, 176] width 260 height 13
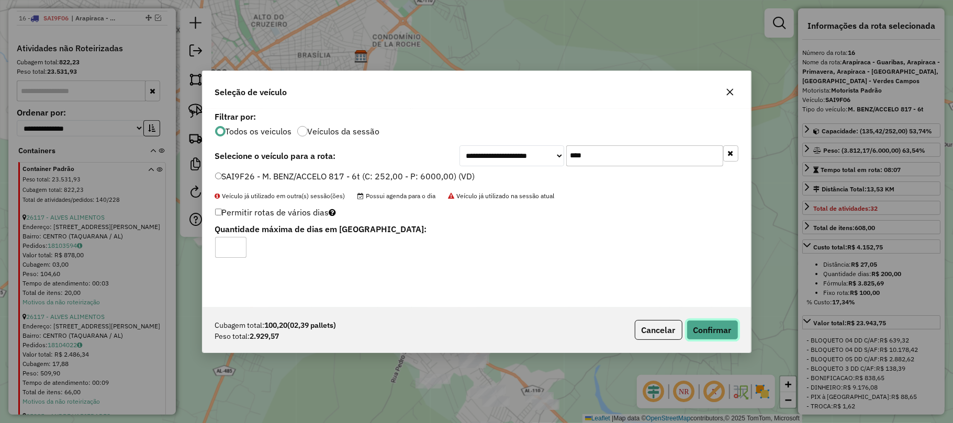
click at [722, 332] on button "Confirmar" at bounding box center [713, 330] width 52 height 20
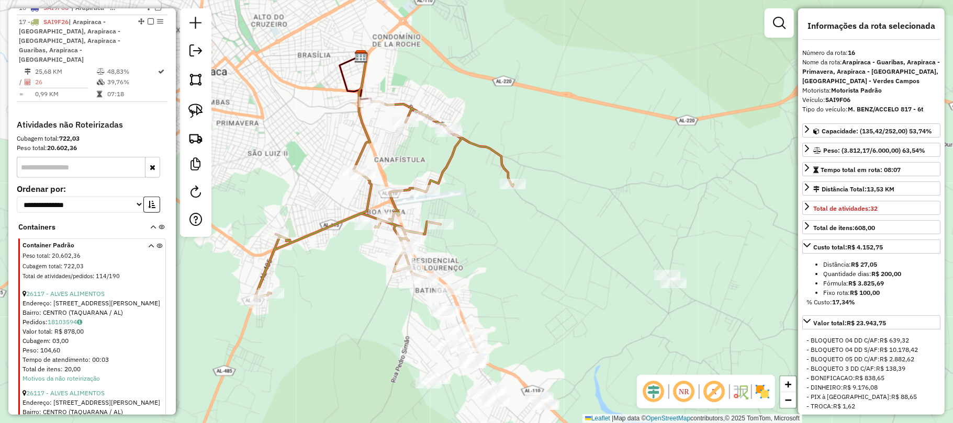
scroll to position [642, 0]
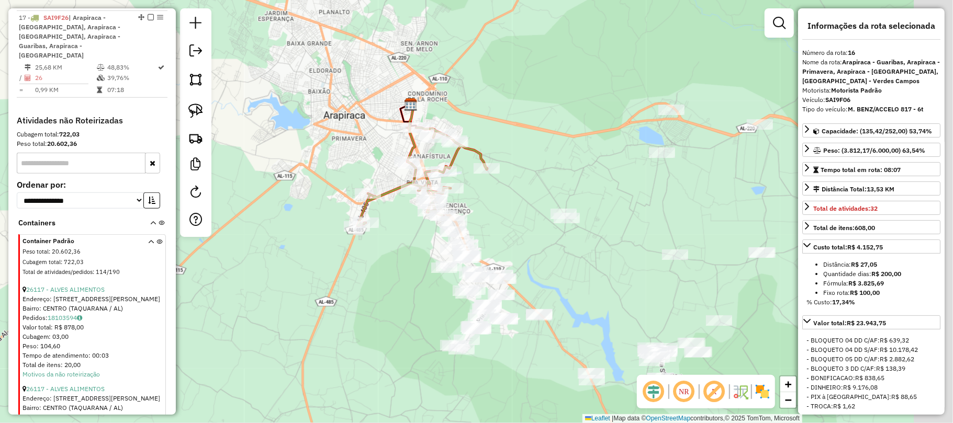
drag, startPoint x: 589, startPoint y: 165, endPoint x: 496, endPoint y: 142, distance: 95.5
click at [509, 139] on div "Janela de atendimento Grade de atendimento Capacidade Transportadoras Veículos …" at bounding box center [476, 211] width 953 height 423
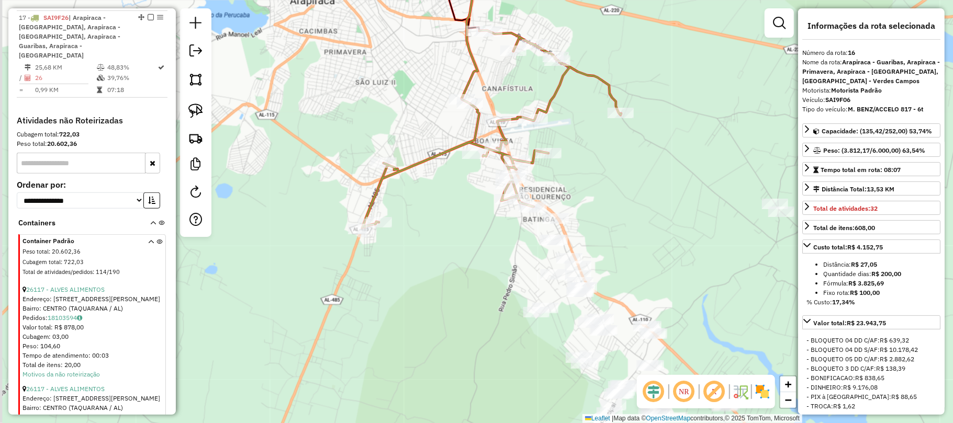
drag, startPoint x: 423, startPoint y: 185, endPoint x: 653, endPoint y: 207, distance: 230.8
click at [653, 207] on div "Janela de atendimento Grade de atendimento Capacidade Transportadoras Veículos …" at bounding box center [476, 211] width 953 height 423
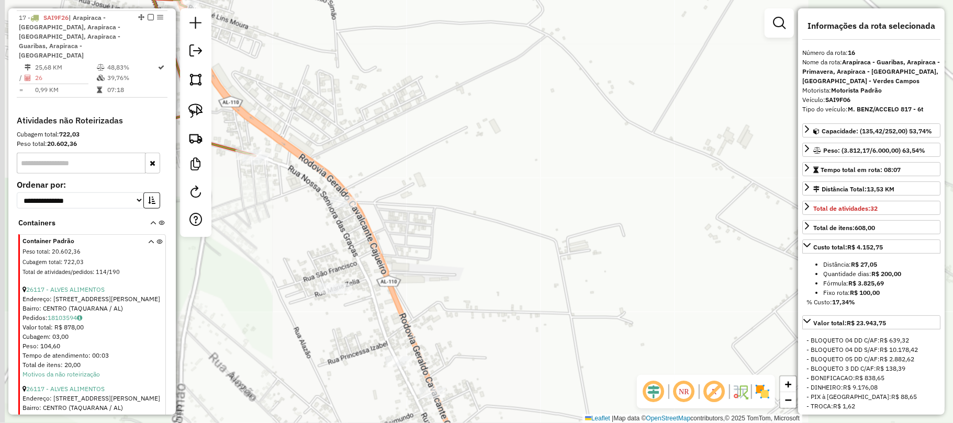
drag, startPoint x: 668, startPoint y: 193, endPoint x: 703, endPoint y: 168, distance: 43.6
click at [689, 181] on div "Janela de atendimento Grade de atendimento Capacidade Transportadoras Veículos …" at bounding box center [476, 211] width 953 height 423
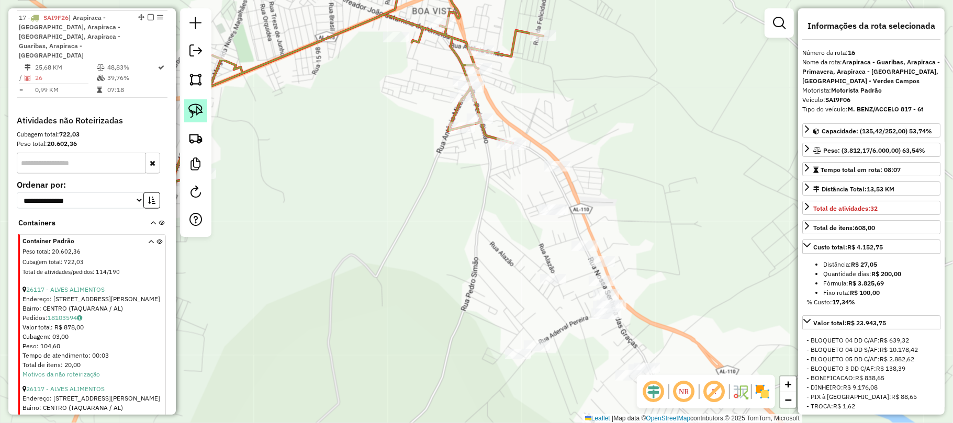
click at [187, 110] on link at bounding box center [195, 110] width 23 height 23
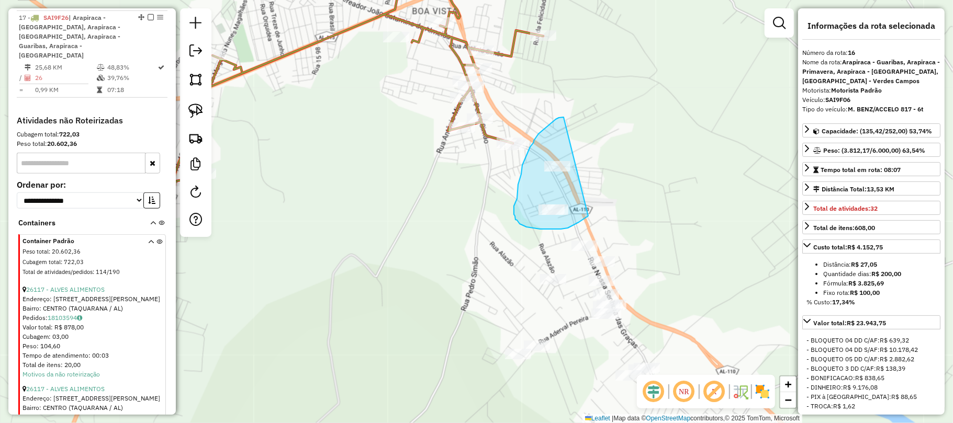
drag, startPoint x: 537, startPoint y: 136, endPoint x: 624, endPoint y: 158, distance: 90.1
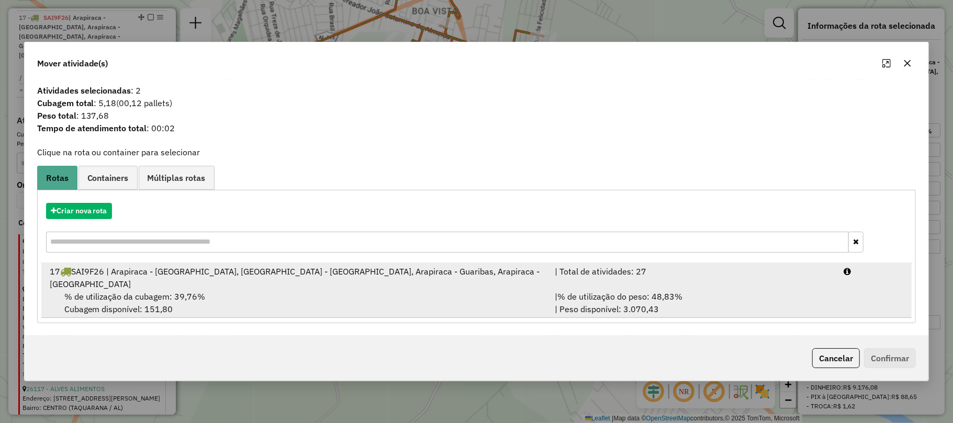
click at [342, 291] on div "% de utilização da cubagem: 39,76% Cubagem disponível: 151,80" at bounding box center [296, 303] width 506 height 25
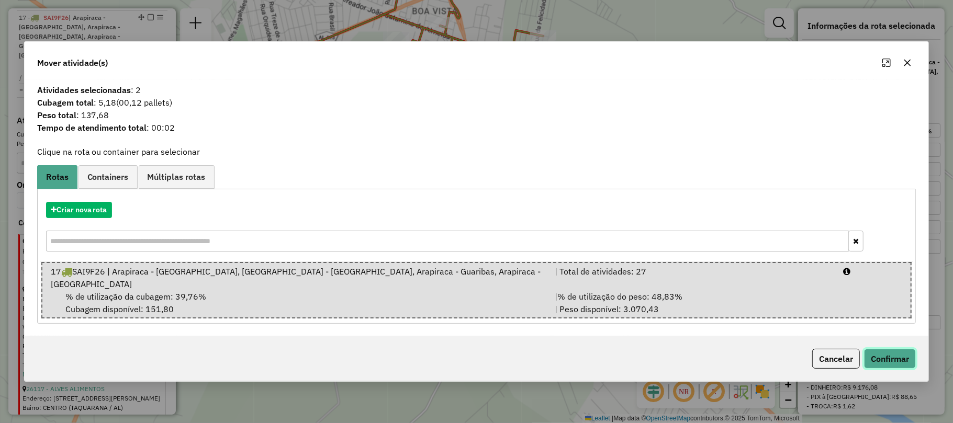
click at [881, 349] on button "Confirmar" at bounding box center [890, 359] width 52 height 20
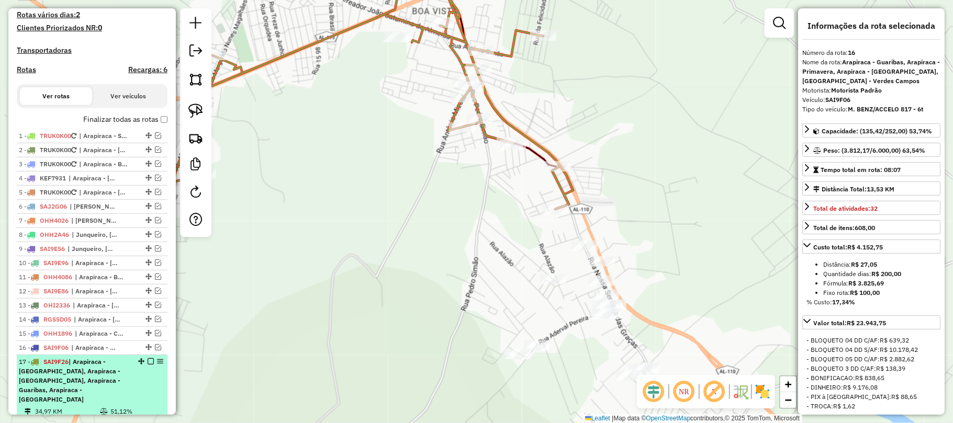
scroll to position [293, 0]
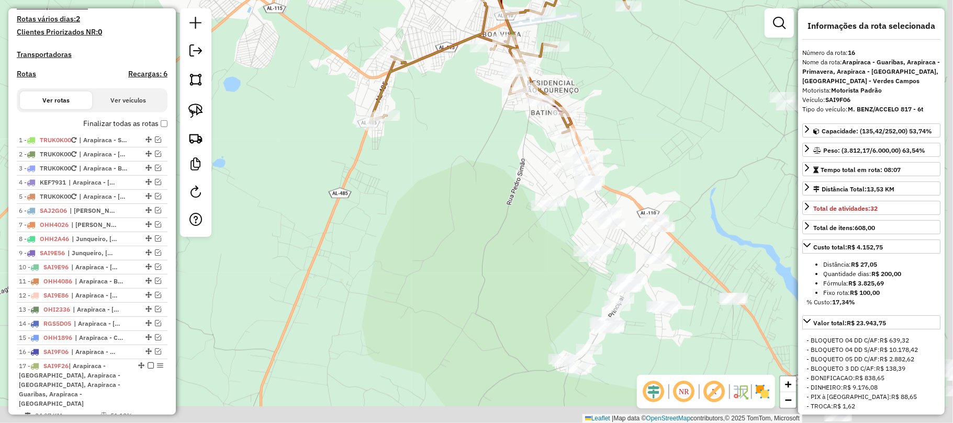
drag, startPoint x: 657, startPoint y: 164, endPoint x: 620, endPoint y: 116, distance: 60.8
click at [620, 116] on div "Janela de atendimento Grade de atendimento Capacidade Transportadoras Veículos …" at bounding box center [476, 211] width 953 height 423
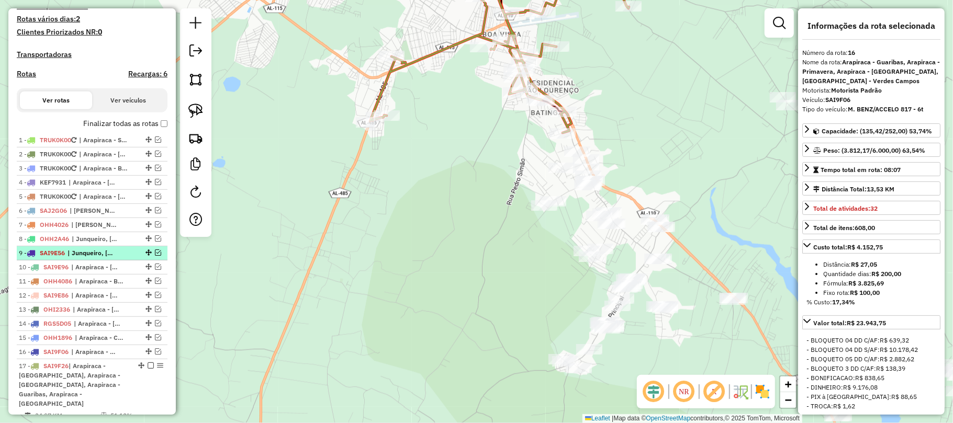
scroll to position [363, 0]
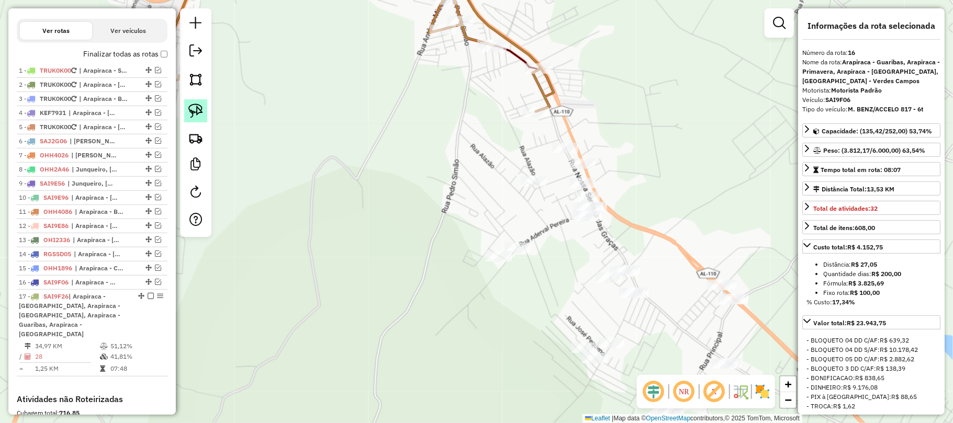
click at [196, 107] on img at bounding box center [195, 111] width 15 height 15
drag, startPoint x: 586, startPoint y: 120, endPoint x: 621, endPoint y: 162, distance: 53.9
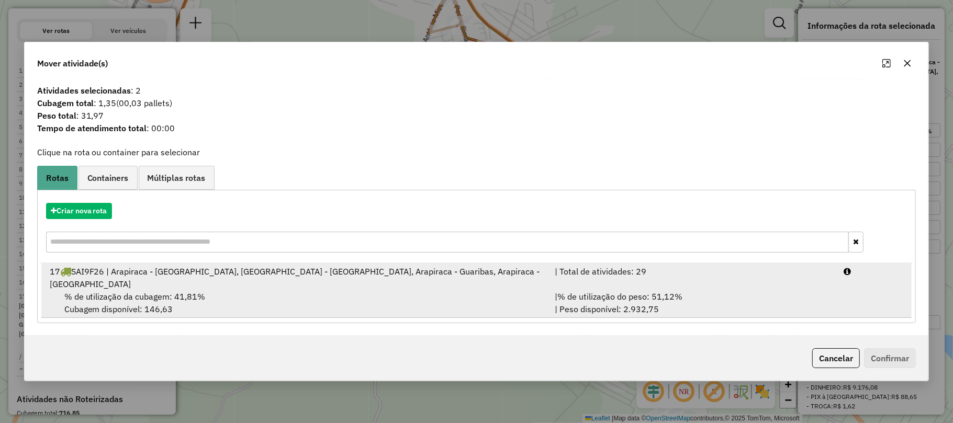
click at [350, 291] on div "% de utilização da cubagem: 41,81% Cubagem disponível: 146,63" at bounding box center [296, 303] width 506 height 25
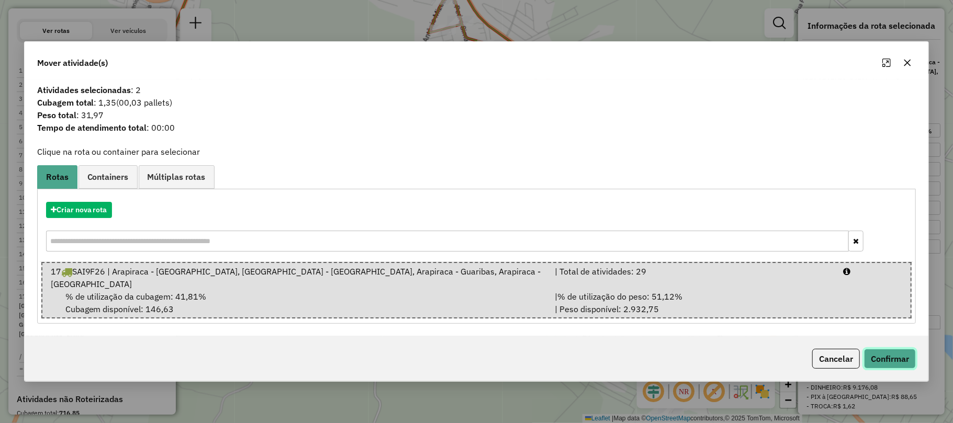
click at [888, 359] on button "Confirmar" at bounding box center [890, 359] width 52 height 20
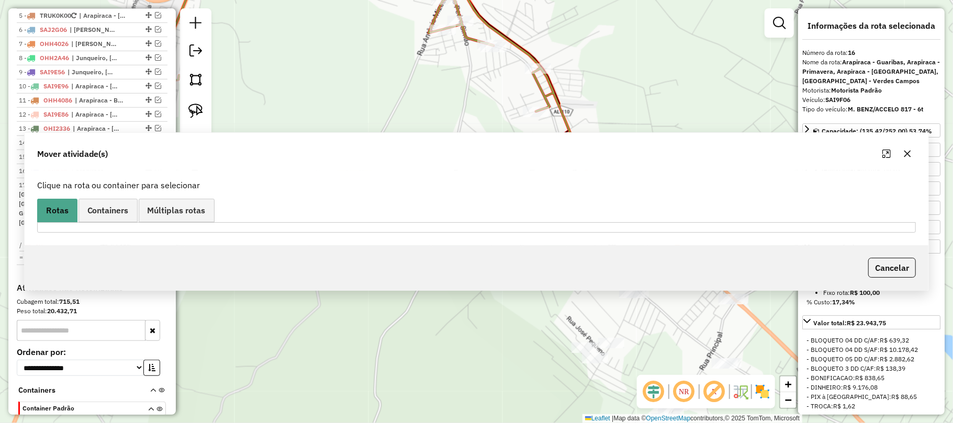
scroll to position [642, 0]
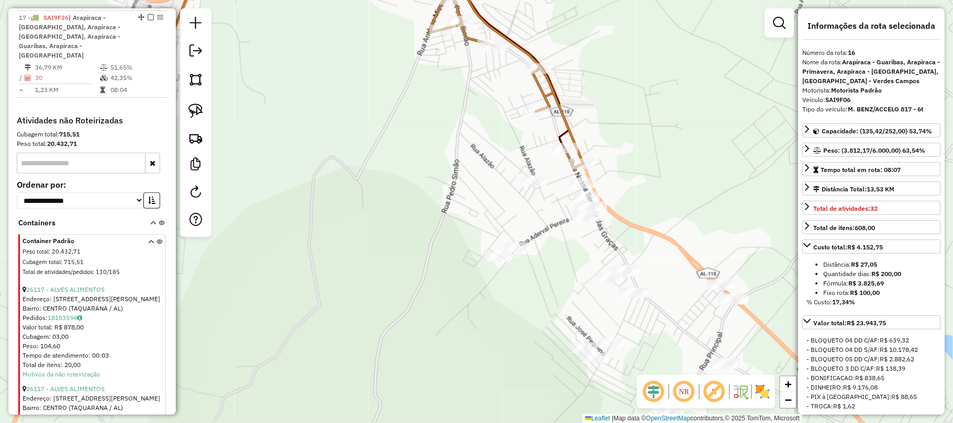
click at [565, 132] on icon at bounding box center [367, 63] width 432 height 210
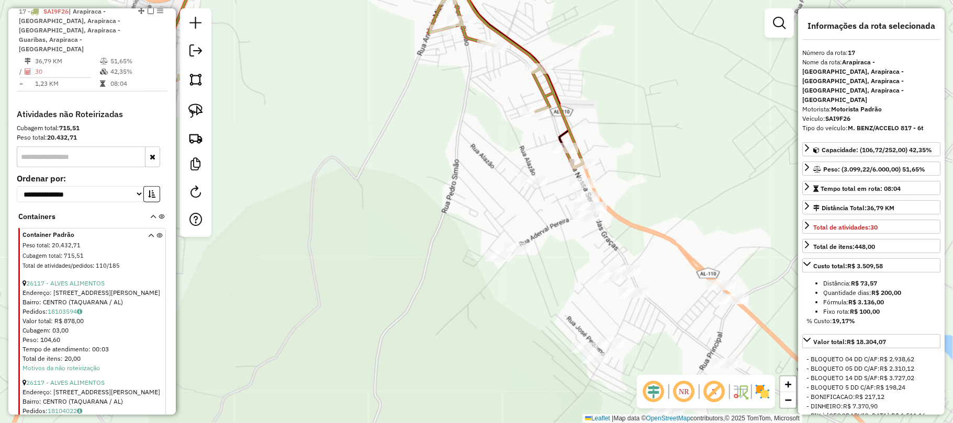
scroll to position [656, 0]
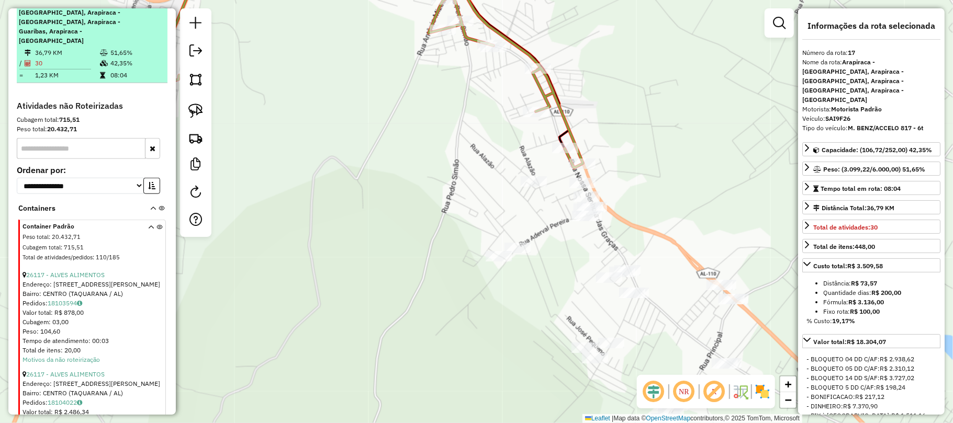
drag, startPoint x: 143, startPoint y: 10, endPoint x: 222, endPoint y: 49, distance: 87.5
click at [144, 6] on div at bounding box center [147, 2] width 31 height 6
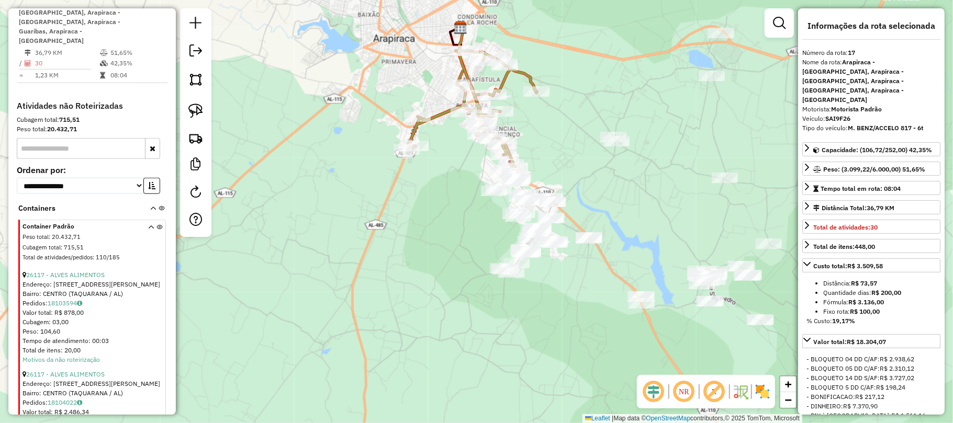
drag, startPoint x: 674, startPoint y: 229, endPoint x: 585, endPoint y: 176, distance: 103.5
click at [587, 176] on div "Janela de atendimento Grade de atendimento Capacidade Transportadoras Veículos …" at bounding box center [476, 211] width 953 height 423
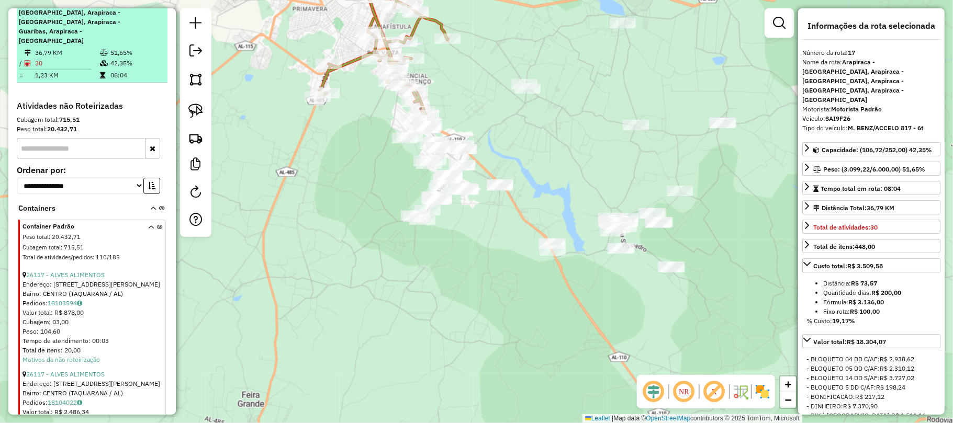
click at [148, 6] on em at bounding box center [151, 2] width 6 height 6
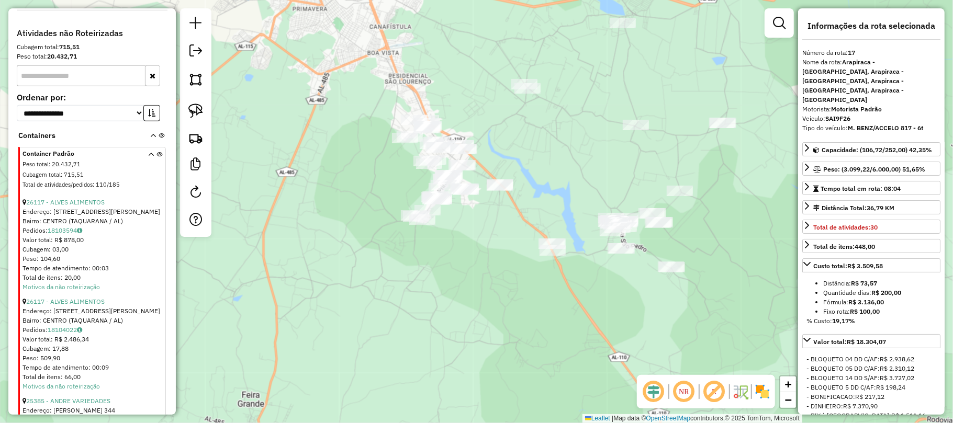
drag, startPoint x: 199, startPoint y: 103, endPoint x: 323, endPoint y: 105, distance: 124.1
click at [199, 103] on link at bounding box center [195, 110] width 23 height 23
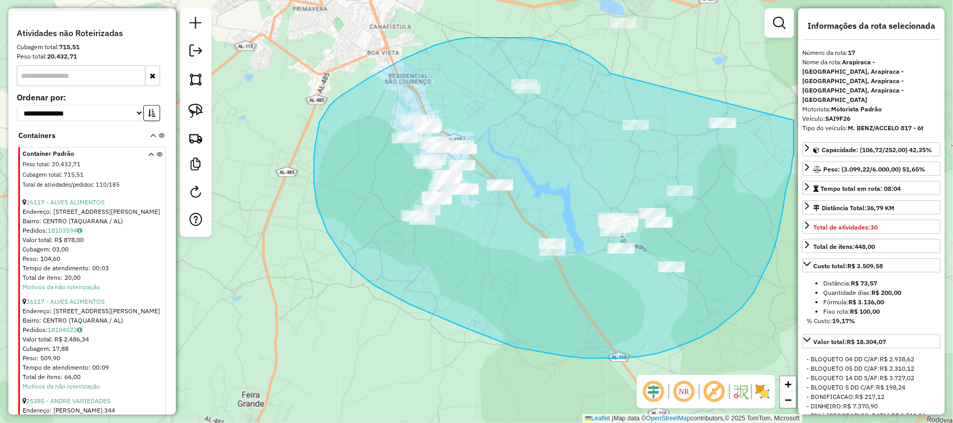
drag, startPoint x: 566, startPoint y: 44, endPoint x: 781, endPoint y: 97, distance: 221.4
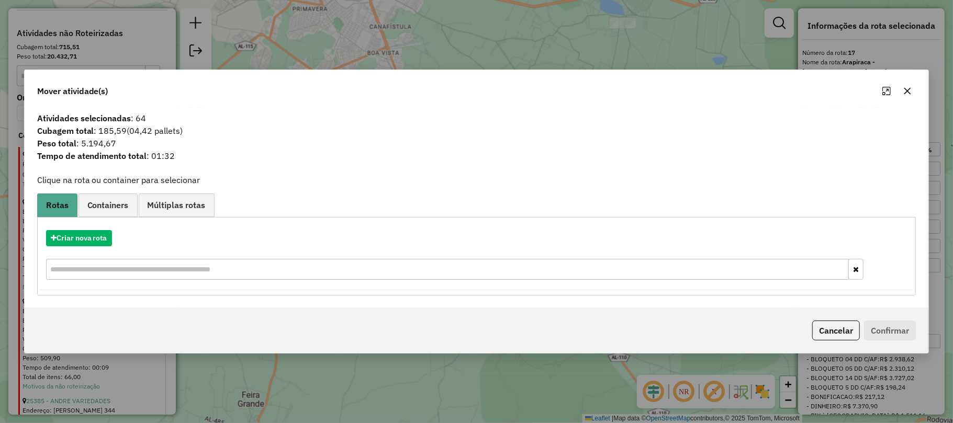
click at [904, 90] on icon "button" at bounding box center [907, 91] width 8 height 8
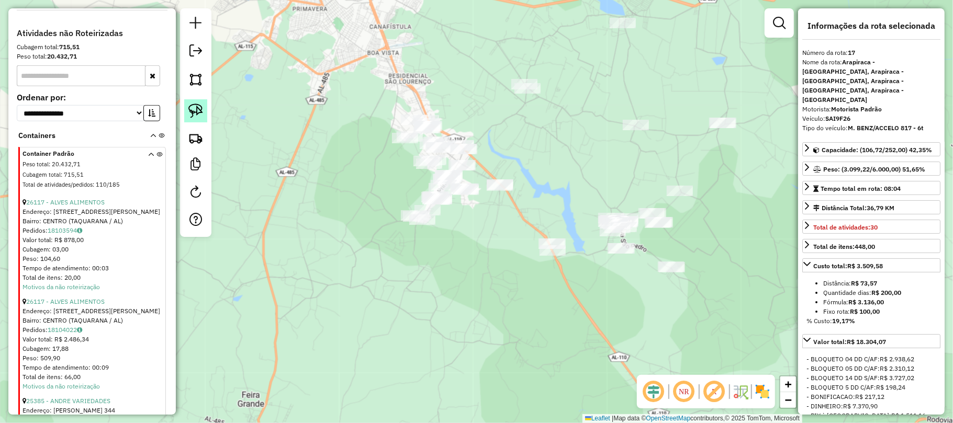
click at [189, 109] on img at bounding box center [195, 111] width 15 height 15
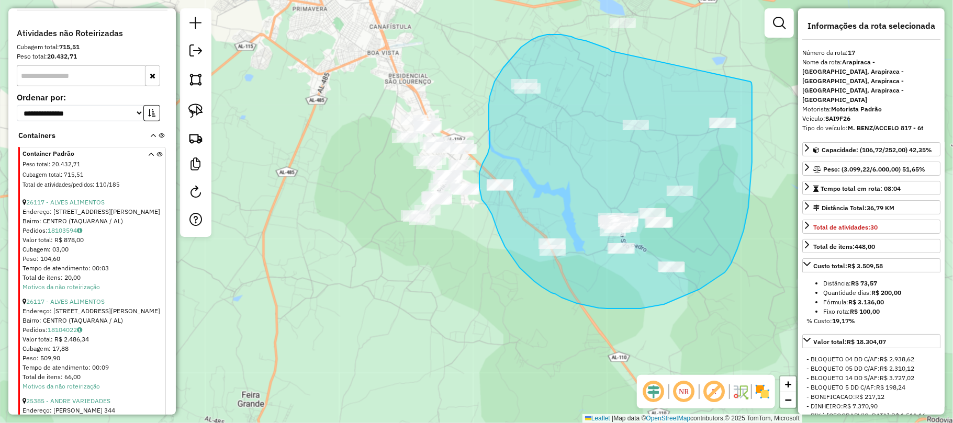
drag, startPoint x: 608, startPoint y: 49, endPoint x: 751, endPoint y: 82, distance: 146.1
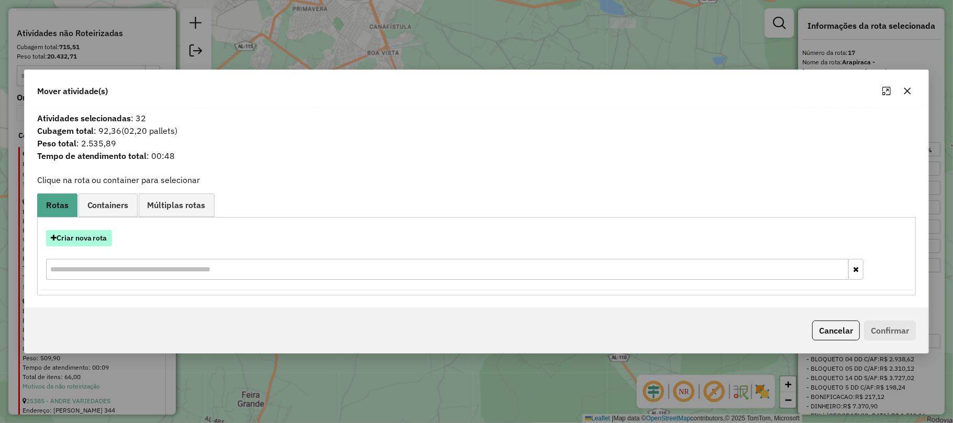
click at [74, 236] on button "Criar nova rota" at bounding box center [79, 238] width 66 height 16
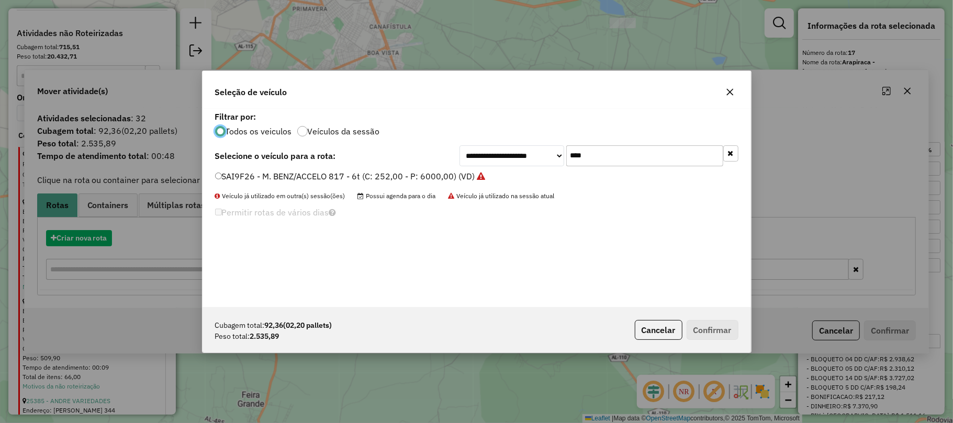
scroll to position [5, 3]
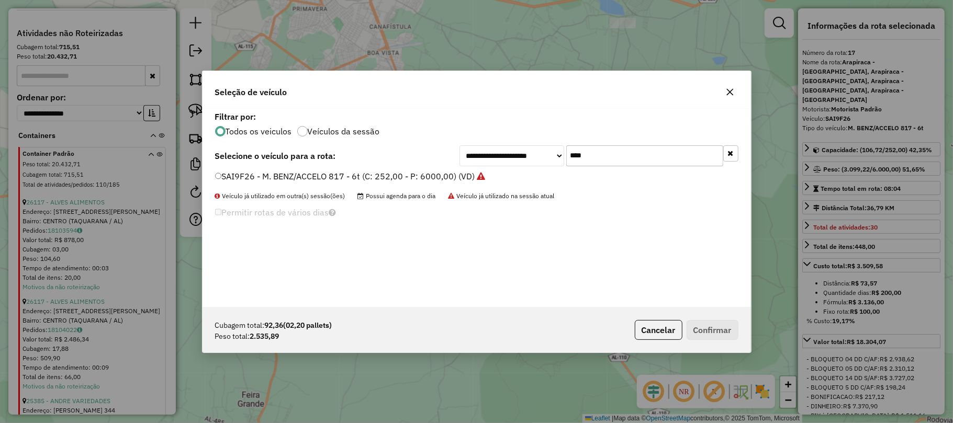
drag, startPoint x: 618, startPoint y: 164, endPoint x: 497, endPoint y: 164, distance: 121.4
click at [497, 164] on div "**********" at bounding box center [599, 156] width 279 height 21
type input "****"
click at [421, 167] on div "**********" at bounding box center [477, 208] width 549 height 199
click at [419, 178] on label "OHH1896 - MERCEDES-210 (C: 210,00 - P: 4970,00) (VD)" at bounding box center [334, 176] width 238 height 13
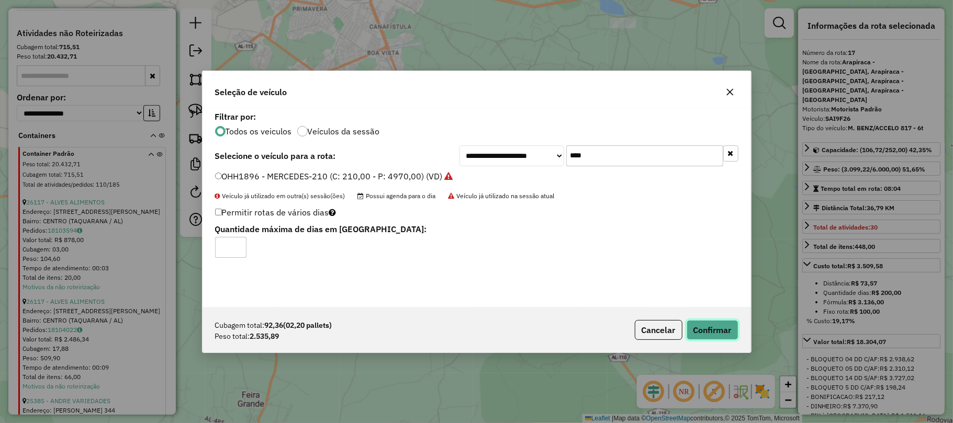
click at [710, 321] on button "Confirmar" at bounding box center [713, 330] width 52 height 20
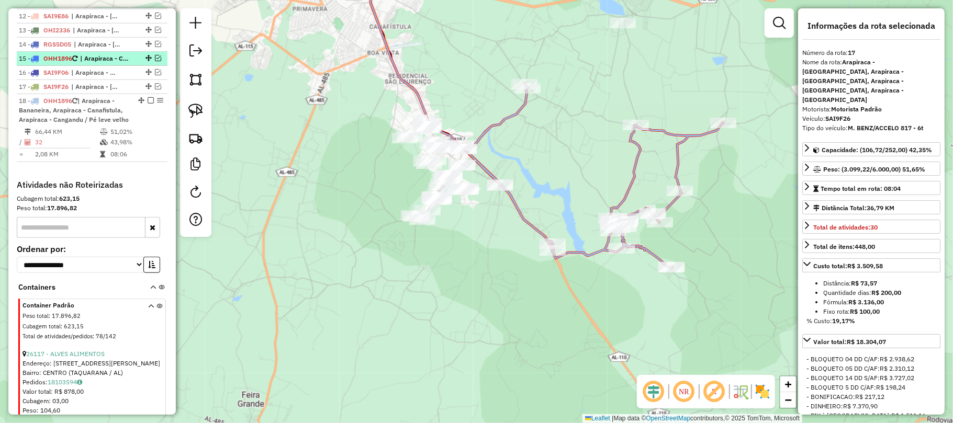
scroll to position [517, 0]
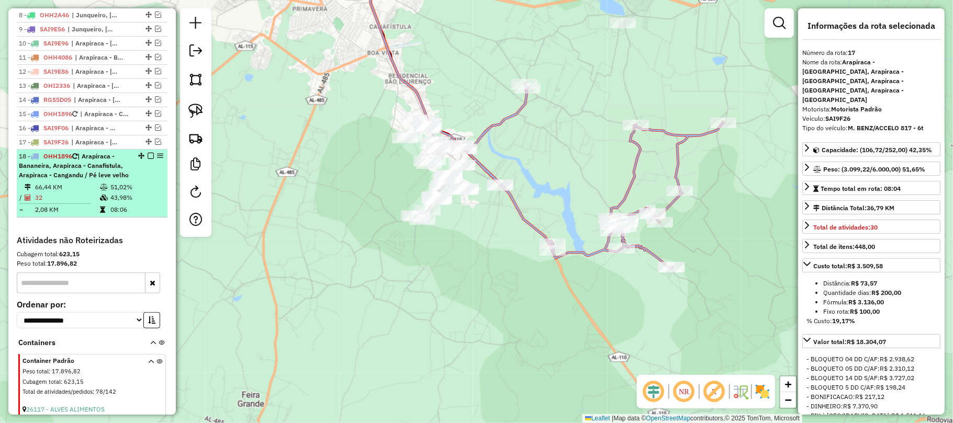
click at [148, 159] on em at bounding box center [151, 156] width 6 height 6
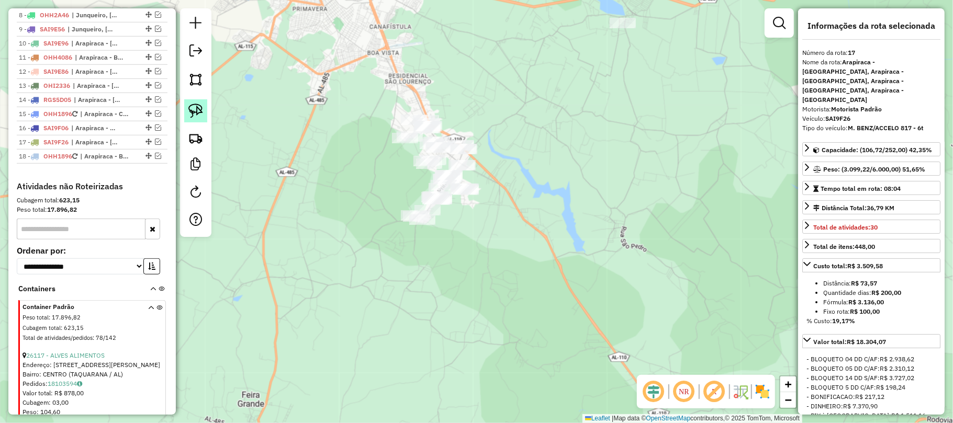
click at [201, 115] on img at bounding box center [195, 111] width 15 height 15
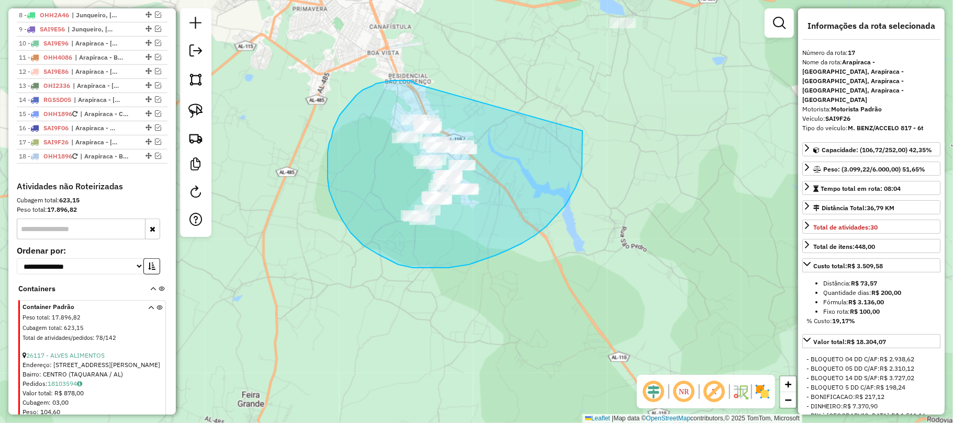
drag, startPoint x: 415, startPoint y: 84, endPoint x: 583, endPoint y: 131, distance: 174.5
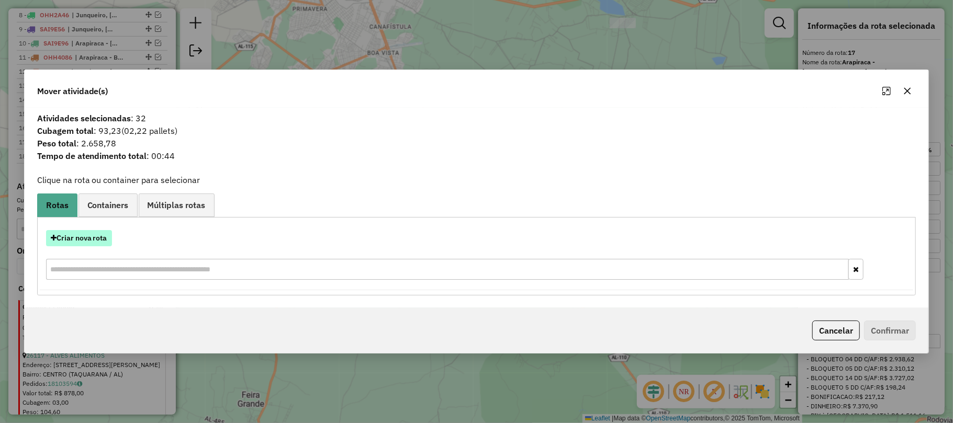
click at [101, 234] on button "Criar nova rota" at bounding box center [79, 238] width 66 height 16
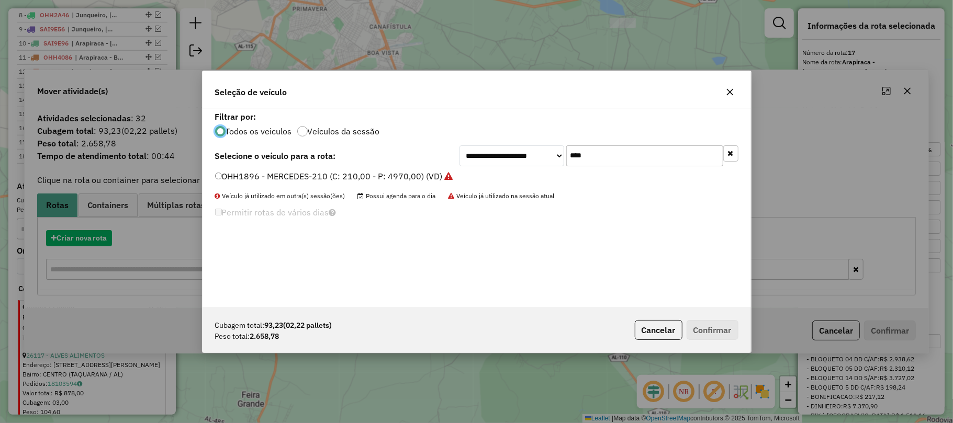
scroll to position [5, 3]
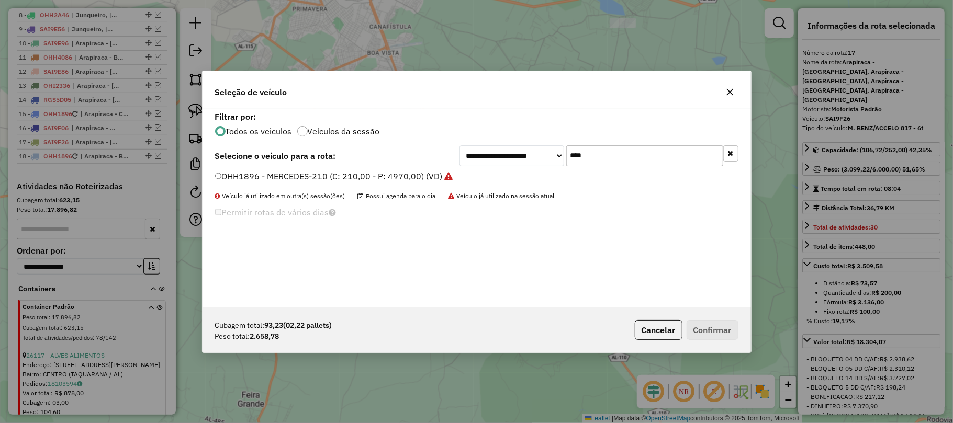
drag, startPoint x: 622, startPoint y: 157, endPoint x: 482, endPoint y: 155, distance: 140.3
click at [482, 155] on div "**********" at bounding box center [599, 156] width 279 height 21
type input "***"
click at [264, 174] on label "ELX9405 - FORD/CARGO 712 (C: 252,00 - P: 5000,00) (VD)" at bounding box center [331, 176] width 233 height 13
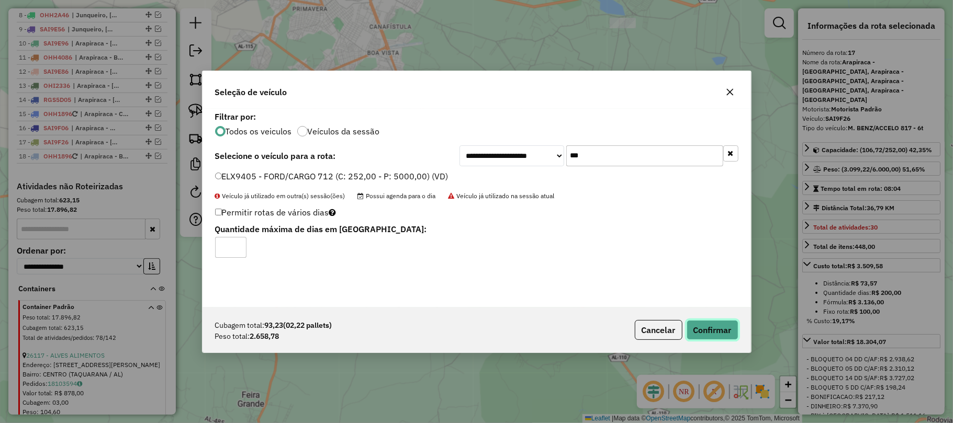
drag, startPoint x: 712, startPoint y: 330, endPoint x: 695, endPoint y: 319, distance: 20.0
click at [707, 328] on button "Confirmar" at bounding box center [713, 330] width 52 height 20
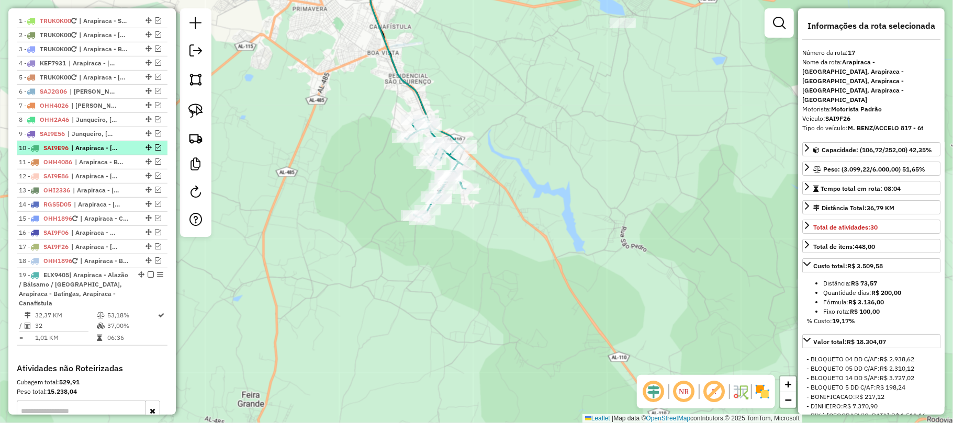
scroll to position [377, 0]
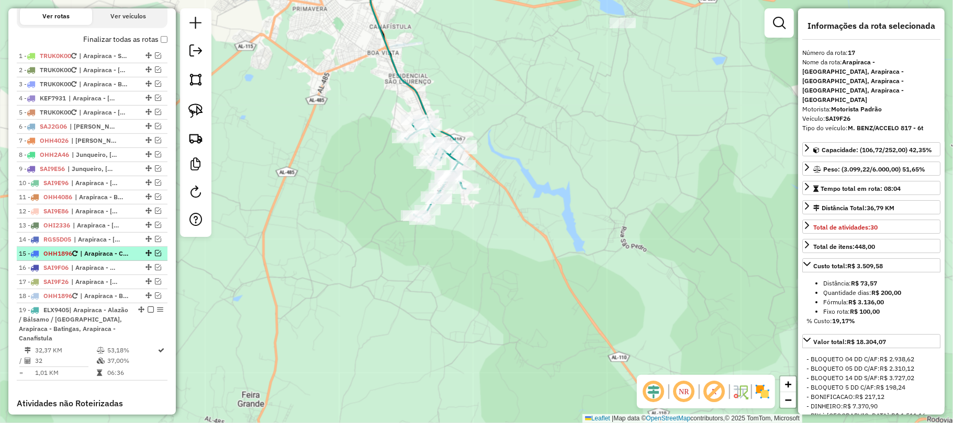
click at [99, 259] on span "| Arapiraca - Cacimbas, Arapiraca - Manoel Teles, Arapiraca - Olho D'agua dos C…" at bounding box center [104, 253] width 48 height 9
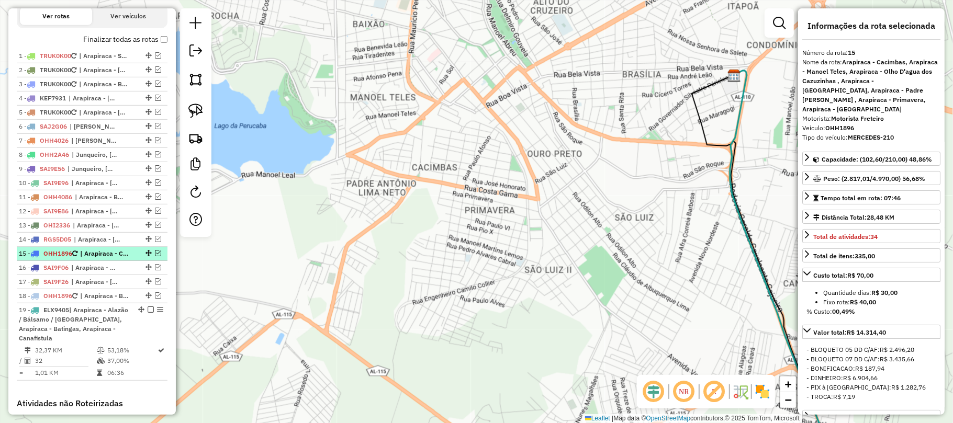
click at [156, 256] on em at bounding box center [158, 253] width 6 height 6
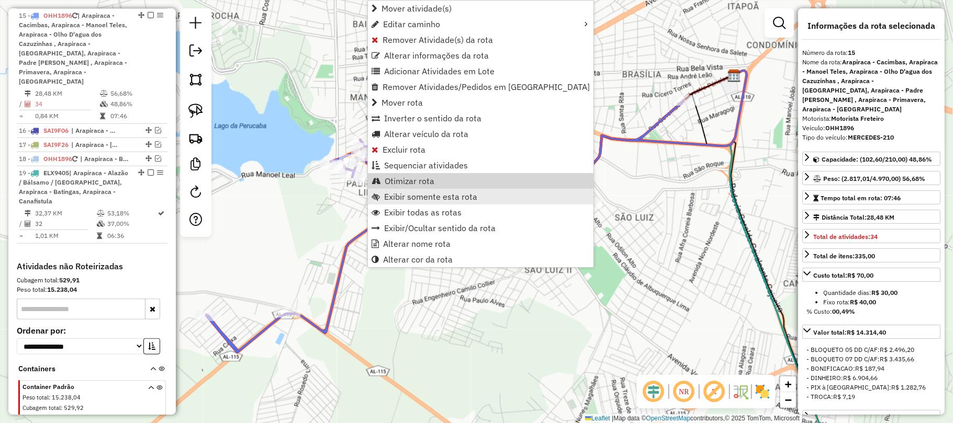
scroll to position [627, 0]
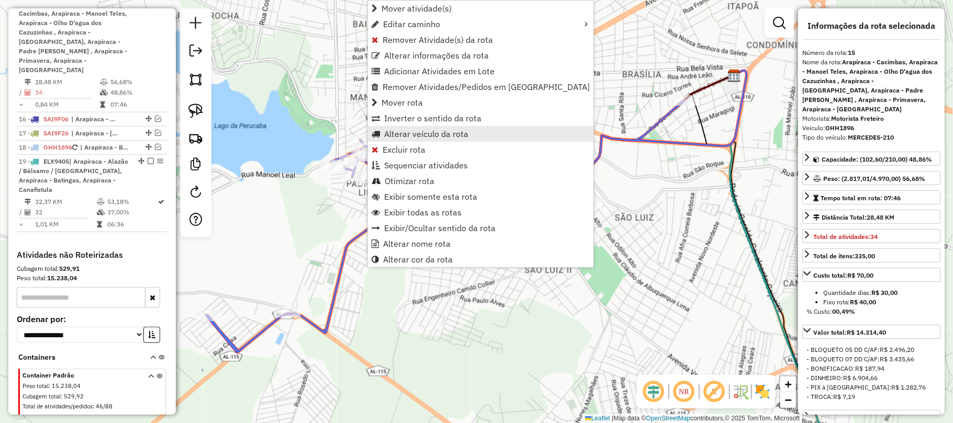
click at [425, 131] on span "Alterar veículo da rota" at bounding box center [426, 134] width 84 height 8
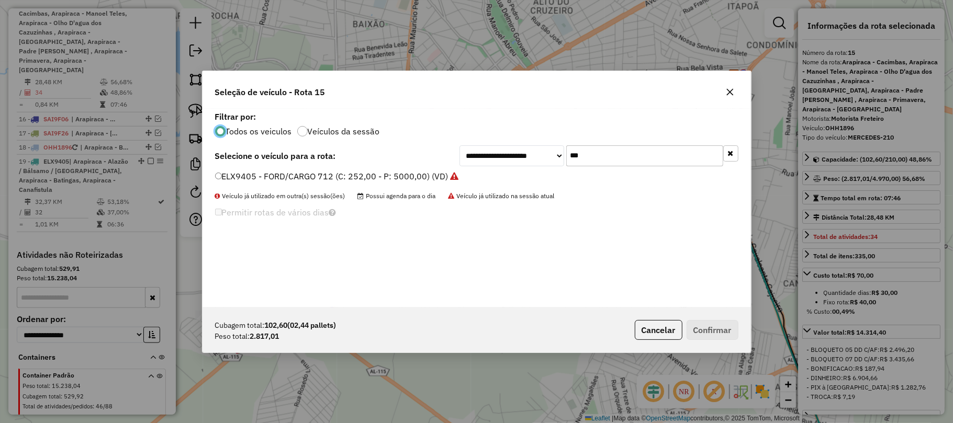
scroll to position [5, 3]
drag, startPoint x: 589, startPoint y: 157, endPoint x: 560, endPoint y: 152, distance: 29.8
click at [560, 152] on div "**********" at bounding box center [599, 156] width 279 height 21
type input "***"
click at [248, 174] on label "SAI9E26 - M. BENZ/ACCELO 817 - 6t (C: 252,00 - P: 6000,00) (VD)" at bounding box center [345, 176] width 260 height 13
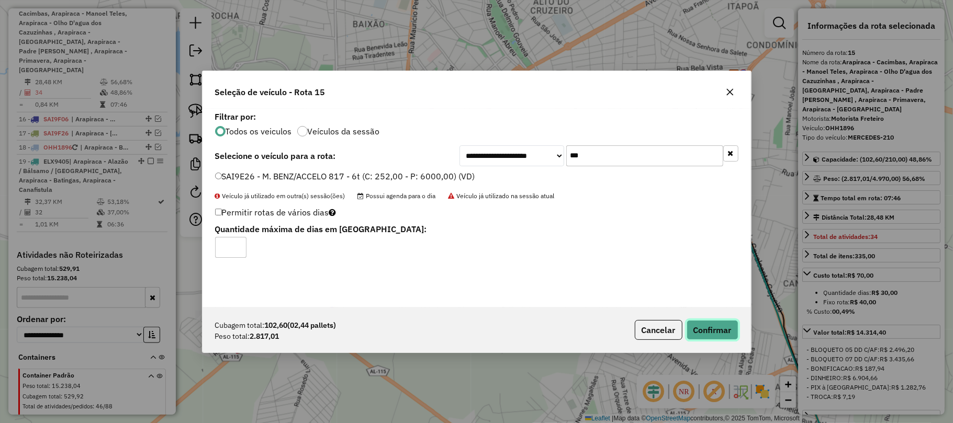
click at [724, 333] on button "Confirmar" at bounding box center [713, 330] width 52 height 20
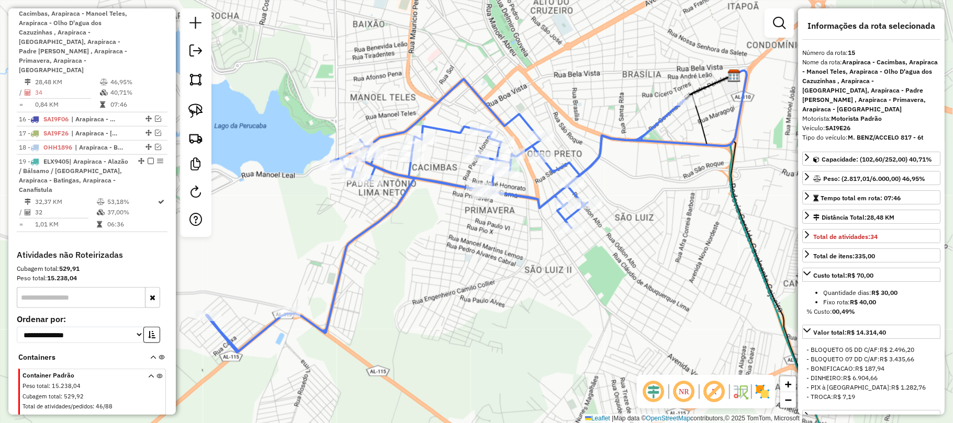
click at [430, 249] on div "Janela de atendimento Grade de atendimento Capacidade Transportadoras Veículos …" at bounding box center [476, 211] width 953 height 423
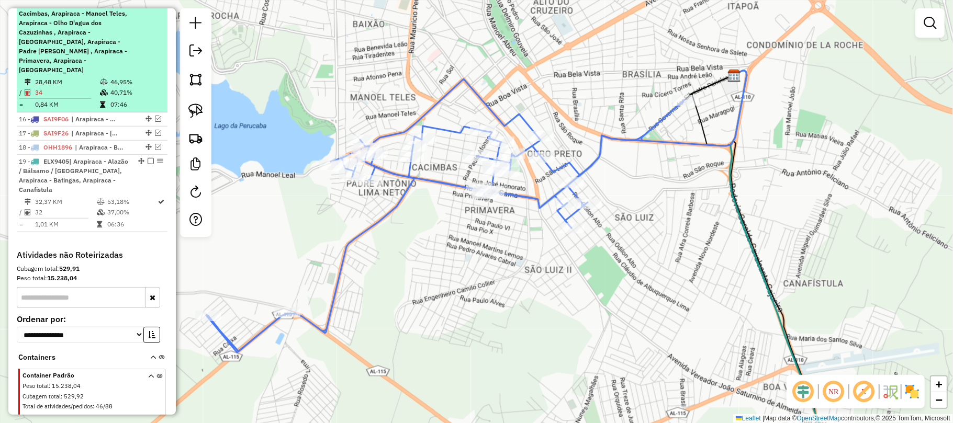
click at [149, 7] on em at bounding box center [151, 4] width 6 height 6
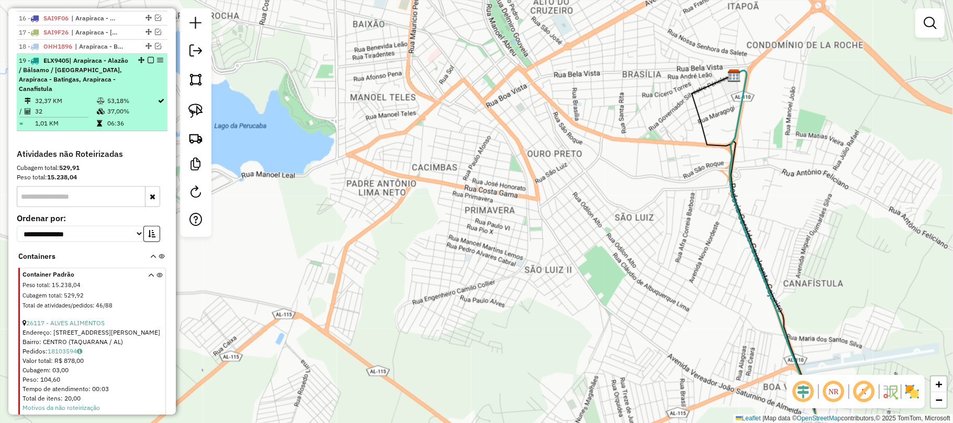
click at [111, 81] on div "19 - ELX9405 | Arapiraca - Alazão / Bálsamo / Laranjal, Arapiraca - Batingas, A…" at bounding box center [74, 75] width 111 height 38
select select "*********"
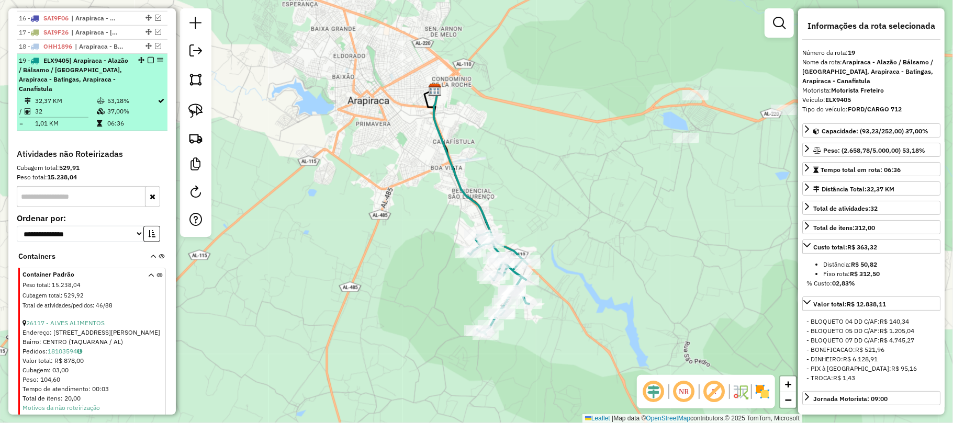
click at [148, 63] on em at bounding box center [151, 60] width 6 height 6
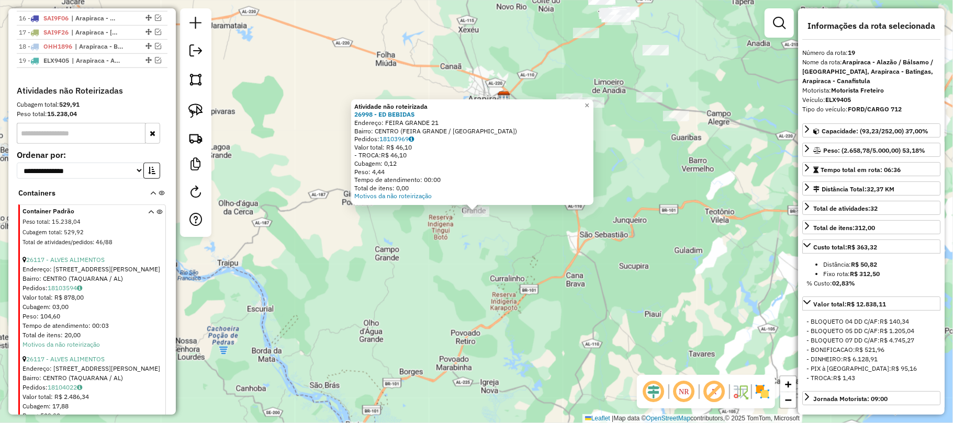
click at [510, 220] on div "Atividade não roteirizada 26998 - ED BEBIDAS Endereço: FEIRA GRANDE 21 Bairro: …" at bounding box center [476, 211] width 953 height 423
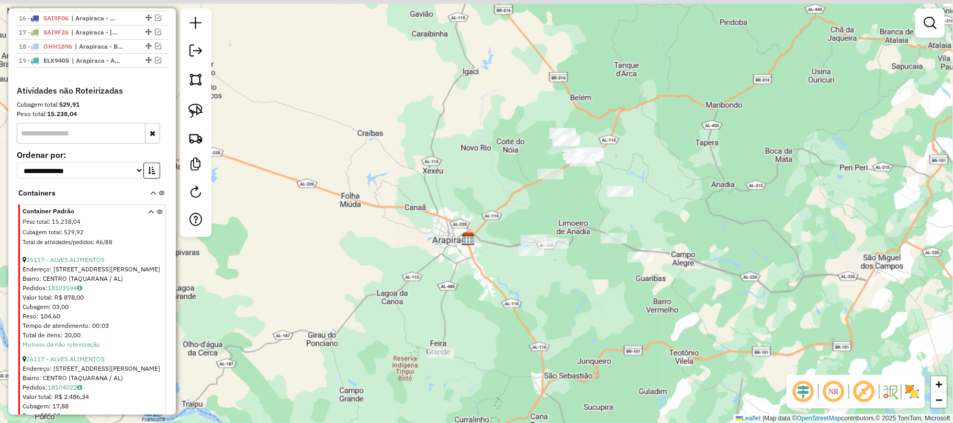
drag, startPoint x: 612, startPoint y: 144, endPoint x: 585, endPoint y: 256, distance: 115.3
click at [576, 286] on div "Janela de atendimento Grade de atendimento Capacidade Transportadoras Veículos …" at bounding box center [476, 211] width 953 height 423
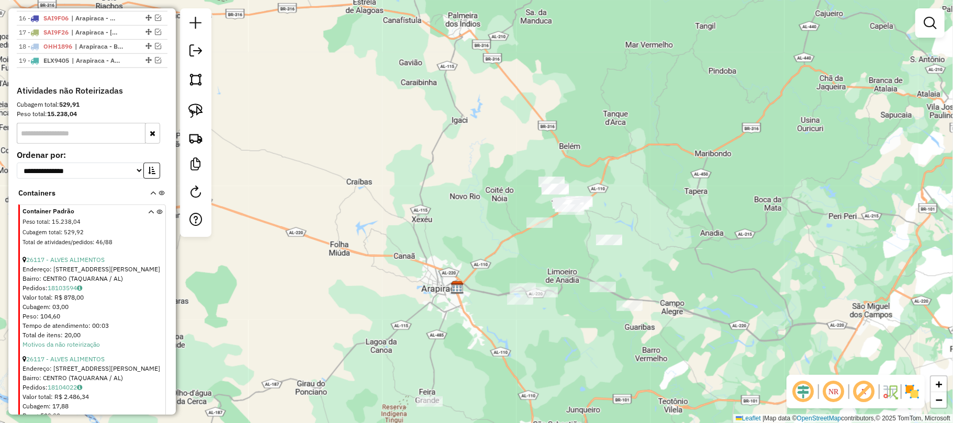
drag, startPoint x: 583, startPoint y: 191, endPoint x: 572, endPoint y: 248, distance: 57.6
click at [572, 248] on div "Janela de atendimento Grade de atendimento Capacidade Transportadoras Veículos …" at bounding box center [476, 211] width 953 height 423
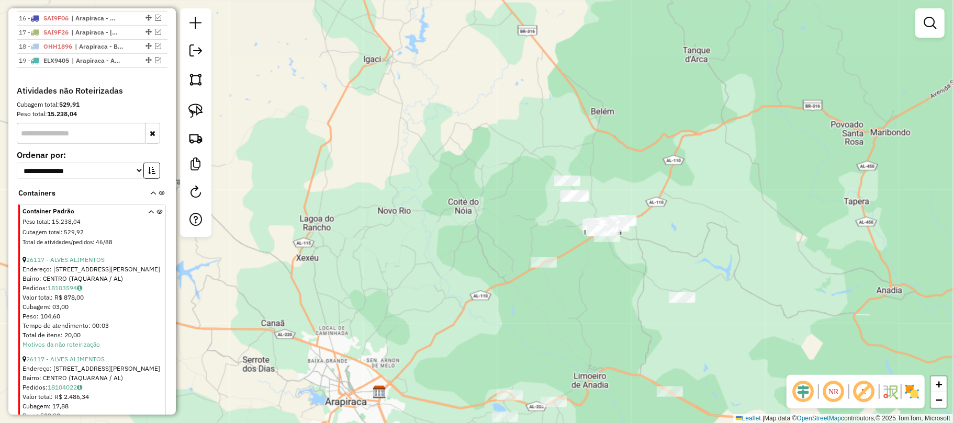
drag, startPoint x: 591, startPoint y: 269, endPoint x: 566, endPoint y: 313, distance: 51.4
click at [566, 313] on div "Janela de atendimento Grade de atendimento Capacidade Transportadoras Veículos …" at bounding box center [476, 211] width 953 height 423
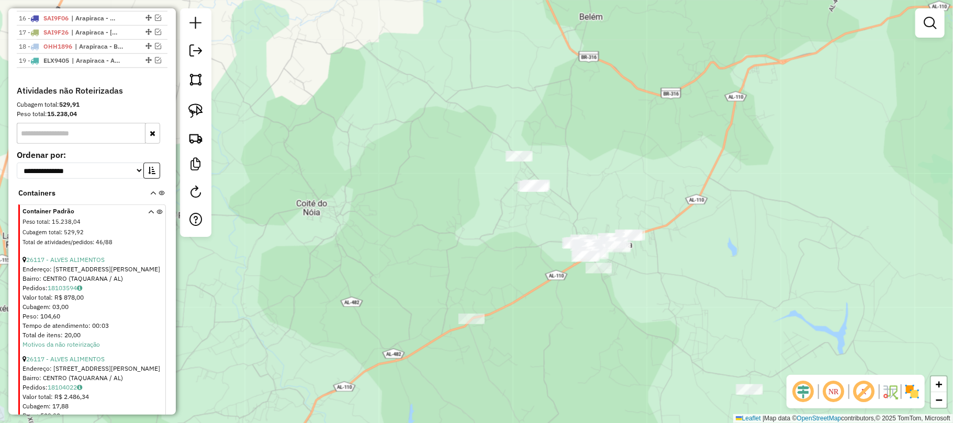
drag, startPoint x: 604, startPoint y: 285, endPoint x: 519, endPoint y: 303, distance: 86.0
click at [520, 303] on div "Janela de atendimento Grade de atendimento Capacidade Transportadoras Veículos …" at bounding box center [476, 211] width 953 height 423
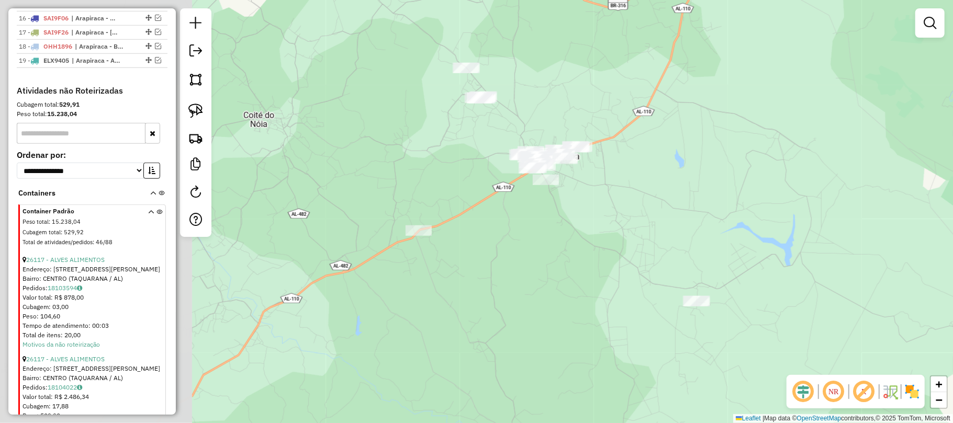
drag, startPoint x: 348, startPoint y: 107, endPoint x: 504, endPoint y: 135, distance: 158.0
click at [574, 113] on div "Janela de atendimento Grade de atendimento Capacidade Transportadoras Veículos …" at bounding box center [476, 211] width 953 height 423
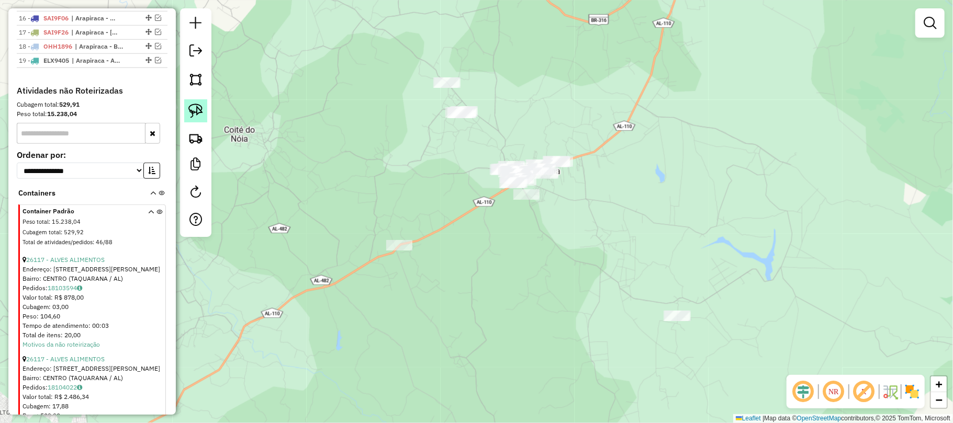
click at [193, 109] on img at bounding box center [195, 111] width 15 height 15
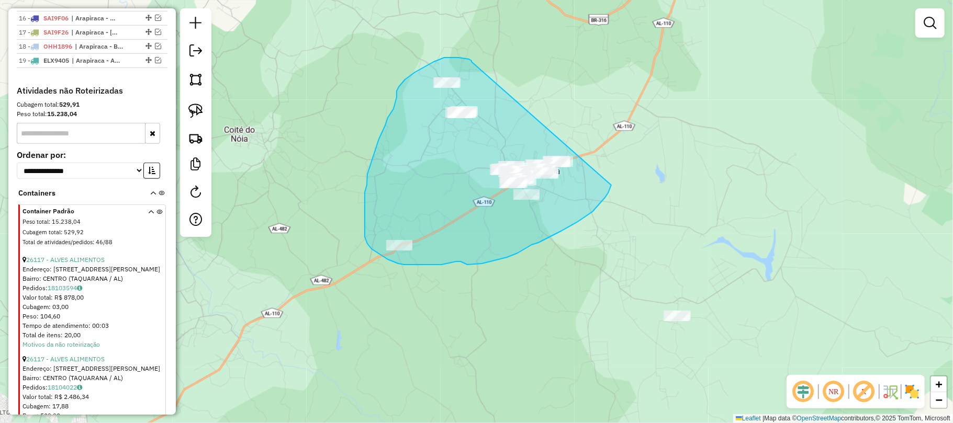
drag, startPoint x: 451, startPoint y: 58, endPoint x: 604, endPoint y: 138, distance: 172.8
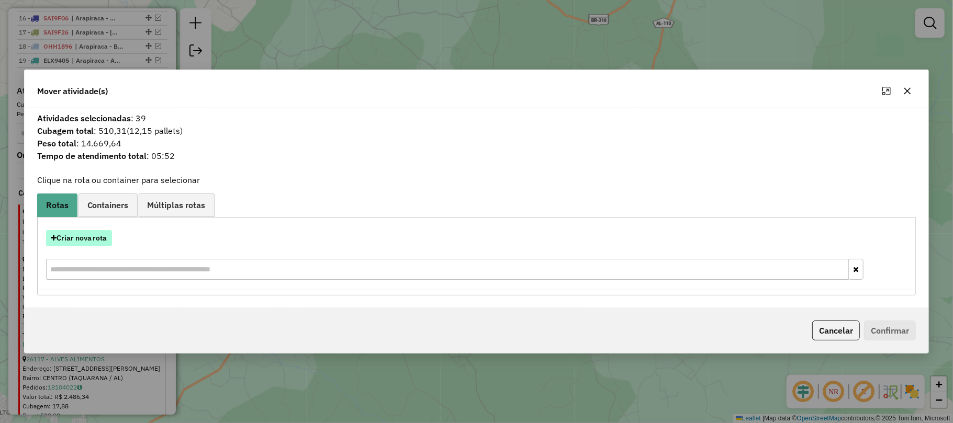
click at [81, 234] on button "Criar nova rota" at bounding box center [79, 238] width 66 height 16
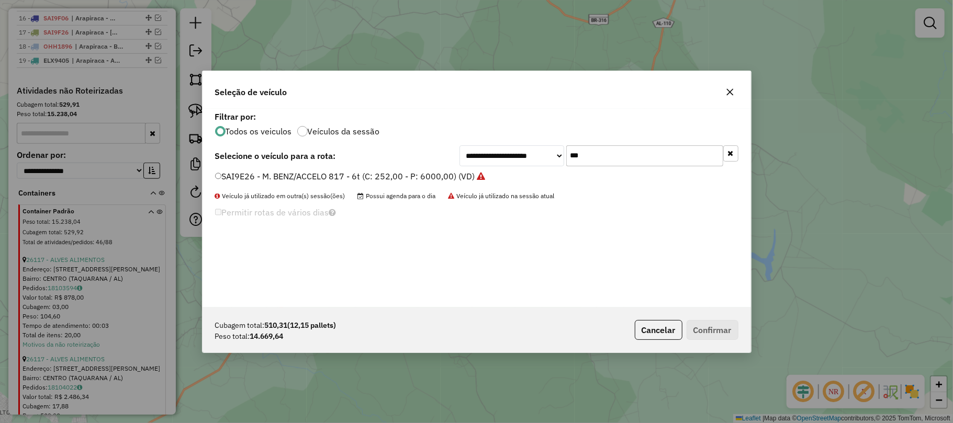
drag, startPoint x: 590, startPoint y: 155, endPoint x: 564, endPoint y: 157, distance: 26.7
click at [564, 157] on div "**********" at bounding box center [599, 156] width 279 height 21
type input "**"
click at [254, 174] on label "OHH4126 - MERCEDEZ-420 (C: 420,00 - P: 8900,00) (VD)" at bounding box center [328, 176] width 227 height 13
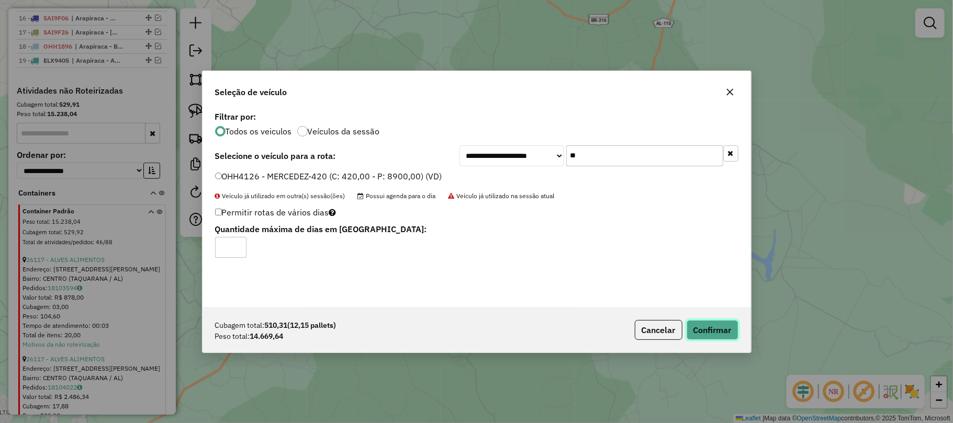
click at [713, 333] on button "Confirmar" at bounding box center [713, 330] width 52 height 20
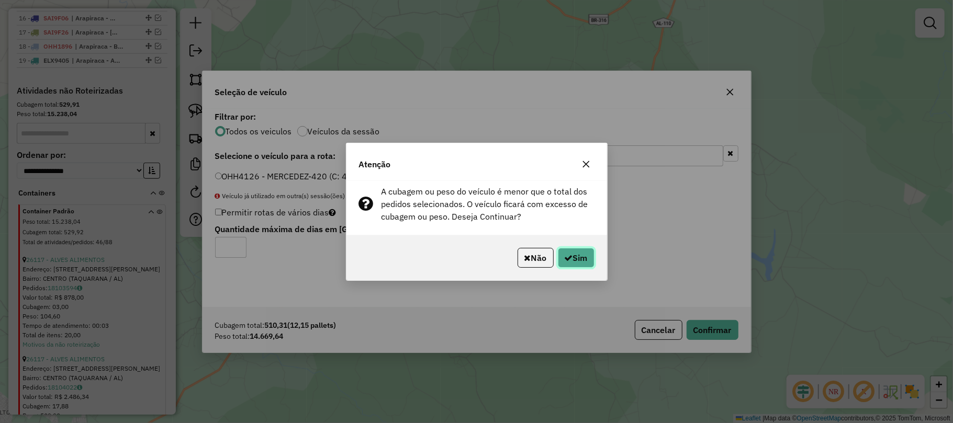
click at [578, 256] on button "Sim" at bounding box center [576, 258] width 37 height 20
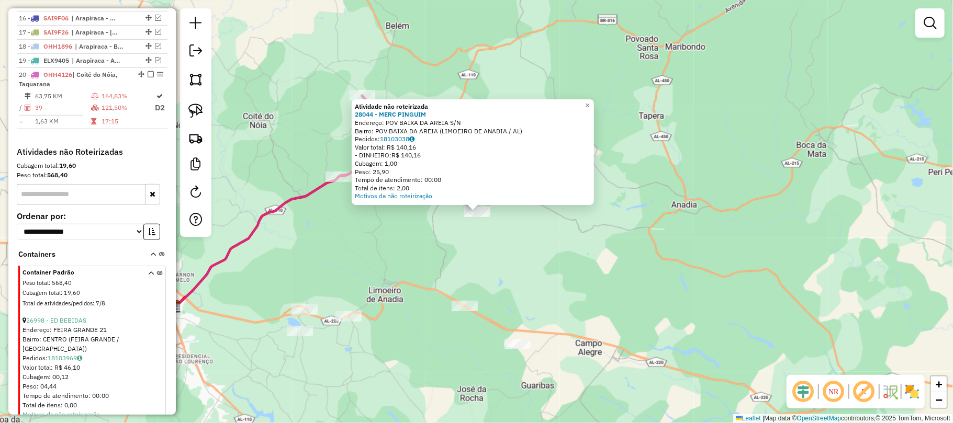
click at [551, 225] on div "Atividade não roteirizada 28044 - MERC PINGUIM Endereço: POV BAIXA DA AREIA S/N…" at bounding box center [476, 211] width 953 height 423
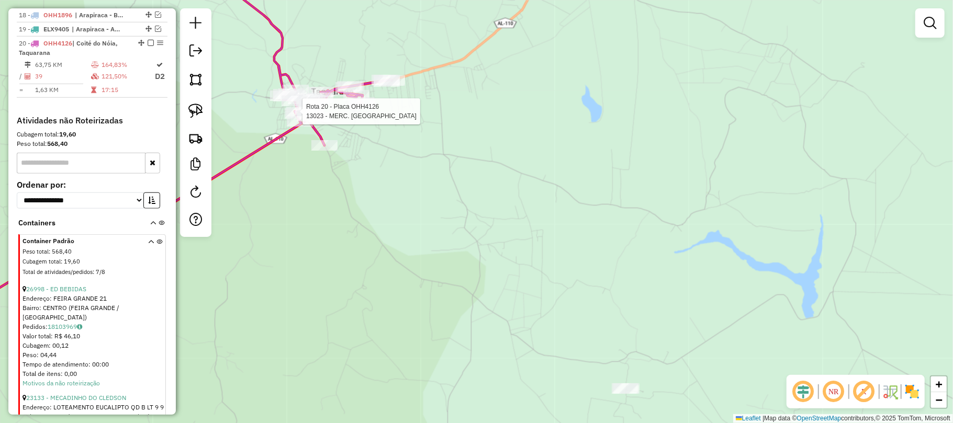
select select "*********"
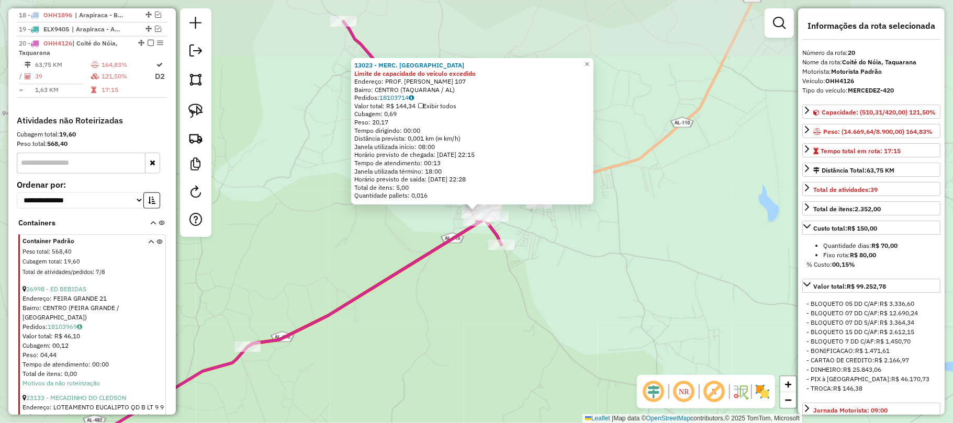
scroll to position [699, 0]
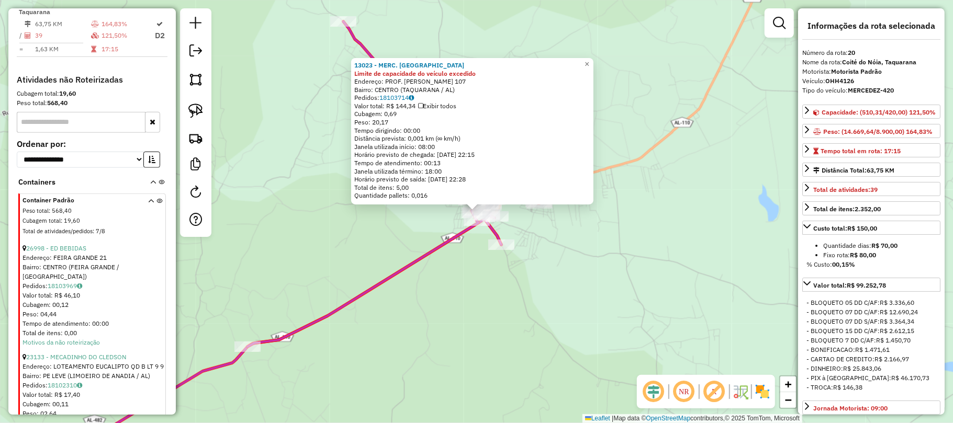
click at [304, 227] on div "13023 - MERC. ARAUJO Limite de capacidade do veículo excedido Endereço: PROF. B…" at bounding box center [476, 211] width 953 height 423
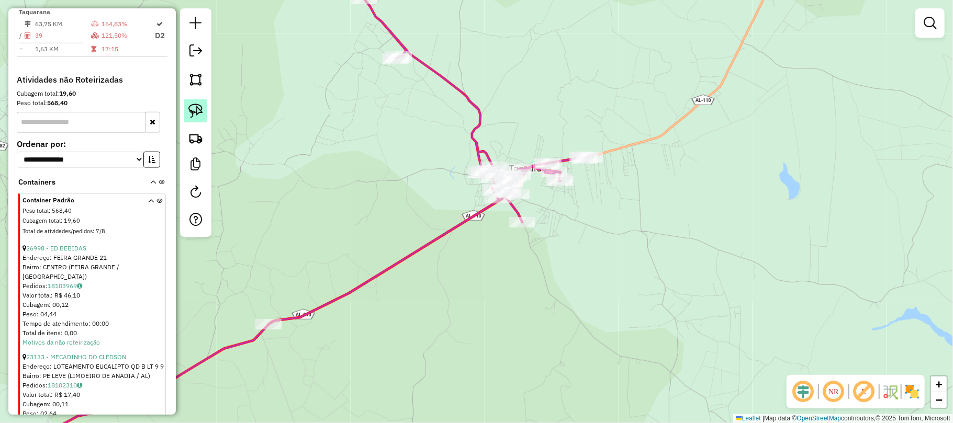
click at [193, 109] on img at bounding box center [195, 111] width 15 height 15
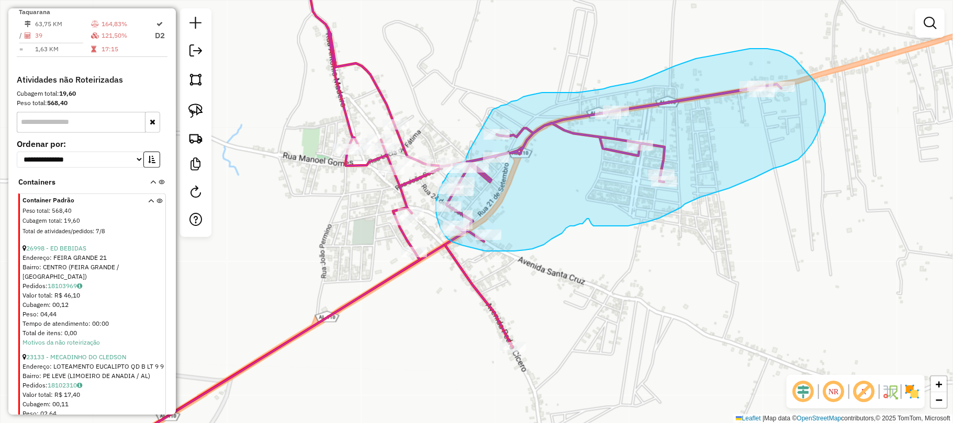
drag, startPoint x: 348, startPoint y: 91, endPoint x: 492, endPoint y: 111, distance: 145.4
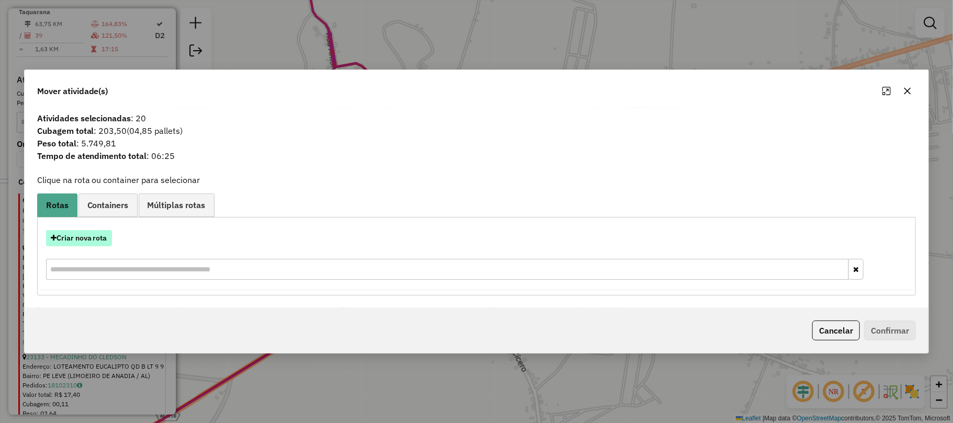
click at [88, 238] on button "Criar nova rota" at bounding box center [79, 238] width 66 height 16
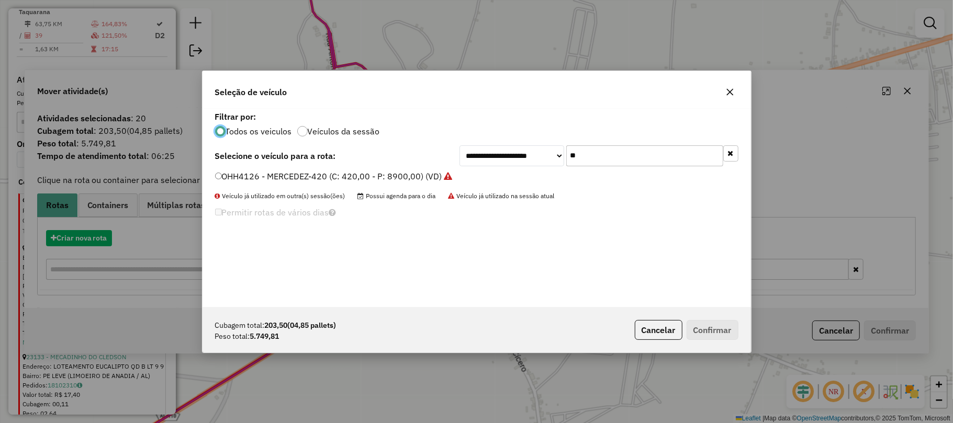
scroll to position [5, 3]
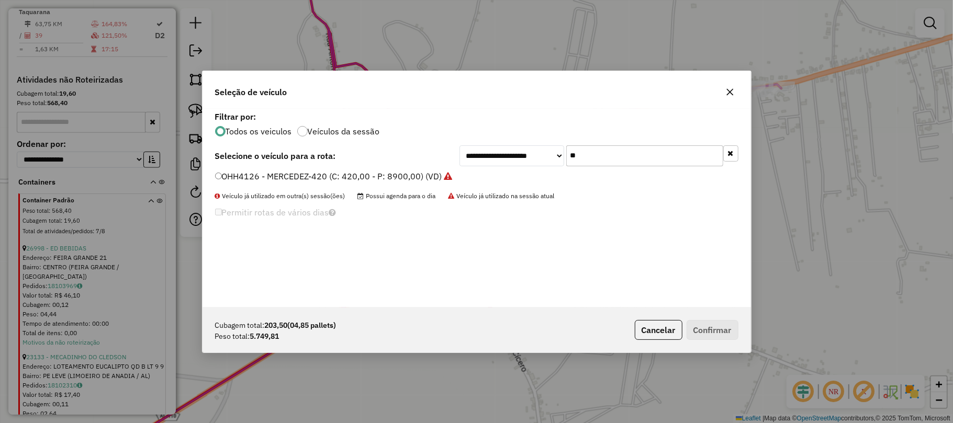
click at [292, 174] on label "OHH4126 - MERCEDEZ-420 (C: 420,00 - P: 8900,00) (VD)" at bounding box center [334, 176] width 238 height 13
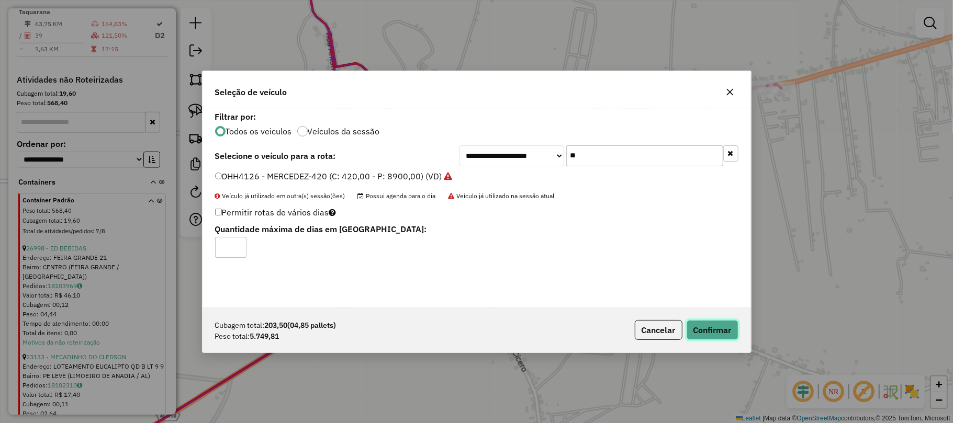
click at [719, 328] on button "Confirmar" at bounding box center [713, 330] width 52 height 20
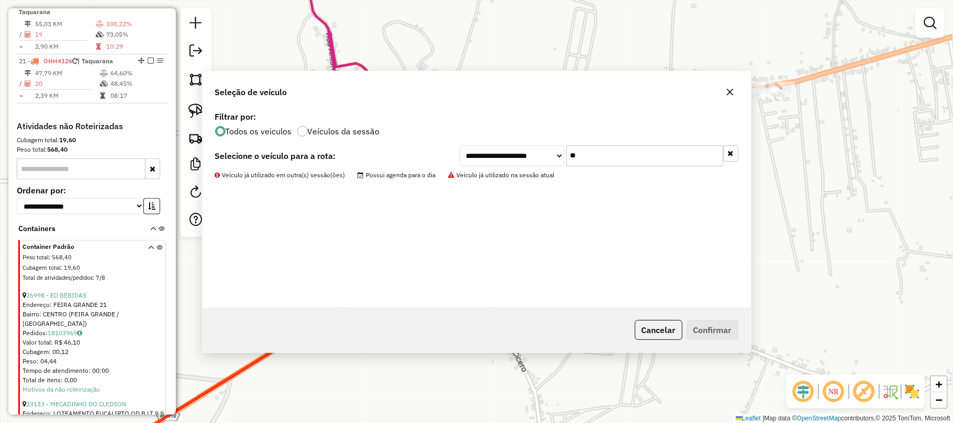
scroll to position [639, 0]
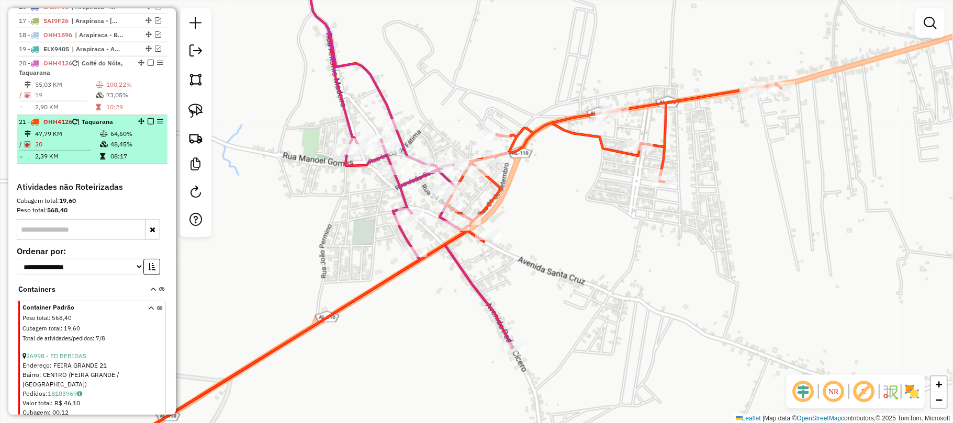
click at [75, 139] on td "47,79 KM" at bounding box center [67, 134] width 65 height 10
select select "*********"
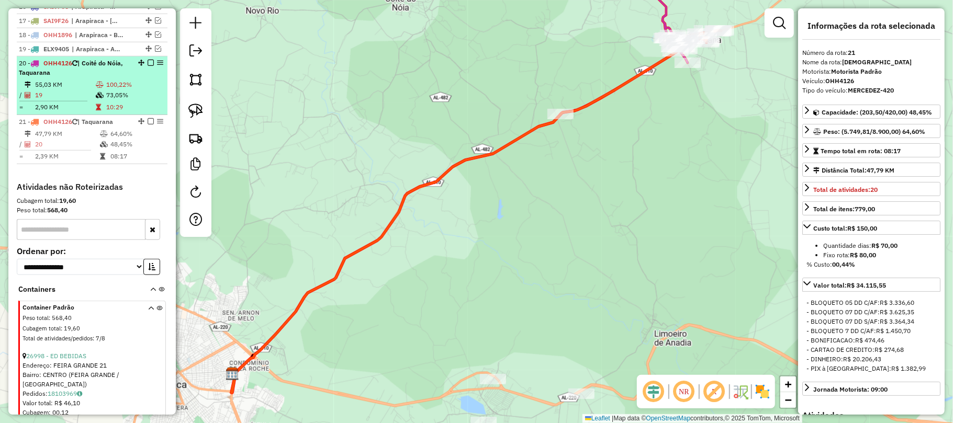
click at [74, 90] on td "55,03 KM" at bounding box center [65, 85] width 61 height 10
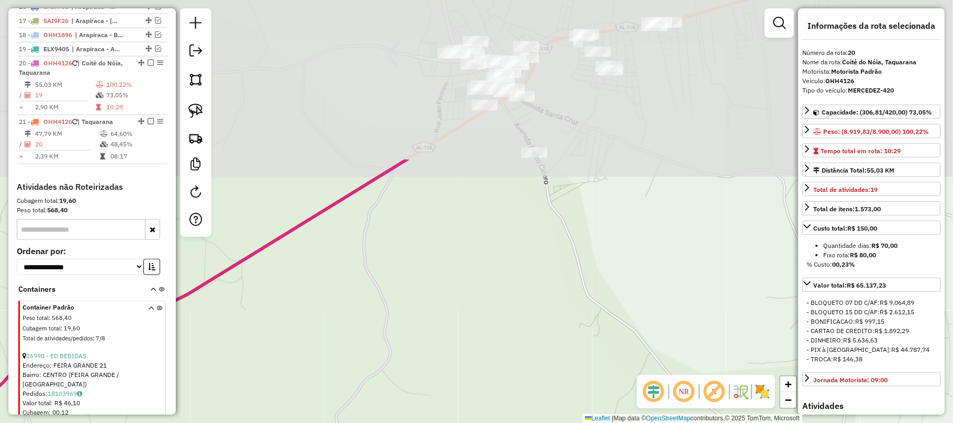
drag, startPoint x: 630, startPoint y: 48, endPoint x: 582, endPoint y: 223, distance: 181.3
click at [606, 317] on div "Janela de atendimento Grade de atendimento Capacidade Transportadoras Veículos …" at bounding box center [476, 211] width 953 height 423
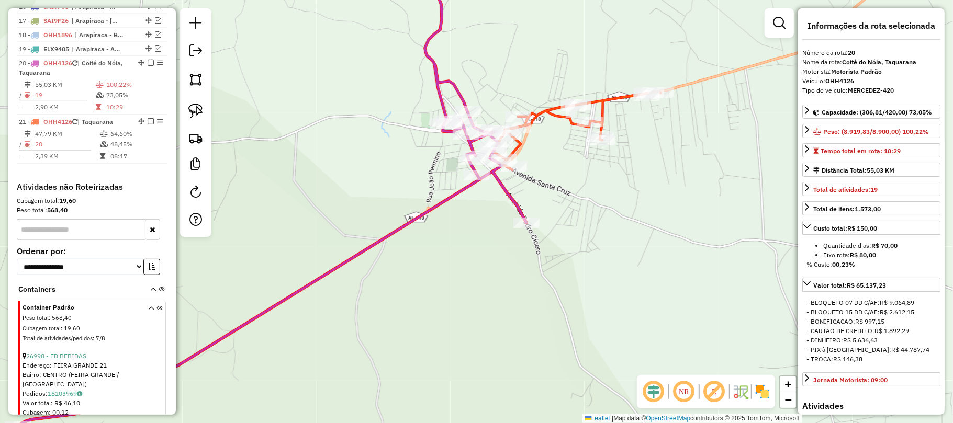
drag, startPoint x: 576, startPoint y: 202, endPoint x: 588, endPoint y: 269, distance: 68.1
click at [588, 269] on div "Janela de atendimento Grade de atendimento Capacidade Transportadoras Veículos …" at bounding box center [476, 211] width 953 height 423
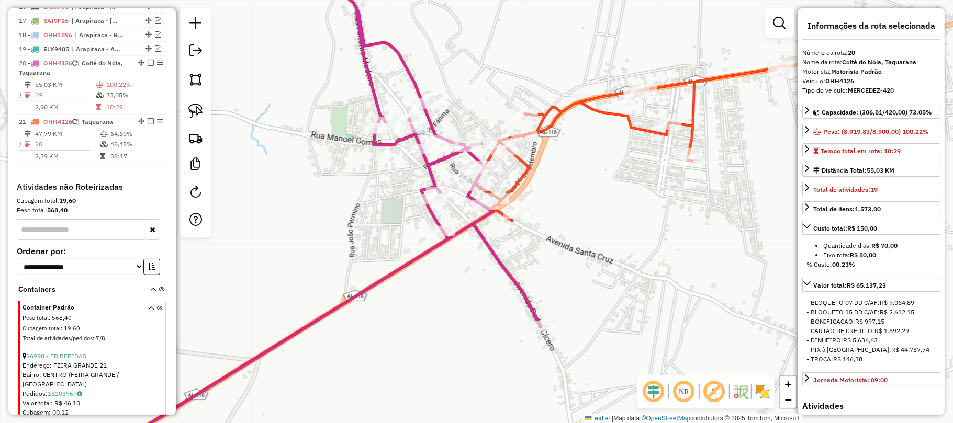
drag, startPoint x: 499, startPoint y: 262, endPoint x: 613, endPoint y: 249, distance: 115.3
click at [613, 249] on div "Janela de atendimento Grade de atendimento Capacidade Transportadoras Veículos …" at bounding box center [476, 211] width 953 height 423
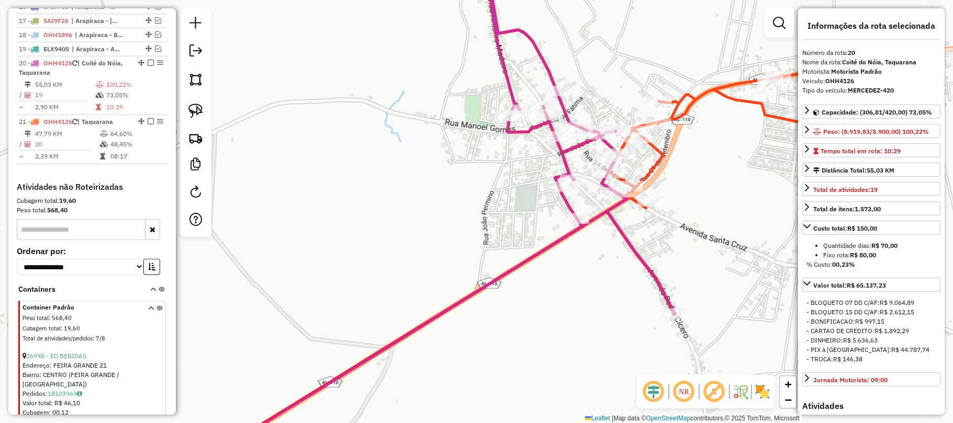
drag, startPoint x: 549, startPoint y: 258, endPoint x: 574, endPoint y: 256, distance: 25.2
click at [583, 258] on div "Janela de atendimento Grade de atendimento Capacidade Transportadoras Veículos …" at bounding box center [476, 211] width 953 height 423
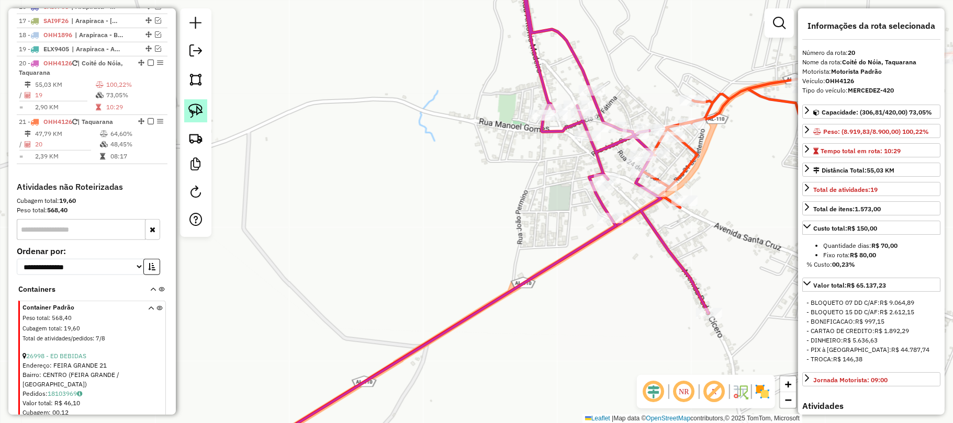
click at [197, 108] on img at bounding box center [195, 111] width 15 height 15
drag, startPoint x: 610, startPoint y: 166, endPoint x: 631, endPoint y: 210, distance: 48.5
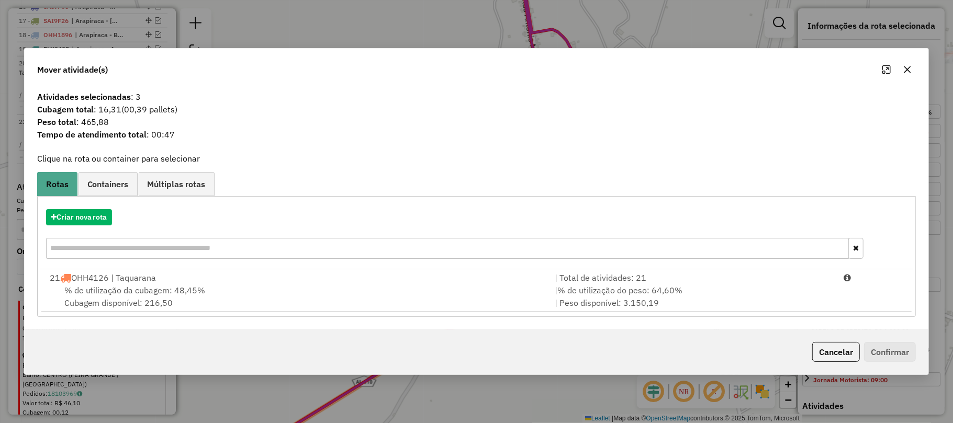
click at [909, 69] on icon "button" at bounding box center [907, 69] width 8 height 8
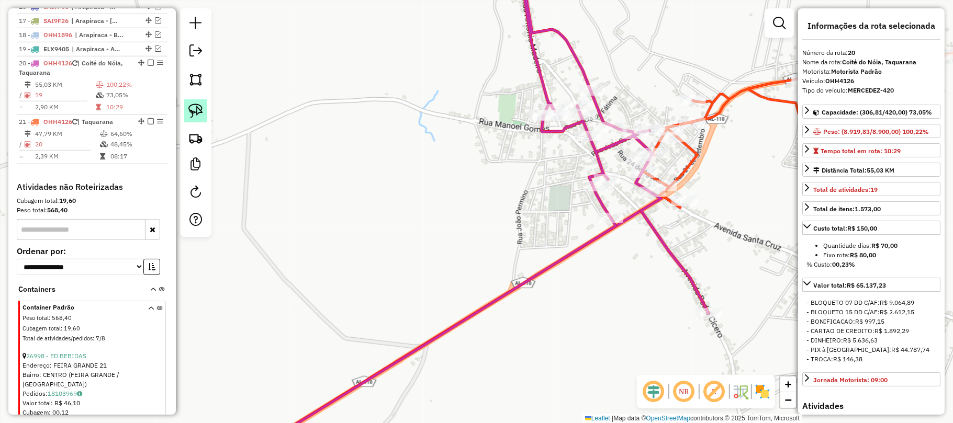
click at [187, 107] on link at bounding box center [195, 110] width 23 height 23
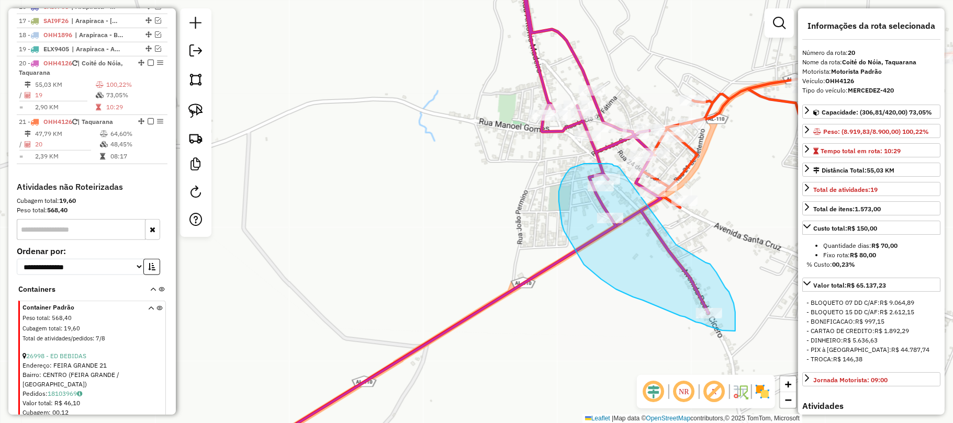
drag, startPoint x: 608, startPoint y: 164, endPoint x: 673, endPoint y: 241, distance: 100.7
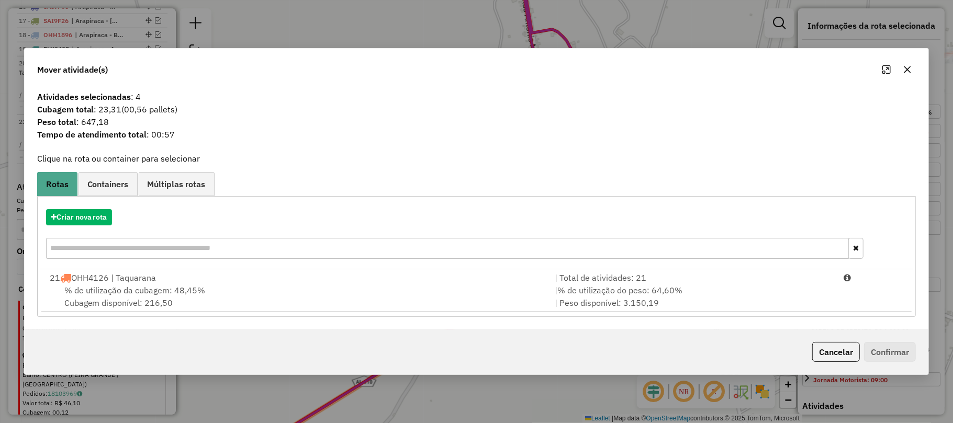
click at [909, 68] on icon "button" at bounding box center [907, 69] width 7 height 7
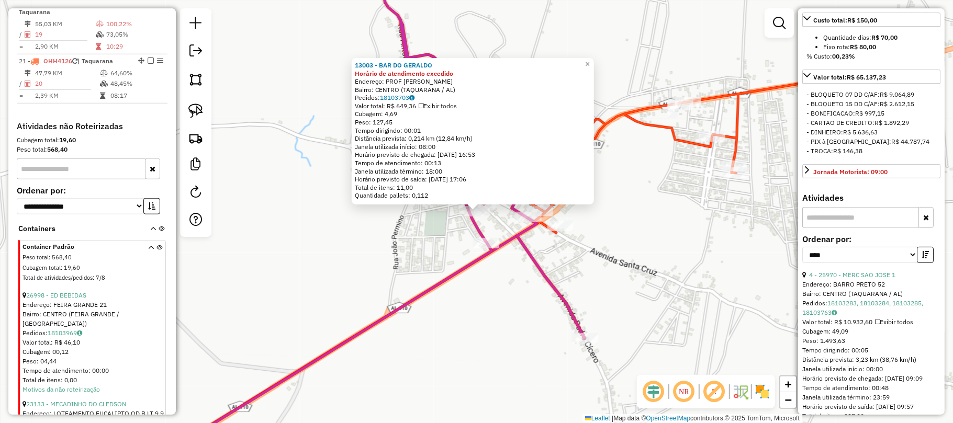
scroll to position [209, 0]
click at [872, 277] on link "4 - 25970 - MERC SAO JOSE 1" at bounding box center [852, 274] width 86 height 8
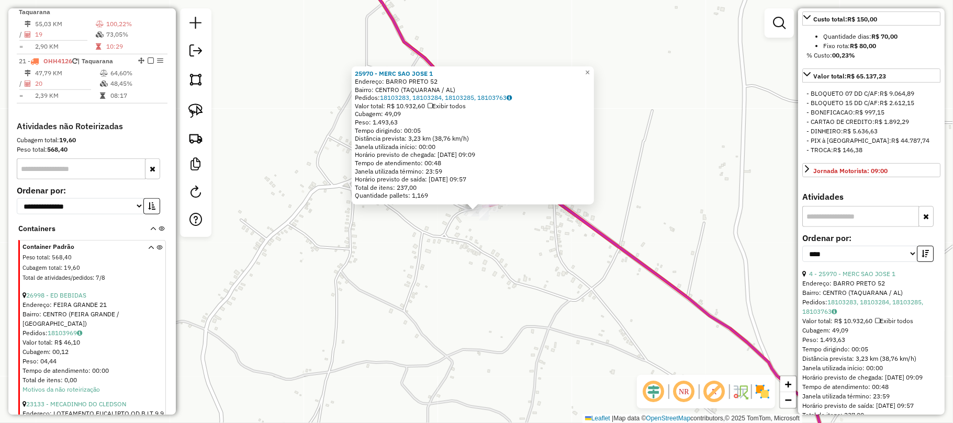
click at [545, 225] on div "25970 - MERC SAO JOSE 1 Endereço: BARRO PRETO 52 Bairro: CENTRO (TAQUARANA / AL…" at bounding box center [476, 211] width 953 height 423
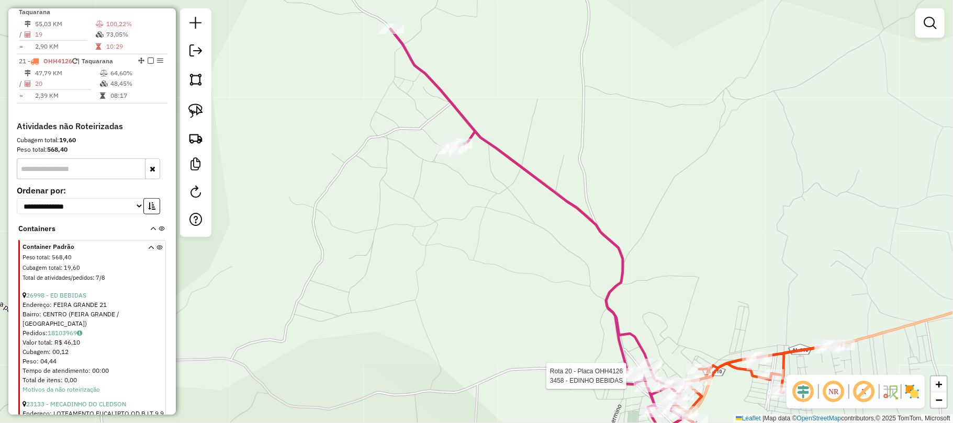
select select "*********"
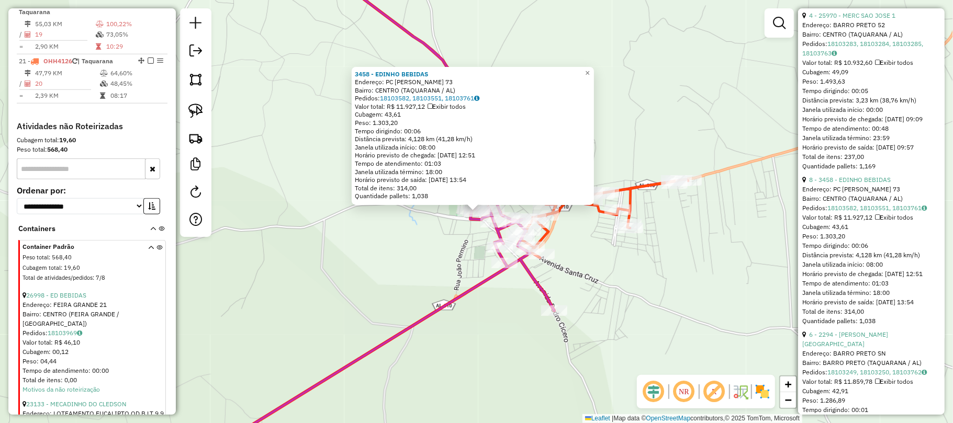
scroll to position [488, 0]
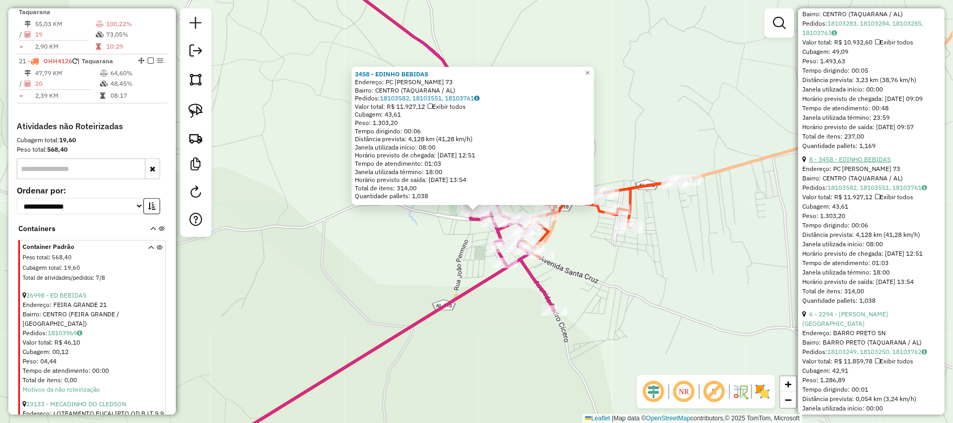
click at [861, 163] on link "8 - 3458 - EDINHO BEBIDAS" at bounding box center [850, 159] width 82 height 8
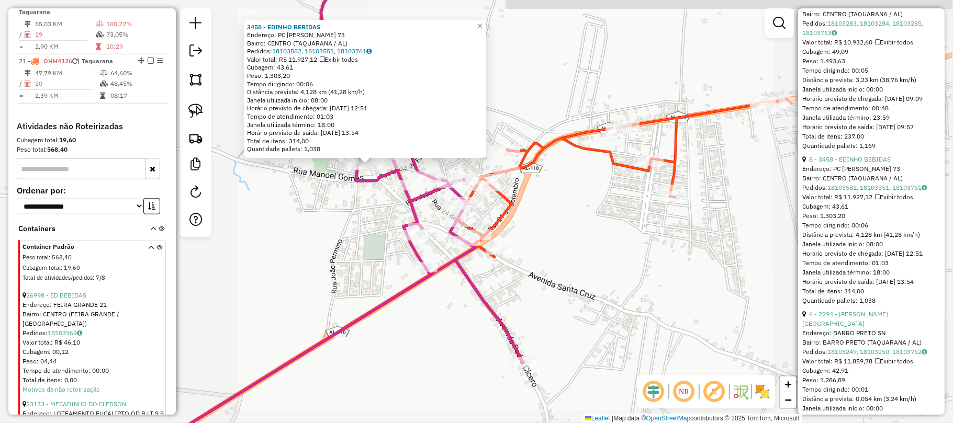
click at [574, 231] on div "3458 - EDINHO BEBIDAS Endereço: PC MANOEL RODRIGUES 73 Bairro: CENTRO (TAQUARAN…" at bounding box center [476, 211] width 953 height 423
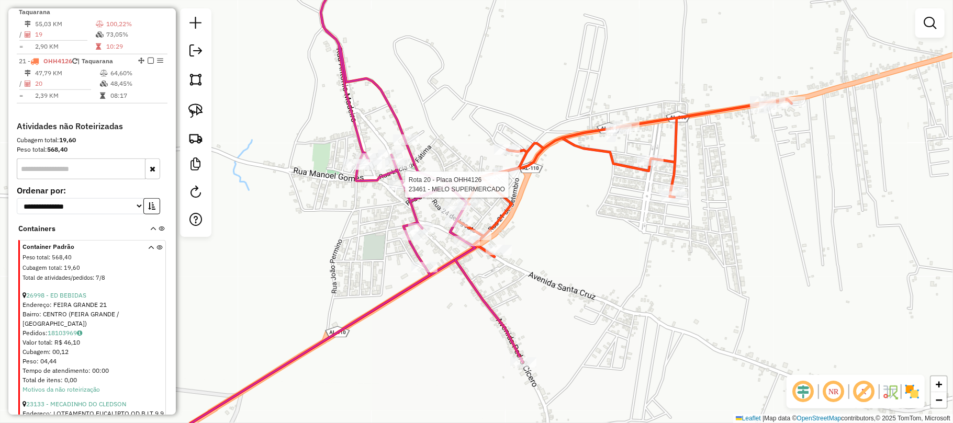
select select "*********"
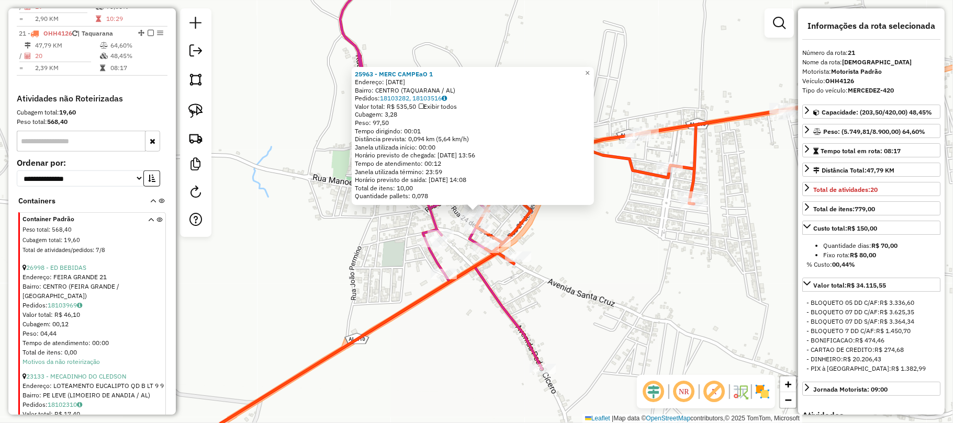
scroll to position [758, 0]
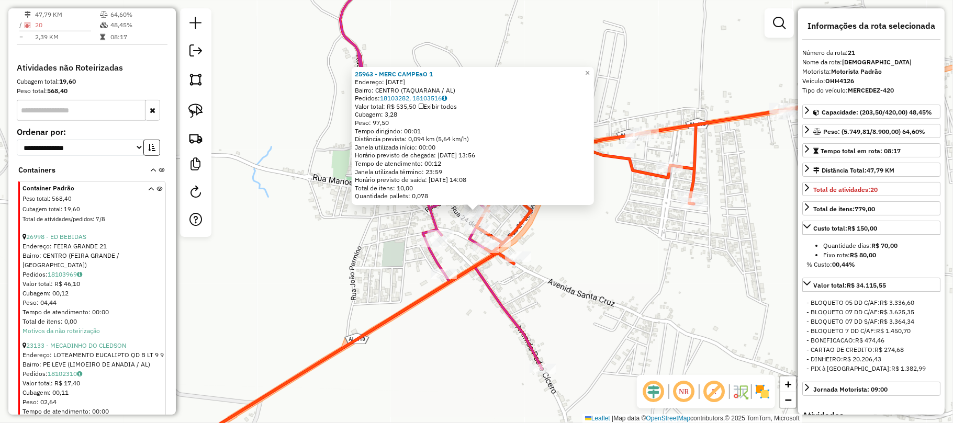
click at [572, 260] on div "25963 - MERC CAMPEaO 1 Endereço: 3 DE MAIO 56 Bairro: CENTRO (TAQUARANA / AL) P…" at bounding box center [476, 211] width 953 height 423
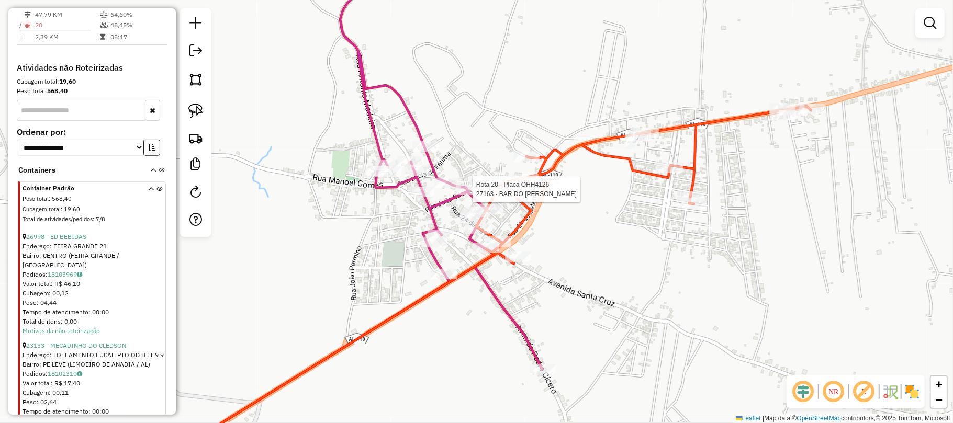
select select "*********"
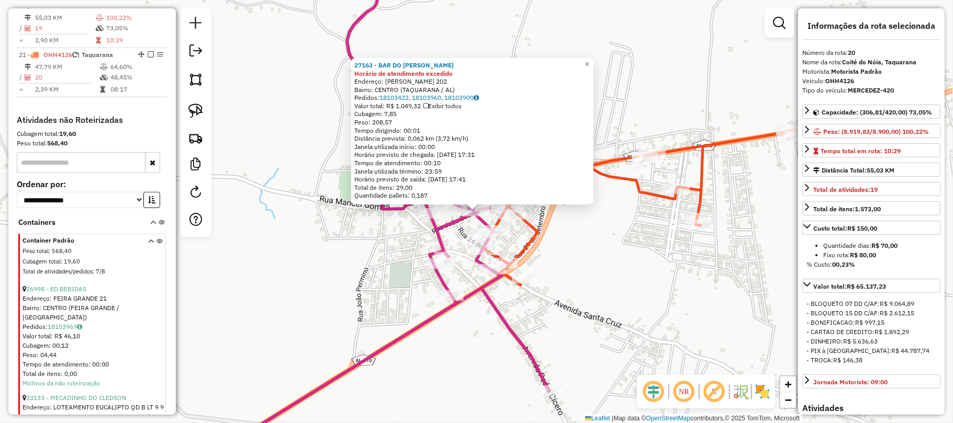
scroll to position [699, 0]
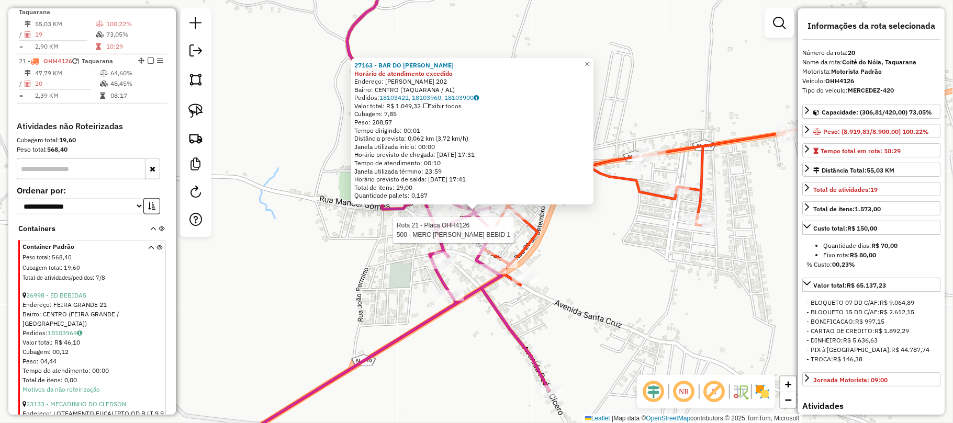
click at [499, 236] on div at bounding box center [497, 231] width 26 height 10
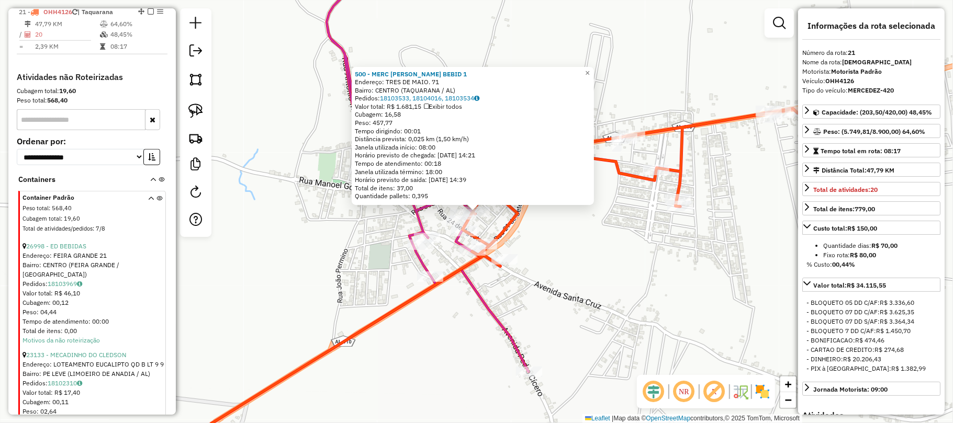
scroll to position [758, 0]
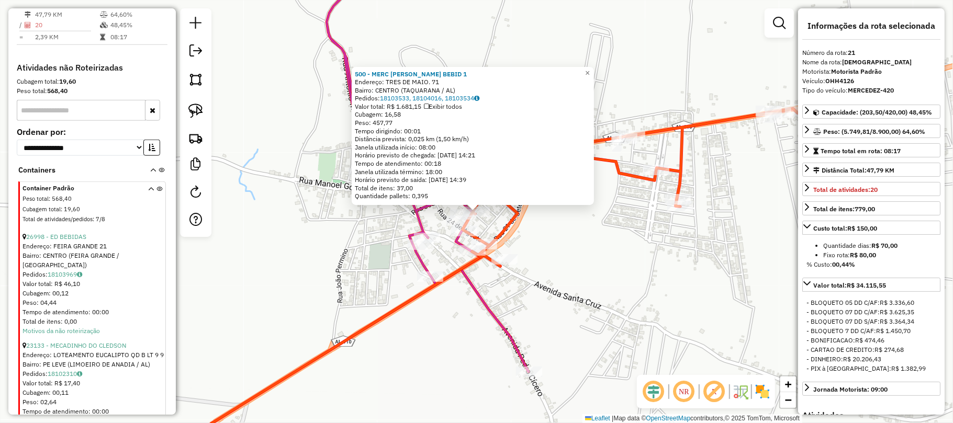
click at [576, 244] on div "500 - MERC RONALDO BEBID 1 Endereço: TRES DE MAIO. 71 Bairro: CENTRO (TAQUARANA…" at bounding box center [476, 211] width 953 height 423
click at [461, 278] on icon at bounding box center [336, 212] width 386 height 508
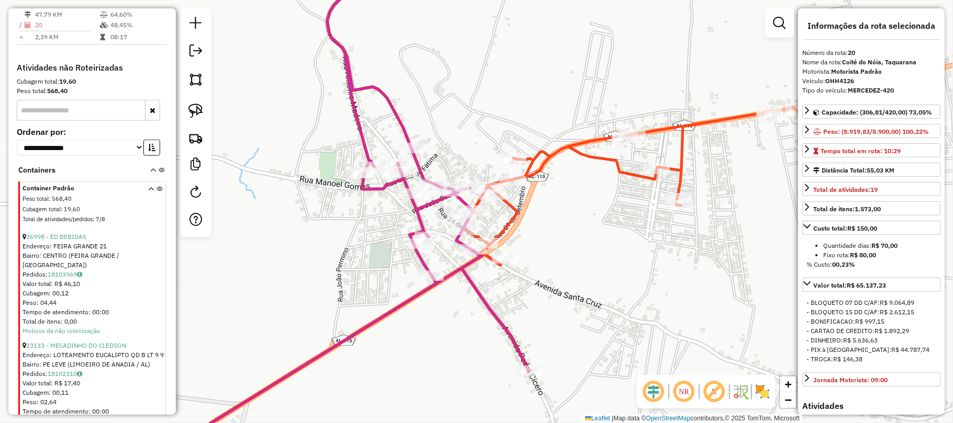
scroll to position [699, 0]
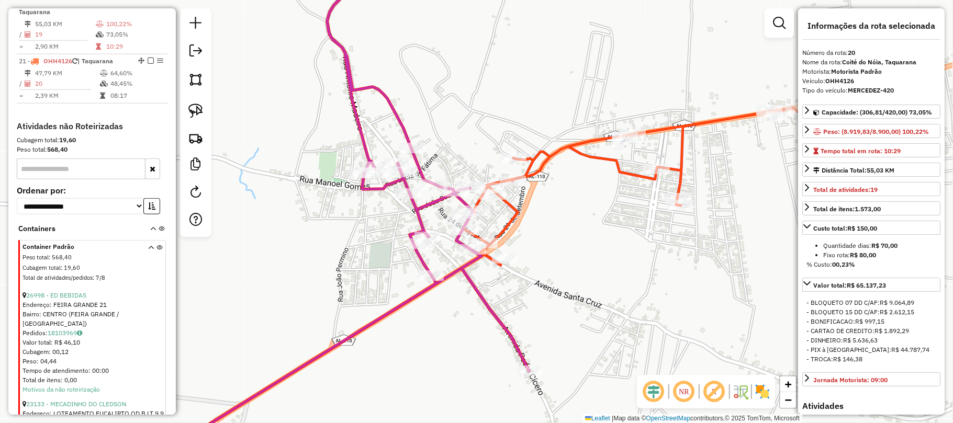
drag, startPoint x: 581, startPoint y: 305, endPoint x: 409, endPoint y: 274, distance: 174.9
click at [577, 305] on div "Janela de atendimento Grade de atendimento Capacidade Transportadoras Veículos …" at bounding box center [476, 211] width 953 height 423
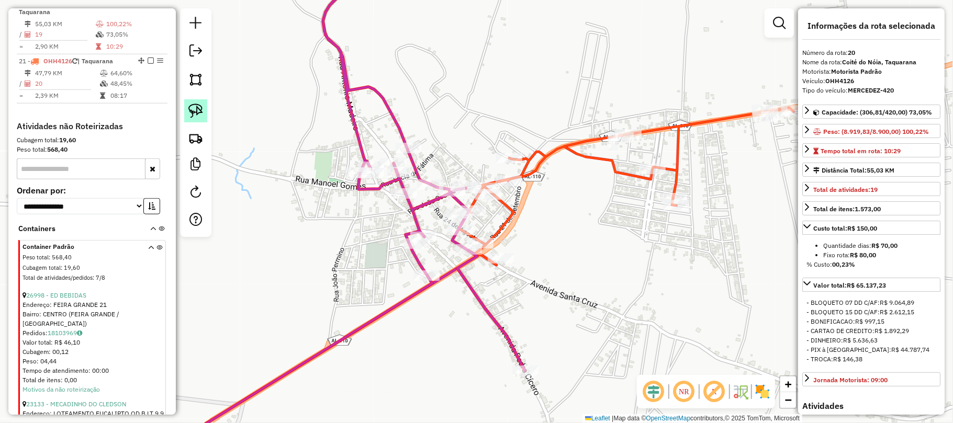
click at [189, 119] on link at bounding box center [195, 110] width 23 height 23
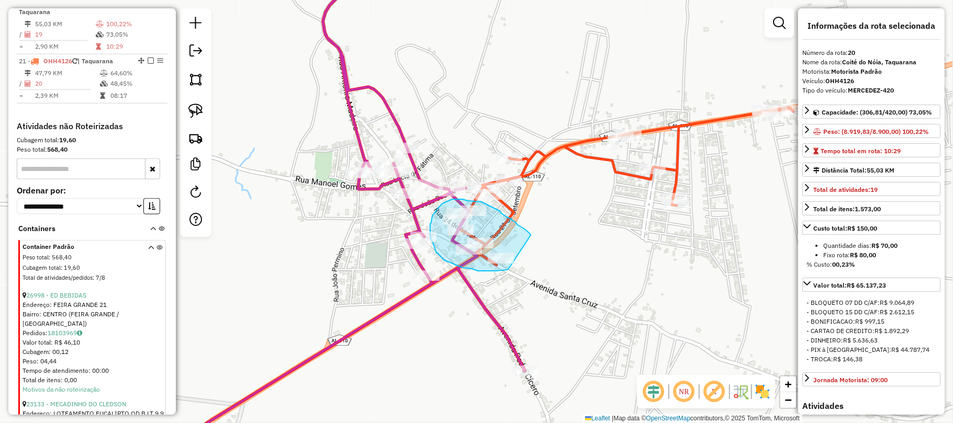
drag, startPoint x: 531, startPoint y: 236, endPoint x: 516, endPoint y: 266, distance: 34.4
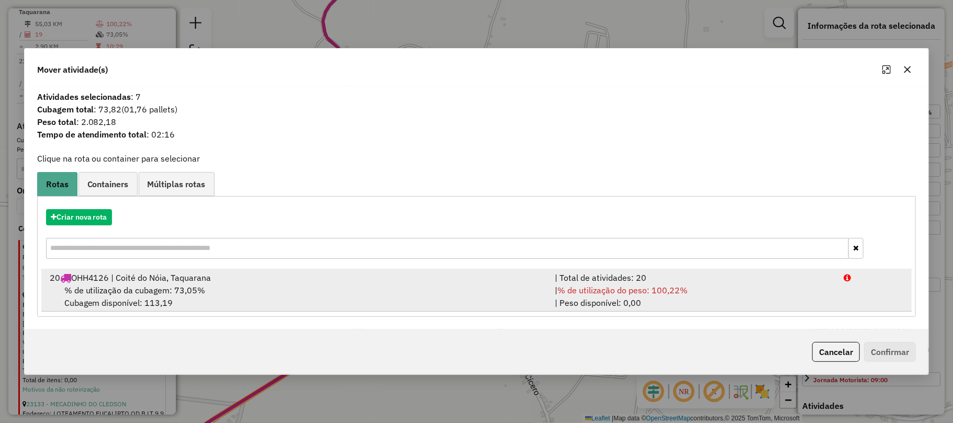
click at [373, 303] on div "% de utilização da cubagem: 73,05% Cubagem disponível: 113,19" at bounding box center [296, 296] width 506 height 25
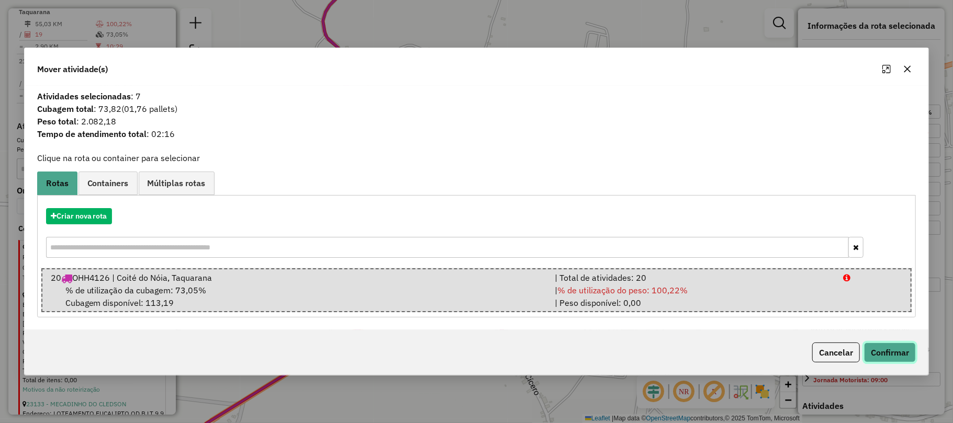
click at [879, 357] on button "Confirmar" at bounding box center [890, 353] width 52 height 20
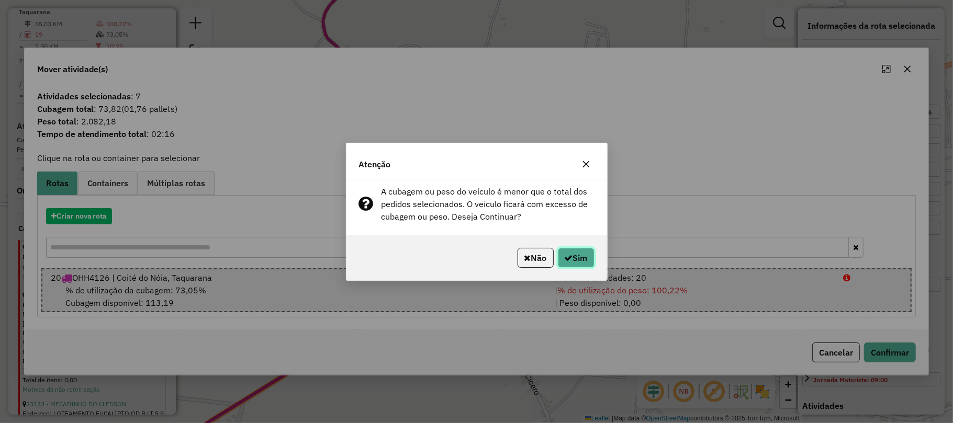
click at [574, 258] on button "Sim" at bounding box center [576, 258] width 37 height 20
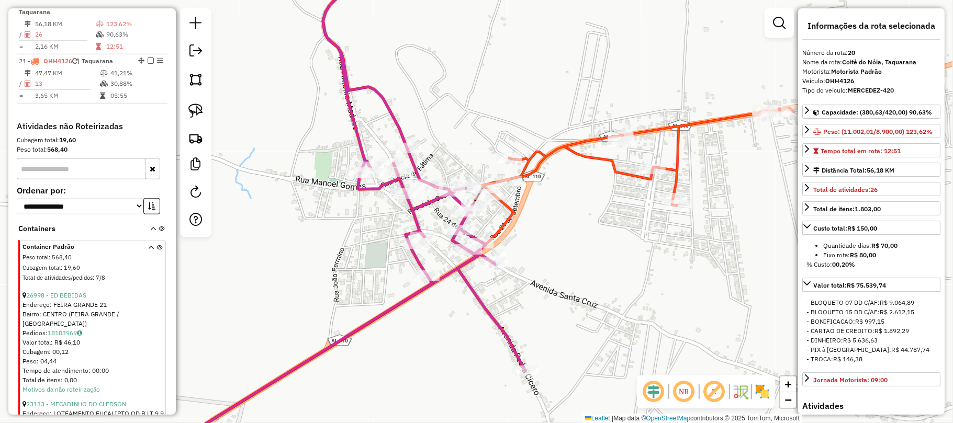
click at [618, 169] on icon at bounding box center [638, 157] width 311 height 98
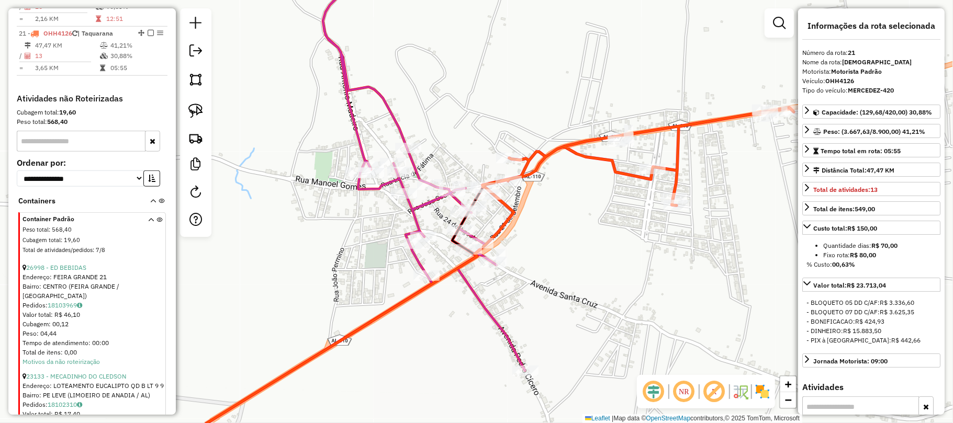
scroll to position [758, 0]
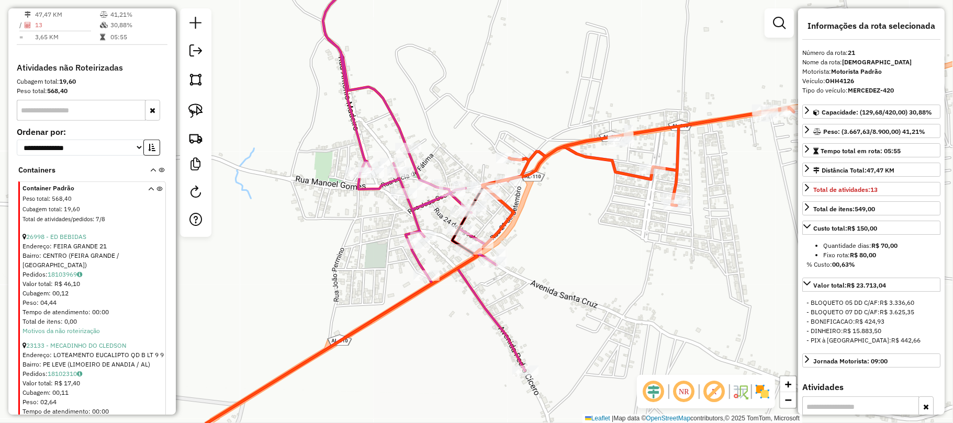
click at [414, 217] on icon at bounding box center [332, 212] width 386 height 508
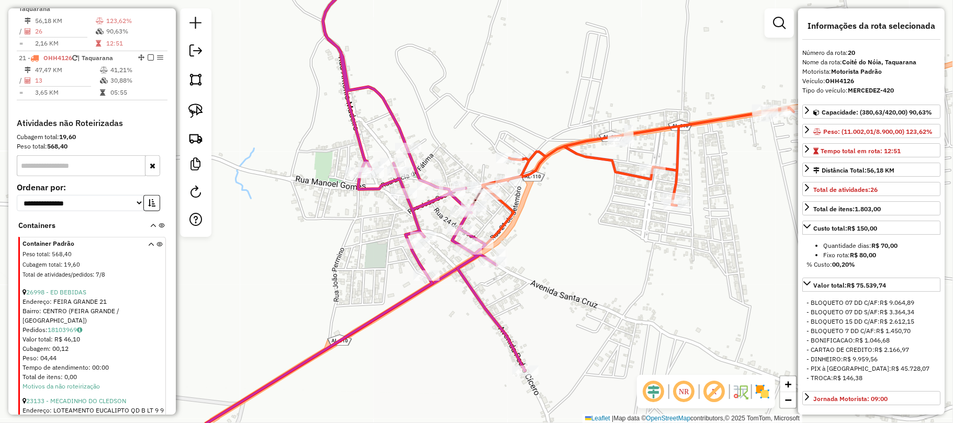
scroll to position [699, 0]
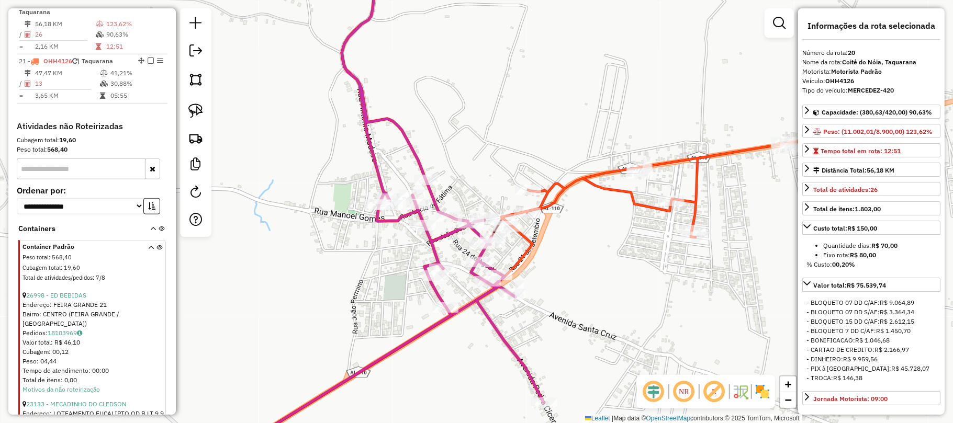
drag, startPoint x: 552, startPoint y: 225, endPoint x: 571, endPoint y: 256, distance: 37.1
click at [571, 256] on div "Janela de atendimento Grade de atendimento Capacidade Transportadoras Veículos …" at bounding box center [476, 211] width 953 height 423
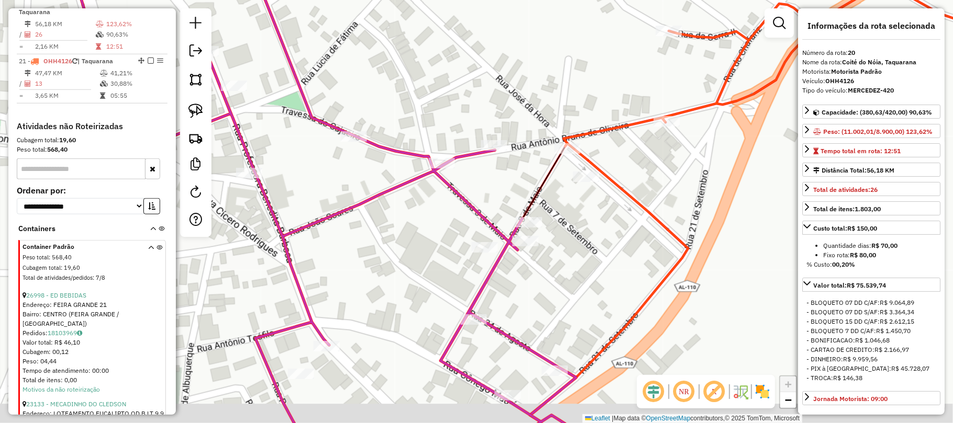
drag, startPoint x: 583, startPoint y: 238, endPoint x: 616, endPoint y: 193, distance: 55.4
click at [616, 193] on div "Janela de atendimento Grade de atendimento Capacidade Transportadoras Veículos …" at bounding box center [476, 211] width 953 height 423
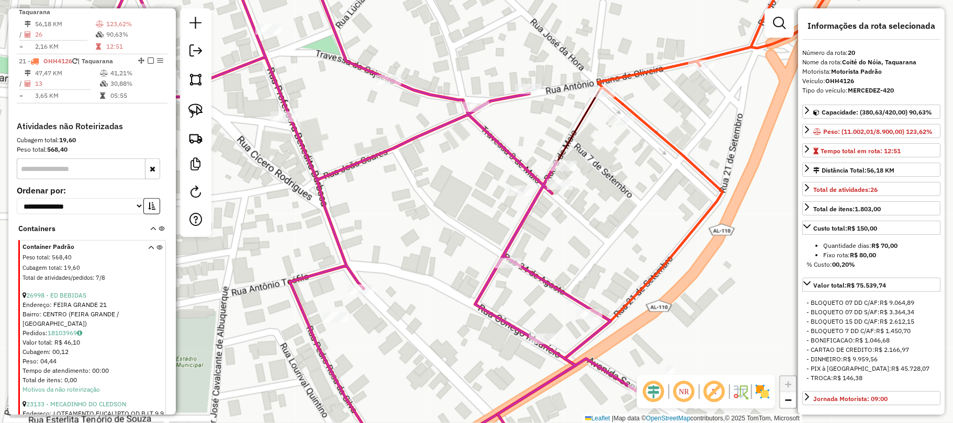
drag, startPoint x: 604, startPoint y: 274, endPoint x: 599, endPoint y: 245, distance: 29.7
click at [600, 245] on div "Janela de atendimento Grade de atendimento Capacidade Transportadoras Veículos …" at bounding box center [476, 211] width 953 height 423
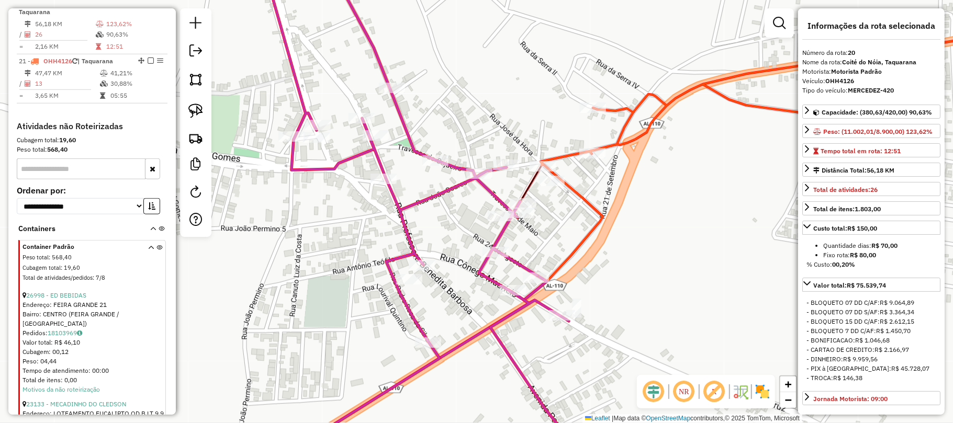
drag, startPoint x: 428, startPoint y: 246, endPoint x: 367, endPoint y: 166, distance: 100.8
click at [367, 166] on div "Janela de atendimento Grade de atendimento Capacidade Transportadoras Veículos …" at bounding box center [476, 211] width 953 height 423
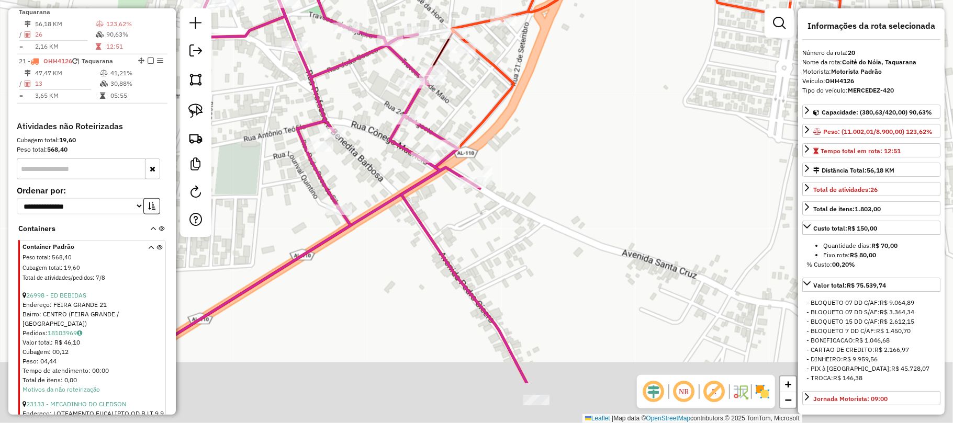
drag, startPoint x: 558, startPoint y: 319, endPoint x: 587, endPoint y: 238, distance: 86.3
click at [587, 238] on div "Janela de atendimento Grade de atendimento Capacidade Transportadoras Veículos …" at bounding box center [476, 211] width 953 height 423
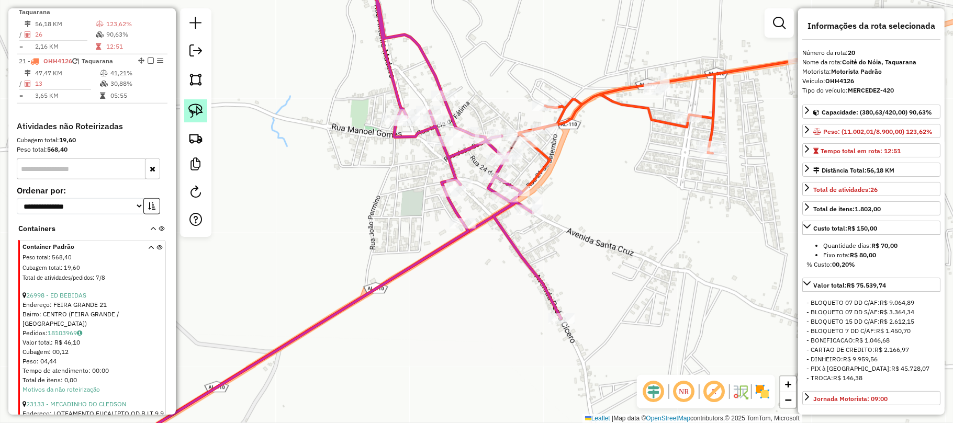
click at [198, 110] on img at bounding box center [195, 111] width 15 height 15
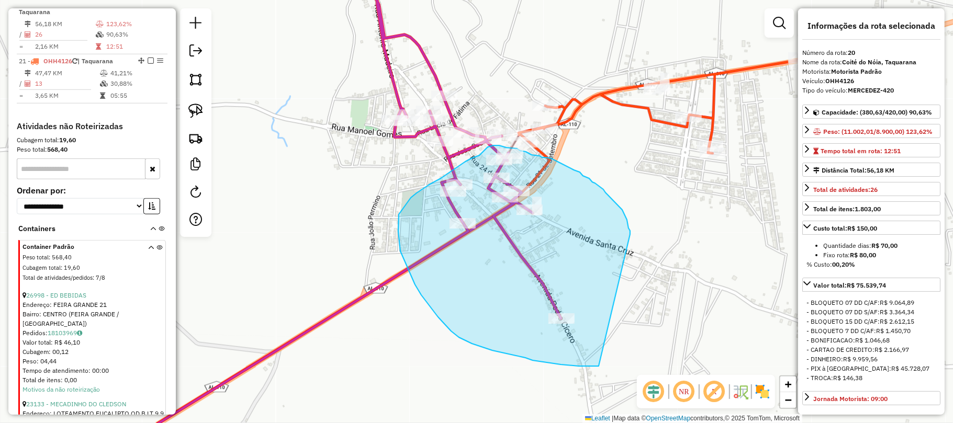
drag, startPoint x: 630, startPoint y: 231, endPoint x: 687, endPoint y: 338, distance: 121.1
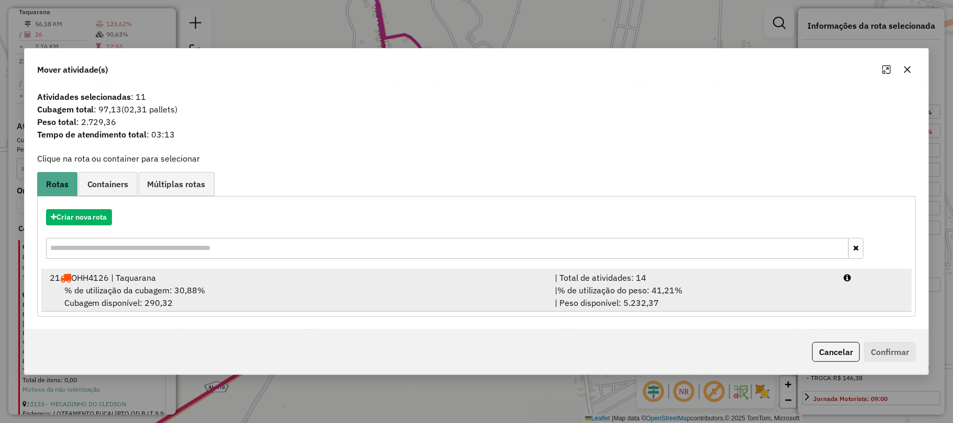
click at [359, 288] on div "% de utilização da cubagem: 30,88% Cubagem disponível: 290,32" at bounding box center [296, 296] width 506 height 25
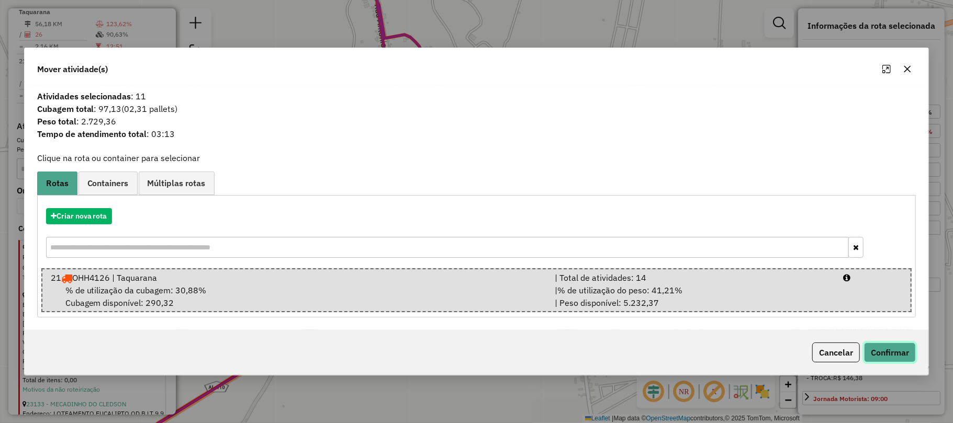
click at [895, 349] on button "Confirmar" at bounding box center [890, 353] width 52 height 20
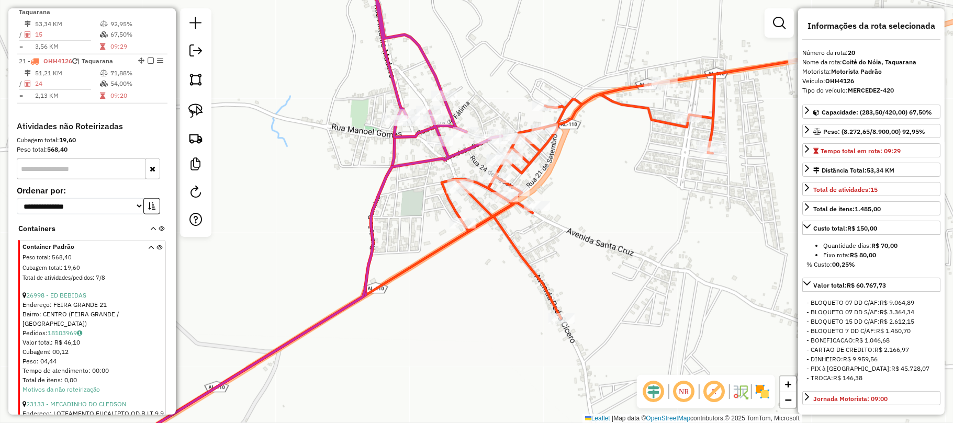
click at [562, 120] on icon at bounding box center [636, 186] width 388 height 263
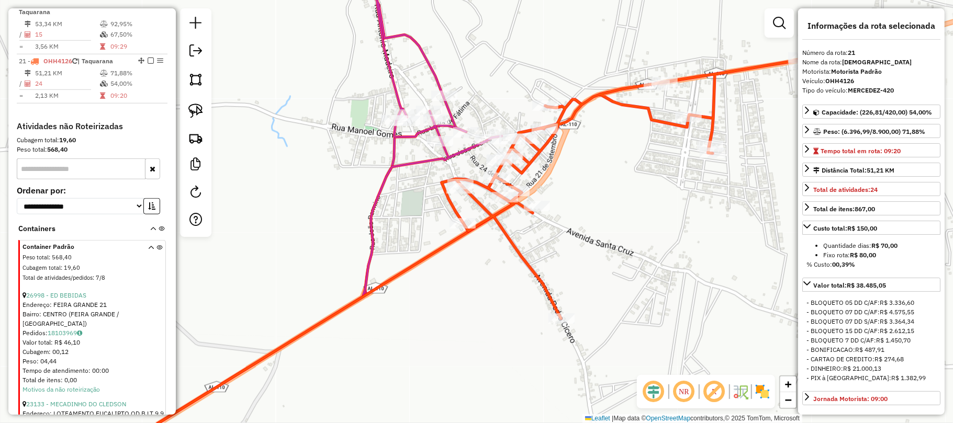
scroll to position [758, 0]
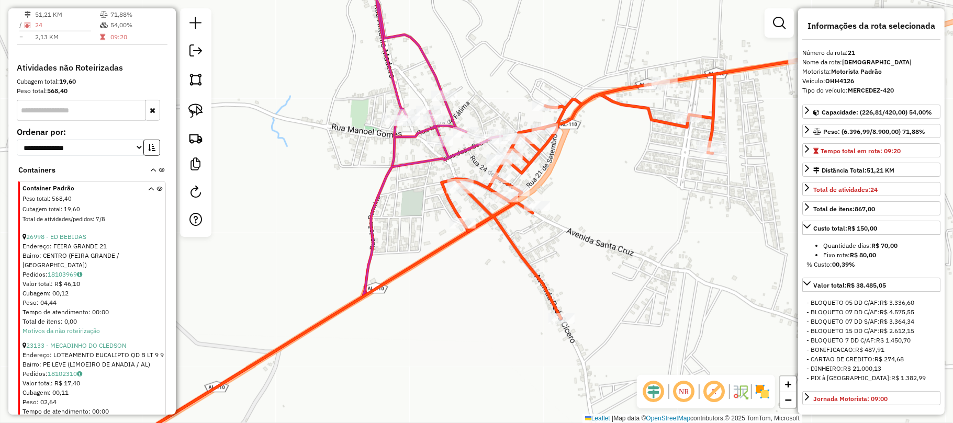
click at [416, 160] on icon at bounding box center [296, 212] width 412 height 508
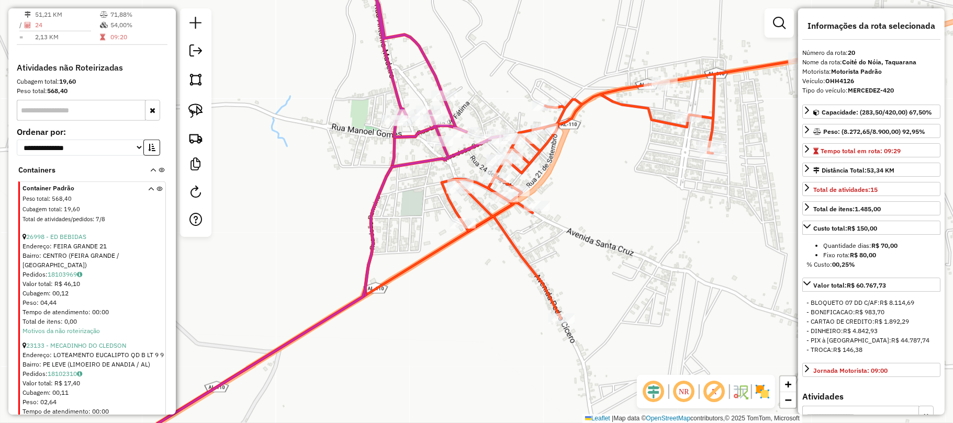
scroll to position [699, 0]
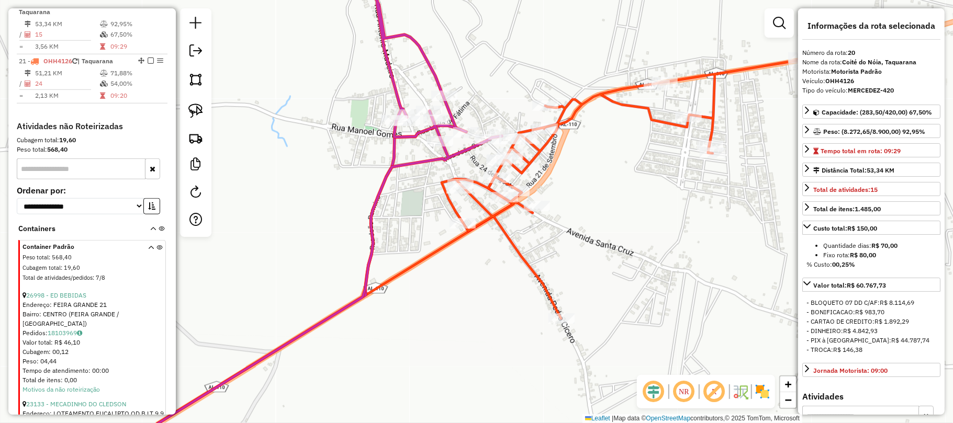
click at [455, 152] on icon at bounding box center [296, 212] width 412 height 508
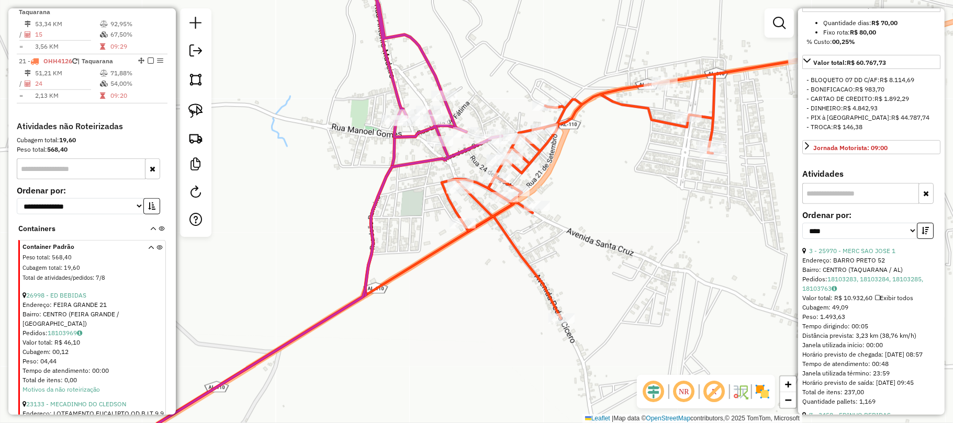
scroll to position [279, 0]
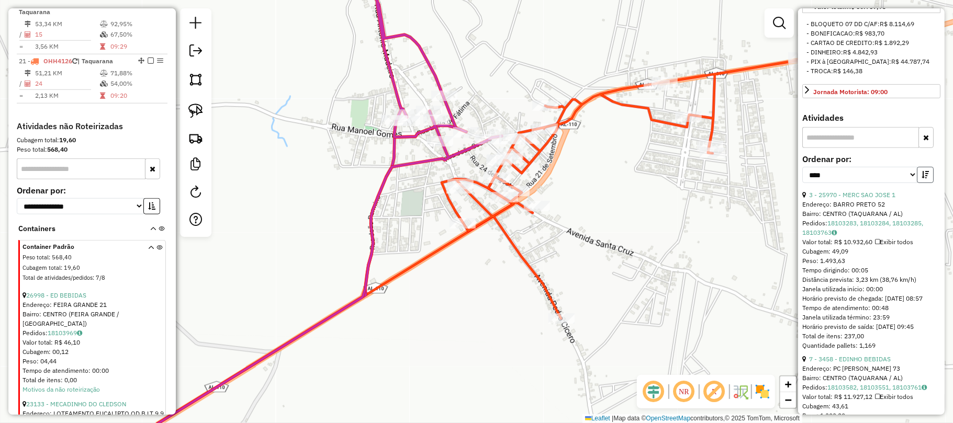
click at [930, 176] on button "button" at bounding box center [925, 175] width 17 height 16
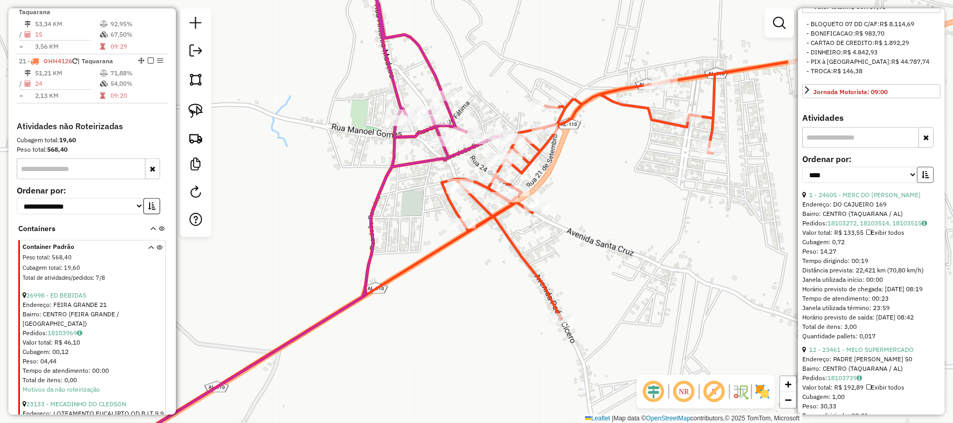
click at [925, 176] on icon "button" at bounding box center [925, 174] width 7 height 7
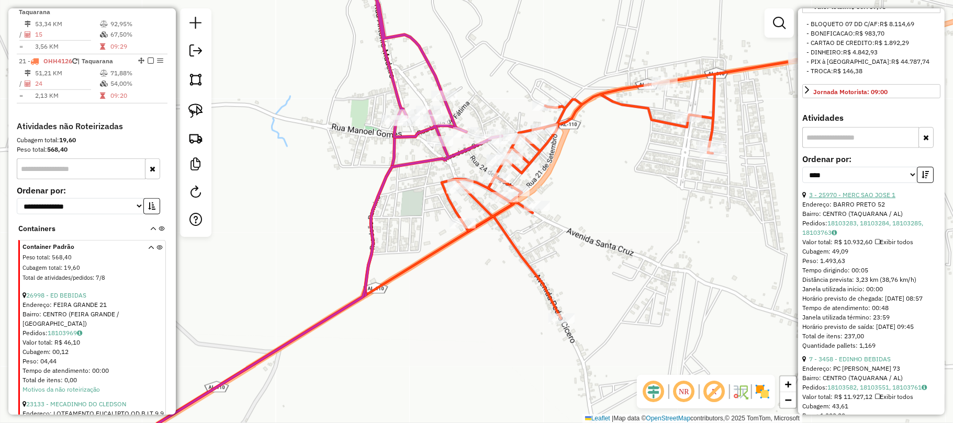
click at [863, 198] on link "3 - 25970 - MERC SAO JOSE 1" at bounding box center [852, 195] width 86 height 8
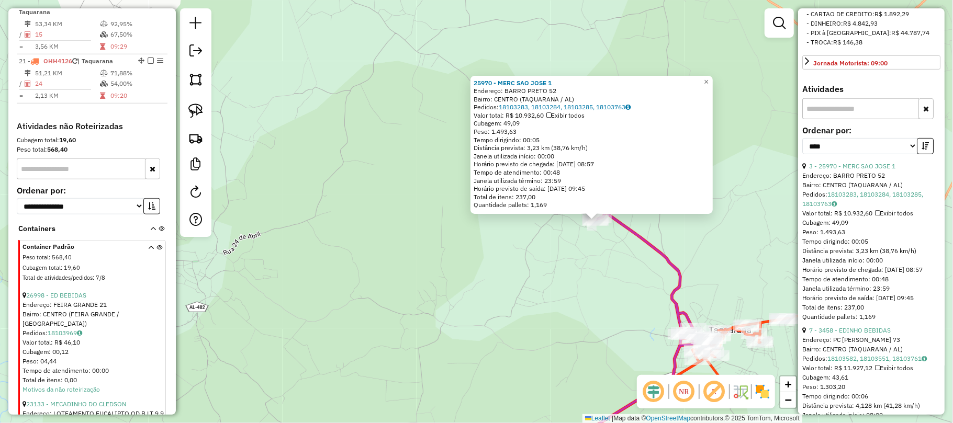
scroll to position [349, 0]
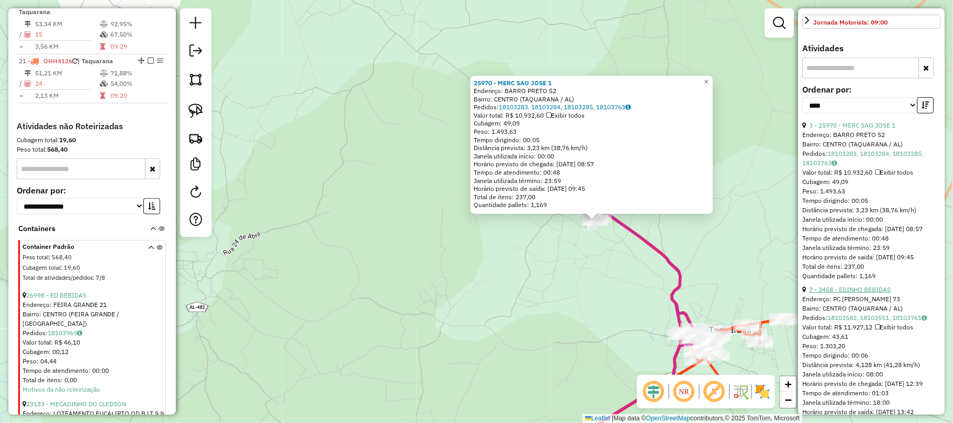
click at [861, 294] on link "7 - 3458 - EDINHO BEBIDAS" at bounding box center [850, 290] width 82 height 8
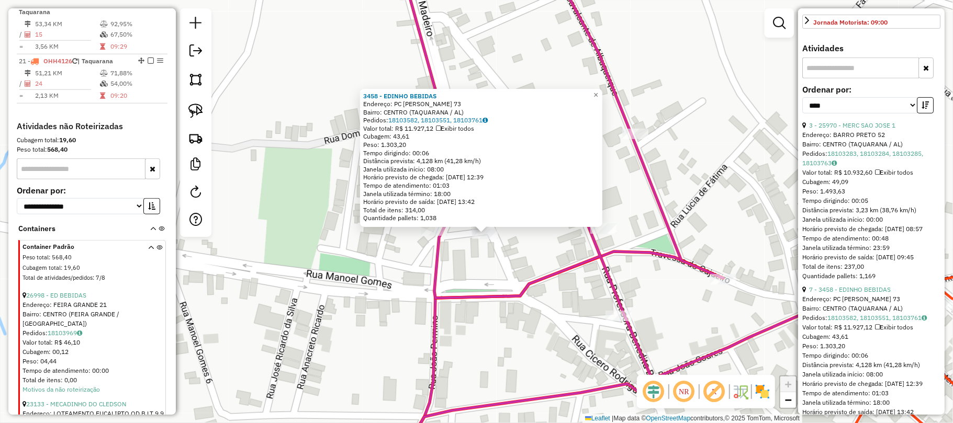
drag, startPoint x: 476, startPoint y: 272, endPoint x: 463, endPoint y: 263, distance: 16.6
click at [475, 271] on div "3458 - EDINHO BEBIDAS Endereço: PC MANOEL RODRIGUES 73 Bairro: CENTRO (TAQUARAN…" at bounding box center [476, 211] width 953 height 423
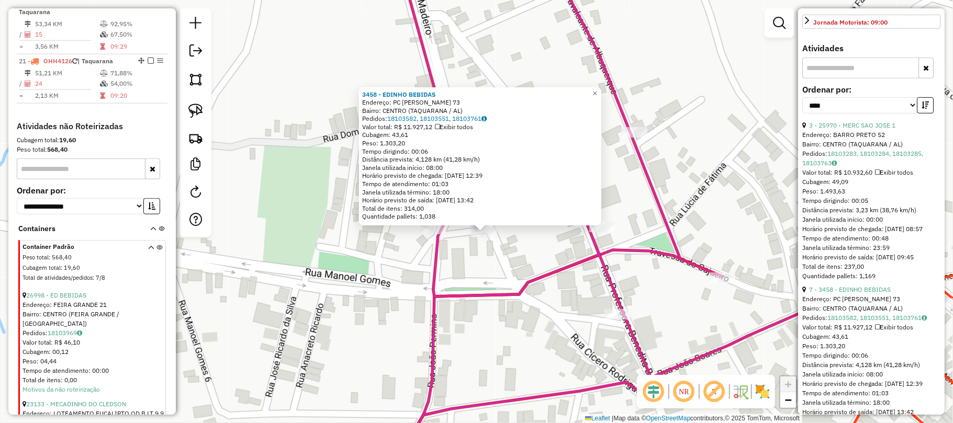
click at [490, 276] on div "3458 - EDINHO BEBIDAS Endereço: PC MANOEL RODRIGUES 73 Bairro: CENTRO (TAQUARAN…" at bounding box center [476, 211] width 953 height 423
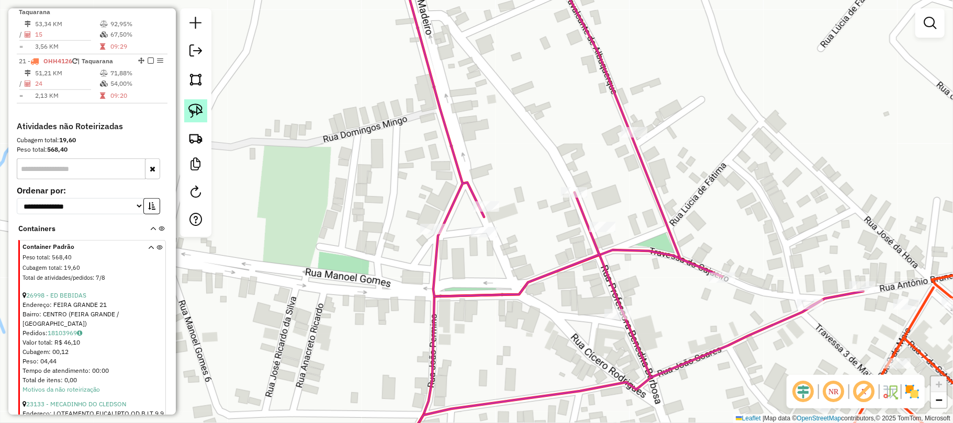
click at [195, 104] on link at bounding box center [195, 110] width 23 height 23
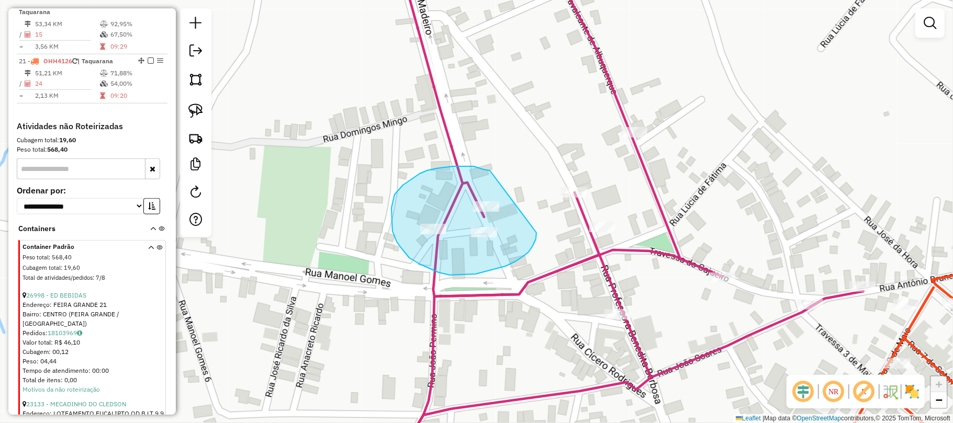
drag, startPoint x: 474, startPoint y: 166, endPoint x: 539, endPoint y: 215, distance: 81.2
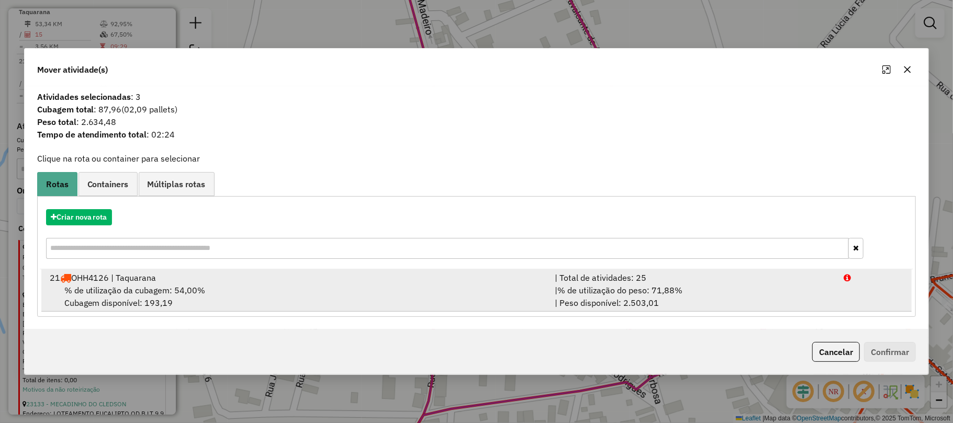
click at [467, 277] on div "21 OHH4126 | Taquarana" at bounding box center [296, 278] width 506 height 13
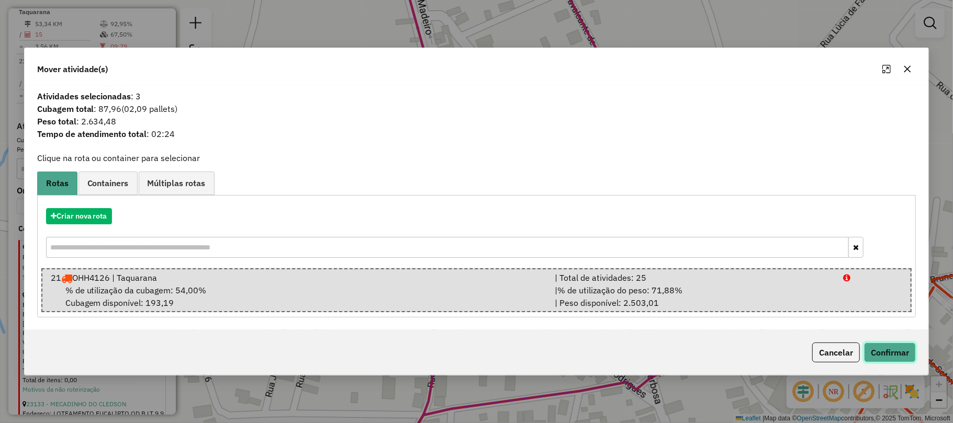
click at [869, 352] on button "Confirmar" at bounding box center [890, 353] width 52 height 20
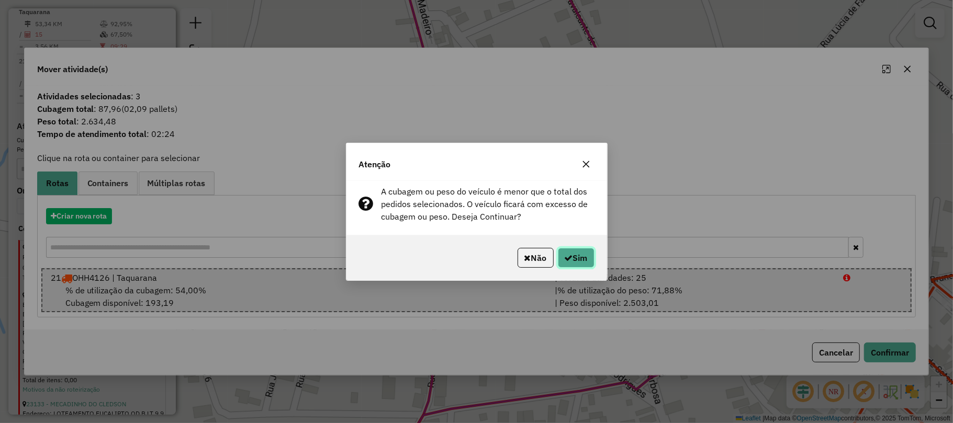
click at [578, 254] on button "Sim" at bounding box center [576, 258] width 37 height 20
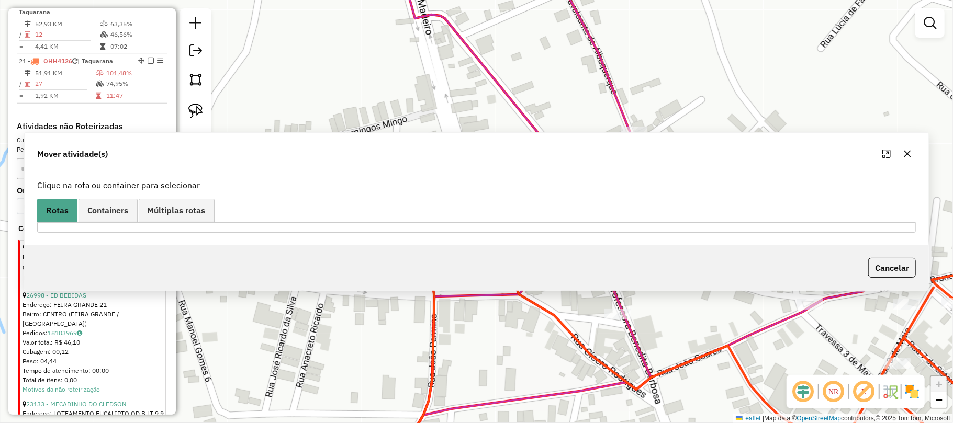
scroll to position [591, 0]
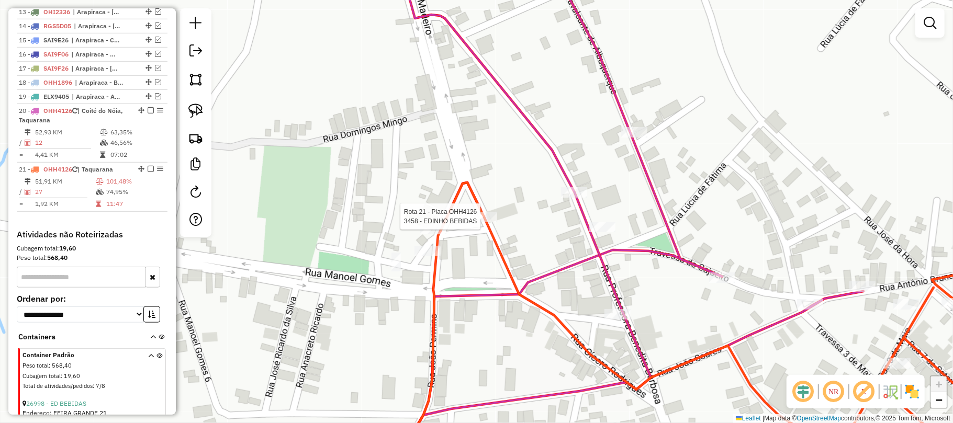
select select "*********"
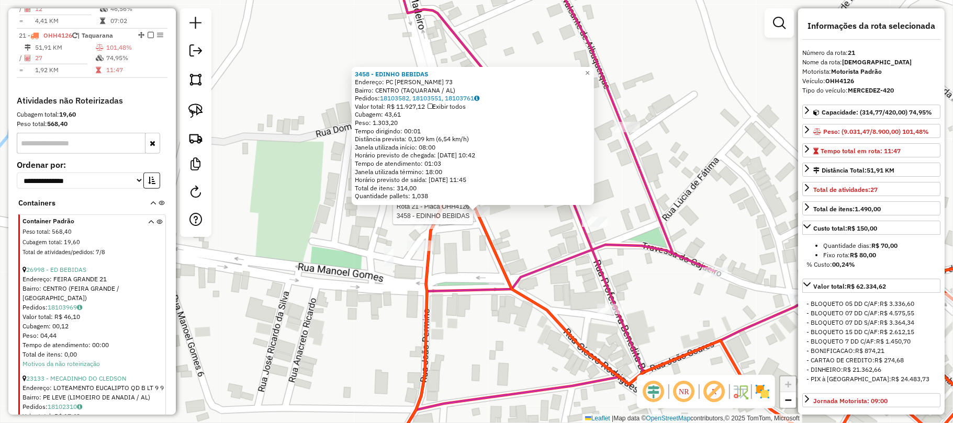
scroll to position [758, 0]
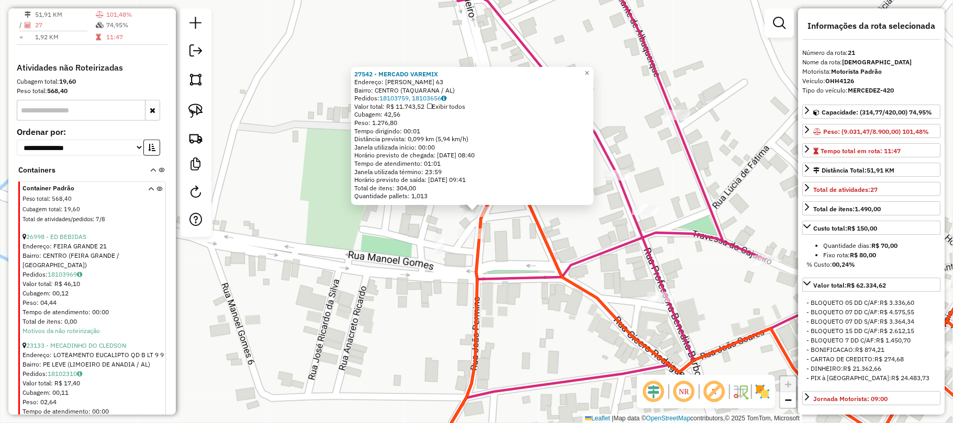
click at [465, 225] on div "27542 - MERCADO VAREMIX Endereço: MANOEL RODRIGUES DE OLIVEIRA 63 Bairro: CENTR…" at bounding box center [476, 211] width 953 height 423
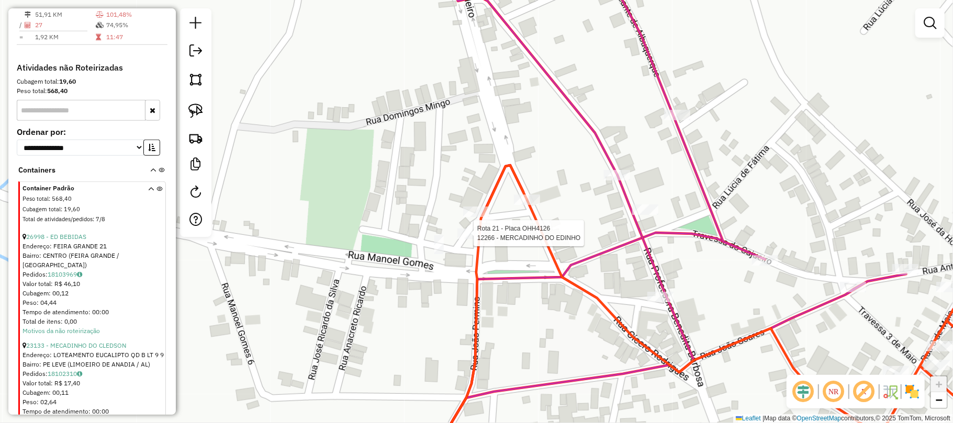
select select "*********"
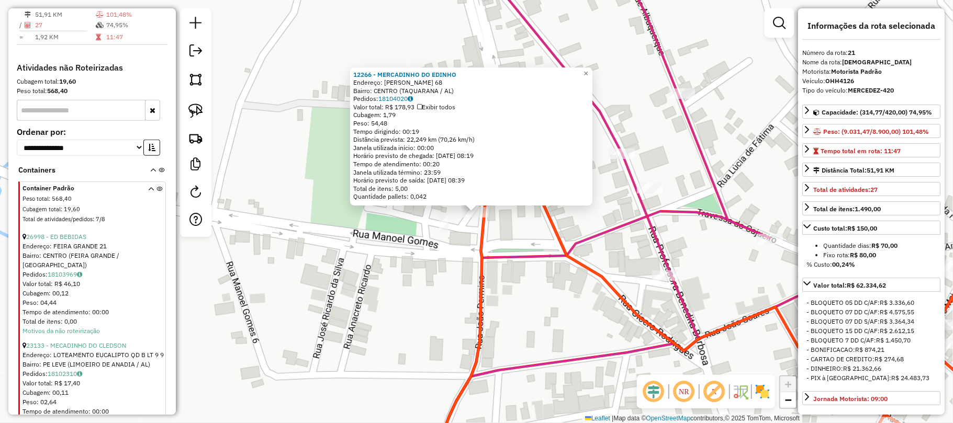
click at [661, 250] on icon at bounding box center [671, 212] width 482 height 508
click at [657, 245] on icon at bounding box center [671, 212] width 482 height 508
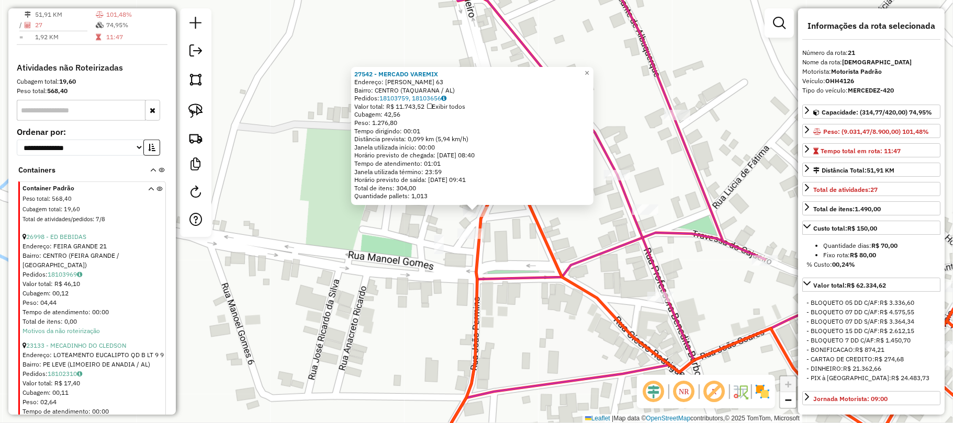
click at [511, 252] on div "27542 - MERCADO VAREMIX Endereço: MANOEL RODRIGUES DE OLIVEIRA 63 Bairro: CENTR…" at bounding box center [476, 211] width 953 height 423
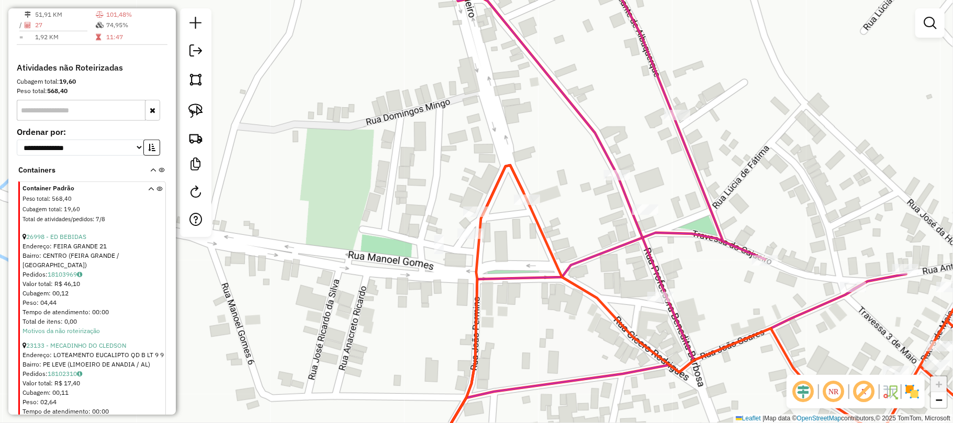
drag, startPoint x: 198, startPoint y: 118, endPoint x: 329, endPoint y: 154, distance: 136.3
click at [197, 118] on link at bounding box center [195, 110] width 23 height 23
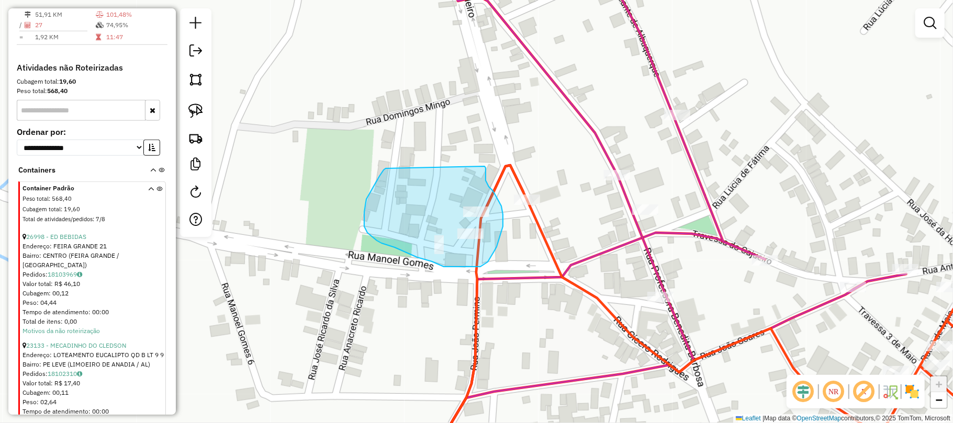
drag, startPoint x: 366, startPoint y: 199, endPoint x: 485, endPoint y: 166, distance: 122.8
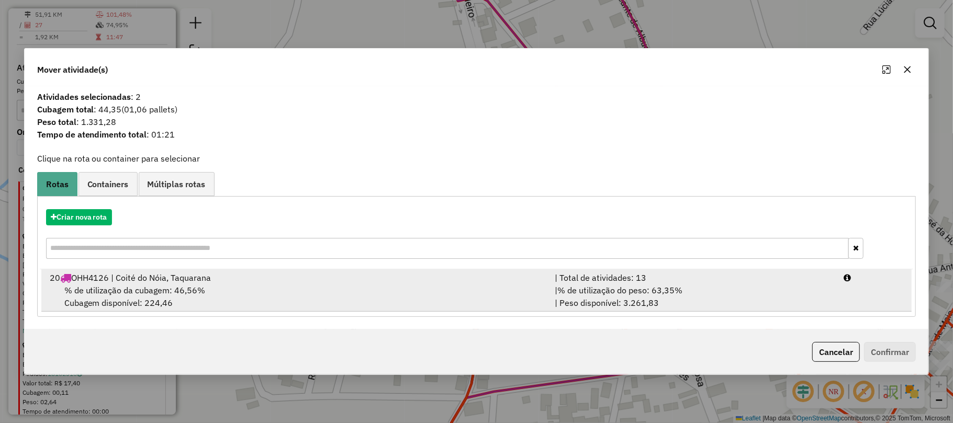
click at [404, 291] on div "% de utilização da cubagem: 46,56% Cubagem disponível: 224,46" at bounding box center [296, 296] width 506 height 25
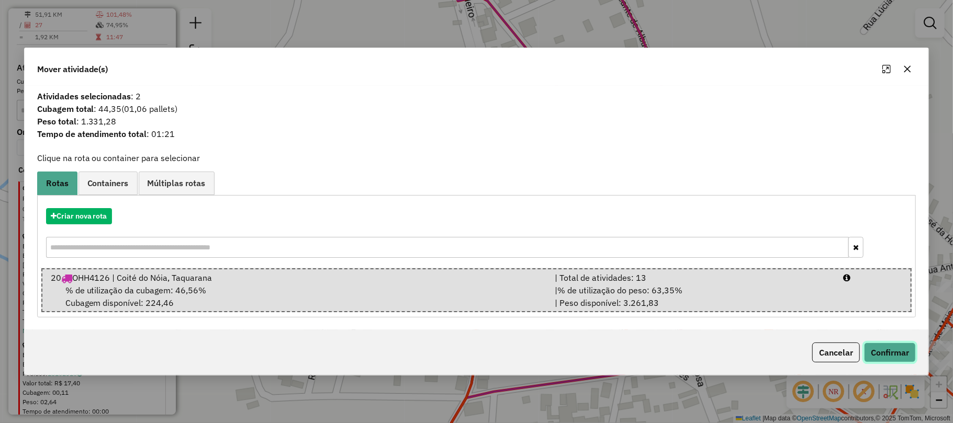
click at [890, 352] on button "Confirmar" at bounding box center [890, 353] width 52 height 20
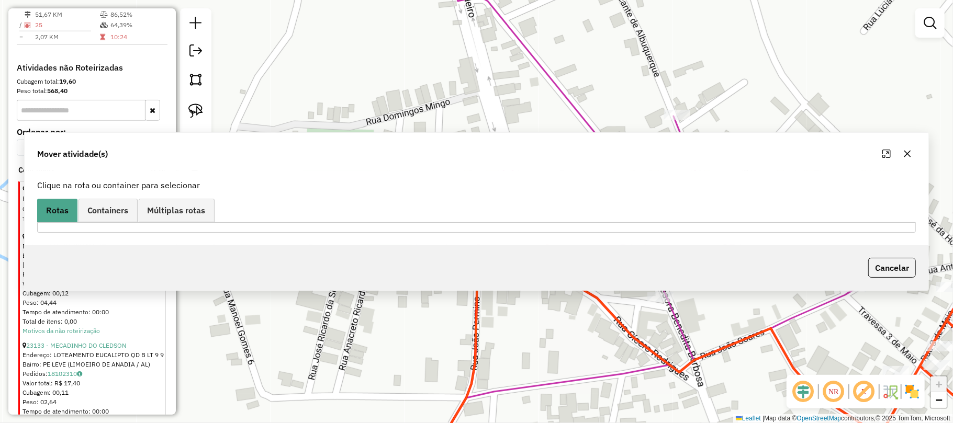
scroll to position [650, 0]
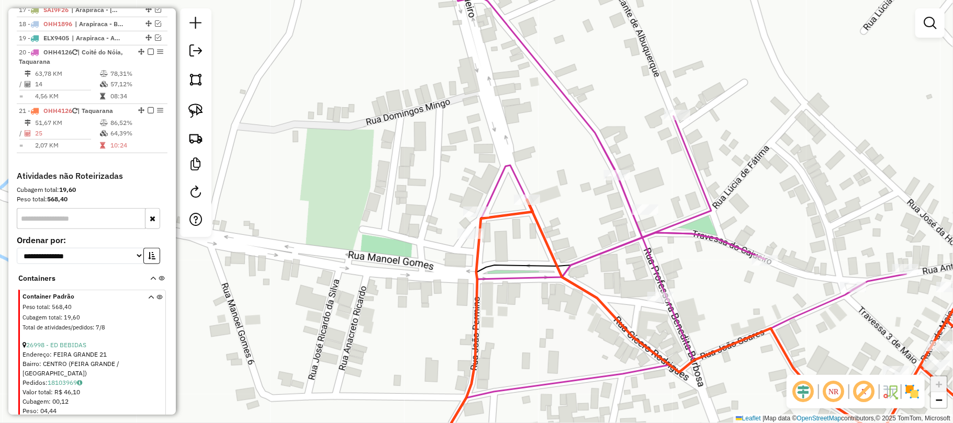
click at [657, 241] on div "Janela de atendimento Grade de atendimento Capacidade Transportadoras Veículos …" at bounding box center [476, 211] width 953 height 423
click at [648, 237] on icon at bounding box center [669, 212] width 473 height 508
select select "*********"
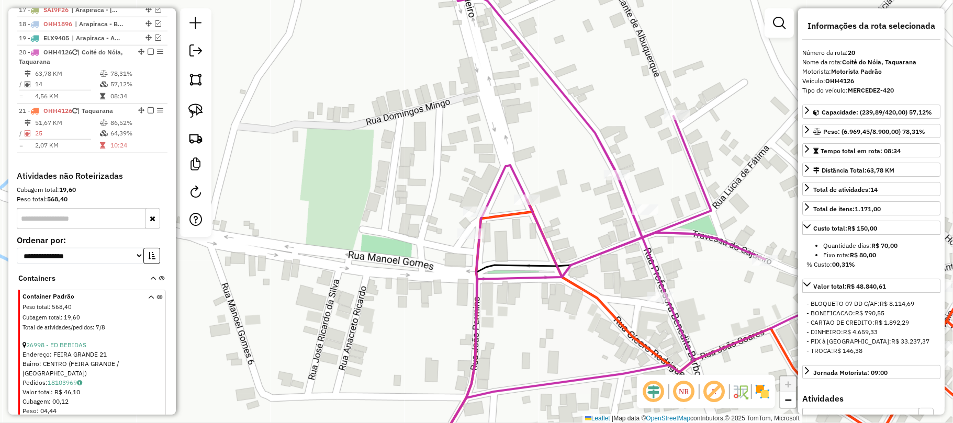
scroll to position [699, 0]
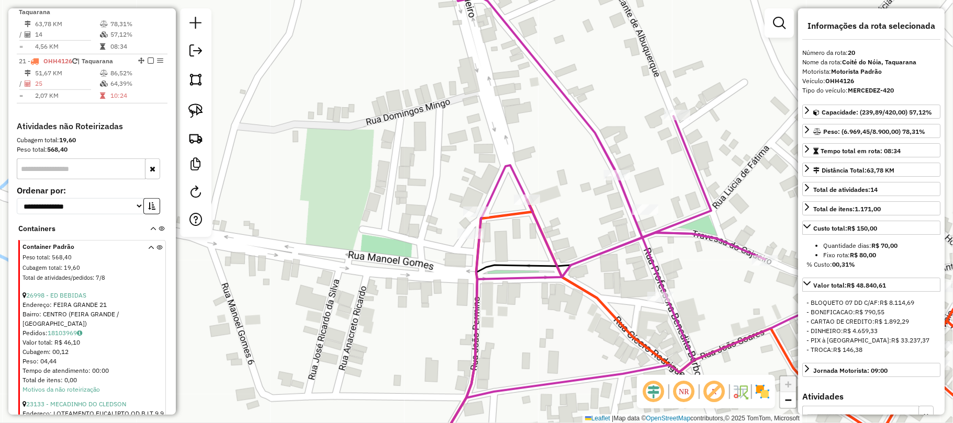
click at [532, 218] on icon at bounding box center [669, 212] width 473 height 508
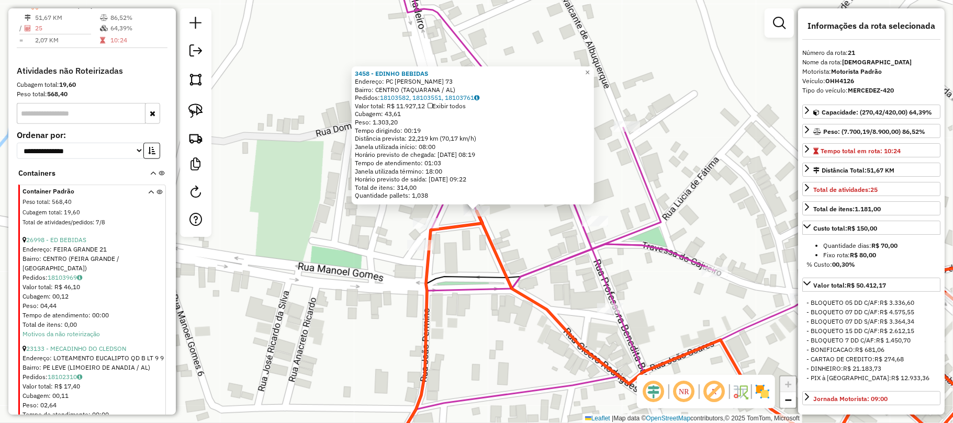
scroll to position [758, 0]
click at [632, 239] on icon at bounding box center [622, 212] width 468 height 508
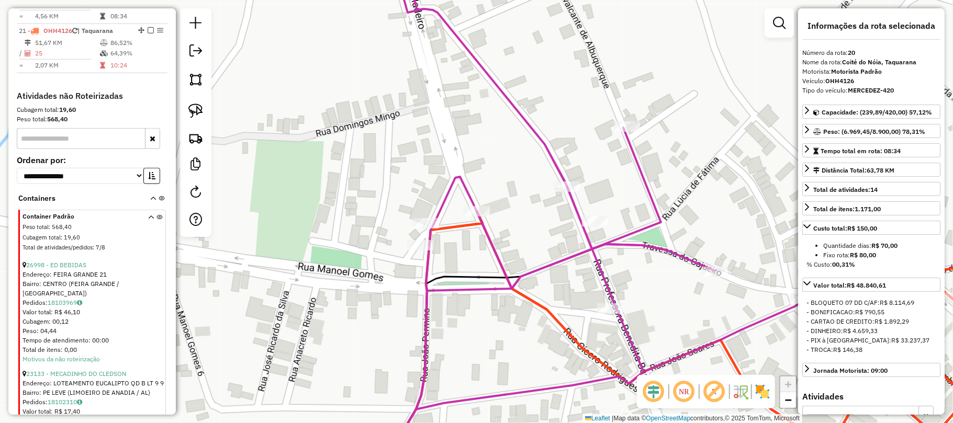
scroll to position [699, 0]
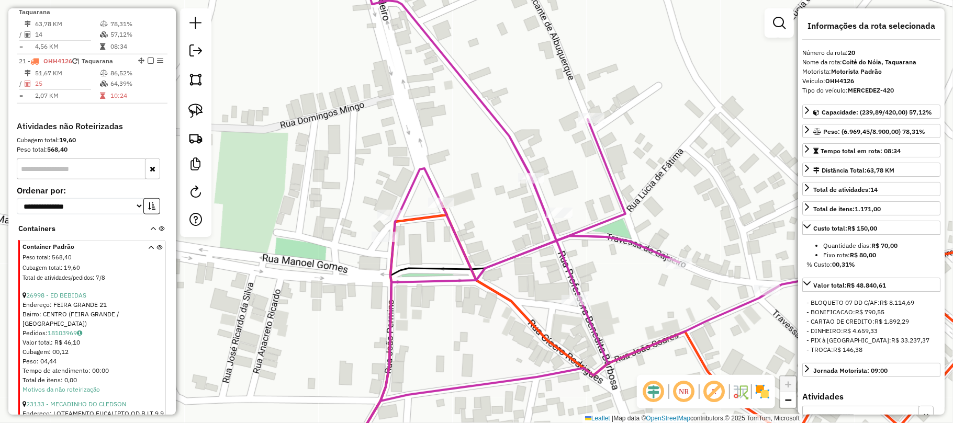
drag, startPoint x: 696, startPoint y: 236, endPoint x: 510, endPoint y: 194, distance: 191.0
click at [513, 195] on div "Janela de atendimento Grade de atendimento Capacidade Transportadoras Veículos …" at bounding box center [476, 211] width 953 height 423
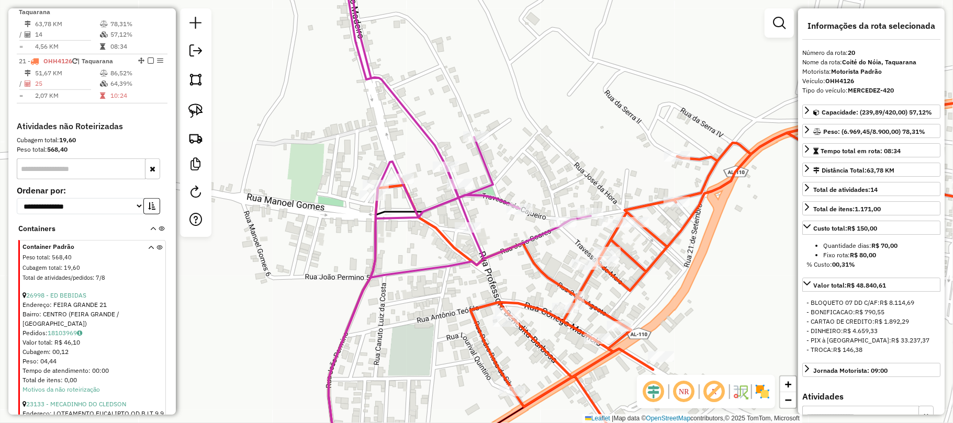
drag, startPoint x: 723, startPoint y: 253, endPoint x: 642, endPoint y: 282, distance: 85.9
click at [644, 282] on div "Janela de atendimento Grade de atendimento Capacidade Transportadoras Veículos …" at bounding box center [476, 211] width 953 height 423
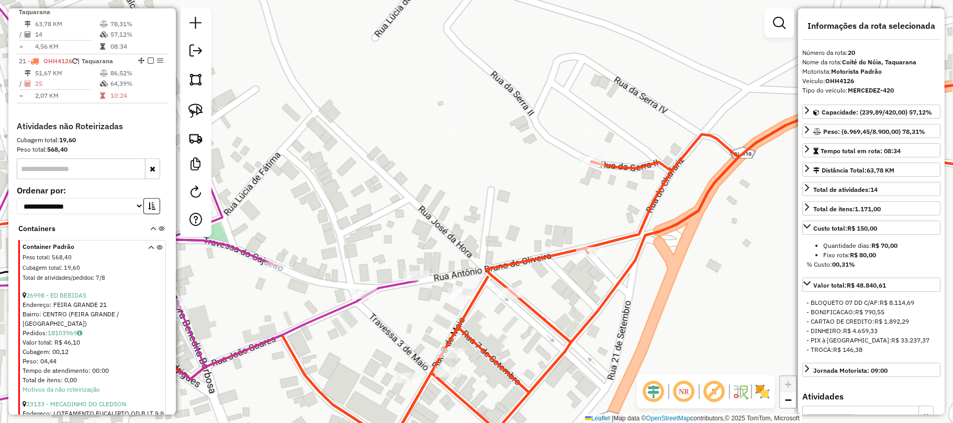
drag, startPoint x: 459, startPoint y: 177, endPoint x: 442, endPoint y: 192, distance: 21.9
click at [443, 193] on div "Janela de atendimento Grade de atendimento Capacidade Transportadoras Veículos …" at bounding box center [476, 211] width 953 height 423
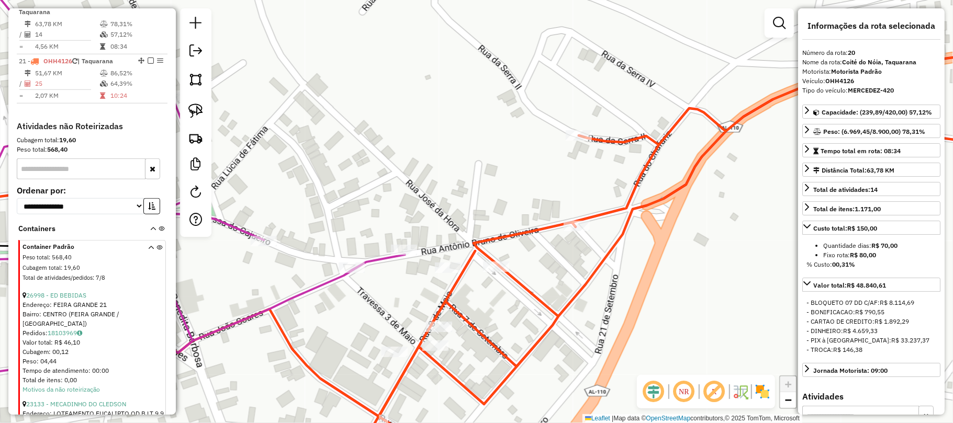
drag, startPoint x: 206, startPoint y: 107, endPoint x: 372, endPoint y: 154, distance: 172.0
click at [208, 108] on div at bounding box center [195, 122] width 31 height 229
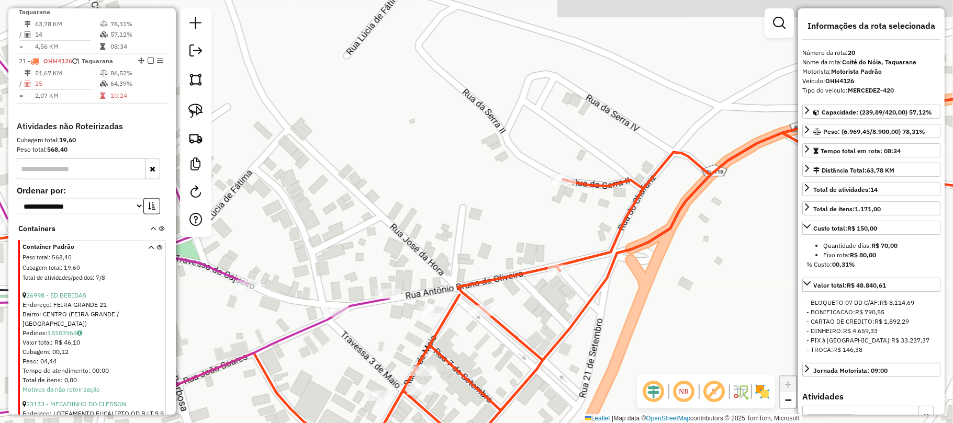
drag, startPoint x: 459, startPoint y: 202, endPoint x: 442, endPoint y: 199, distance: 16.4
click at [444, 203] on div "Janela de atendimento Grade de atendimento Capacidade Transportadoras Veículos …" at bounding box center [476, 211] width 953 height 423
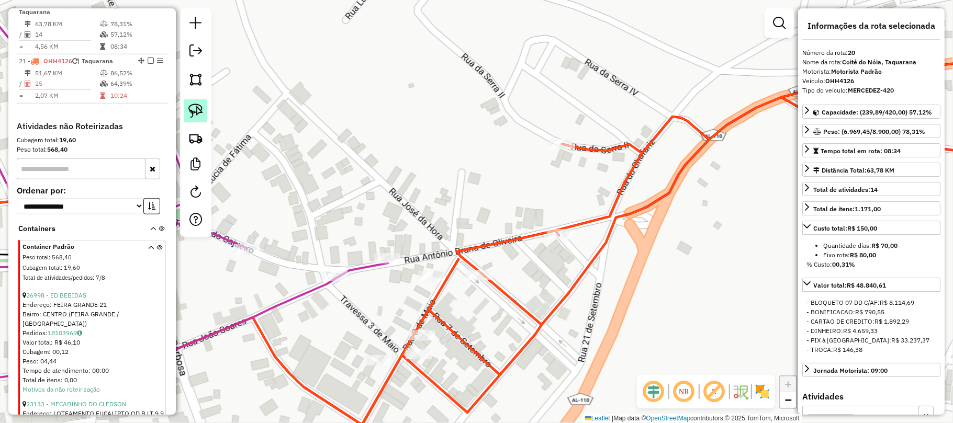
click at [199, 114] on img at bounding box center [195, 111] width 15 height 15
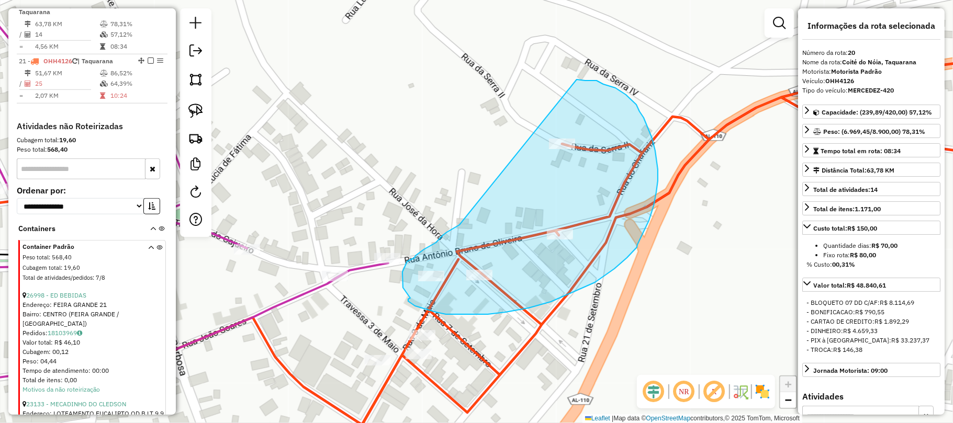
drag, startPoint x: 460, startPoint y: 225, endPoint x: 571, endPoint y: 77, distance: 184.7
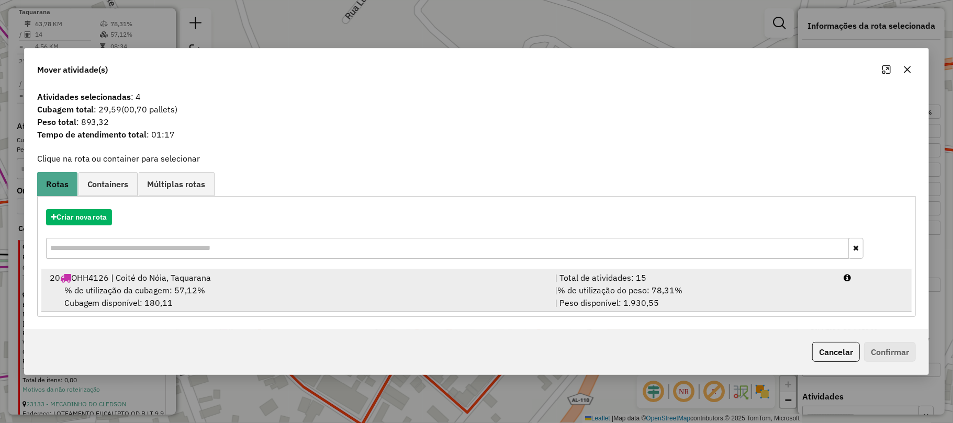
click at [411, 292] on div "% de utilização da cubagem: 57,12% Cubagem disponível: 180,11" at bounding box center [296, 296] width 506 height 25
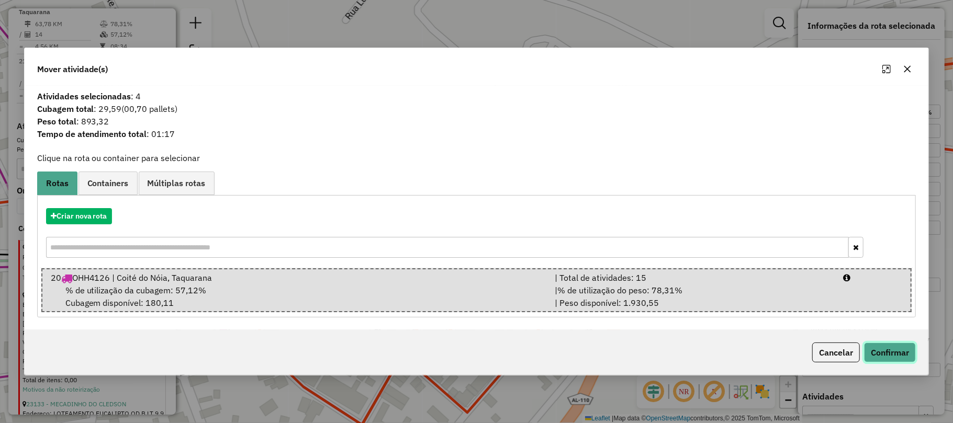
click at [907, 362] on button "Confirmar" at bounding box center [890, 353] width 52 height 20
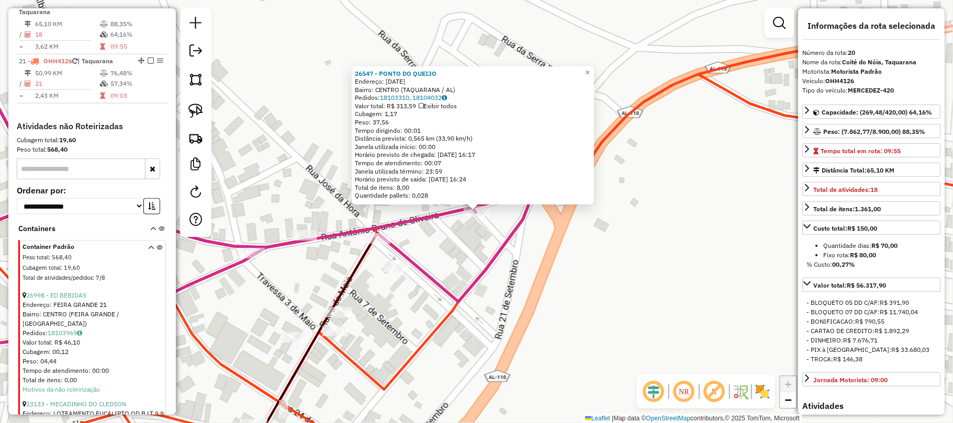
click at [639, 235] on div "26547 - PONTO DO QUEIJO Endereço: 21 DE SETEMBRO 84 Bairro: CENTRO (TAQUARANA /…" at bounding box center [476, 211] width 953 height 423
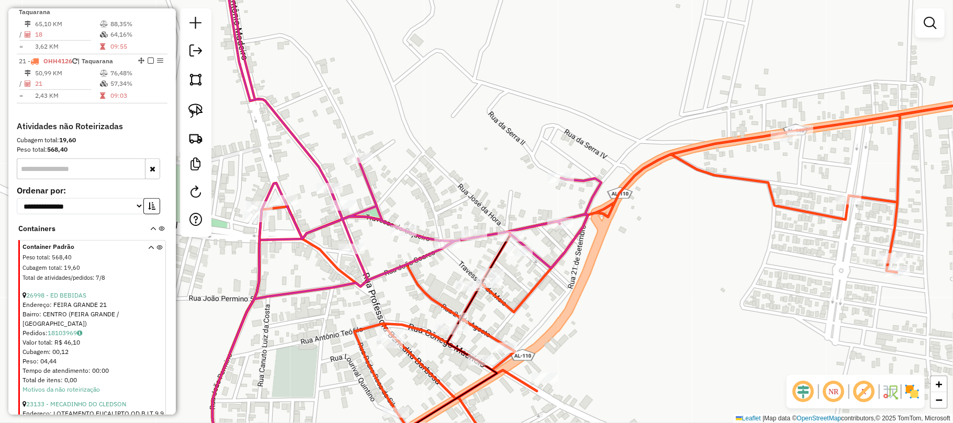
drag, startPoint x: 654, startPoint y: 263, endPoint x: 680, endPoint y: 179, distance: 87.7
click at [680, 179] on div "Janela de atendimento Grade de atendimento Capacidade Transportadoras Veículos …" at bounding box center [476, 211] width 953 height 423
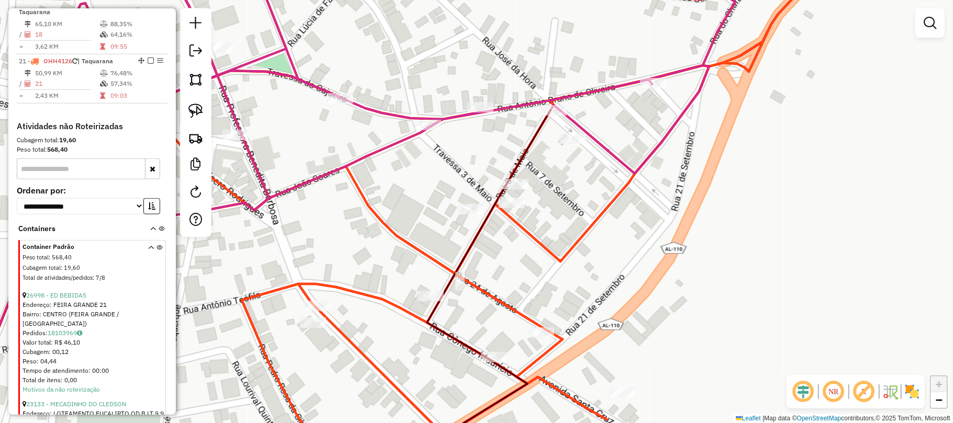
click at [511, 176] on icon at bounding box center [473, 287] width 157 height 358
select select "*********"
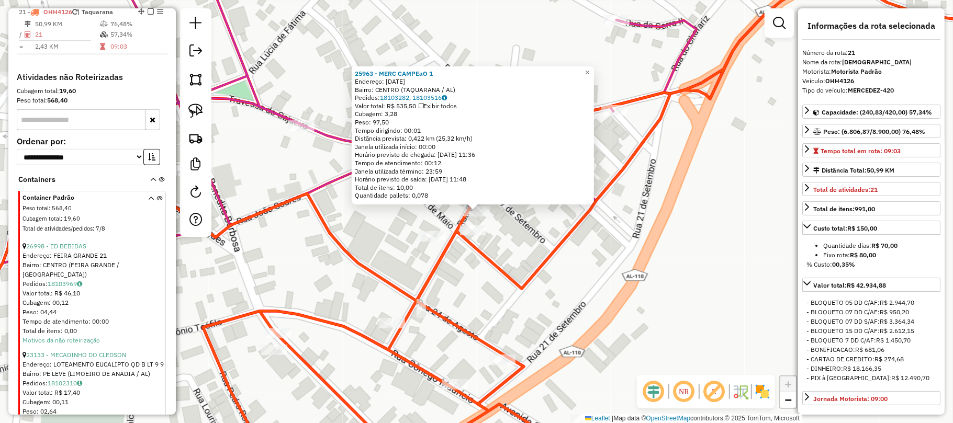
scroll to position [758, 0]
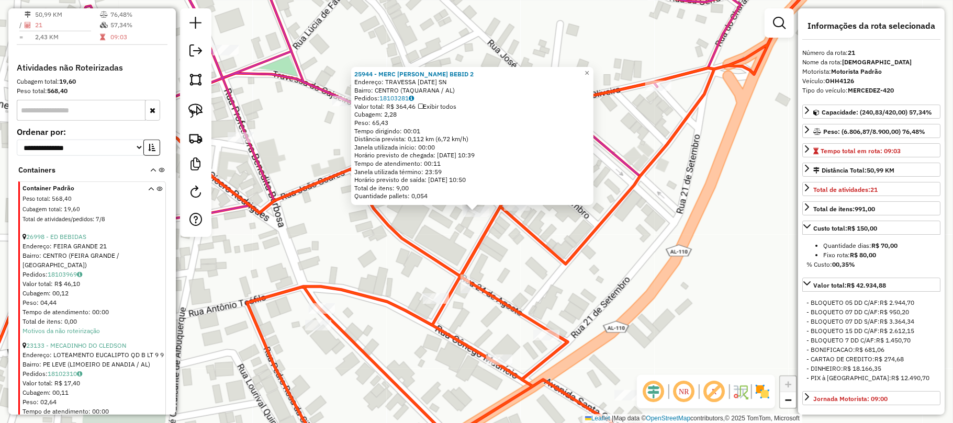
click at [498, 262] on div "25944 - MERC RONALDO BEBID 2 Endereço: TRAVESSA 3 DE MAIO SN Bairro: CENTRO (TA…" at bounding box center [476, 211] width 953 height 423
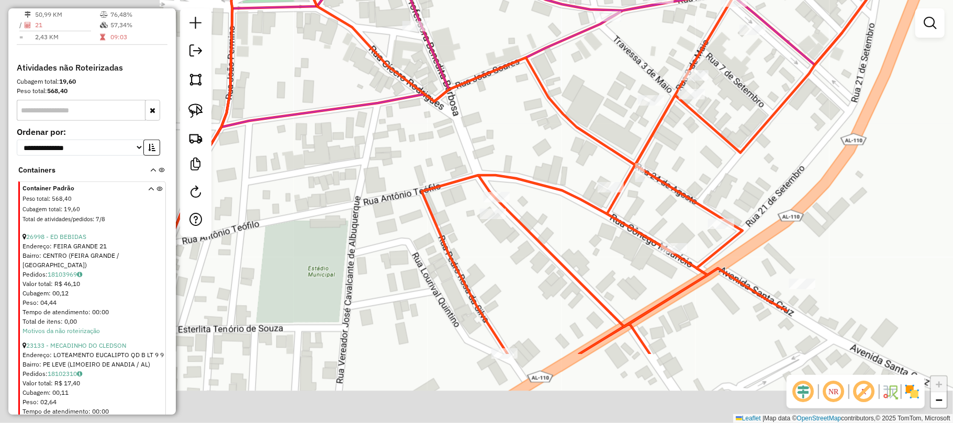
drag, startPoint x: 434, startPoint y: 254, endPoint x: 608, endPoint y: 140, distance: 207.9
click at [614, 138] on icon at bounding box center [752, 100] width 941 height 508
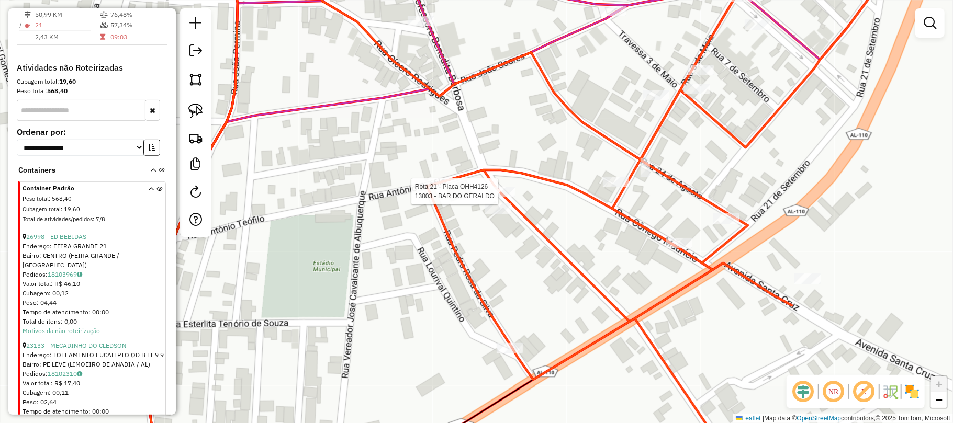
select select "*********"
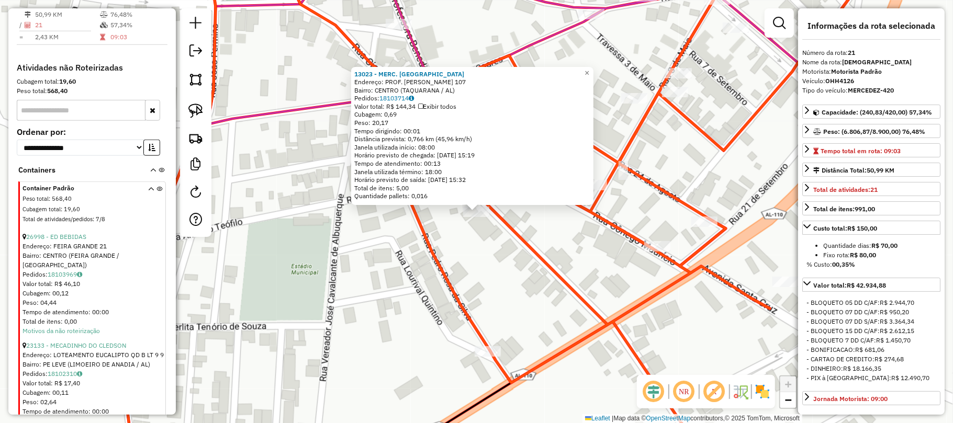
click at [481, 241] on div "13023 - MERC. ARAUJO Endereço: PROF. BENEDITA BARBOSA 107 Bairro: CENTRO (TAQUA…" at bounding box center [476, 211] width 953 height 423
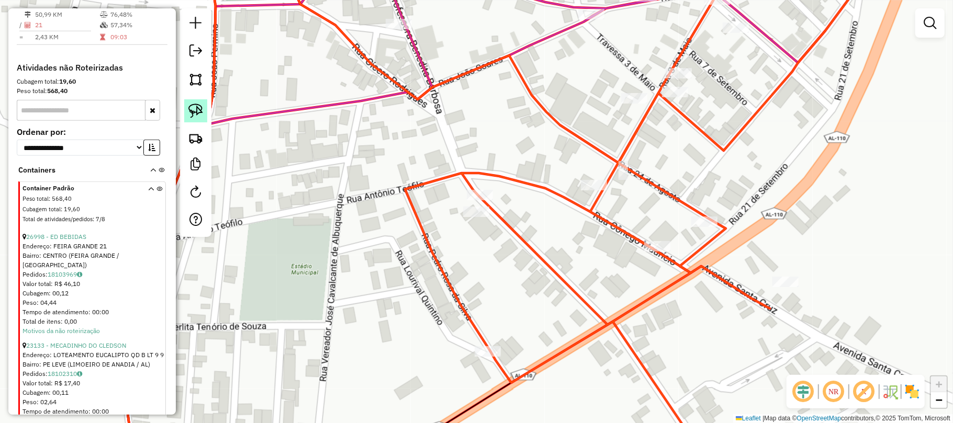
click at [193, 115] on img at bounding box center [195, 111] width 15 height 15
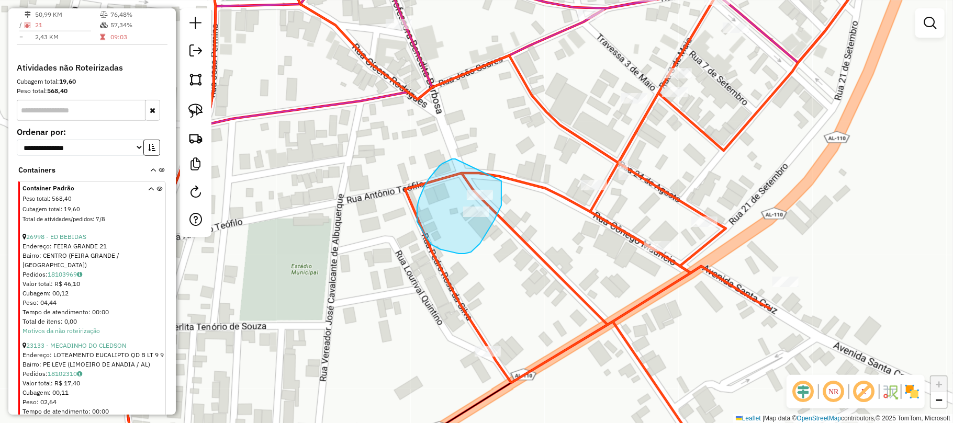
drag, startPoint x: 455, startPoint y: 159, endPoint x: 498, endPoint y: 161, distance: 43.0
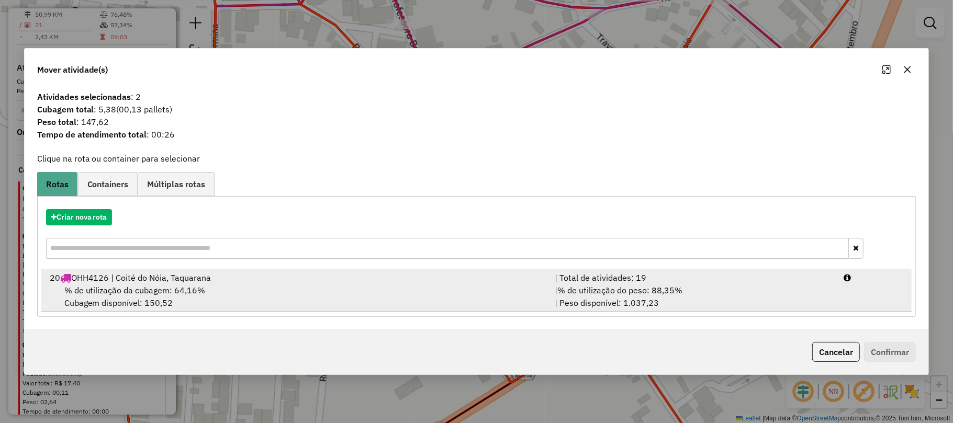
click at [348, 279] on div "20 OHH4126 | Coité do Nóia, Taquarana" at bounding box center [296, 278] width 506 height 13
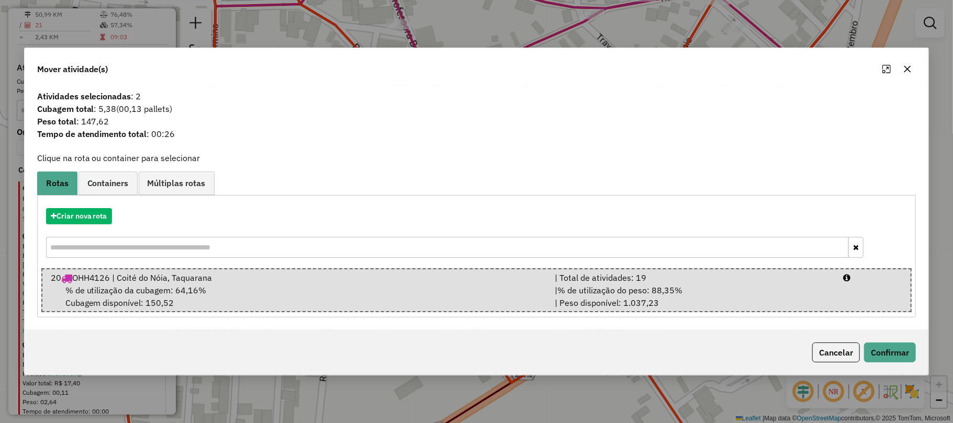
click at [899, 365] on div "Cancelar Confirmar" at bounding box center [477, 352] width 904 height 45
click at [887, 347] on button "Confirmar" at bounding box center [890, 353] width 52 height 20
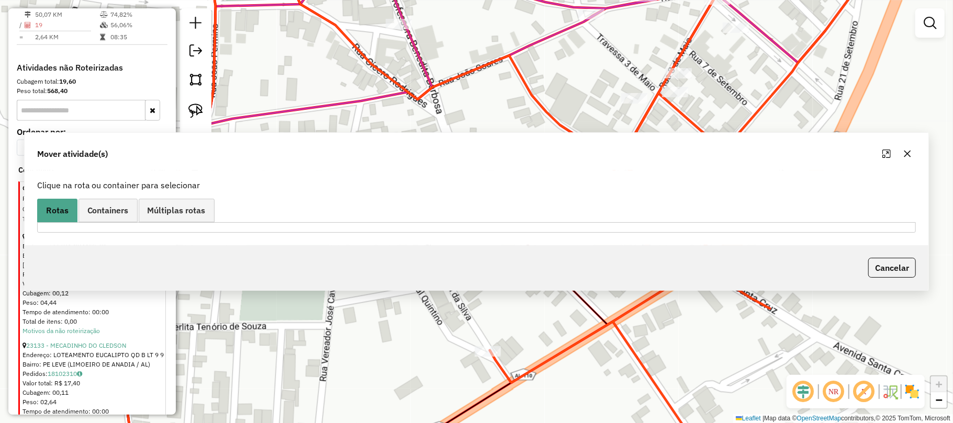
scroll to position [650, 0]
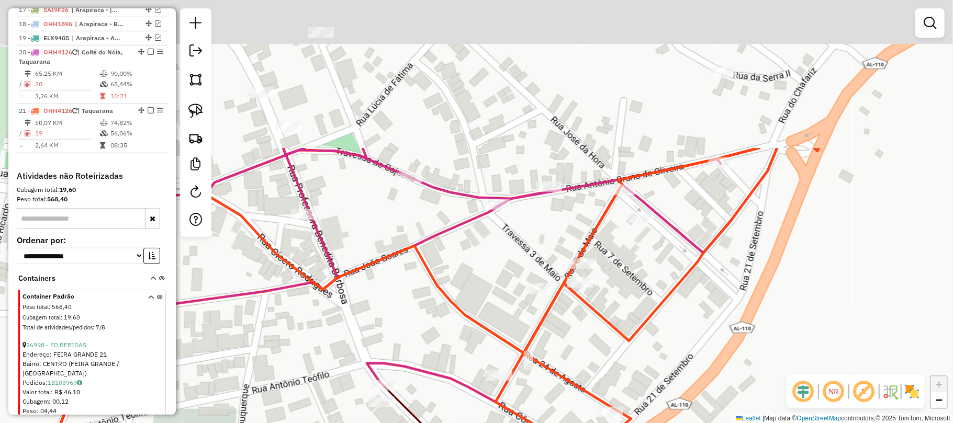
drag, startPoint x: 851, startPoint y: 172, endPoint x: 708, endPoint y: 325, distance: 208.9
click at [744, 386] on div "Janela de atendimento Grade de atendimento Capacidade Transportadoras Veículos …" at bounding box center [476, 211] width 953 height 423
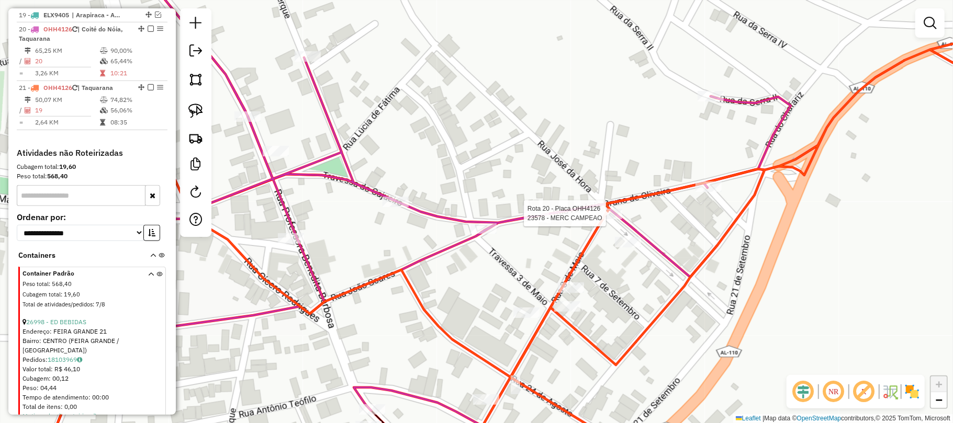
select select "*********"
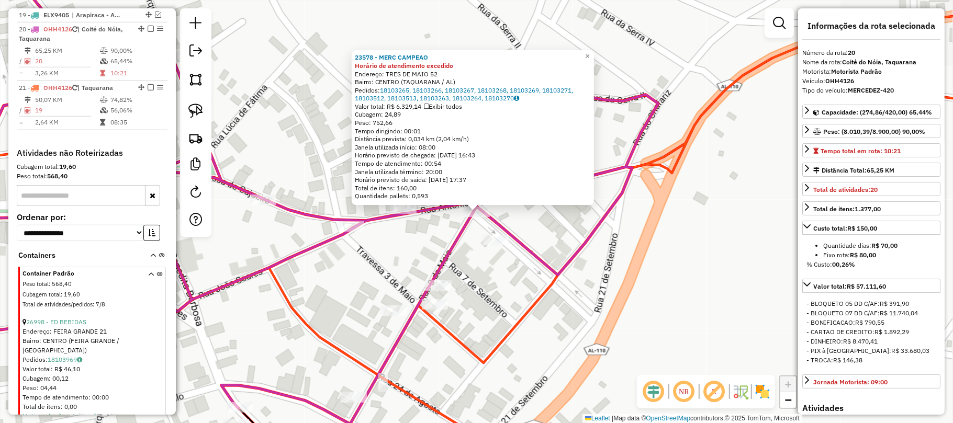
scroll to position [699, 0]
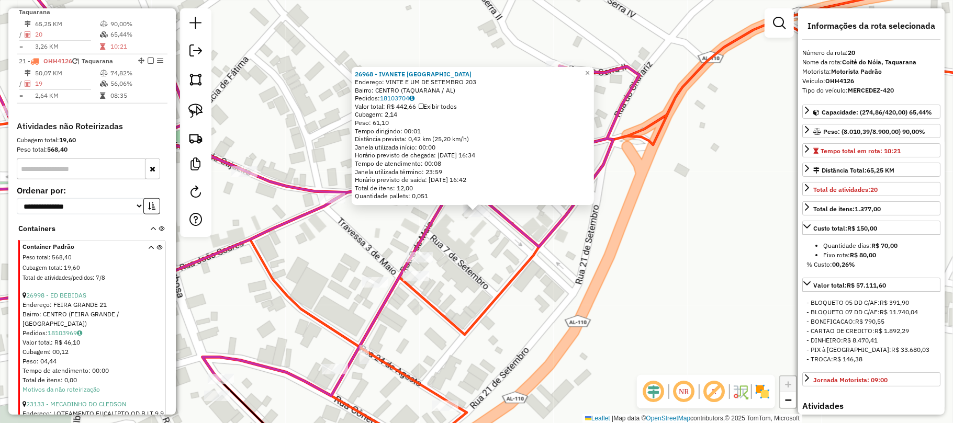
click at [474, 280] on div "26968 - IVANETE PERNAMBUCO Endereço: VINTE E UM DE SETEMBRO 203 Bairro: CENTRO …" at bounding box center [476, 211] width 953 height 423
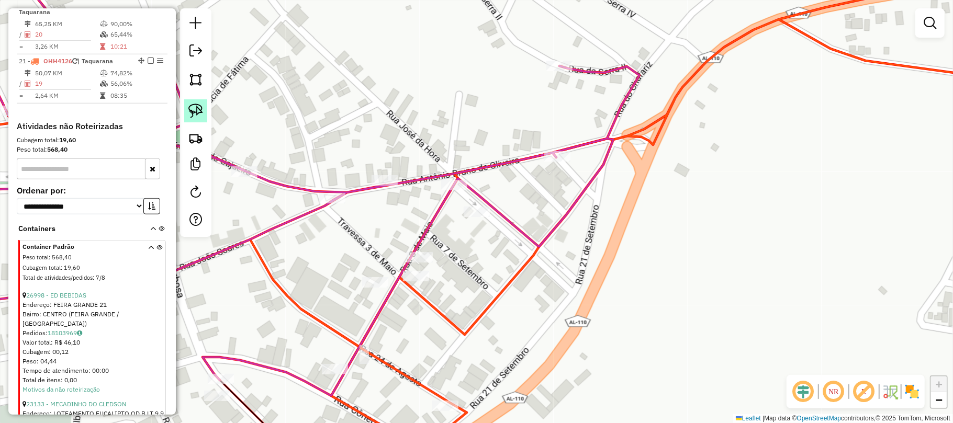
click at [197, 112] on img at bounding box center [195, 111] width 15 height 15
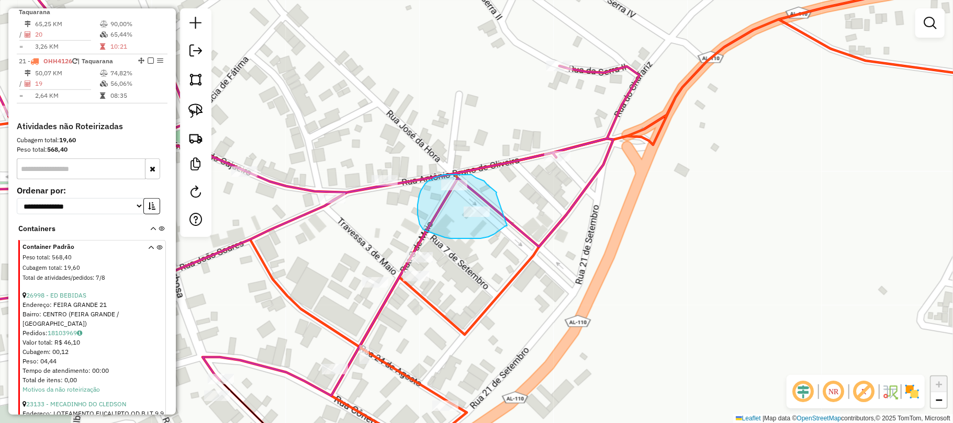
drag, startPoint x: 496, startPoint y: 194, endPoint x: 509, endPoint y: 224, distance: 33.1
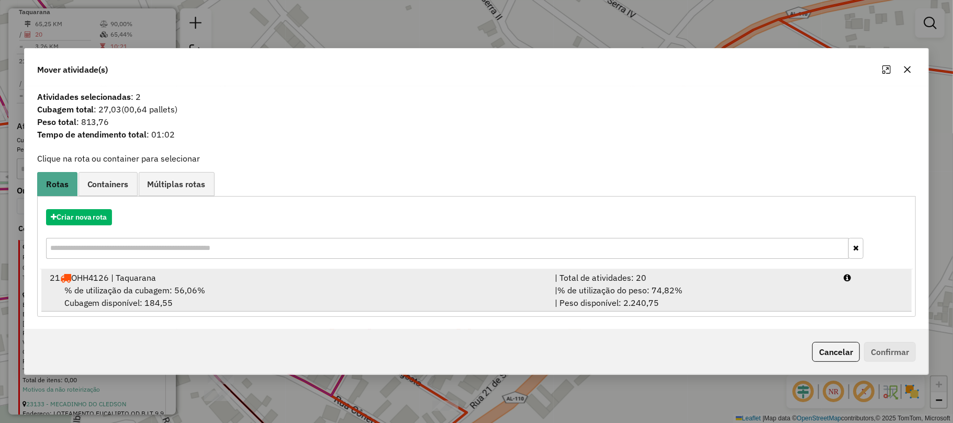
click at [382, 278] on div "21 OHH4126 | Taquarana" at bounding box center [296, 278] width 506 height 13
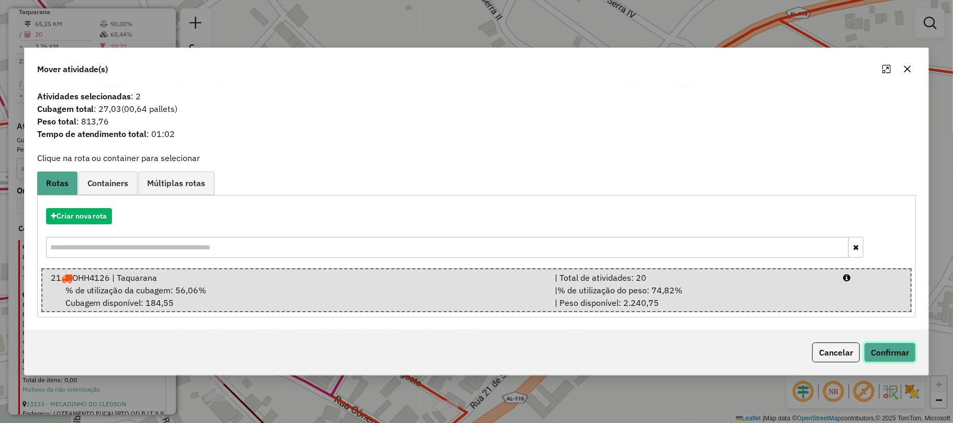
click at [892, 356] on button "Confirmar" at bounding box center [890, 353] width 52 height 20
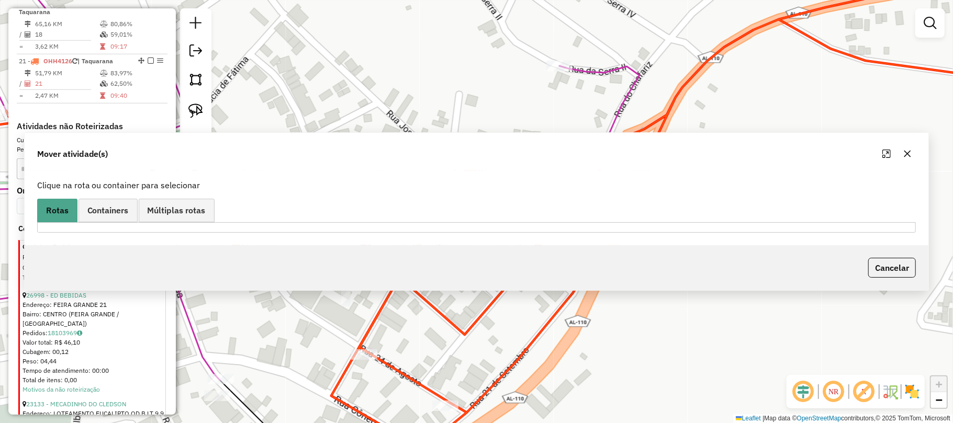
scroll to position [591, 0]
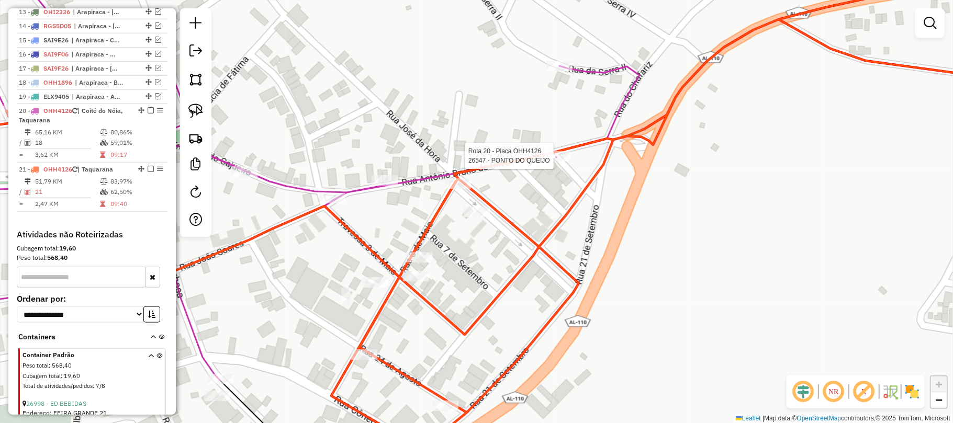
select select "*********"
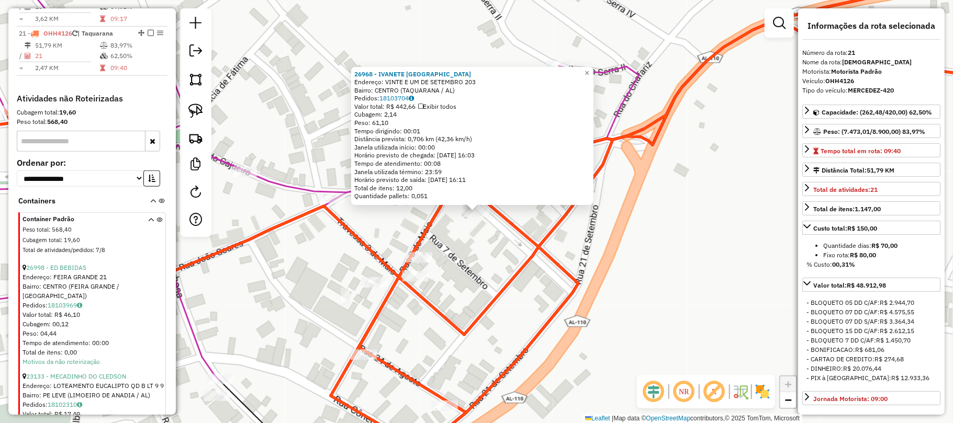
scroll to position [758, 0]
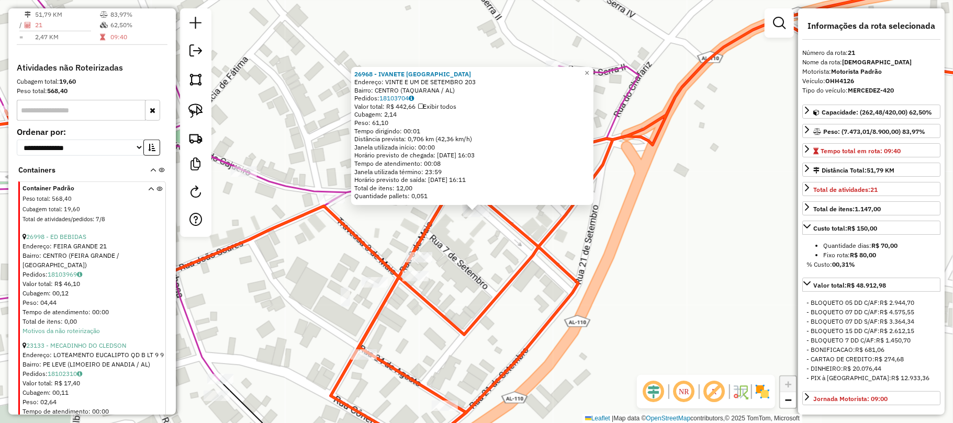
click at [622, 236] on div "26968 - IVANETE PERNAMBUCO Endereço: VINTE E UM DE SETEMBRO 203 Bairro: CENTRO …" at bounding box center [476, 211] width 953 height 423
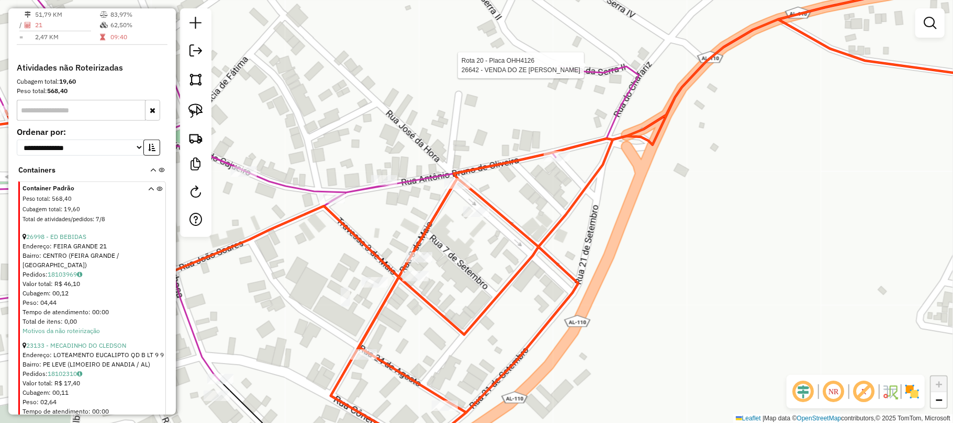
select select "*********"
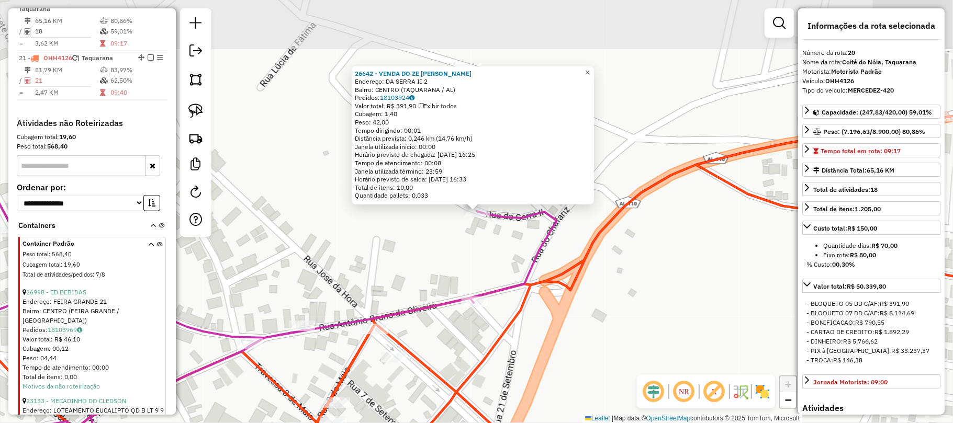
scroll to position [699, 0]
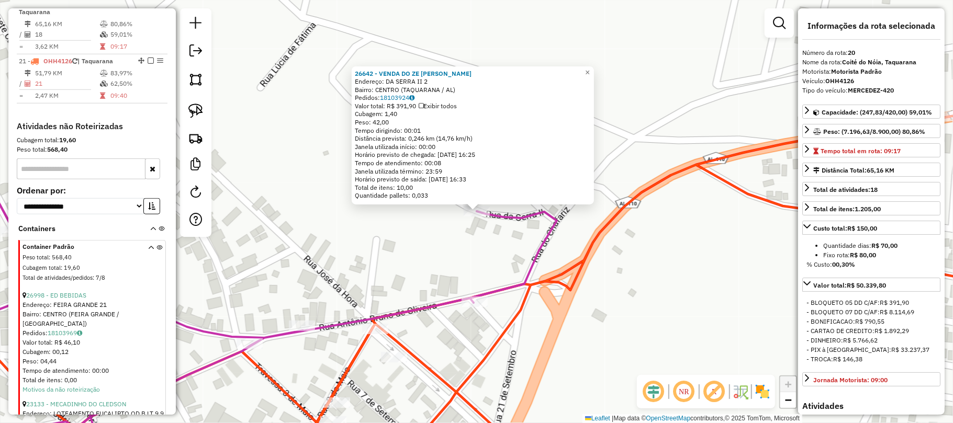
click at [642, 260] on div "26642 - VENDA DO ZE NILSON Endereço: DA SERRA II 2 Bairro: CENTRO (TAQUARANA / …" at bounding box center [476, 211] width 953 height 423
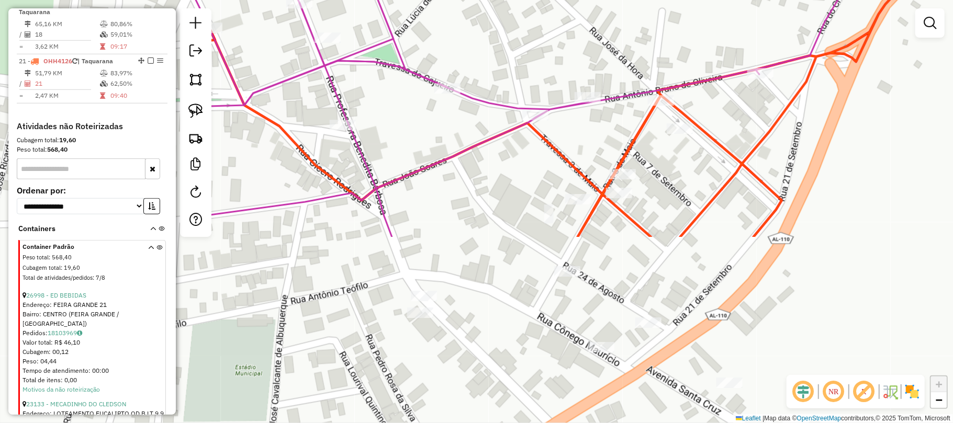
drag, startPoint x: 574, startPoint y: 306, endPoint x: 880, endPoint y: 140, distance: 348.3
click at [880, 137] on div "Janela de atendimento Grade de atendimento Capacidade Transportadoras Veículos …" at bounding box center [476, 211] width 953 height 423
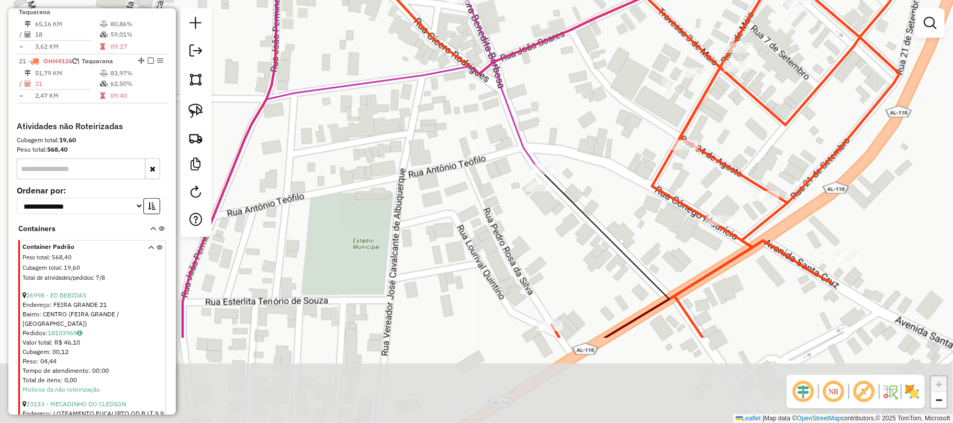
drag, startPoint x: 560, startPoint y: 251, endPoint x: 643, endPoint y: 116, distance: 158.4
click at [635, 116] on div "Janela de atendimento Grade de atendimento Capacidade Transportadoras Veículos …" at bounding box center [476, 211] width 953 height 423
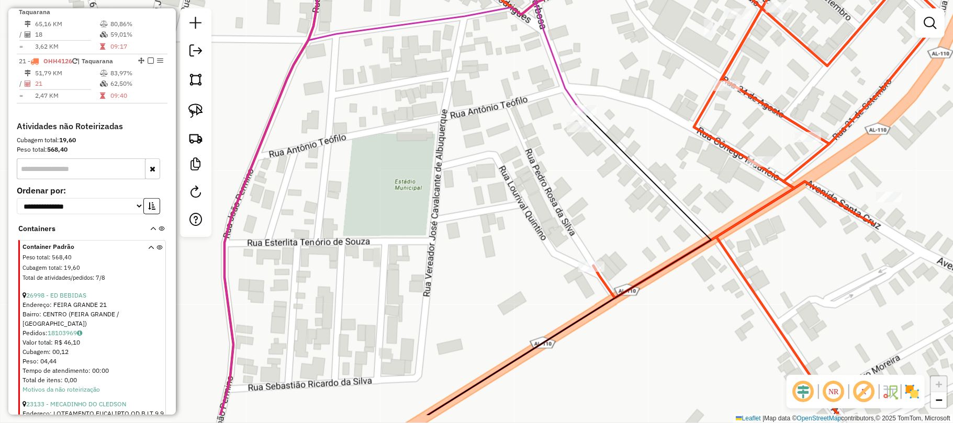
drag, startPoint x: 600, startPoint y: 271, endPoint x: 610, endPoint y: 205, distance: 66.7
click at [610, 205] on div "Janela de atendimento Grade de atendimento Capacidade Transportadoras Veículos …" at bounding box center [476, 211] width 953 height 423
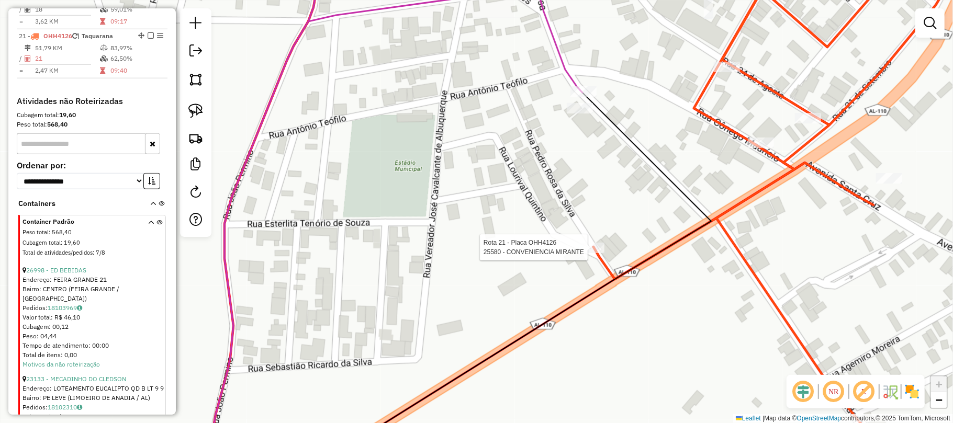
select select "*********"
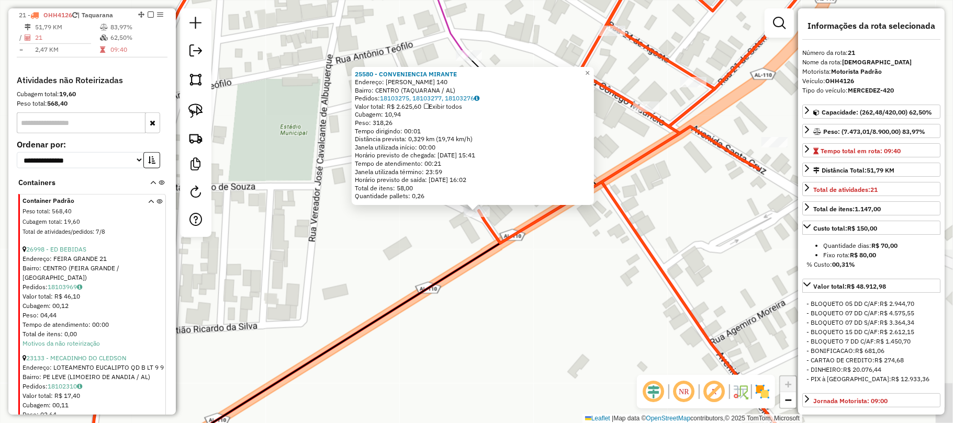
scroll to position [758, 0]
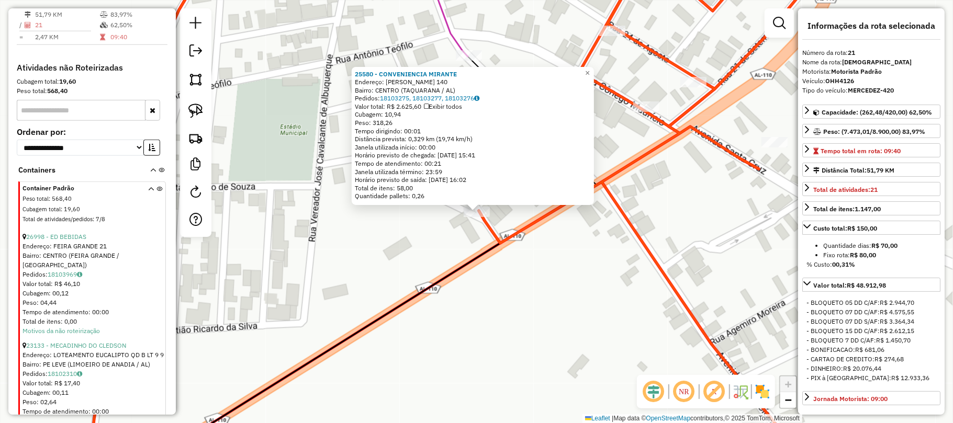
click at [569, 260] on div "25580 - CONVENIENCIA MIRANTE Endereço: PEDRO ROSA DA SILVA 140 Bairro: CENTRO (…" at bounding box center [476, 211] width 953 height 423
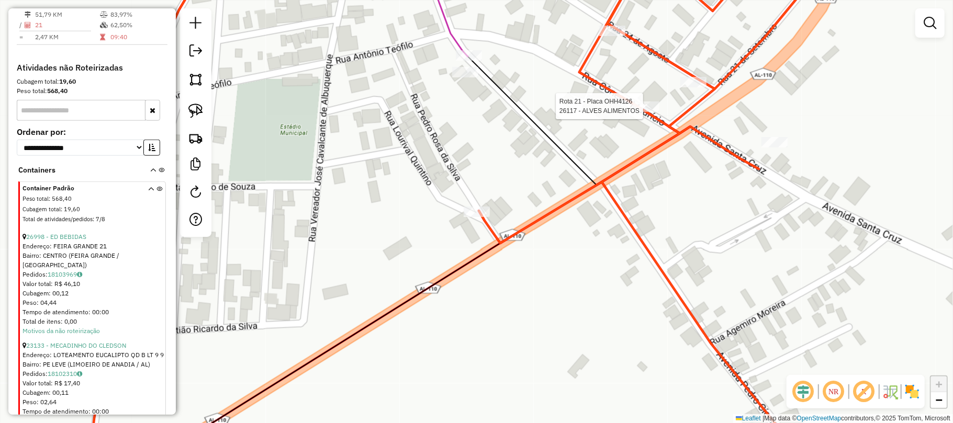
select select "*********"
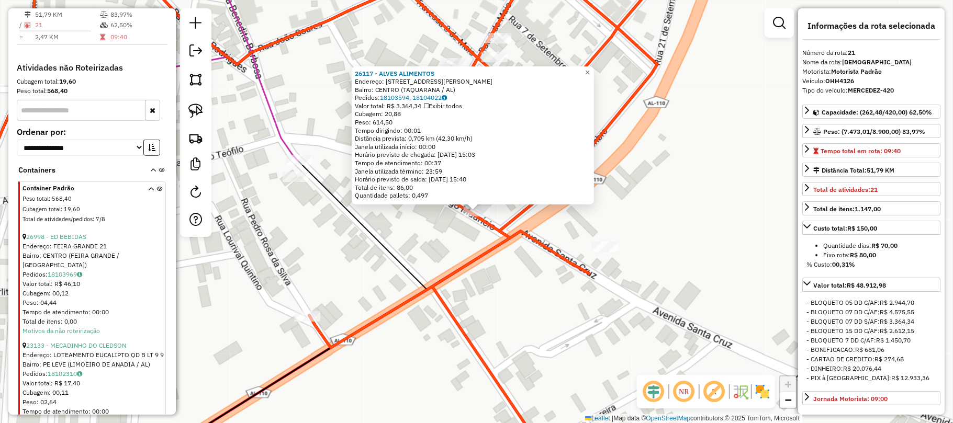
click at [551, 269] on div "Rota 21 - Placa OHH4126 25815 - MERC DO LORIVAL 26117 - ALVES ALIMENTOS Endereç…" at bounding box center [476, 211] width 953 height 423
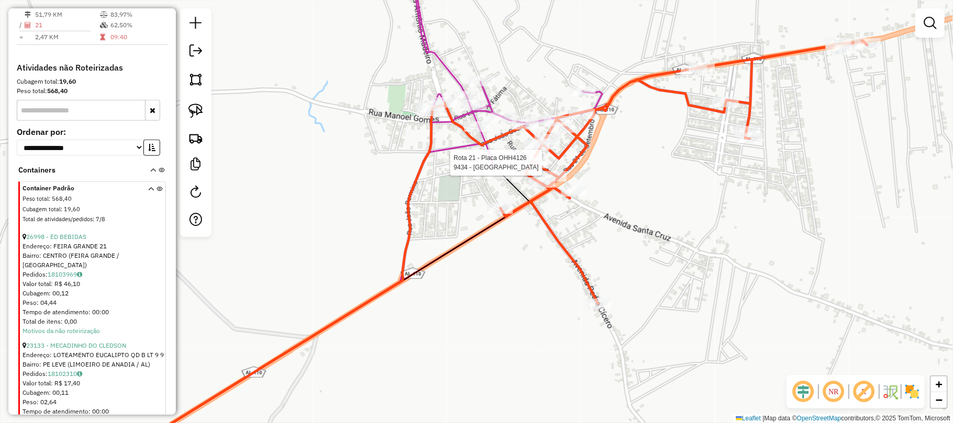
select select "*********"
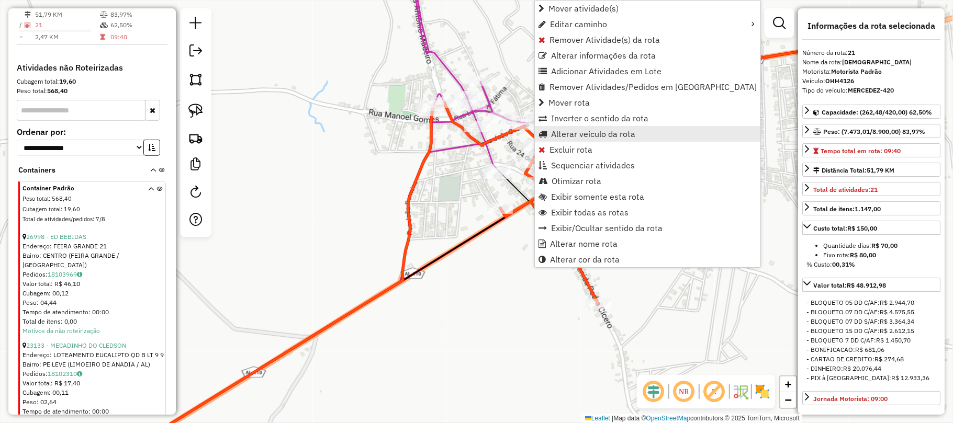
click at [576, 134] on span "Alterar veículo da rota" at bounding box center [593, 134] width 84 height 8
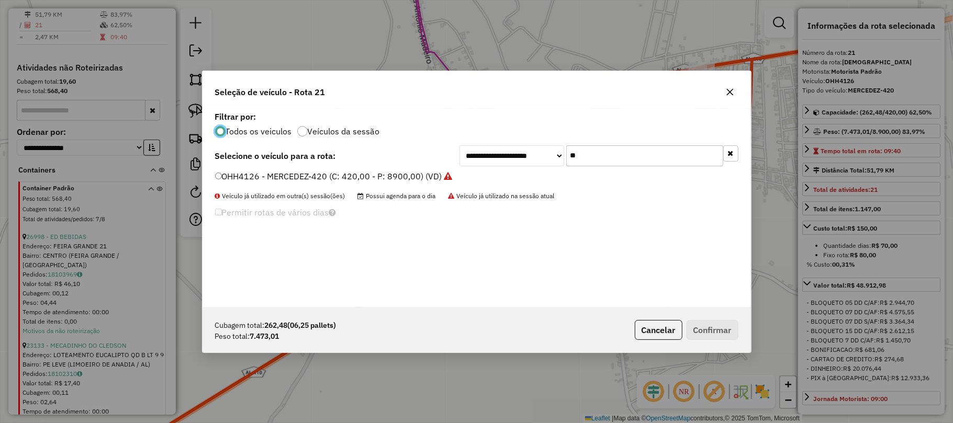
scroll to position [5, 3]
drag, startPoint x: 572, startPoint y: 153, endPoint x: 551, endPoint y: 157, distance: 21.4
click at [551, 157] on div "**********" at bounding box center [599, 156] width 279 height 21
type input "****"
drag, startPoint x: 245, startPoint y: 175, endPoint x: 252, endPoint y: 181, distance: 9.3
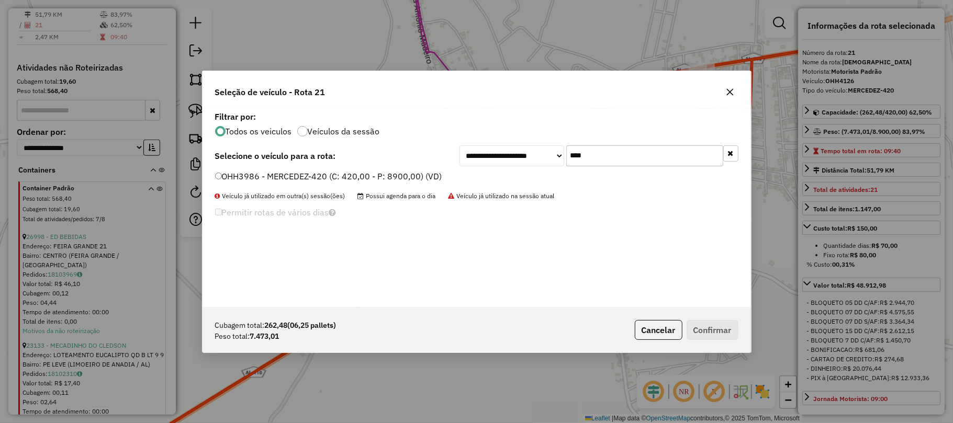
click at [246, 175] on label "OHH3986 - MERCEDEZ-420 (C: 420,00 - P: 8900,00) (VD)" at bounding box center [328, 176] width 227 height 13
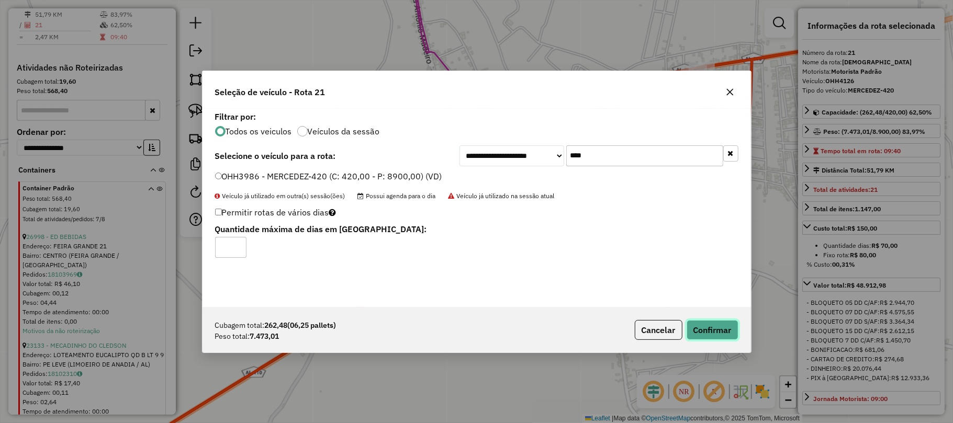
click at [717, 325] on button "Confirmar" at bounding box center [713, 330] width 52 height 20
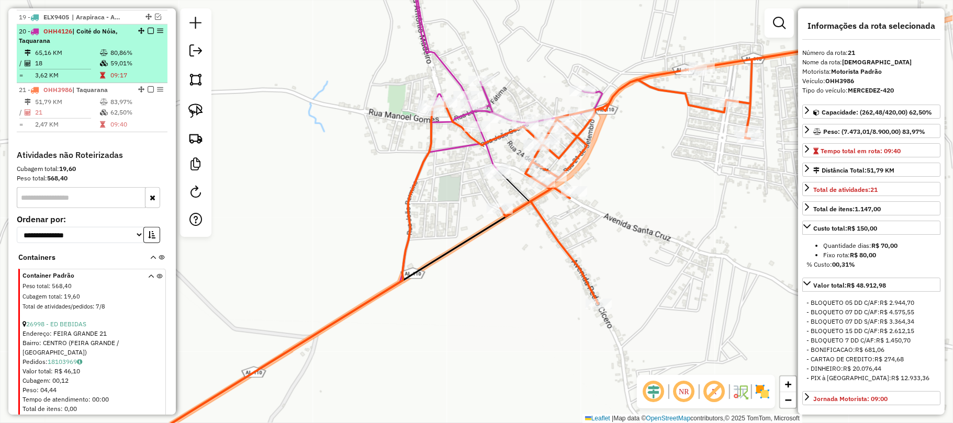
scroll to position [549, 0]
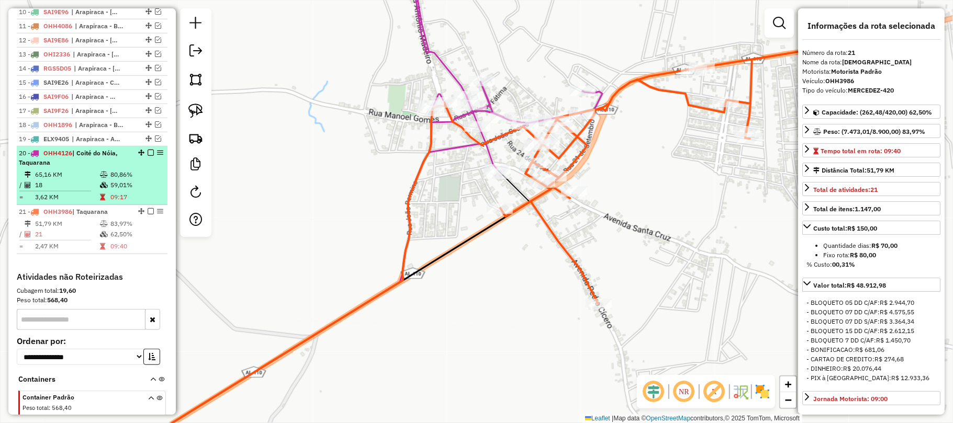
click at [148, 156] on em at bounding box center [151, 153] width 6 height 6
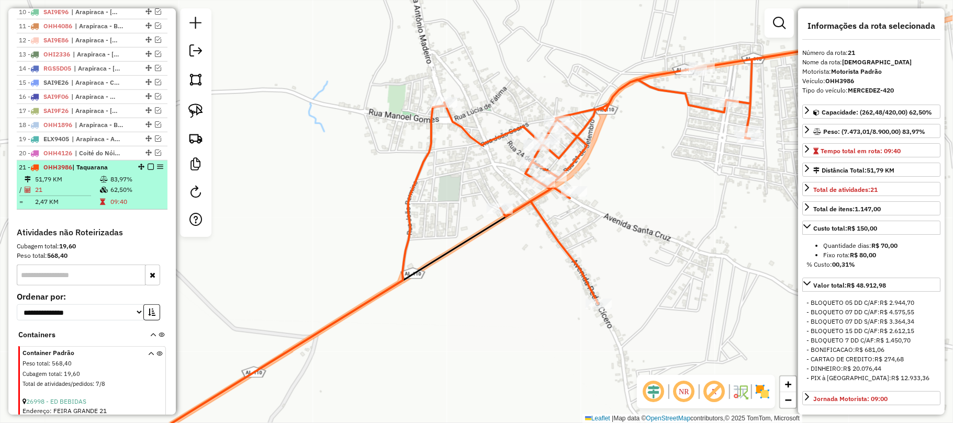
click at [142, 170] on div at bounding box center [147, 167] width 31 height 6
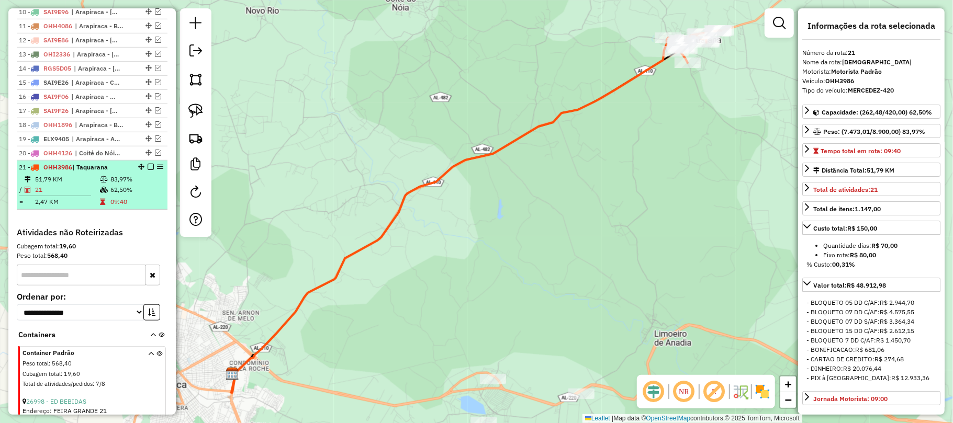
click at [149, 170] on em at bounding box center [151, 167] width 6 height 6
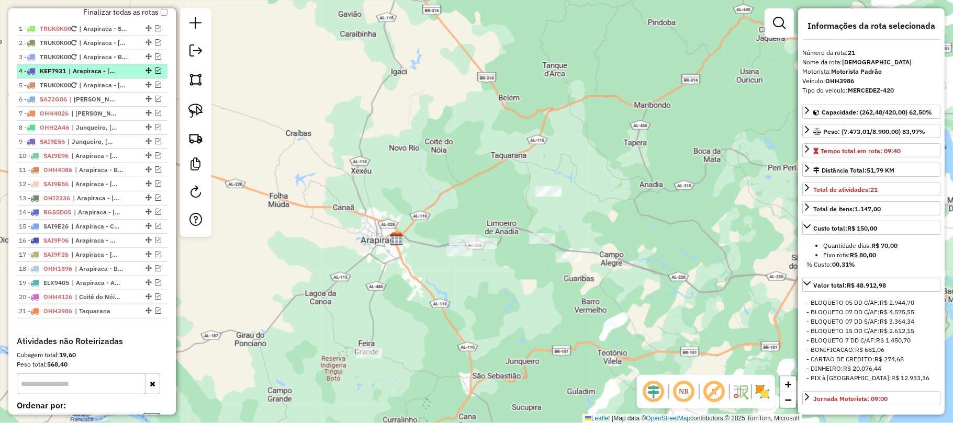
scroll to position [339, 0]
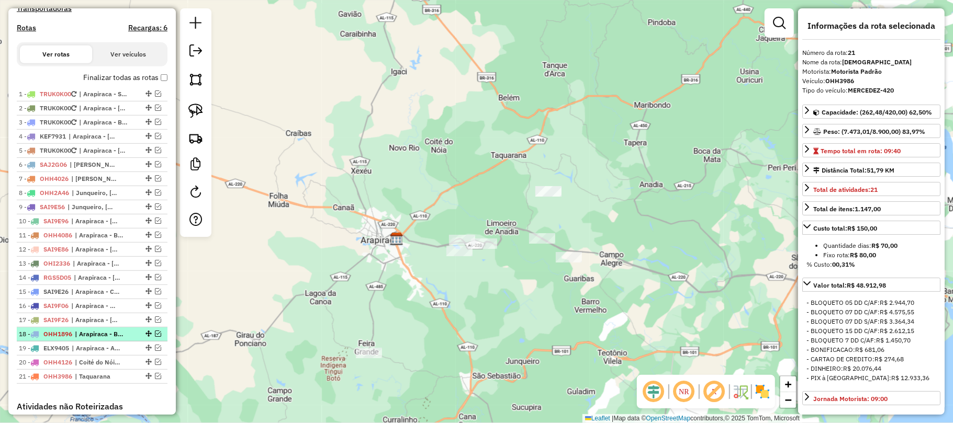
click at [155, 337] on em at bounding box center [158, 334] width 6 height 6
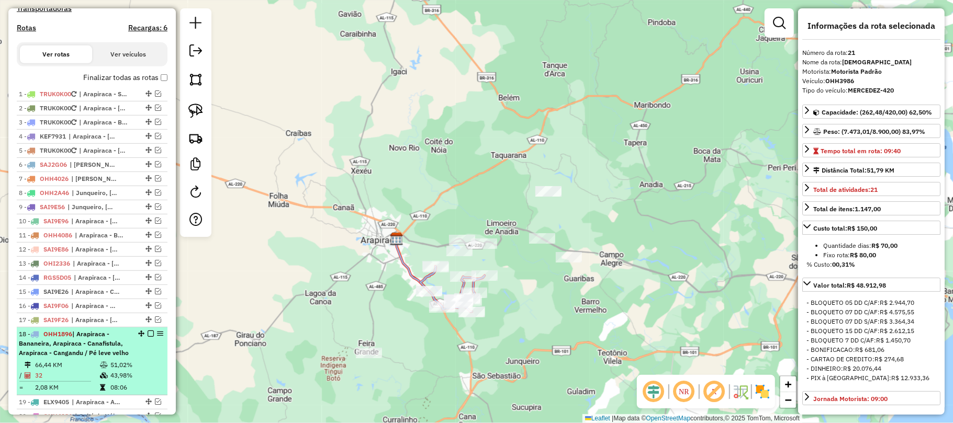
click at [96, 357] on span "| Arapiraca - Bananeira, Arapiraca - Canafistula, Arapiraca - Cangandu / Pé lev…" at bounding box center [74, 343] width 110 height 27
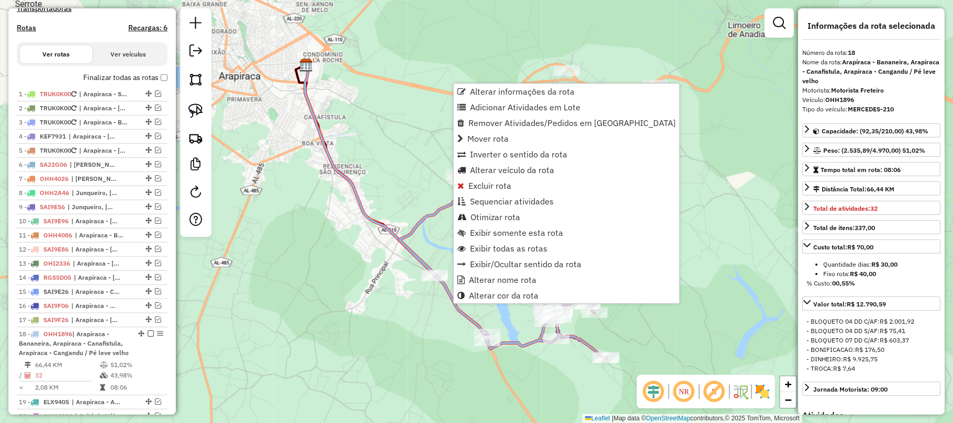
scroll to position [671, 0]
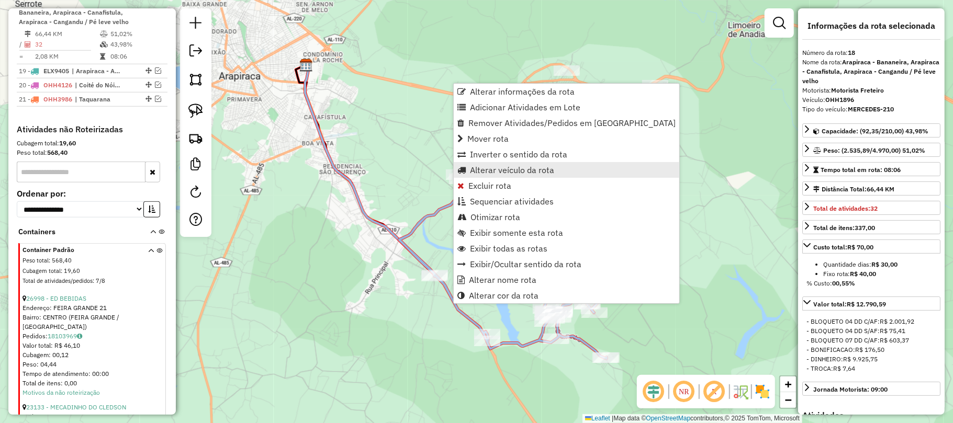
click at [509, 172] on span "Alterar veículo da rota" at bounding box center [512, 170] width 84 height 8
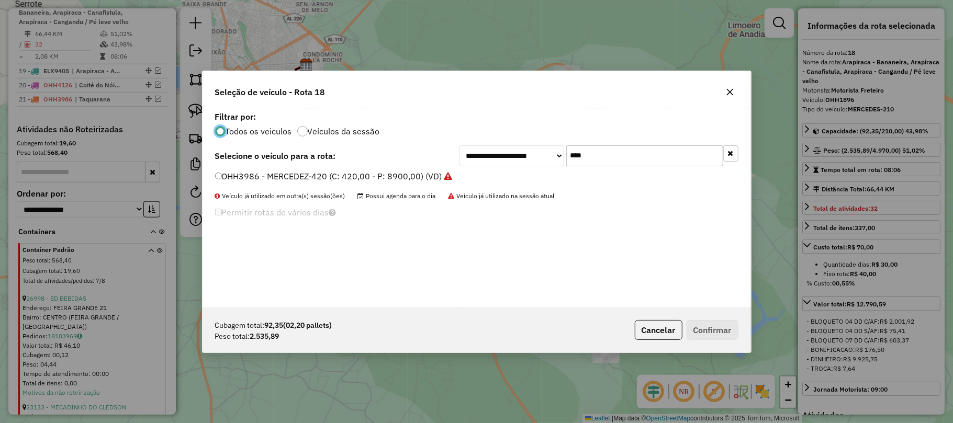
scroll to position [5, 3]
drag, startPoint x: 631, startPoint y: 157, endPoint x: 503, endPoint y: 152, distance: 128.3
click at [503, 152] on div "**********" at bounding box center [599, 156] width 279 height 21
type input "***"
click at [325, 180] on label "SAI9E46 - M. BENZ/ACCELO 817 - 6t (C: 252,00 - P: 6000,00) (VD)" at bounding box center [345, 176] width 260 height 13
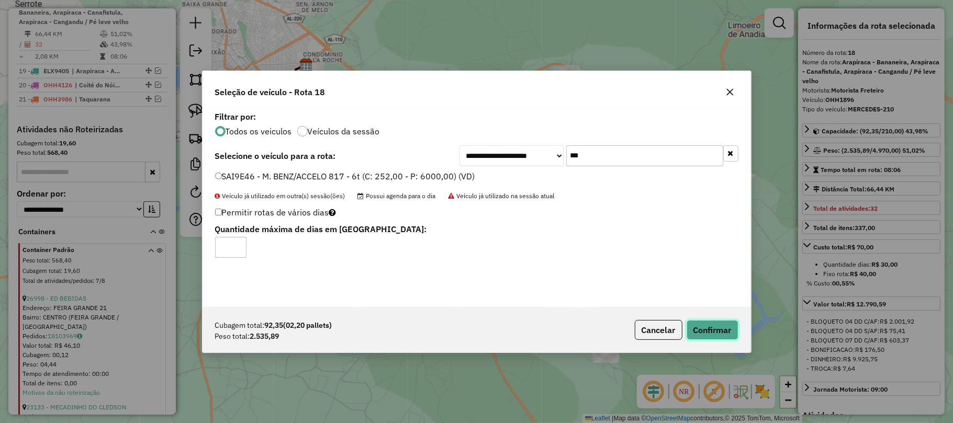
click at [721, 335] on button "Confirmar" at bounding box center [713, 330] width 52 height 20
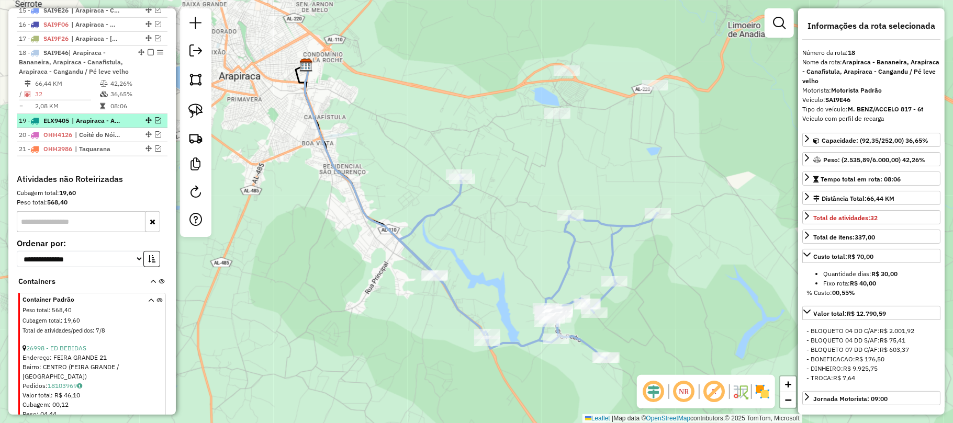
scroll to position [601, 0]
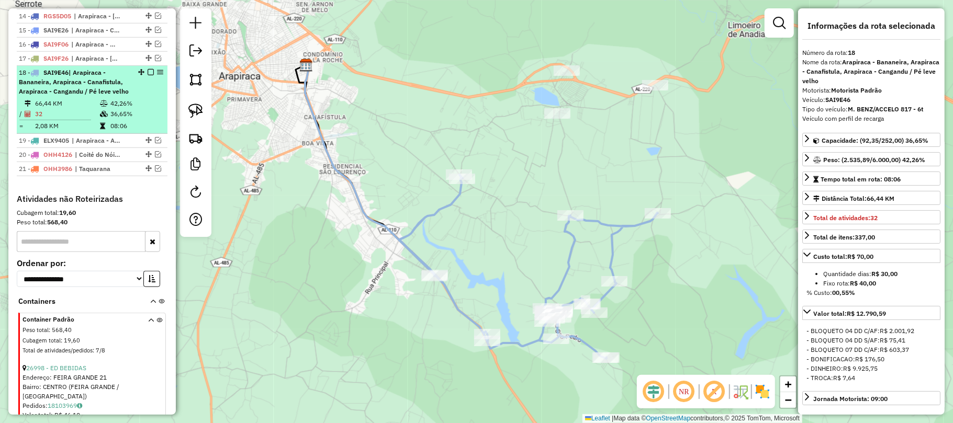
click at [148, 75] on em at bounding box center [151, 72] width 6 height 6
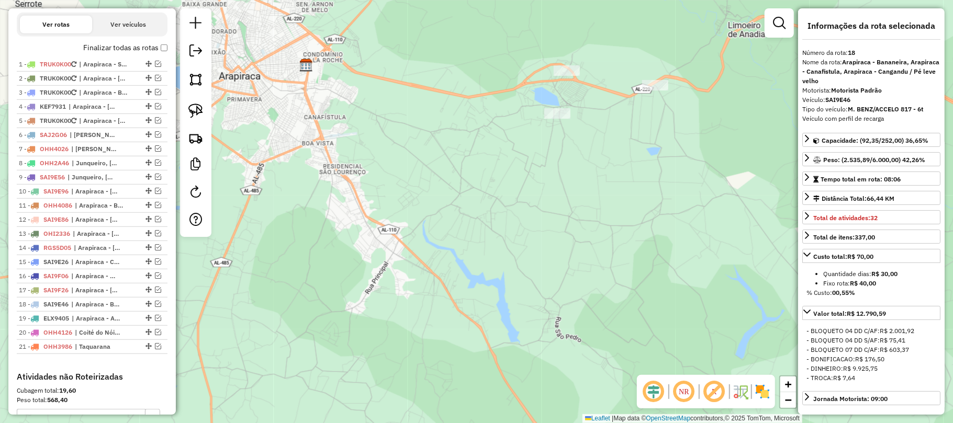
scroll to position [321, 0]
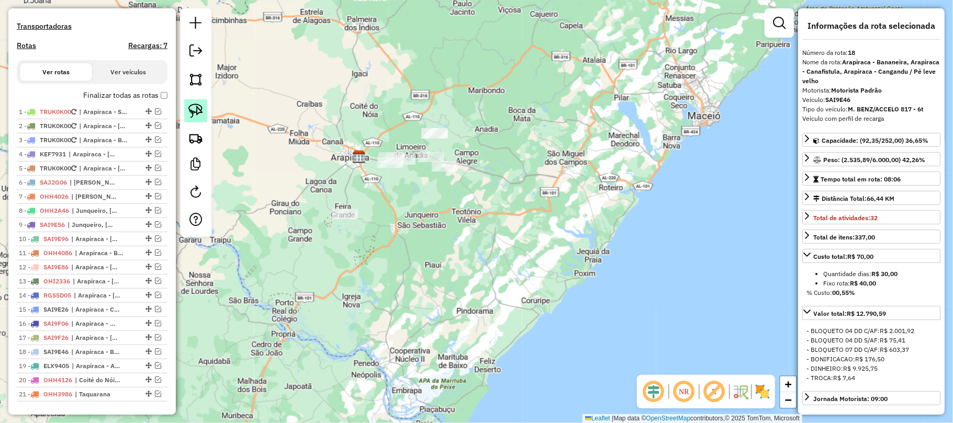
click at [199, 104] on img at bounding box center [195, 111] width 15 height 15
drag, startPoint x: 461, startPoint y: 92, endPoint x: 526, endPoint y: 134, distance: 77.2
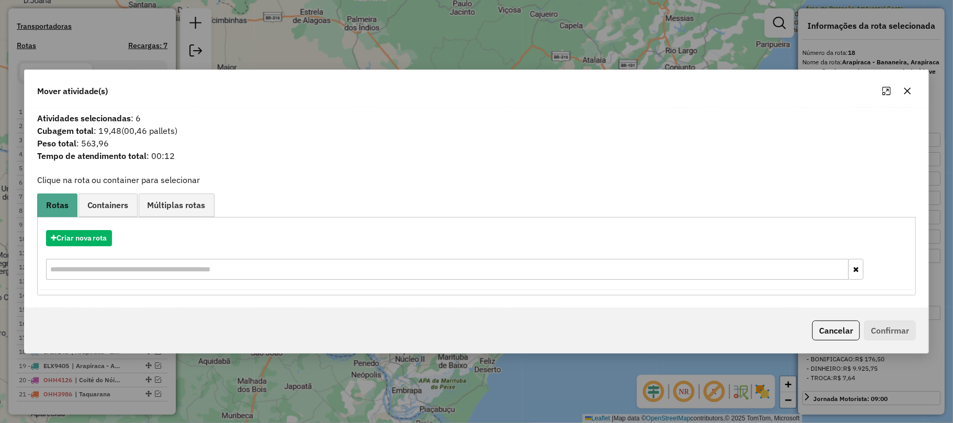
click at [909, 92] on icon "button" at bounding box center [907, 91] width 8 height 8
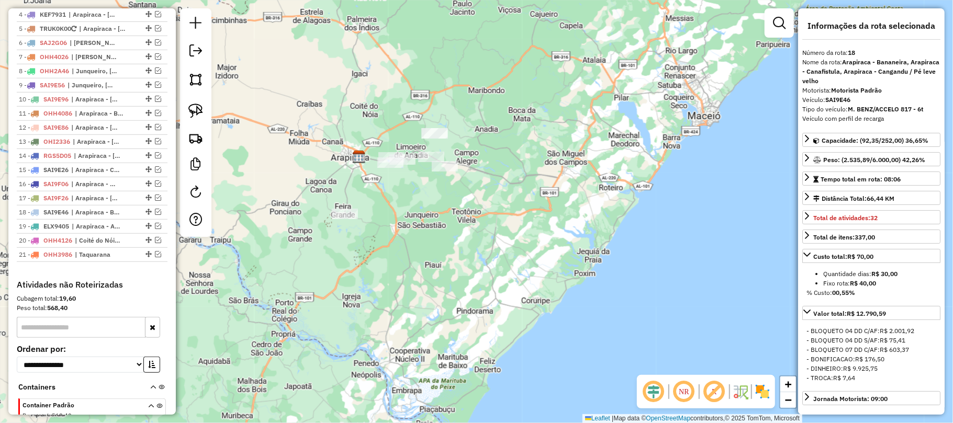
scroll to position [392, 0]
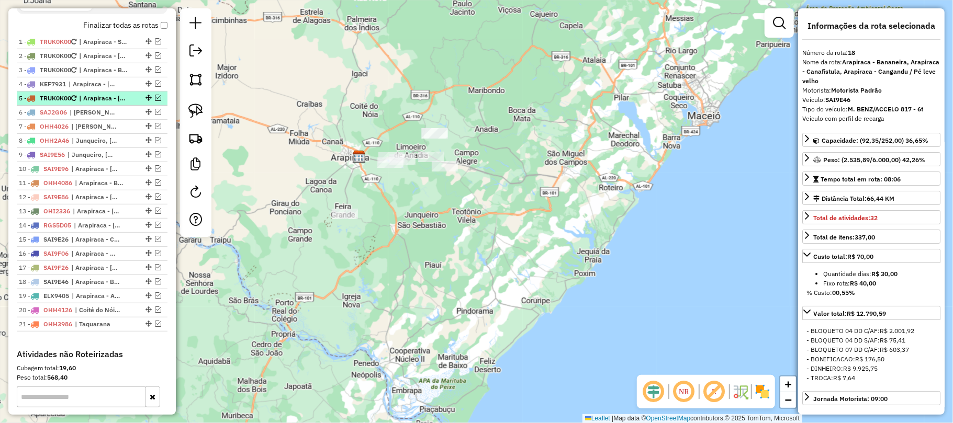
click at [155, 101] on em at bounding box center [158, 98] width 6 height 6
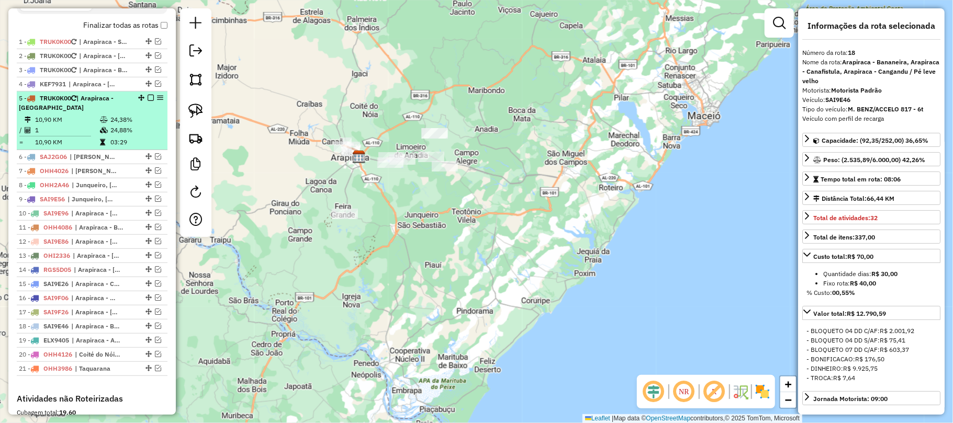
click at [137, 125] on td "24,38%" at bounding box center [136, 120] width 53 height 10
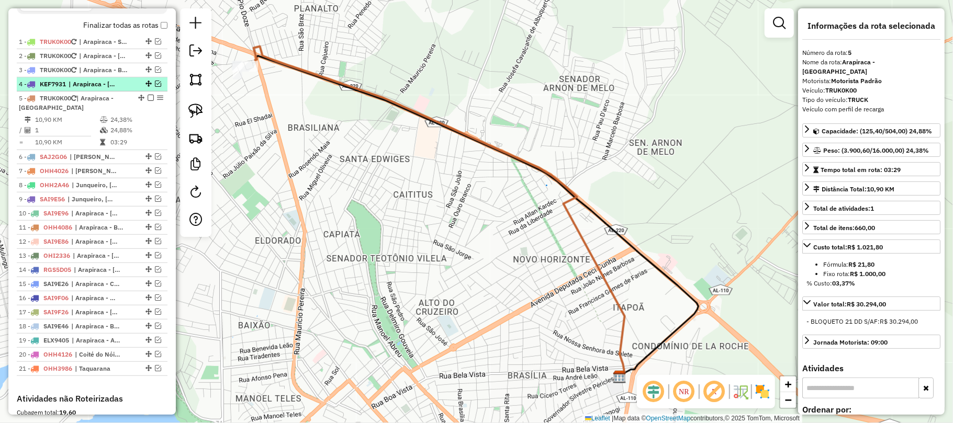
click at [155, 87] on em at bounding box center [158, 84] width 6 height 6
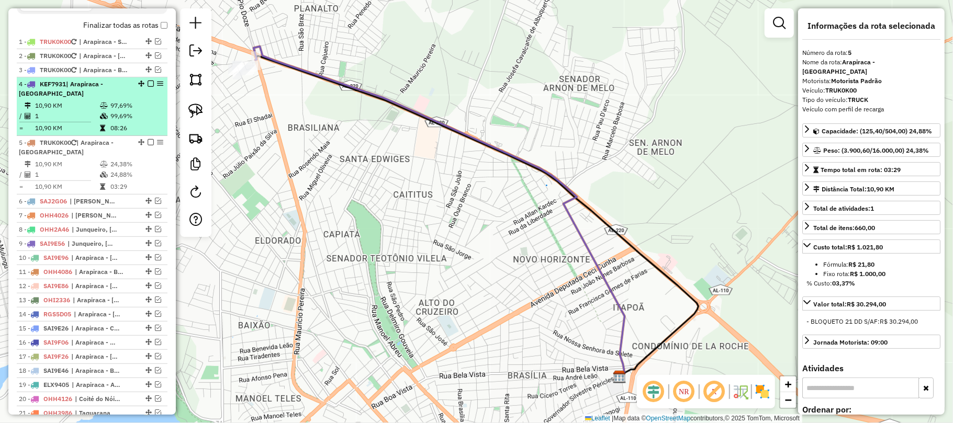
click at [141, 111] on td "97,69%" at bounding box center [136, 105] width 53 height 10
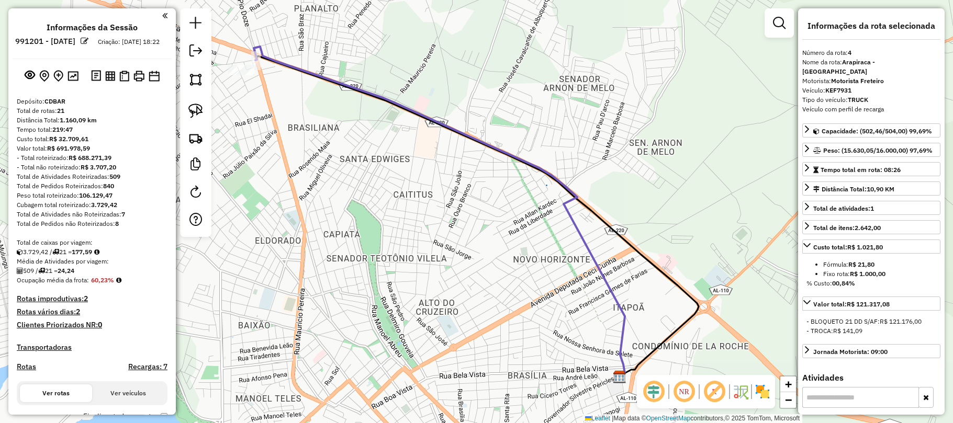
select select "*********"
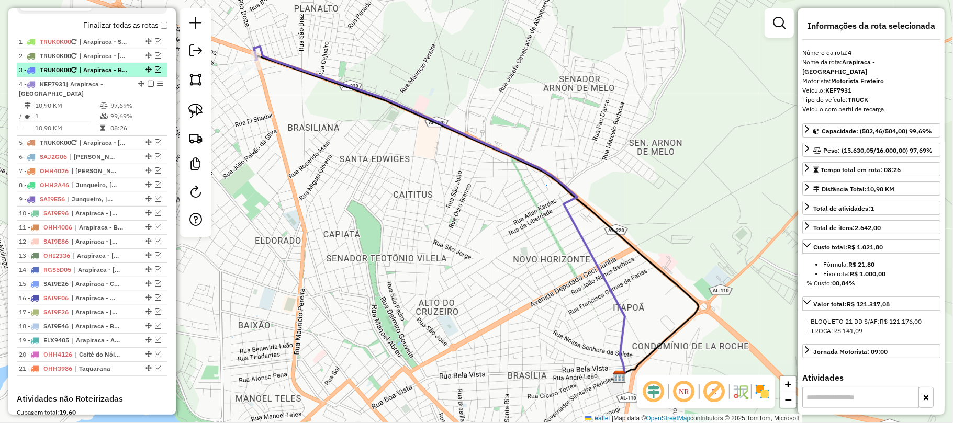
click at [155, 73] on em at bounding box center [158, 69] width 6 height 6
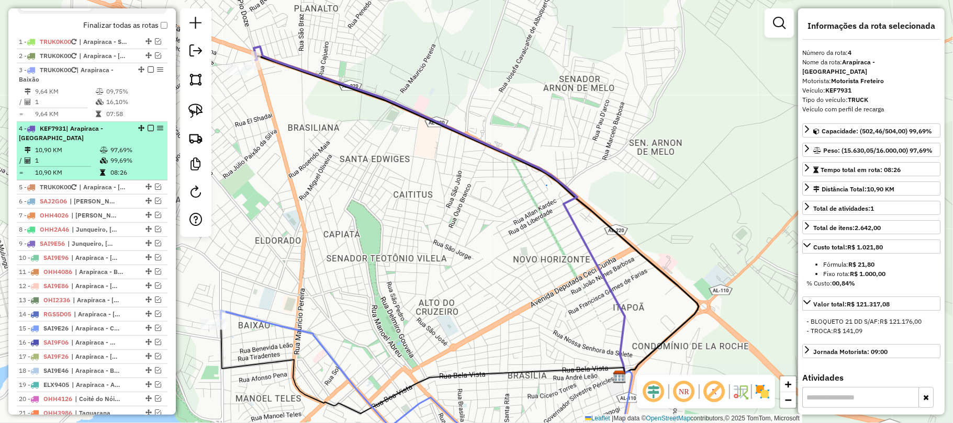
click at [148, 131] on em at bounding box center [151, 128] width 6 height 6
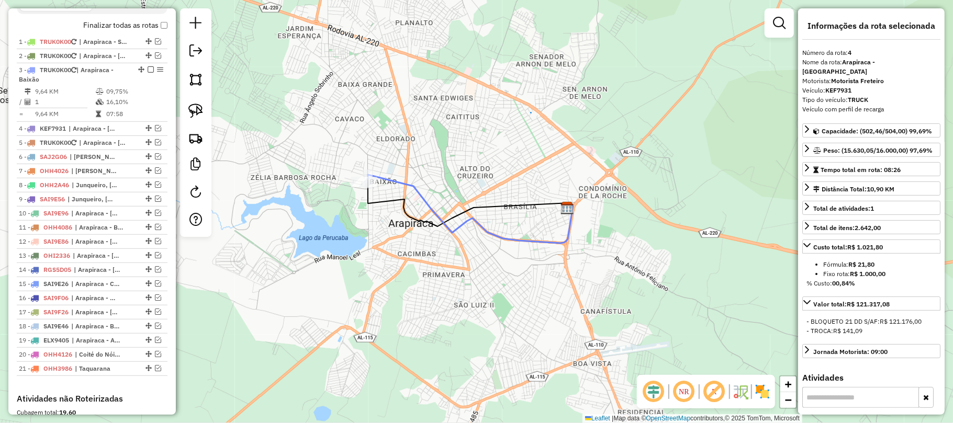
drag, startPoint x: 430, startPoint y: 143, endPoint x: 477, endPoint y: 109, distance: 58.8
click at [474, 109] on div "Janela de atendimento Grade de atendimento Capacidade Transportadoras Veículos …" at bounding box center [476, 211] width 953 height 423
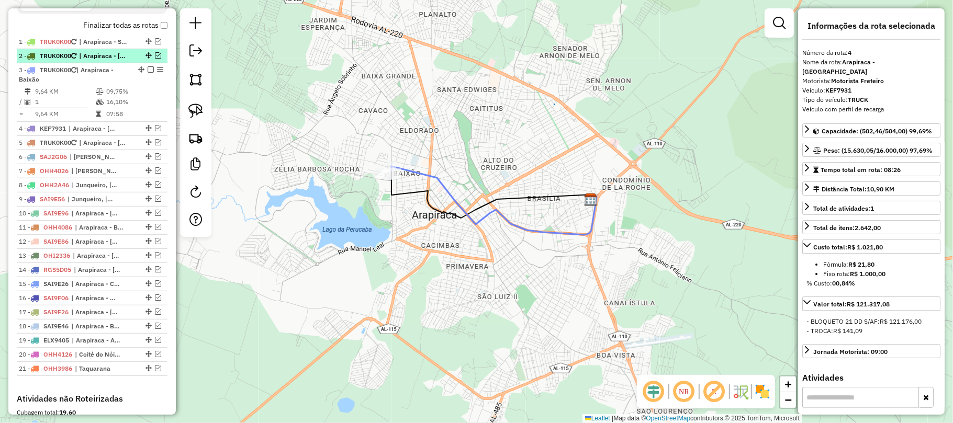
click at [156, 59] on em at bounding box center [158, 55] width 6 height 6
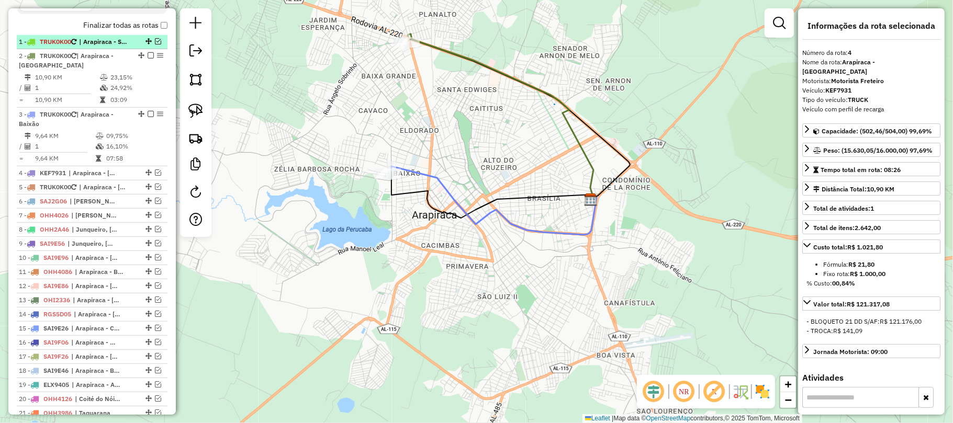
click at [155, 44] on em at bounding box center [158, 41] width 6 height 6
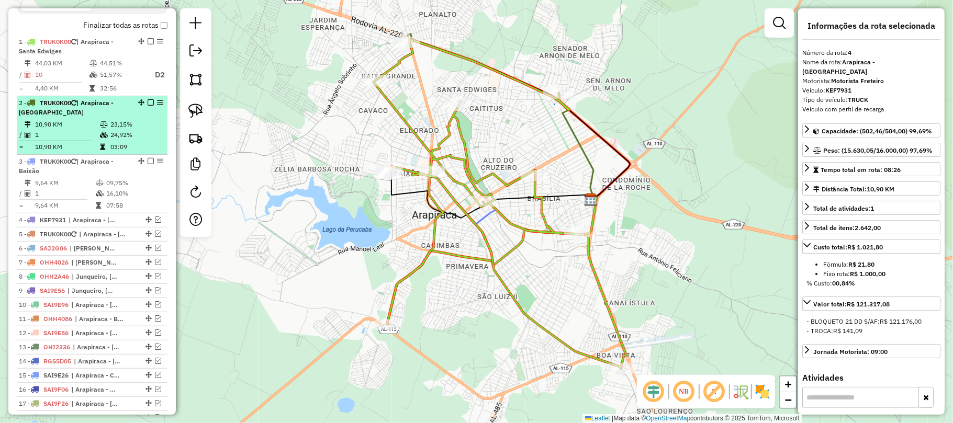
click at [151, 106] on div at bounding box center [147, 102] width 31 height 6
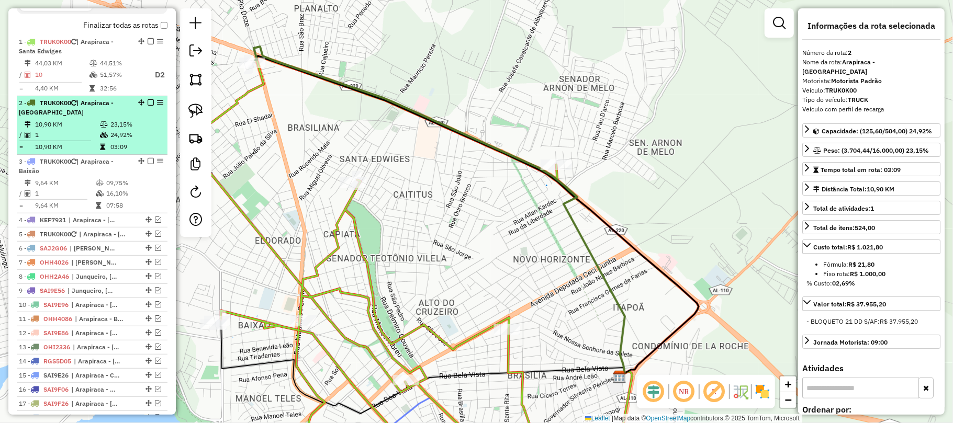
click at [151, 106] on div at bounding box center [147, 102] width 31 height 6
click at [148, 106] on em at bounding box center [151, 102] width 6 height 6
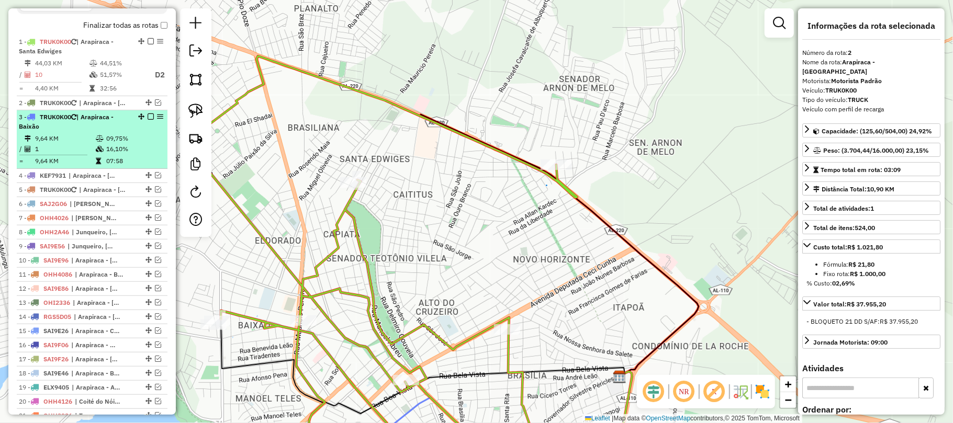
click at [149, 120] on em at bounding box center [151, 117] width 6 height 6
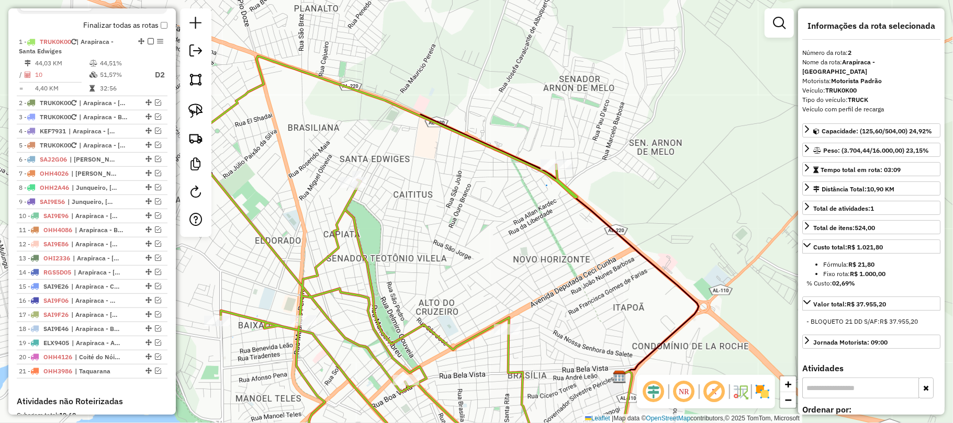
drag, startPoint x: 403, startPoint y: 233, endPoint x: 501, endPoint y: 189, distance: 108.3
click at [465, 197] on div "Janela de atendimento Grade de atendimento Capacidade Transportadoras Veículos …" at bounding box center [476, 211] width 953 height 423
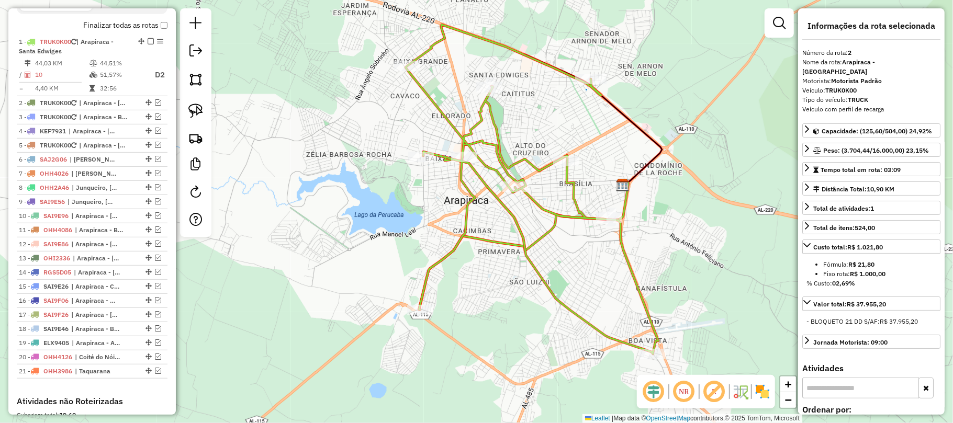
drag, startPoint x: 512, startPoint y: 189, endPoint x: 493, endPoint y: 134, distance: 58.3
click at [493, 134] on icon at bounding box center [532, 190] width 253 height 330
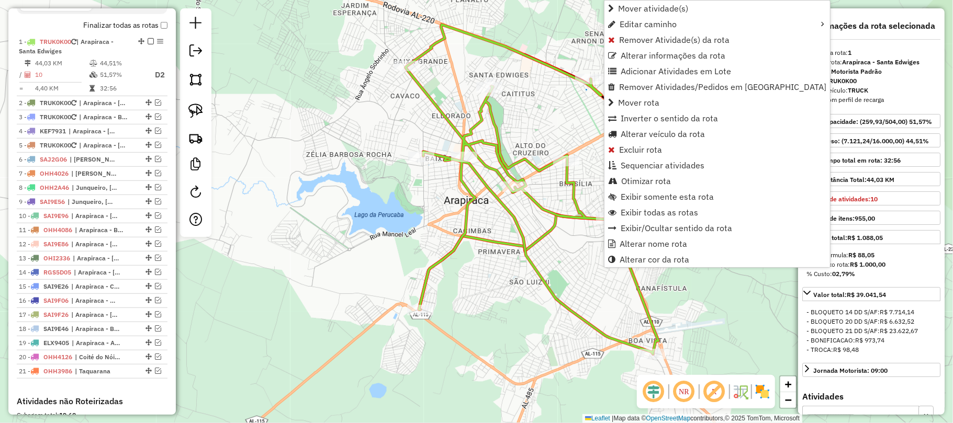
scroll to position [427, 0]
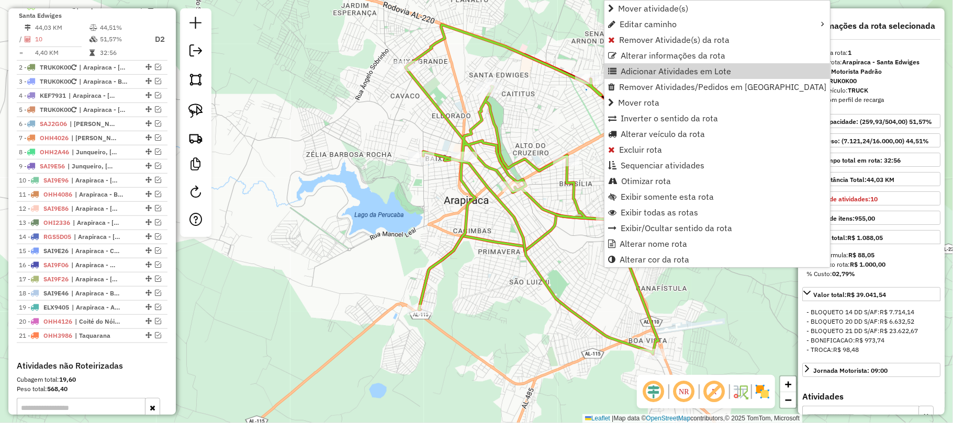
click at [417, 229] on div "Janela de atendimento Grade de atendimento Capacidade Transportadoras Veículos …" at bounding box center [476, 211] width 953 height 423
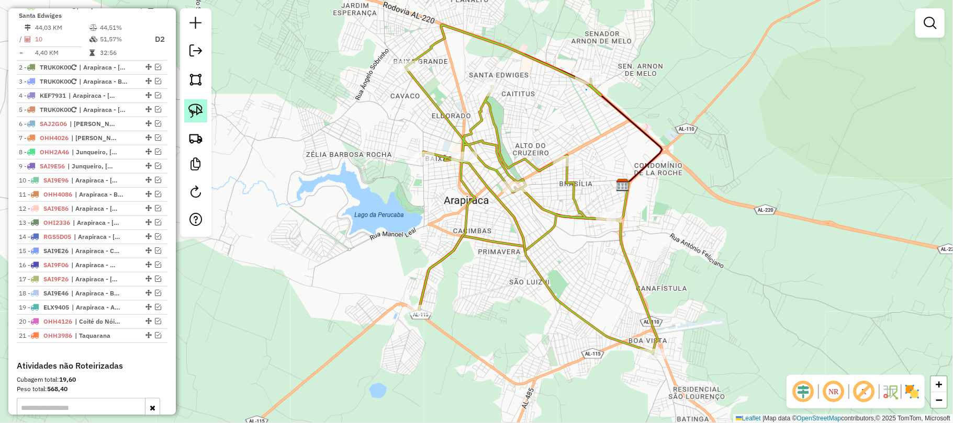
drag, startPoint x: 197, startPoint y: 114, endPoint x: 450, endPoint y: 202, distance: 267.7
click at [197, 115] on img at bounding box center [195, 111] width 15 height 15
drag, startPoint x: 665, startPoint y: 189, endPoint x: 656, endPoint y: 256, distance: 67.6
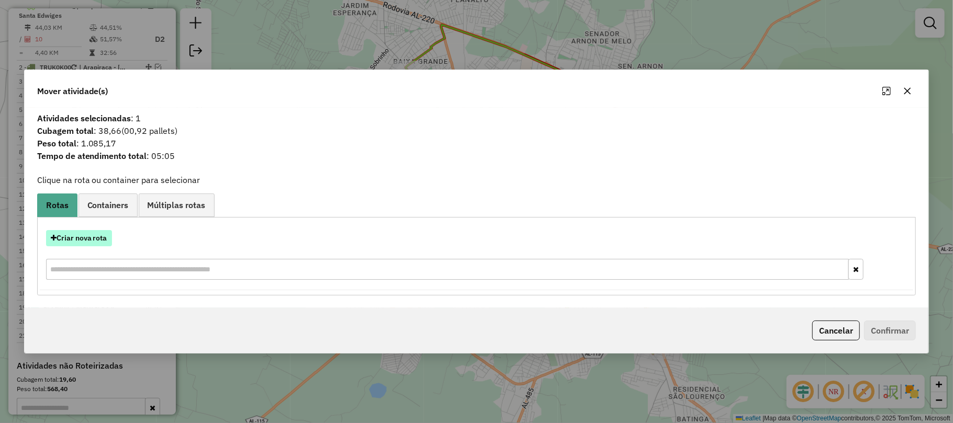
click at [97, 239] on button "Criar nova rota" at bounding box center [79, 238] width 66 height 16
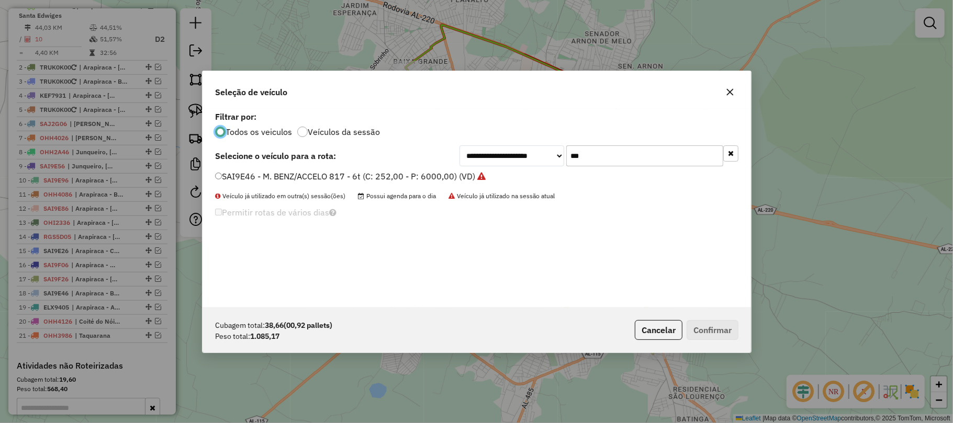
scroll to position [5, 3]
click at [336, 180] on label "SAI9E46 - M. BENZ/ACCELO 817 - 6t (C: 252,00 - P: 6000,00) (VD)" at bounding box center [350, 176] width 270 height 13
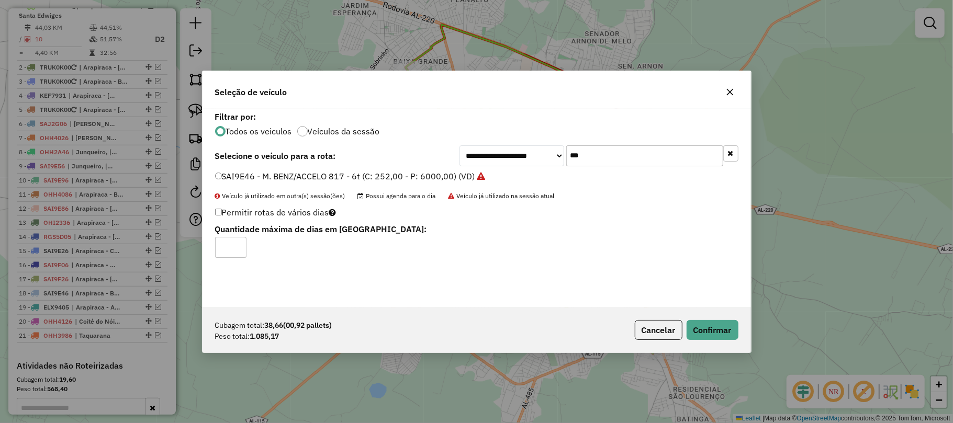
drag, startPoint x: 617, startPoint y: 153, endPoint x: 454, endPoint y: 147, distance: 162.4
click at [456, 141] on div "**********" at bounding box center [477, 208] width 549 height 199
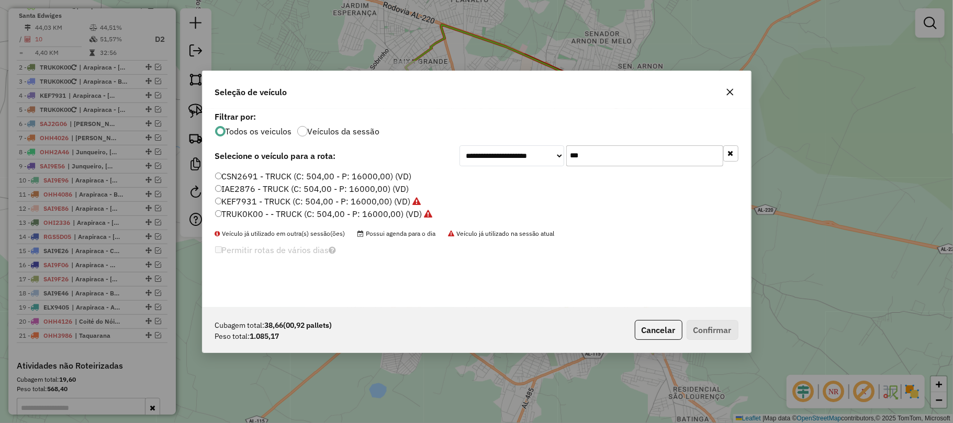
type input "***"
click at [274, 216] on label "TRUK0K00 - - TRUCK (C: 504,00 - P: 16000,00) (VD)" at bounding box center [324, 214] width 218 height 13
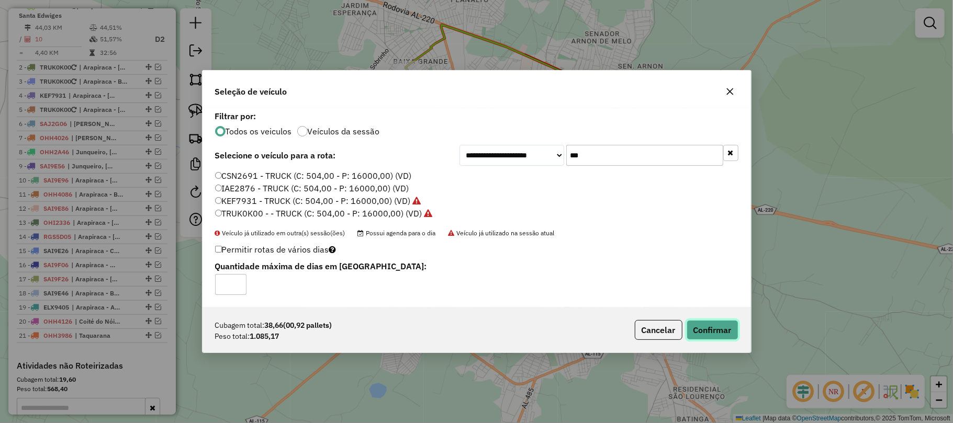
click at [701, 333] on button "Confirmar" at bounding box center [713, 330] width 52 height 20
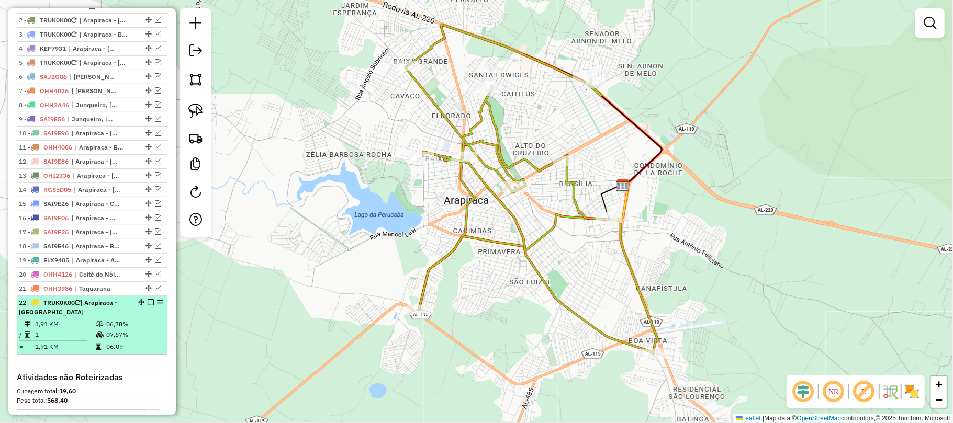
scroll to position [566, 0]
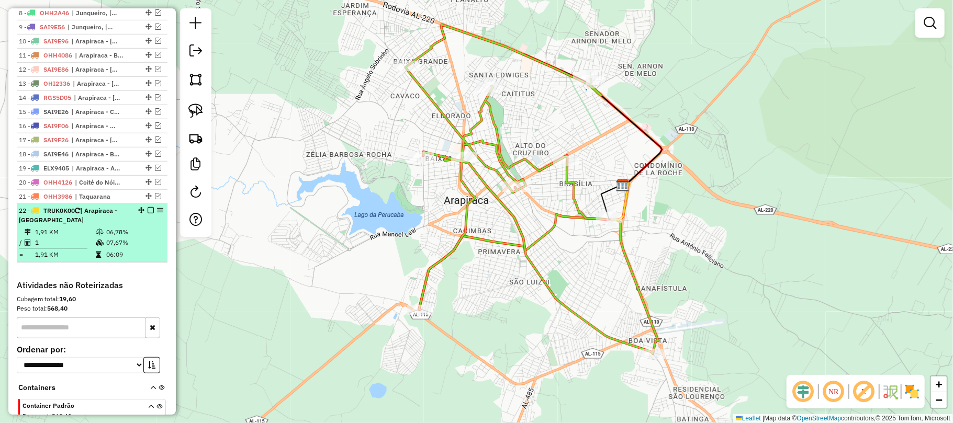
click at [148, 214] on em at bounding box center [151, 210] width 6 height 6
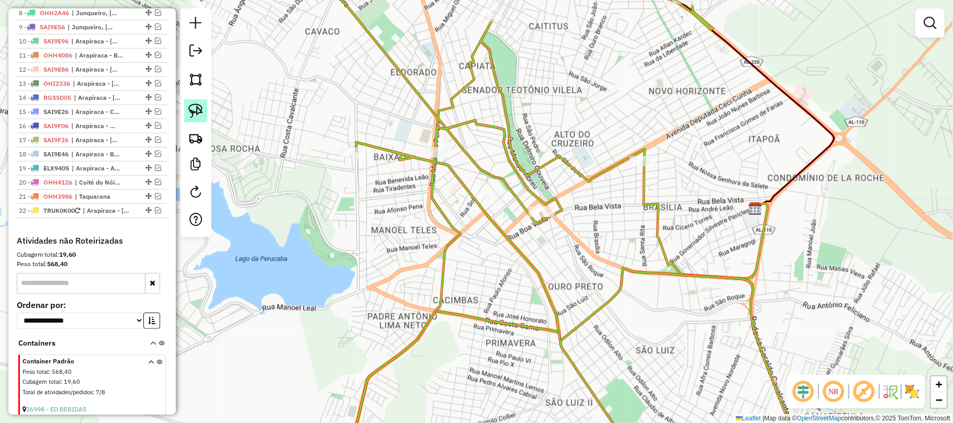
click at [204, 110] on link at bounding box center [195, 110] width 23 height 23
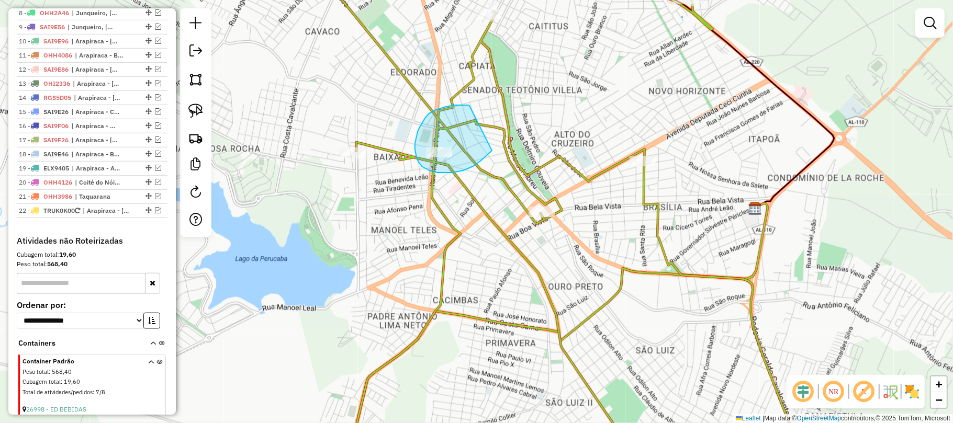
drag, startPoint x: 469, startPoint y: 105, endPoint x: 499, endPoint y: 138, distance: 44.5
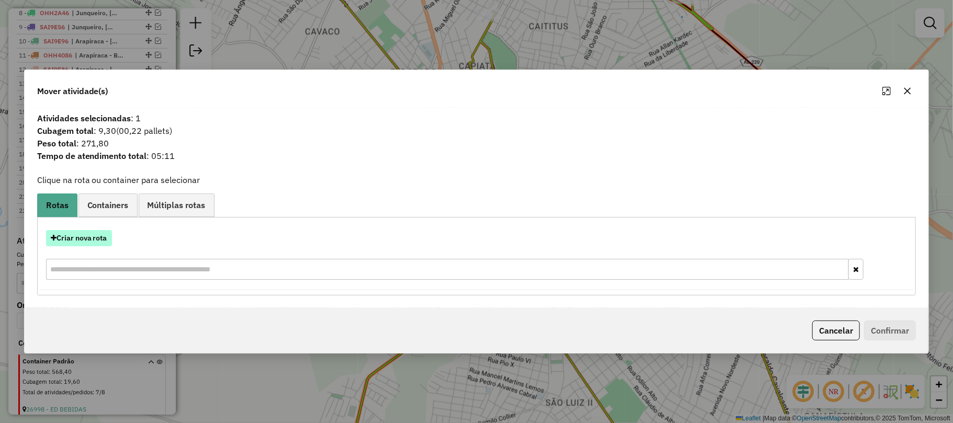
click at [92, 233] on button "Criar nova rota" at bounding box center [79, 238] width 66 height 16
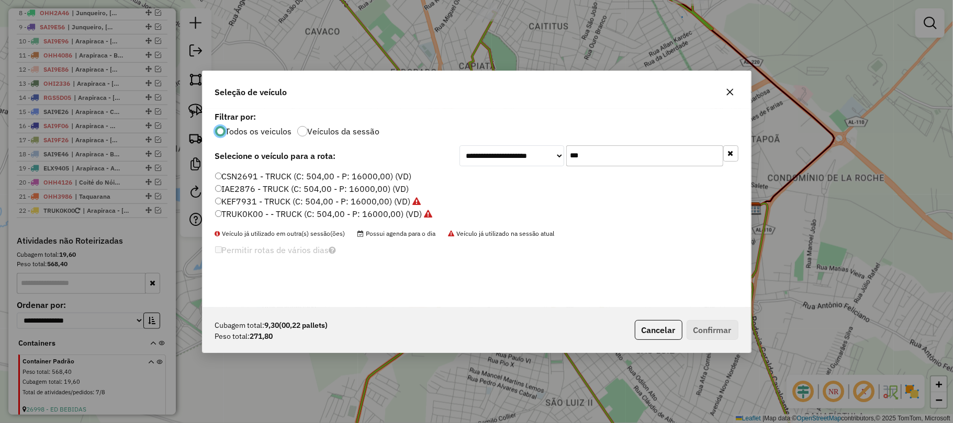
scroll to position [5, 3]
drag, startPoint x: 331, startPoint y: 210, endPoint x: 465, endPoint y: 228, distance: 135.2
click at [333, 213] on label "TRUK0K00 - - TRUCK (C: 504,00 - P: 16000,00) (VD)" at bounding box center [324, 214] width 218 height 13
click at [275, 212] on label "TRUK0K00 - - TRUCK (C: 504,00 - P: 16000,00) (VD)" at bounding box center [324, 214] width 218 height 13
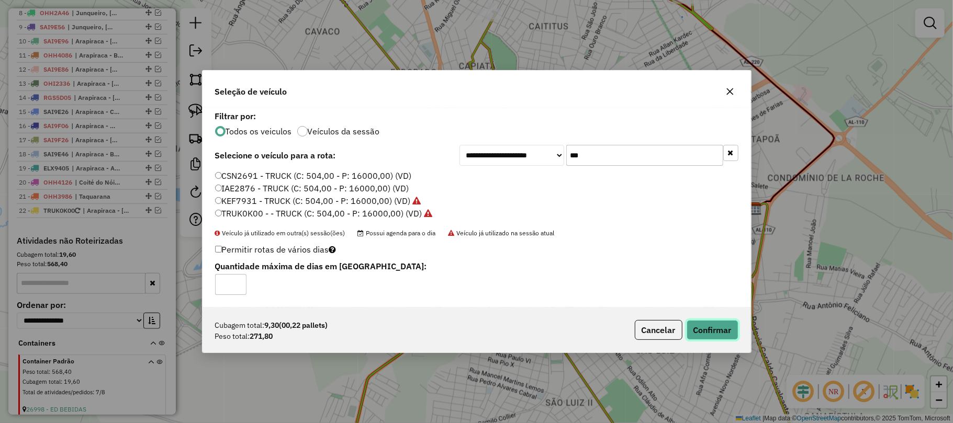
click at [721, 334] on button "Confirmar" at bounding box center [713, 330] width 52 height 20
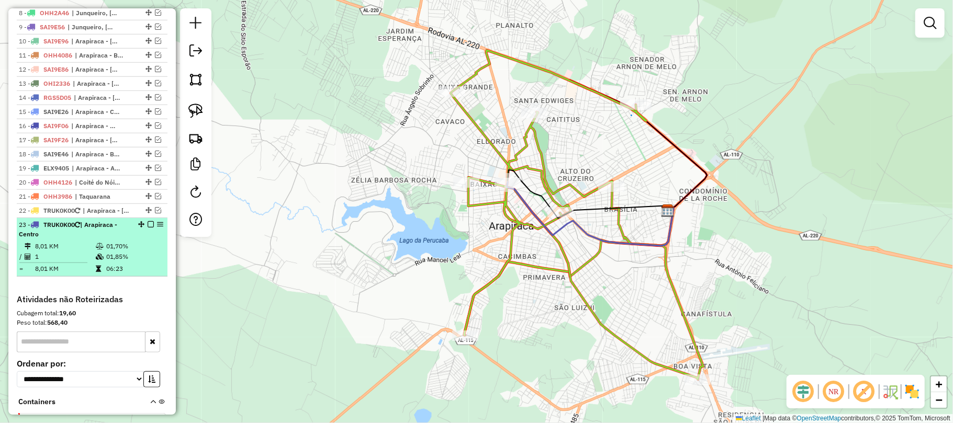
click at [148, 228] on em at bounding box center [151, 224] width 6 height 6
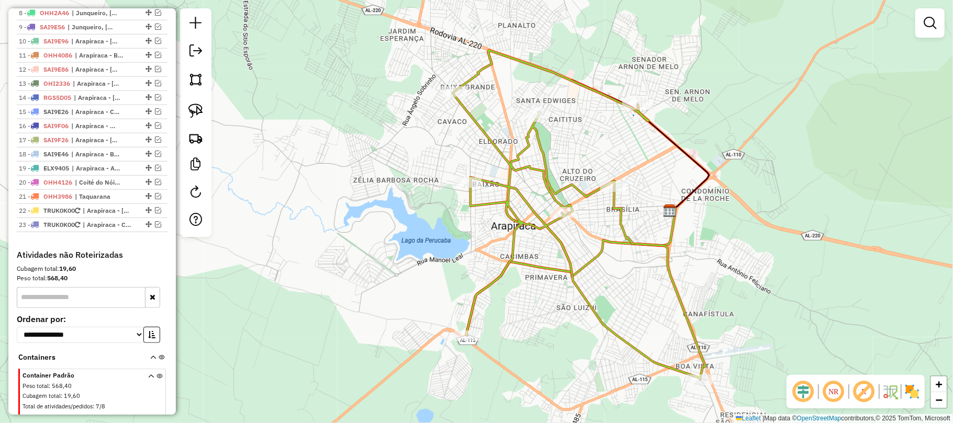
click at [535, 296] on div "Janela de atendimento Grade de atendimento Capacidade Transportadoras Veículos …" at bounding box center [476, 211] width 953 height 423
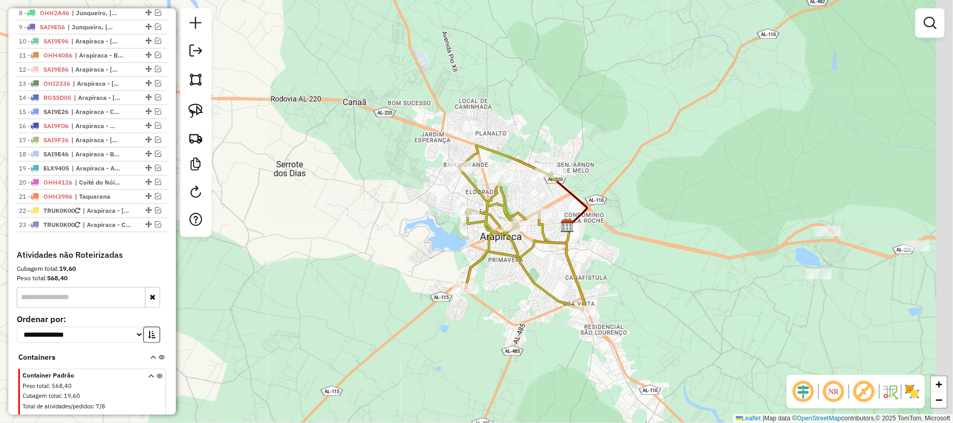
drag, startPoint x: 537, startPoint y: 294, endPoint x: 492, endPoint y: 261, distance: 55.4
click at [495, 264] on div "Janela de atendimento Grade de atendimento Capacidade Transportadoras Veículos …" at bounding box center [476, 211] width 953 height 423
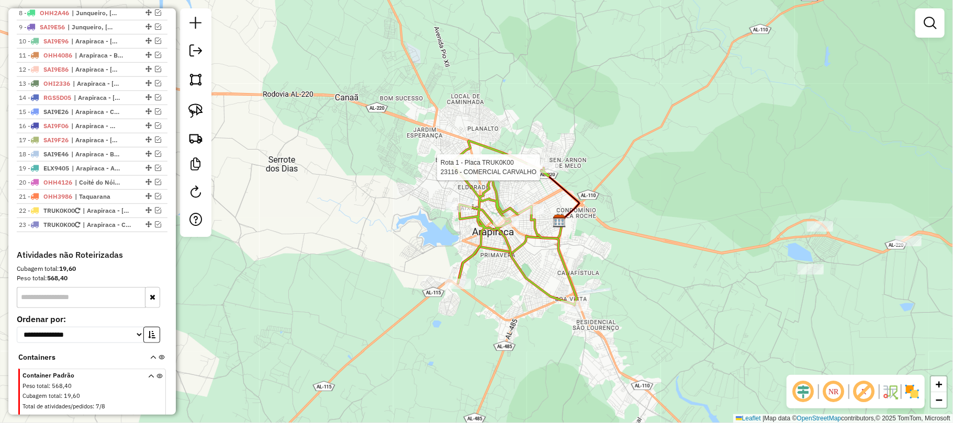
select select "*********"
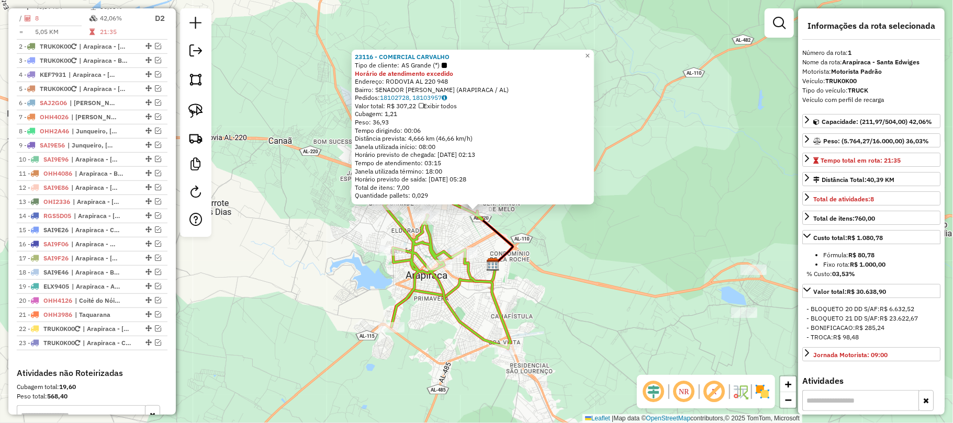
scroll to position [427, 0]
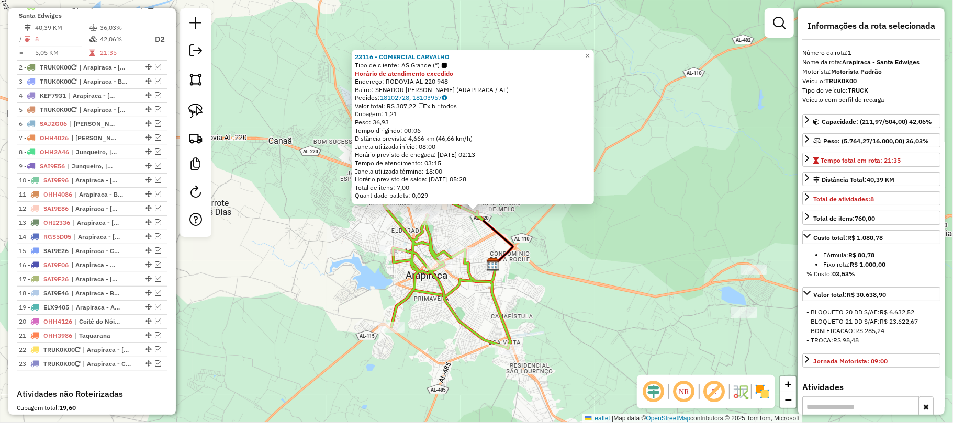
click at [522, 243] on div "23116 - COMERCIAL CARVALHO Tipo de cliente: AS Grande (*) Horário de atendiment…" at bounding box center [476, 211] width 953 height 423
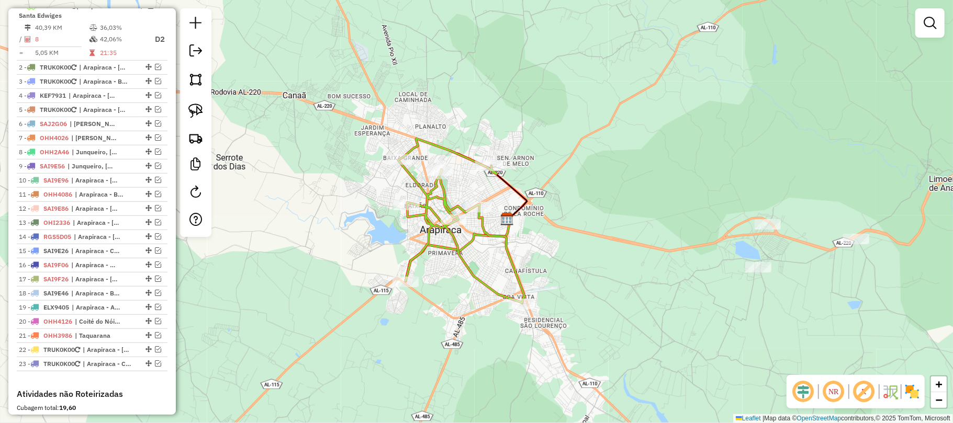
drag, startPoint x: 574, startPoint y: 250, endPoint x: 583, endPoint y: 218, distance: 33.5
click at [583, 218] on div "Janela de atendimento Grade de atendimento Capacidade Transportadoras Veículos …" at bounding box center [476, 211] width 953 height 423
drag, startPoint x: 193, startPoint y: 115, endPoint x: 303, endPoint y: 154, distance: 116.5
click at [193, 116] on img at bounding box center [195, 111] width 15 height 15
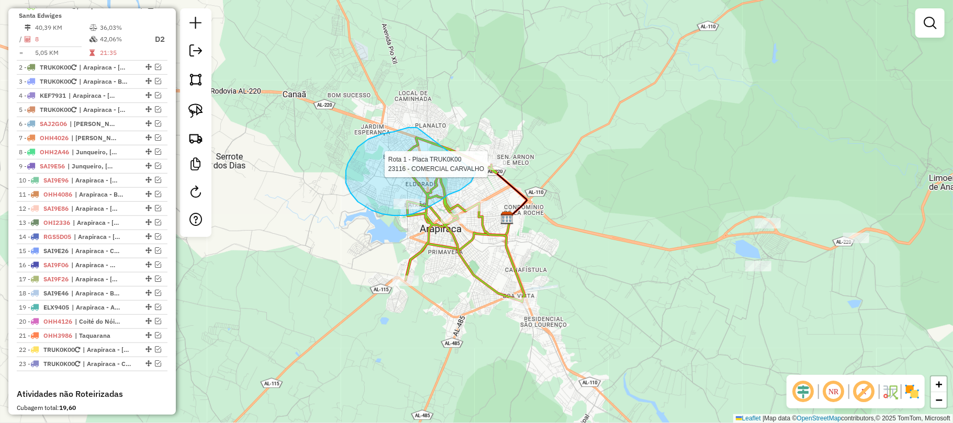
drag, startPoint x: 368, startPoint y: 139, endPoint x: 476, endPoint y: 174, distance: 113.2
click at [475, 172] on div "Rota 1 - Placa TRUK0K00 23116 - COMERCIAL CARVALHO Janela de atendimento Grade …" at bounding box center [476, 211] width 953 height 423
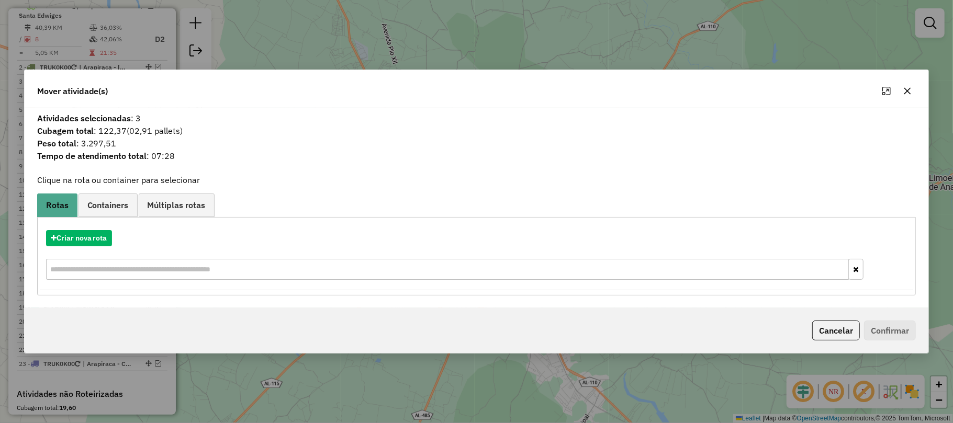
click at [914, 93] on button "button" at bounding box center [907, 91] width 17 height 17
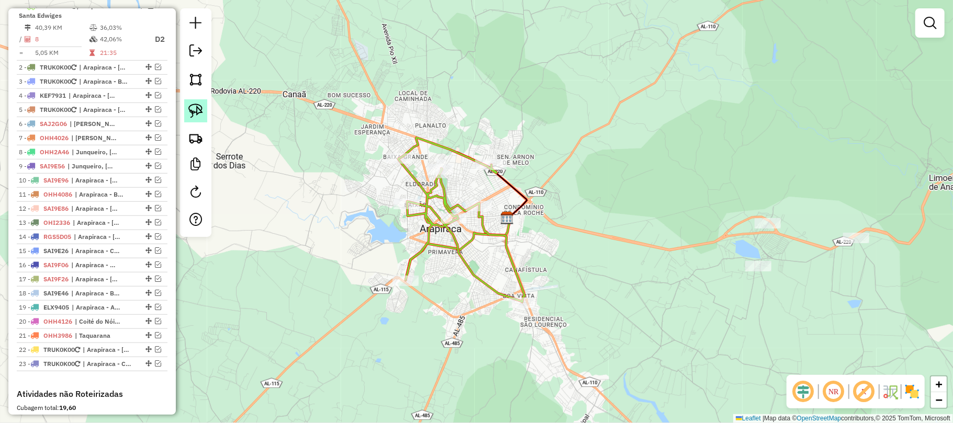
click at [201, 115] on img at bounding box center [195, 111] width 15 height 15
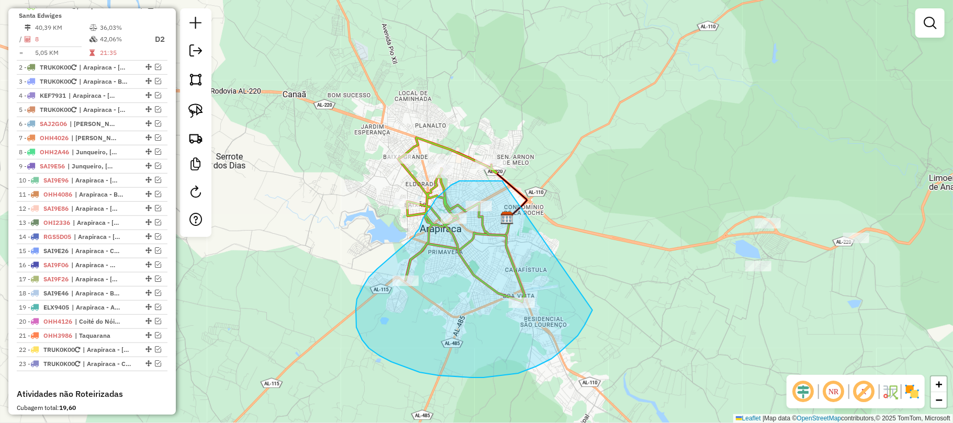
drag, startPoint x: 503, startPoint y: 182, endPoint x: 599, endPoint y: 286, distance: 141.1
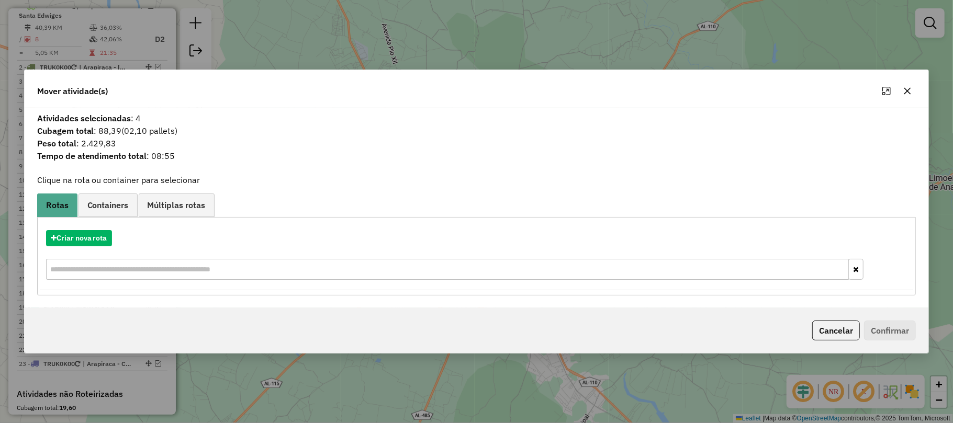
click at [904, 93] on icon "button" at bounding box center [907, 91] width 8 height 8
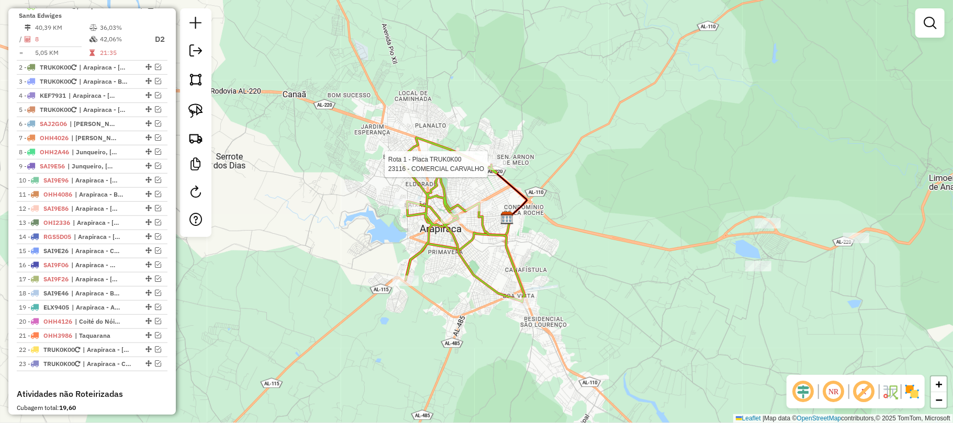
select select "*********"
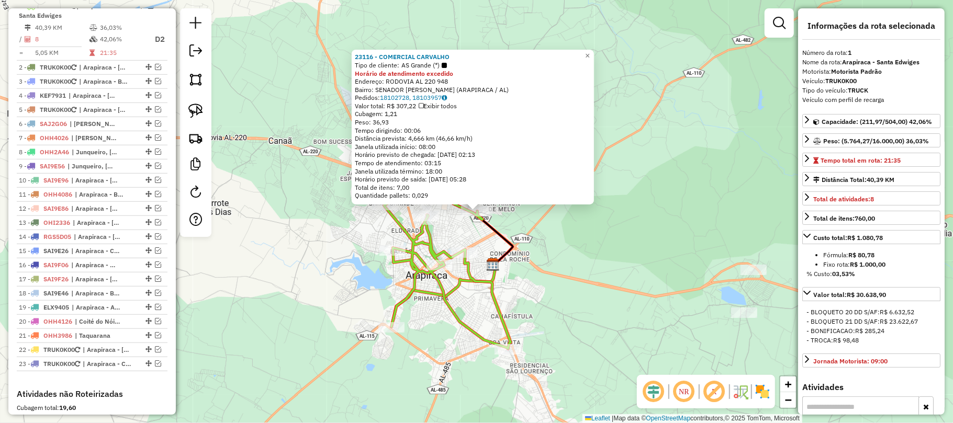
click at [512, 239] on icon at bounding box center [478, 231] width 70 height 65
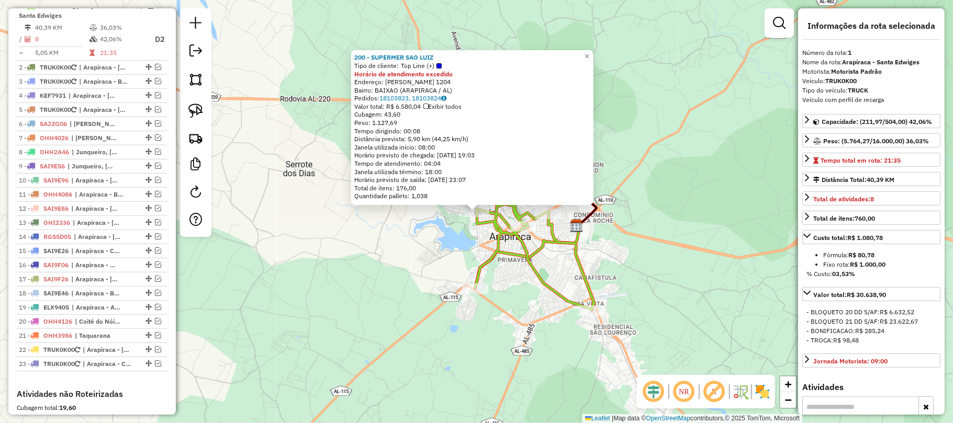
click at [663, 215] on div "200 - SUPERMER SAO LUIZ Tipo de cliente: Top Line (+) Horário de atendimento ex…" at bounding box center [476, 211] width 953 height 423
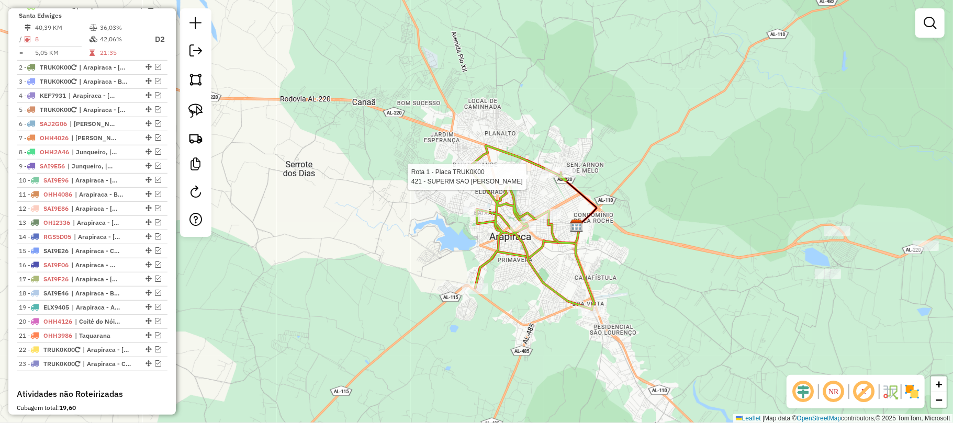
select select "*********"
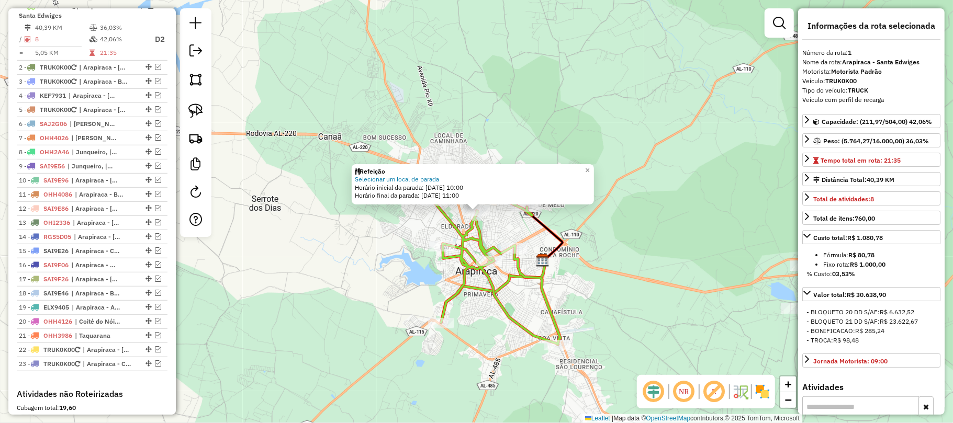
click at [662, 248] on div "Refeição Selecionar um local de parada Horário inicial da parada: 19/08/2025 10…" at bounding box center [476, 211] width 953 height 423
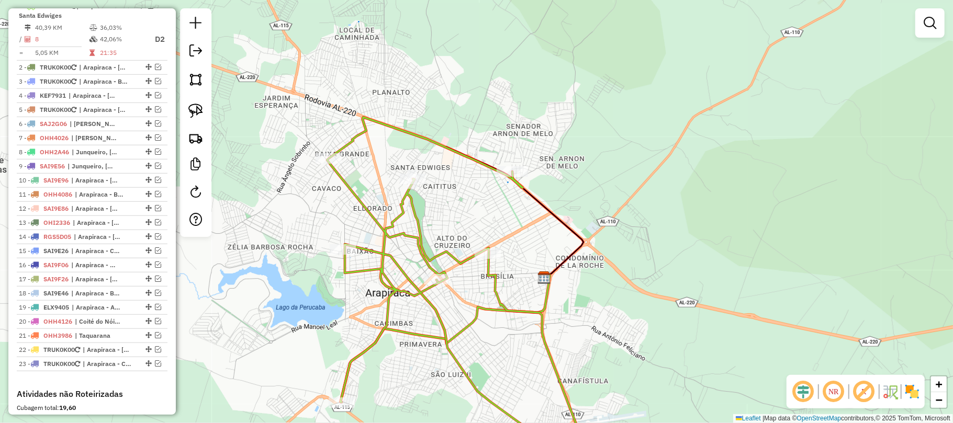
click at [428, 184] on div "Janela de atendimento Grade de atendimento Capacidade Transportadoras Veículos …" at bounding box center [476, 211] width 953 height 423
click at [505, 213] on div "Janela de atendimento Grade de atendimento Capacidade Transportadoras Veículos …" at bounding box center [476, 211] width 953 height 423
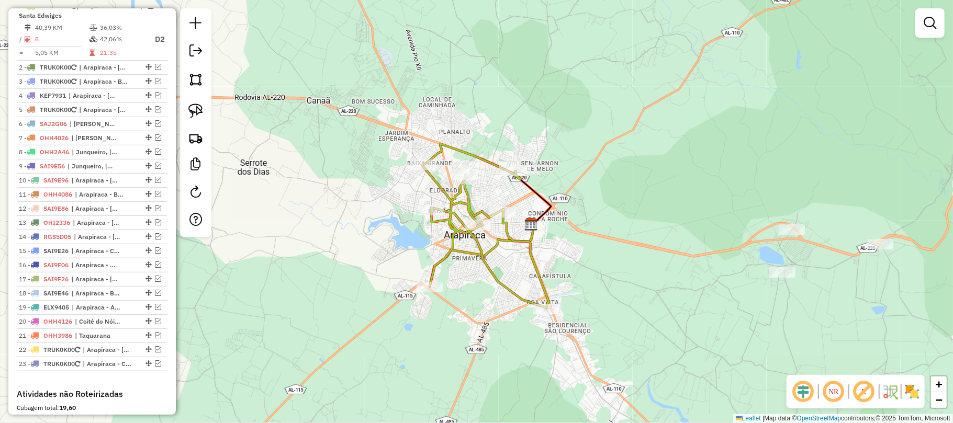
drag, startPoint x: 645, startPoint y: 198, endPoint x: 650, endPoint y: 184, distance: 14.2
click at [648, 185] on div "Janela de atendimento Grade de atendimento Capacidade Transportadoras Veículos …" at bounding box center [476, 211] width 953 height 423
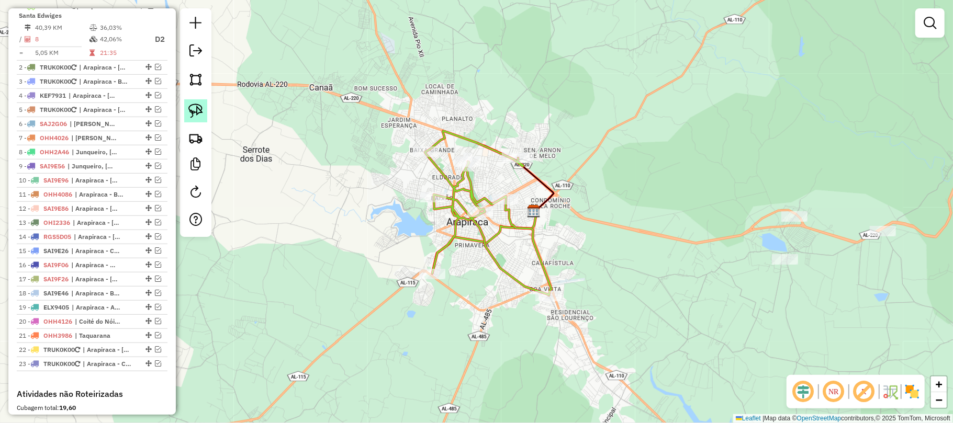
click at [195, 106] on img at bounding box center [195, 111] width 15 height 15
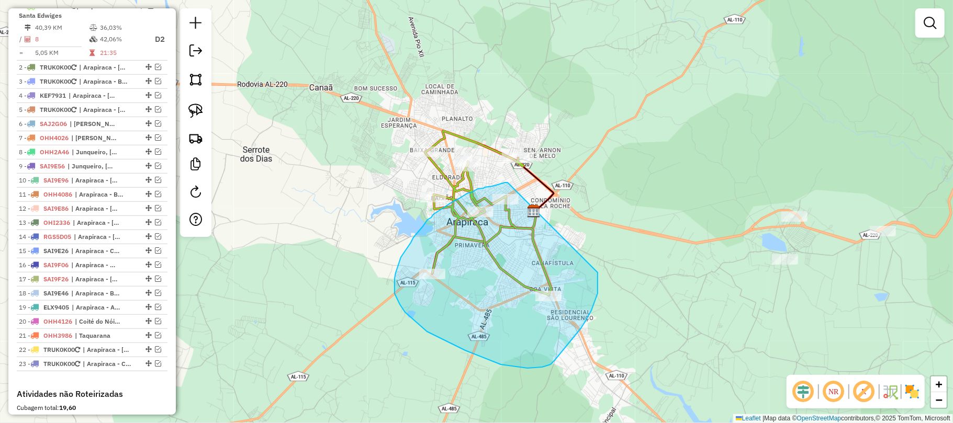
drag, startPoint x: 508, startPoint y: 183, endPoint x: 598, endPoint y: 266, distance: 122.6
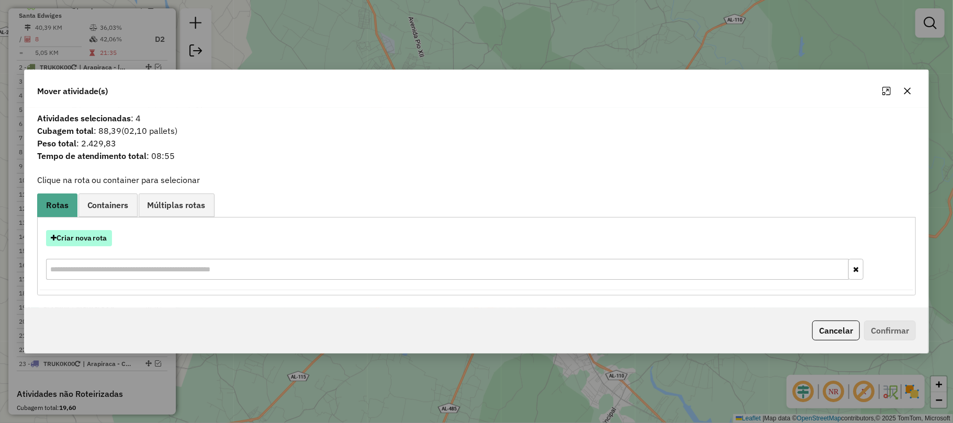
click at [84, 235] on button "Criar nova rota" at bounding box center [79, 238] width 66 height 16
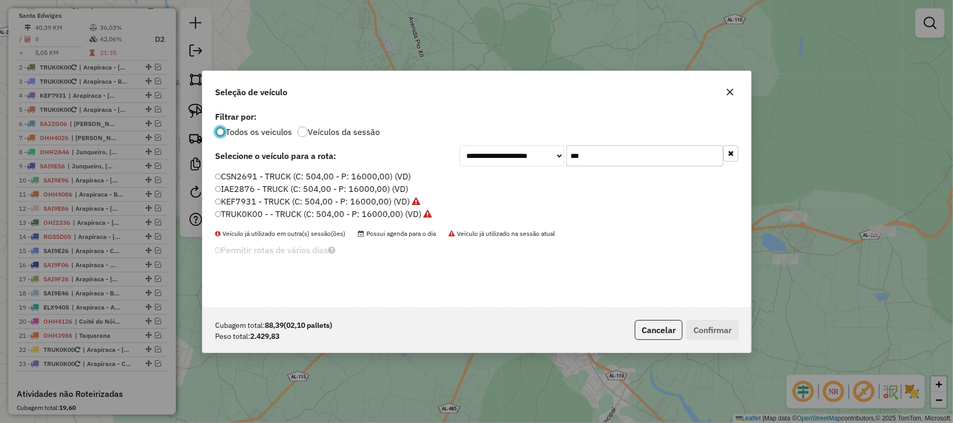
scroll to position [5, 3]
drag, startPoint x: 613, startPoint y: 162, endPoint x: 548, endPoint y: 162, distance: 66.0
click at [548, 162] on div "**********" at bounding box center [599, 156] width 279 height 21
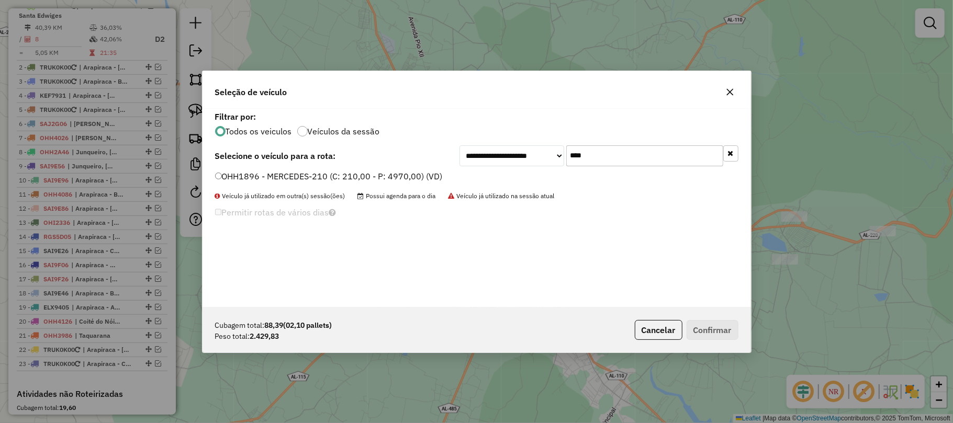
type input "****"
click at [342, 172] on label "OHH1896 - MERCEDES-210 (C: 210,00 - P: 4970,00) (VD)" at bounding box center [329, 176] width 228 height 13
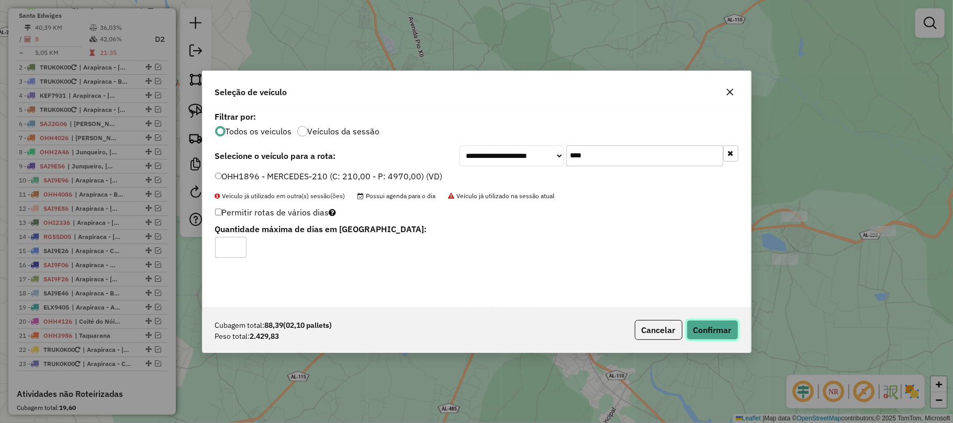
click at [724, 326] on button "Confirmar" at bounding box center [713, 330] width 52 height 20
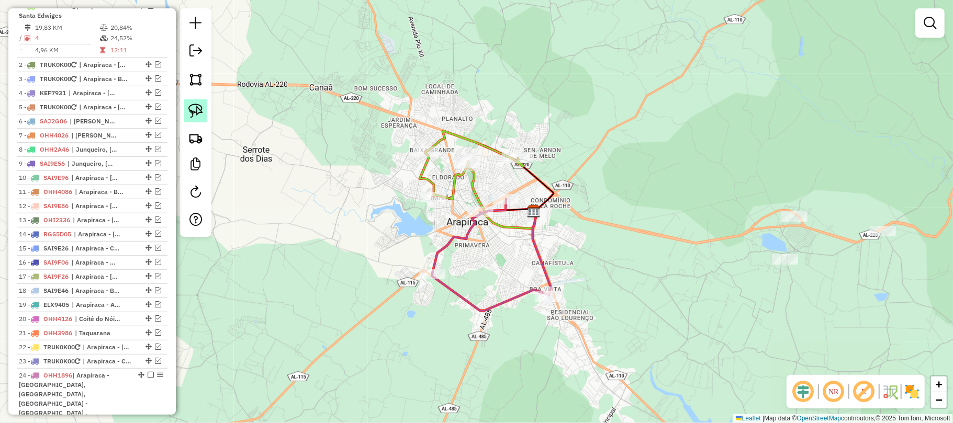
click at [193, 110] on img at bounding box center [195, 111] width 15 height 15
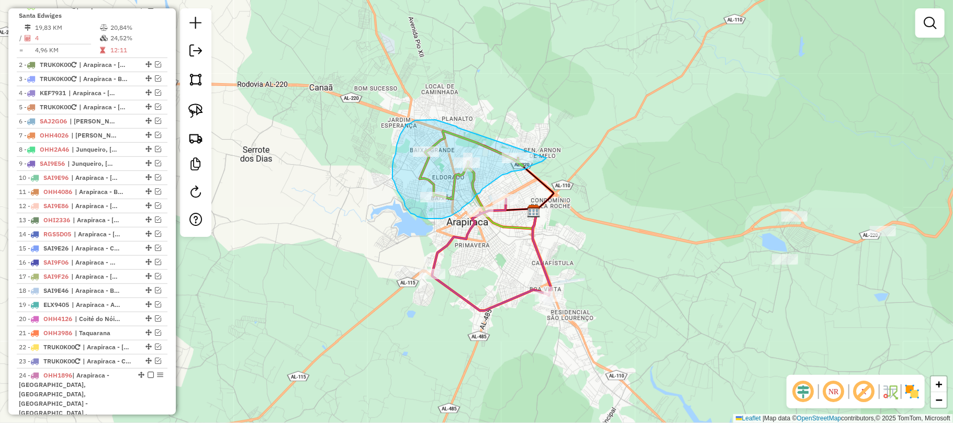
drag, startPoint x: 457, startPoint y: 128, endPoint x: 530, endPoint y: 141, distance: 73.4
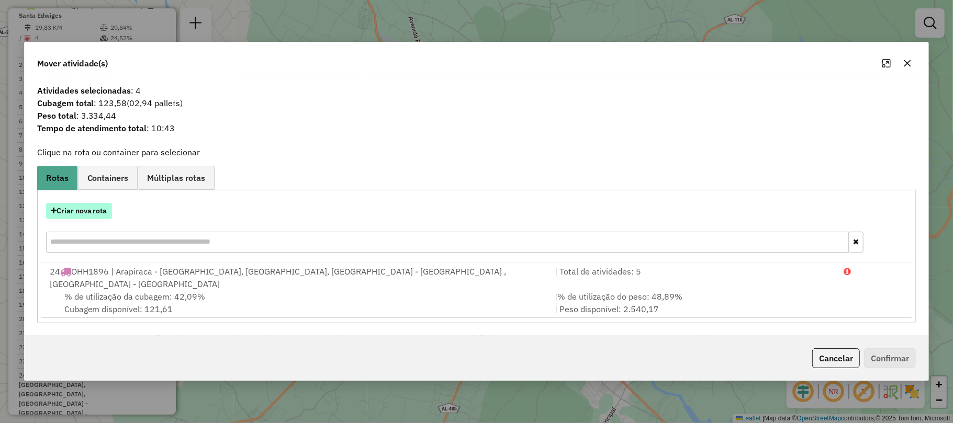
click at [98, 215] on button "Criar nova rota" at bounding box center [79, 211] width 66 height 16
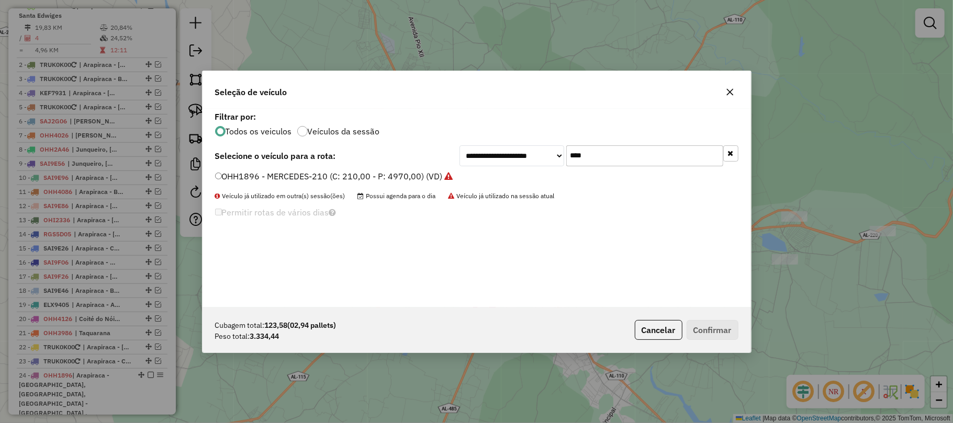
drag, startPoint x: 623, startPoint y: 156, endPoint x: 555, endPoint y: 160, distance: 67.7
click at [555, 160] on div "**********" at bounding box center [599, 156] width 279 height 21
type input "***"
click at [241, 176] on label "JGI3157 - FORD/CARGO 712 (C: 252,00 - P: 5000,00) (VD)" at bounding box center [331, 176] width 232 height 13
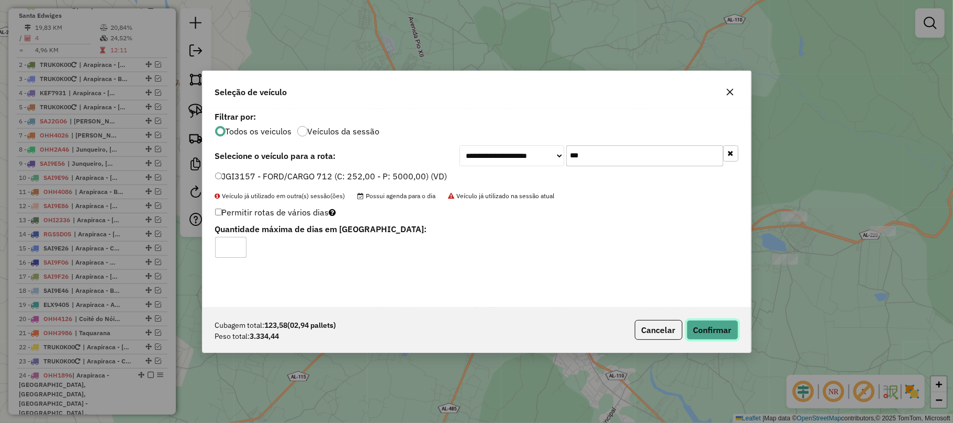
click at [709, 333] on button "Confirmar" at bounding box center [713, 330] width 52 height 20
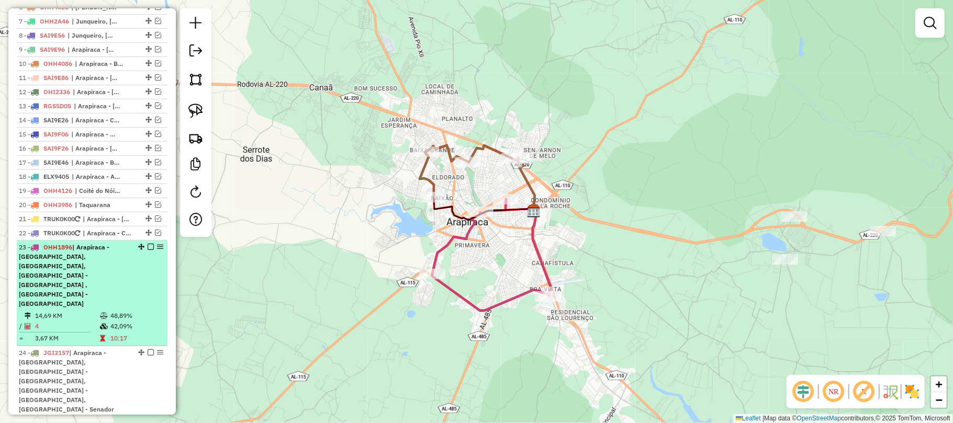
scroll to position [566, 0]
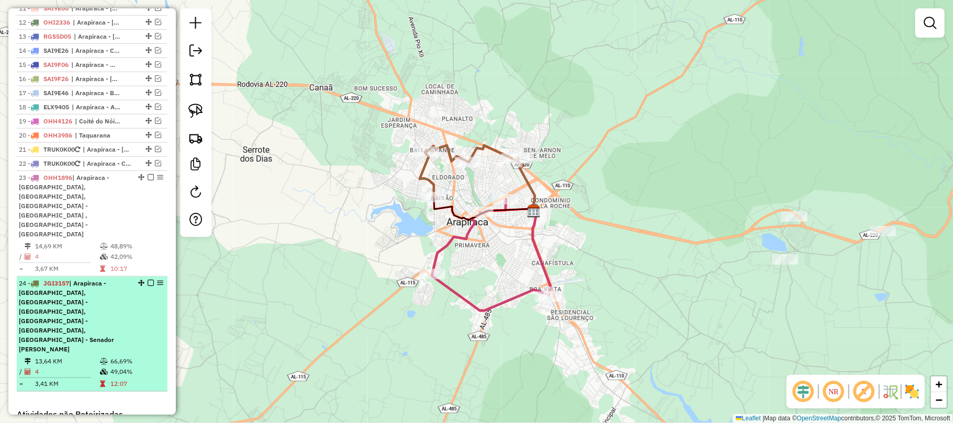
click at [148, 280] on em at bounding box center [151, 283] width 6 height 6
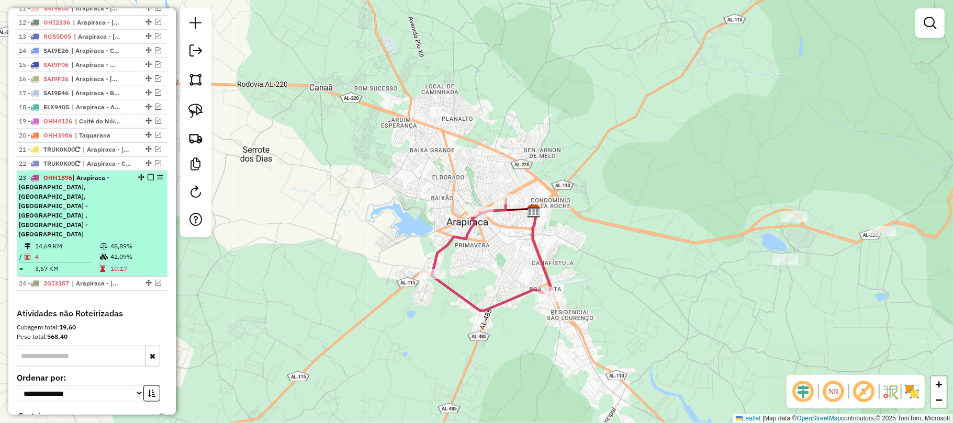
click at [148, 181] on em at bounding box center [151, 177] width 6 height 6
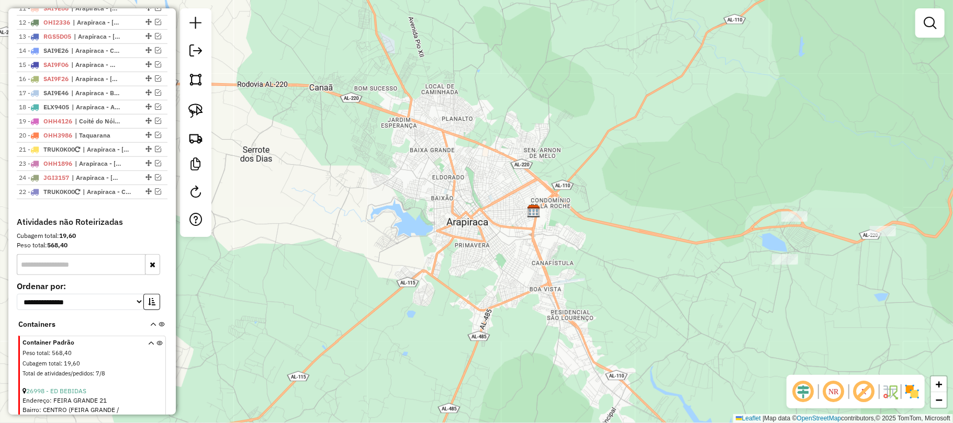
drag, startPoint x: 147, startPoint y: 176, endPoint x: 143, endPoint y: 213, distance: 36.3
drag, startPoint x: 146, startPoint y: 162, endPoint x: 148, endPoint y: 210, distance: 48.2
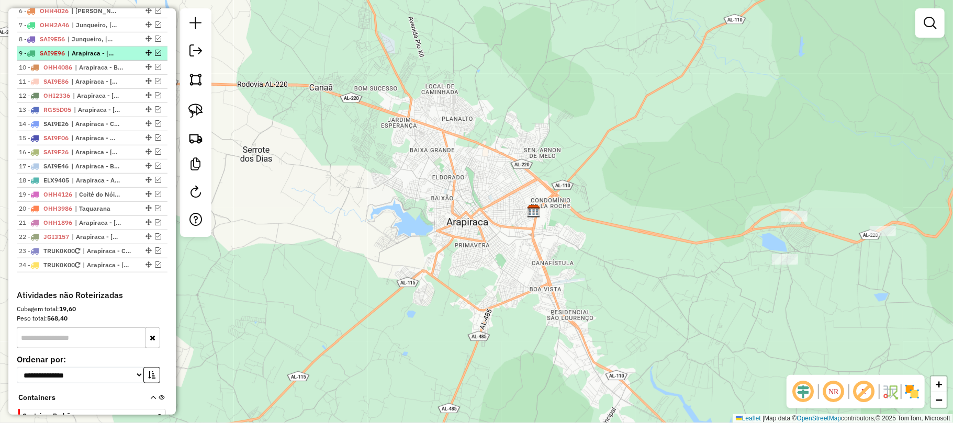
scroll to position [427, 0]
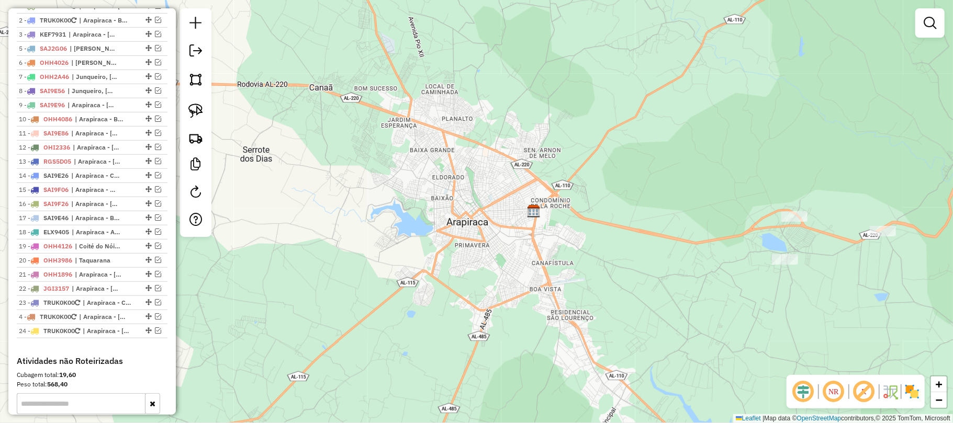
drag, startPoint x: 149, startPoint y: 68, endPoint x: 135, endPoint y: 294, distance: 226.5
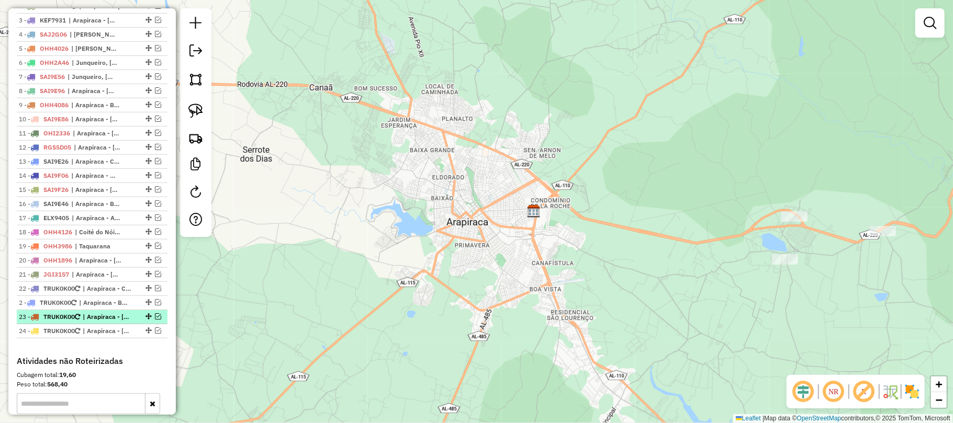
drag, startPoint x: 147, startPoint y: 30, endPoint x: 124, endPoint y: 328, distance: 298.2
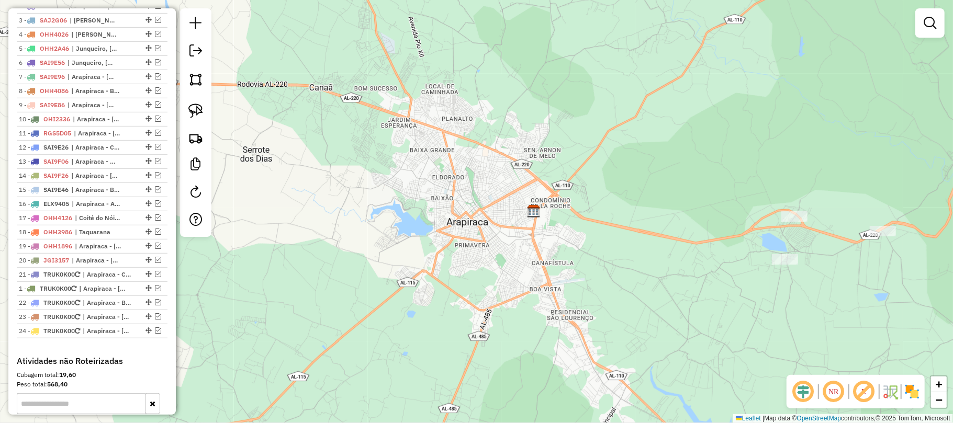
drag, startPoint x: 144, startPoint y: 14, endPoint x: 132, endPoint y: 306, distance: 292.9
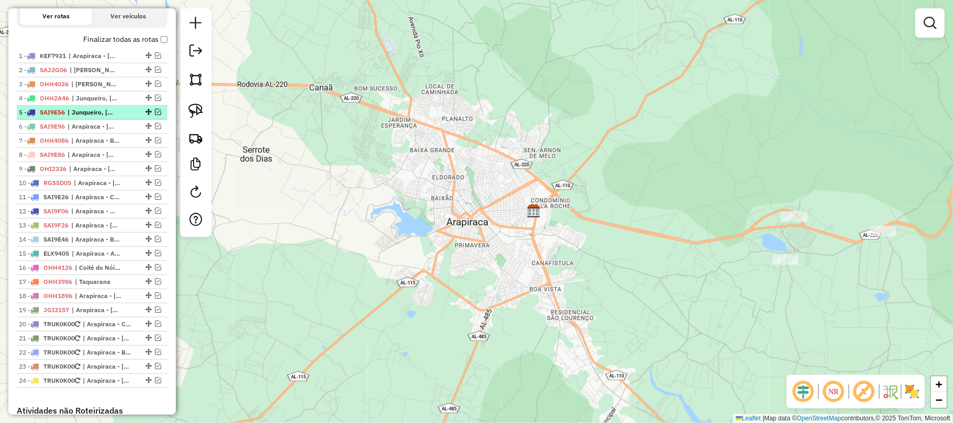
scroll to position [357, 0]
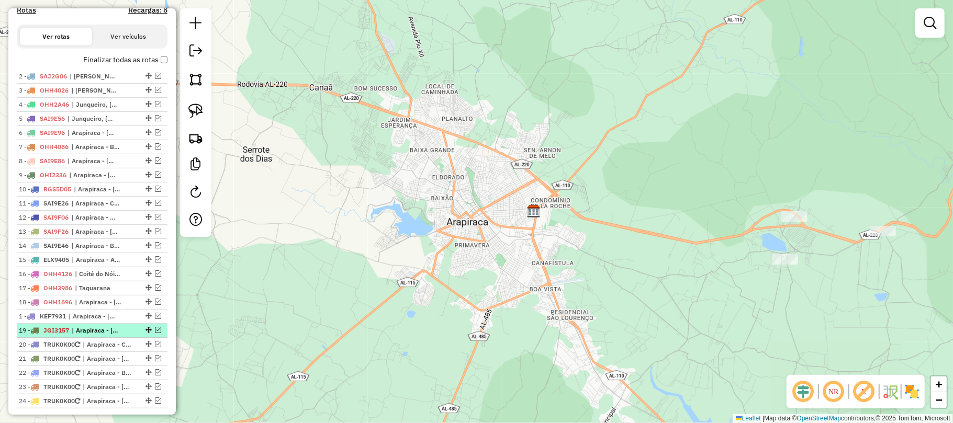
drag, startPoint x: 145, startPoint y: 84, endPoint x: 116, endPoint y: 336, distance: 253.4
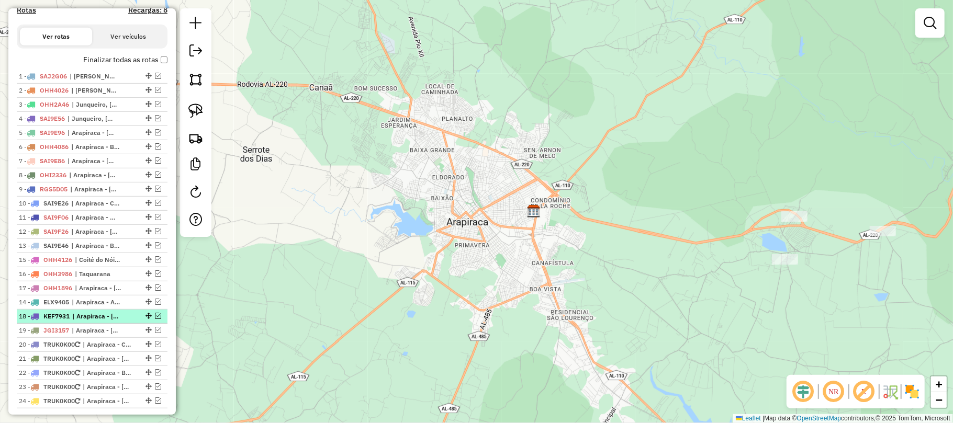
drag, startPoint x: 144, startPoint y: 271, endPoint x: 135, endPoint y: 327, distance: 56.4
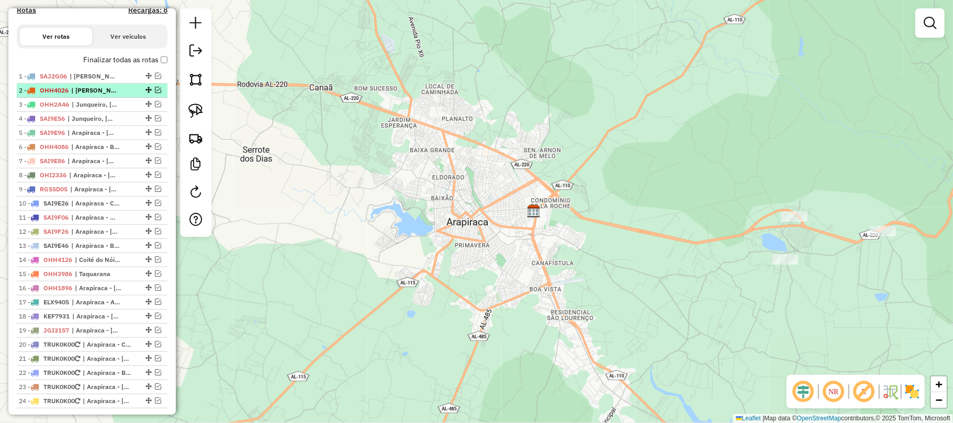
click at [81, 95] on span "| [PERSON_NAME]" at bounding box center [95, 90] width 48 height 9
select select "*********"
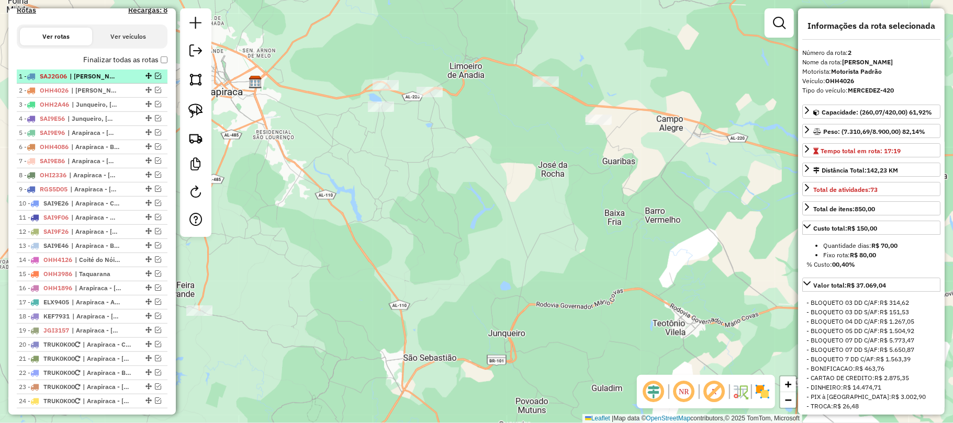
click at [82, 81] on span "| [PERSON_NAME], Tanque d'Arca, Viçosa" at bounding box center [94, 76] width 48 height 9
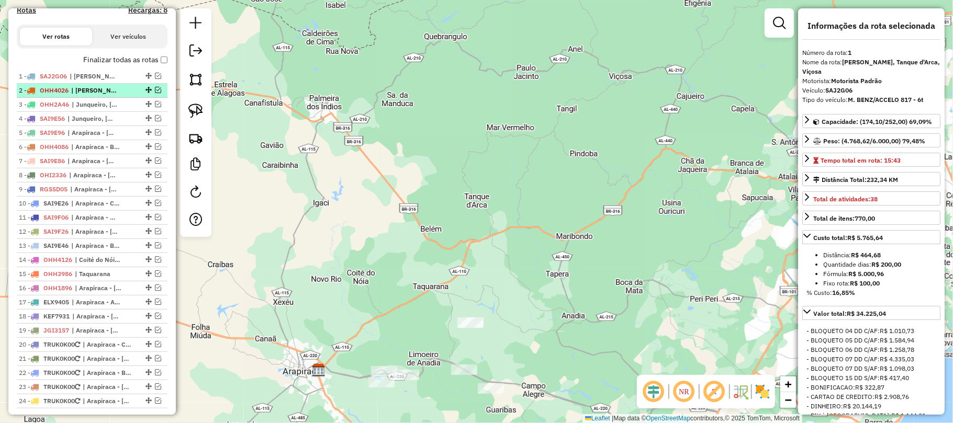
click at [104, 95] on span "| [PERSON_NAME]" at bounding box center [95, 90] width 48 height 9
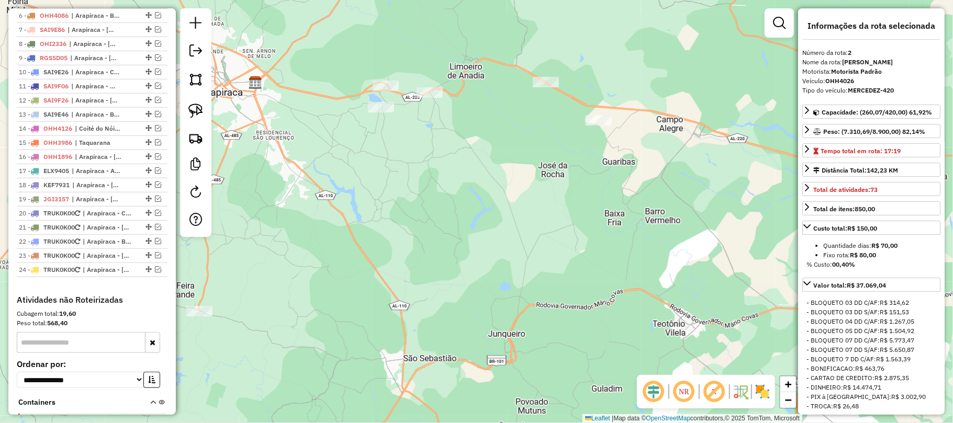
scroll to position [497, 0]
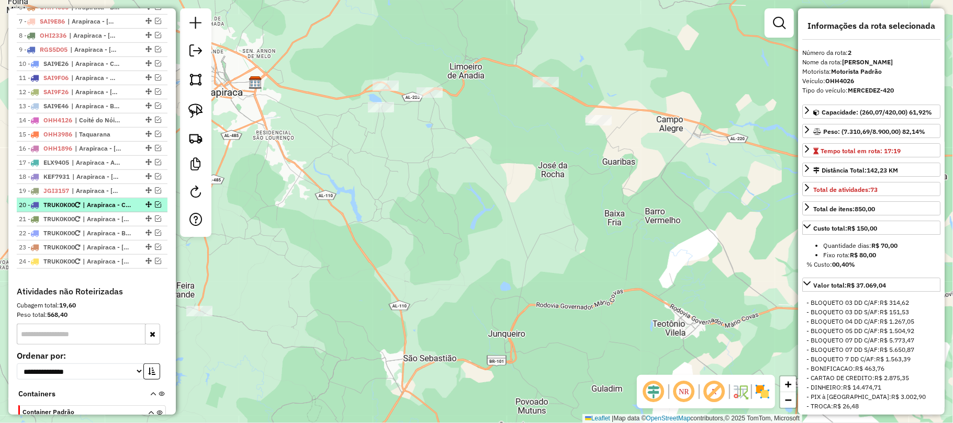
click at [104, 210] on span "| Arapiraca - Centro" at bounding box center [107, 204] width 48 height 9
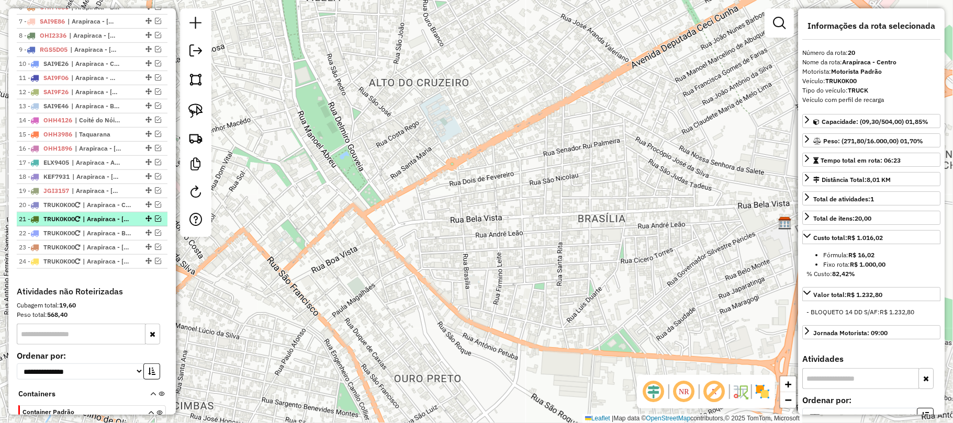
click at [155, 222] on em at bounding box center [158, 219] width 6 height 6
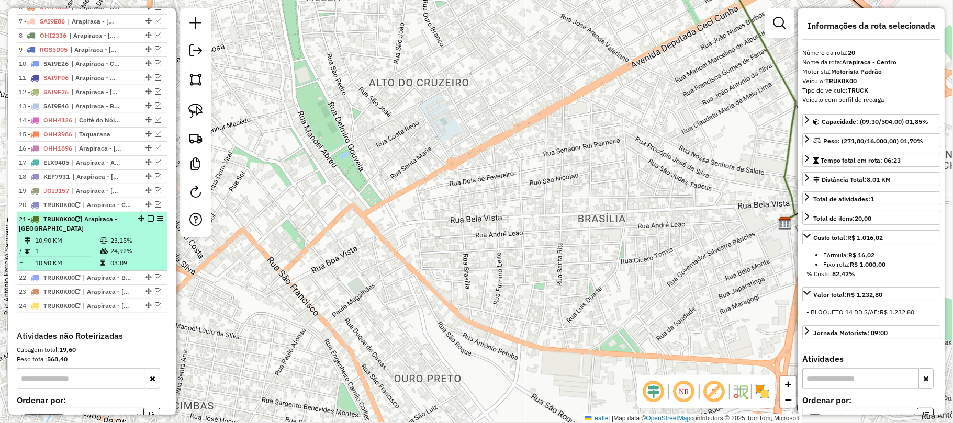
click at [97, 233] on div "21 - TRUK0K00 | Arapiraca - Jardim Esperança" at bounding box center [74, 224] width 111 height 19
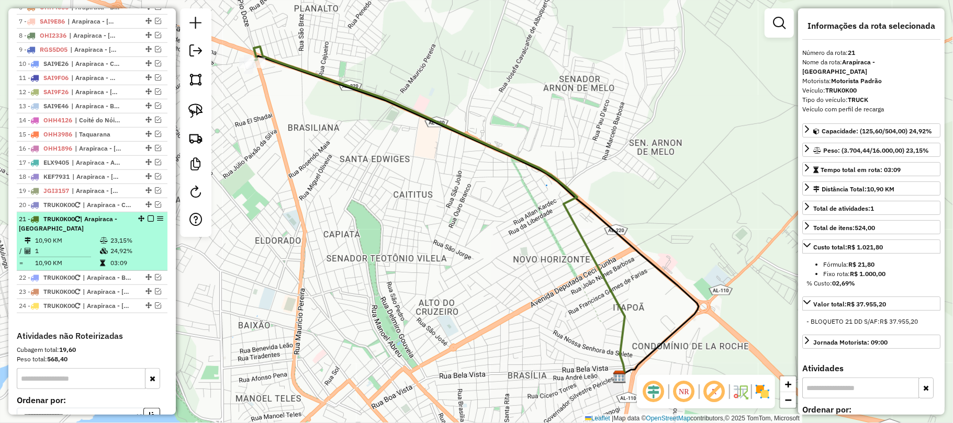
click at [148, 222] on em at bounding box center [151, 219] width 6 height 6
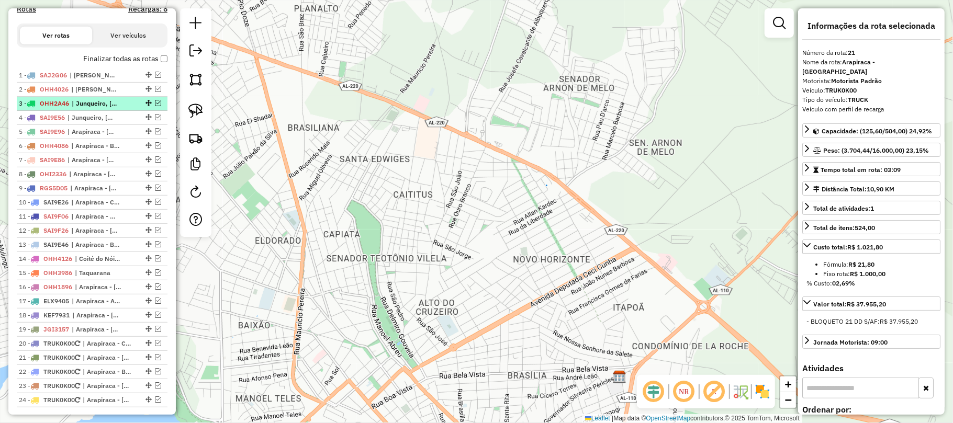
scroll to position [357, 0]
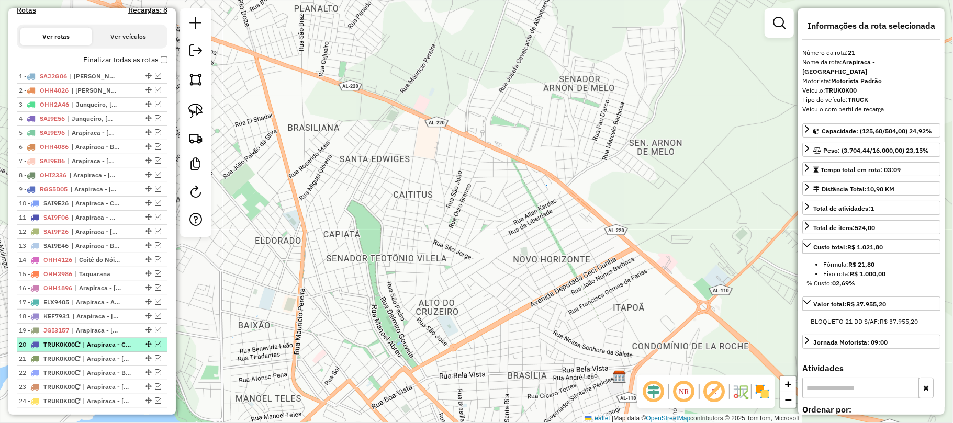
click at [90, 350] on span "| Arapiraca - Centro" at bounding box center [107, 344] width 48 height 9
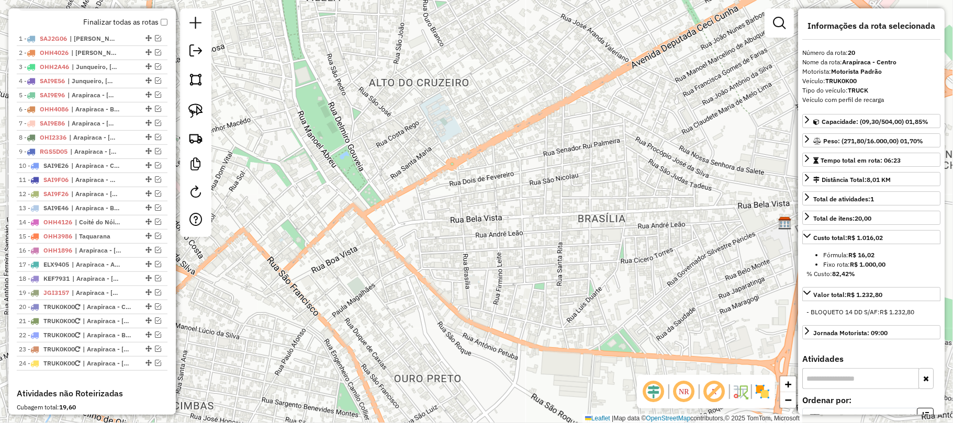
scroll to position [427, 0]
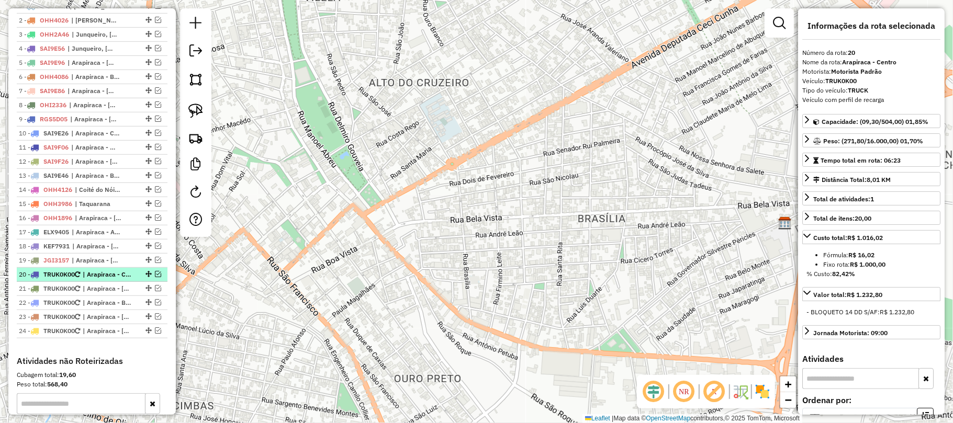
click at [156, 277] on em at bounding box center [158, 274] width 6 height 6
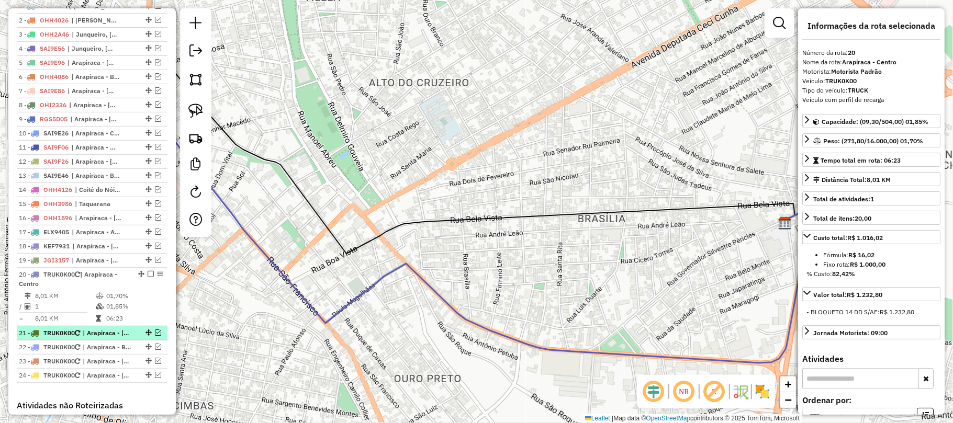
click at [156, 336] on em at bounding box center [158, 333] width 6 height 6
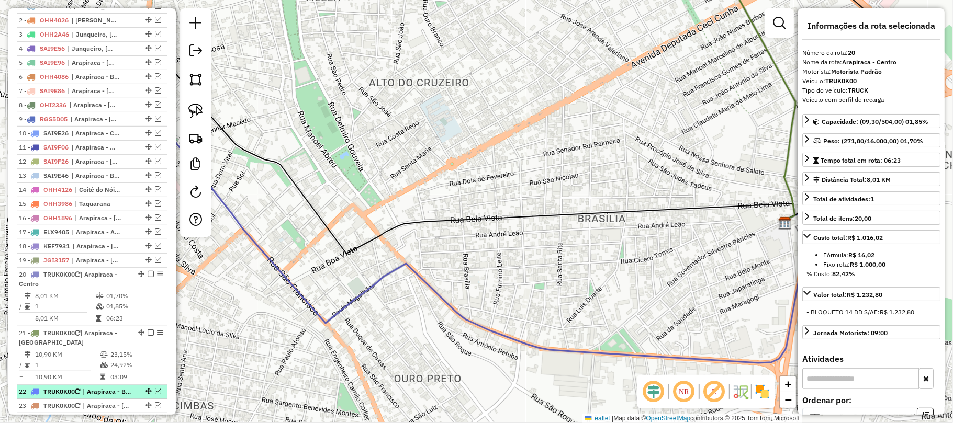
click at [155, 395] on em at bounding box center [158, 391] width 6 height 6
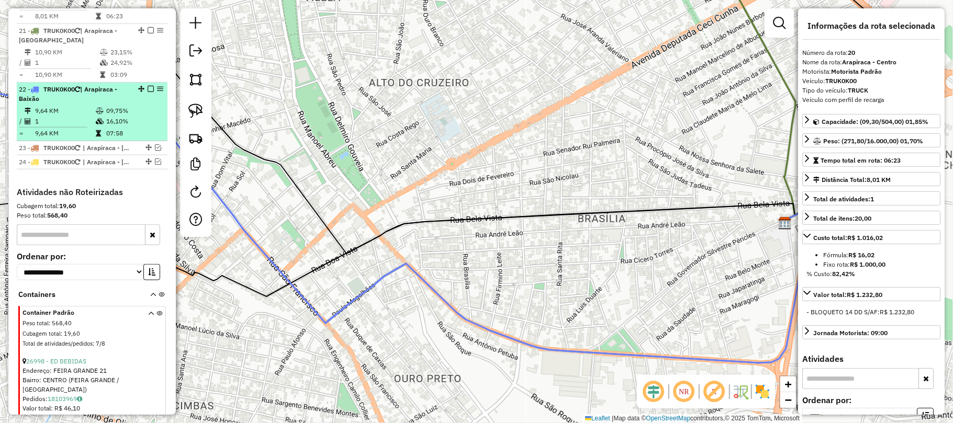
scroll to position [706, 0]
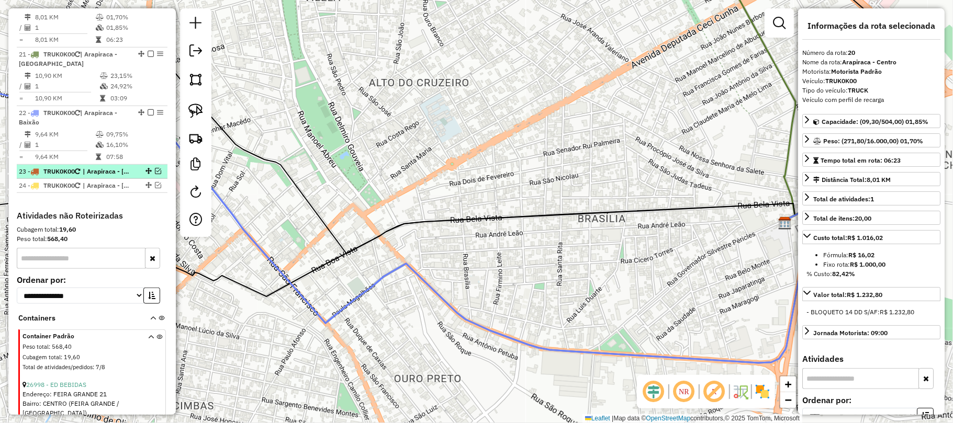
click at [155, 174] on em at bounding box center [158, 171] width 6 height 6
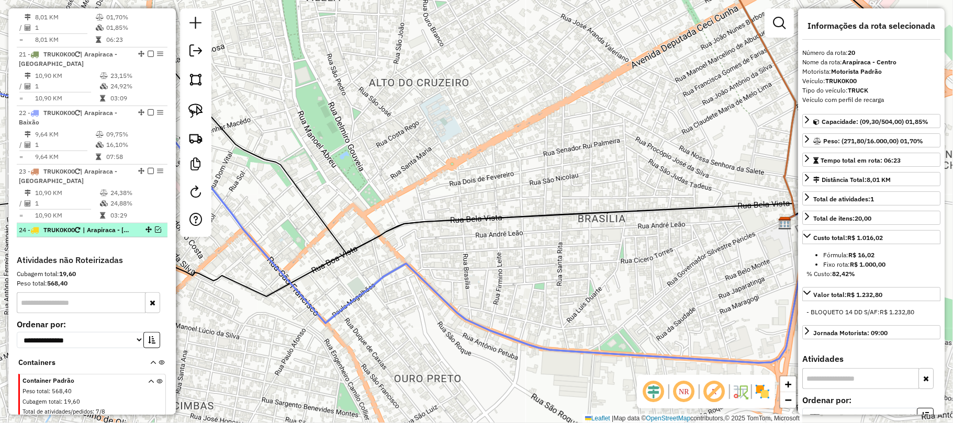
click at [155, 233] on em at bounding box center [158, 230] width 6 height 6
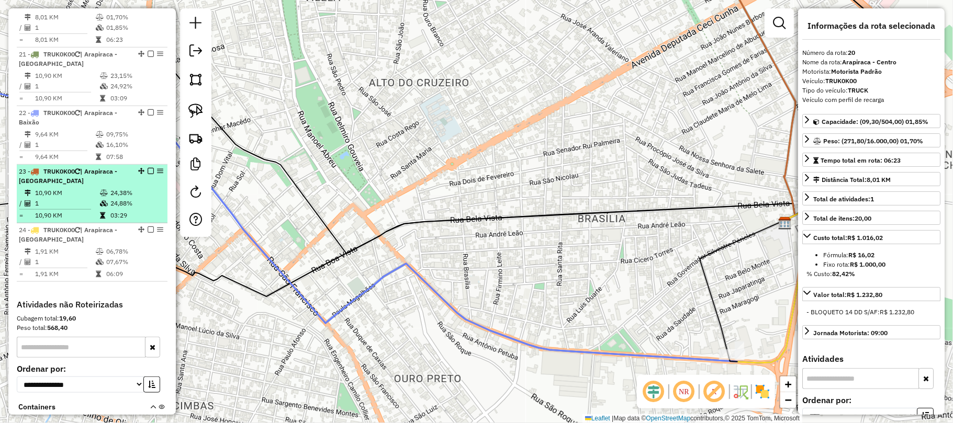
scroll to position [566, 0]
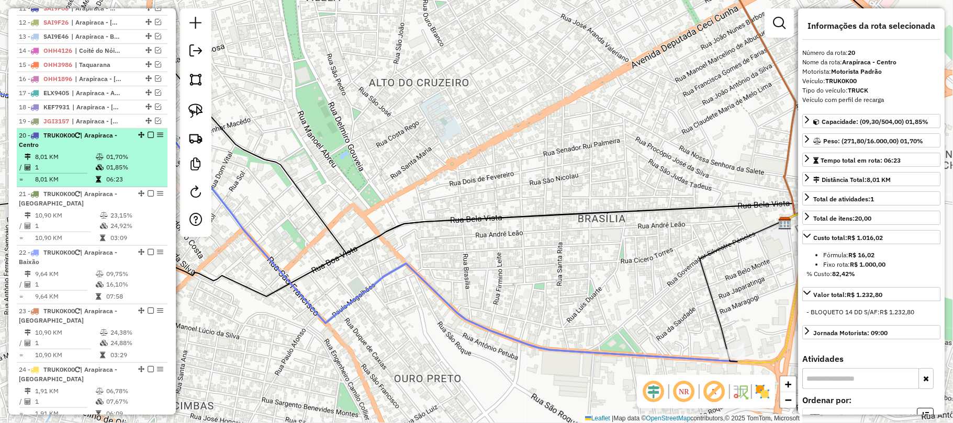
click at [105, 162] on li "20 - TRUK0K00 | Arapiraca - Centro 8,01 KM 01,70% / 1 01,85% = 8,01 KM 06:23" at bounding box center [92, 158] width 151 height 59
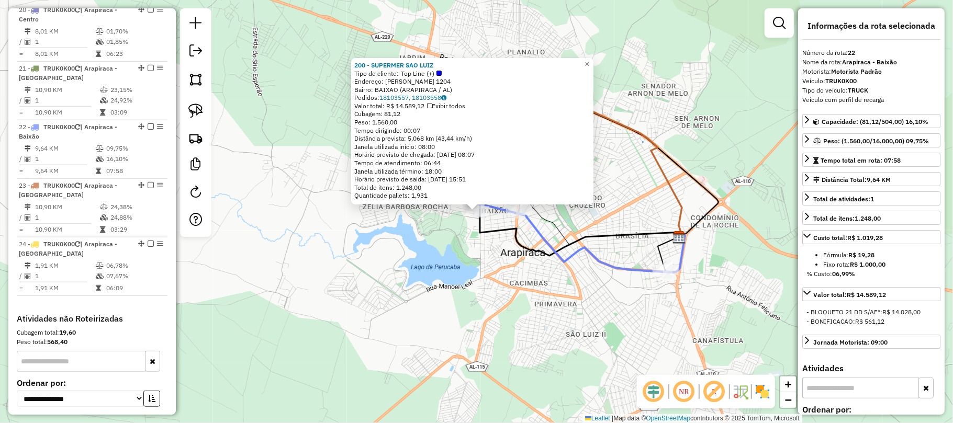
scroll to position [817, 0]
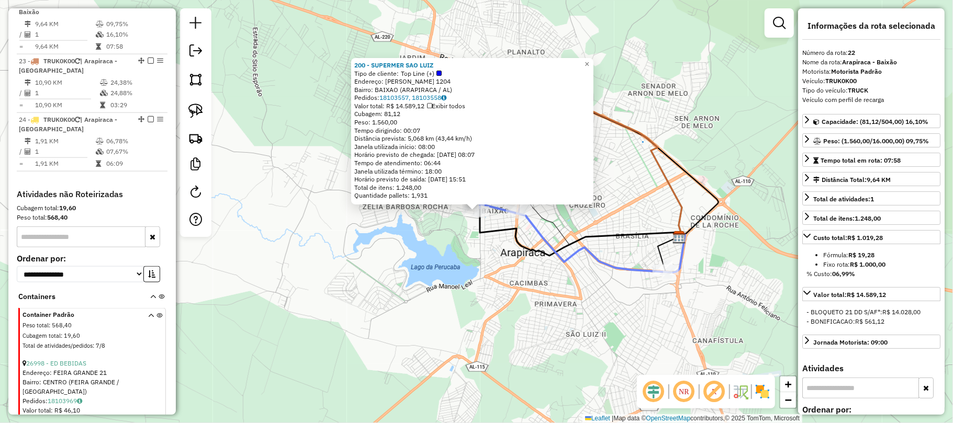
click at [367, 238] on div "200 - SUPERMER SAO LUIZ Tipo de cliente: Top Line (+) Endereço: MIGUEL CORREIA …" at bounding box center [476, 211] width 953 height 423
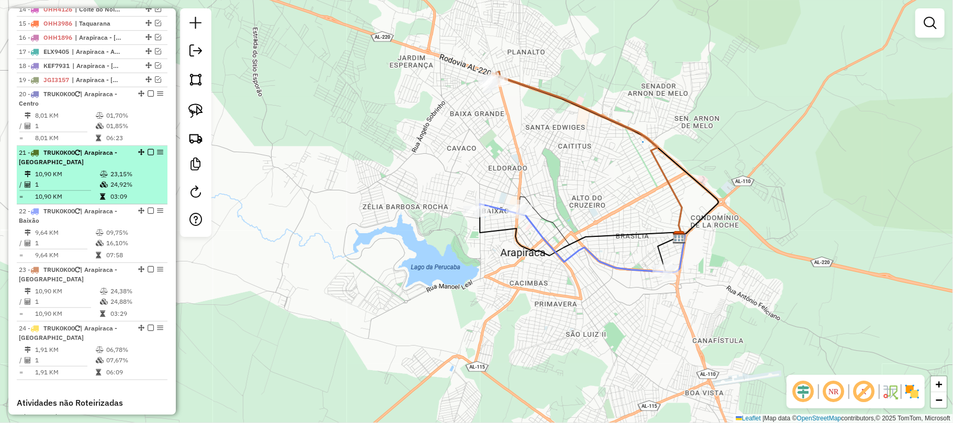
scroll to position [607, 0]
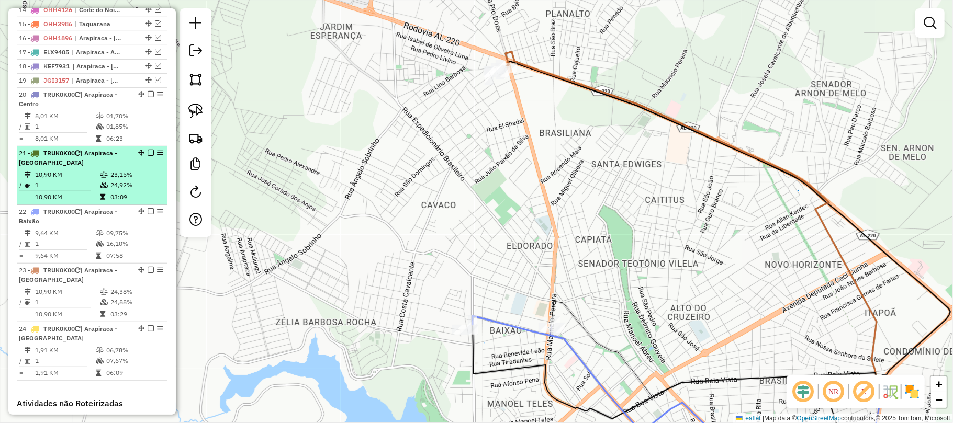
click at [95, 167] on div "21 - TRUK0K00 | Arapiraca - Jardim Esperança" at bounding box center [74, 158] width 111 height 19
select select "*********"
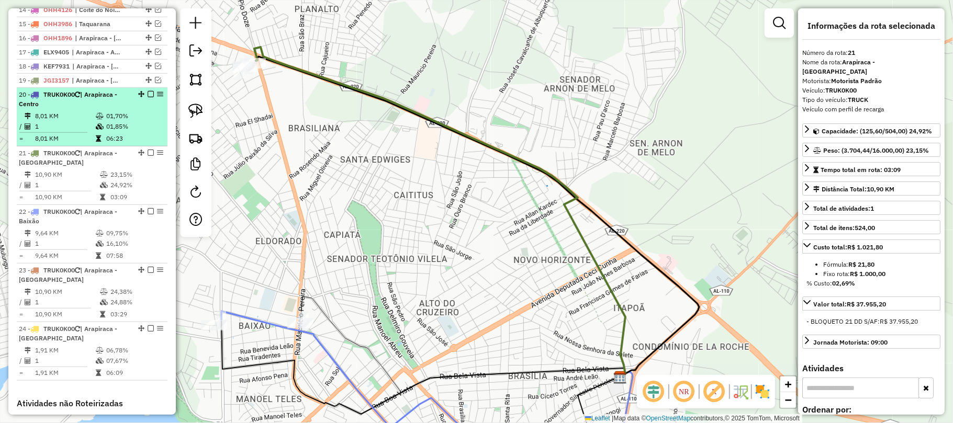
drag, startPoint x: 68, startPoint y: 122, endPoint x: 86, endPoint y: 122, distance: 18.3
click at [70, 121] on td "8,01 KM" at bounding box center [65, 116] width 61 height 10
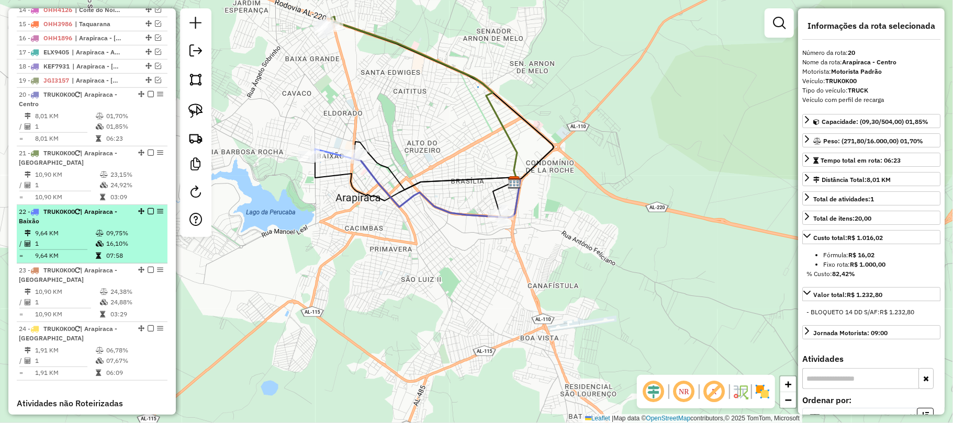
click at [98, 225] on span "| Arapiraca - Baixão" at bounding box center [68, 216] width 98 height 17
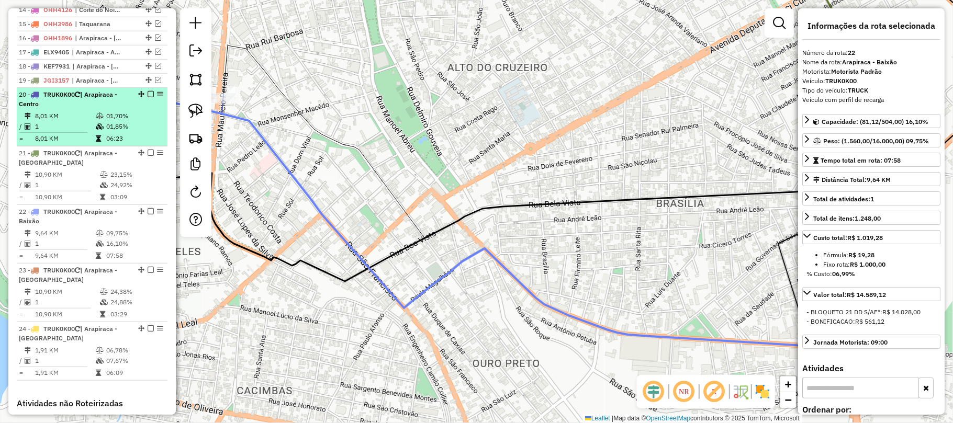
click at [114, 121] on td "01,70%" at bounding box center [134, 116] width 57 height 10
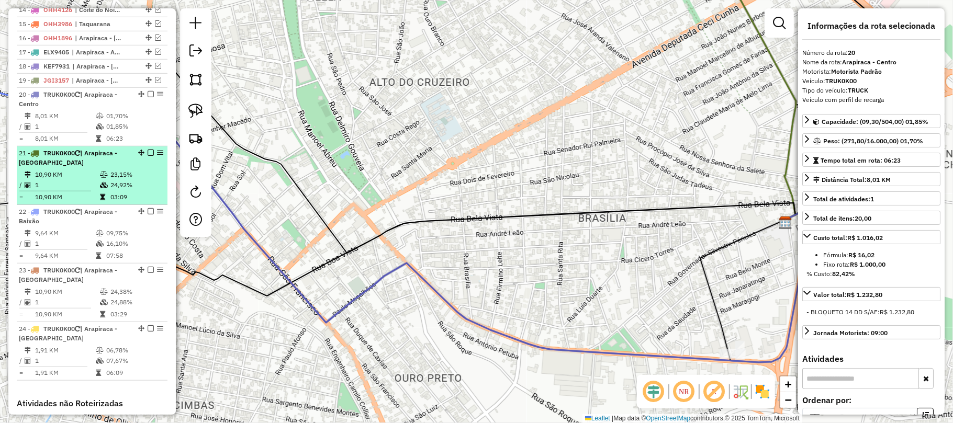
click at [148, 156] on em at bounding box center [151, 153] width 6 height 6
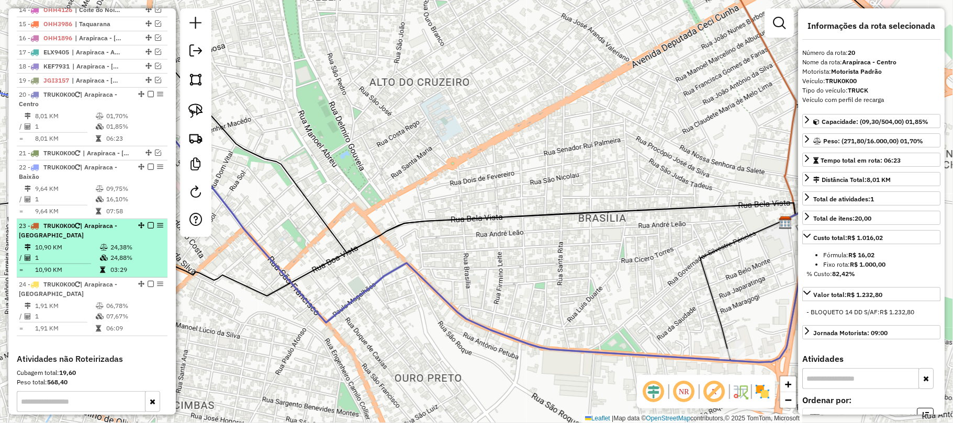
click at [148, 229] on em at bounding box center [151, 225] width 6 height 6
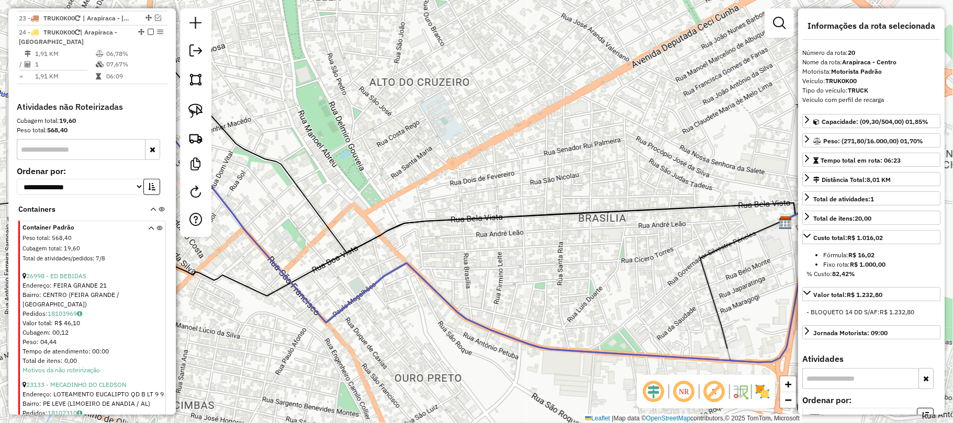
scroll to position [817, 0]
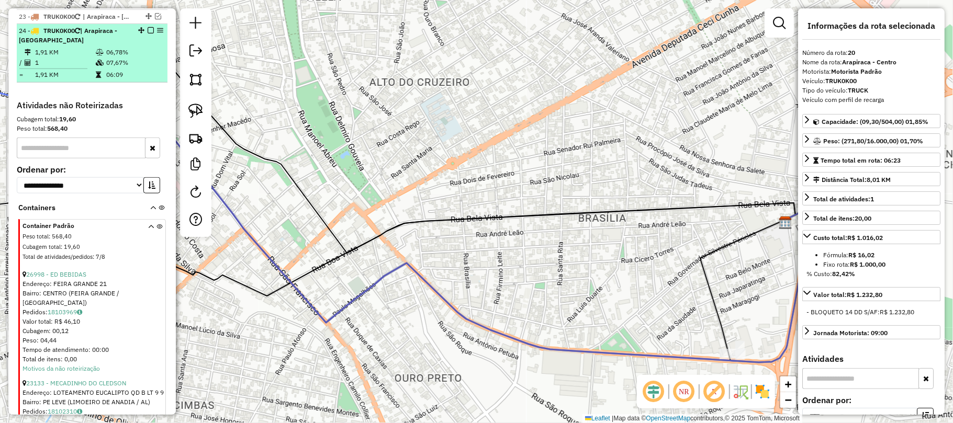
click at [148, 33] on em at bounding box center [151, 30] width 6 height 6
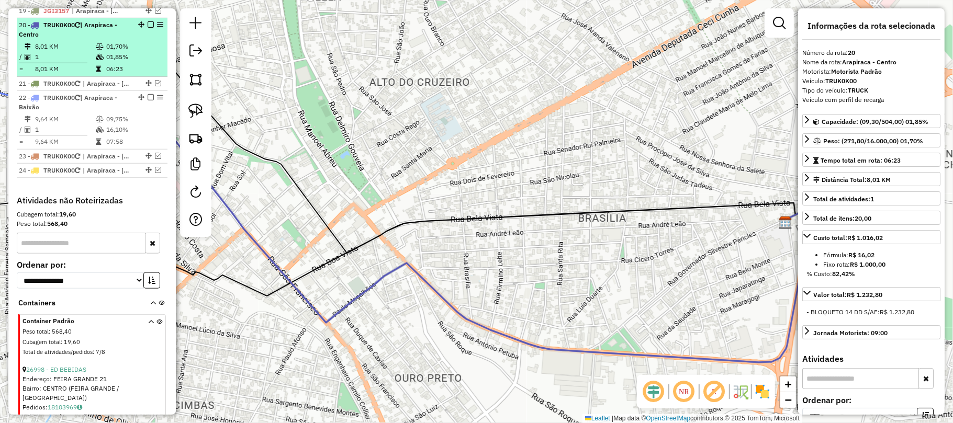
scroll to position [607, 0]
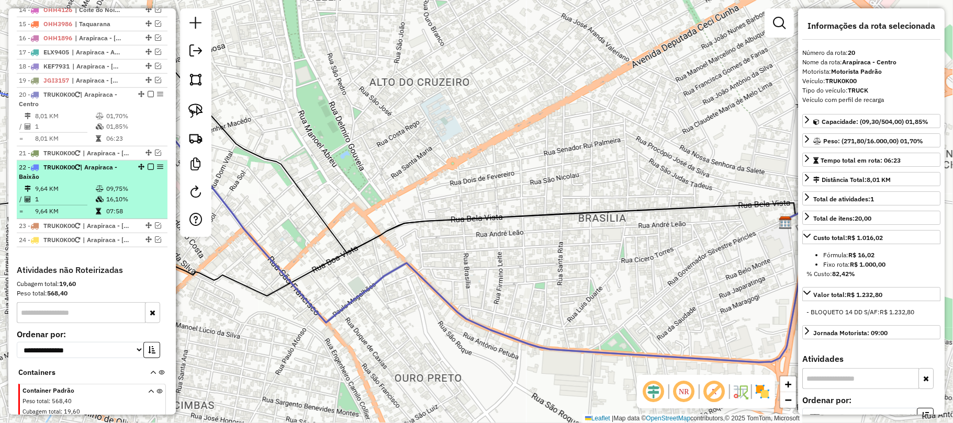
click at [148, 170] on em at bounding box center [151, 167] width 6 height 6
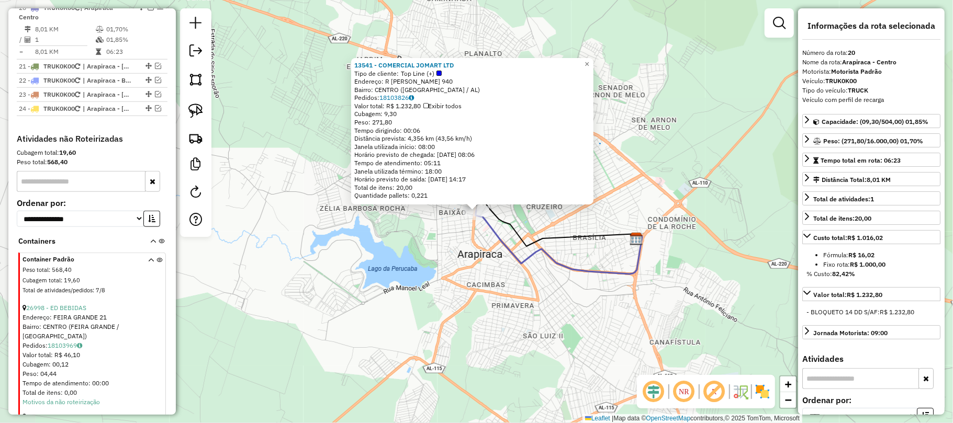
scroll to position [699, 0]
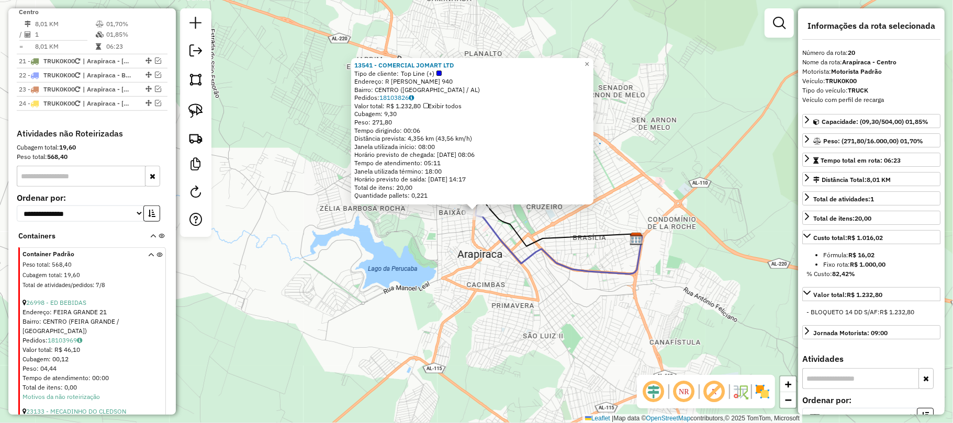
drag, startPoint x: 292, startPoint y: 222, endPoint x: 250, endPoint y: 204, distance: 46.0
click at [289, 222] on div "13541 - COMERCIAL JOMART LTD Tipo de cliente: Top Line (+) Endereço: R MAURICIO…" at bounding box center [476, 211] width 953 height 423
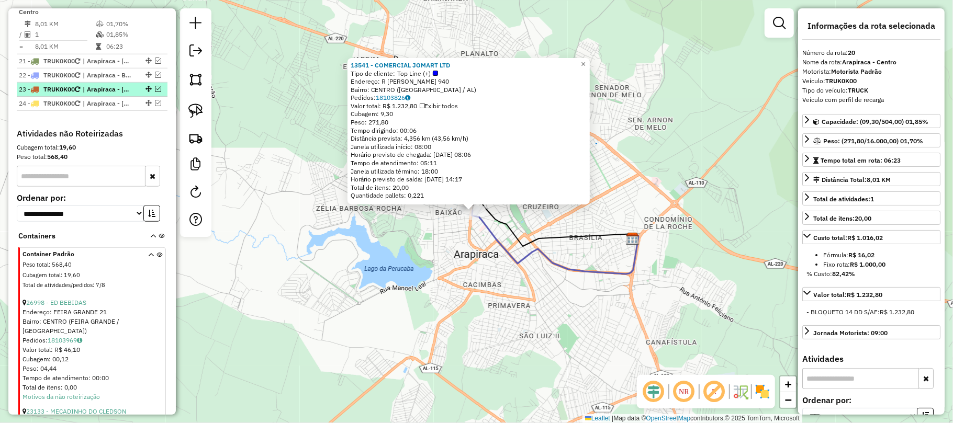
scroll to position [629, 0]
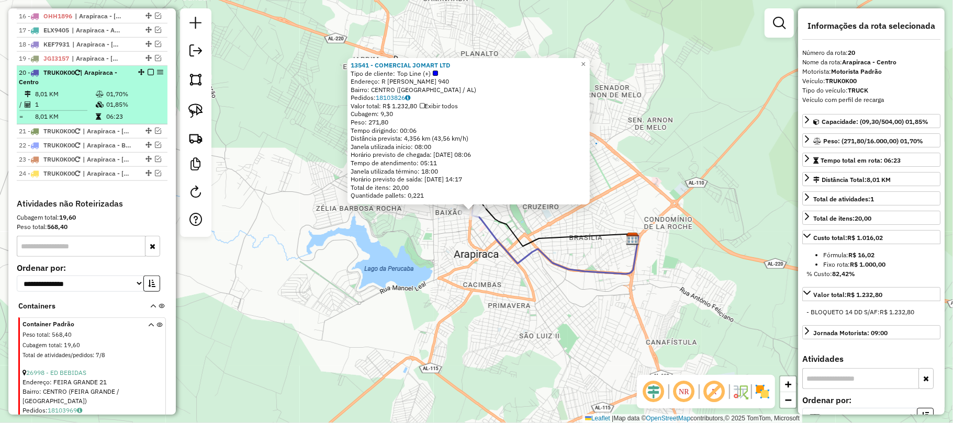
click at [148, 75] on em at bounding box center [151, 72] width 6 height 6
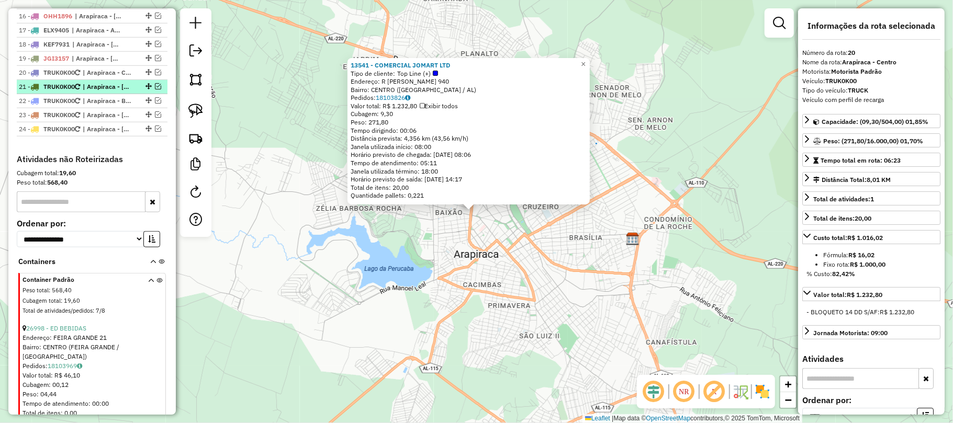
click at [155, 90] on em at bounding box center [158, 86] width 6 height 6
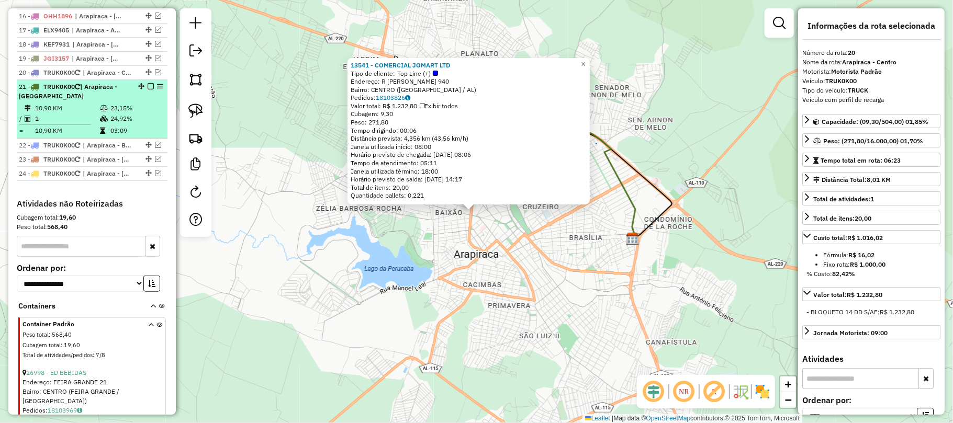
click at [101, 99] on span "| Arapiraca - [GEOGRAPHIC_DATA]" at bounding box center [68, 91] width 98 height 17
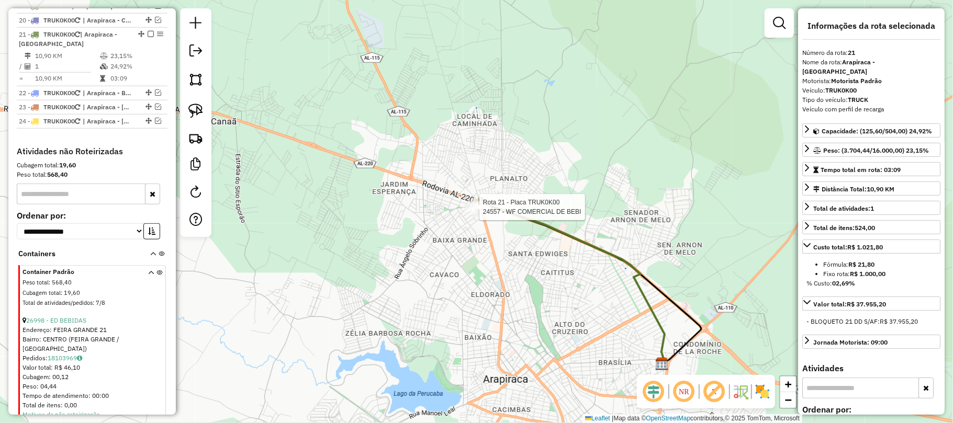
scroll to position [713, 0]
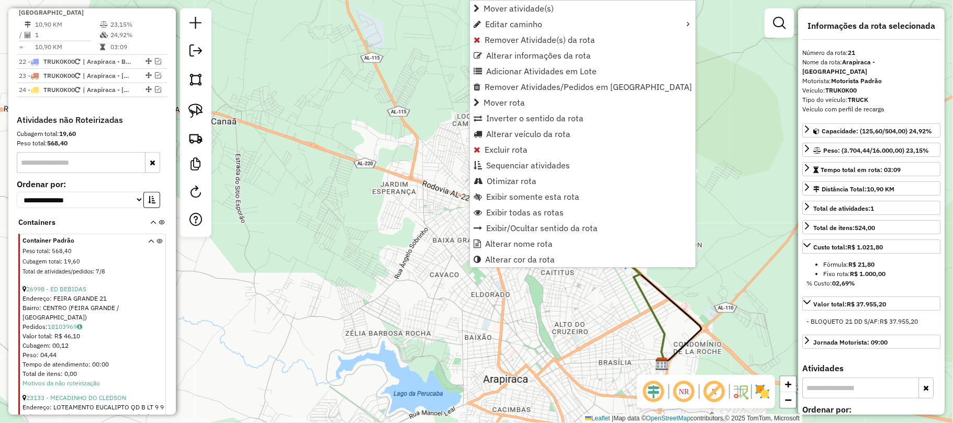
click at [266, 229] on div "Janela de atendimento Grade de atendimento Capacidade Transportadoras Veículos …" at bounding box center [476, 211] width 953 height 423
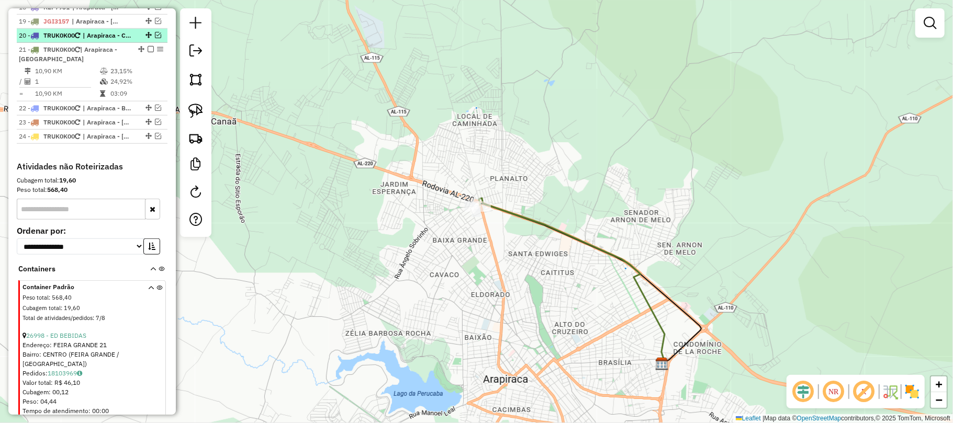
scroll to position [643, 0]
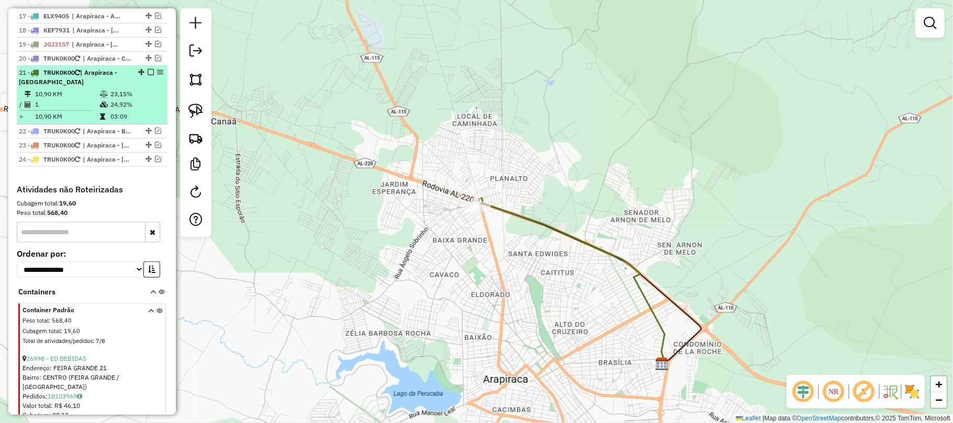
click at [148, 75] on em at bounding box center [151, 72] width 6 height 6
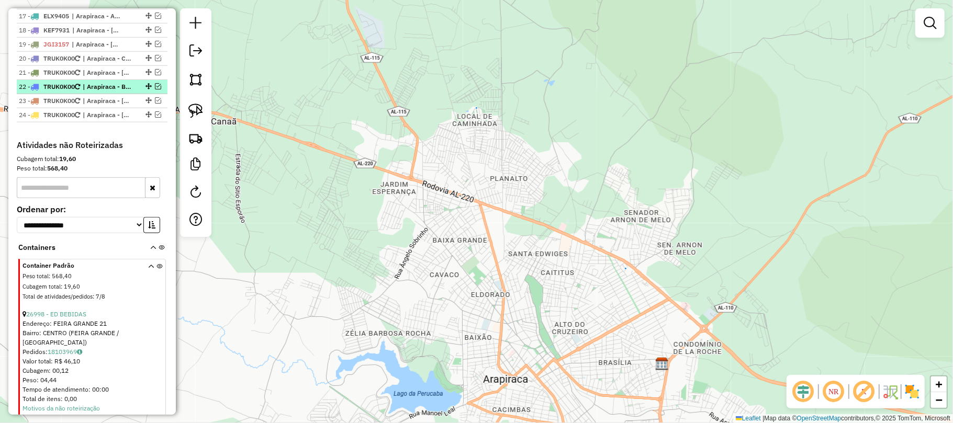
click at [155, 90] on em at bounding box center [158, 86] width 6 height 6
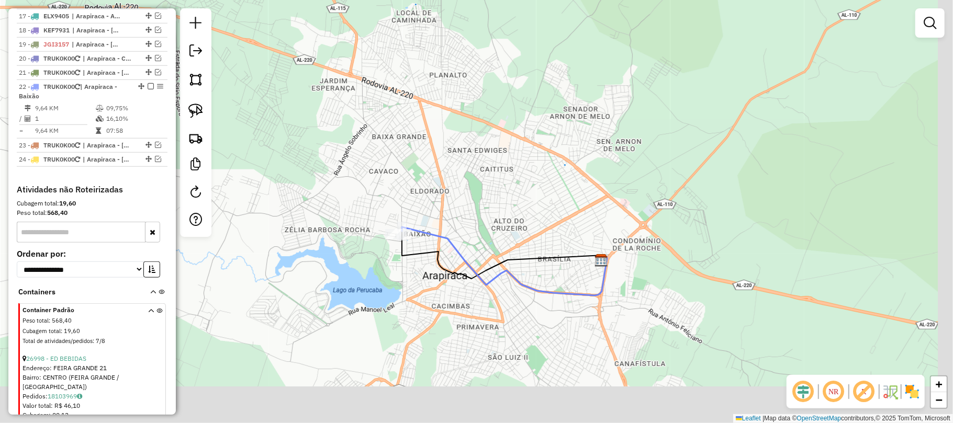
drag, startPoint x: 451, startPoint y: 207, endPoint x: 446, endPoint y: 197, distance: 11.7
click at [446, 197] on div "Janela de atendimento Grade de atendimento Capacidade Transportadoras Veículos …" at bounding box center [476, 211] width 953 height 423
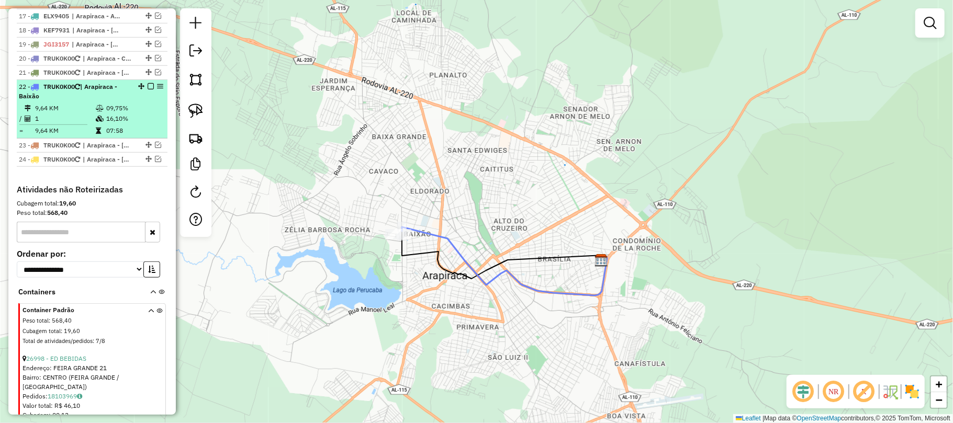
click at [148, 90] on em at bounding box center [151, 86] width 6 height 6
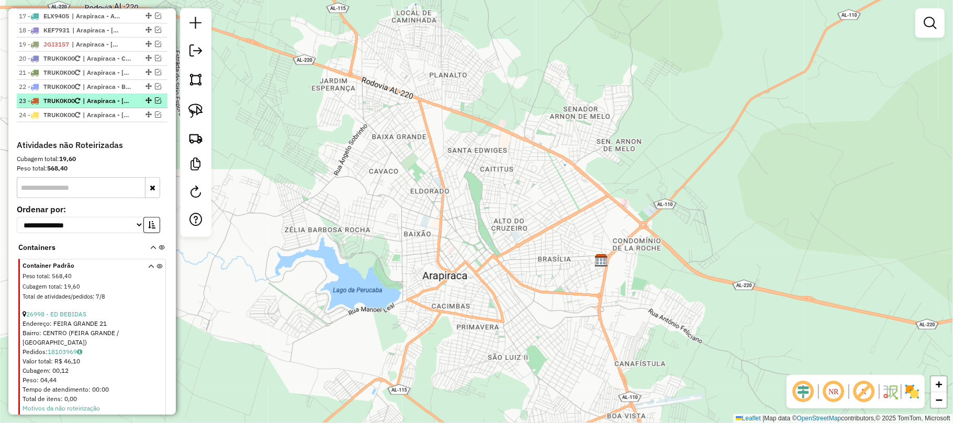
click at [155, 104] on em at bounding box center [158, 100] width 6 height 6
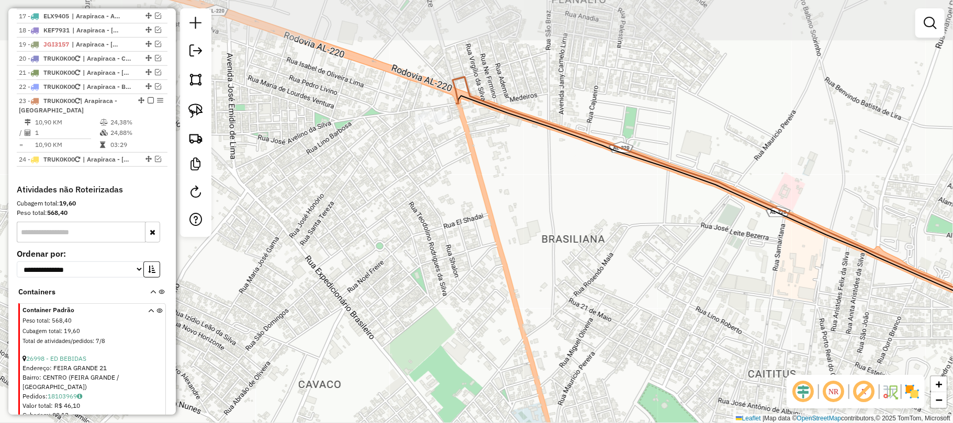
drag, startPoint x: 435, startPoint y: 85, endPoint x: 457, endPoint y: 132, distance: 51.8
click at [457, 132] on div "Janela de atendimento Grade de atendimento Capacidade Transportadoras Veículos …" at bounding box center [476, 211] width 953 height 423
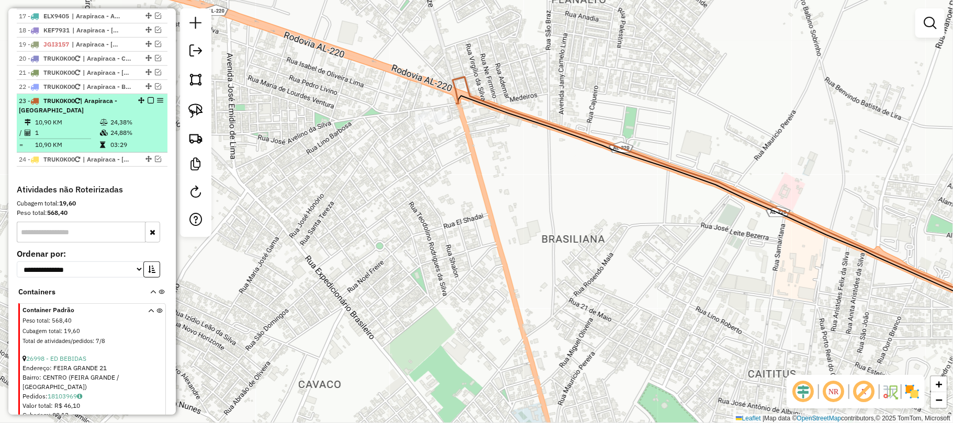
click at [148, 104] on em at bounding box center [151, 100] width 6 height 6
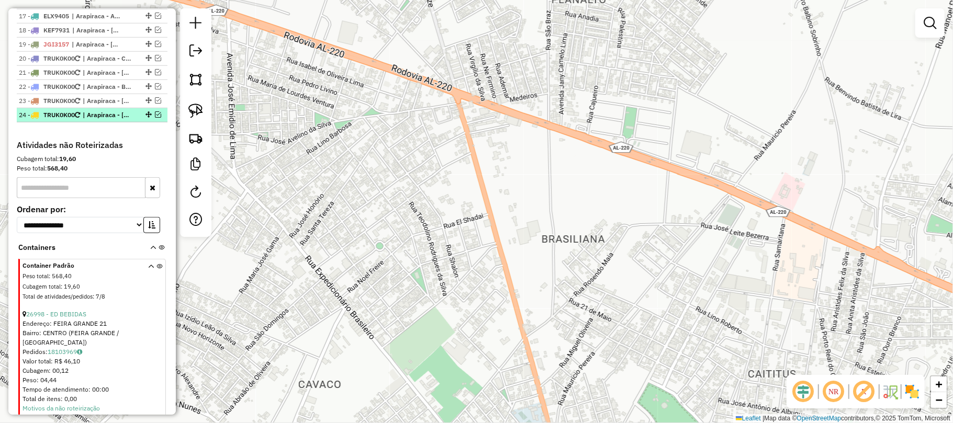
click at [156, 120] on div "24 - TRUK0K00 | Arapiraca - Jardim Tropical" at bounding box center [92, 114] width 147 height 9
select select "*********"
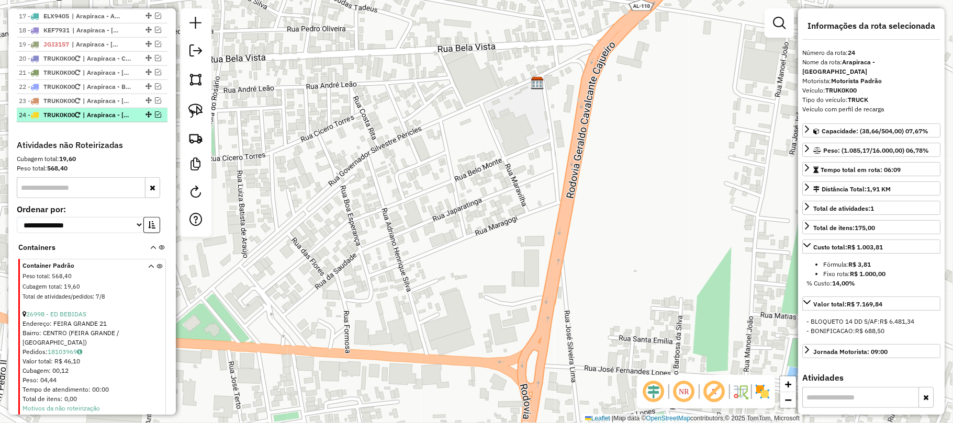
click at [155, 118] on em at bounding box center [158, 114] width 6 height 6
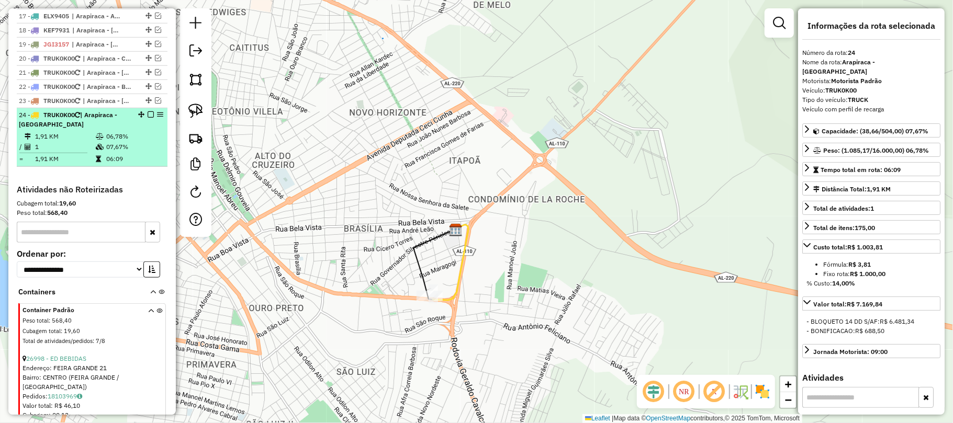
click at [148, 118] on em at bounding box center [151, 114] width 6 height 6
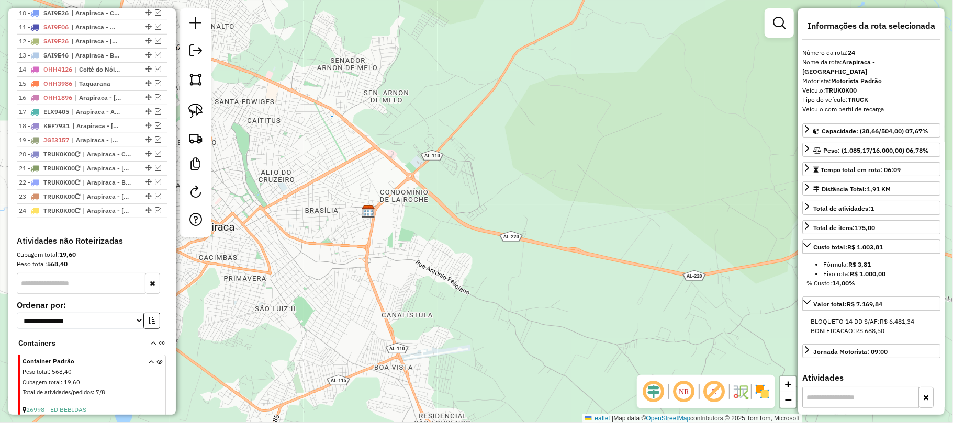
scroll to position [434, 0]
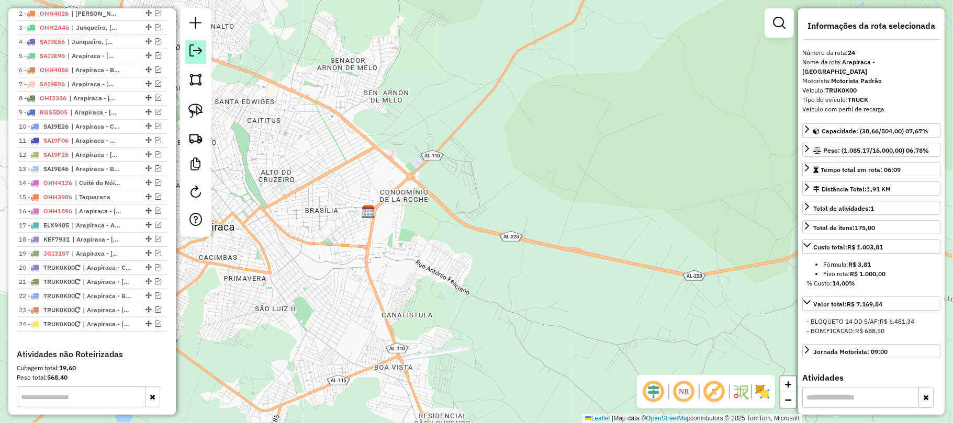
click at [197, 50] on em at bounding box center [195, 50] width 13 height 13
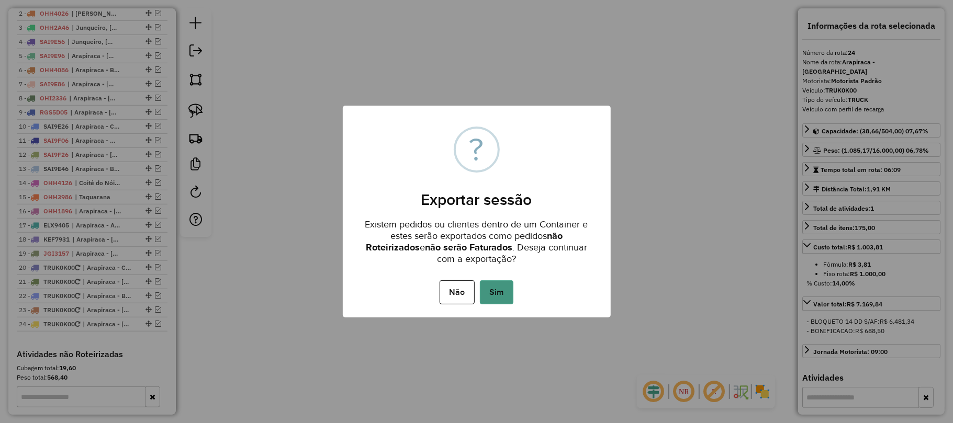
click at [501, 292] on button "Sim" at bounding box center [496, 293] width 33 height 24
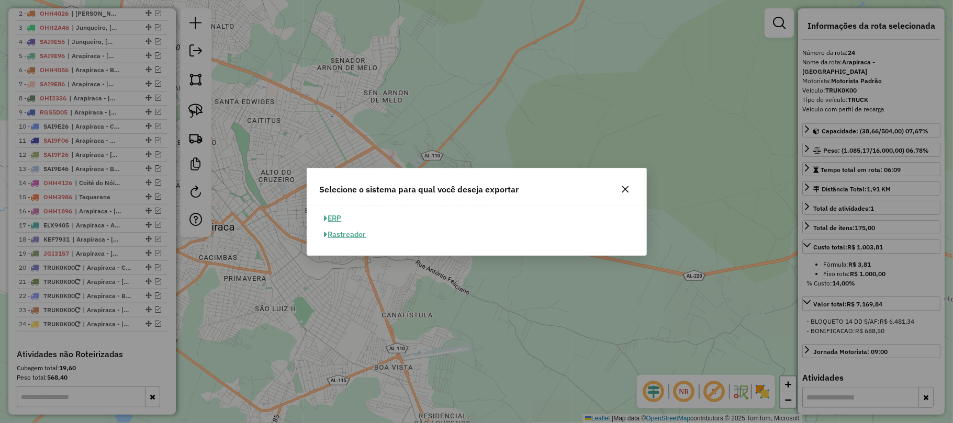
click at [337, 219] on button "ERP" at bounding box center [333, 218] width 27 height 16
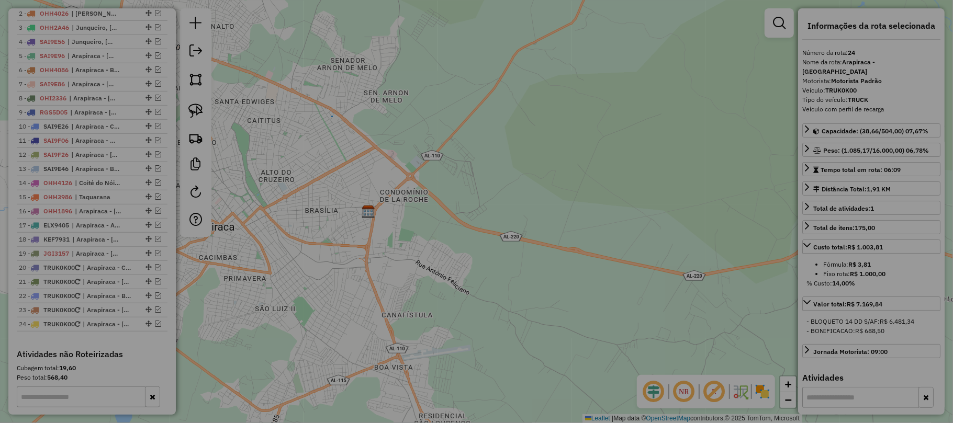
select select "*********"
select select "**"
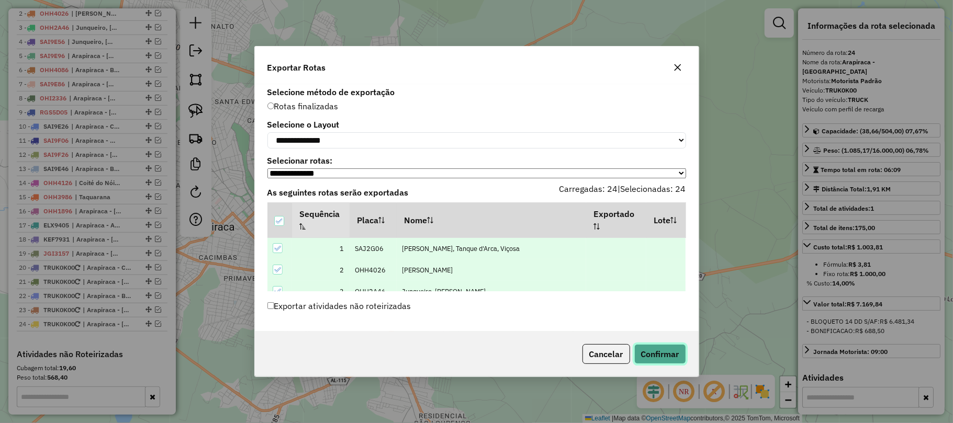
click at [673, 354] on button "Confirmar" at bounding box center [660, 354] width 52 height 20
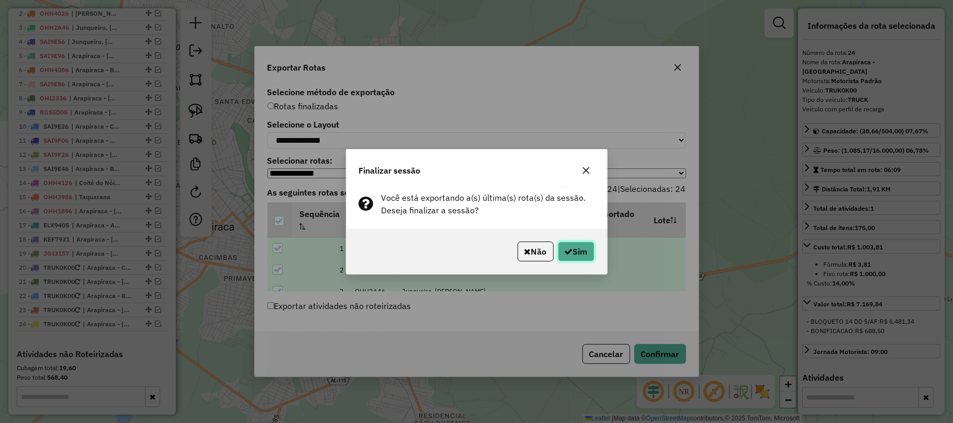
click at [564, 256] on button "Sim" at bounding box center [576, 252] width 37 height 20
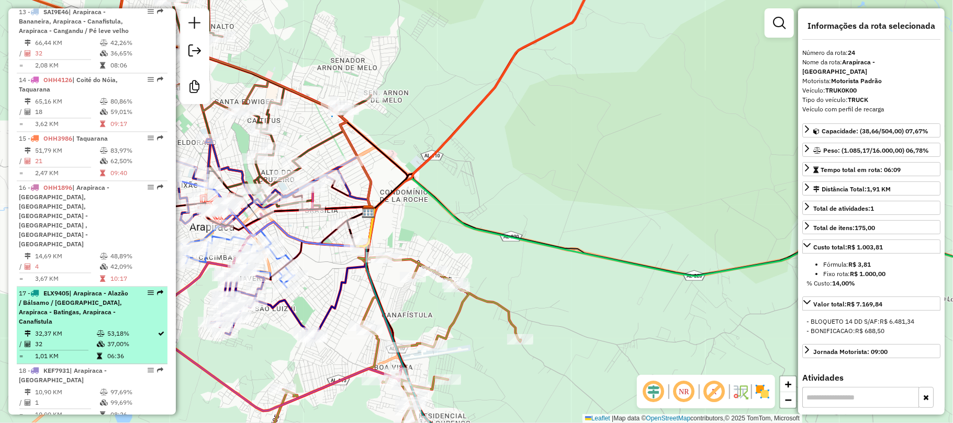
scroll to position [1605, 0]
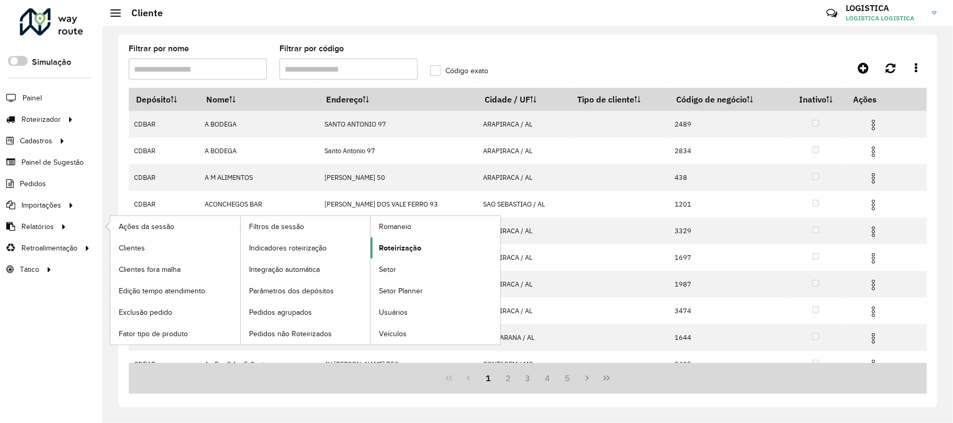
click at [403, 244] on span "Roteirização" at bounding box center [400, 248] width 42 height 11
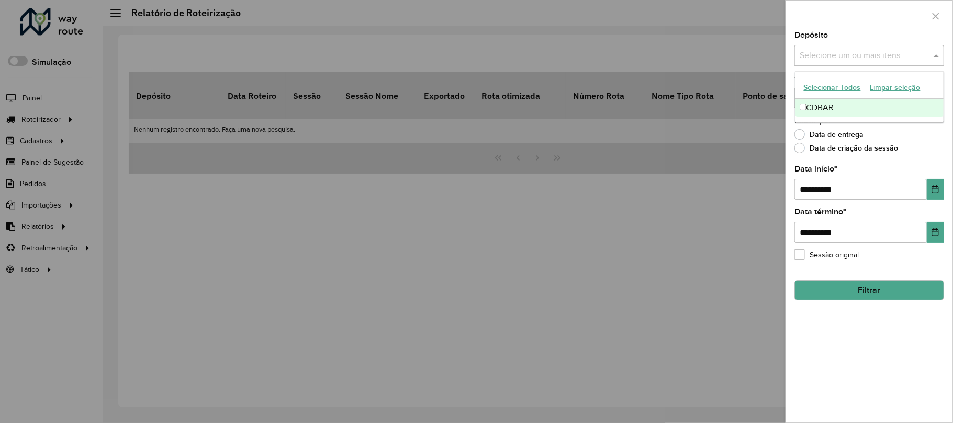
click at [866, 59] on input "text" at bounding box center [864, 56] width 134 height 13
click at [817, 105] on div "CDBAR" at bounding box center [870, 108] width 148 height 18
click at [937, 193] on icon "Choose Date" at bounding box center [935, 189] width 8 height 8
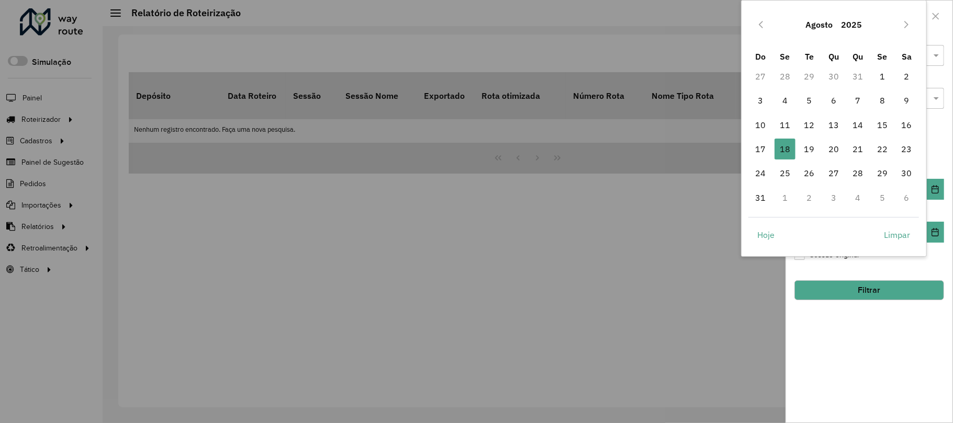
click at [816, 24] on button "Agosto" at bounding box center [819, 24] width 36 height 25
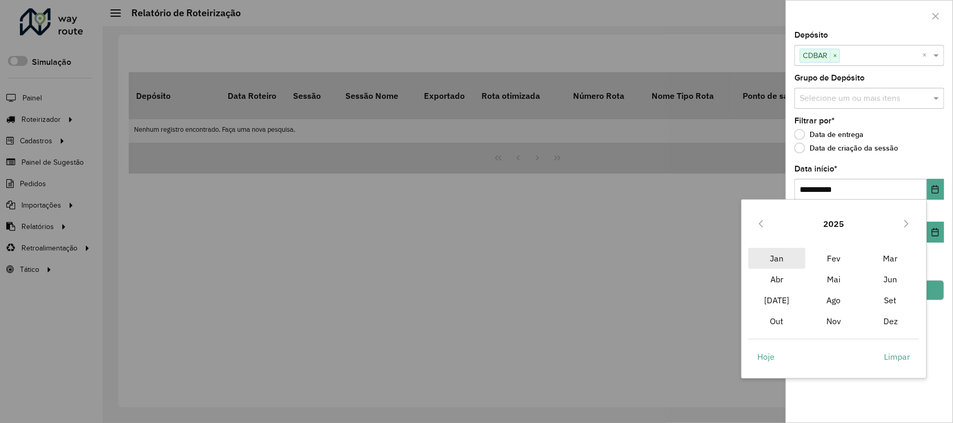
click at [781, 258] on span "Jan" at bounding box center [777, 258] width 57 height 21
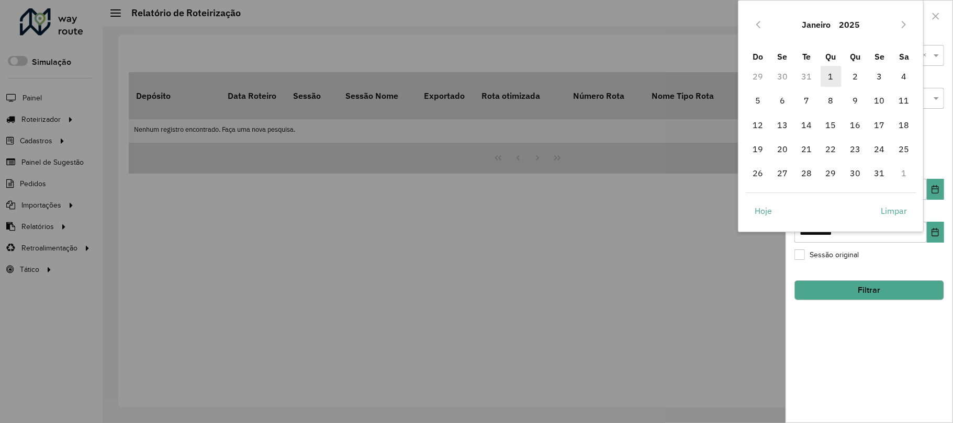
click at [830, 76] on span "1" at bounding box center [831, 76] width 21 height 21
type input "**********"
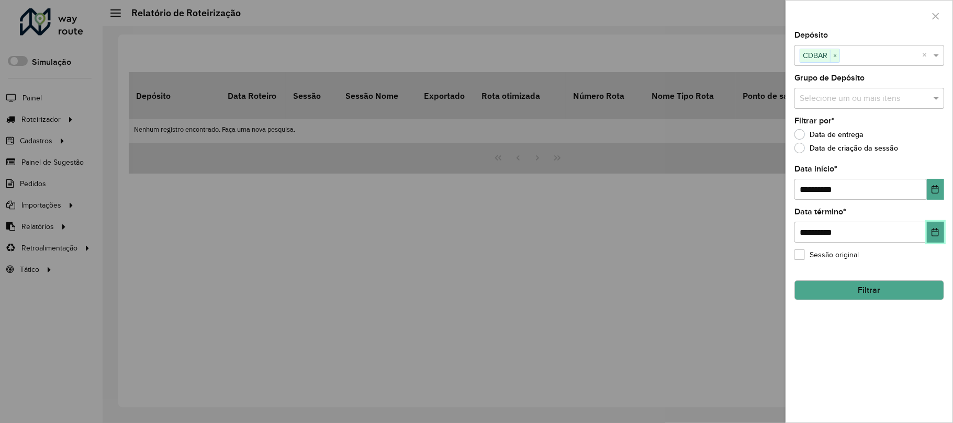
click at [936, 231] on icon "Choose Date" at bounding box center [935, 232] width 7 height 8
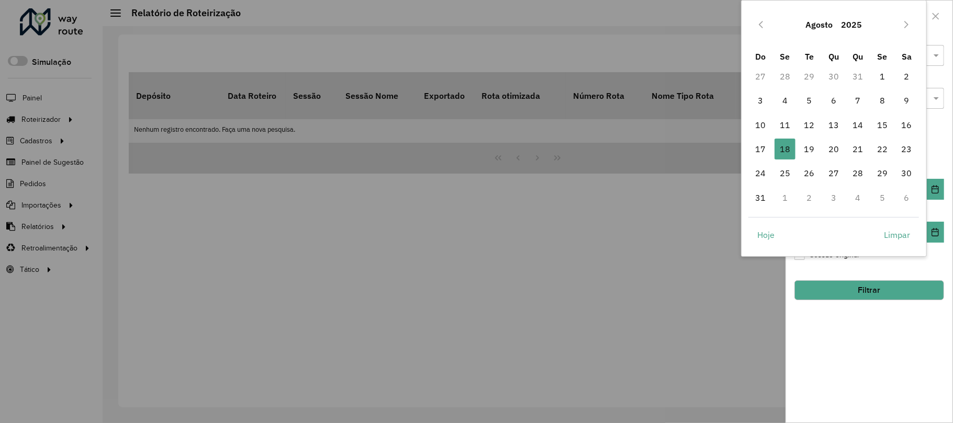
drag, startPoint x: 807, startPoint y: 149, endPoint x: 807, endPoint y: 162, distance: 12.6
click at [807, 153] on span "19" at bounding box center [809, 149] width 21 height 21
type input "**********"
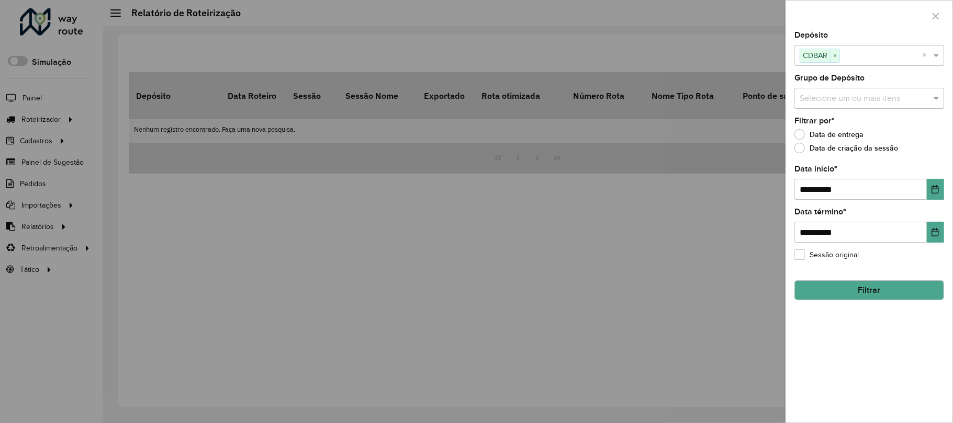
click at [853, 287] on button "Filtrar" at bounding box center [870, 291] width 150 height 20
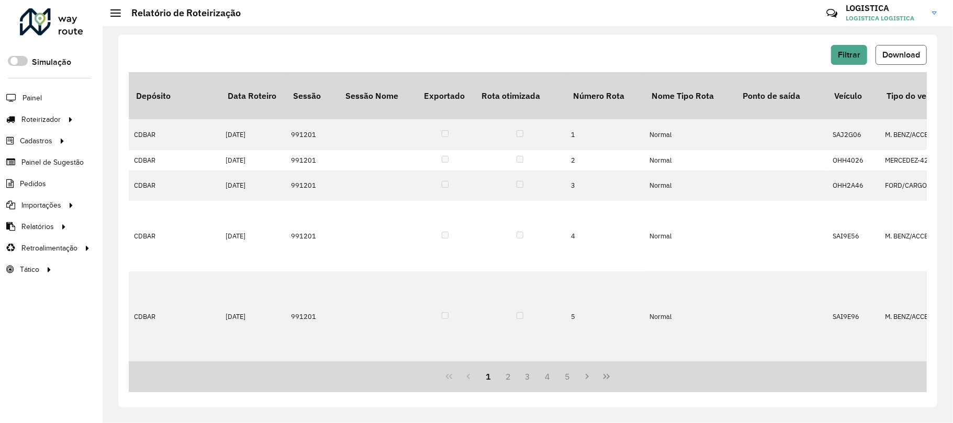
click at [897, 54] on span "Download" at bounding box center [902, 54] width 38 height 9
